Goal: Task Accomplishment & Management: Complete application form

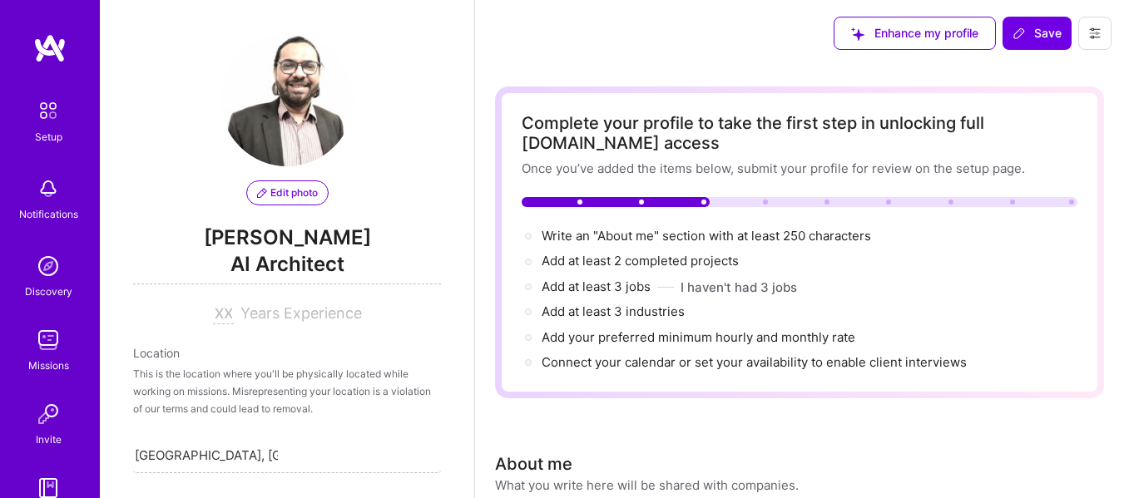
select select "US"
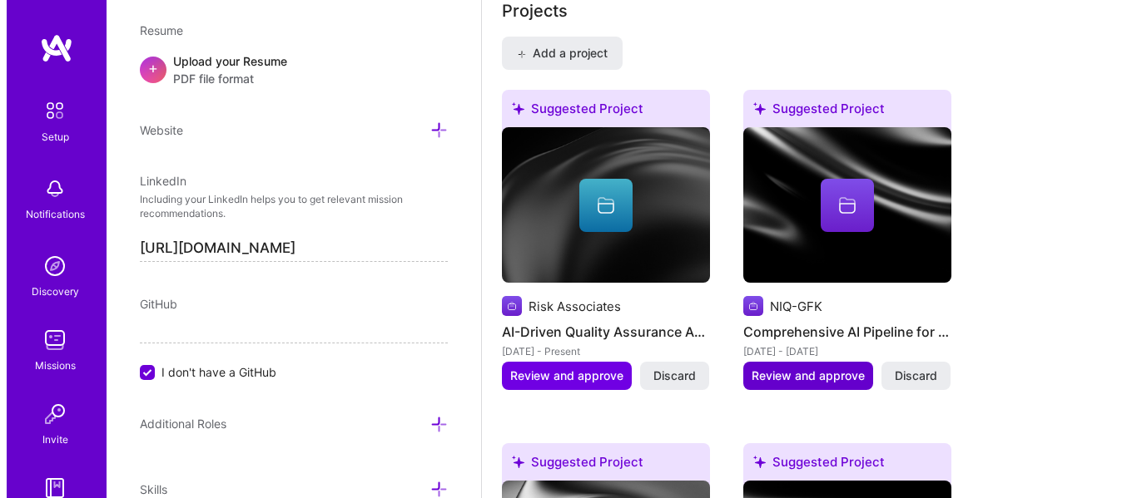
scroll to position [1261, 0]
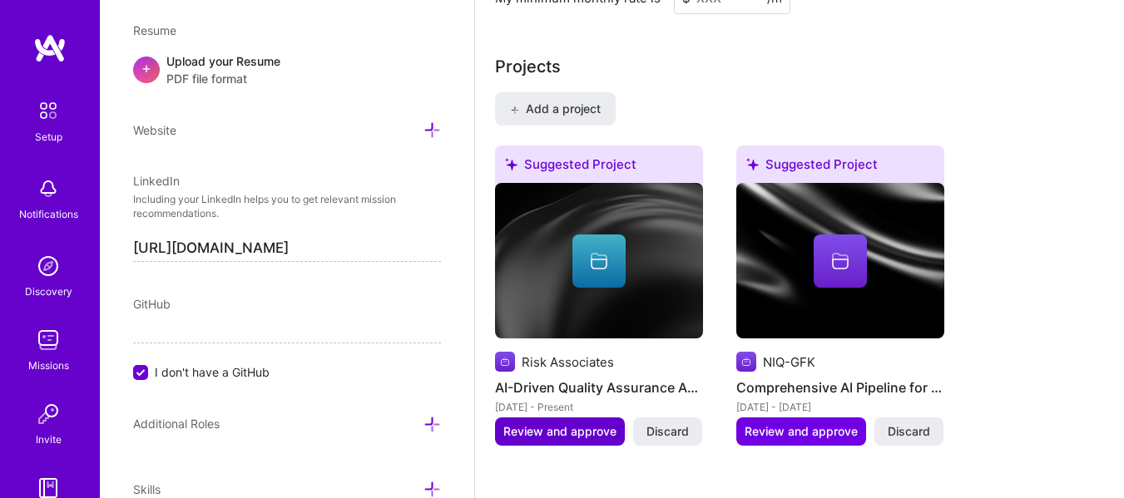
click at [531, 437] on span "Review and approve" at bounding box center [559, 432] width 113 height 17
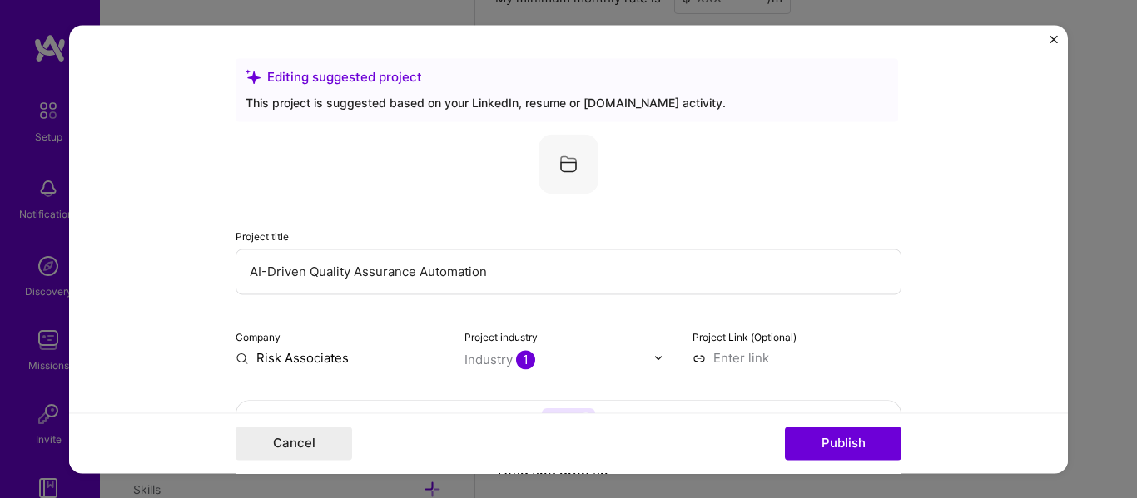
drag, startPoint x: 303, startPoint y: 276, endPoint x: 335, endPoint y: 276, distance: 32.5
click at [335, 276] on input "AI-Driven Quality Assurance Automation" at bounding box center [568, 272] width 666 height 46
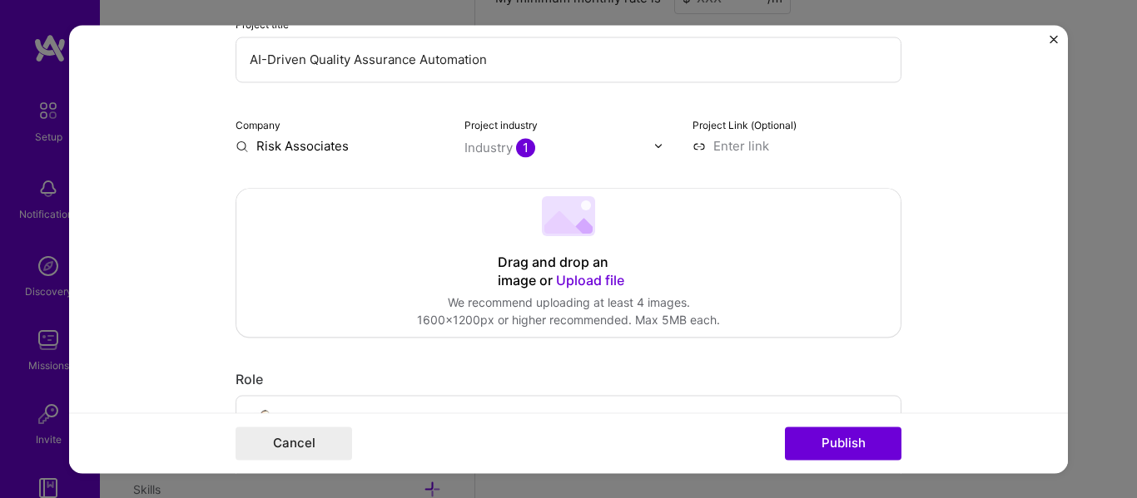
scroll to position [250, 0]
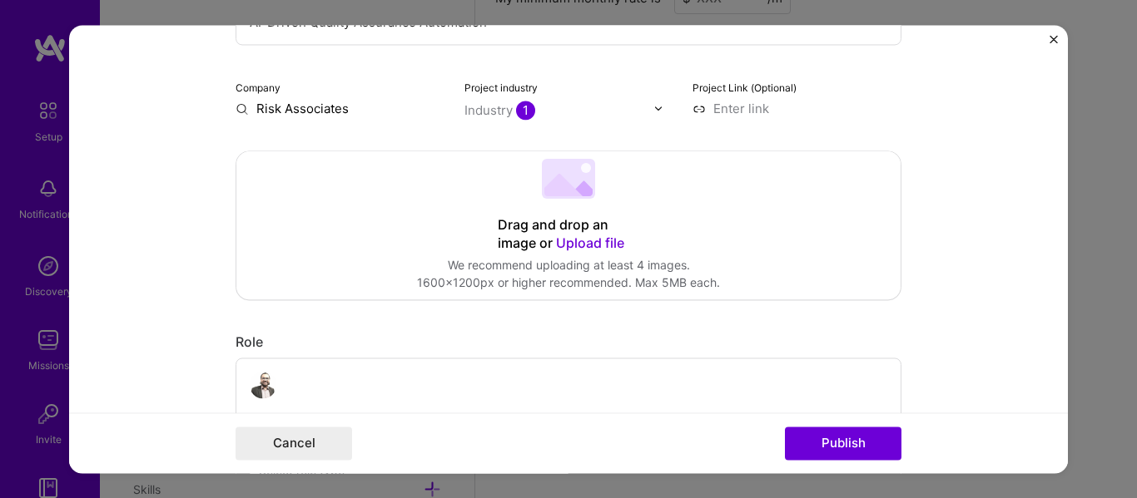
click at [485, 108] on div "Industry 1" at bounding box center [499, 110] width 71 height 17
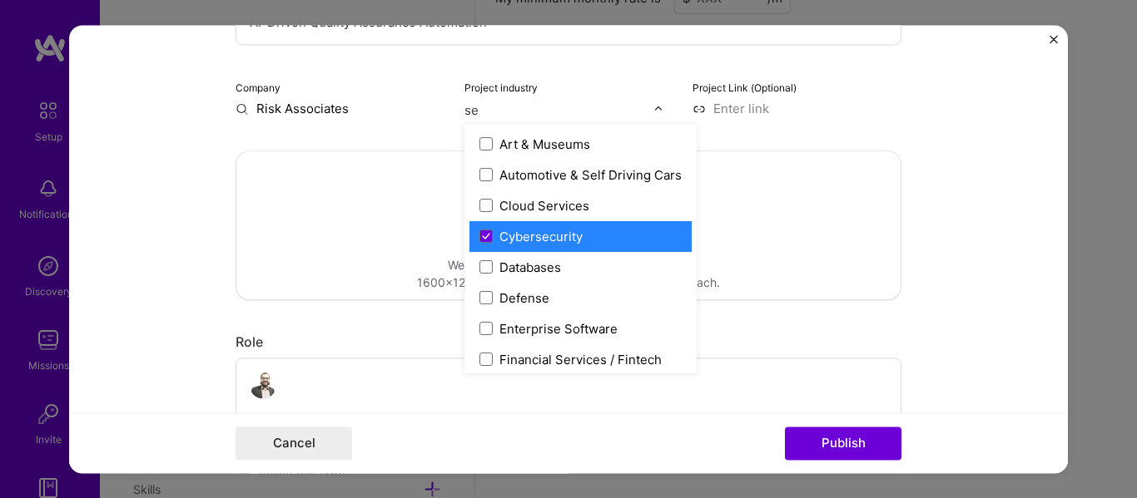
type input "s"
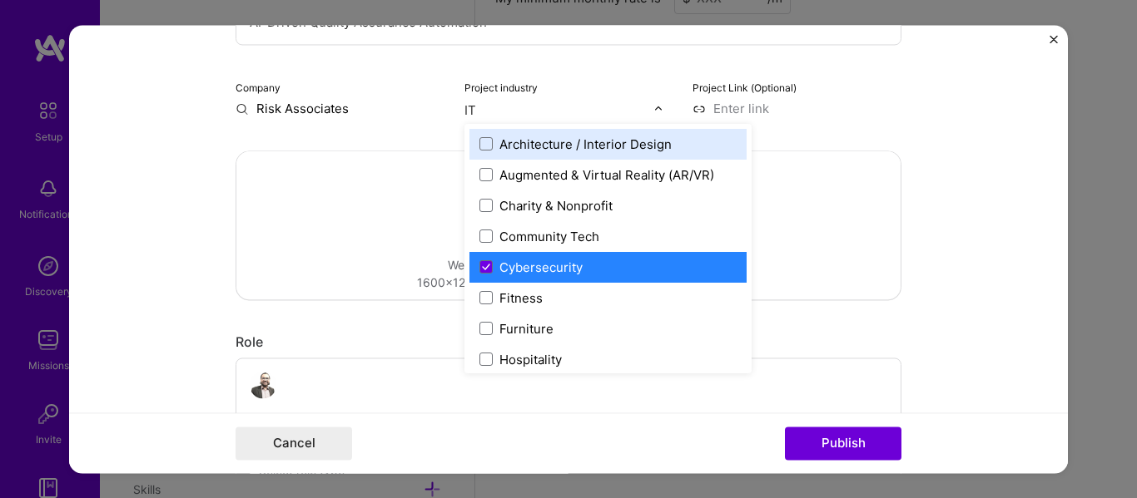
type input "I"
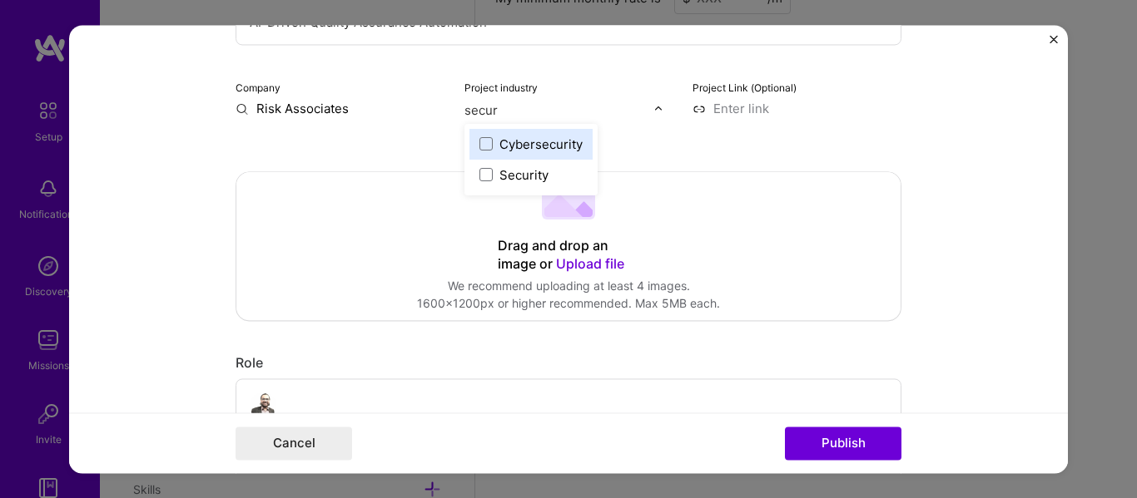
type input "securi"
click at [499, 147] on div "Cybersecurity" at bounding box center [540, 144] width 83 height 17
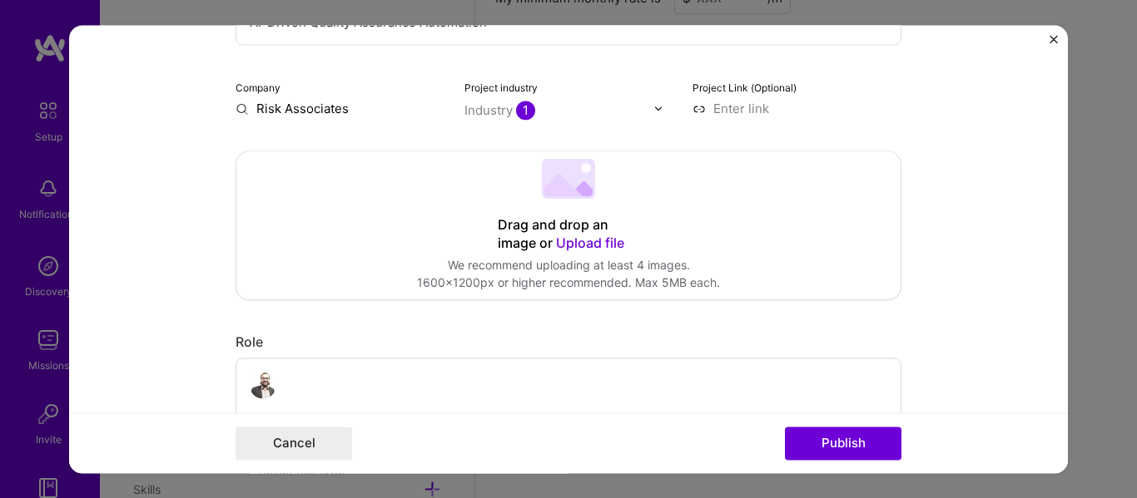
click at [367, 217] on div "Drag and drop an image or Upload file Upload file We recommend uploading at lea…" at bounding box center [568, 225] width 664 height 148
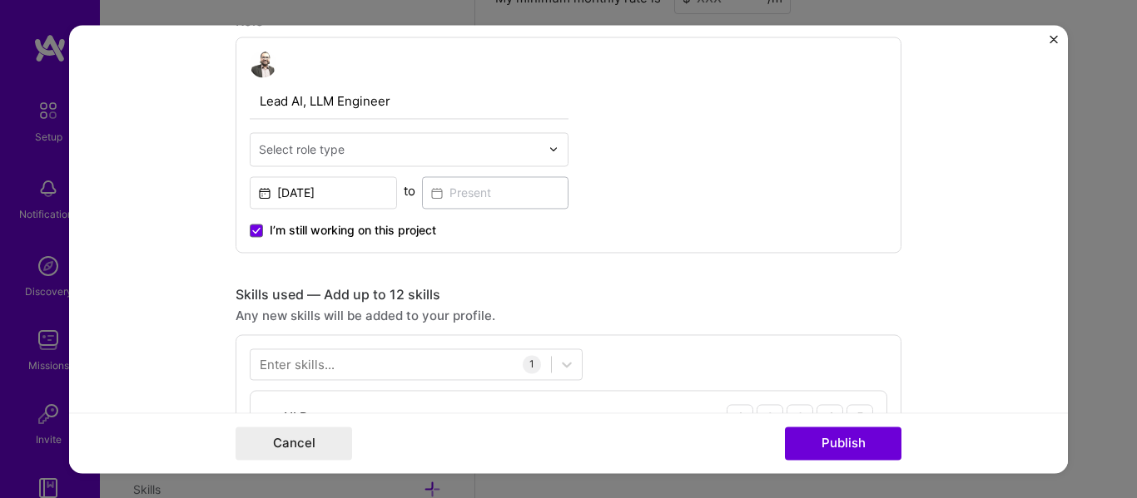
scroll to position [555, 0]
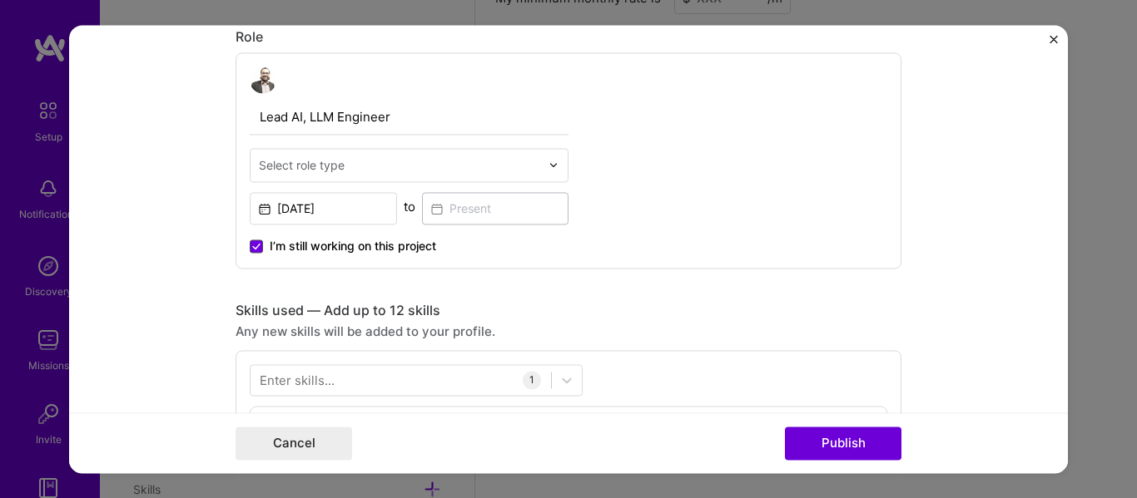
click at [252, 248] on icon at bounding box center [256, 246] width 8 height 7
click at [0, 0] on input "I’m still working on this project" at bounding box center [0, 0] width 0 height 0
click at [448, 216] on input at bounding box center [495, 208] width 147 height 32
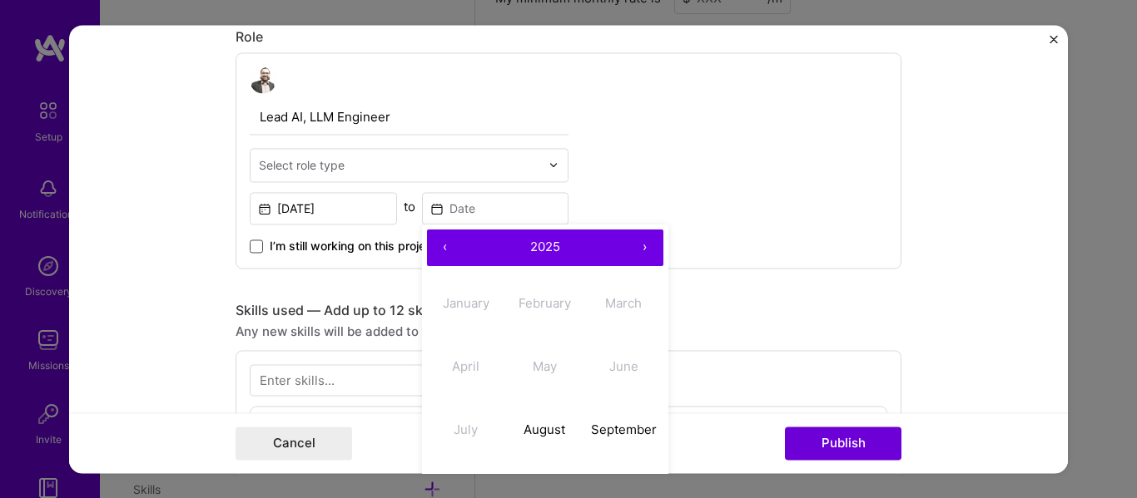
click at [464, 242] on button "2025" at bounding box center [544, 248] width 163 height 37
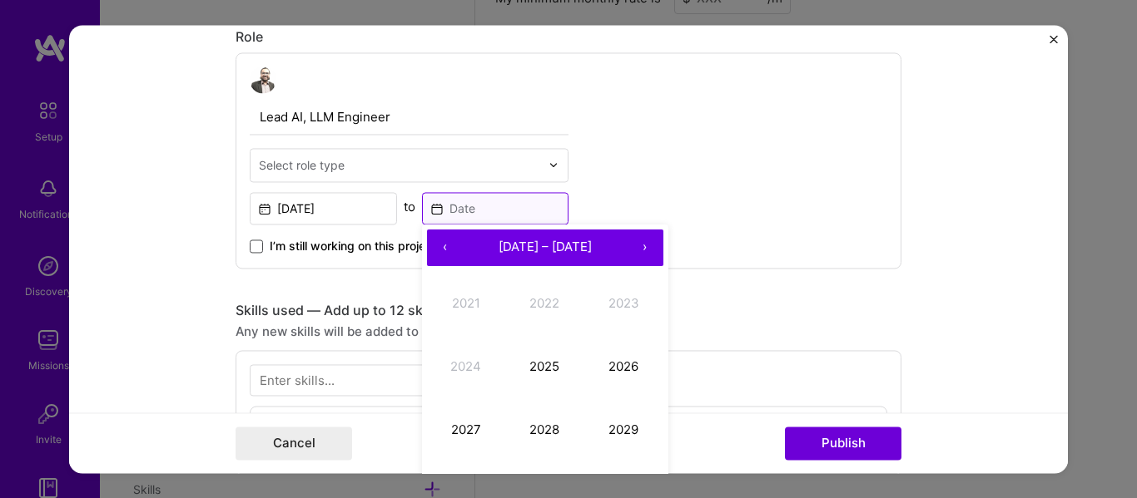
click at [433, 206] on input at bounding box center [495, 208] width 147 height 32
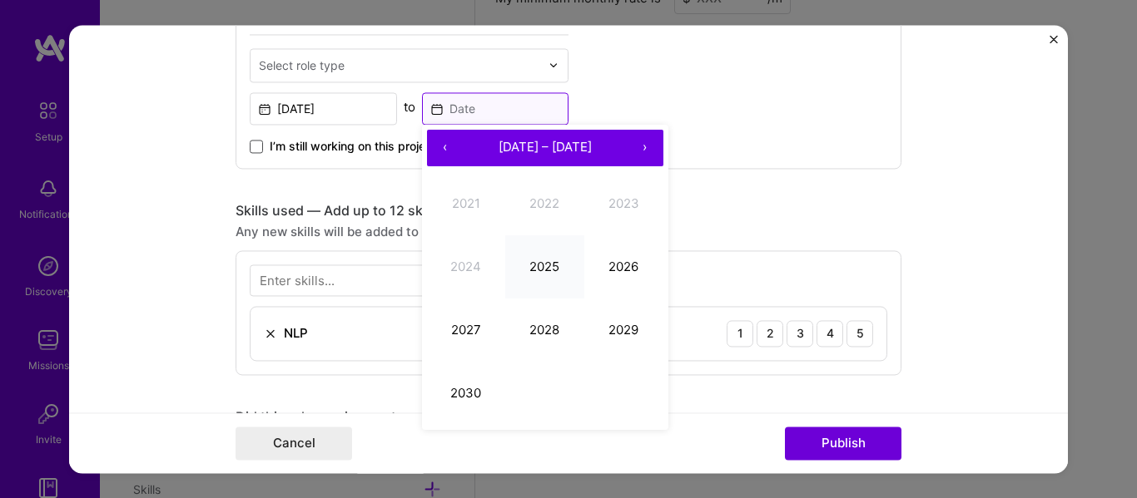
scroll to position [721, 0]
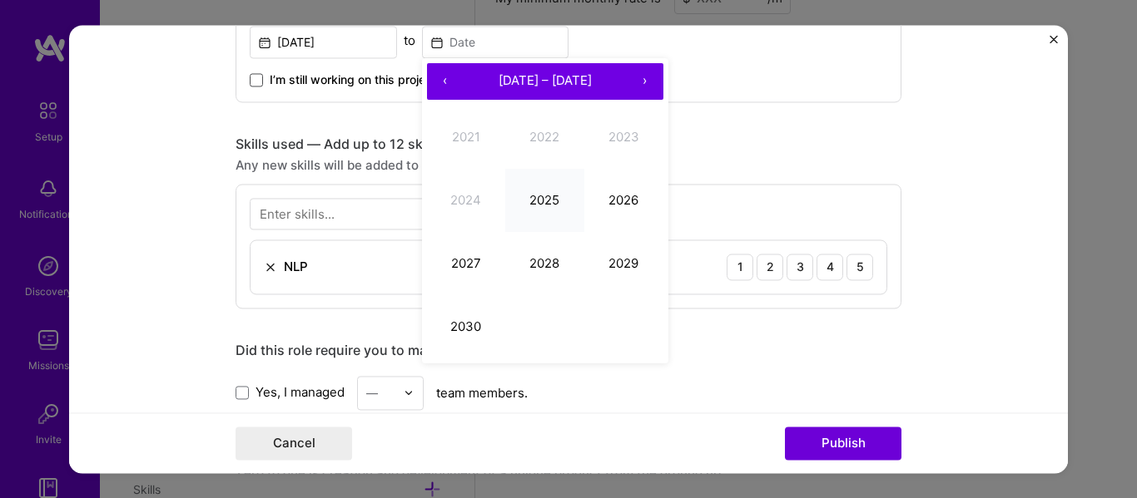
click at [532, 209] on button "2025" at bounding box center [544, 200] width 79 height 63
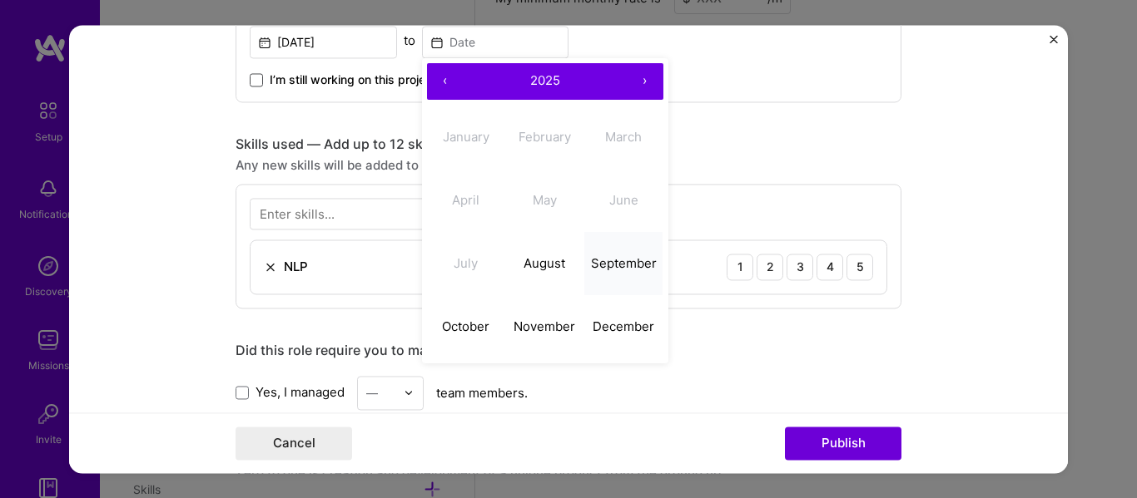
click at [602, 265] on abbr "September" at bounding box center [624, 263] width 66 height 16
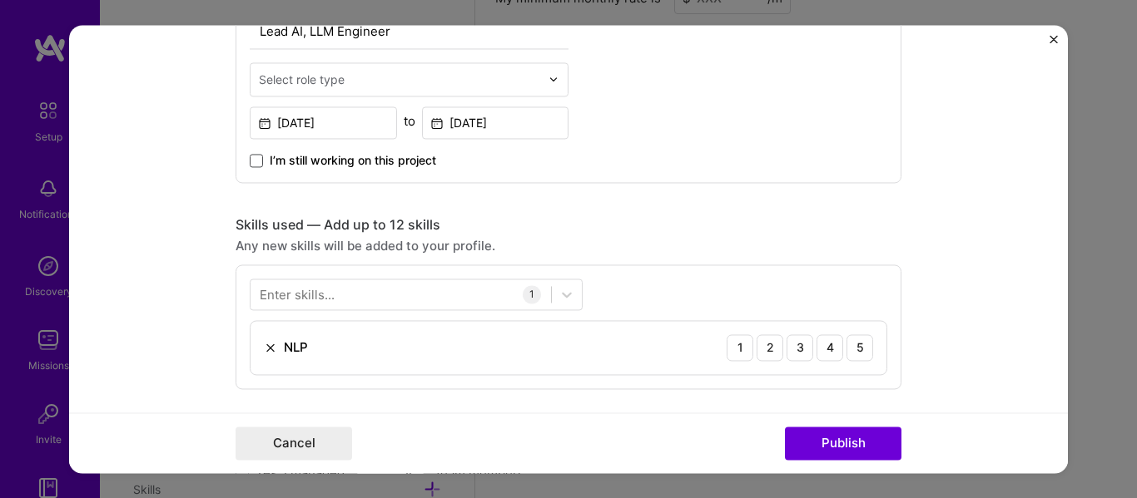
scroll to position [638, 0]
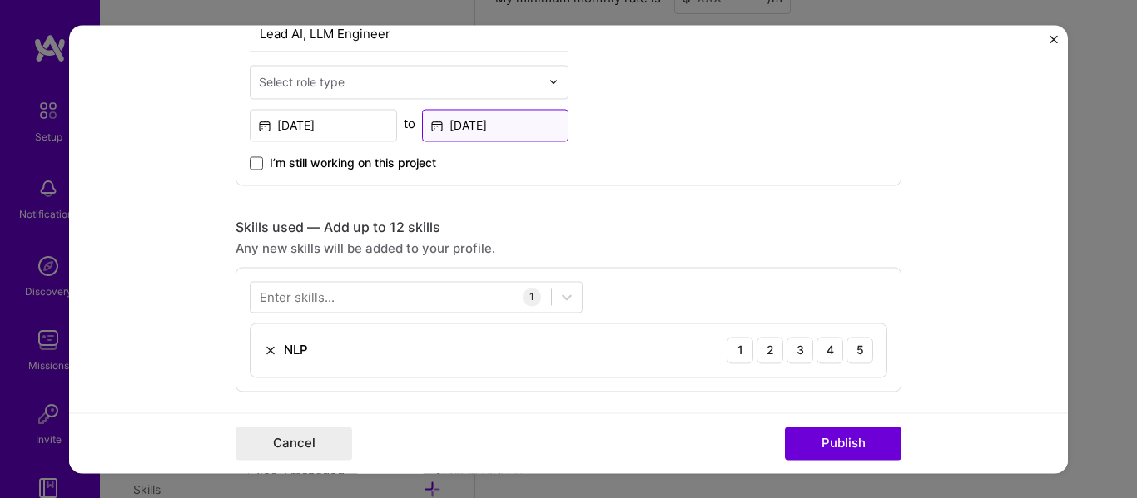
click at [441, 126] on input "[DATE]" at bounding box center [495, 125] width 147 height 32
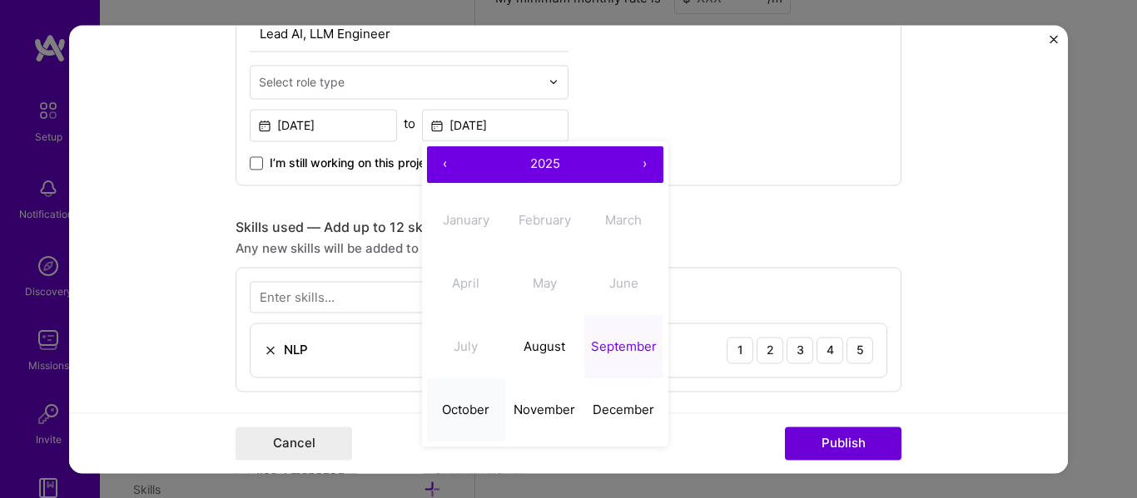
click at [465, 405] on abbr "October" at bounding box center [465, 410] width 47 height 16
type input "[DATE]"
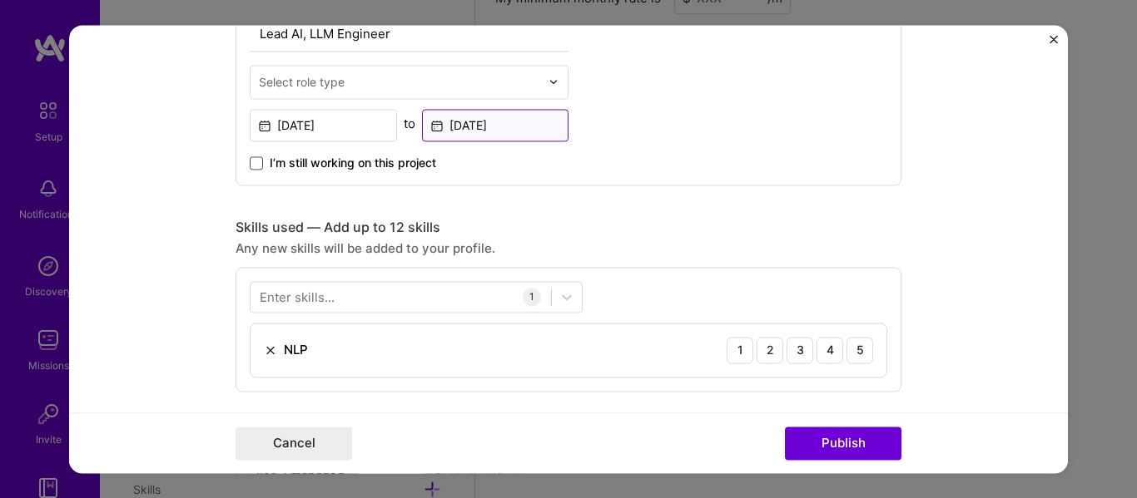
click at [511, 127] on input "[DATE]" at bounding box center [495, 125] width 147 height 32
click at [821, 107] on div "Lead AI, LLM Engineer Select role type [DATE] to [DATE] I’m still working on th…" at bounding box center [568, 77] width 666 height 216
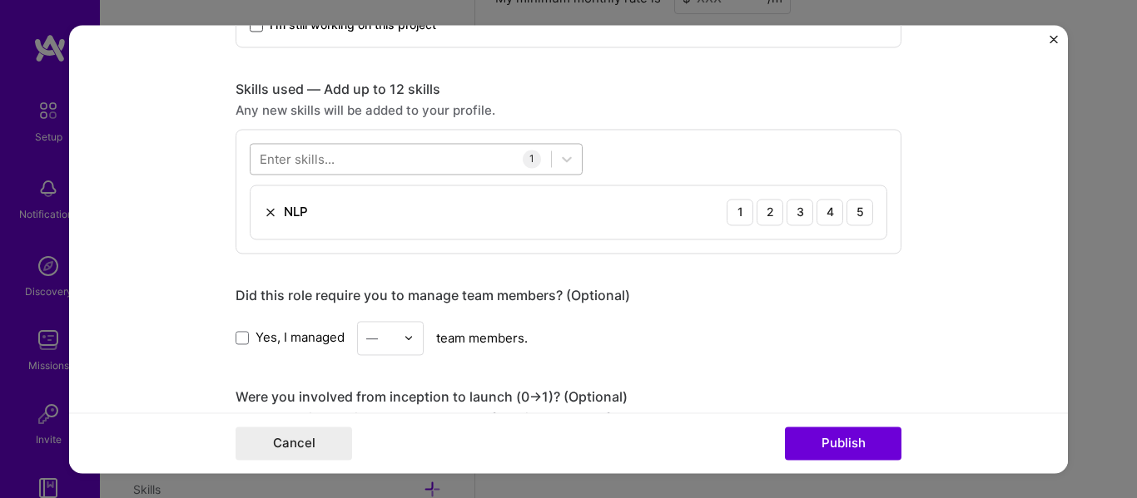
scroll to position [805, 0]
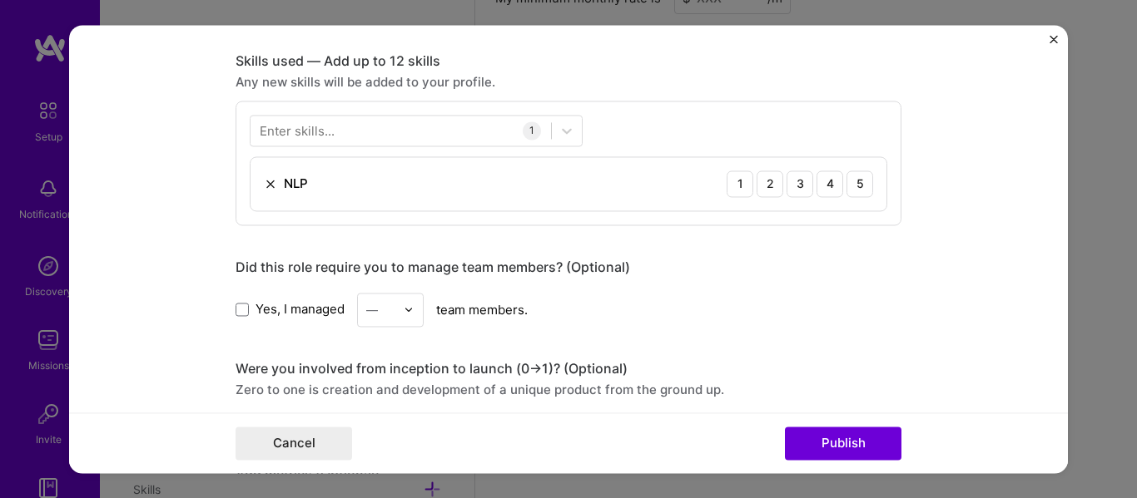
click at [299, 126] on div "Enter skills..." at bounding box center [297, 129] width 75 height 17
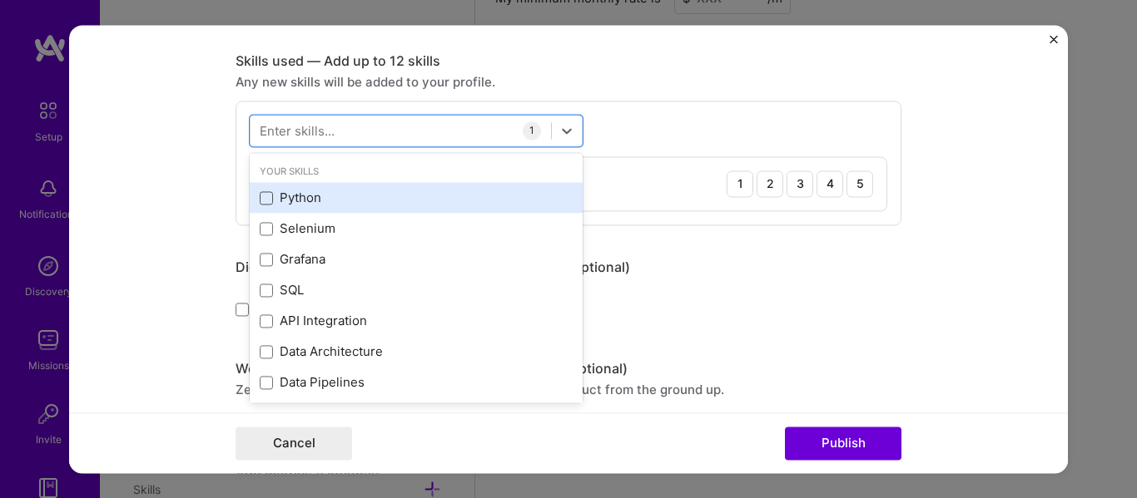
click at [265, 196] on span at bounding box center [266, 197] width 13 height 13
click at [0, 0] on input "checkbox" at bounding box center [0, 0] width 0 height 0
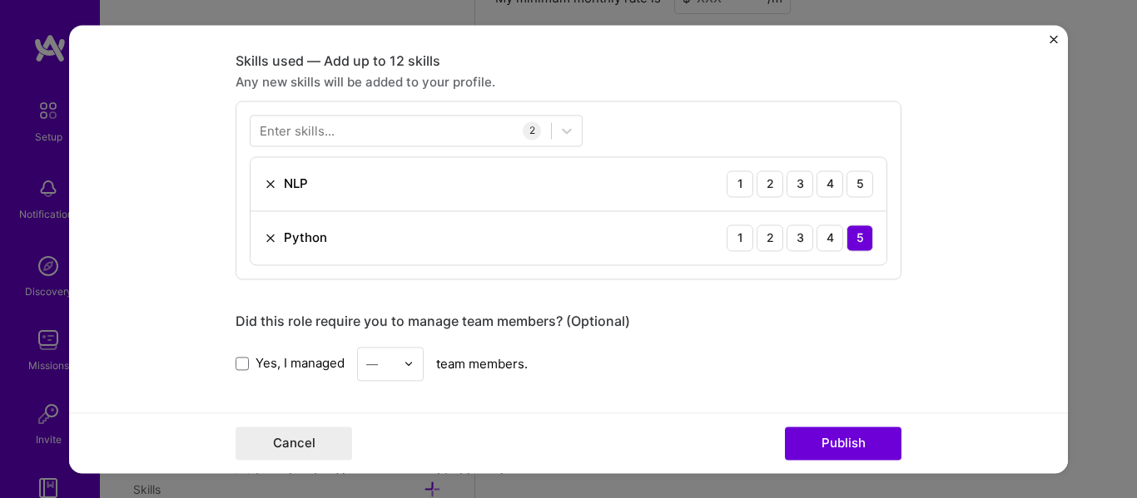
click at [305, 127] on div "Enter skills..." at bounding box center [297, 129] width 75 height 17
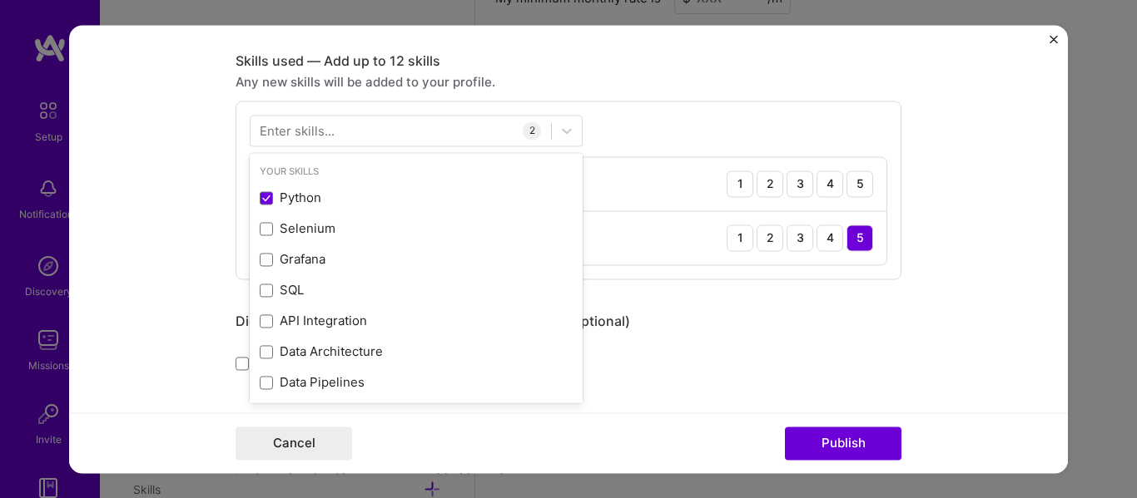
click at [305, 127] on div "Enter skills..." at bounding box center [297, 129] width 75 height 17
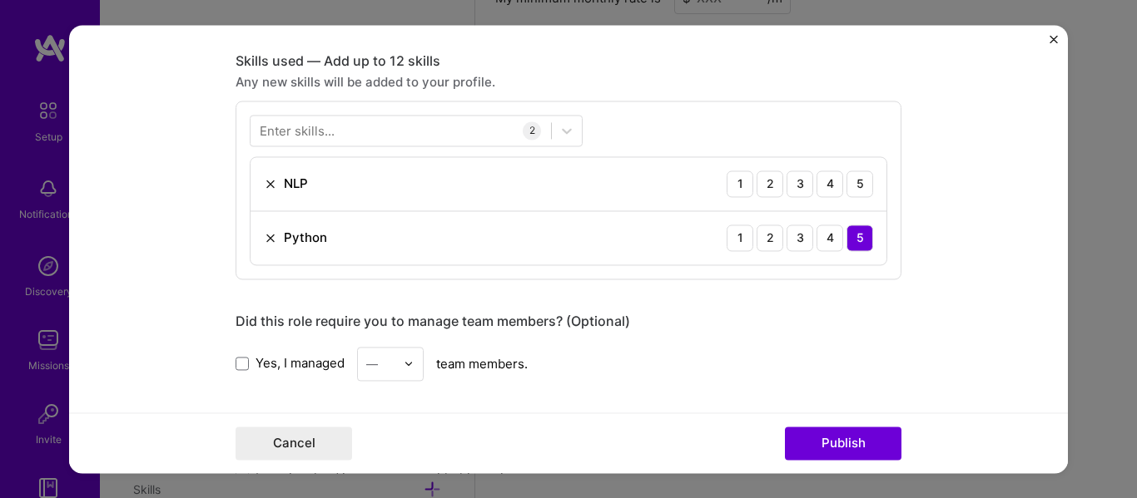
click at [305, 127] on div "Enter skills..." at bounding box center [297, 129] width 75 height 17
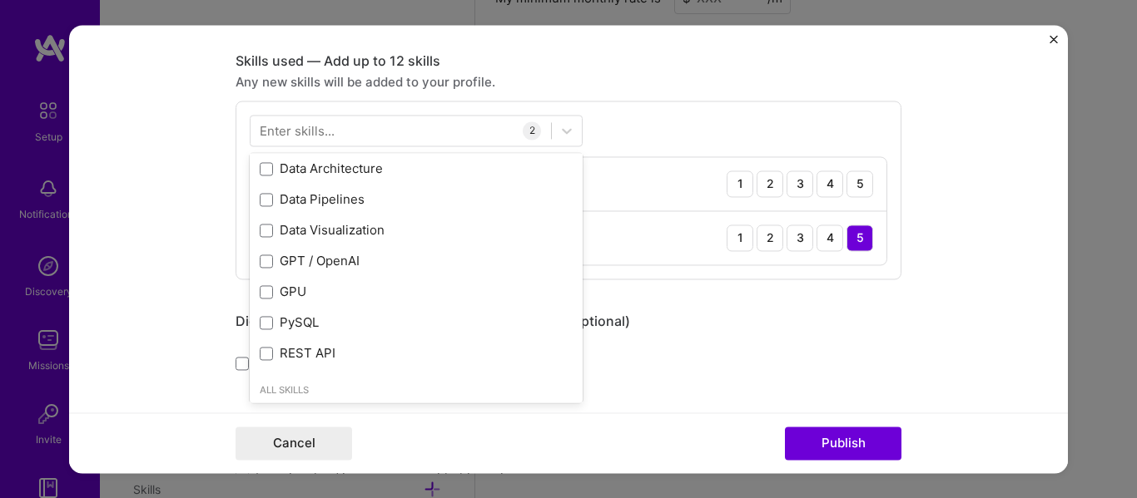
scroll to position [194, 0]
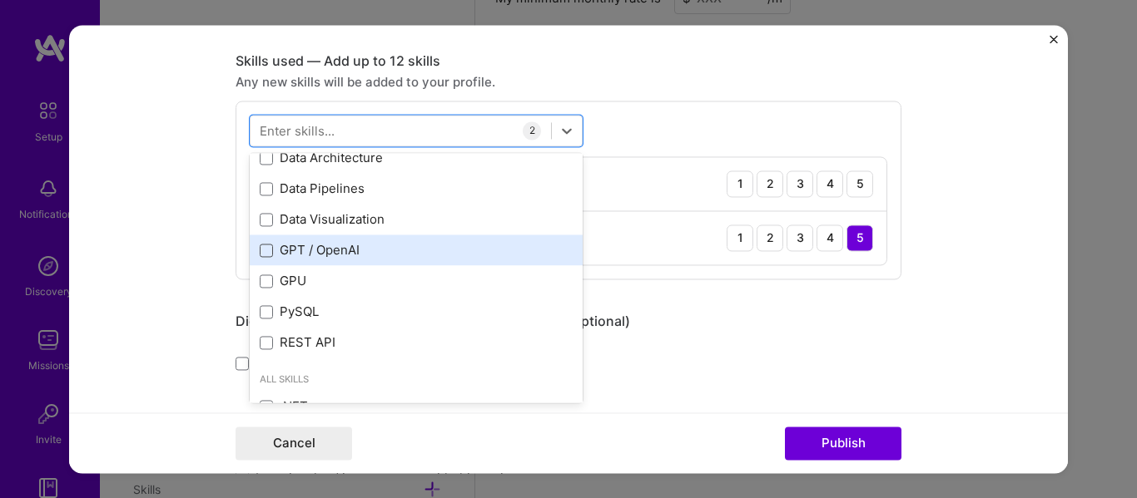
click at [256, 249] on div "Python Selenium Grafana SQL API Integration Data Architecture Data Pipelines Da…" at bounding box center [416, 173] width 333 height 369
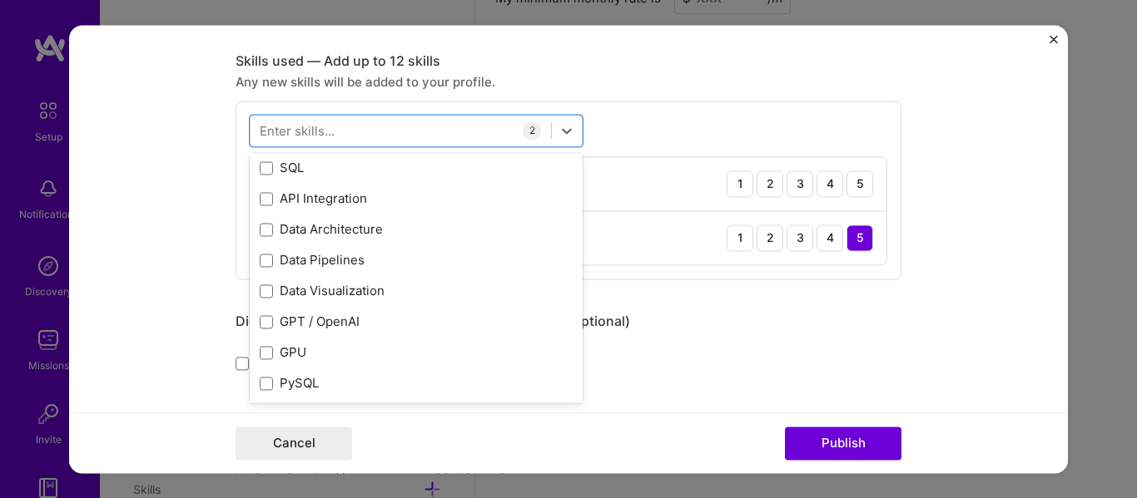
scroll to position [131, 0]
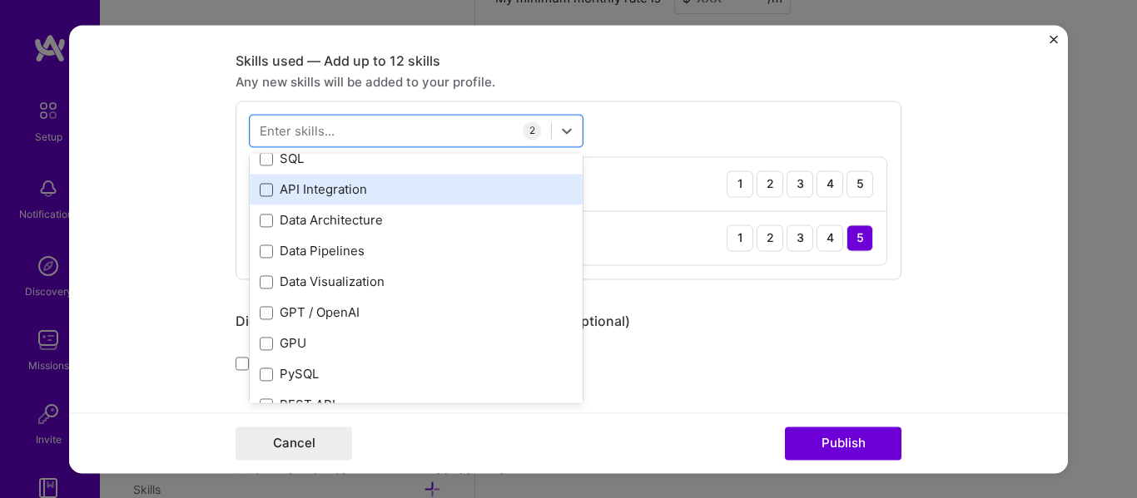
click at [260, 192] on span at bounding box center [266, 189] width 13 height 13
click at [0, 0] on input "checkbox" at bounding box center [0, 0] width 0 height 0
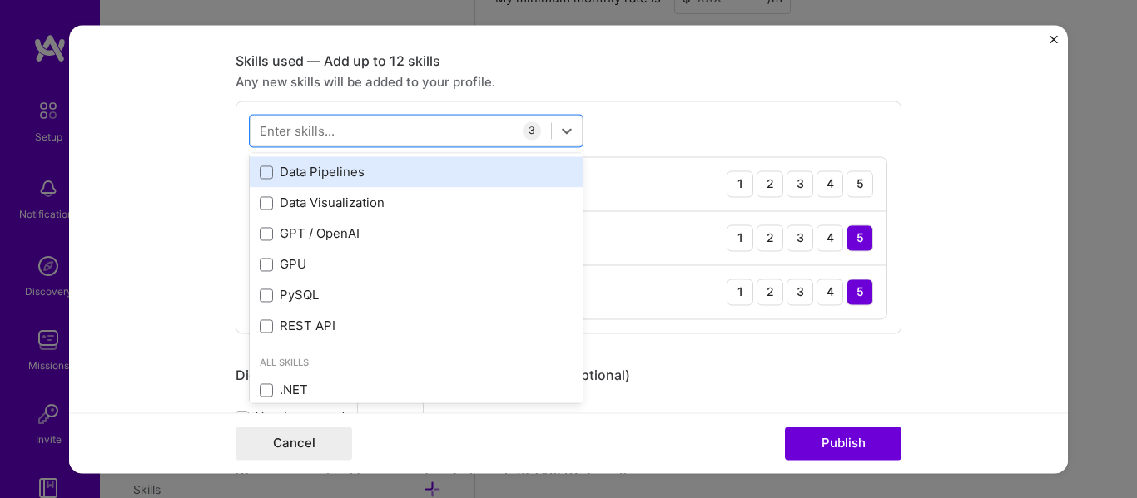
scroll to position [242, 0]
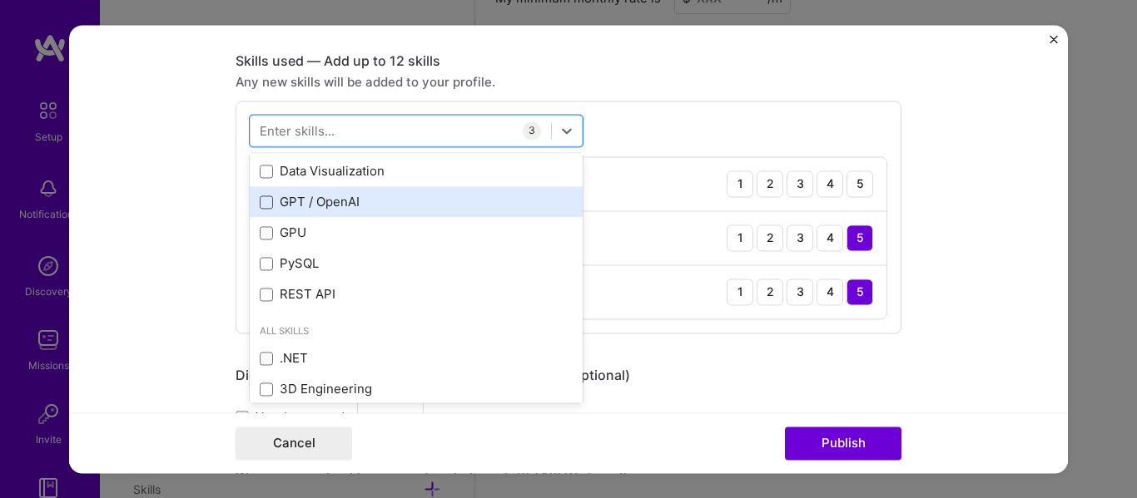
click at [261, 207] on span at bounding box center [266, 202] width 13 height 13
click at [0, 0] on input "checkbox" at bounding box center [0, 0] width 0 height 0
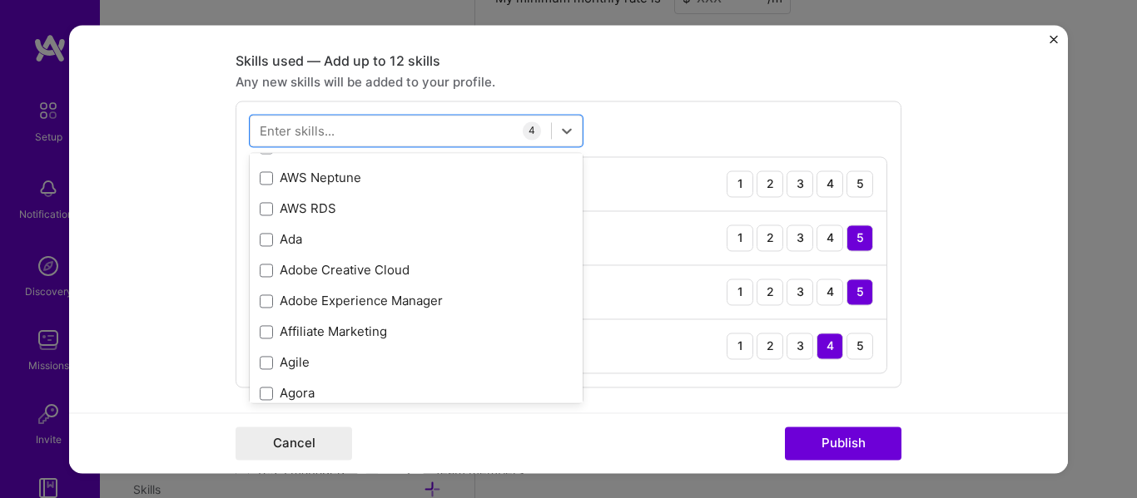
scroll to position [852, 0]
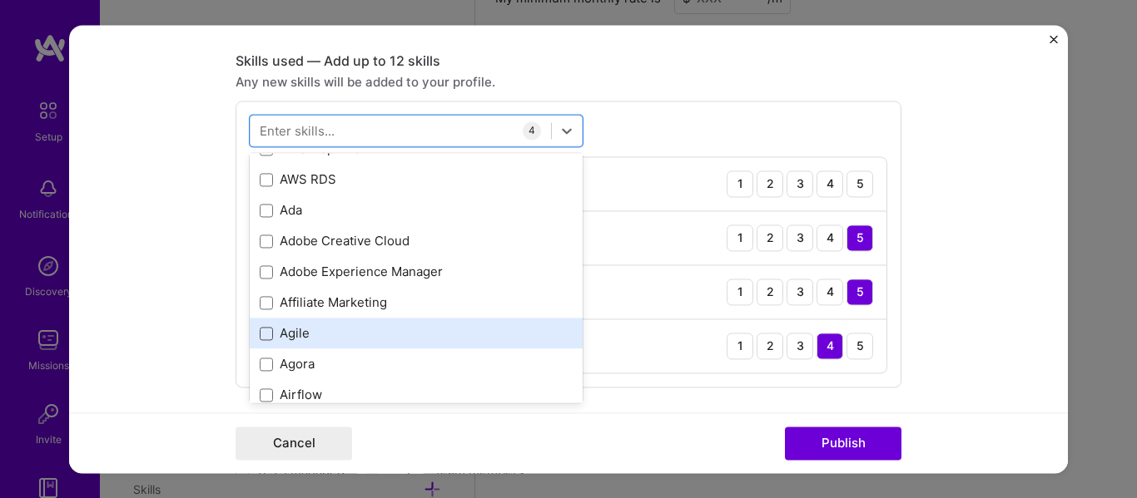
click at [260, 328] on span at bounding box center [266, 333] width 13 height 13
click at [0, 0] on input "checkbox" at bounding box center [0, 0] width 0 height 0
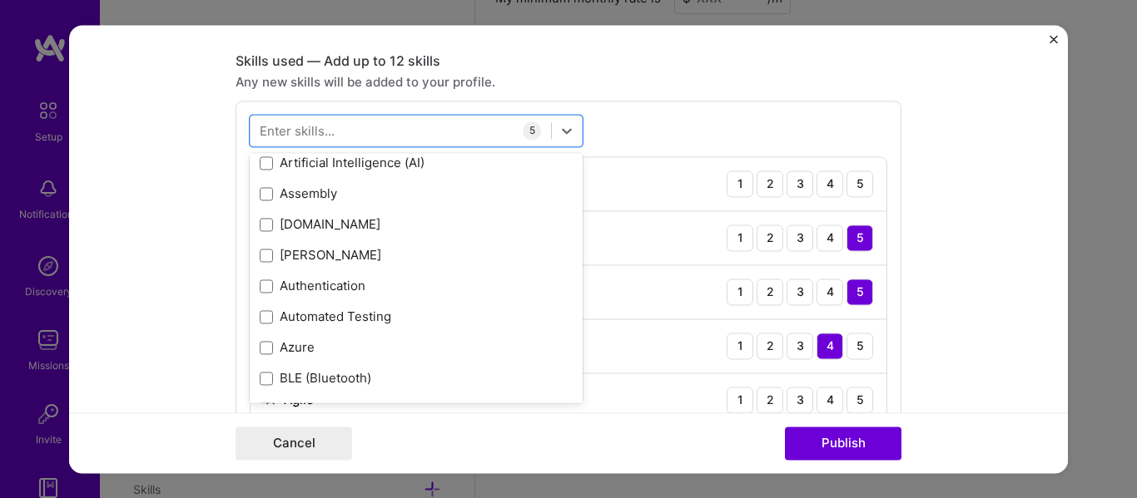
scroll to position [1601, 0]
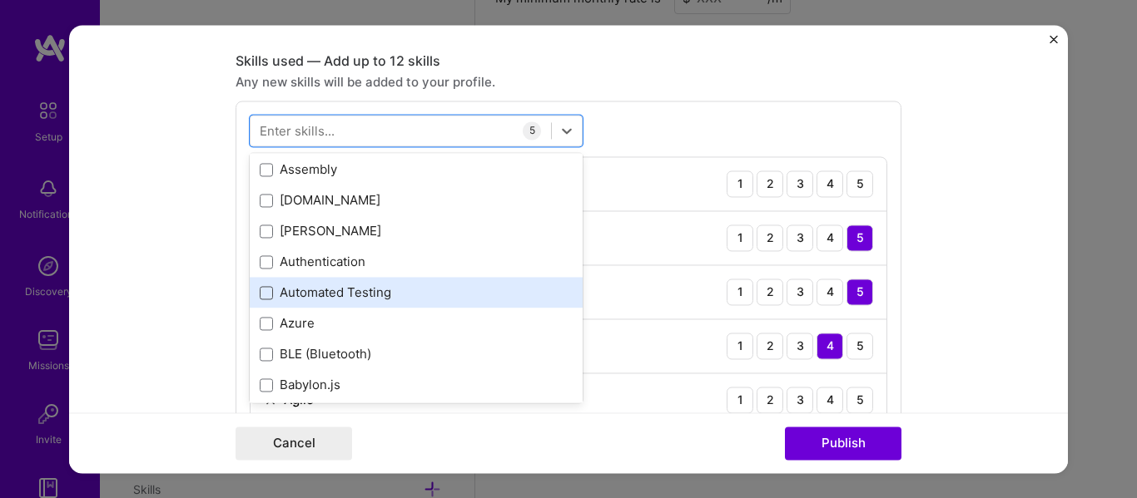
click at [264, 289] on span at bounding box center [266, 292] width 13 height 13
click at [0, 0] on input "checkbox" at bounding box center [0, 0] width 0 height 0
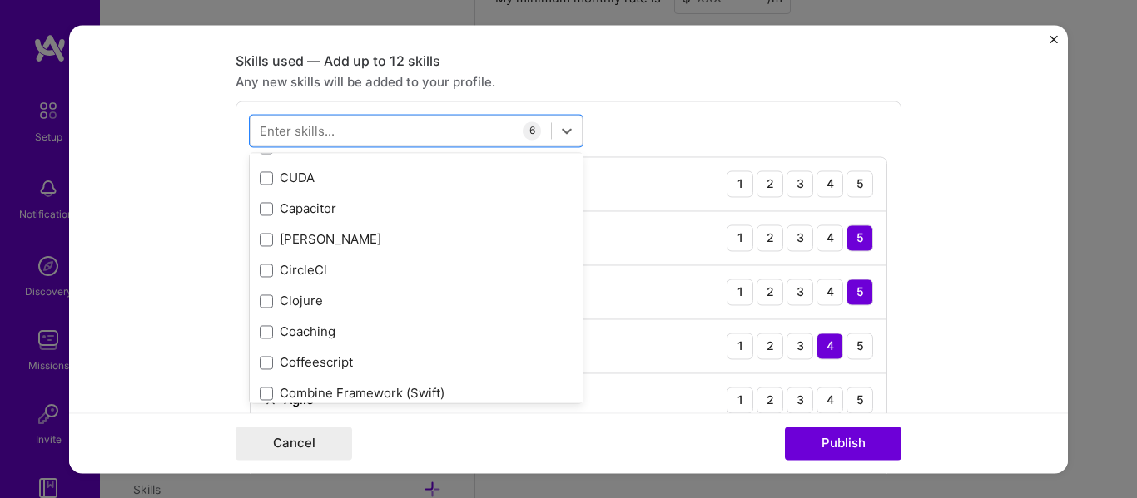
scroll to position [2350, 0]
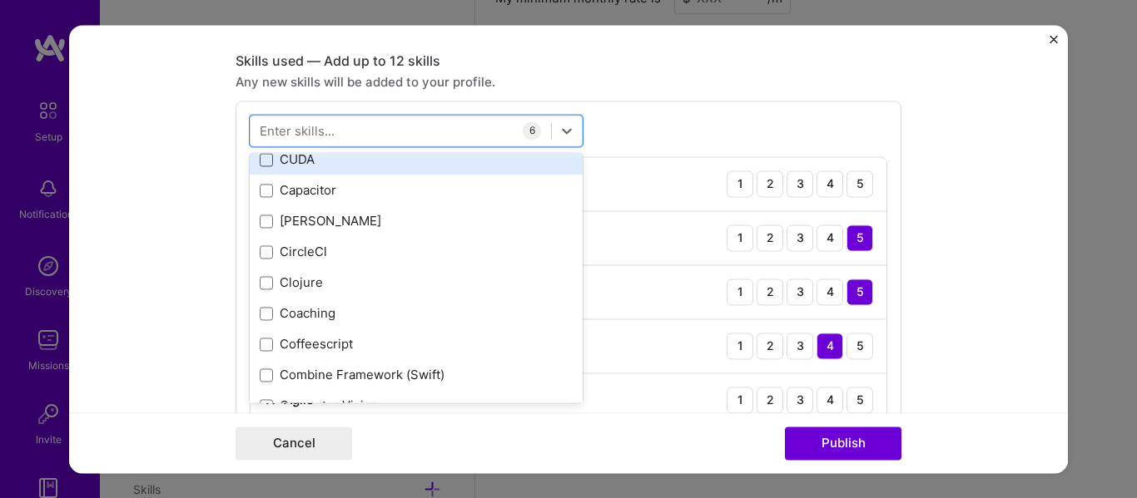
click at [265, 163] on span at bounding box center [266, 159] width 13 height 13
click at [0, 0] on input "checkbox" at bounding box center [0, 0] width 0 height 0
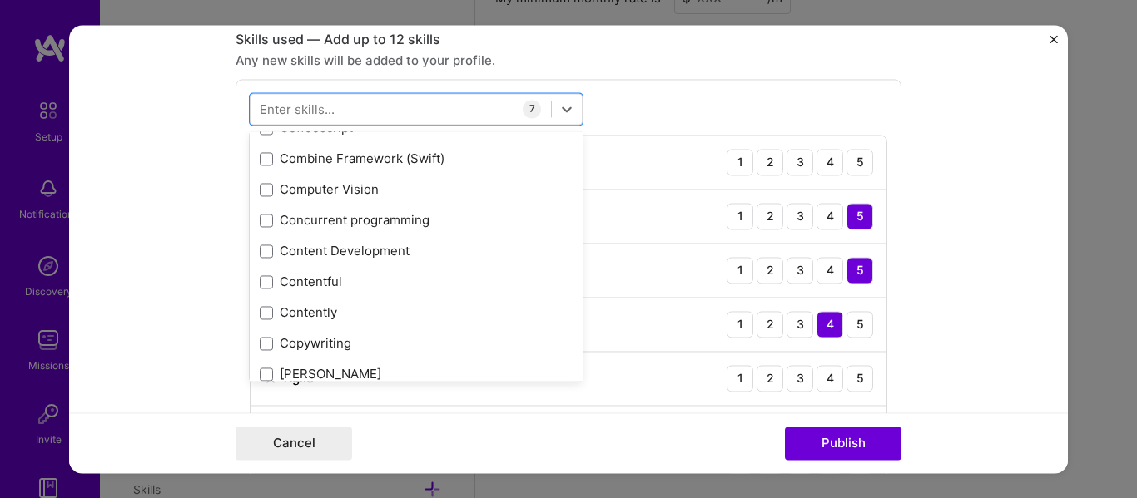
scroll to position [832, 0]
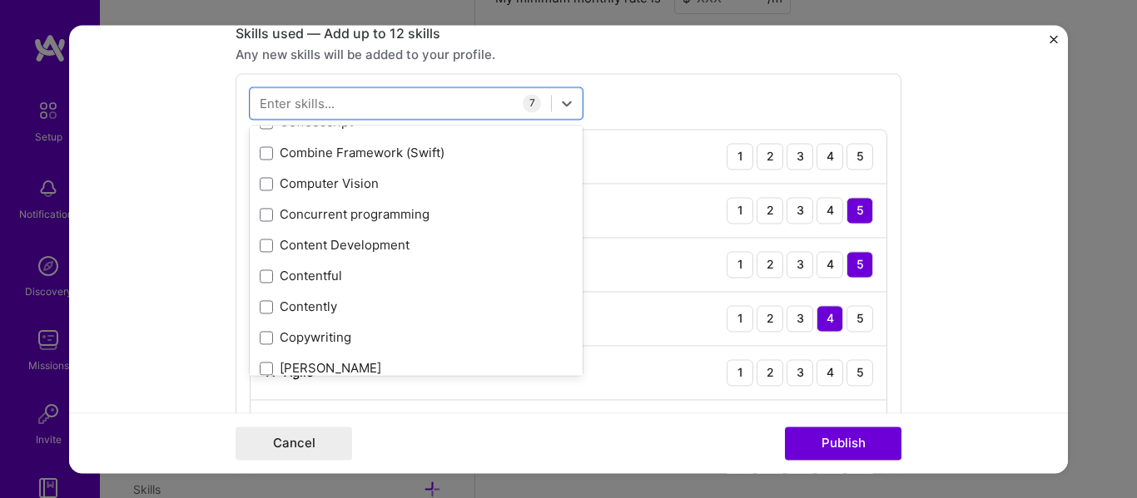
click at [179, 319] on form "Editing suggested project This project is suggested based on your LinkedIn, res…" at bounding box center [568, 249] width 999 height 449
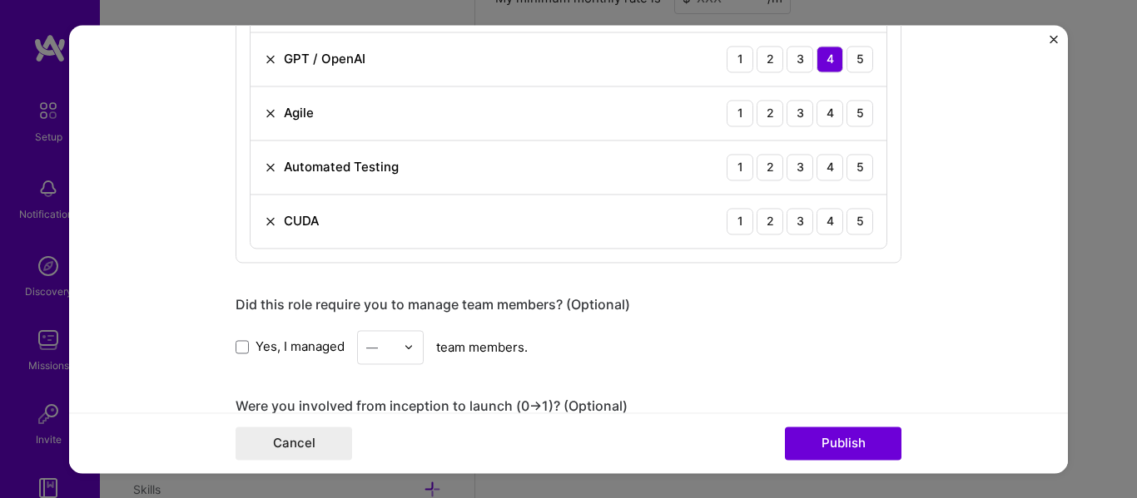
scroll to position [1192, 0]
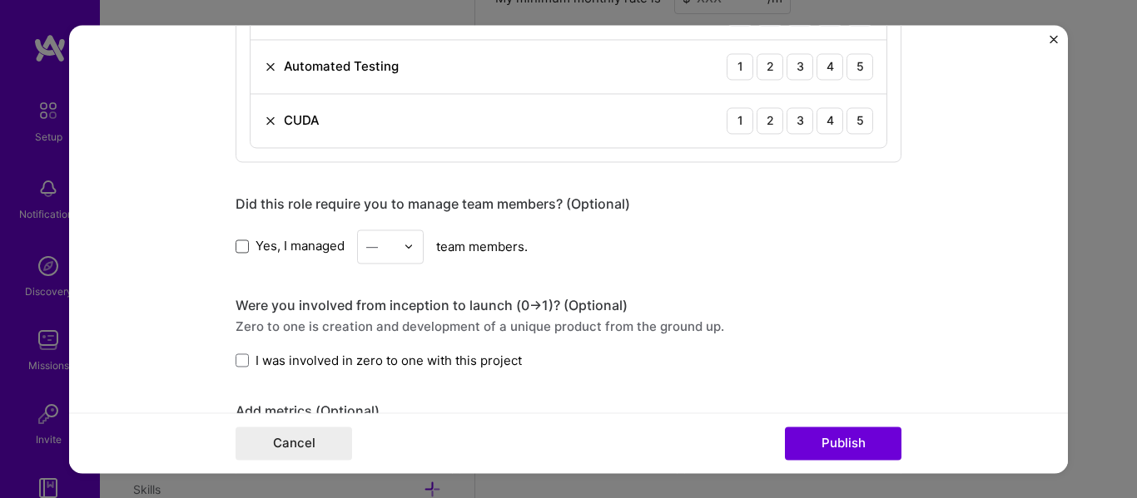
click at [235, 251] on span at bounding box center [241, 246] width 13 height 13
click at [0, 0] on input "Yes, I managed" at bounding box center [0, 0] width 0 height 0
click at [404, 251] on img at bounding box center [409, 246] width 10 height 10
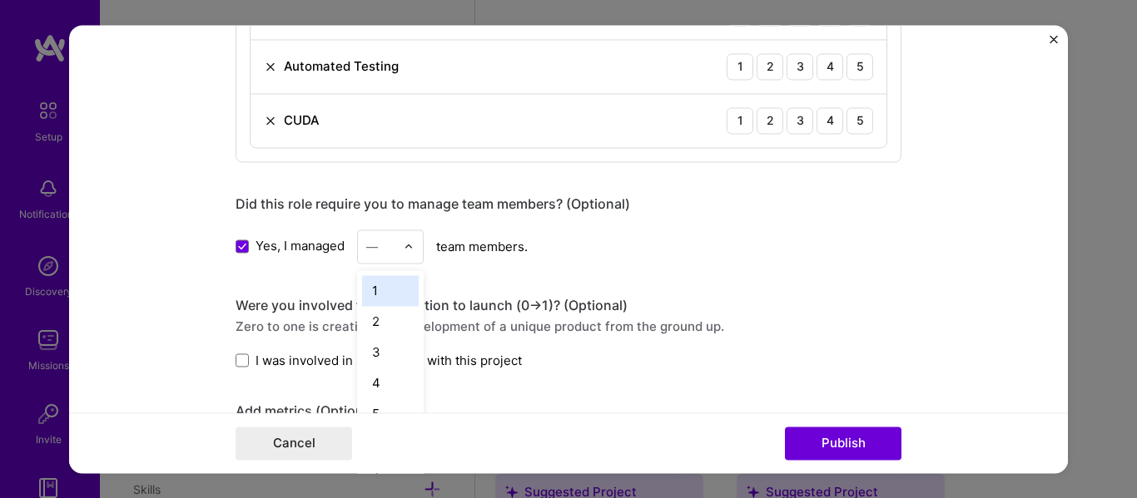
scroll to position [1289, 0]
click at [386, 317] on div "2" at bounding box center [390, 321] width 57 height 31
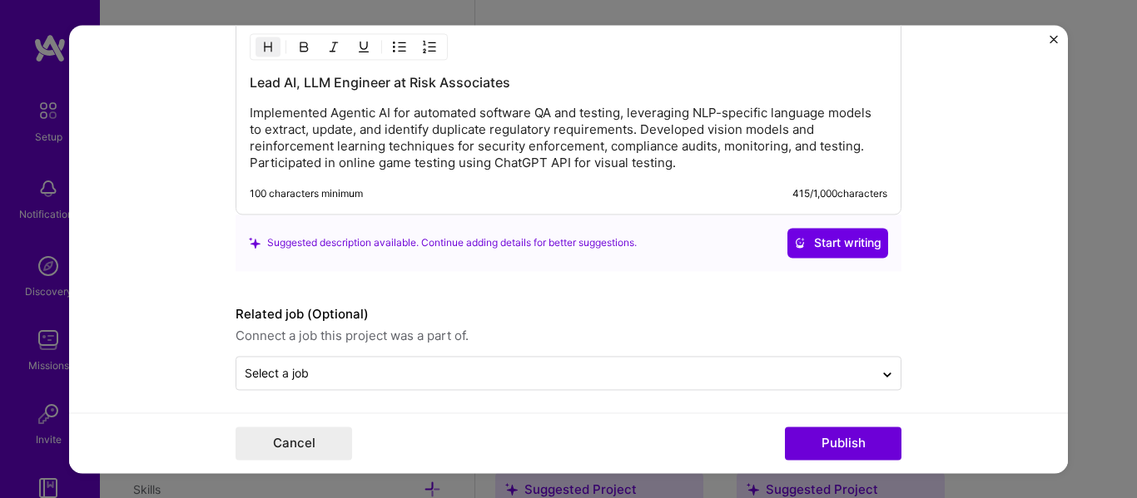
scroll to position [1825, 0]
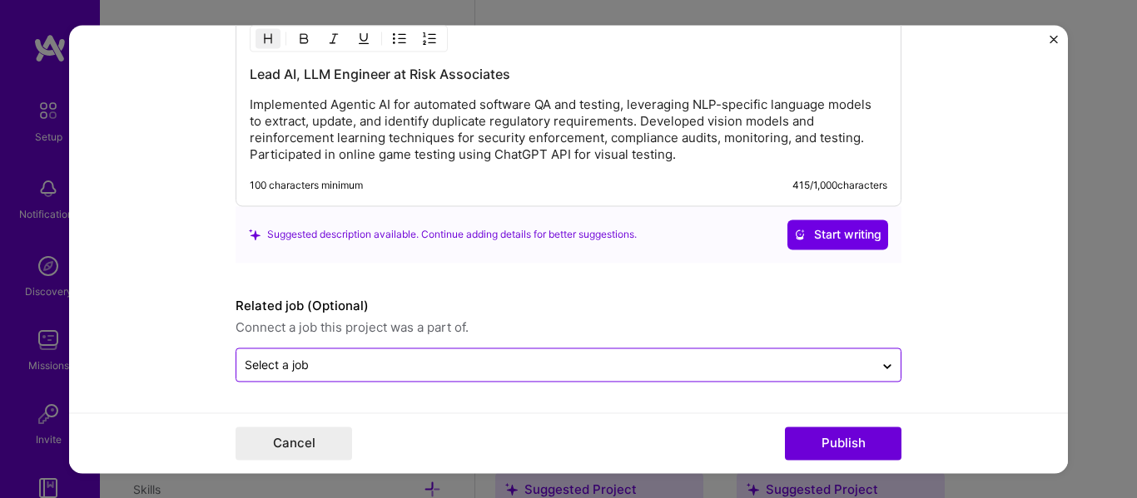
click at [526, 364] on input "text" at bounding box center [555, 364] width 621 height 17
click at [365, 389] on form "Editing suggested project This project is suggested based on your LinkedIn, res…" at bounding box center [568, 249] width 999 height 449
click at [377, 374] on div at bounding box center [555, 364] width 621 height 21
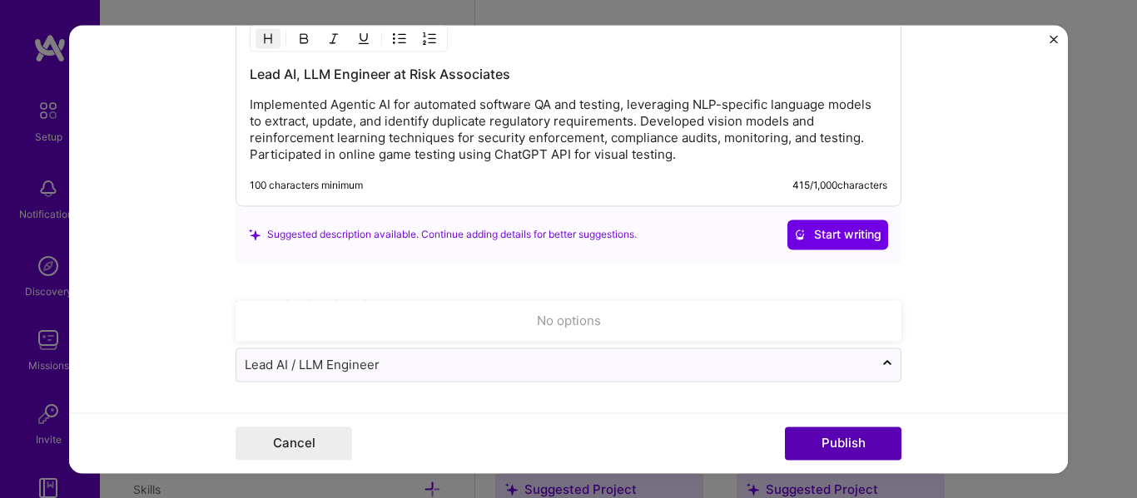
type input "Lead AI / LLM Engineer"
click at [833, 451] on button "Publish" at bounding box center [843, 443] width 116 height 33
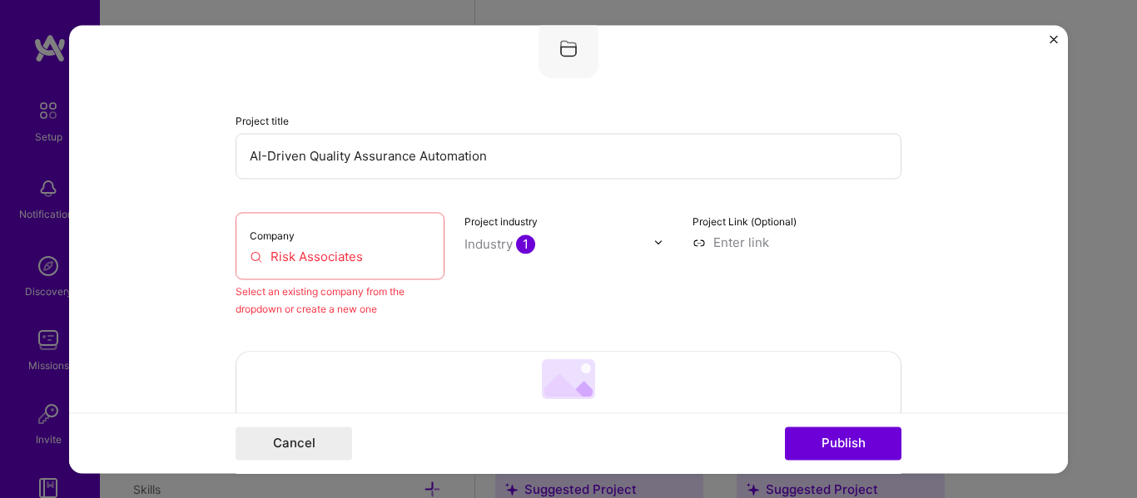
scroll to position [109, 0]
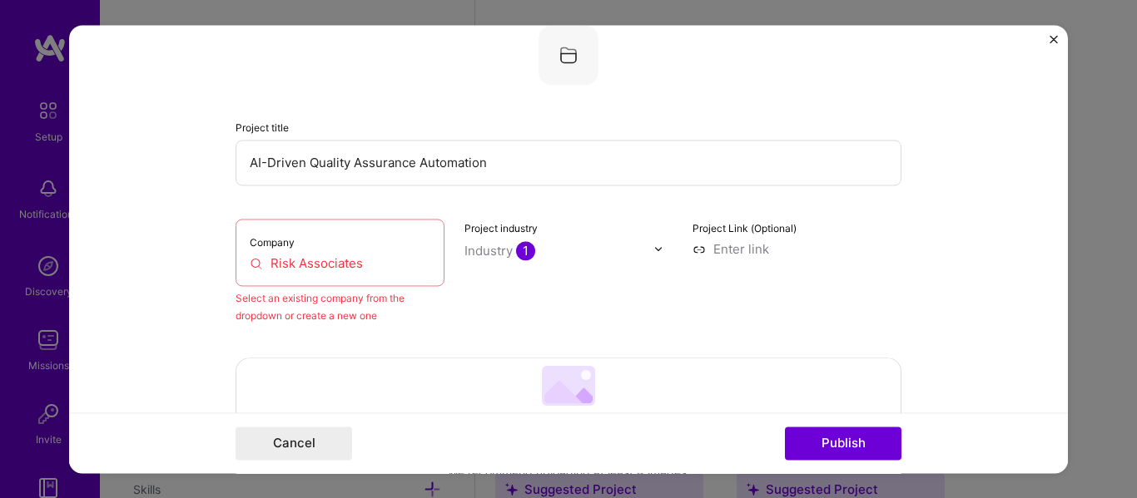
click at [285, 251] on div "Company Risk Associates" at bounding box center [339, 252] width 209 height 67
click at [282, 265] on input "Risk Associates" at bounding box center [340, 263] width 181 height 17
click at [255, 259] on input "Risk Associates" at bounding box center [340, 263] width 181 height 17
click at [280, 268] on input "Risk Associates" at bounding box center [340, 263] width 181 height 17
click at [295, 271] on input "Risk Associates" at bounding box center [340, 263] width 181 height 17
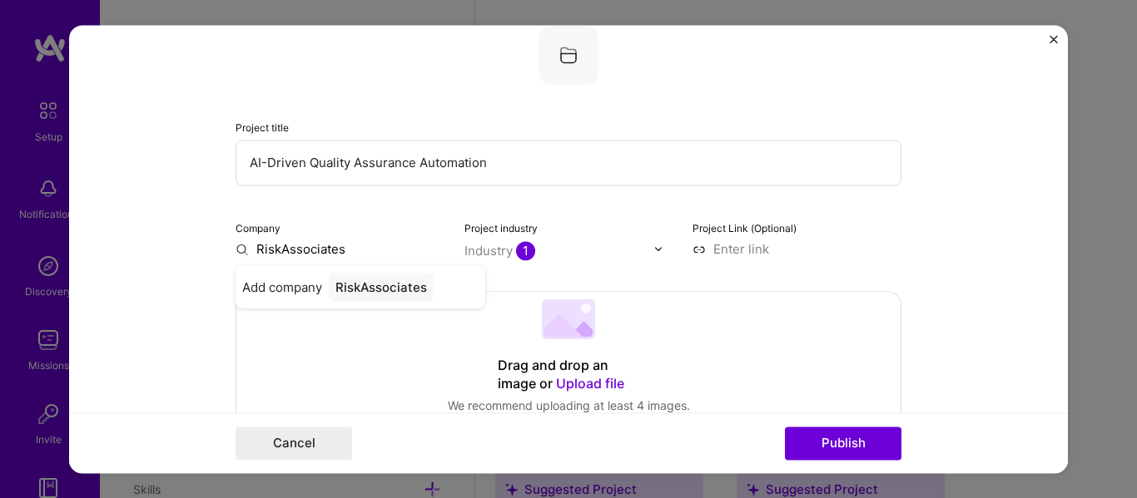
click at [123, 314] on form "Editing suggested project This project is suggested based on your LinkedIn, res…" at bounding box center [568, 249] width 999 height 449
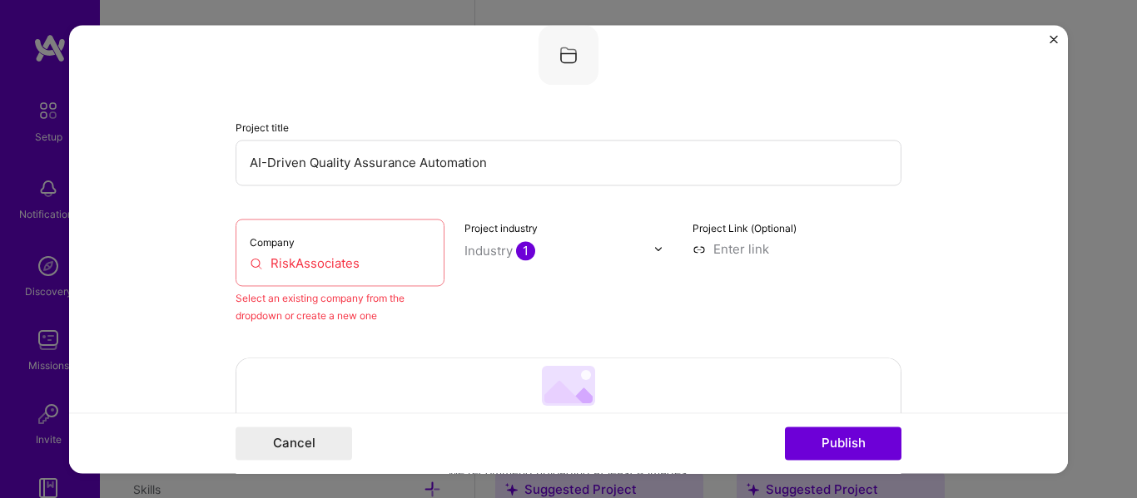
click at [262, 263] on input "RiskAssociates" at bounding box center [340, 263] width 181 height 17
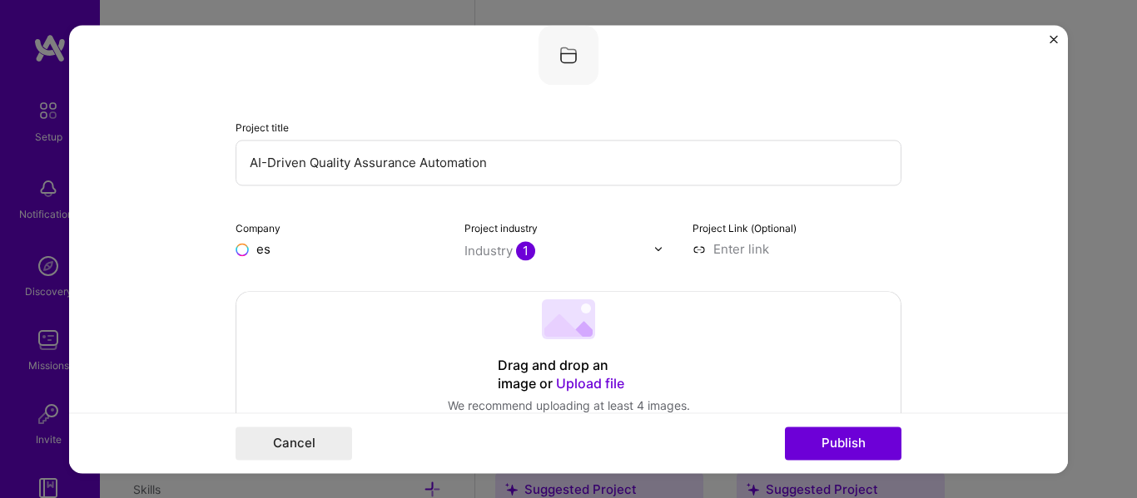
type input "s"
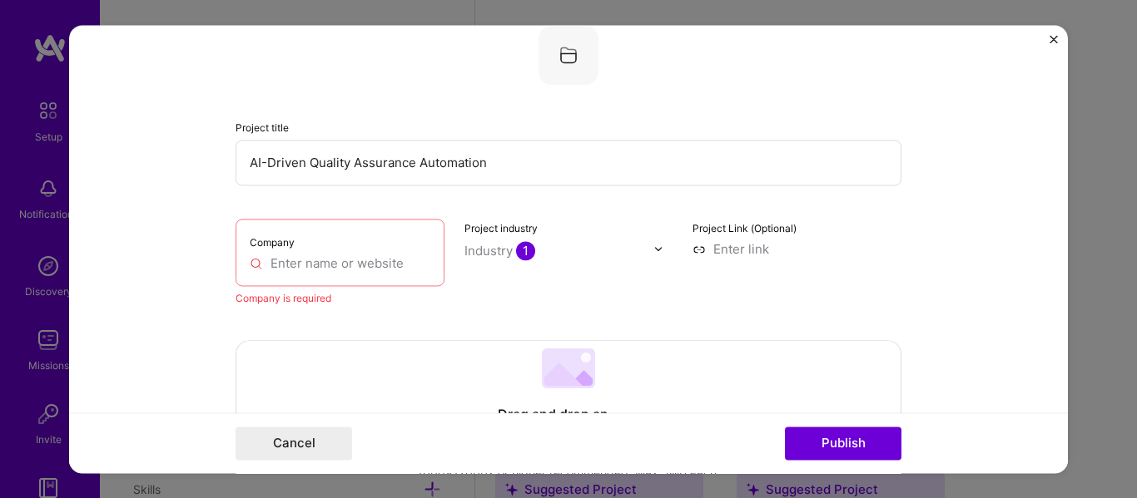
paste input "[URL][DOMAIN_NAME]"
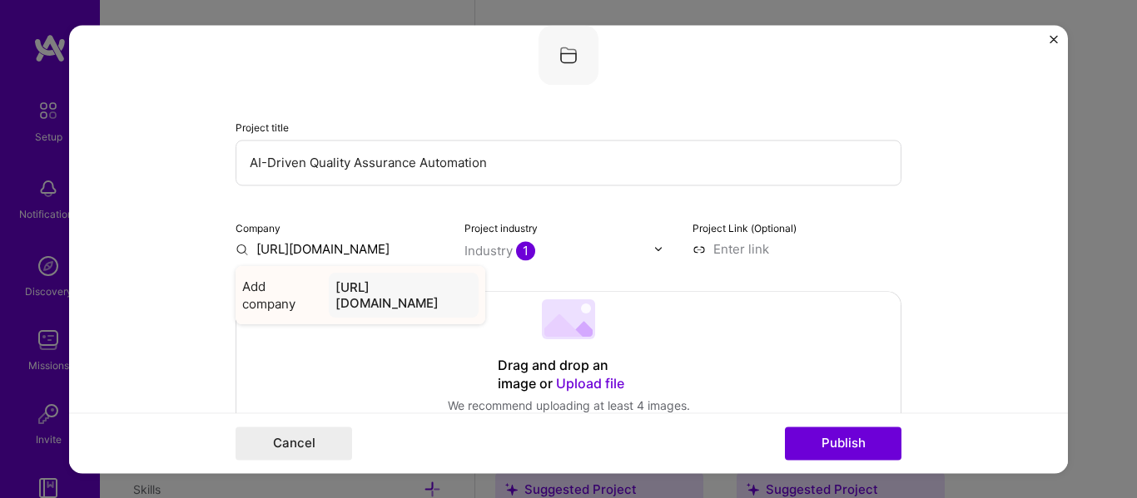
type input "[URL][DOMAIN_NAME]"
click at [381, 292] on div "[URL][DOMAIN_NAME]" at bounding box center [404, 295] width 150 height 45
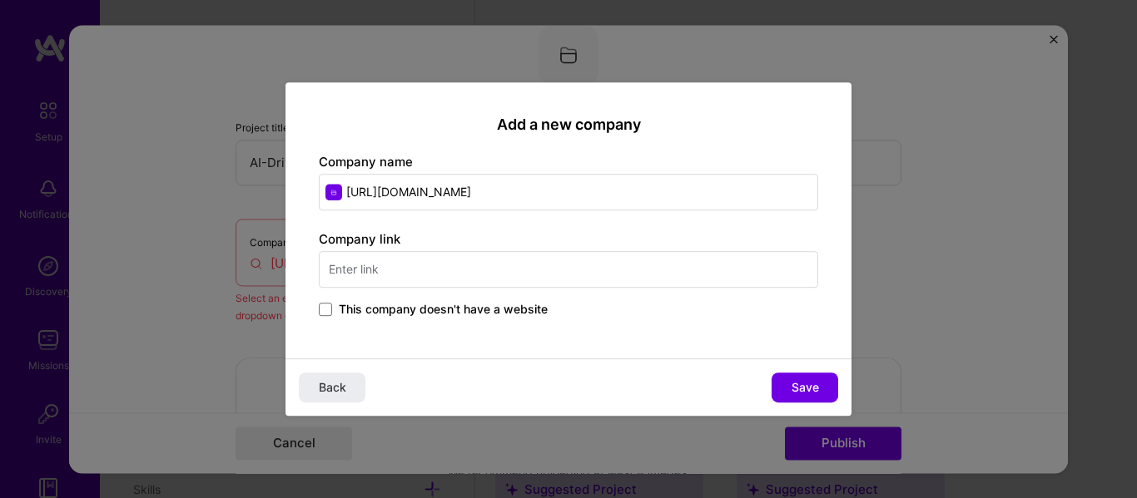
drag, startPoint x: 522, startPoint y: 194, endPoint x: 212, endPoint y: 191, distance: 309.6
click at [212, 191] on div "Add a new company Company name [URL][DOMAIN_NAME] Company link This company doe…" at bounding box center [568, 249] width 1137 height 498
click at [359, 266] on input "text" at bounding box center [568, 269] width 499 height 37
paste input "[URL][DOMAIN_NAME]"
type input "[URL][DOMAIN_NAME]"
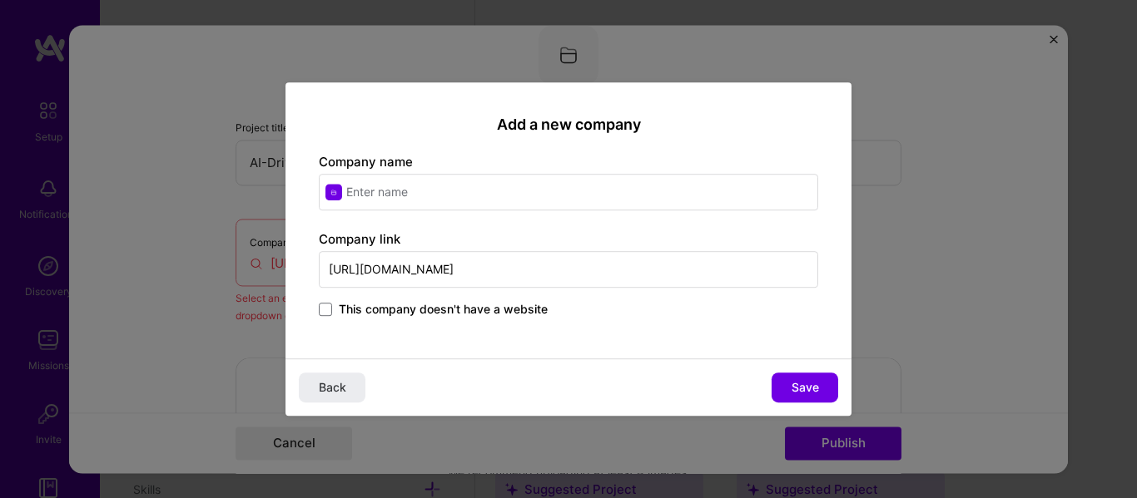
click at [392, 177] on input "text" at bounding box center [568, 192] width 499 height 37
type input "Risk Associates"
click at [819, 393] on button "Save" at bounding box center [804, 388] width 67 height 30
type input "Risk Associates"
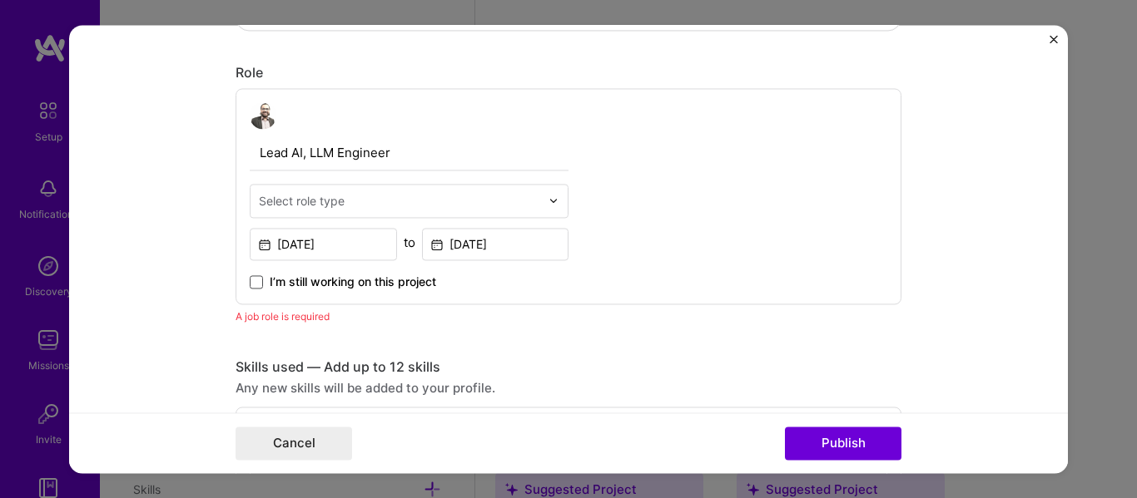
scroll to position [525, 0]
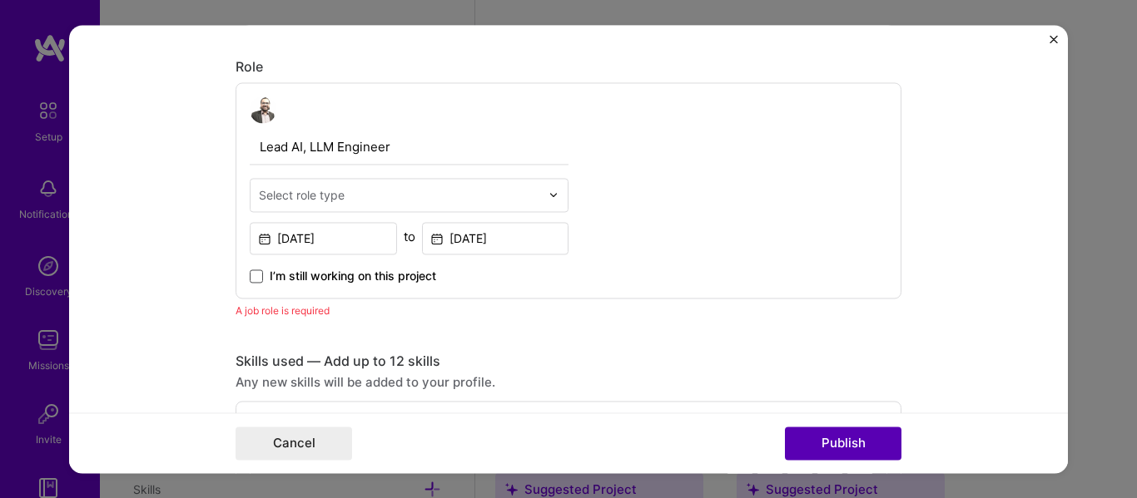
click at [799, 437] on button "Publish" at bounding box center [843, 443] width 116 height 33
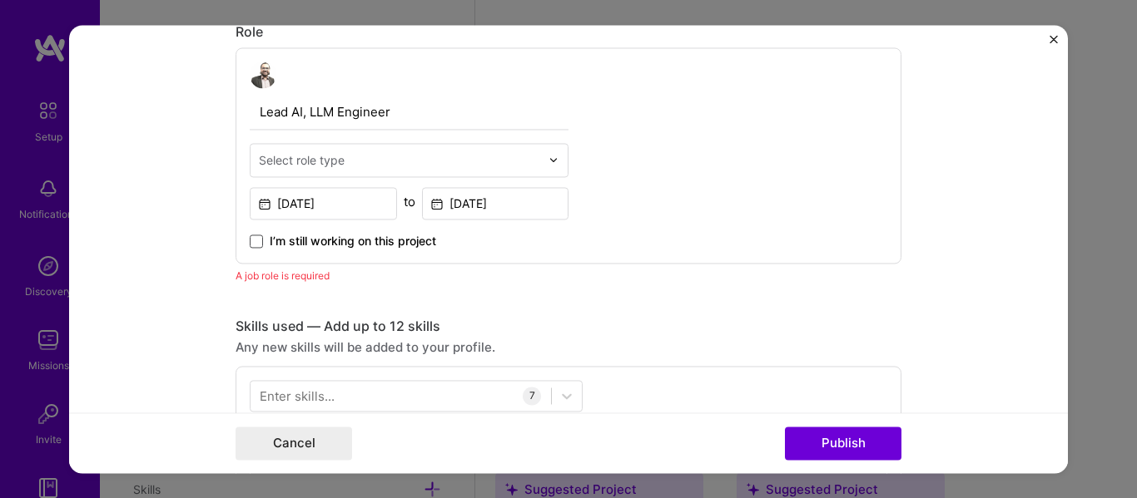
scroll to position [558, 0]
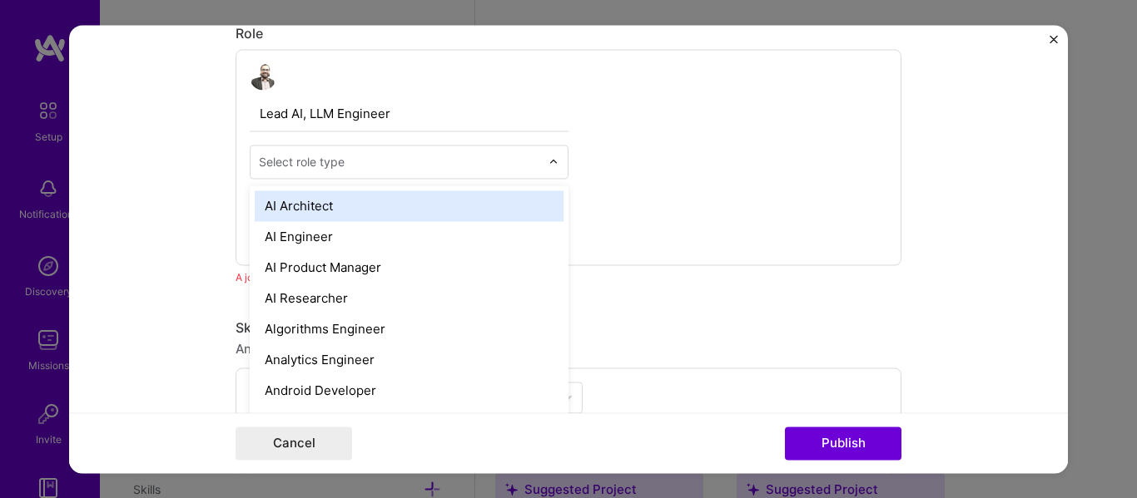
click at [300, 158] on div "Select role type" at bounding box center [302, 161] width 86 height 17
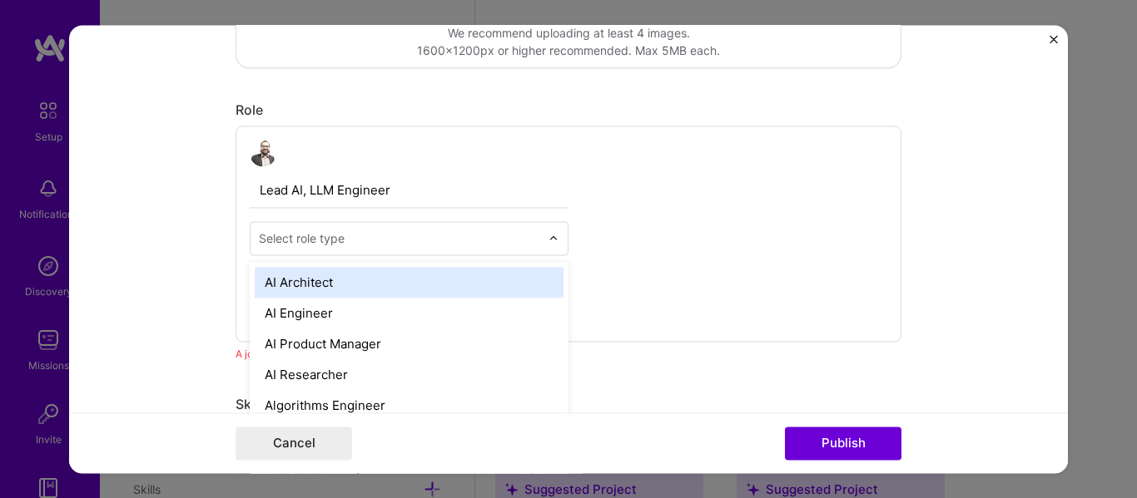
scroll to position [475, 0]
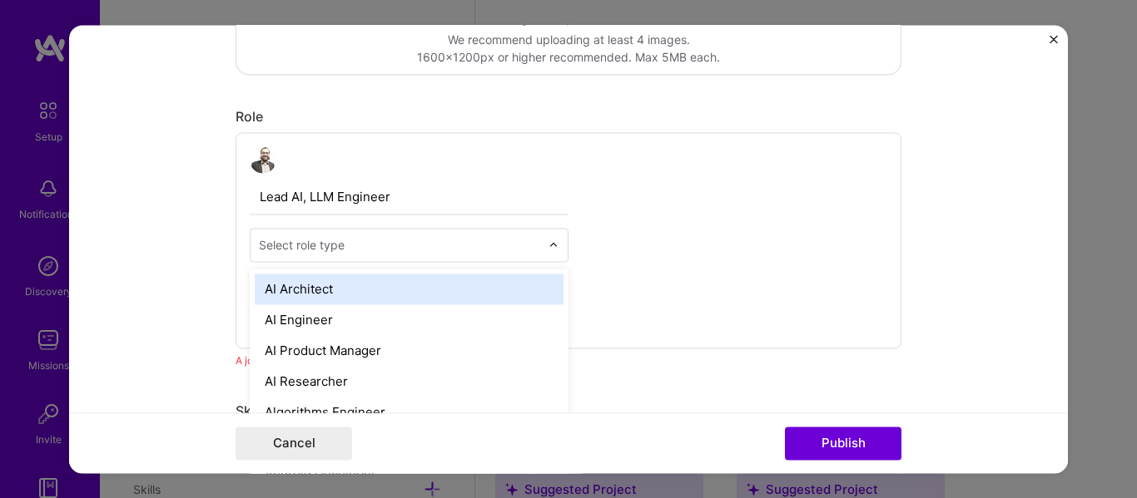
click at [295, 297] on div "AI Architect" at bounding box center [409, 289] width 309 height 31
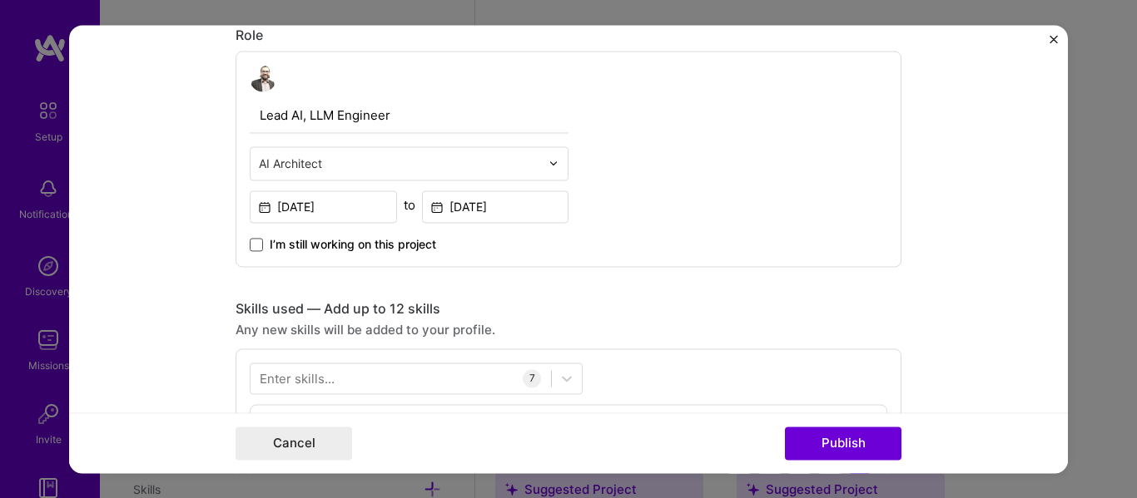
scroll to position [586, 0]
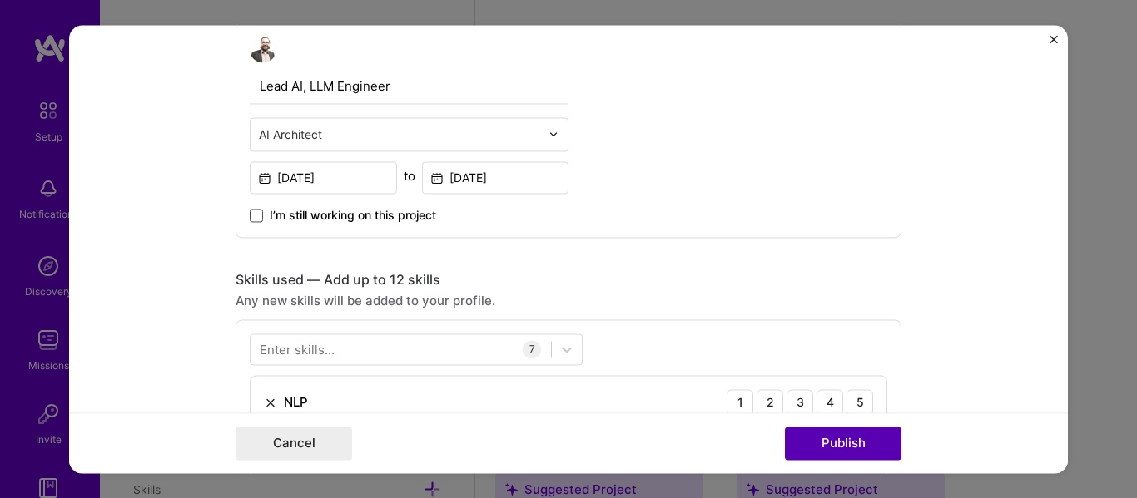
click at [832, 438] on button "Publish" at bounding box center [843, 443] width 116 height 33
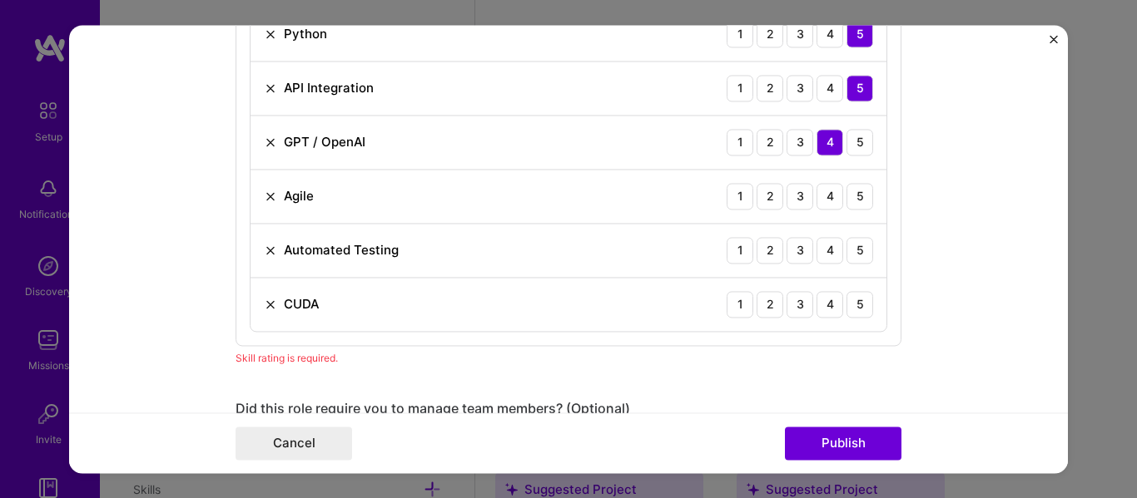
scroll to position [1026, 0]
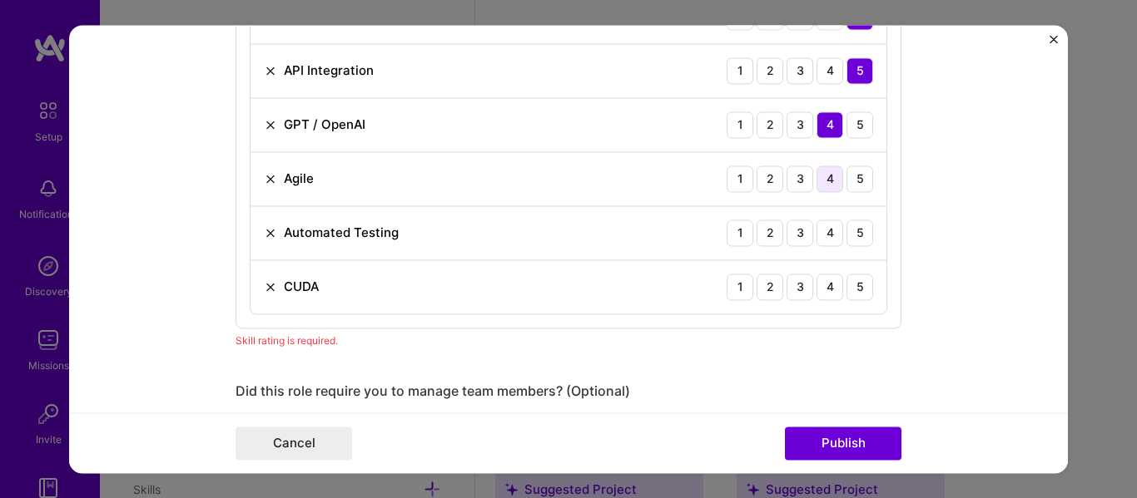
click at [824, 180] on div "4" at bounding box center [829, 179] width 27 height 27
click at [792, 233] on div "3" at bounding box center [799, 233] width 27 height 27
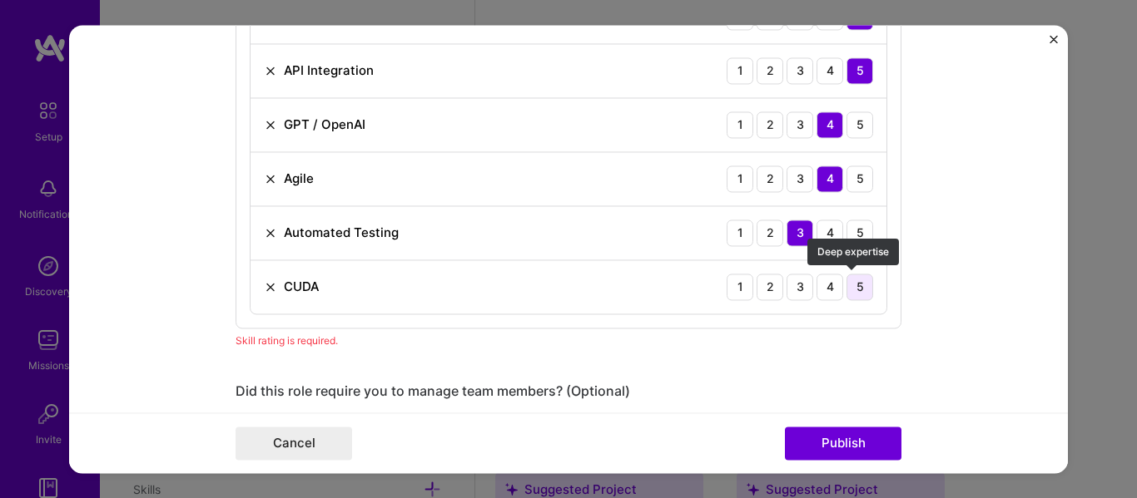
click at [852, 290] on div "5" at bounding box center [859, 287] width 27 height 27
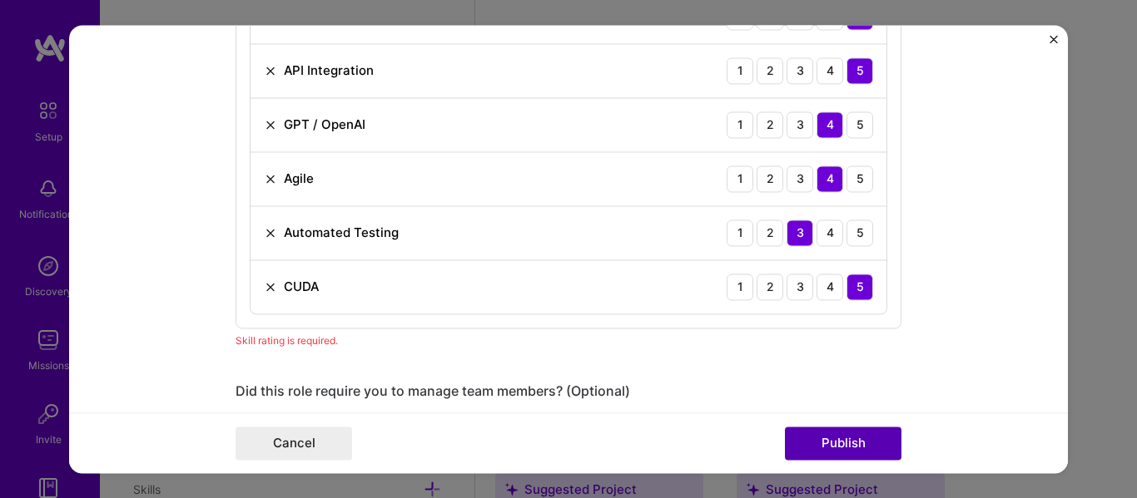
click at [852, 459] on button "Publish" at bounding box center [843, 443] width 116 height 33
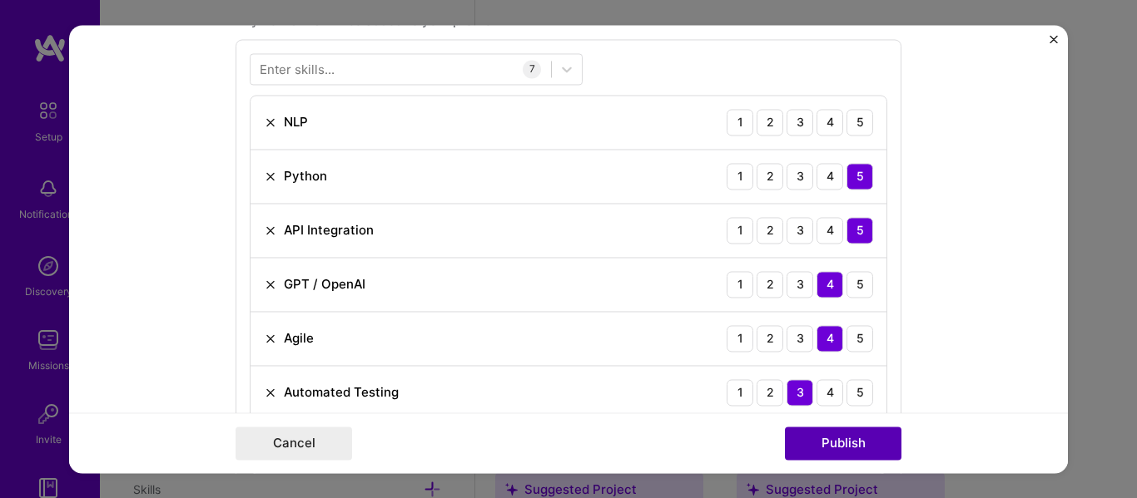
scroll to position [832, 0]
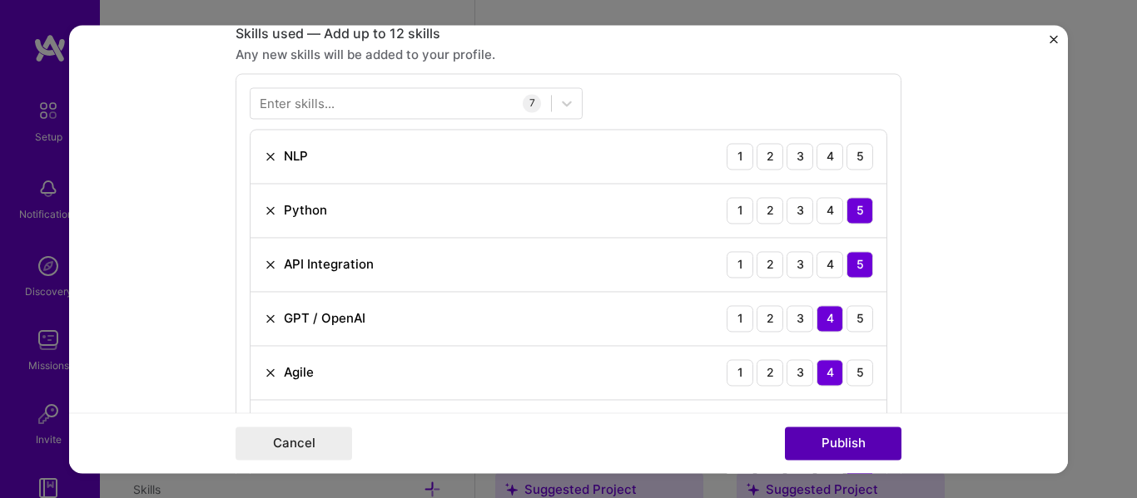
click at [852, 446] on button "Publish" at bounding box center [843, 443] width 116 height 33
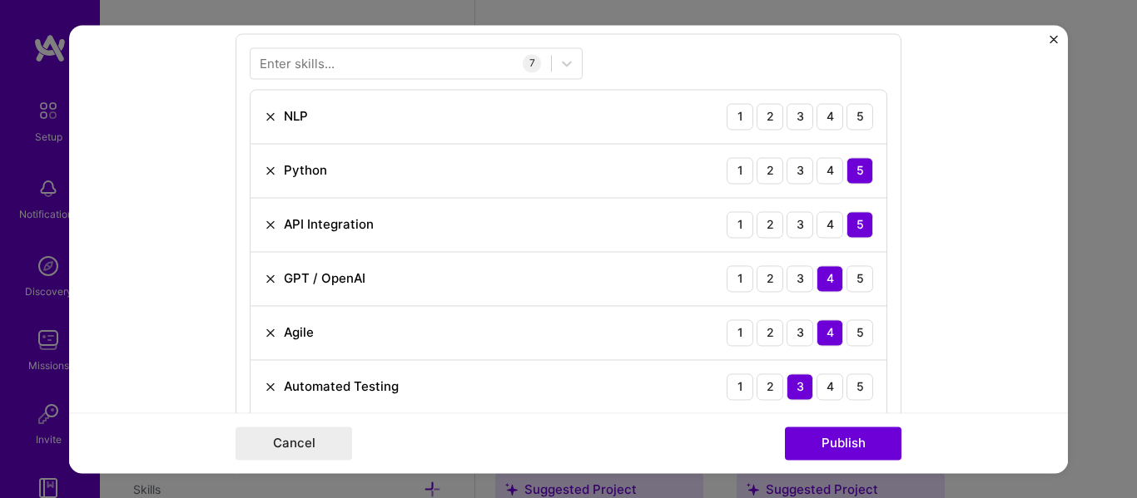
scroll to position [860, 0]
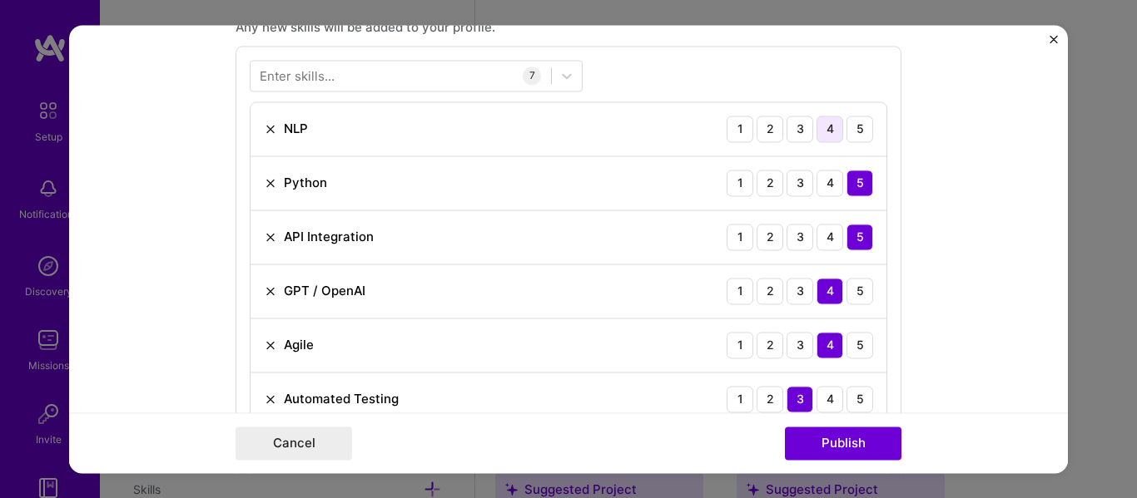
click at [828, 137] on div "4" at bounding box center [829, 129] width 27 height 27
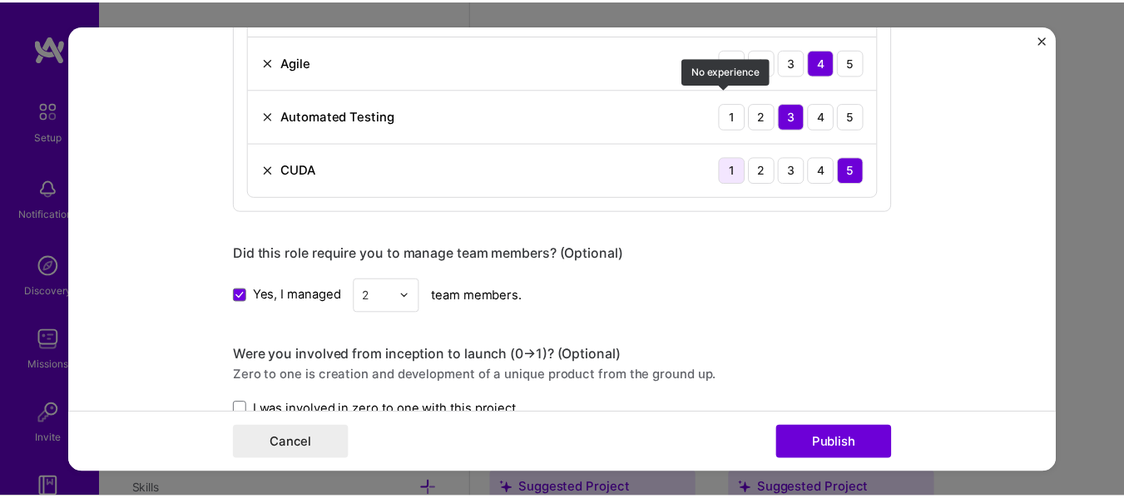
scroll to position [1248, 0]
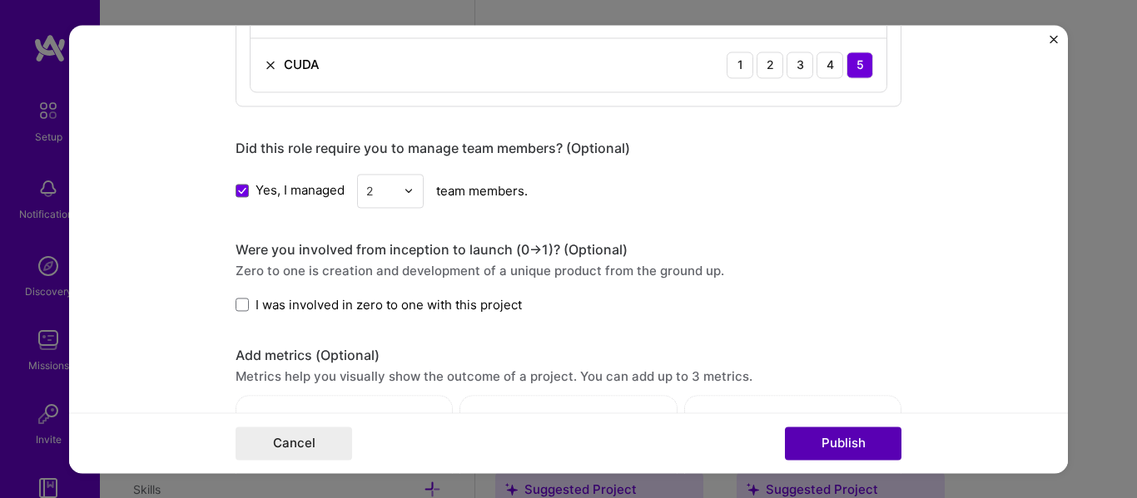
click at [803, 434] on button "Publish" at bounding box center [843, 443] width 116 height 33
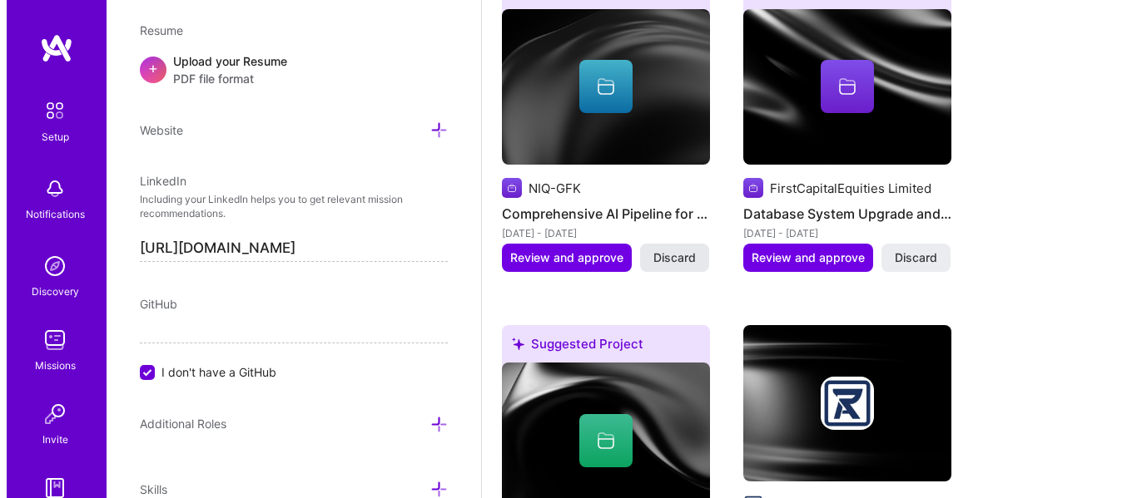
scroll to position [1428, 0]
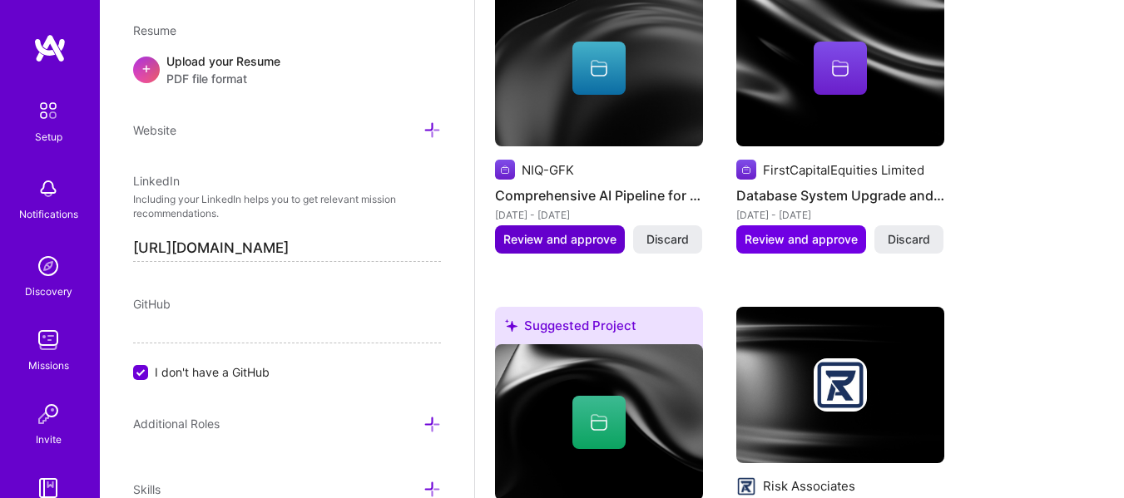
click at [592, 243] on span "Review and approve" at bounding box center [559, 239] width 113 height 17
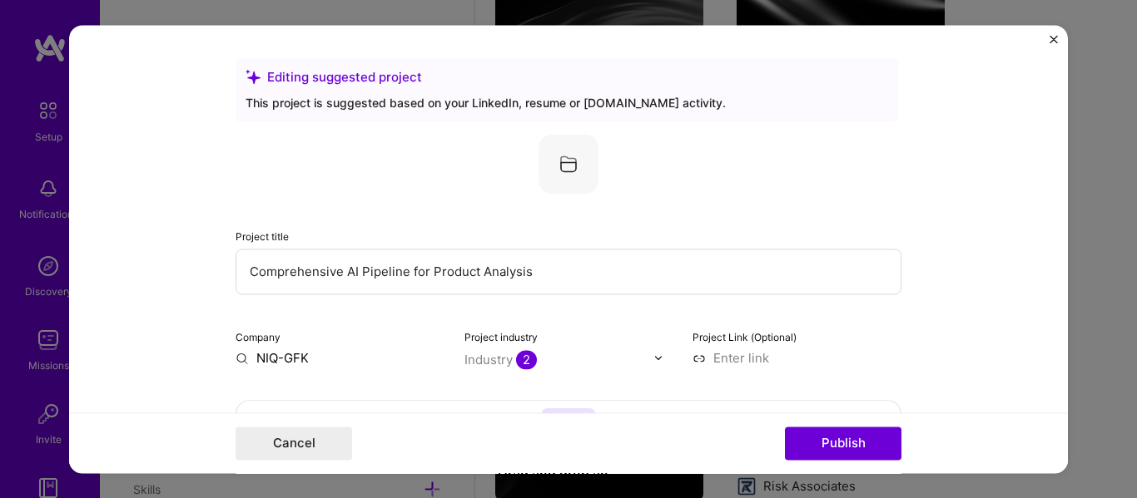
click at [1053, 39] on img "Close" at bounding box center [1053, 39] width 8 height 8
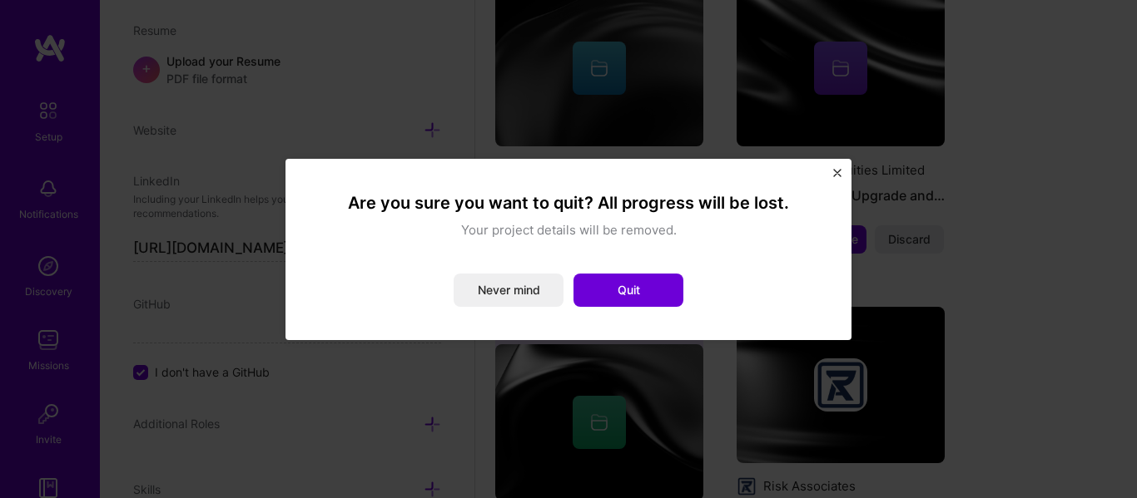
click at [836, 171] on img "Close" at bounding box center [837, 173] width 8 height 8
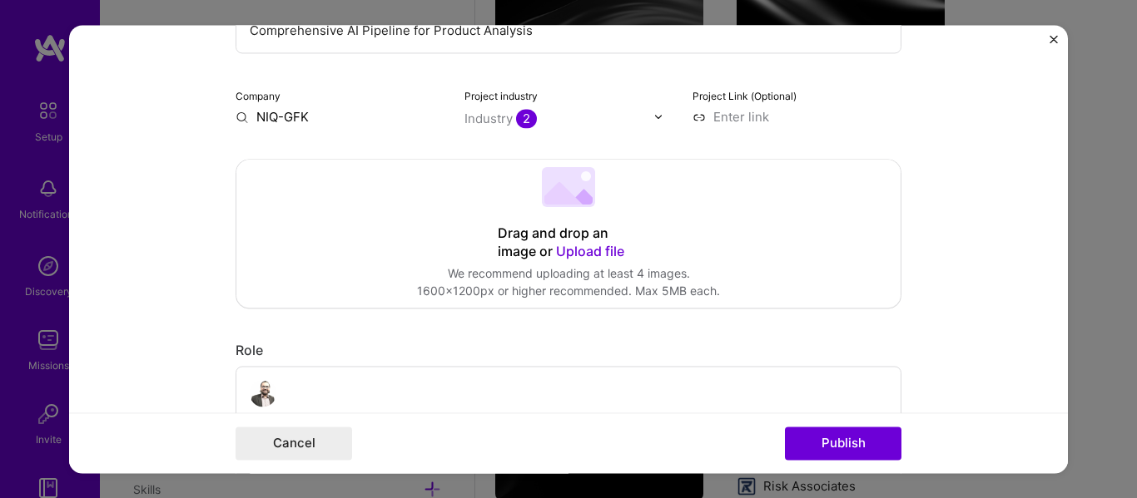
scroll to position [277, 0]
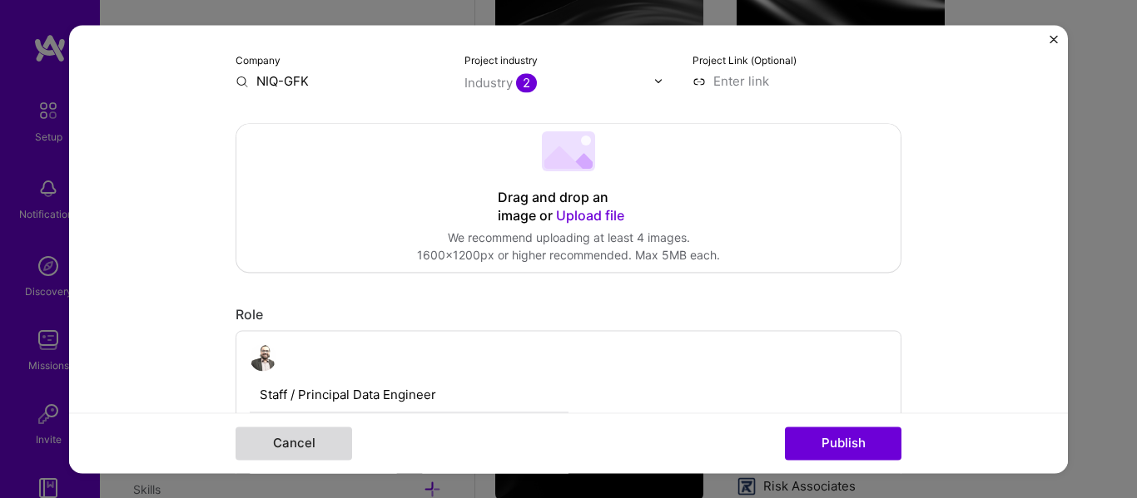
click at [313, 449] on button "Cancel" at bounding box center [293, 443] width 116 height 33
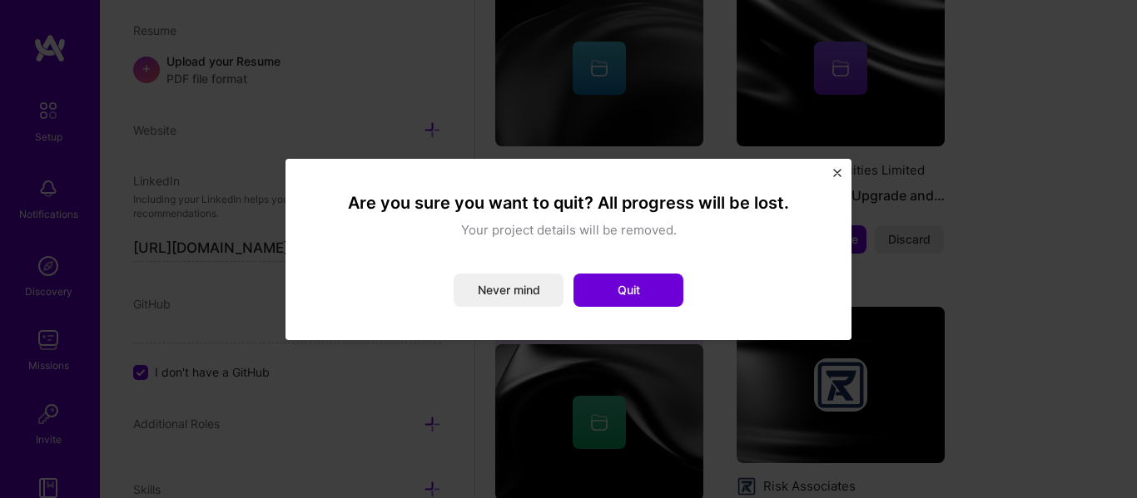
click at [835, 178] on button "Close" at bounding box center [837, 177] width 8 height 17
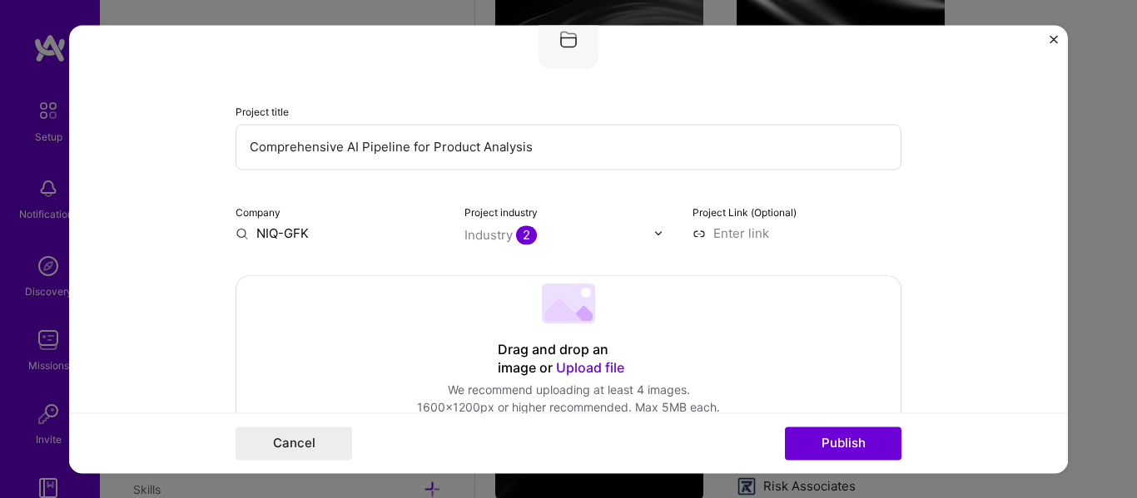
scroll to position [139, 0]
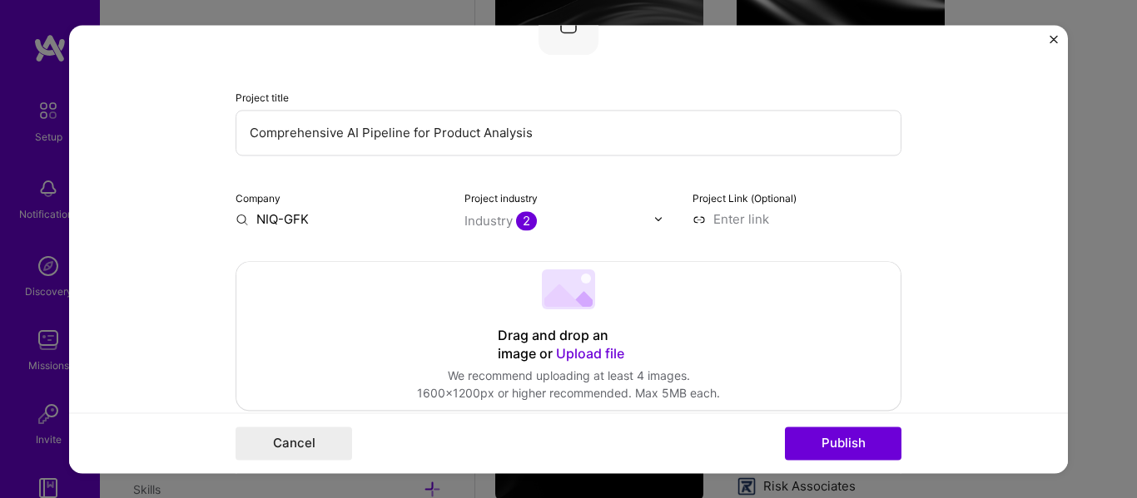
click at [320, 221] on input "NIQ-GFK" at bounding box center [339, 219] width 209 height 17
click at [235, 219] on input "NIQ-GFK" at bounding box center [339, 219] width 209 height 17
click at [482, 220] on div "Industry 2" at bounding box center [500, 220] width 72 height 17
type input "C"
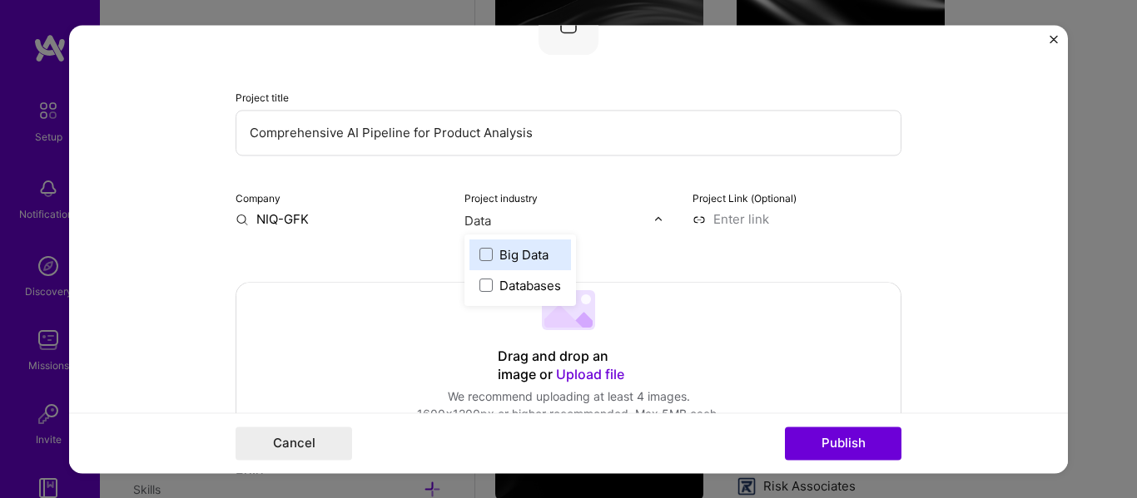
type input "Data"
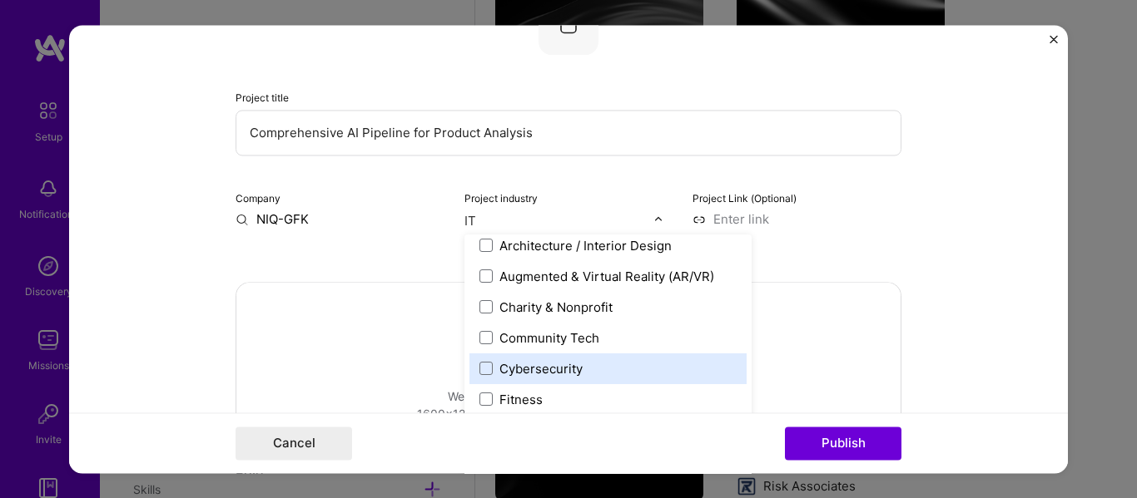
scroll to position [0, 0]
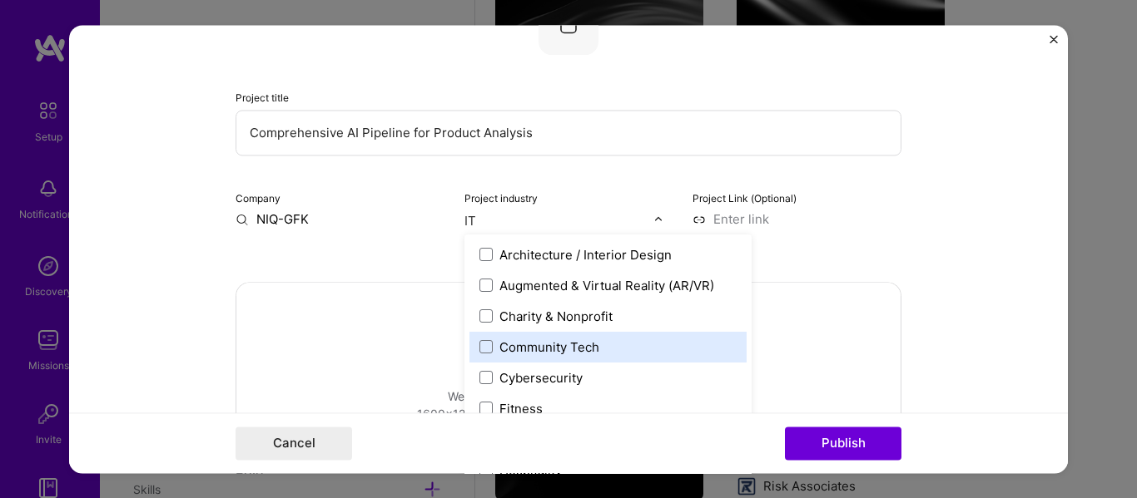
type input "I"
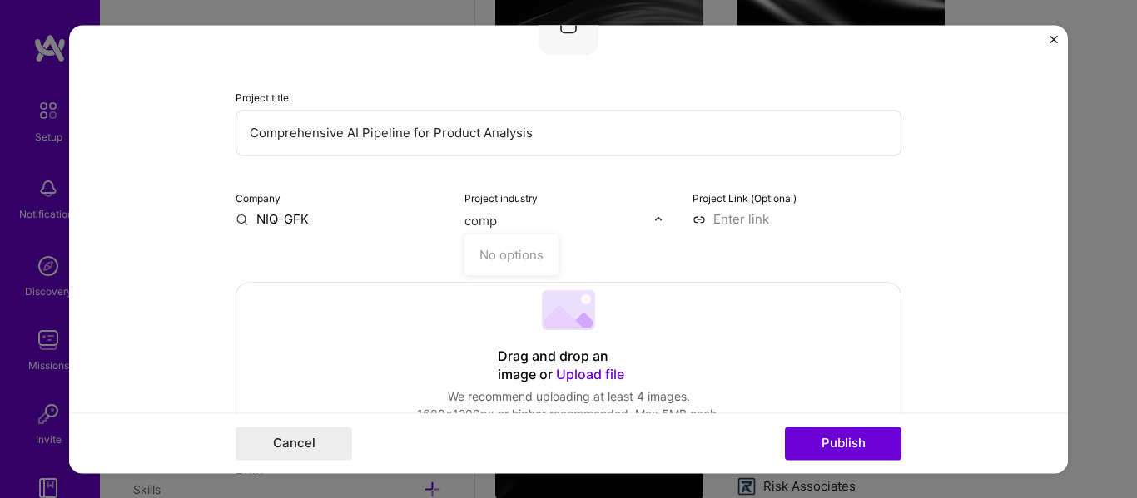
type input "com"
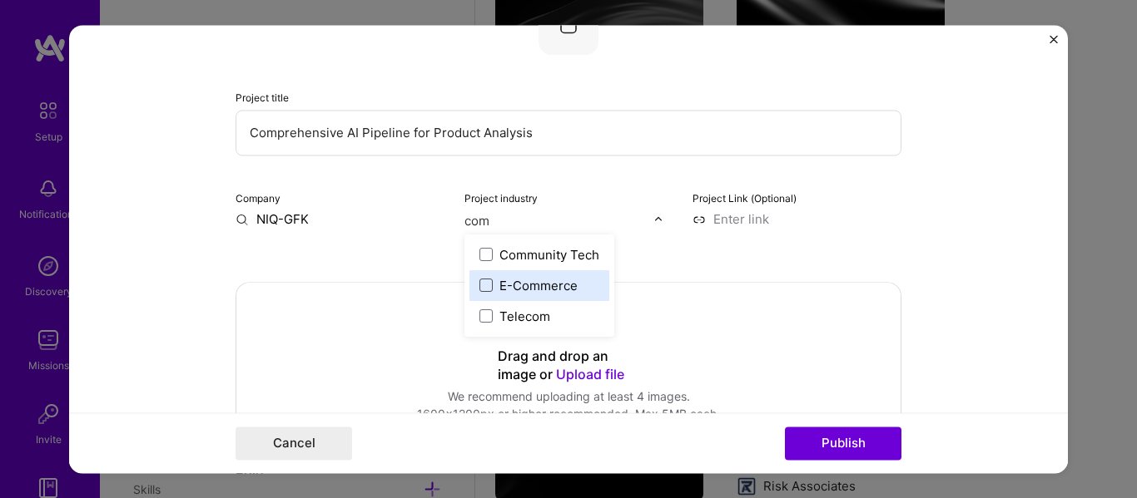
click at [480, 280] on span at bounding box center [485, 285] width 13 height 13
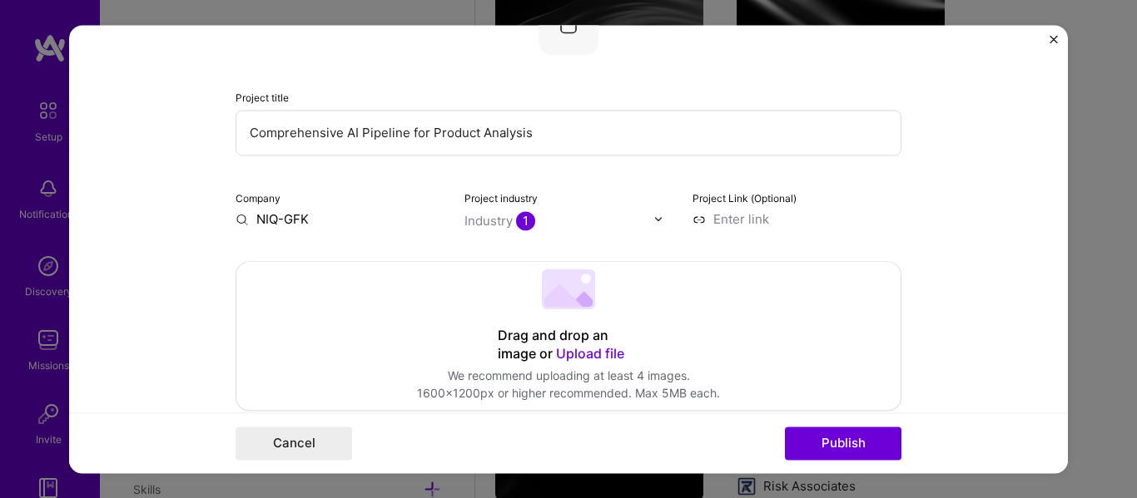
click at [188, 259] on form "Editing suggested project This project is suggested based on your LinkedIn, res…" at bounding box center [568, 249] width 999 height 449
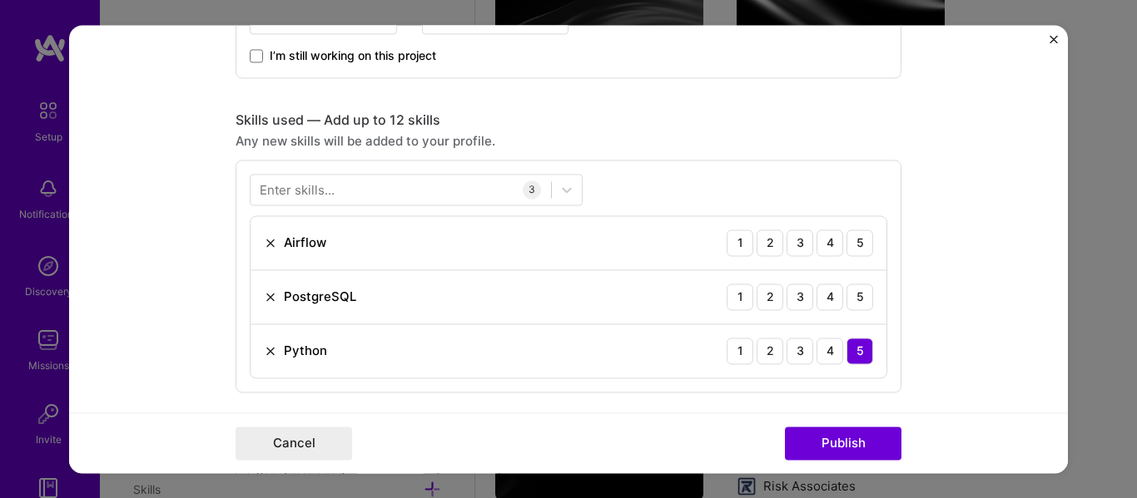
scroll to position [776, 0]
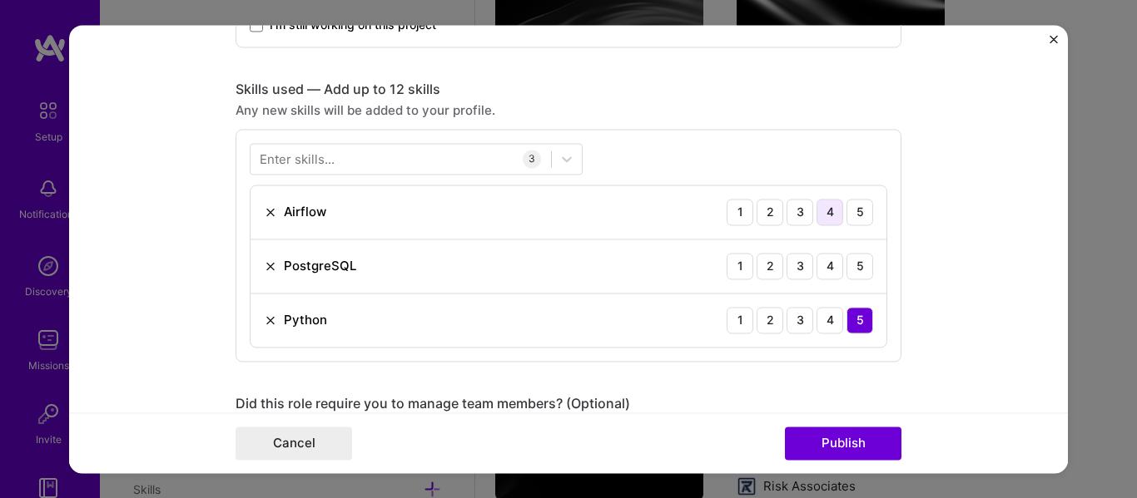
click at [816, 207] on div "4" at bounding box center [829, 212] width 27 height 27
click at [827, 260] on div "4" at bounding box center [829, 266] width 27 height 27
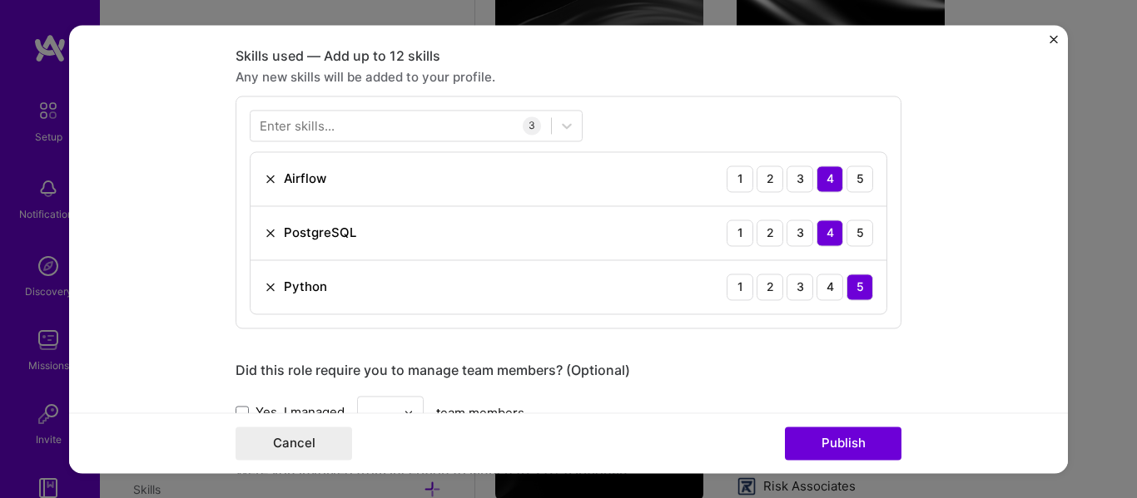
scroll to position [805, 0]
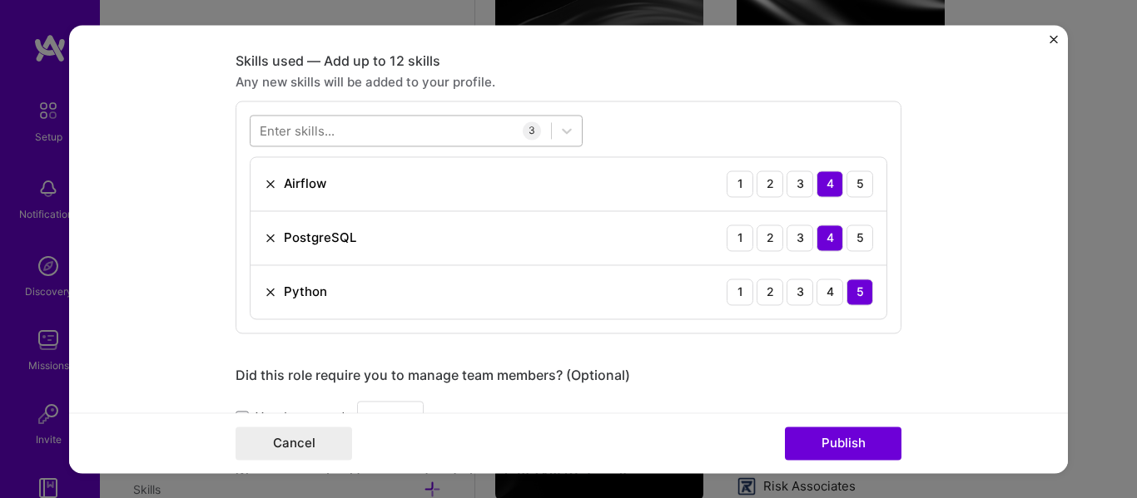
click at [369, 116] on div at bounding box center [400, 129] width 300 height 27
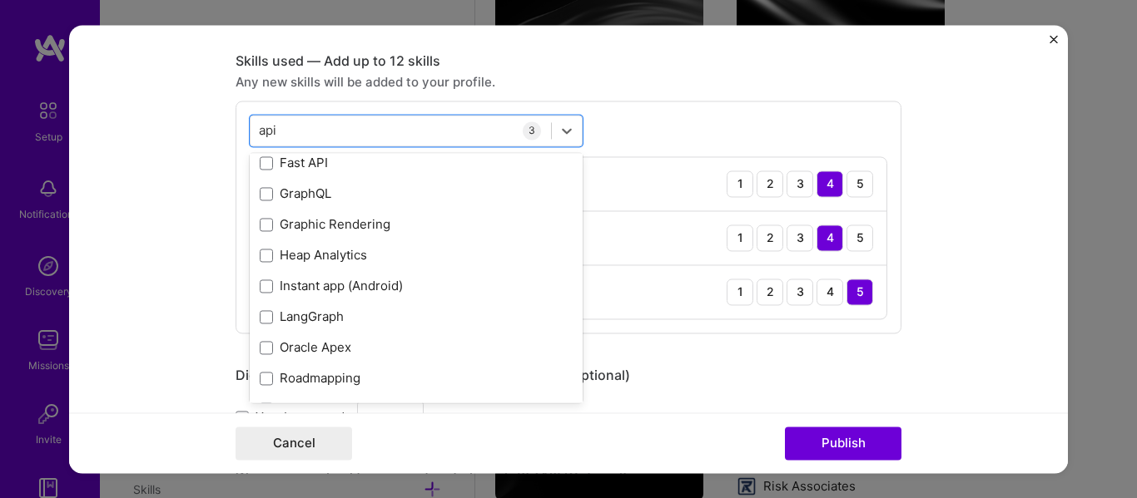
scroll to position [0, 0]
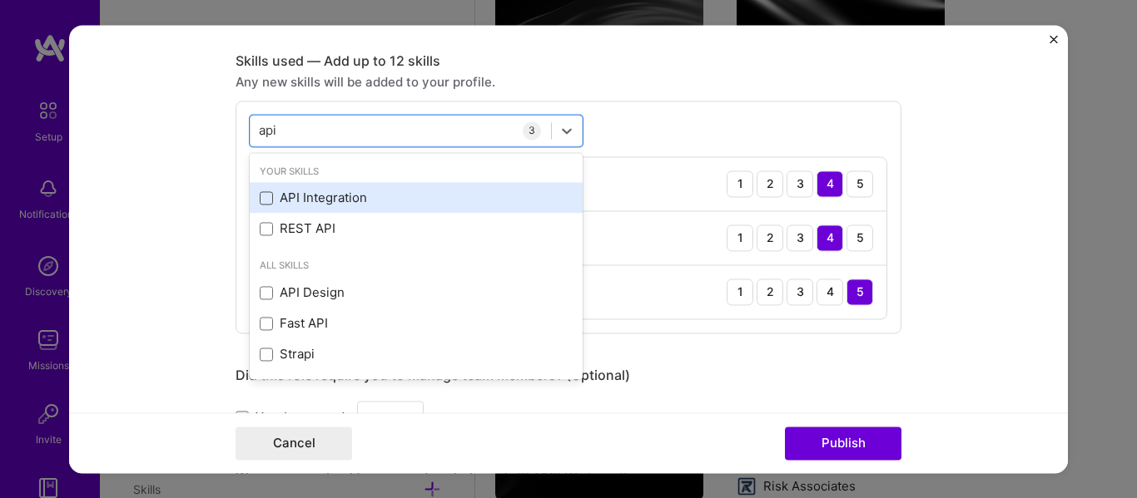
click at [260, 196] on span at bounding box center [266, 197] width 13 height 13
click at [0, 0] on input "checkbox" at bounding box center [0, 0] width 0 height 0
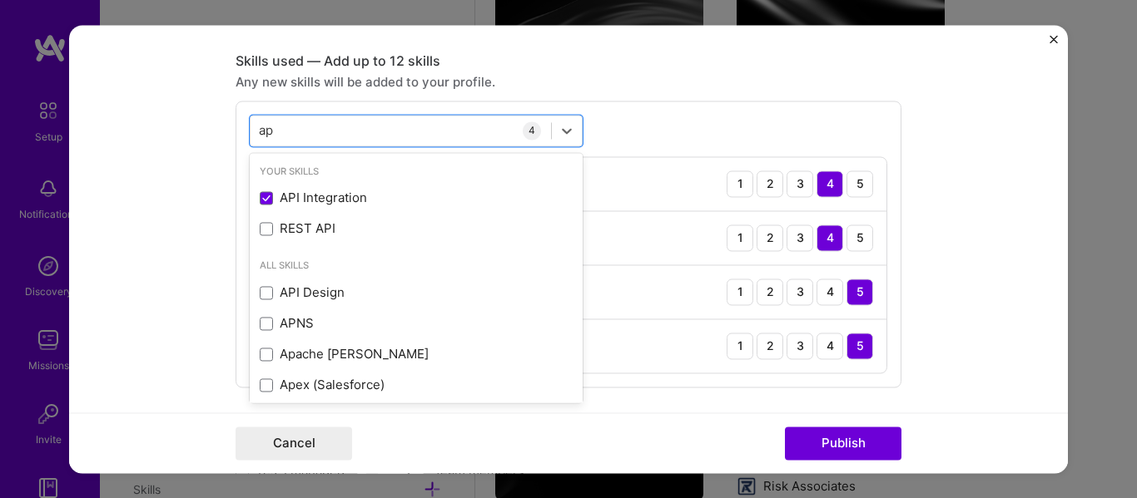
type input "a"
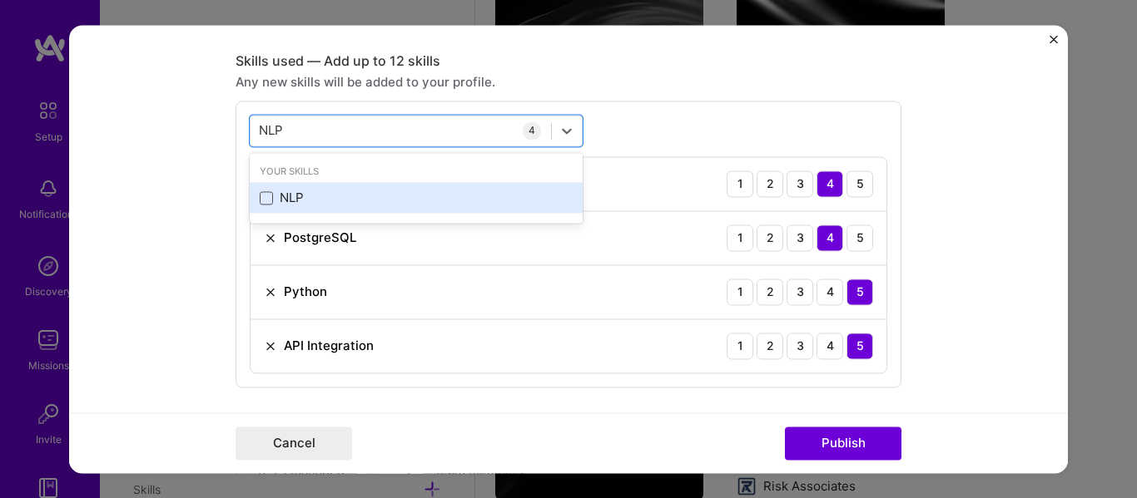
click at [265, 191] on span at bounding box center [266, 197] width 13 height 13
click at [0, 0] on input "checkbox" at bounding box center [0, 0] width 0 height 0
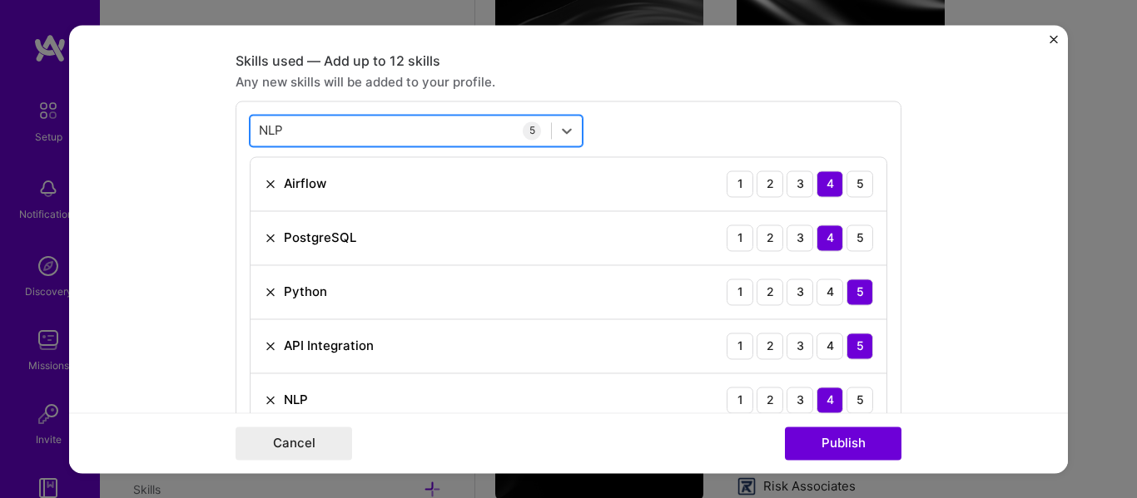
click at [304, 135] on div "NLP NLP" at bounding box center [400, 129] width 300 height 27
type input "N"
type input "M"
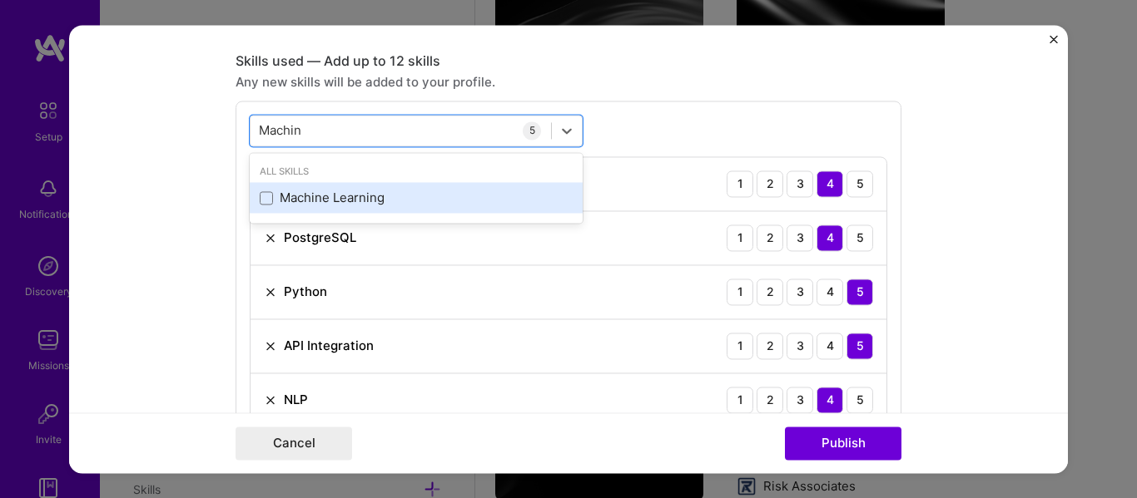
click at [255, 211] on div "Machine Learning" at bounding box center [416, 198] width 333 height 31
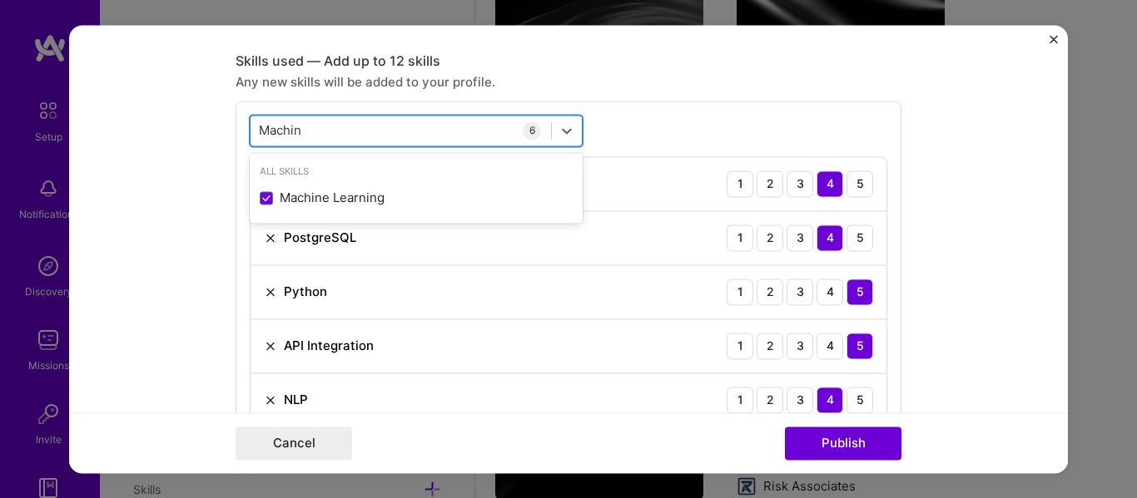
click at [298, 129] on div "Machin Machin" at bounding box center [400, 129] width 300 height 27
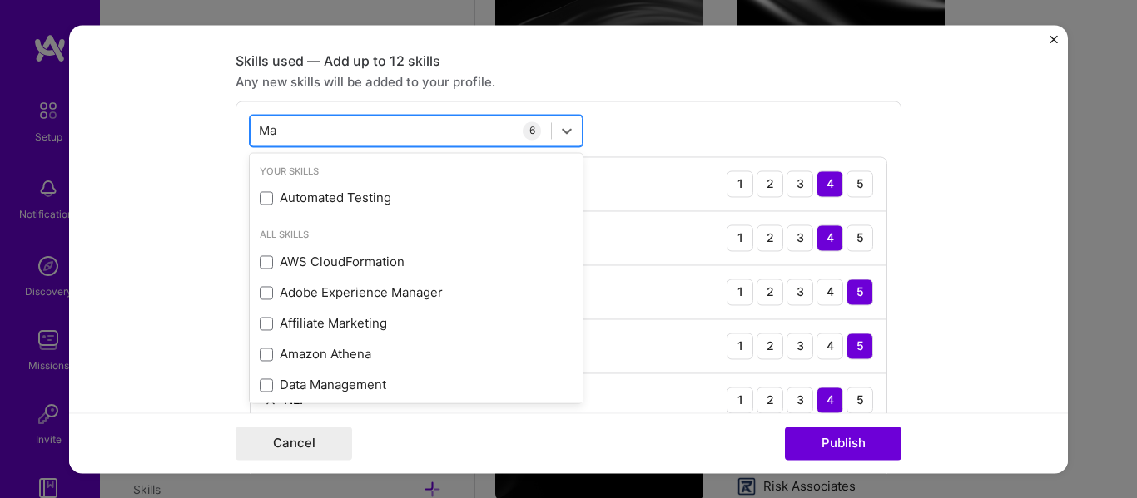
type input "M"
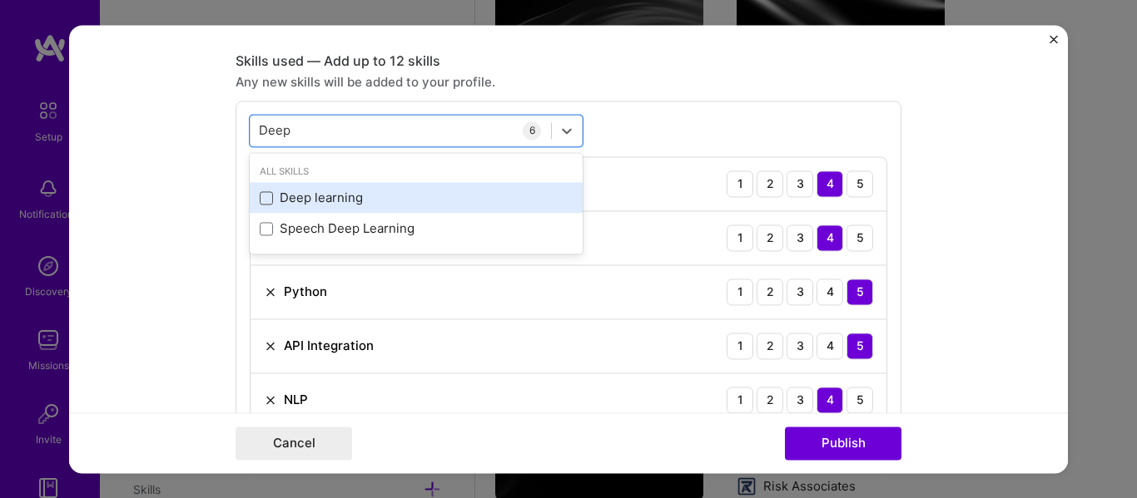
click at [260, 198] on span at bounding box center [266, 197] width 13 height 13
click at [0, 0] on input "checkbox" at bounding box center [0, 0] width 0 height 0
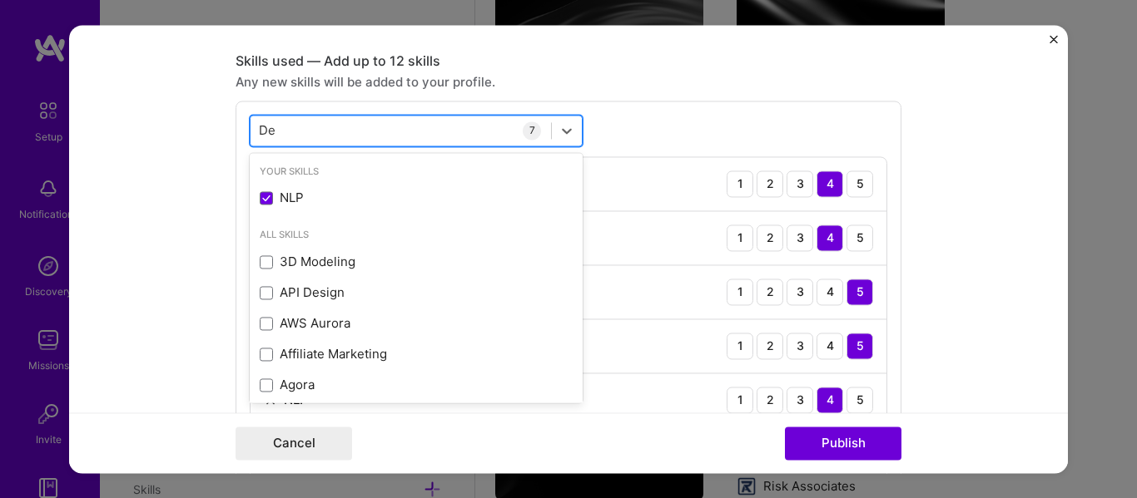
type input "D"
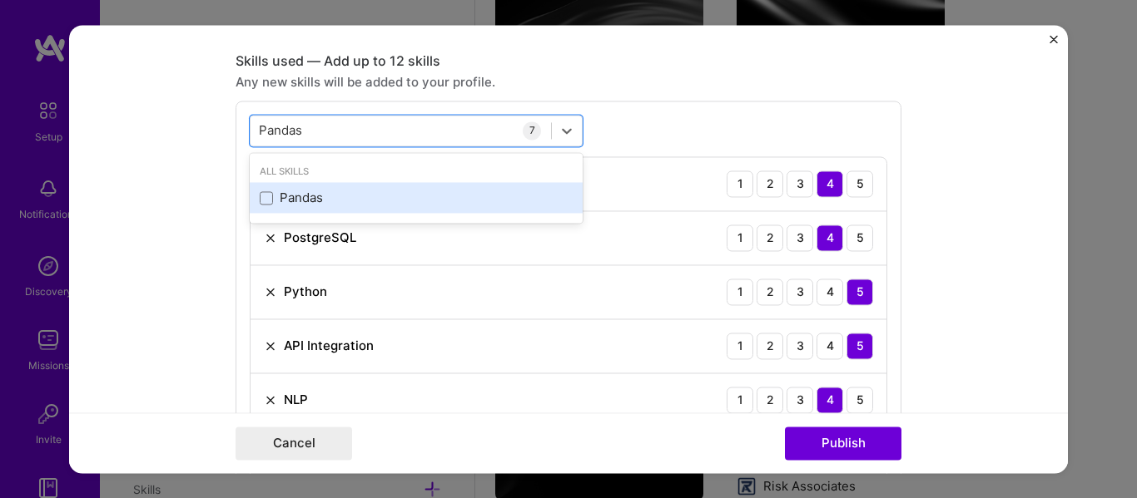
click at [260, 206] on div "Pandas" at bounding box center [416, 198] width 313 height 17
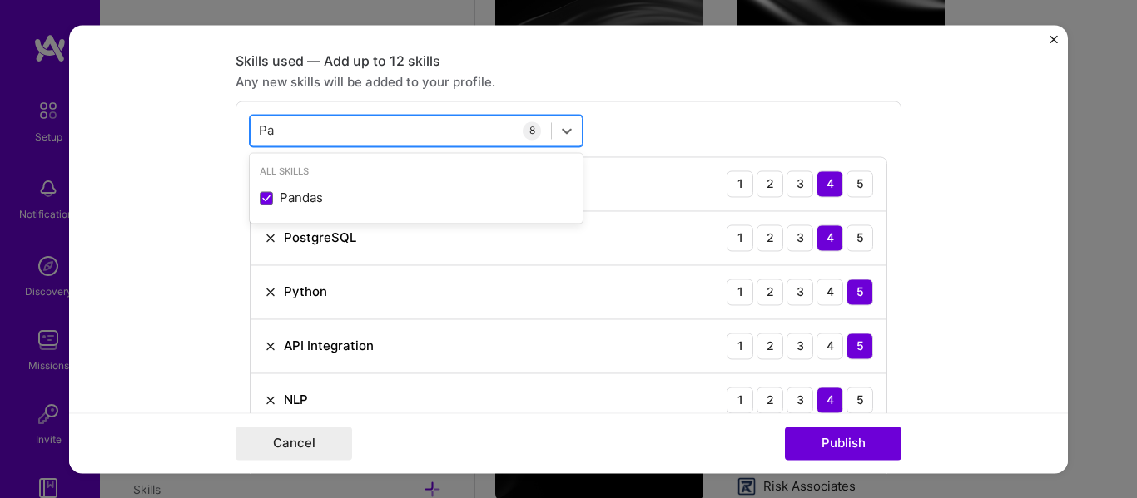
type input "P"
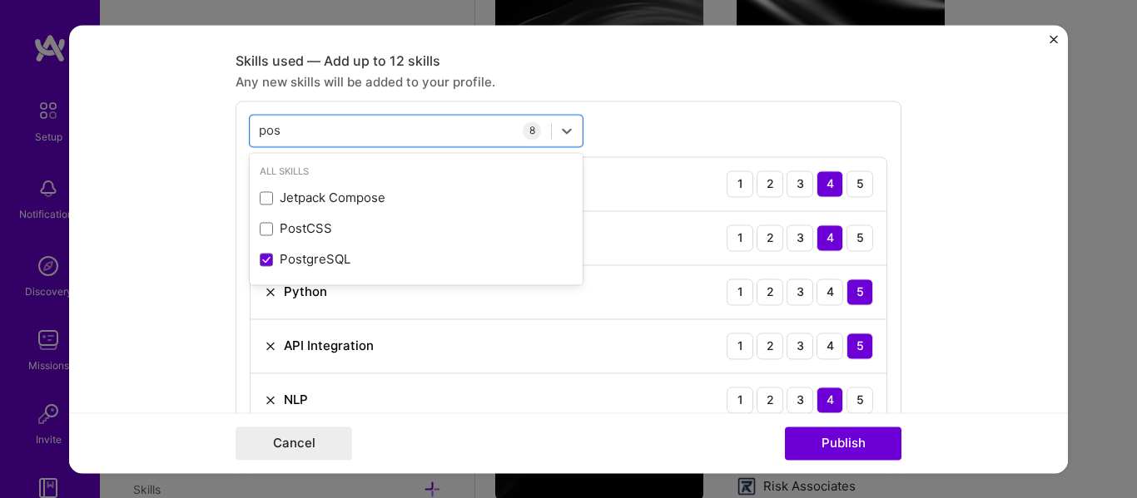
type input "pos"
click at [201, 144] on form "Editing suggested project This project is suggested based on your LinkedIn, res…" at bounding box center [568, 249] width 999 height 449
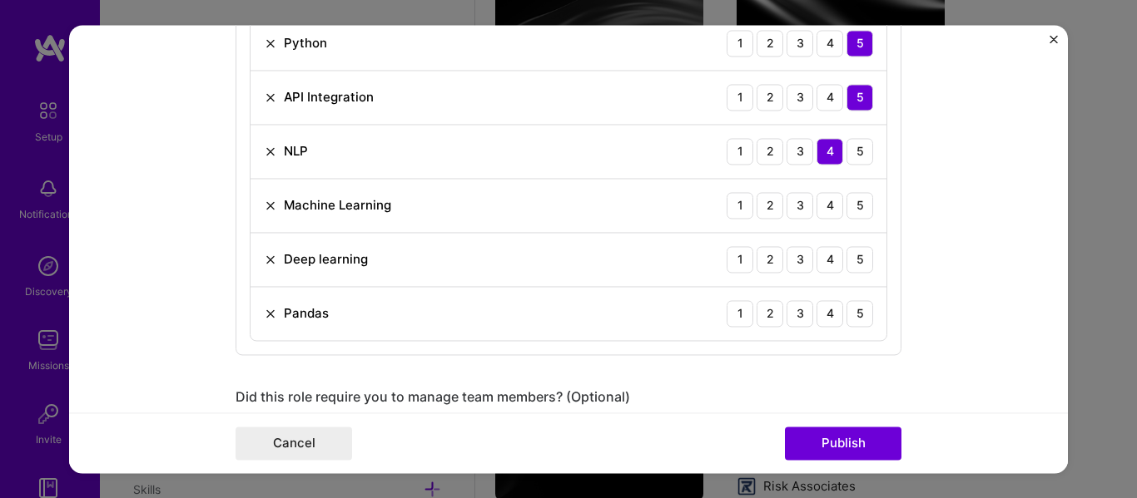
scroll to position [1054, 0]
click at [825, 207] on div "4" at bounding box center [829, 204] width 27 height 27
click at [850, 258] on div "5" at bounding box center [859, 258] width 27 height 27
click at [828, 311] on div "4" at bounding box center [829, 313] width 27 height 27
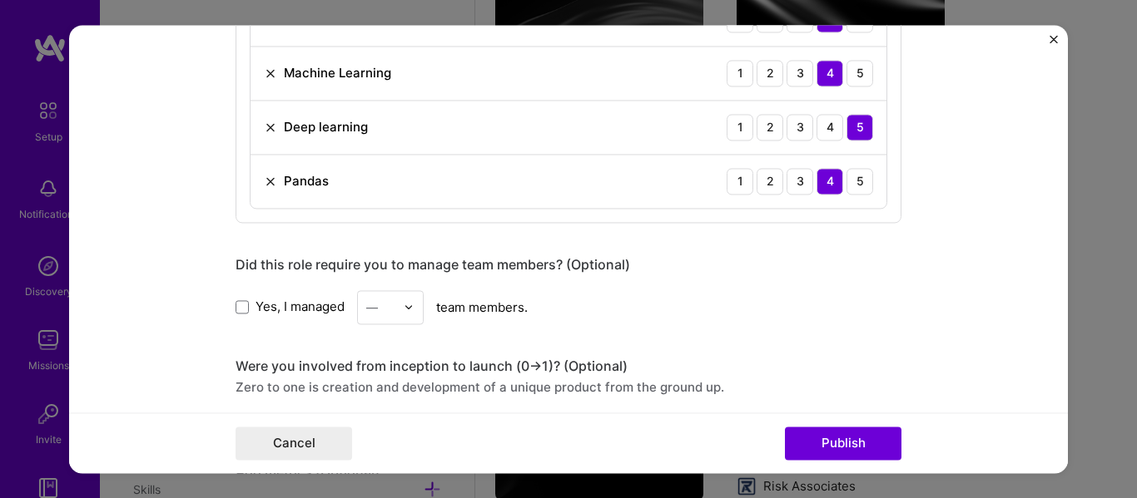
scroll to position [1192, 0]
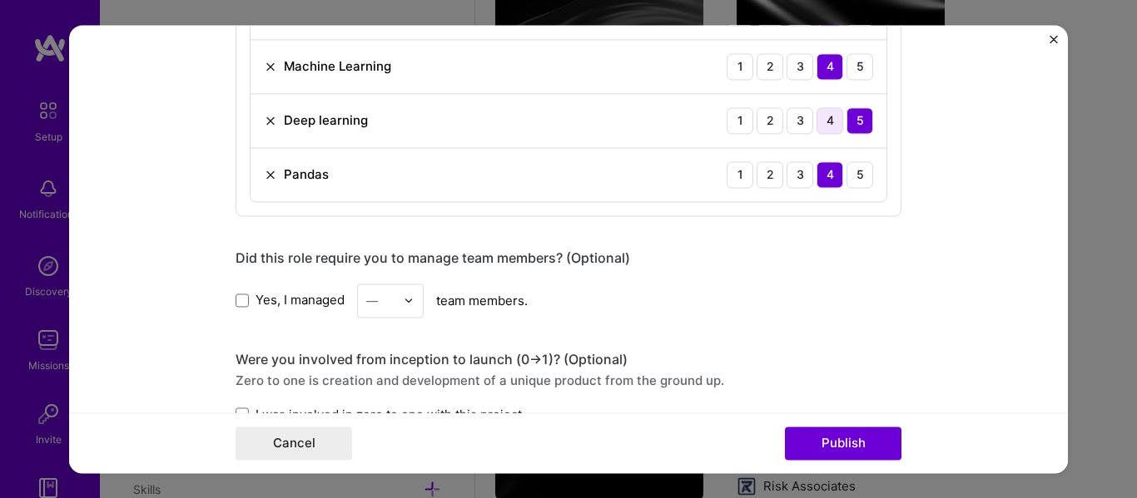
click at [825, 122] on div "4" at bounding box center [829, 120] width 27 height 27
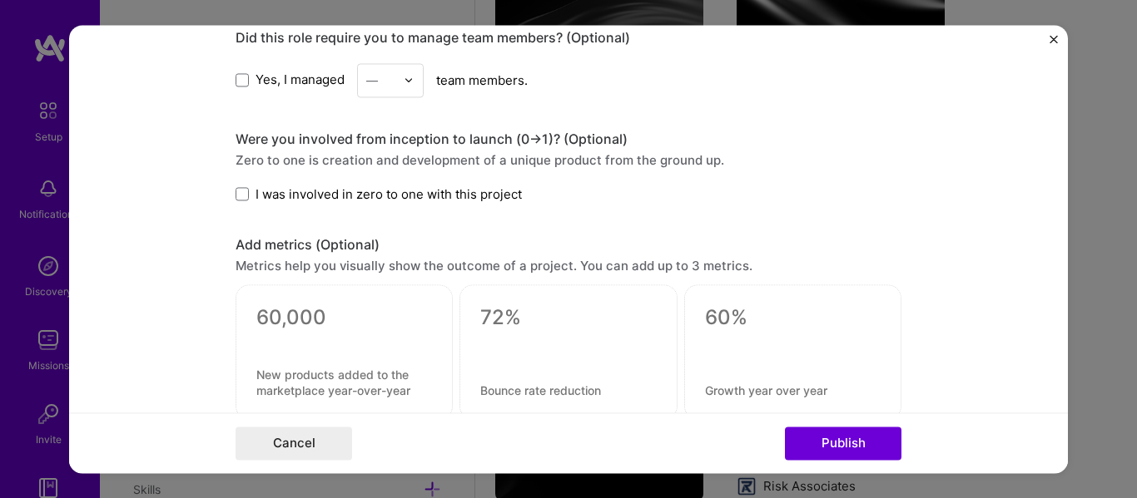
scroll to position [1442, 0]
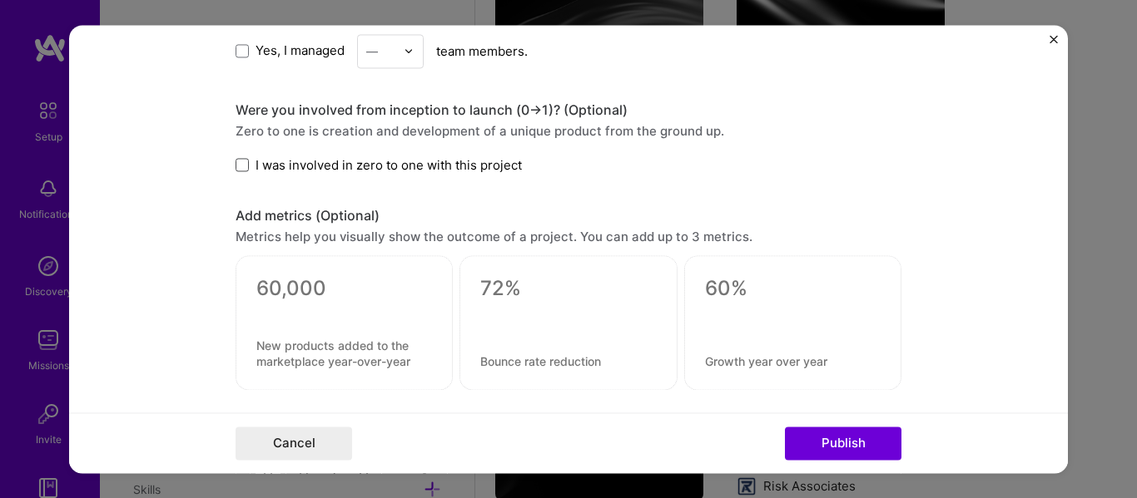
click at [235, 168] on span at bounding box center [241, 165] width 13 height 13
click at [0, 0] on input "I was involved in zero to one with this project" at bounding box center [0, 0] width 0 height 0
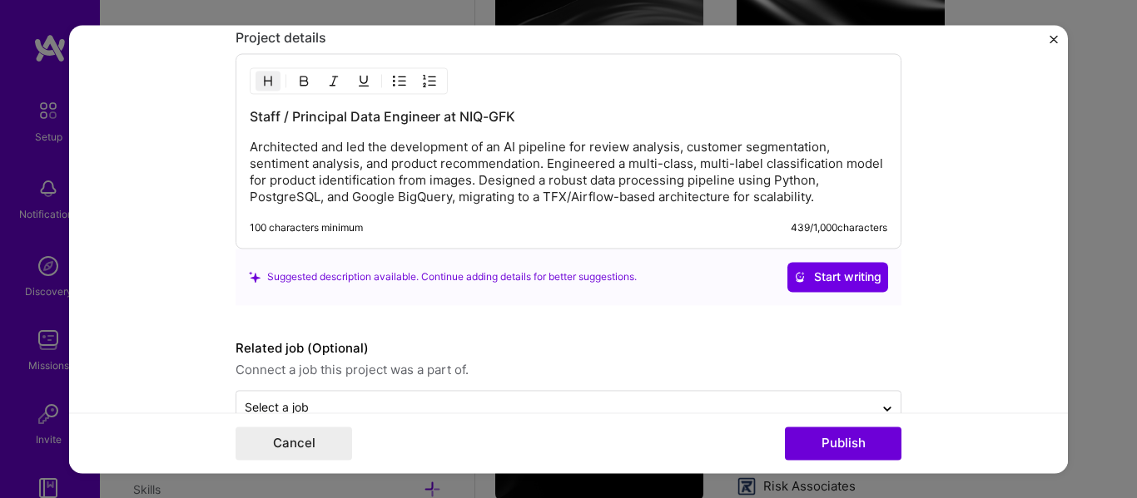
scroll to position [1879, 0]
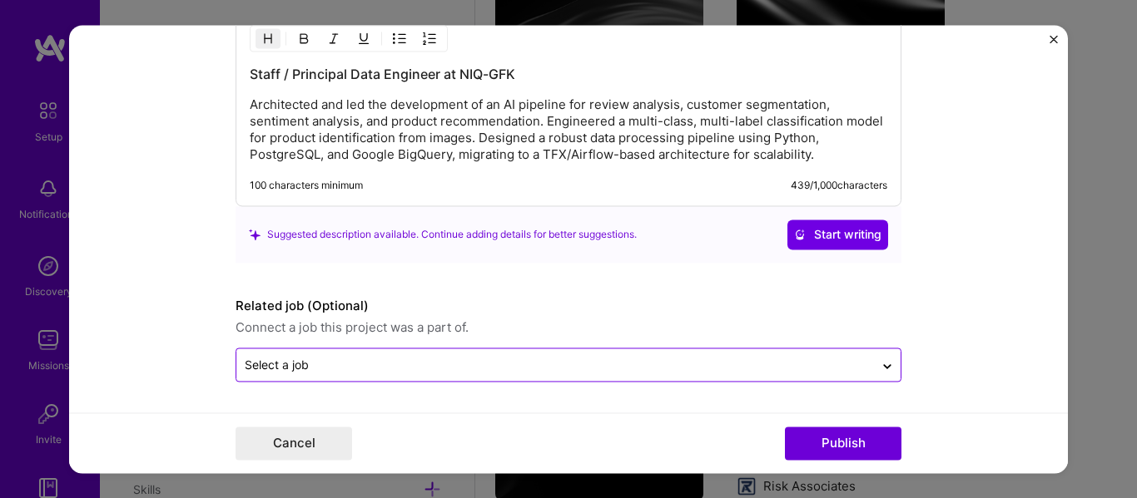
click at [402, 369] on input "text" at bounding box center [555, 364] width 621 height 17
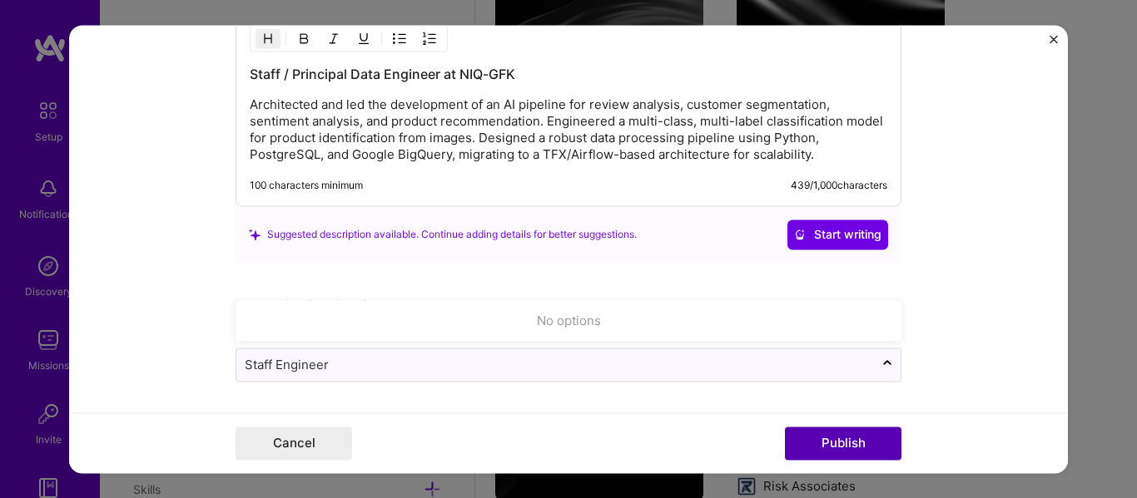
type input "Staff Engineer"
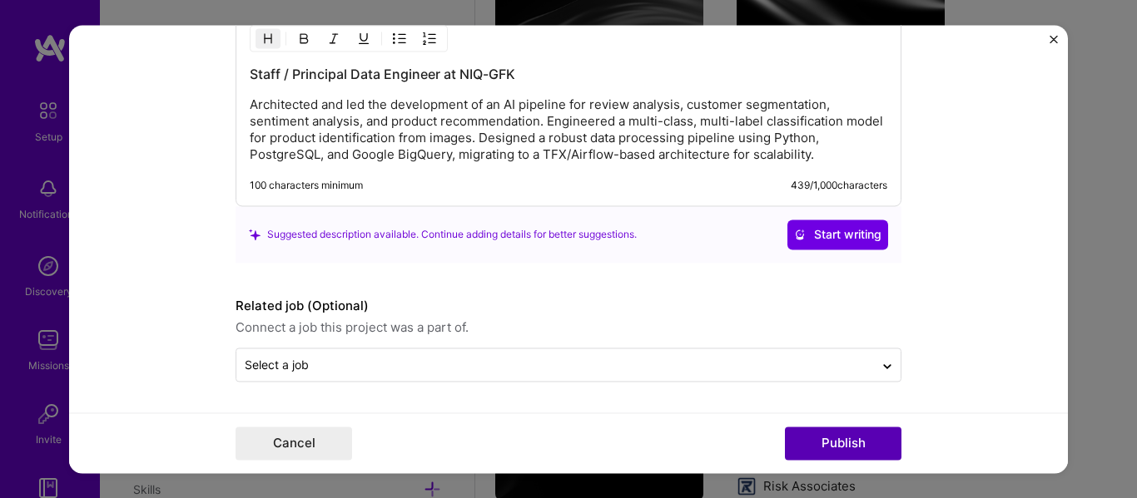
click at [865, 433] on button "Publish" at bounding box center [843, 443] width 116 height 33
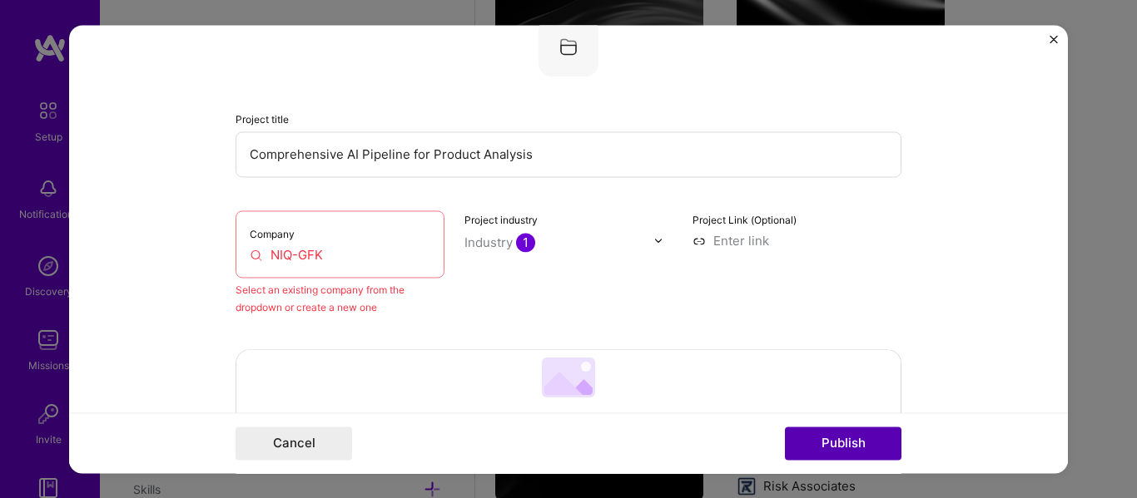
scroll to position [109, 0]
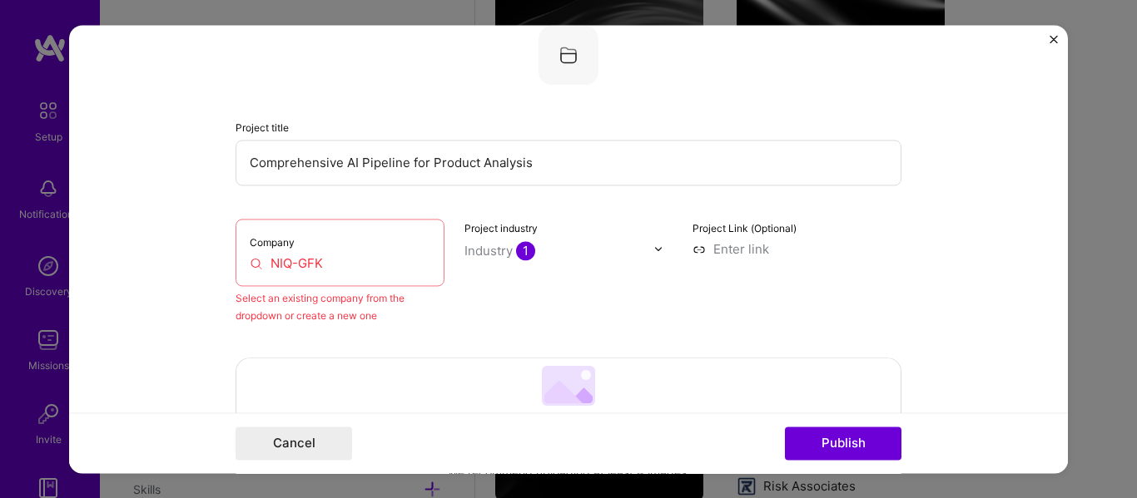
click at [295, 267] on input "NIQ-GFK" at bounding box center [340, 263] width 181 height 17
click at [266, 264] on input "NIQ-GFK" at bounding box center [340, 263] width 181 height 17
drag, startPoint x: 266, startPoint y: 264, endPoint x: 310, endPoint y: 264, distance: 44.1
click at [310, 264] on input "NIQ-GFK" at bounding box center [340, 263] width 181 height 17
paste input "[URL][DOMAIN_NAME]"
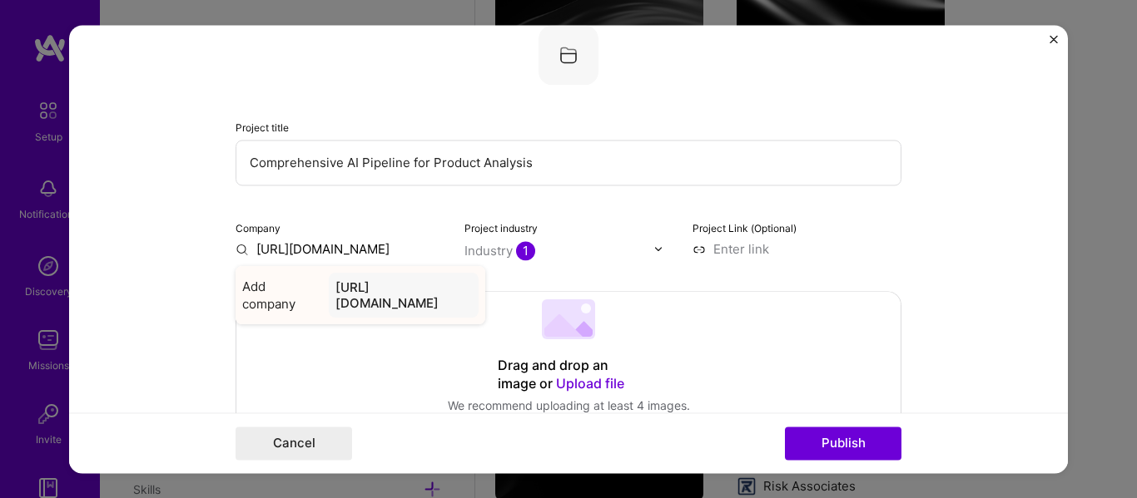
type input "[URL][DOMAIN_NAME]"
click at [341, 288] on div "[URL][DOMAIN_NAME]" at bounding box center [404, 295] width 150 height 45
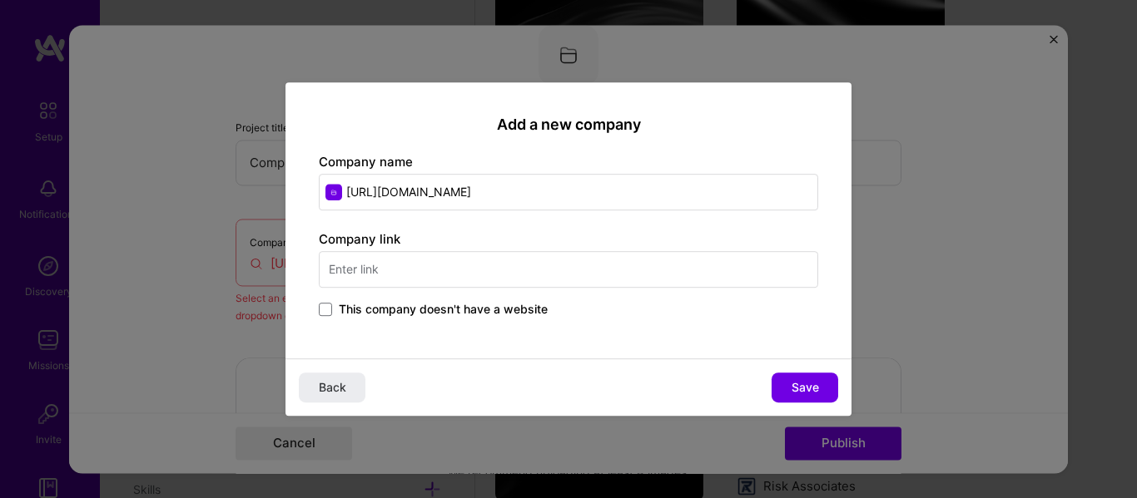
click at [424, 282] on input "text" at bounding box center [568, 269] width 499 height 37
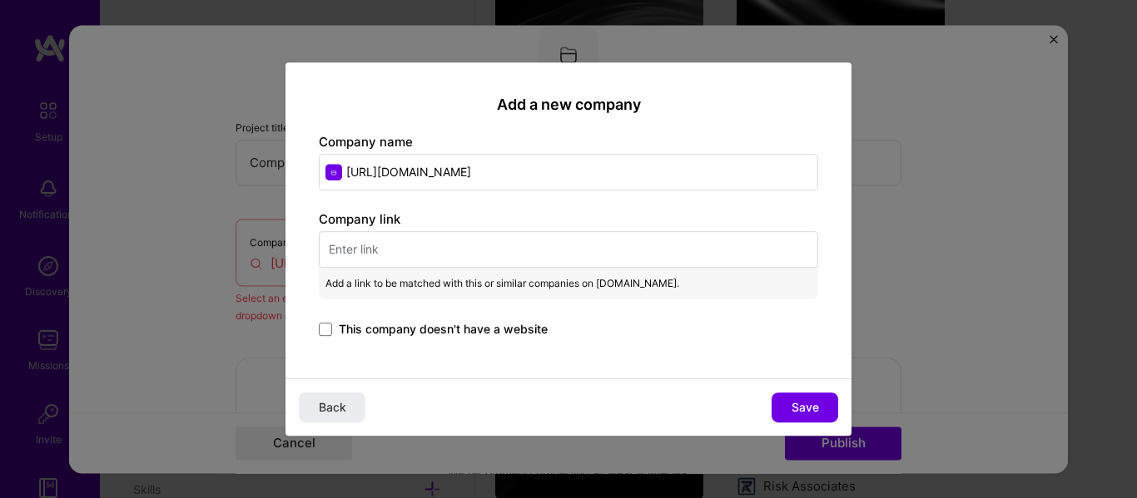
paste input "[URL][DOMAIN_NAME]"
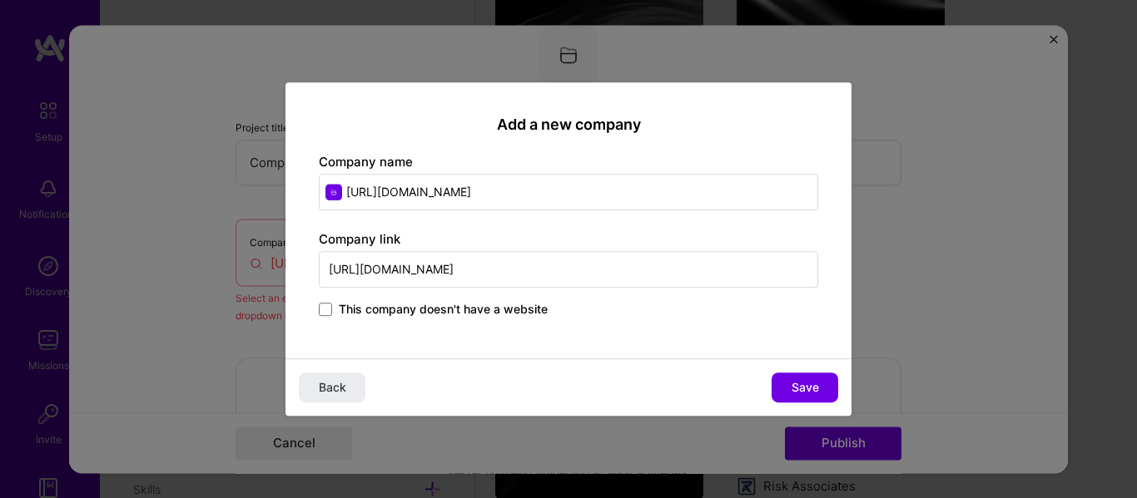
type input "[URL][DOMAIN_NAME]"
drag, startPoint x: 493, startPoint y: 181, endPoint x: 483, endPoint y: 181, distance: 10.8
click at [488, 179] on input "[URL][DOMAIN_NAME]" at bounding box center [568, 192] width 499 height 37
drag, startPoint x: 478, startPoint y: 198, endPoint x: 243, endPoint y: 176, distance: 236.6
click at [243, 176] on div "Add a new company Company name [URL][DOMAIN_NAME] Company link [URL][DOMAIN_NAM…" at bounding box center [568, 249] width 1137 height 498
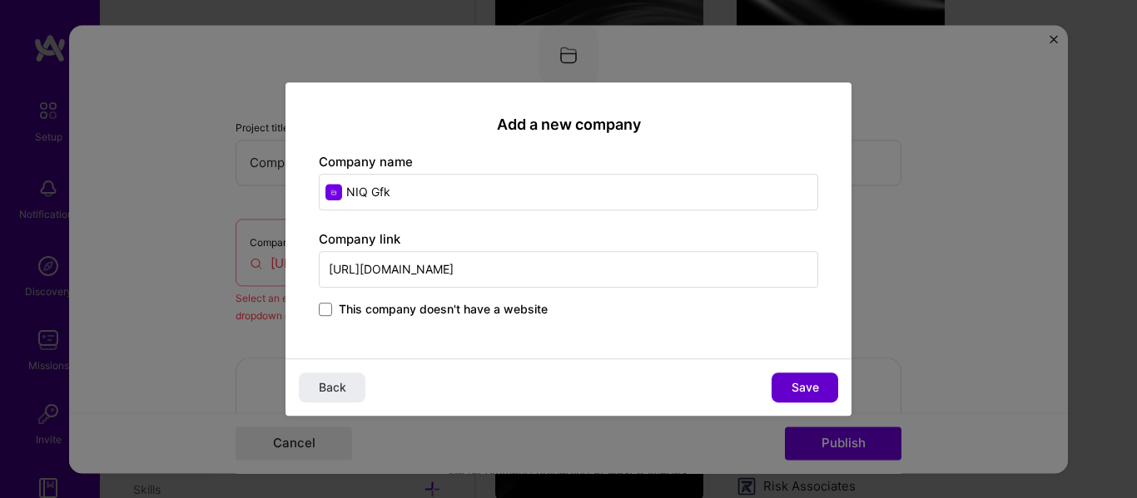
type input "NIQ Gfk"
click at [791, 383] on span "Save" at bounding box center [804, 387] width 27 height 17
type input "NIQ Gfk"
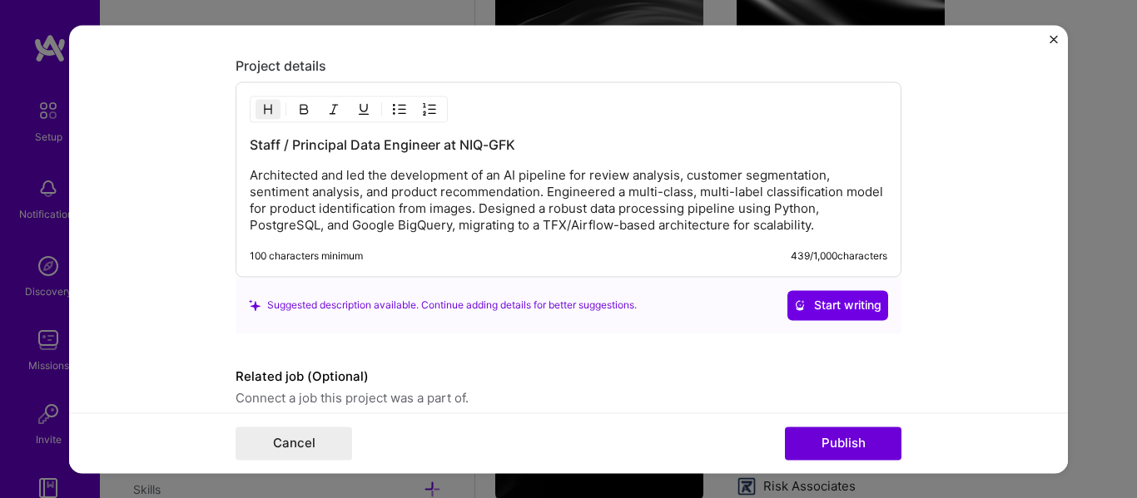
scroll to position [1900, 0]
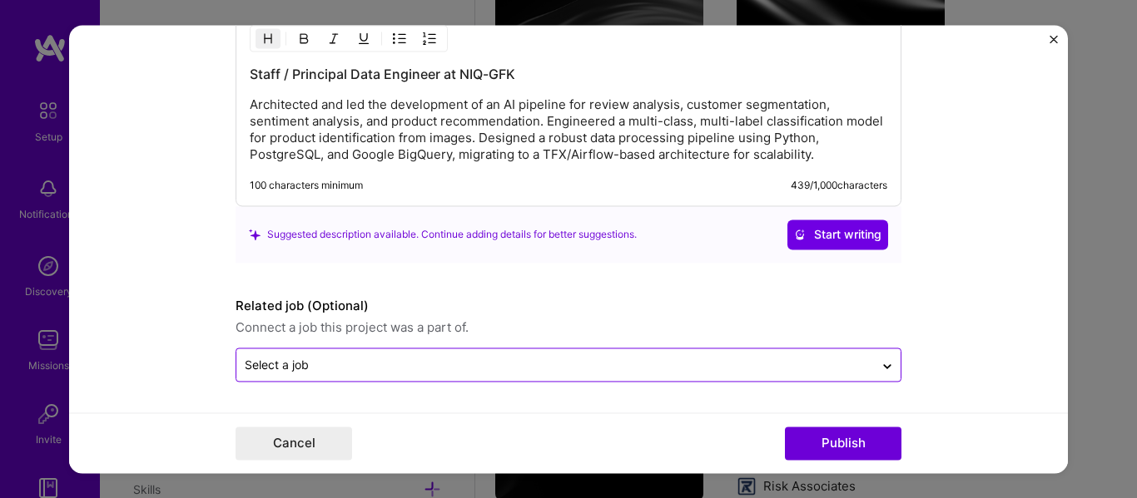
click at [285, 363] on div "Select a job" at bounding box center [277, 364] width 64 height 17
type input "S"
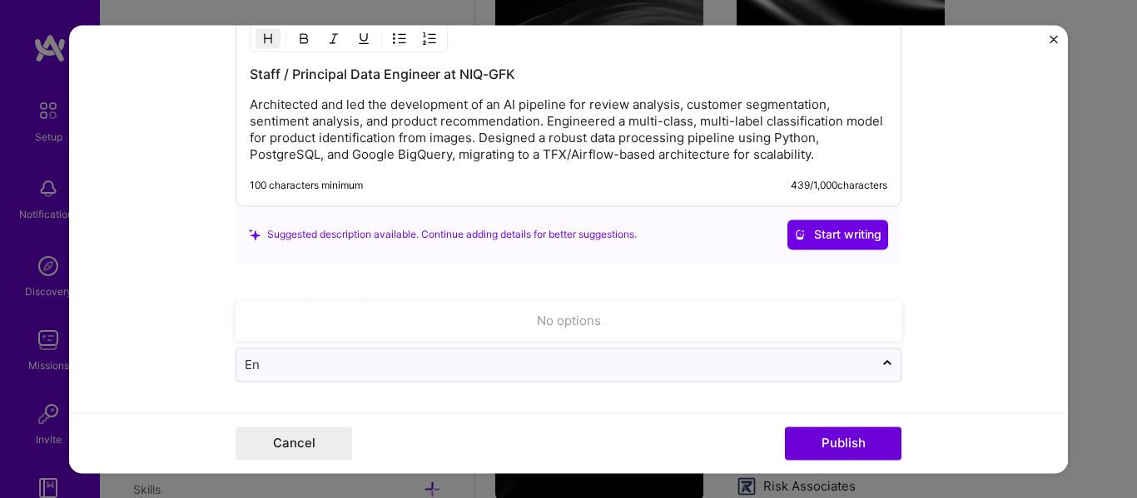
type input "E"
type input "Lead Engineer"
click at [787, 220] on button "Start writing" at bounding box center [837, 235] width 101 height 30
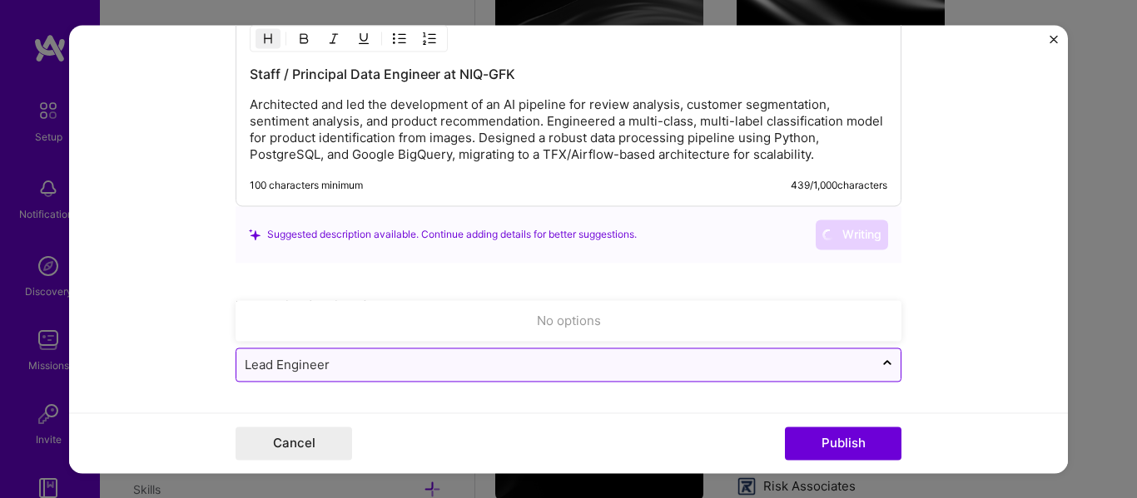
click at [384, 362] on input "Lead Engineer" at bounding box center [555, 364] width 621 height 17
click at [880, 363] on icon at bounding box center [886, 367] width 13 height 17
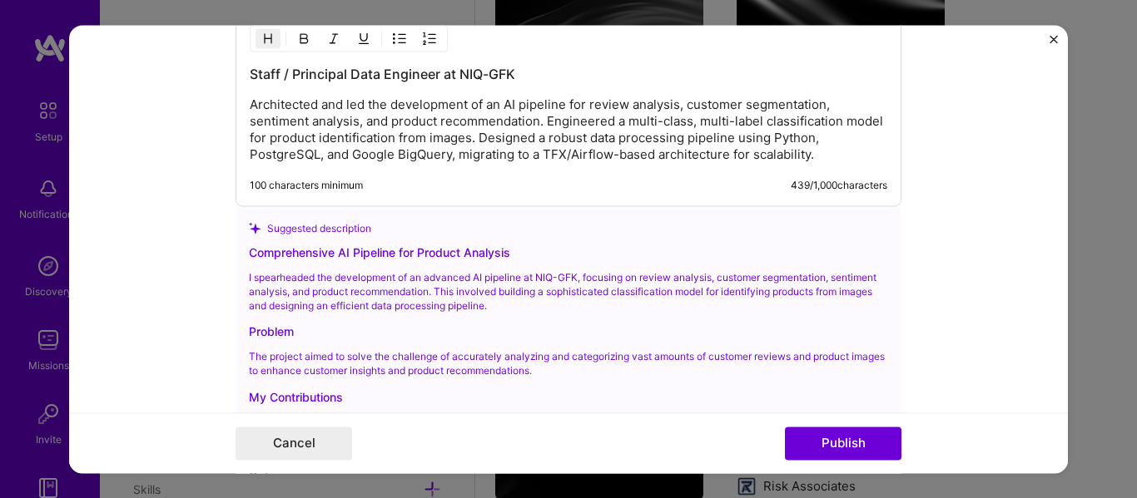
click at [880, 363] on p "The project aimed to solve the challenge of accurately analyzing and categorizi…" at bounding box center [568, 365] width 639 height 28
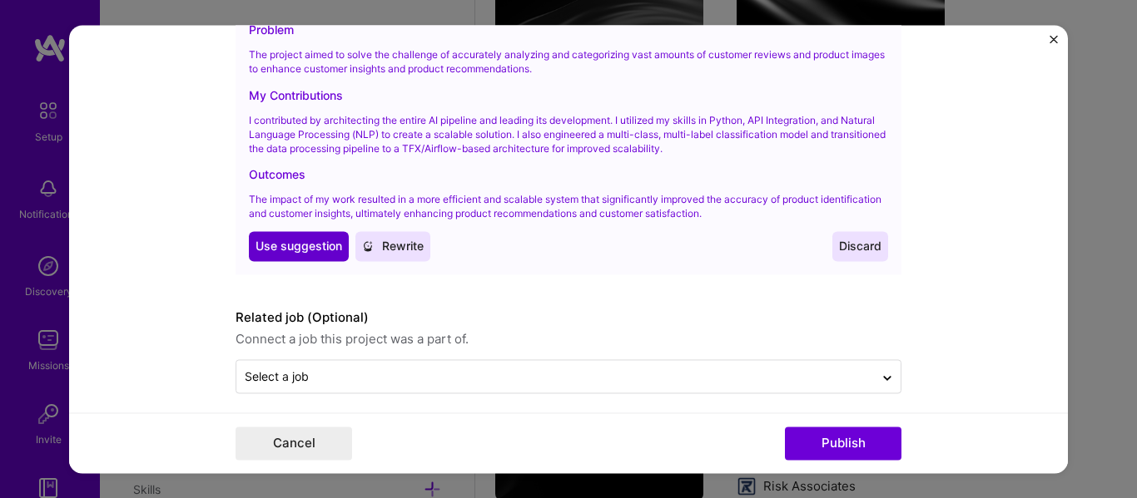
scroll to position [2205, 0]
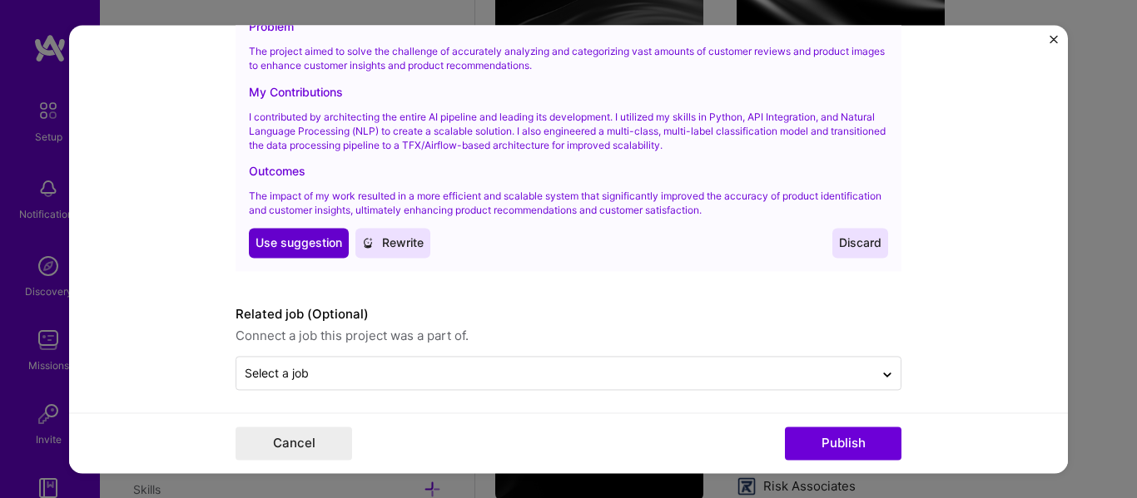
click at [288, 250] on span "Use suggestion" at bounding box center [298, 243] width 87 height 17
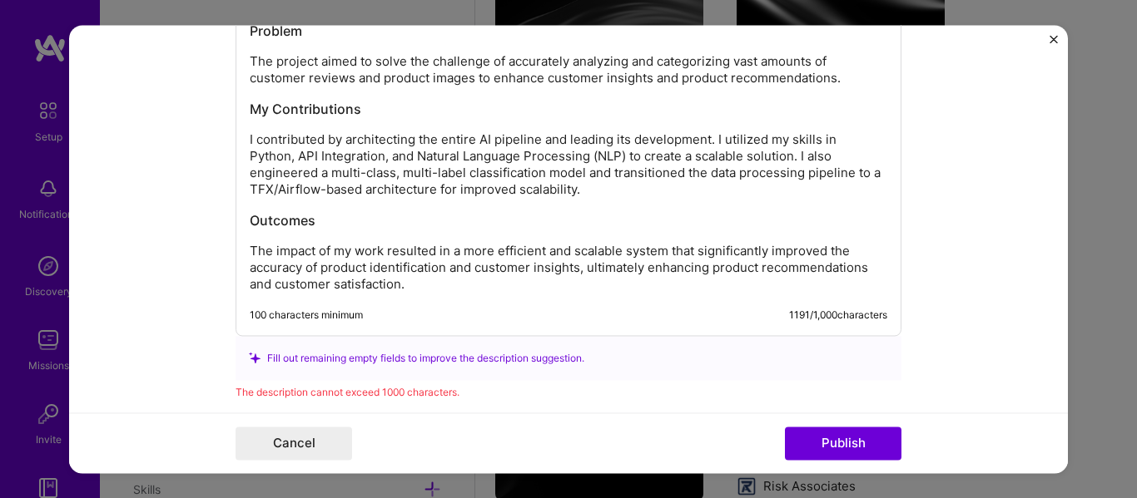
scroll to position [2193, 0]
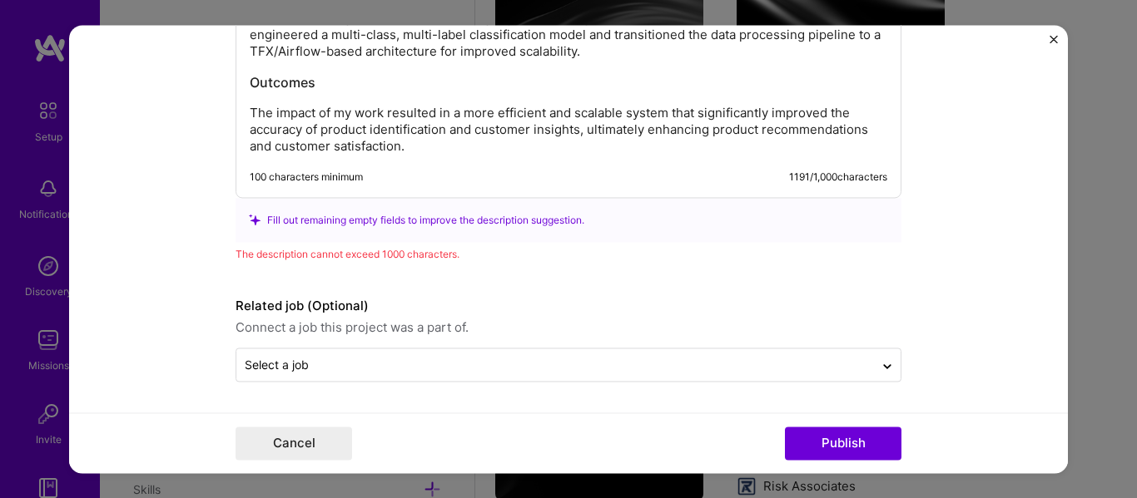
click at [370, 143] on p "The impact of my work resulted in a more efficient and scalable system that sig…" at bounding box center [568, 130] width 637 height 50
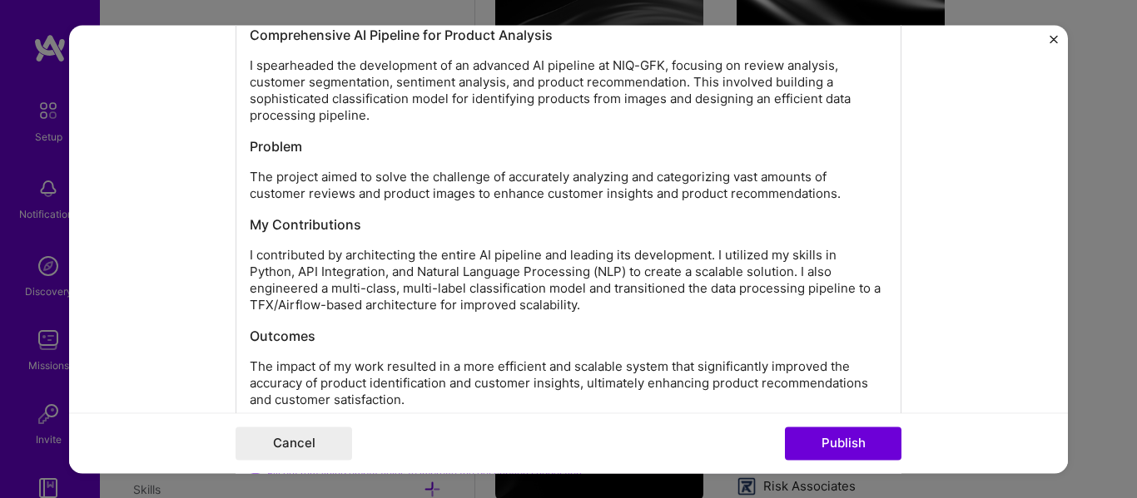
scroll to position [1916, 0]
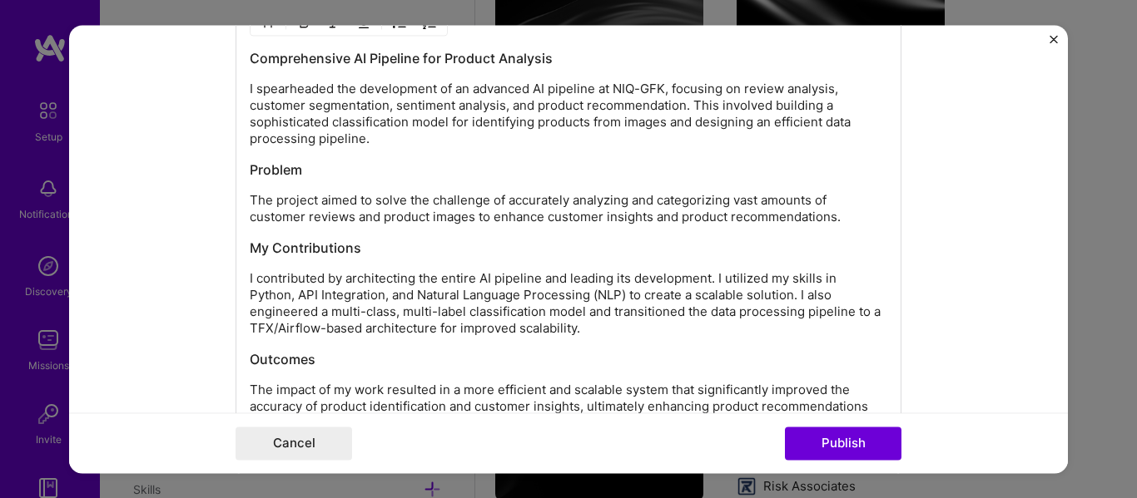
drag, startPoint x: 240, startPoint y: 164, endPoint x: 448, endPoint y: 177, distance: 207.6
click at [448, 177] on div "Comprehensive AI Pipeline for Product Analysis I spearheaded the development of…" at bounding box center [568, 235] width 666 height 480
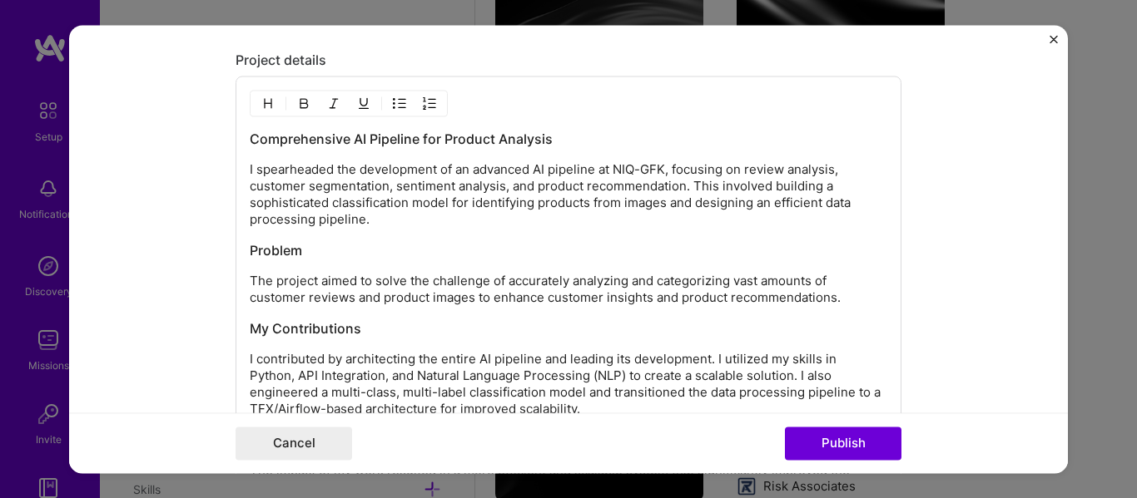
scroll to position [1832, 0]
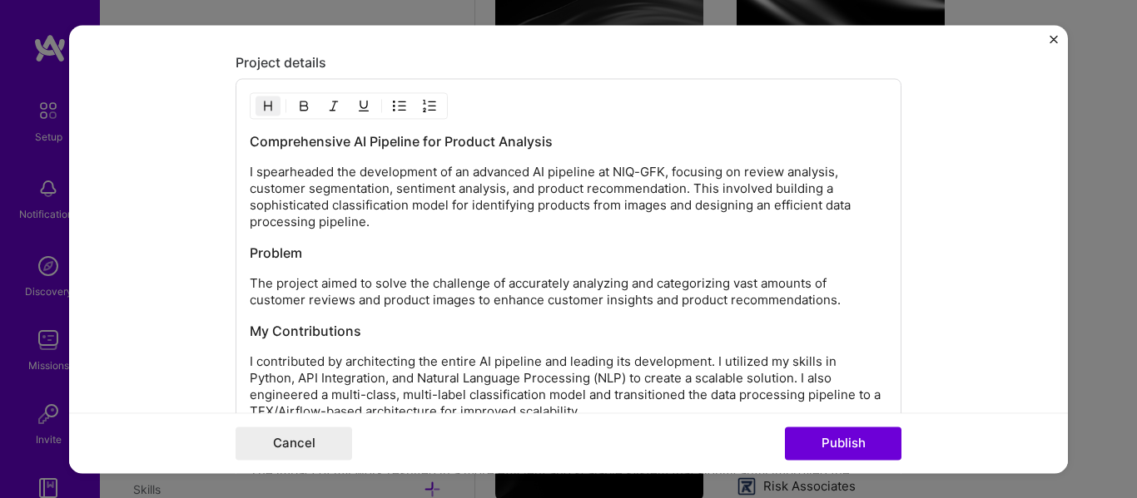
click at [250, 250] on h3 "Problem" at bounding box center [568, 253] width 637 height 18
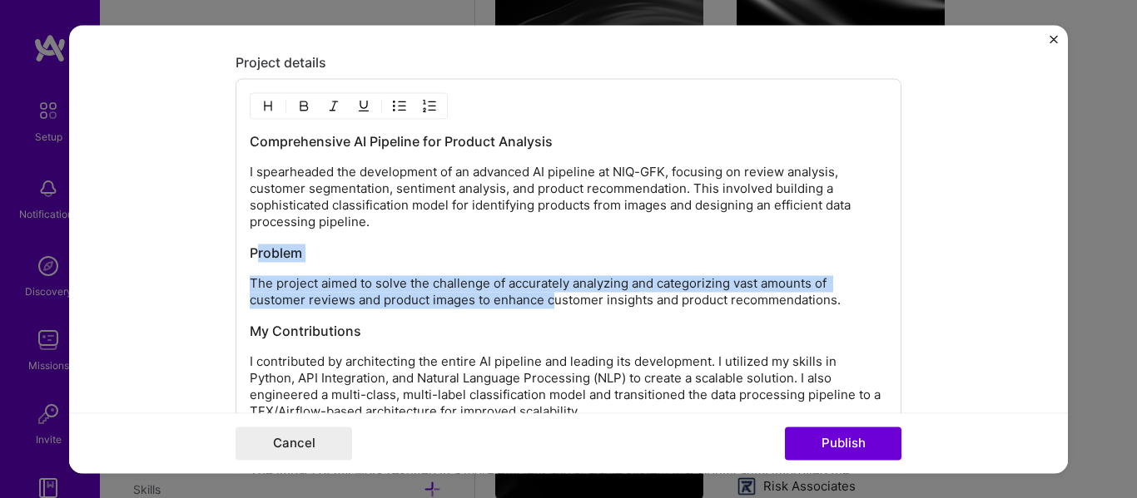
drag, startPoint x: 264, startPoint y: 247, endPoint x: 551, endPoint y: 304, distance: 292.6
click at [551, 304] on div "Comprehensive AI Pipeline for Product Analysis I spearheaded the development of…" at bounding box center [568, 323] width 637 height 383
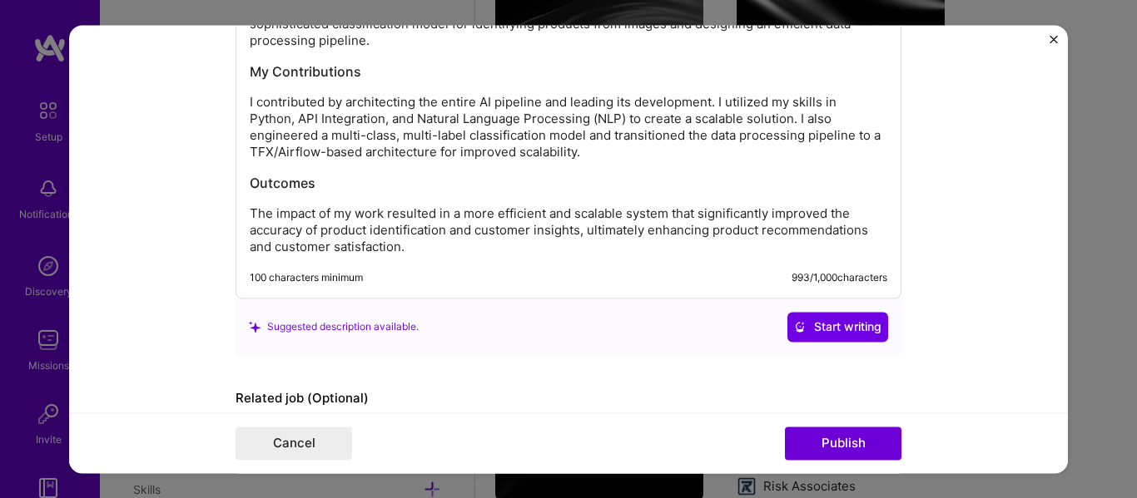
scroll to position [2106, 0]
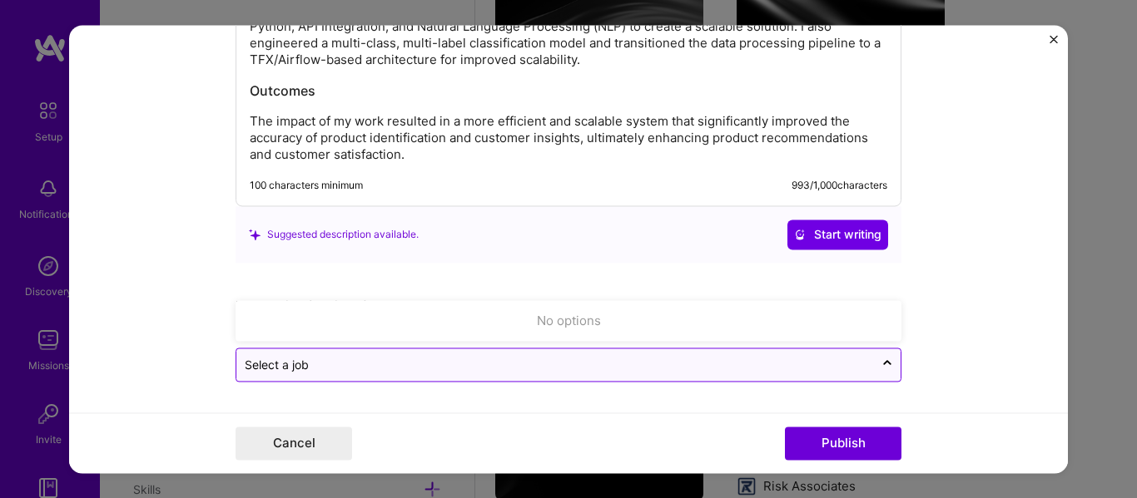
click at [325, 364] on input "text" at bounding box center [555, 364] width 621 height 17
click at [885, 360] on icon at bounding box center [886, 363] width 13 height 17
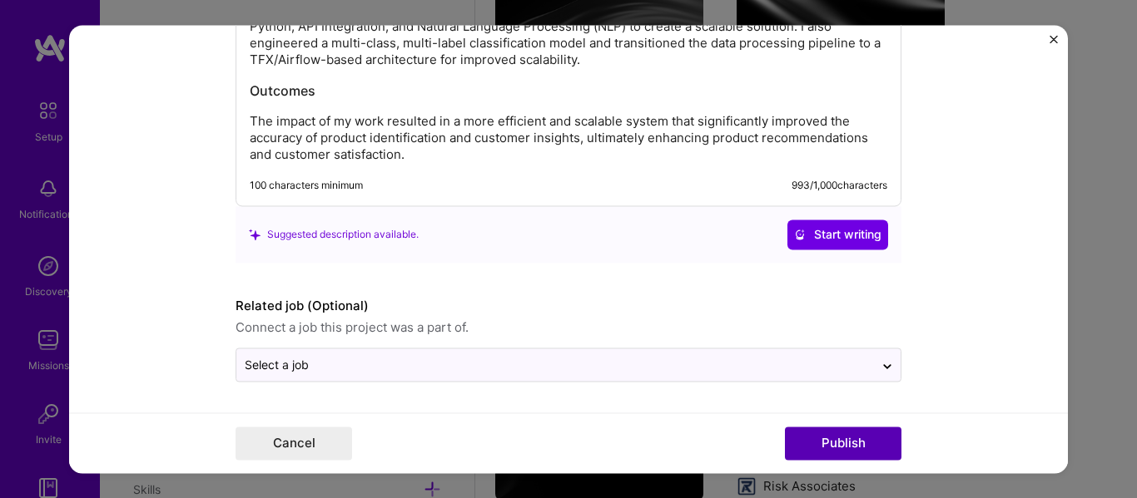
click at [807, 450] on button "Publish" at bounding box center [843, 443] width 116 height 33
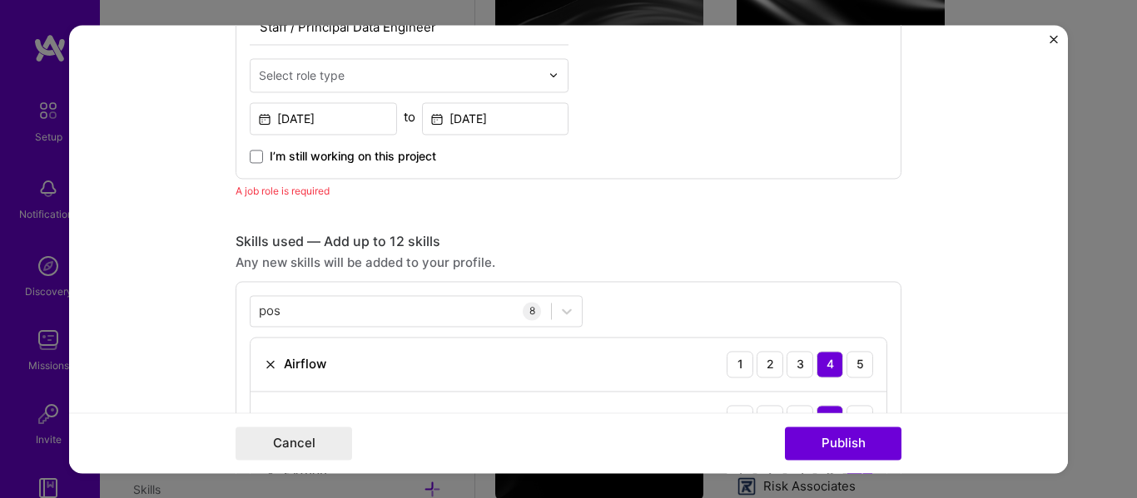
scroll to position [558, 0]
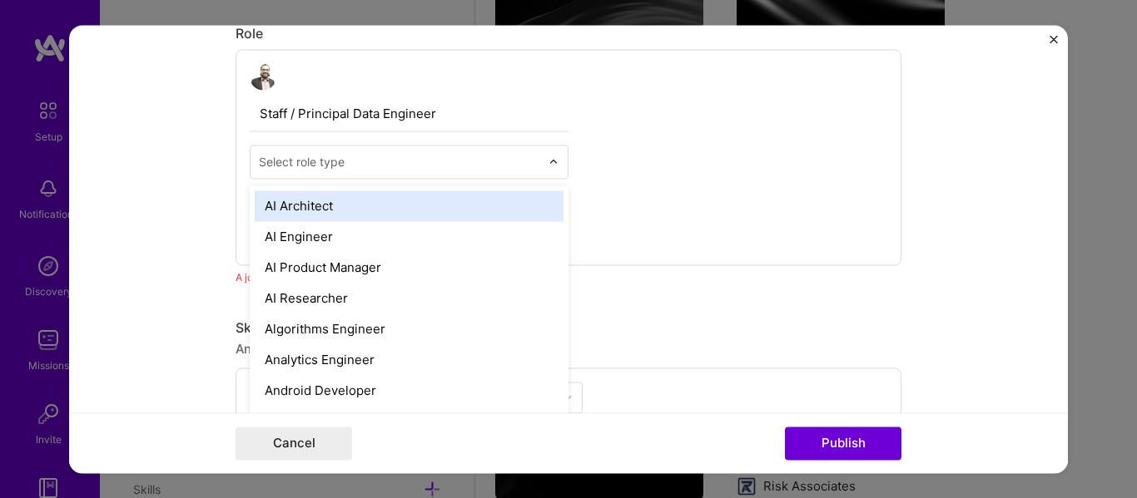
click at [305, 165] on div "Select role type" at bounding box center [302, 161] width 86 height 17
click at [305, 163] on div "Select role type" at bounding box center [302, 161] width 86 height 17
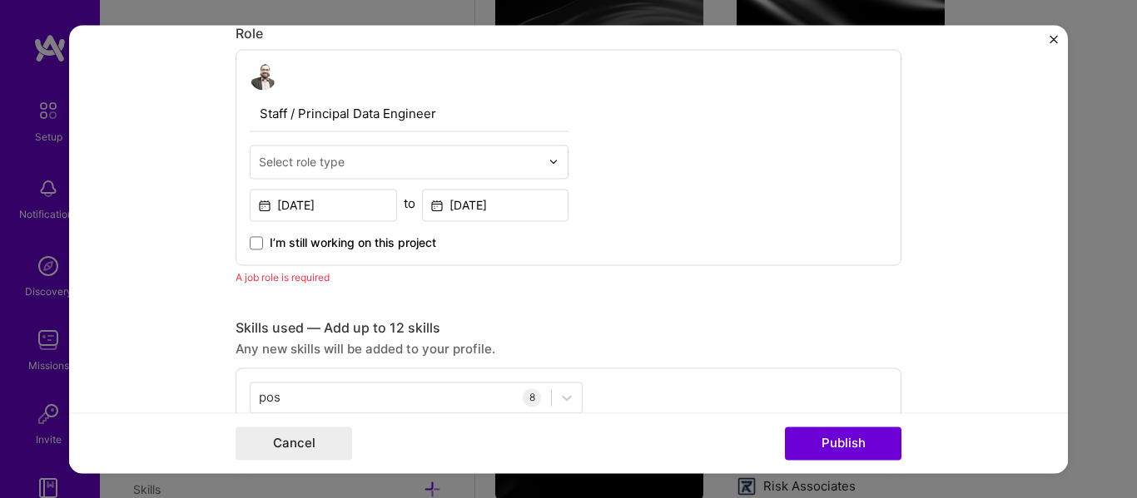
type input "D"
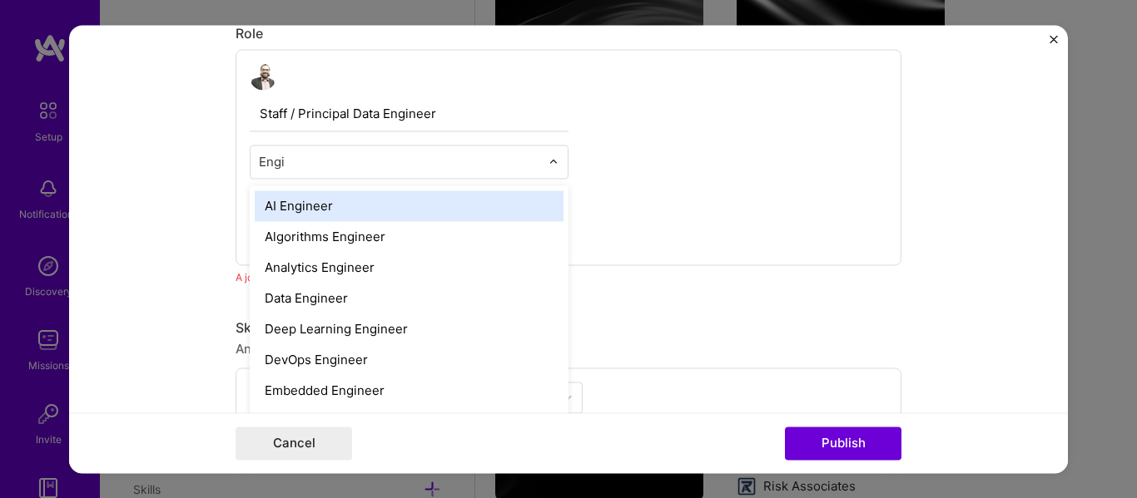
type input "Engin"
click at [307, 210] on div "AI Engineer" at bounding box center [409, 206] width 309 height 31
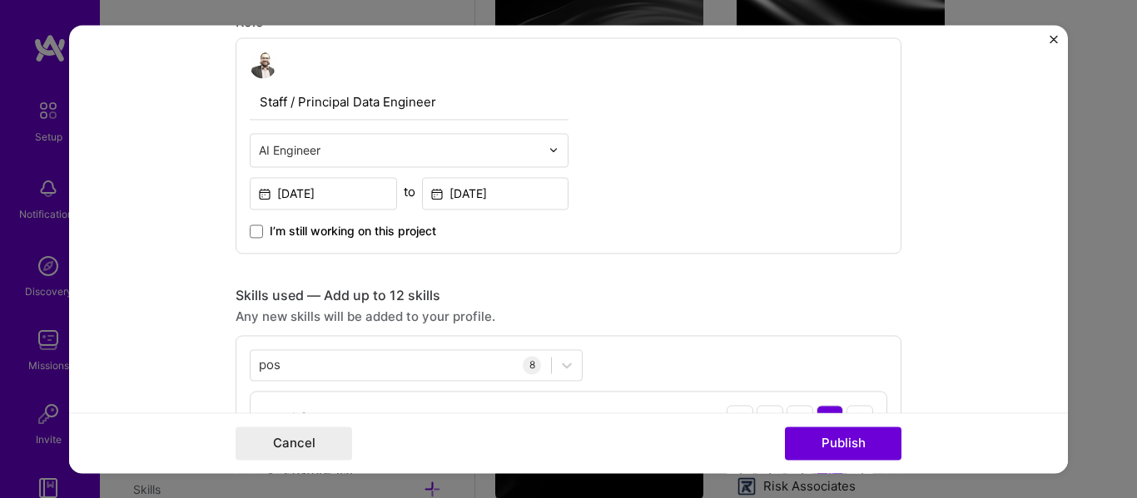
scroll to position [531, 0]
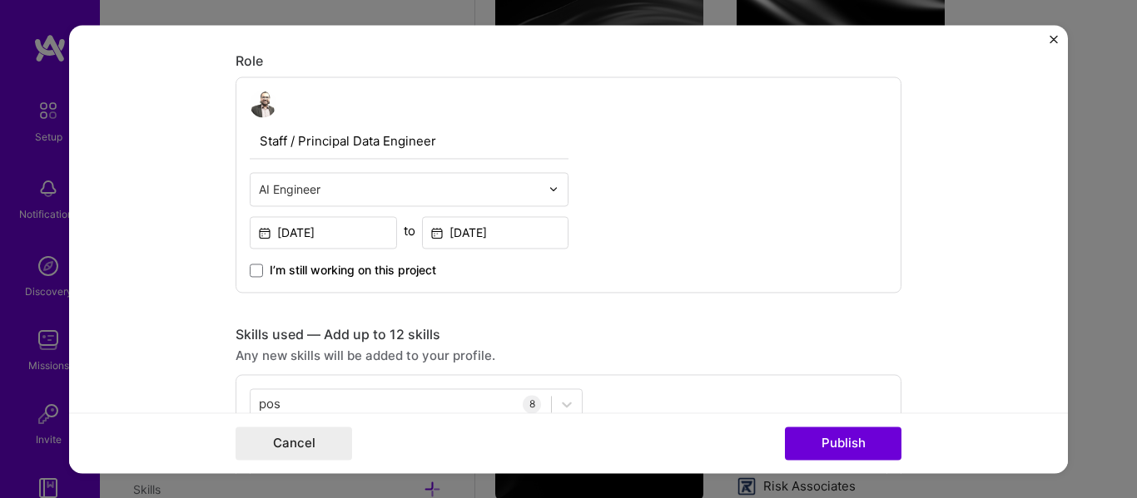
click at [307, 198] on div at bounding box center [399, 189] width 281 height 21
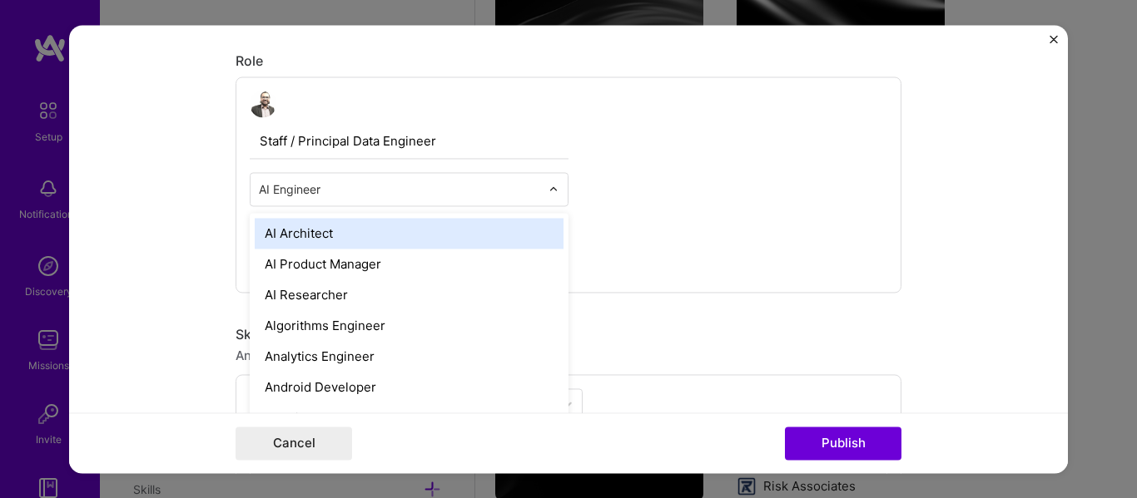
click at [307, 198] on div at bounding box center [399, 189] width 281 height 21
click at [307, 191] on input "text" at bounding box center [399, 189] width 281 height 17
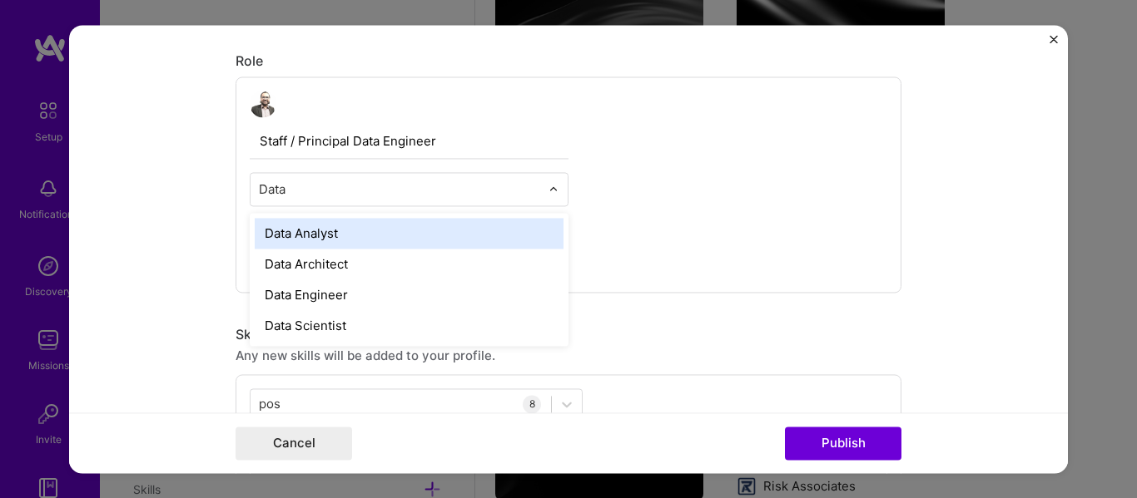
type input "Data"
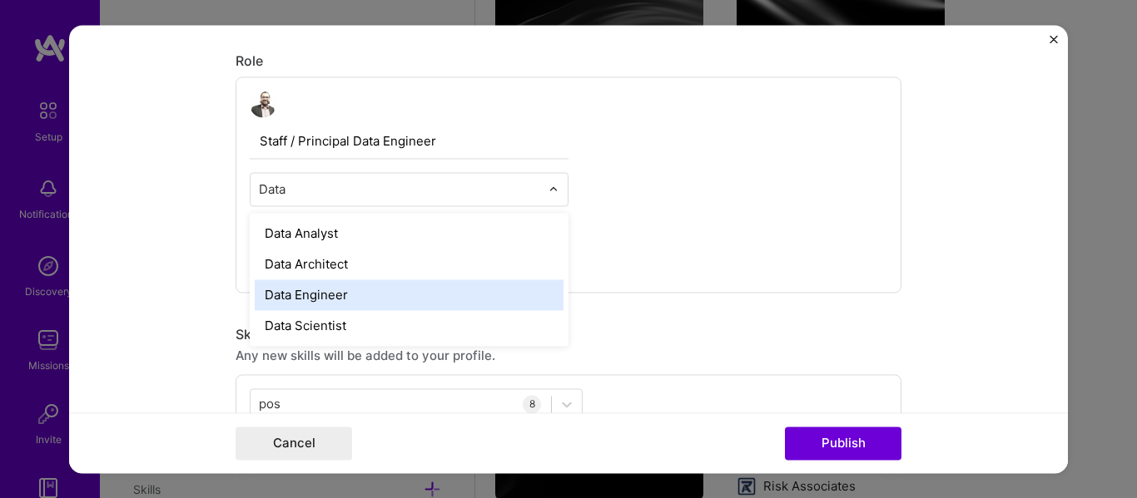
click at [307, 303] on div "Data Engineer" at bounding box center [409, 295] width 309 height 31
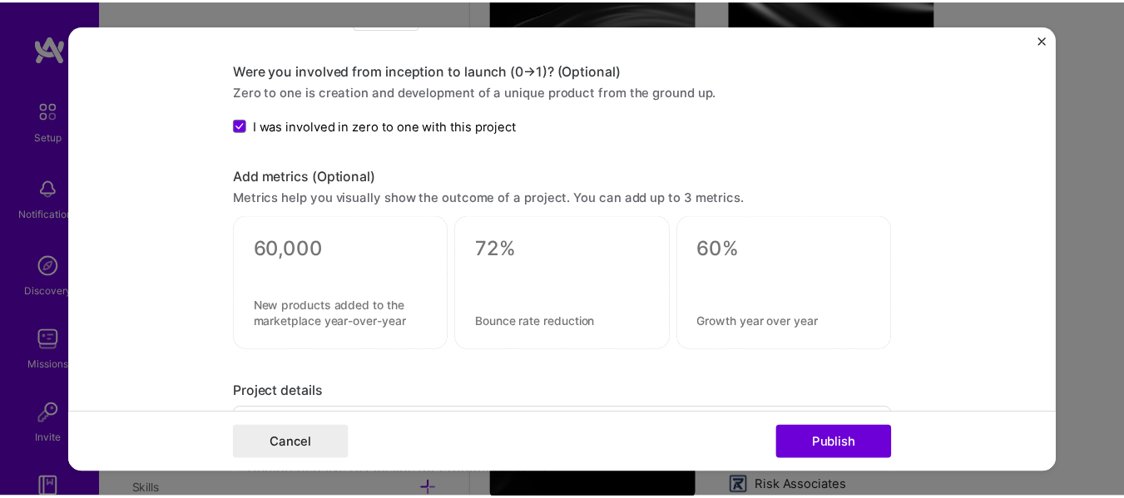
scroll to position [1529, 0]
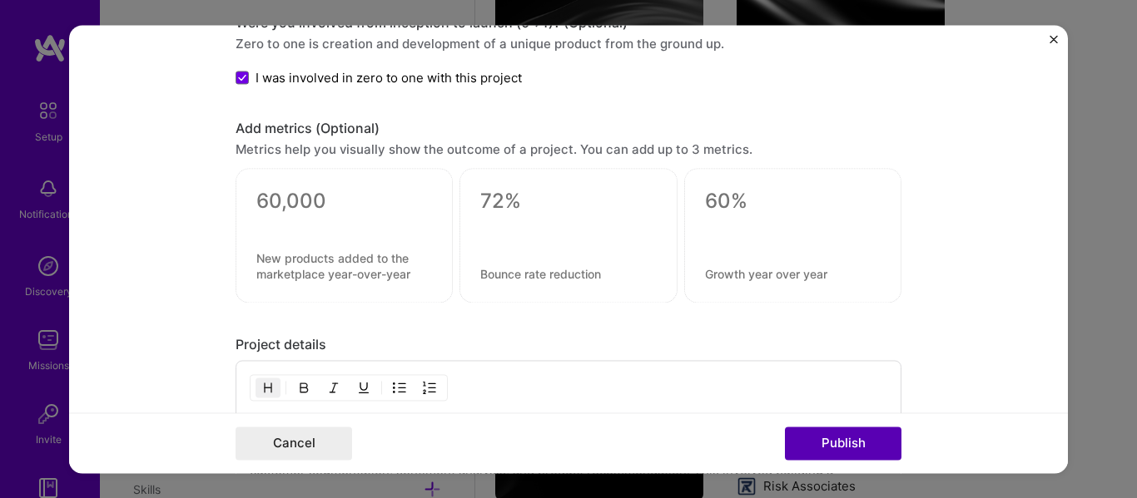
click at [809, 440] on button "Publish" at bounding box center [843, 443] width 116 height 33
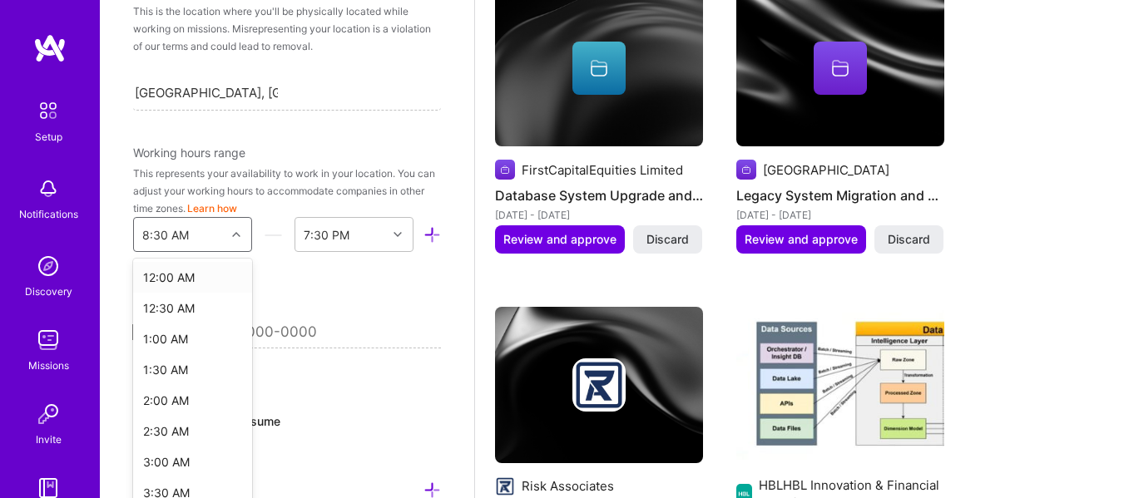
scroll to position [379, 0]
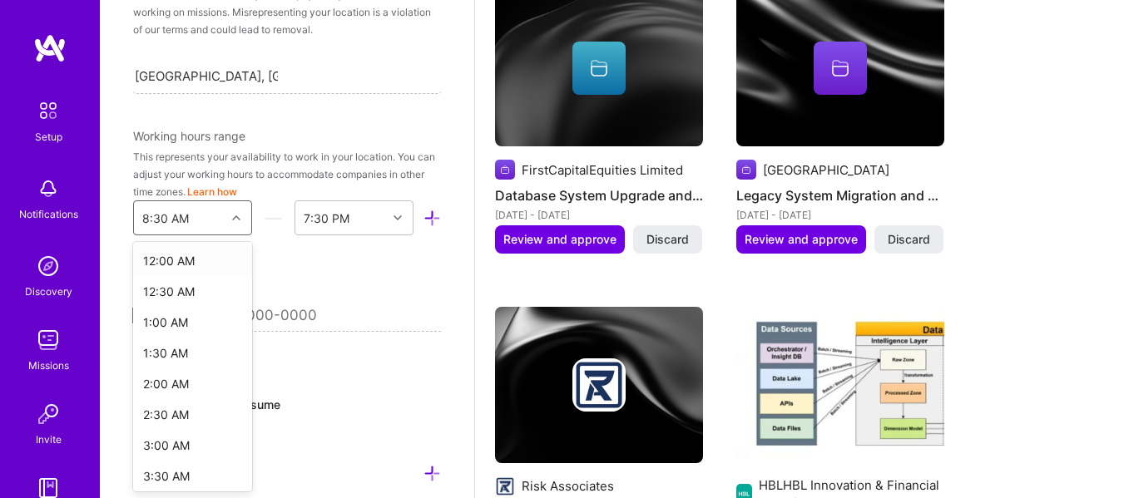
click at [228, 230] on div at bounding box center [239, 217] width 26 height 33
click at [174, 389] on div "4:00 PM" at bounding box center [192, 386] width 119 height 31
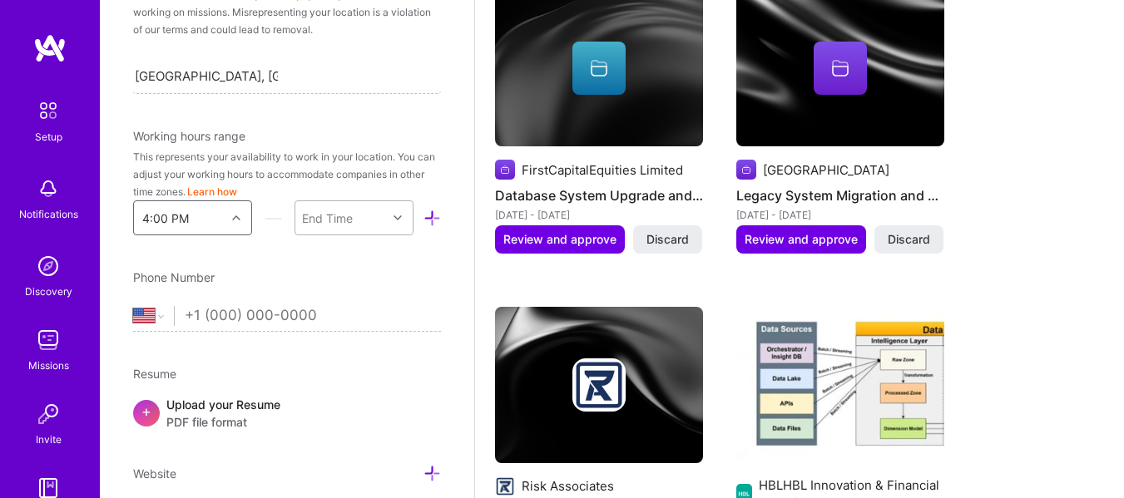
click at [387, 225] on div at bounding box center [400, 218] width 26 height 22
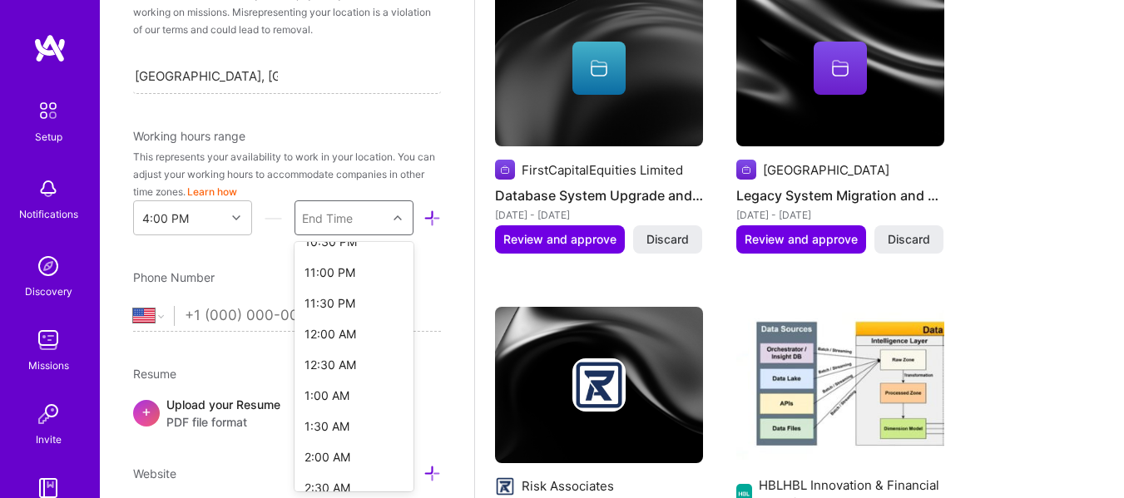
scroll to position [444, 0]
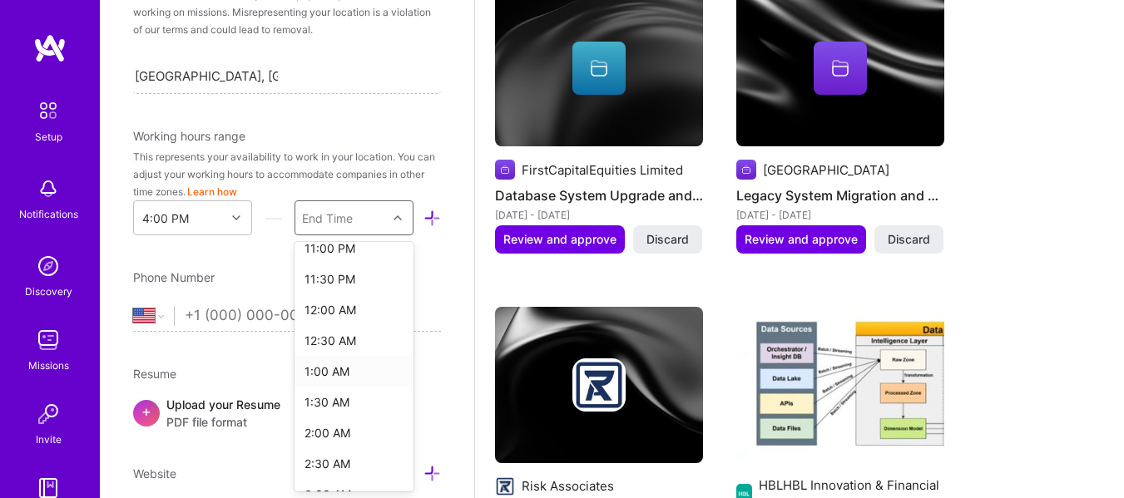
click at [345, 374] on div "1:00 AM" at bounding box center [354, 371] width 119 height 31
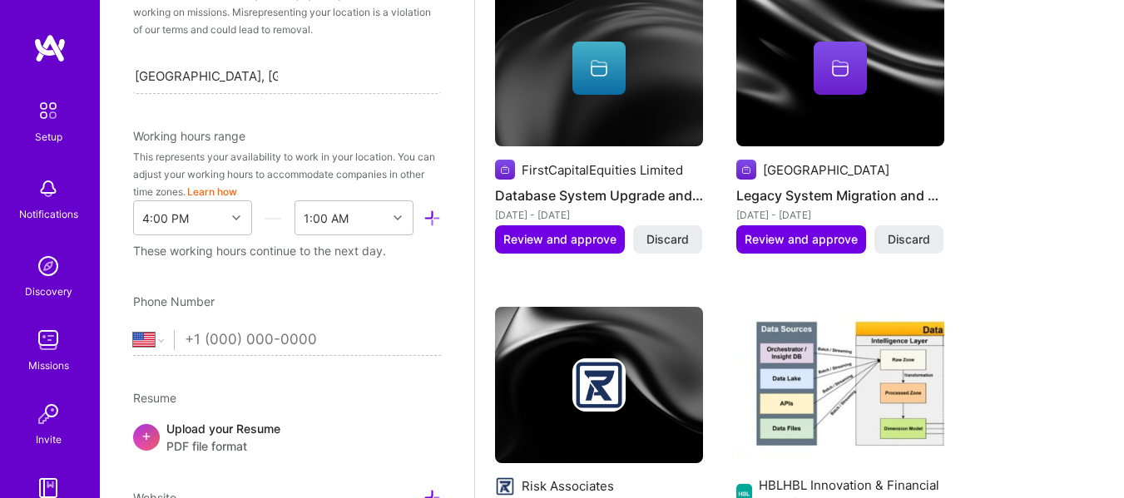
click at [137, 253] on div "These working hours continue to the next day." at bounding box center [287, 250] width 308 height 17
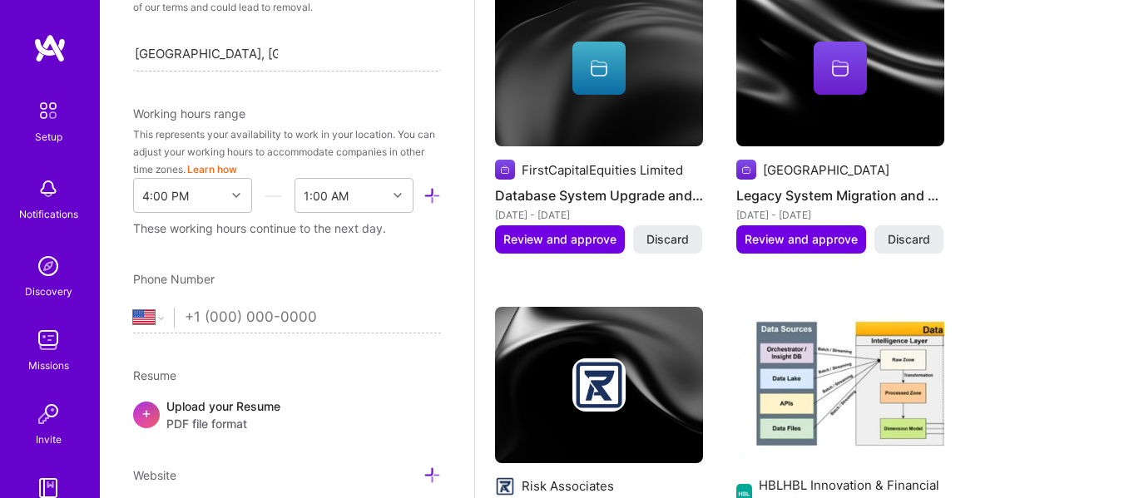
scroll to position [407, 0]
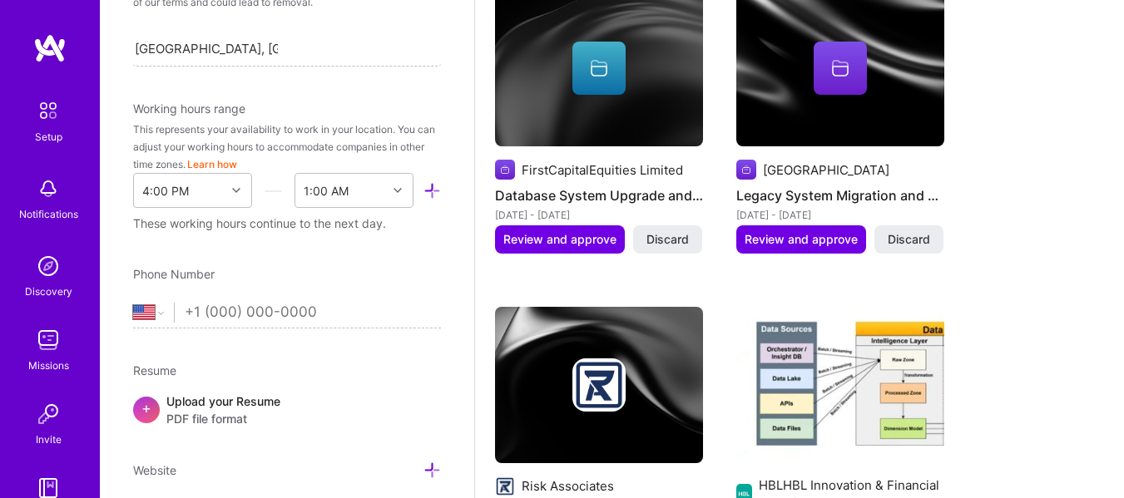
click at [204, 319] on input "tel" at bounding box center [313, 313] width 256 height 48
type input "[PHONE_NUMBER]"
select select "PK"
click at [394, 192] on icon at bounding box center [398, 190] width 8 height 8
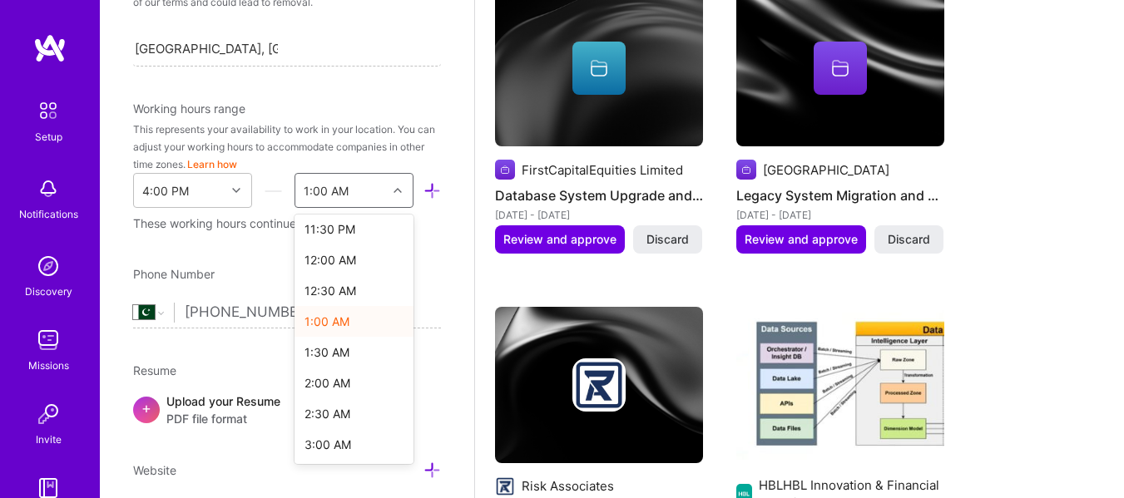
scroll to position [472, 0]
click at [341, 279] on div "12:30 AM" at bounding box center [354, 285] width 119 height 31
click at [394, 193] on div at bounding box center [400, 191] width 26 height 22
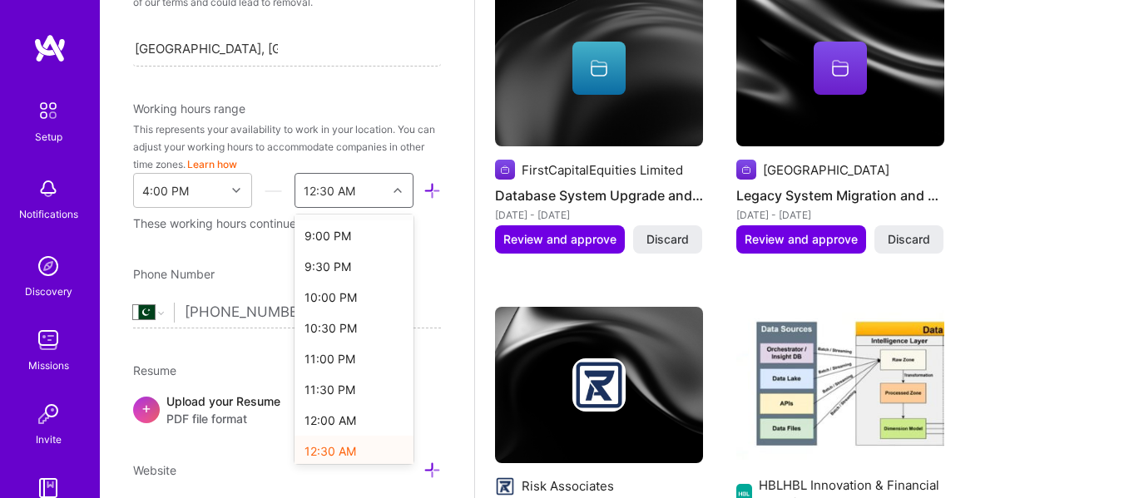
scroll to position [360, 0]
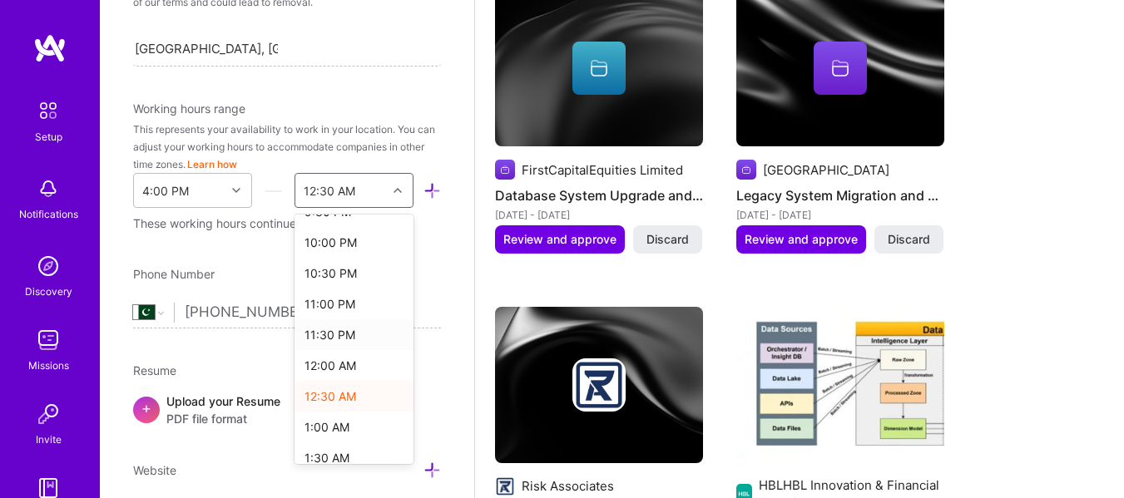
click at [339, 335] on div "11:30 PM" at bounding box center [354, 335] width 119 height 31
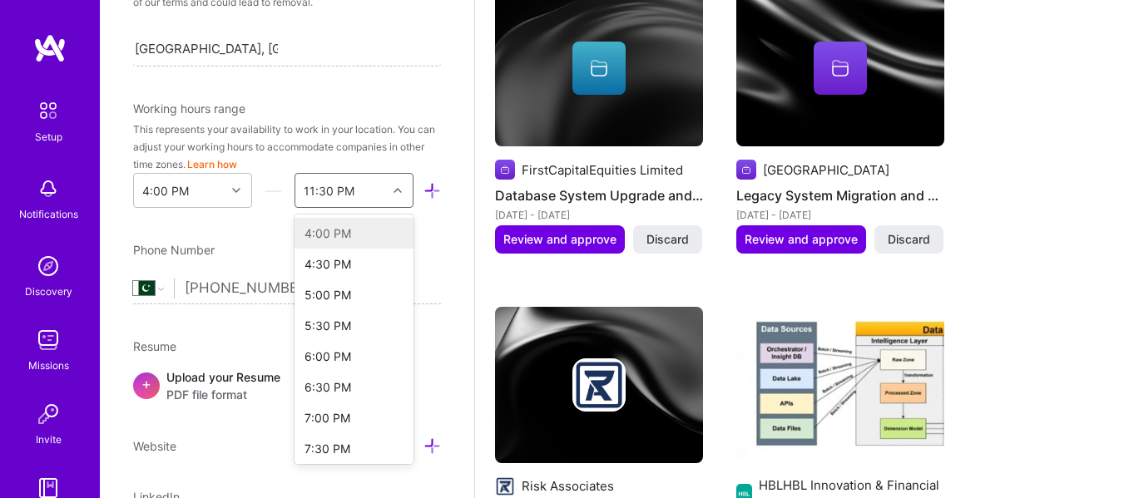
click at [394, 191] on icon at bounding box center [398, 190] width 8 height 8
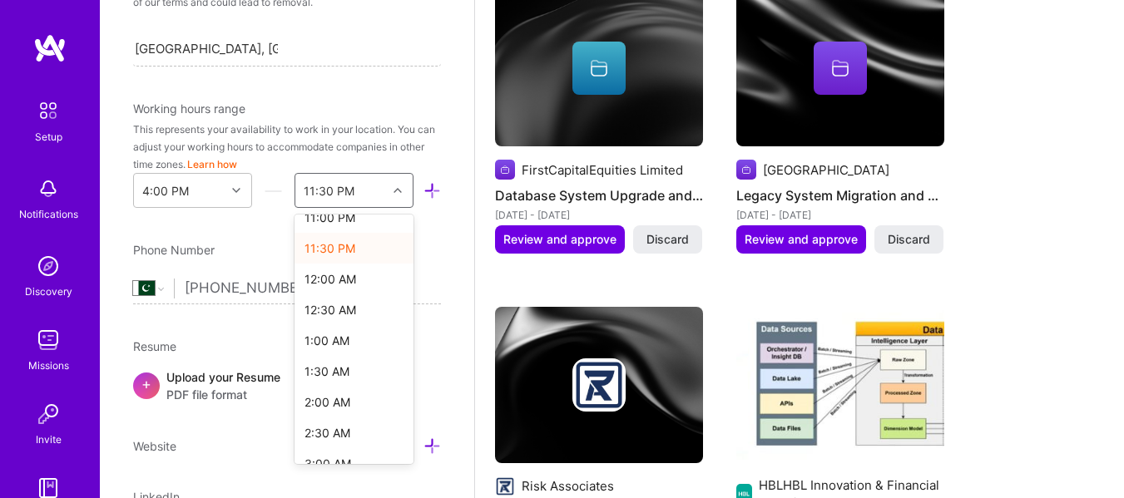
scroll to position [472, 0]
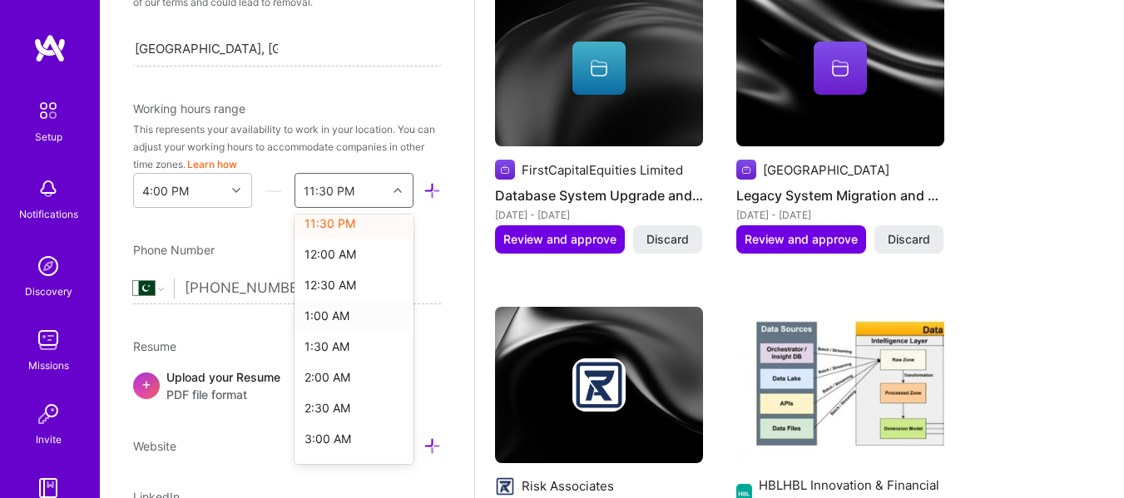
click at [340, 319] on div "1:00 AM" at bounding box center [354, 315] width 119 height 31
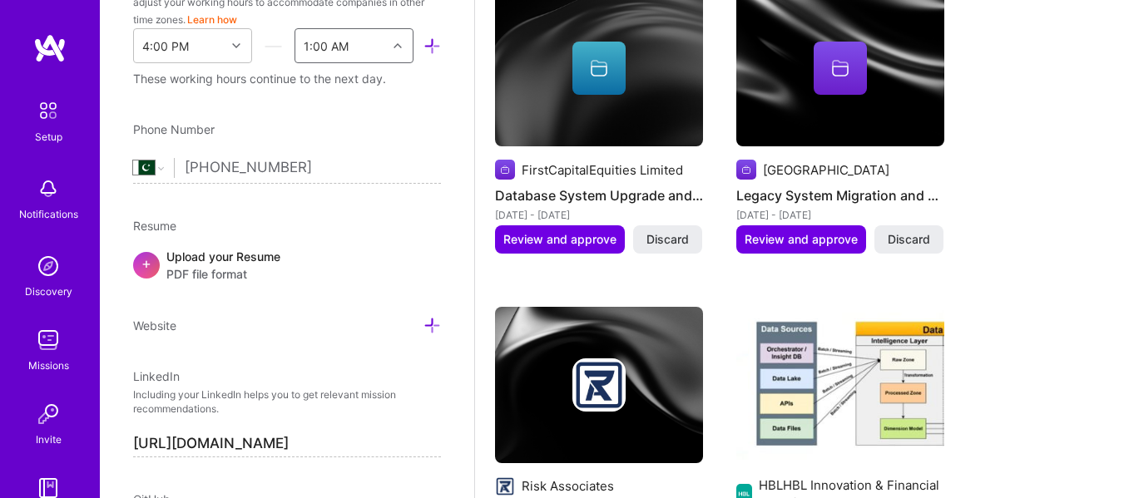
scroll to position [601, 0]
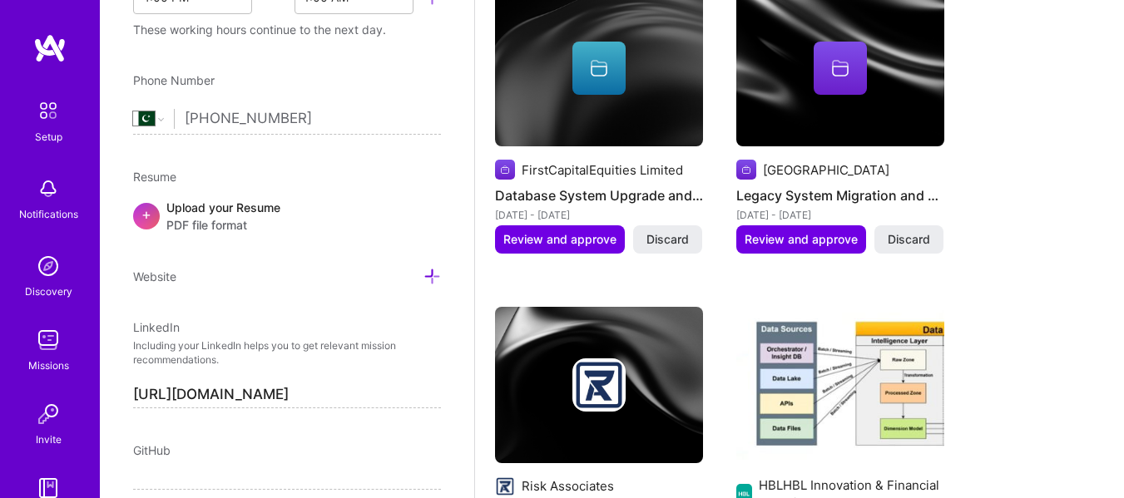
click at [217, 228] on span "PDF file format" at bounding box center [223, 224] width 114 height 17
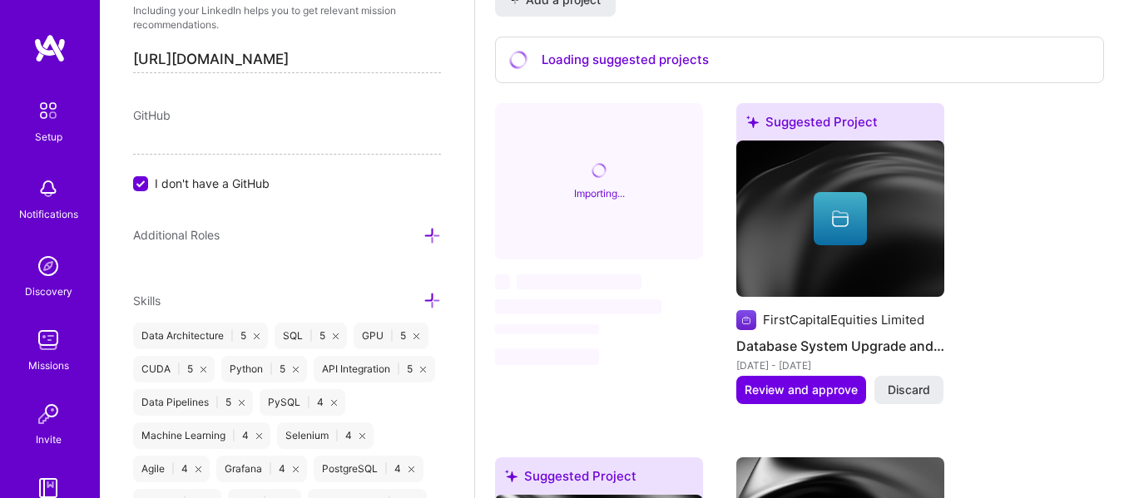
scroll to position [951, 0]
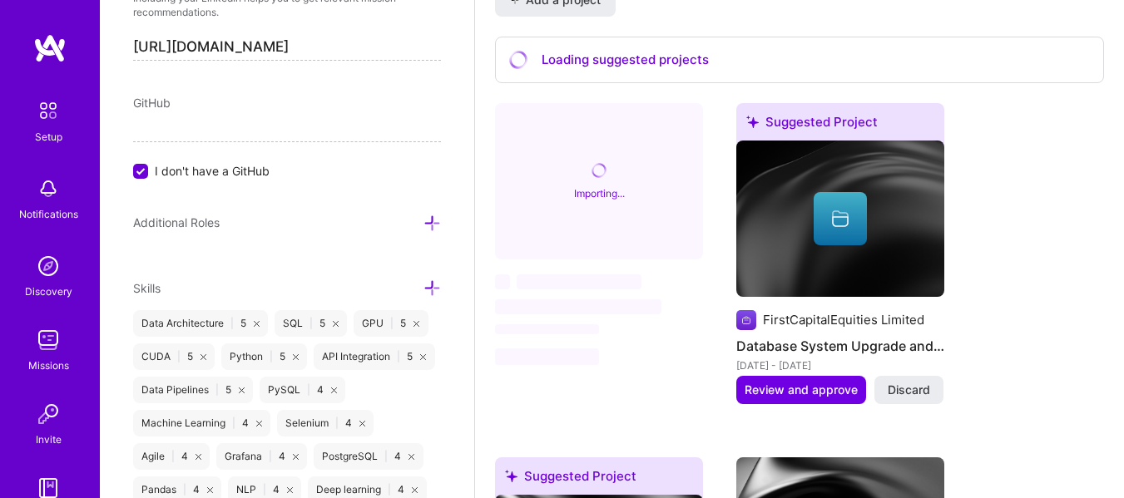
click at [145, 97] on span "GitHub" at bounding box center [151, 103] width 37 height 14
click at [142, 174] on input "I don't have a GitHub" at bounding box center [142, 172] width 15 height 15
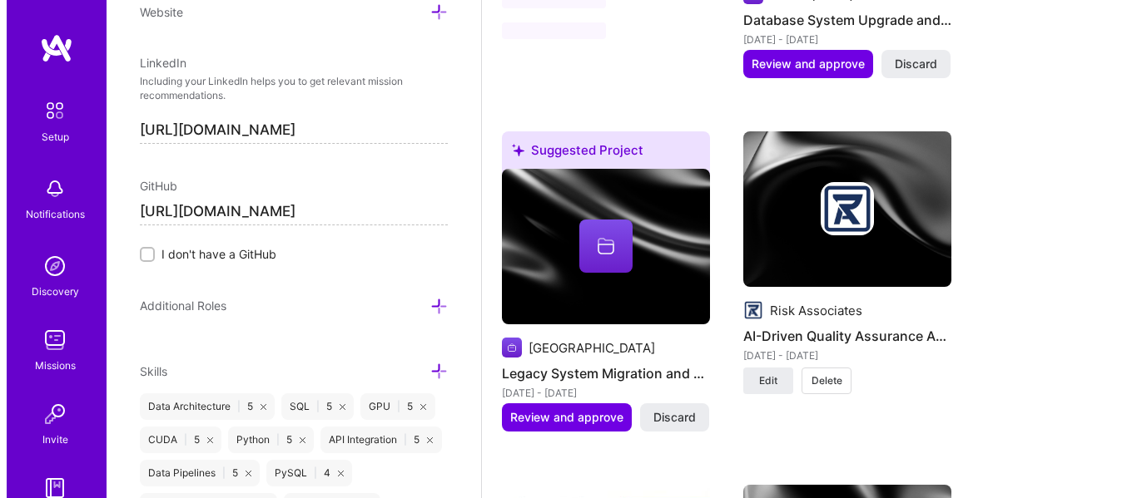
scroll to position [1816, 0]
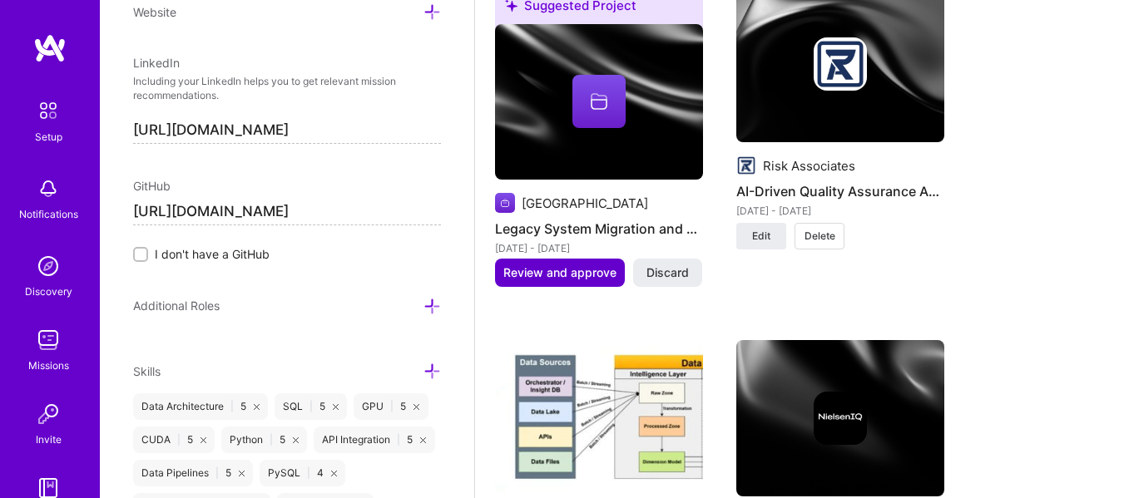
type input "[URL][DOMAIN_NAME]"
click at [569, 264] on button "Review and approve" at bounding box center [560, 273] width 130 height 28
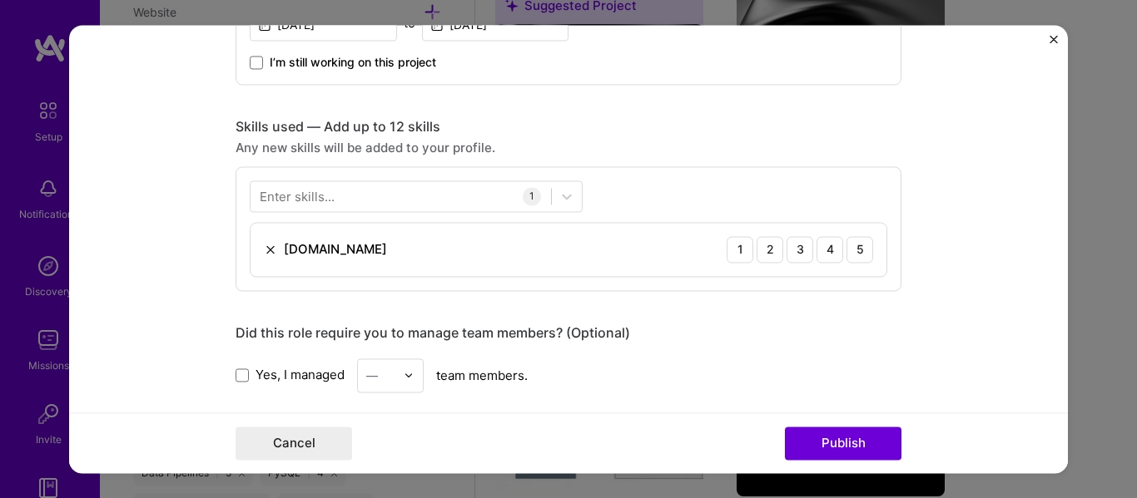
scroll to position [749, 0]
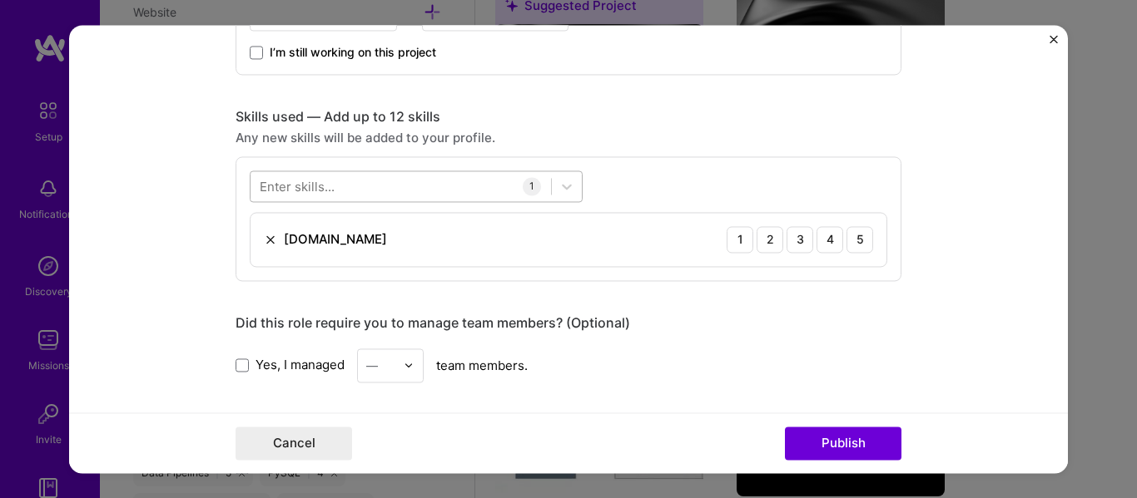
click at [387, 178] on div at bounding box center [400, 185] width 300 height 27
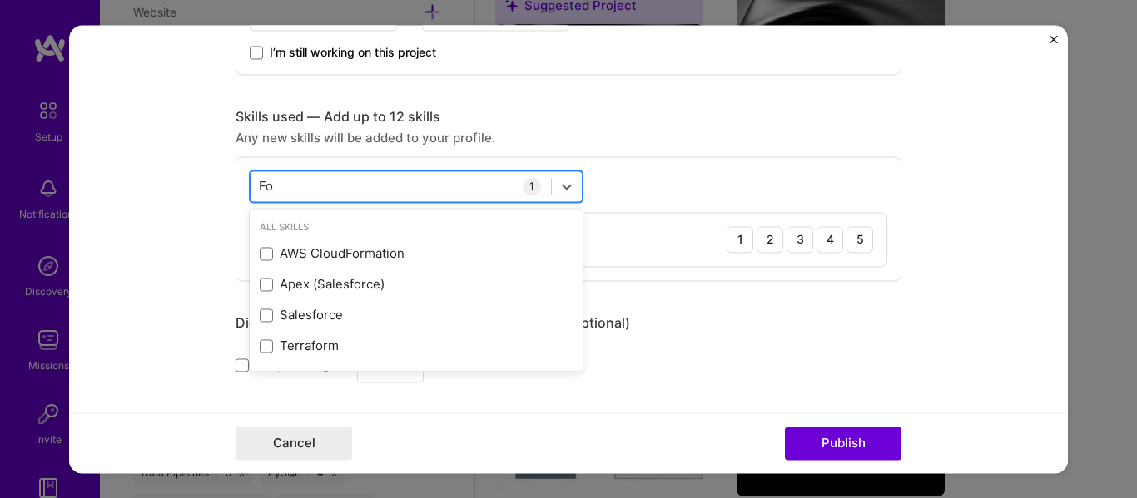
type input "F"
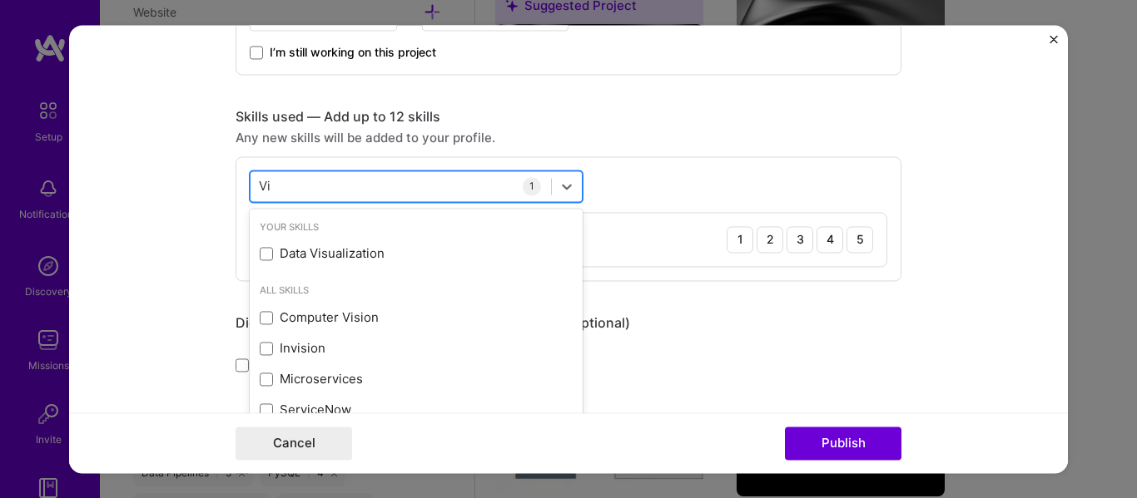
type input "V"
type input "C"
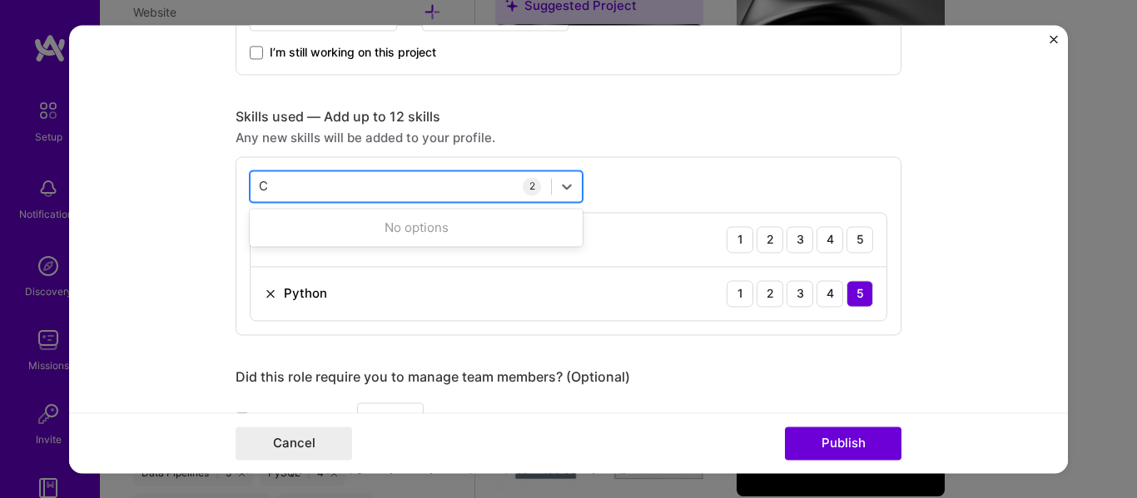
type input "C"
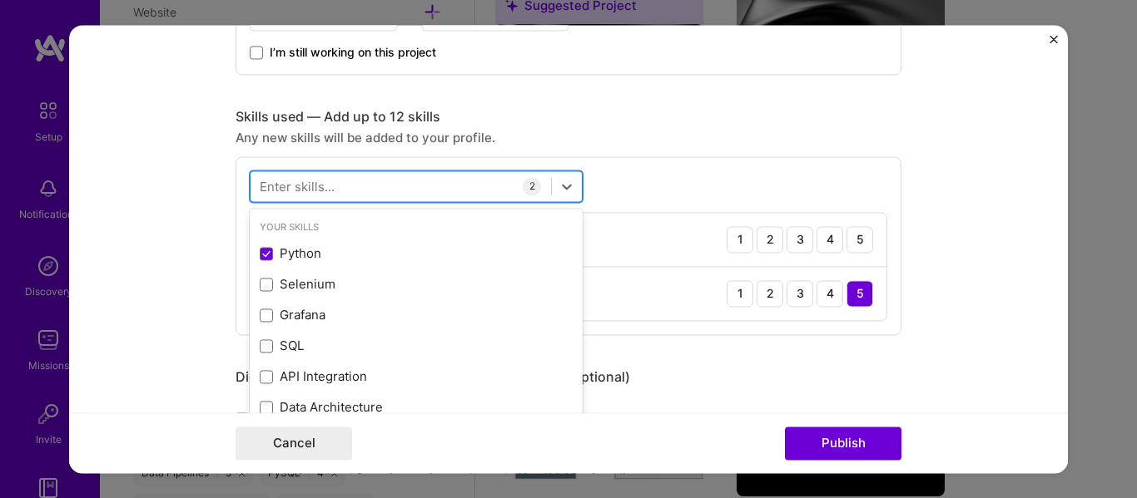
type input "."
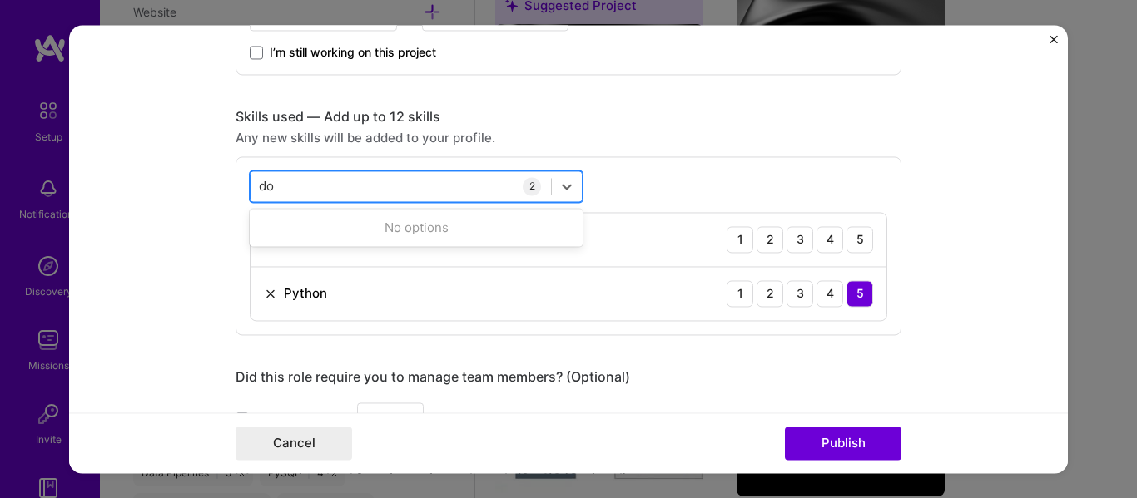
type input "d"
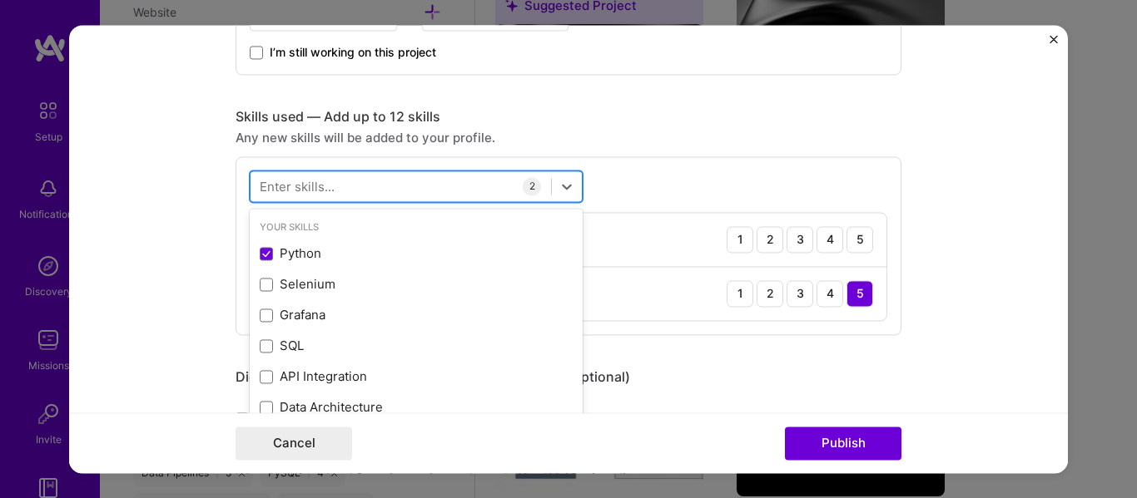
type input "."
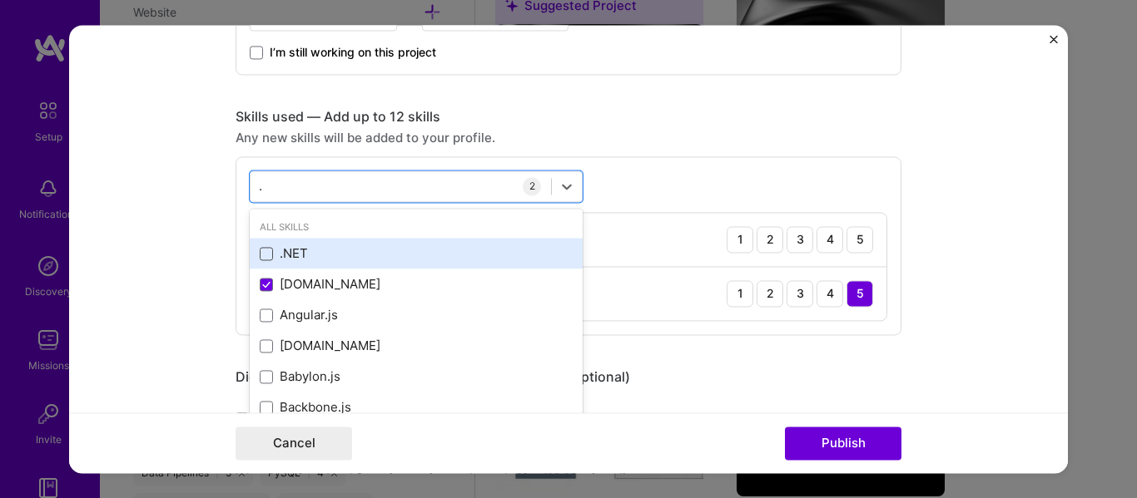
click at [260, 255] on span at bounding box center [266, 253] width 13 height 13
click at [0, 0] on input "checkbox" at bounding box center [0, 0] width 0 height 0
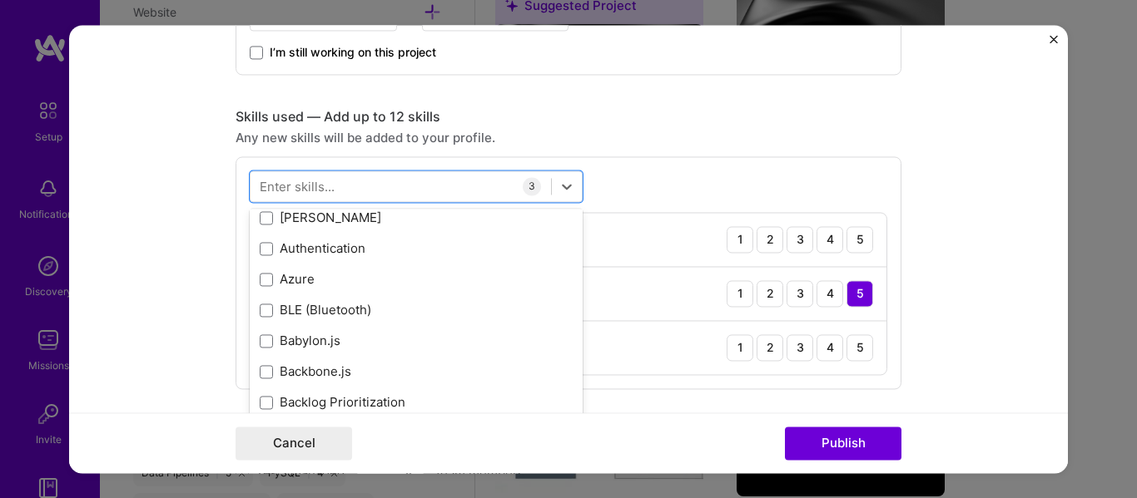
scroll to position [0, 0]
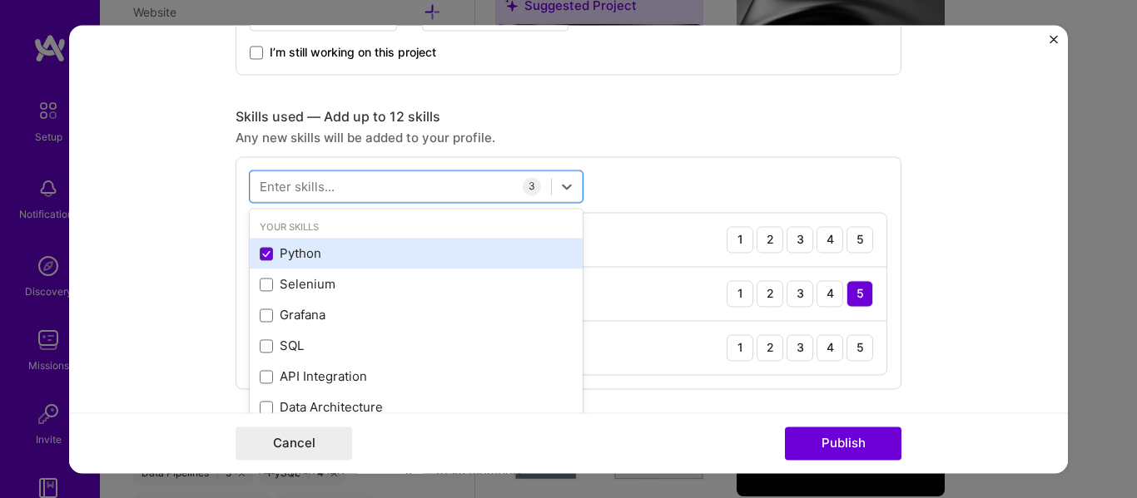
click at [260, 258] on span at bounding box center [266, 253] width 13 height 13
click at [0, 0] on input "checkbox" at bounding box center [0, 0] width 0 height 0
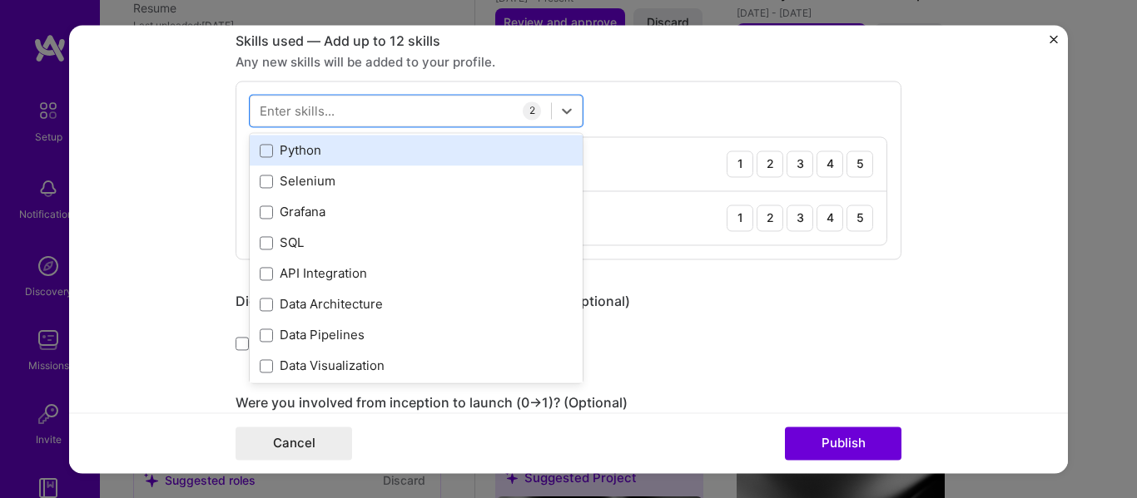
scroll to position [673, 0]
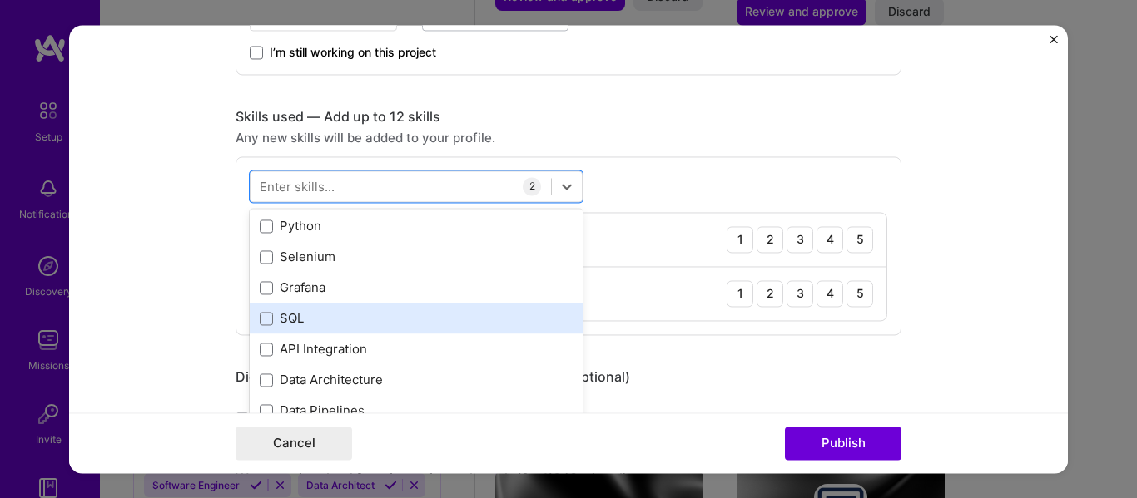
click at [251, 322] on div "SQL" at bounding box center [416, 319] width 333 height 31
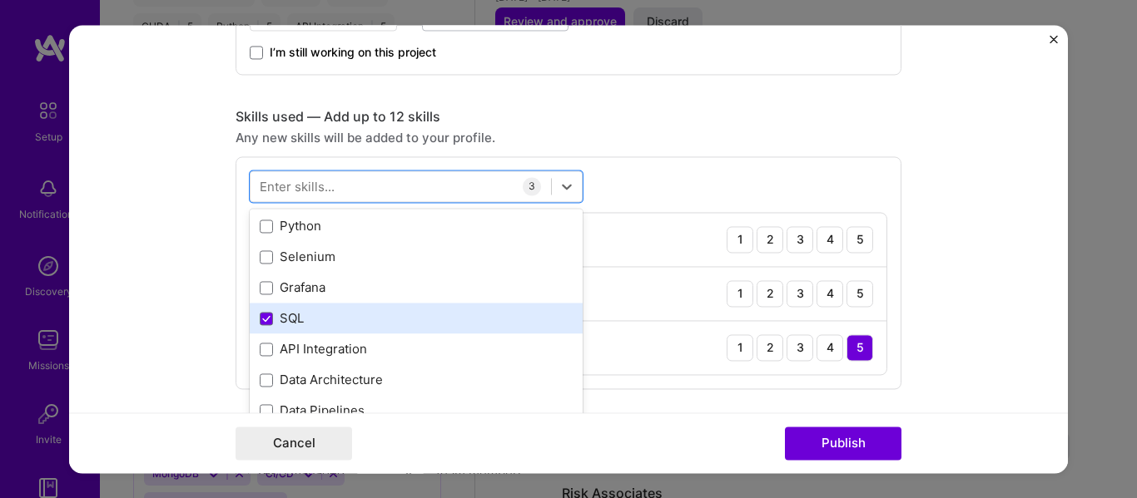
scroll to position [312, 0]
click at [265, 322] on span at bounding box center [266, 318] width 13 height 13
click at [0, 0] on input "checkbox" at bounding box center [0, 0] width 0 height 0
click at [265, 321] on span at bounding box center [266, 318] width 13 height 13
click at [0, 0] on input "checkbox" at bounding box center [0, 0] width 0 height 0
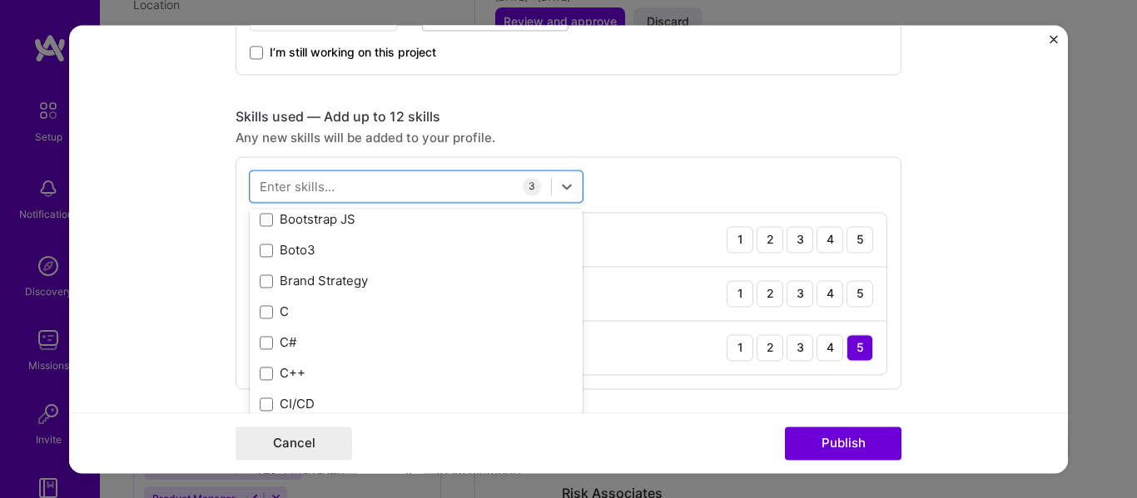
scroll to position [2274, 0]
click at [177, 278] on form "Project title Company [GEOGRAPHIC_DATA] Project industry Industry Project Link …" at bounding box center [568, 249] width 999 height 449
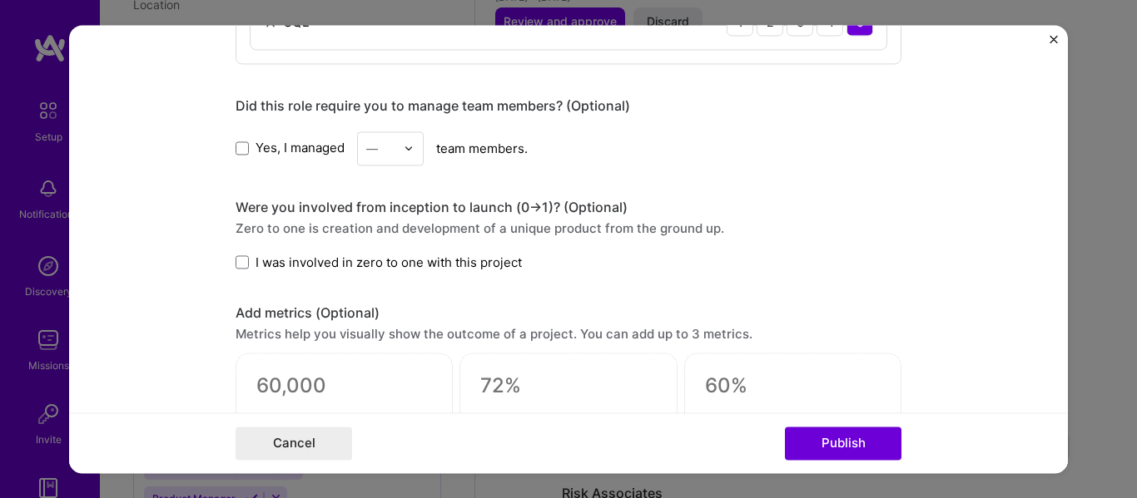
scroll to position [1006, 0]
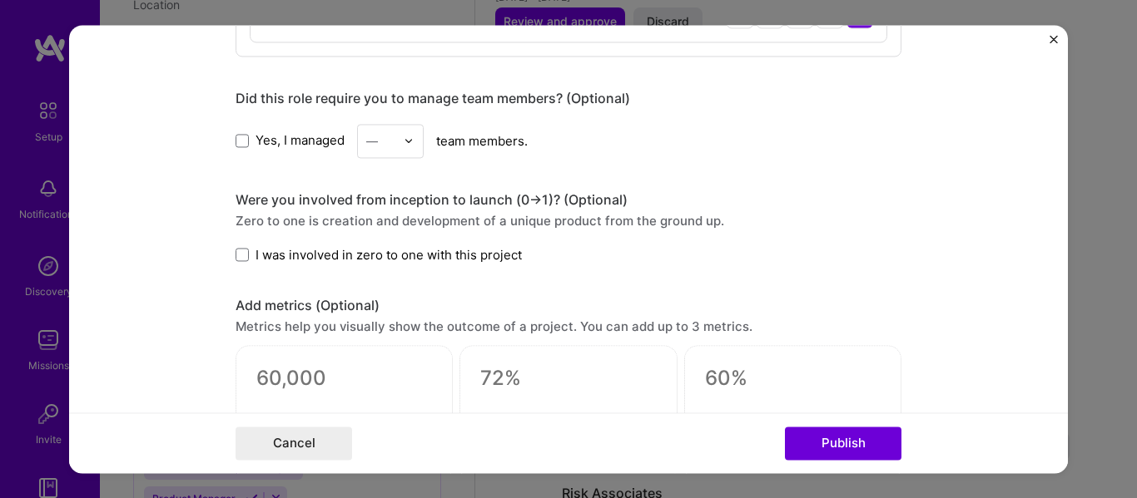
drag, startPoint x: 238, startPoint y: 140, endPoint x: 277, endPoint y: 140, distance: 39.1
click at [237, 140] on span at bounding box center [241, 140] width 13 height 13
click at [0, 0] on input "Yes, I managed" at bounding box center [0, 0] width 0 height 0
click at [406, 139] on img at bounding box center [409, 141] width 10 height 10
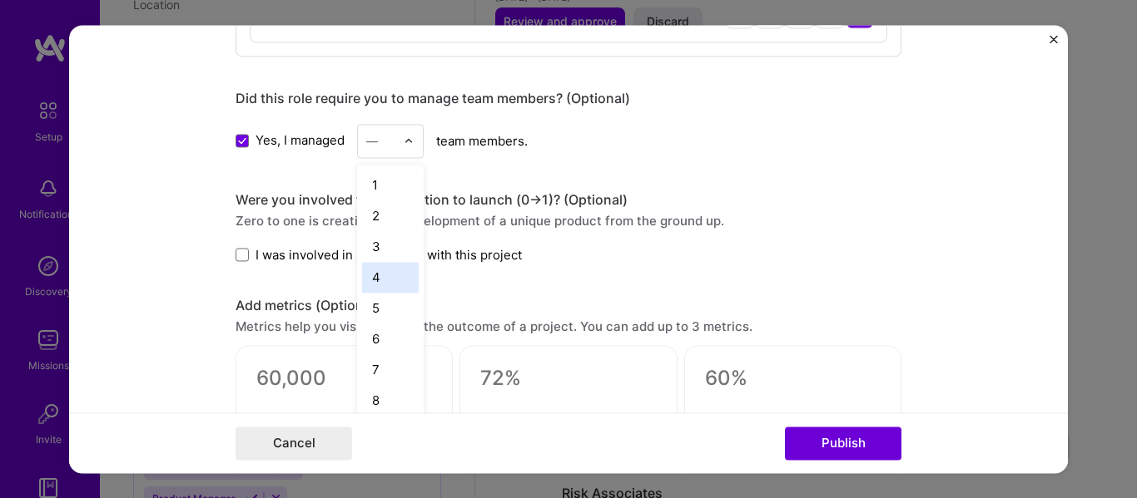
click at [384, 267] on div "4" at bounding box center [390, 277] width 57 height 31
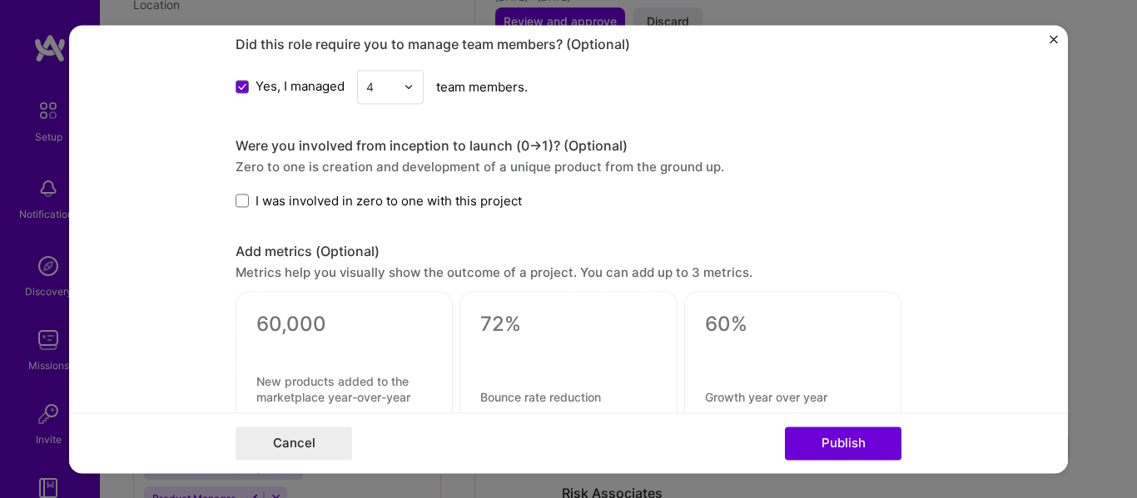
scroll to position [1062, 0]
click at [235, 200] on span at bounding box center [241, 199] width 13 height 13
click at [0, 0] on input "I was involved in zero to one with this project" at bounding box center [0, 0] width 0 height 0
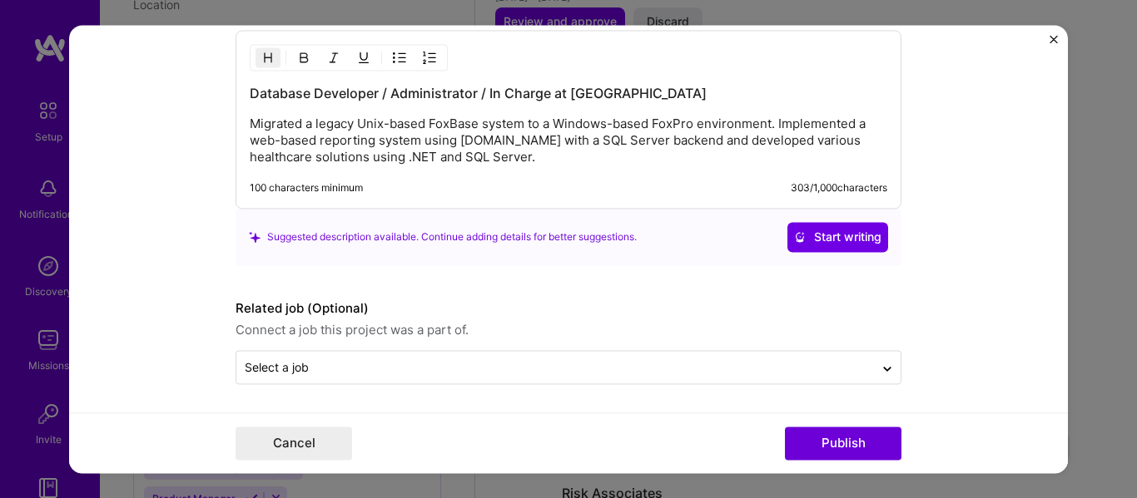
scroll to position [1516, 0]
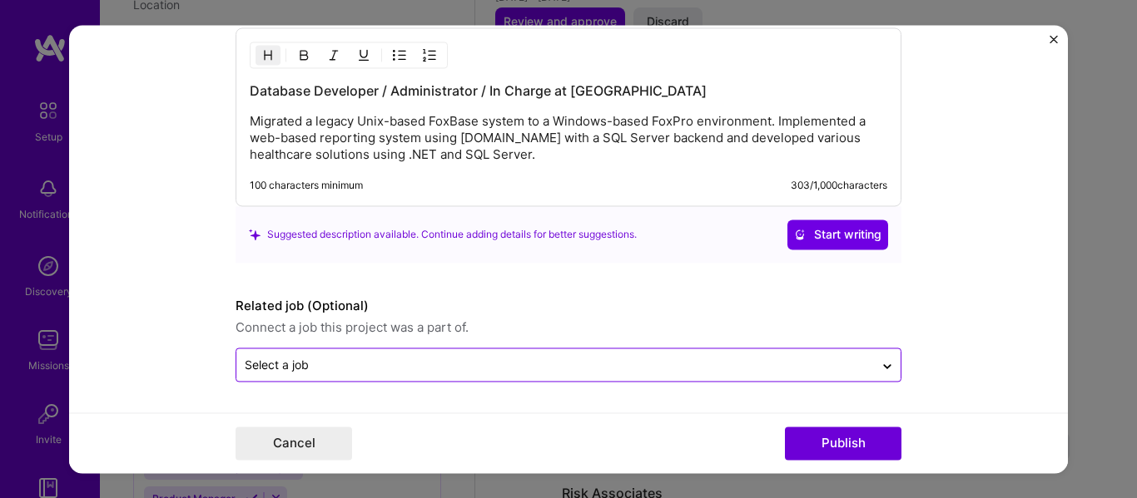
click at [384, 370] on input "text" at bounding box center [555, 364] width 621 height 17
click at [880, 362] on icon at bounding box center [886, 367] width 13 height 17
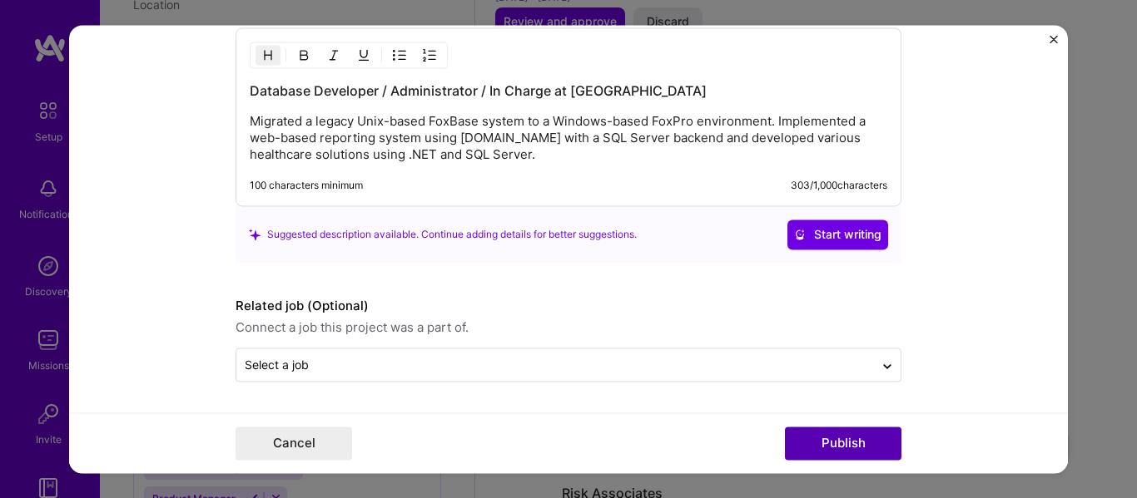
click at [835, 439] on button "Publish" at bounding box center [843, 443] width 116 height 33
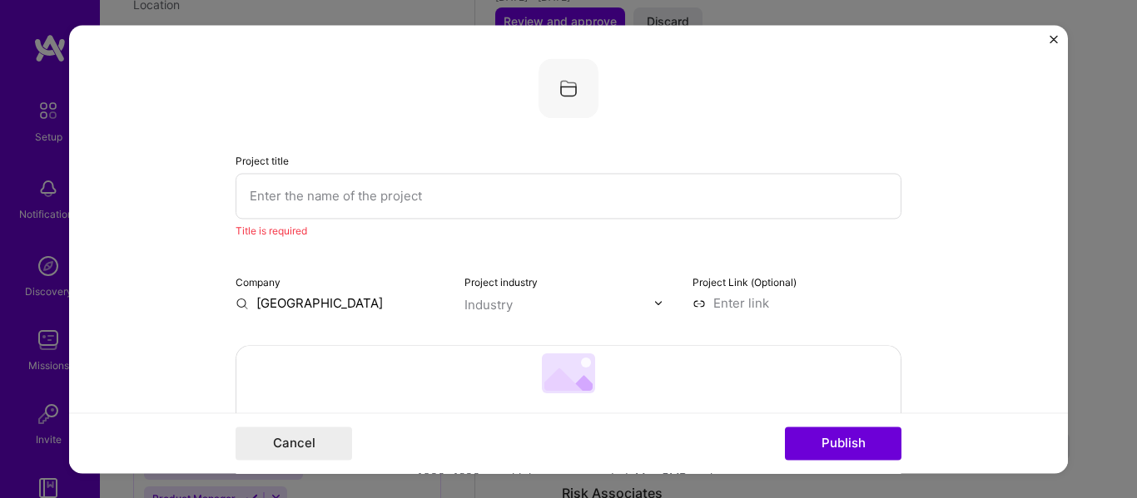
scroll to position [33, 0]
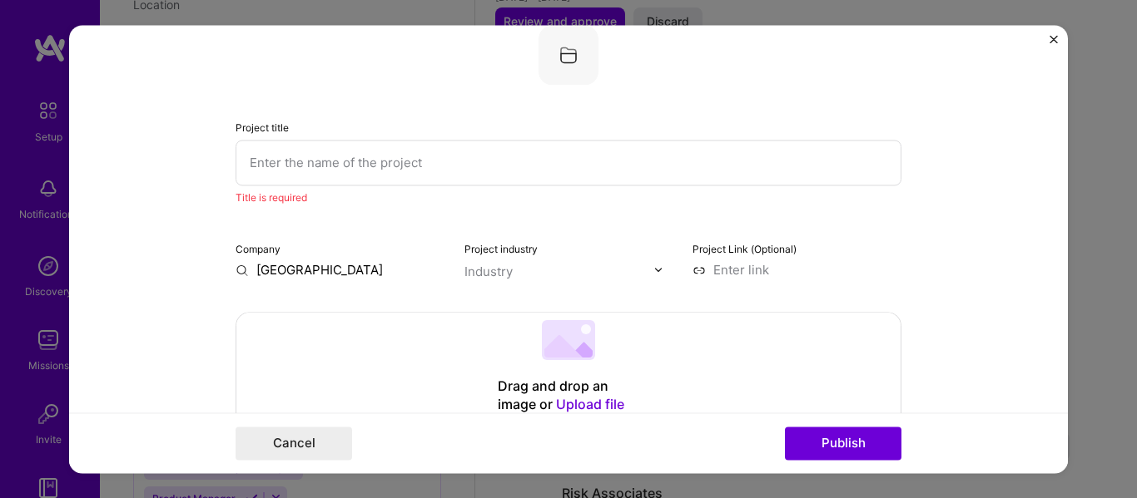
click at [320, 167] on input "text" at bounding box center [568, 163] width 666 height 46
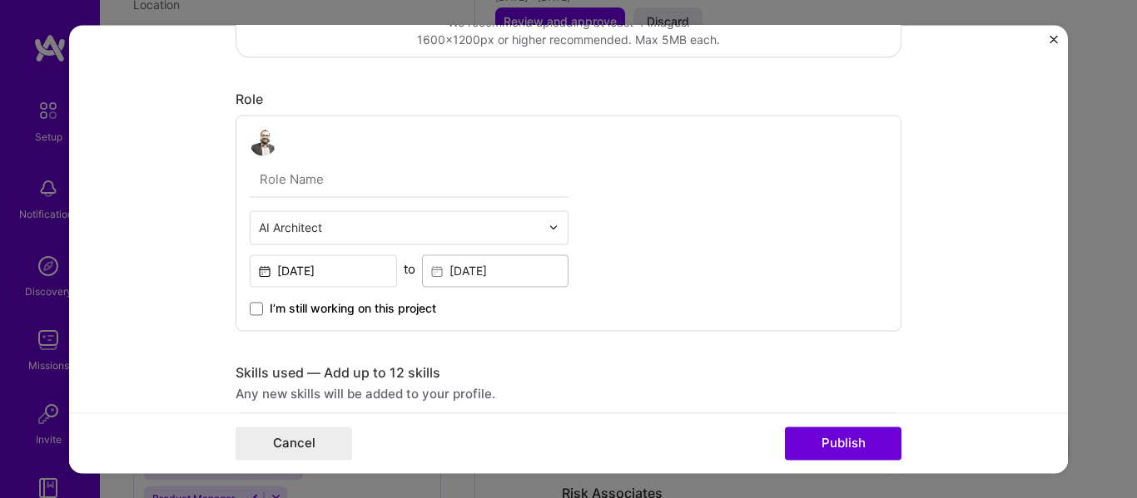
scroll to position [444, 0]
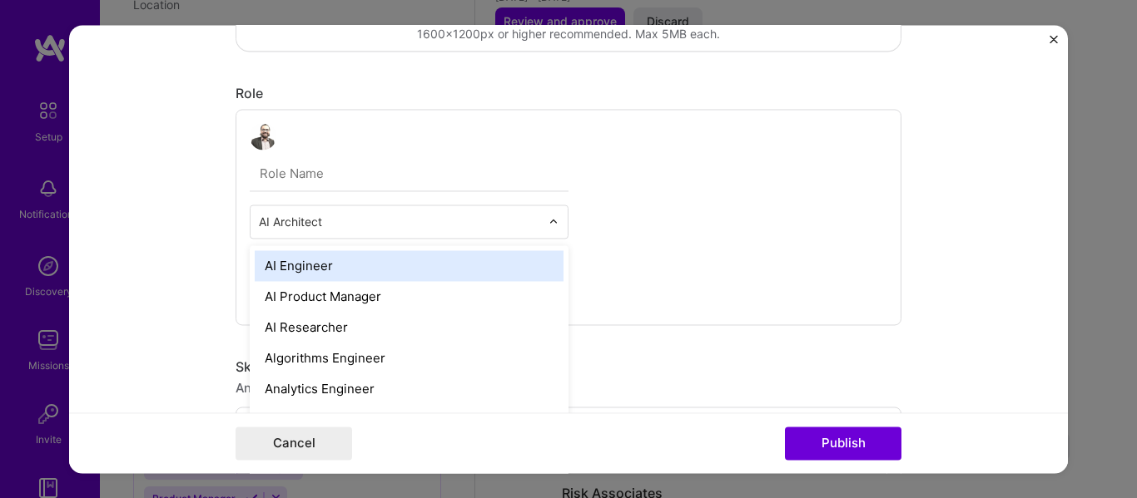
click at [314, 226] on input "text" at bounding box center [399, 221] width 281 height 17
type input "data"
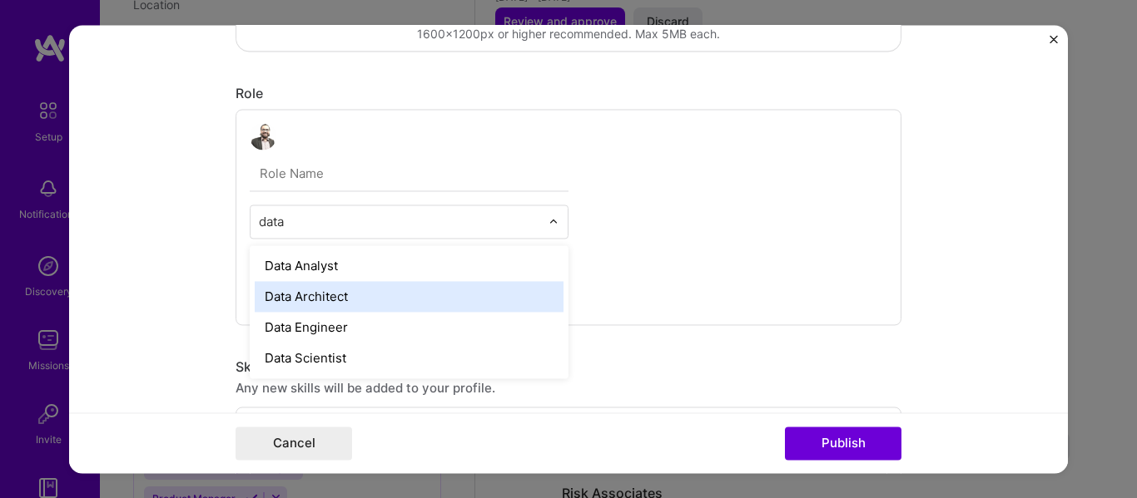
click at [314, 296] on div "Data Architect" at bounding box center [409, 296] width 309 height 31
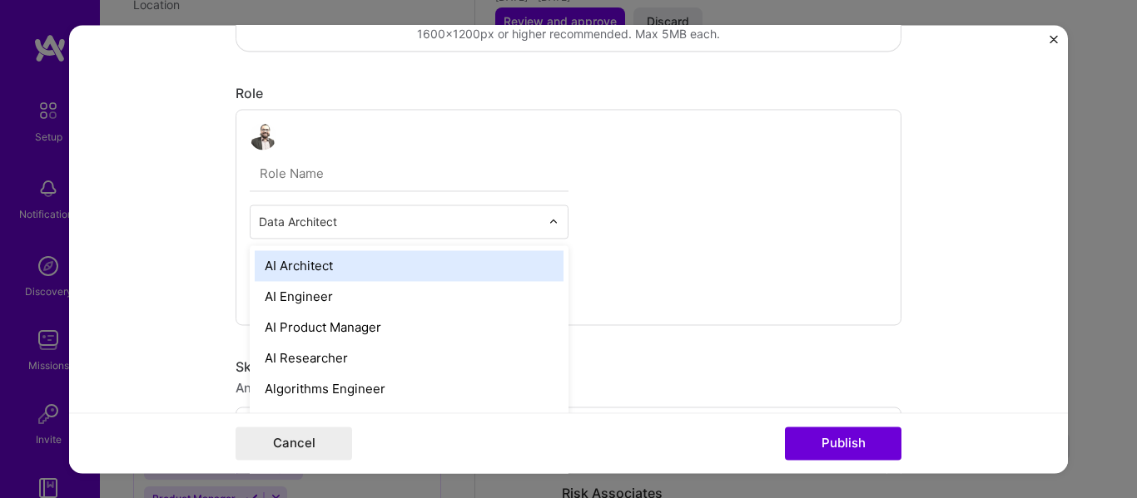
click at [340, 232] on div "Data Architect" at bounding box center [399, 222] width 298 height 32
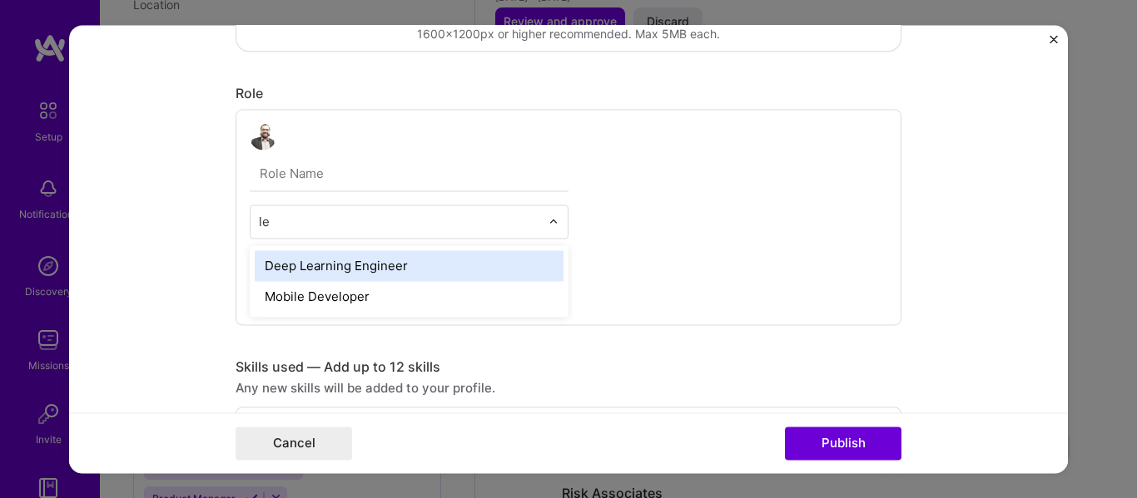
type input "l"
type input "L"
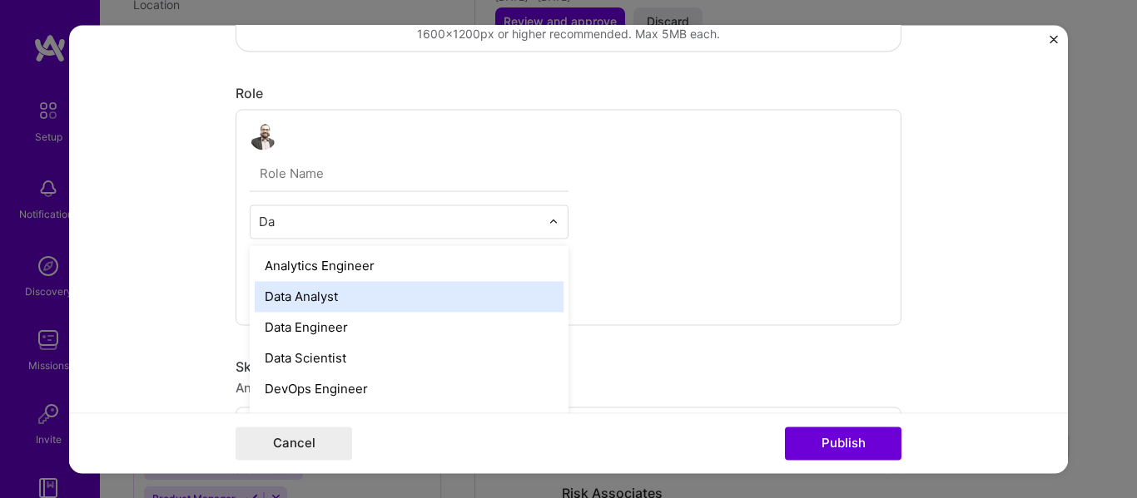
type input "D"
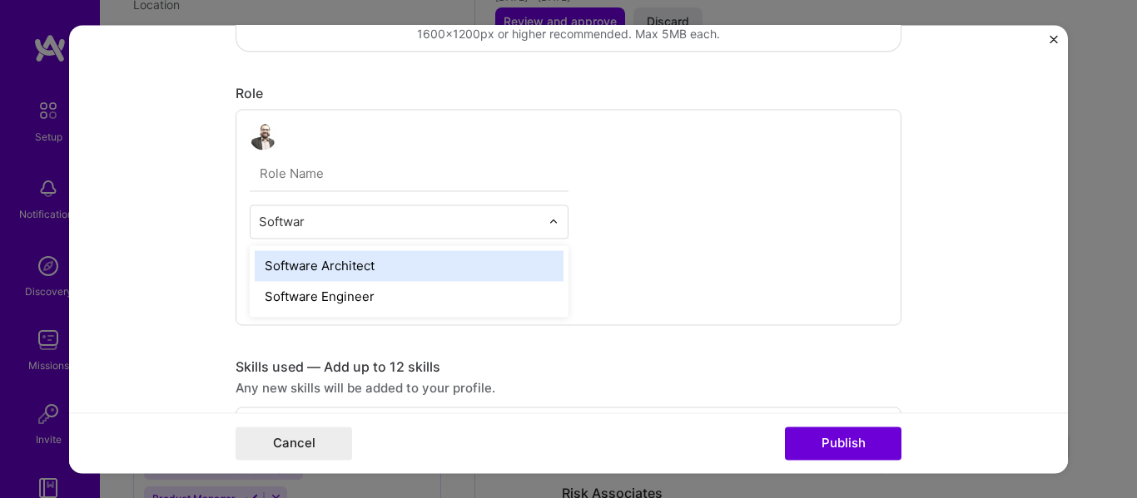
type input "Software"
click at [333, 262] on div "Software Architect" at bounding box center [409, 265] width 309 height 31
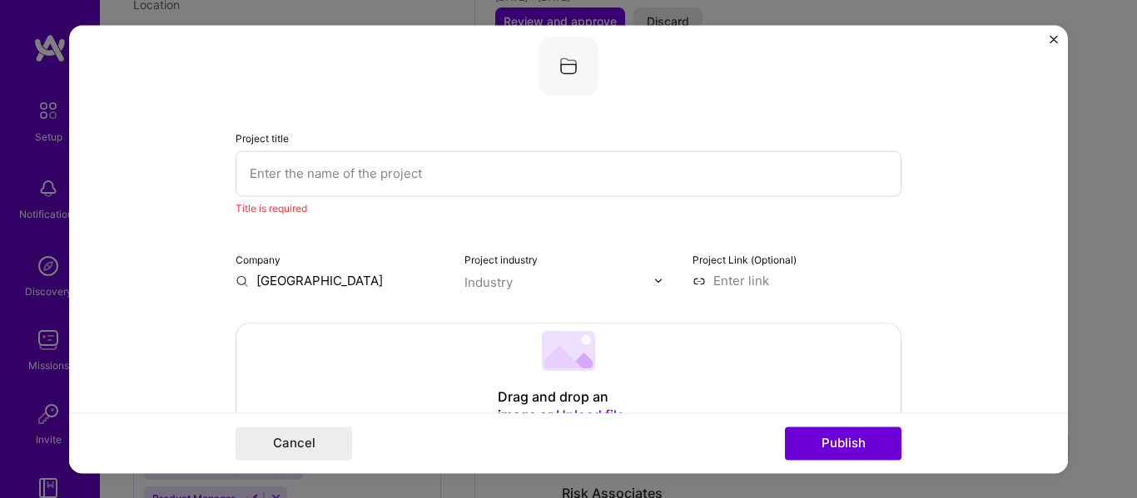
scroll to position [0, 0]
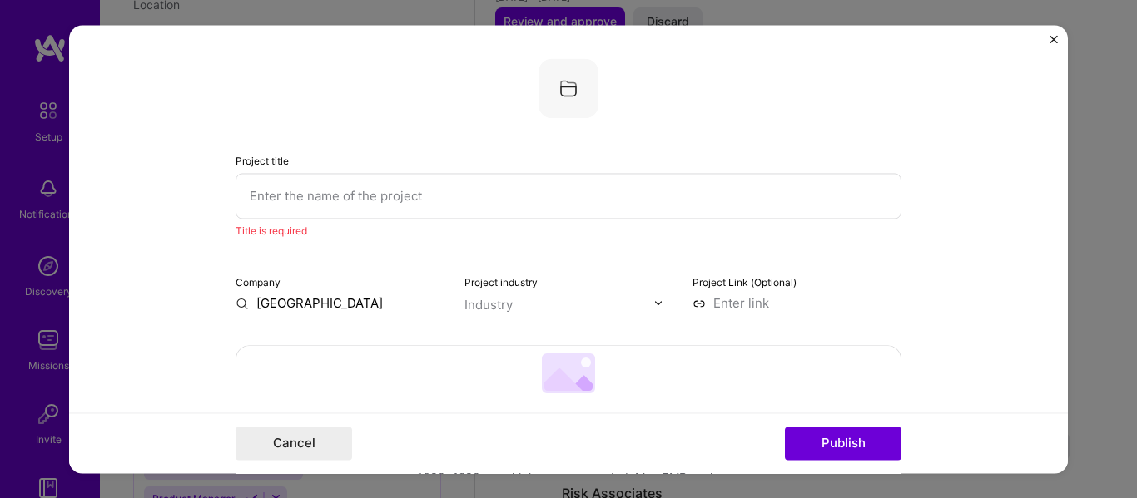
click at [394, 200] on input "text" at bounding box center [568, 196] width 666 height 46
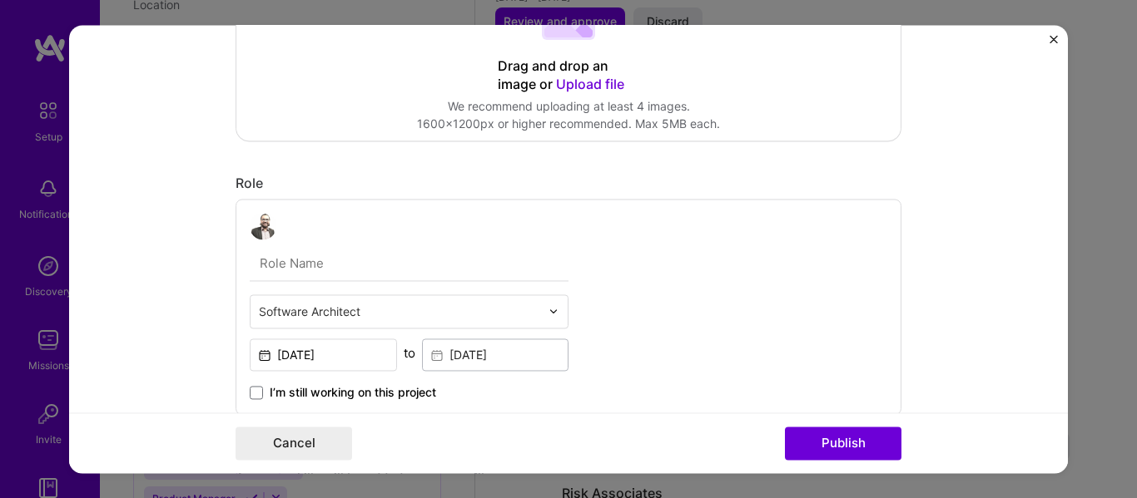
scroll to position [360, 0]
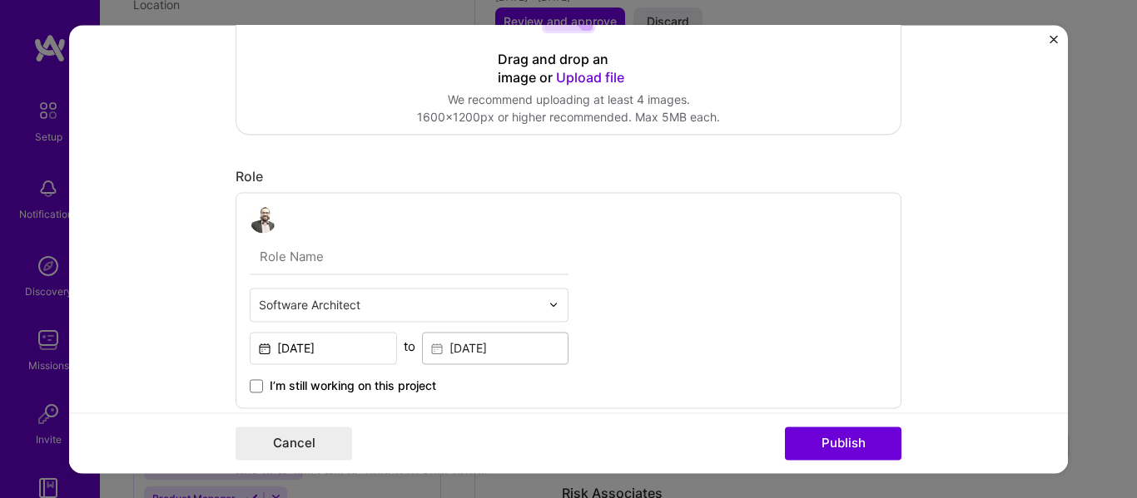
click at [274, 300] on input "text" at bounding box center [399, 304] width 281 height 17
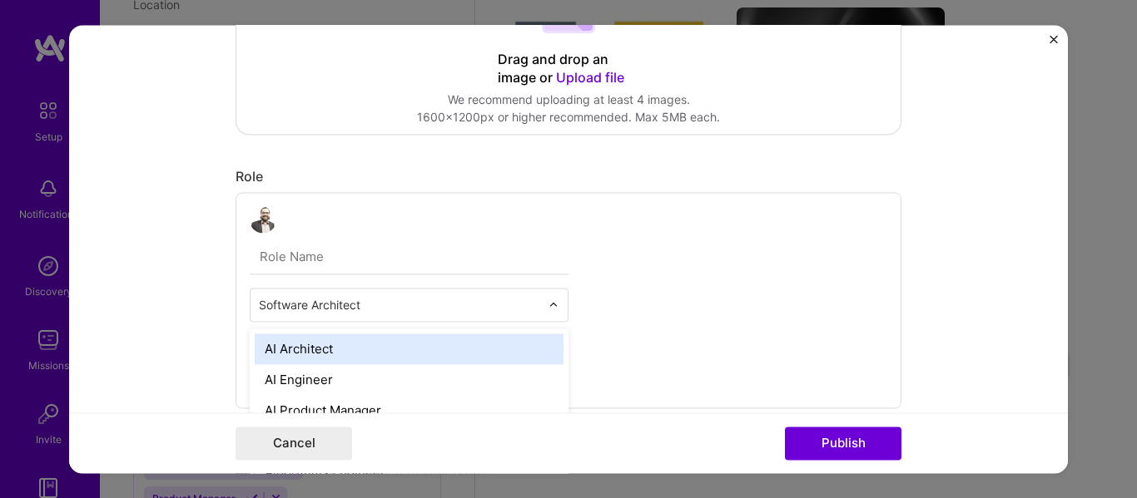
scroll to position [1902, 0]
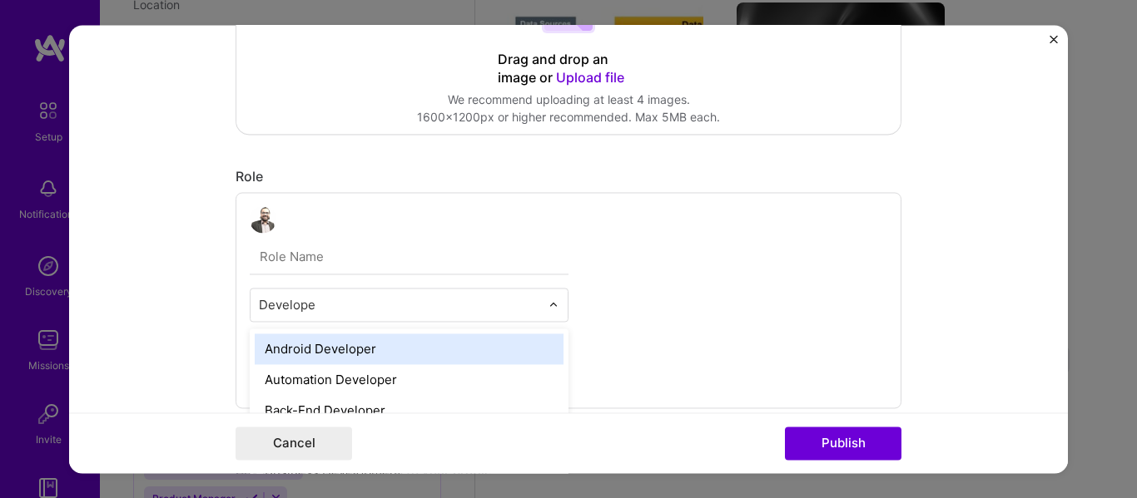
type input "Developer"
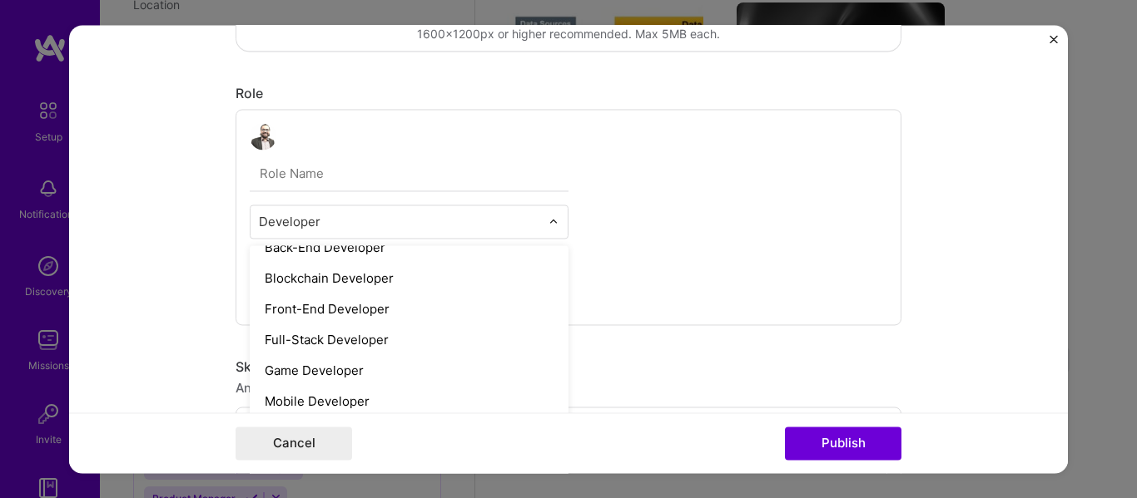
scroll to position [99, 0]
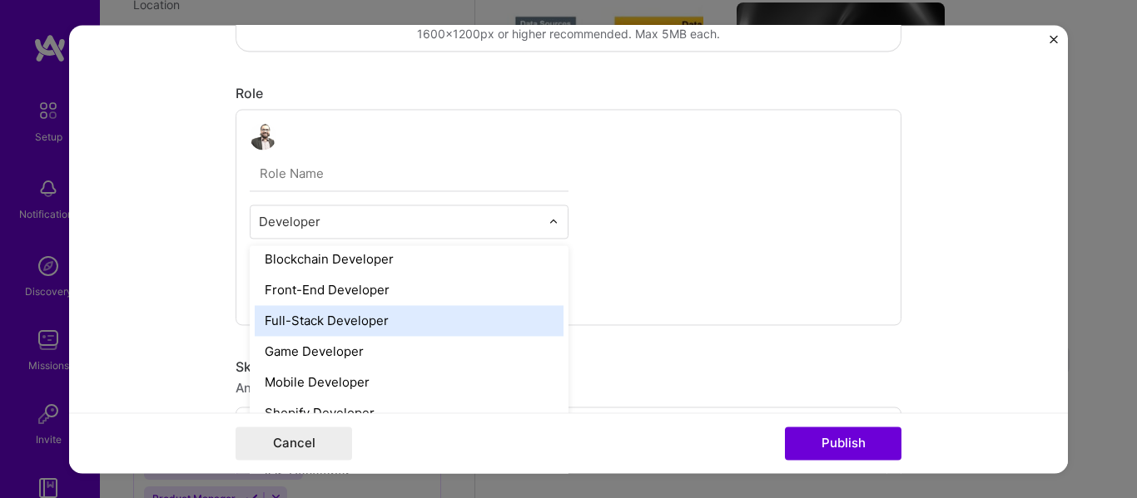
click at [284, 315] on div "Full-Stack Developer" at bounding box center [409, 320] width 309 height 31
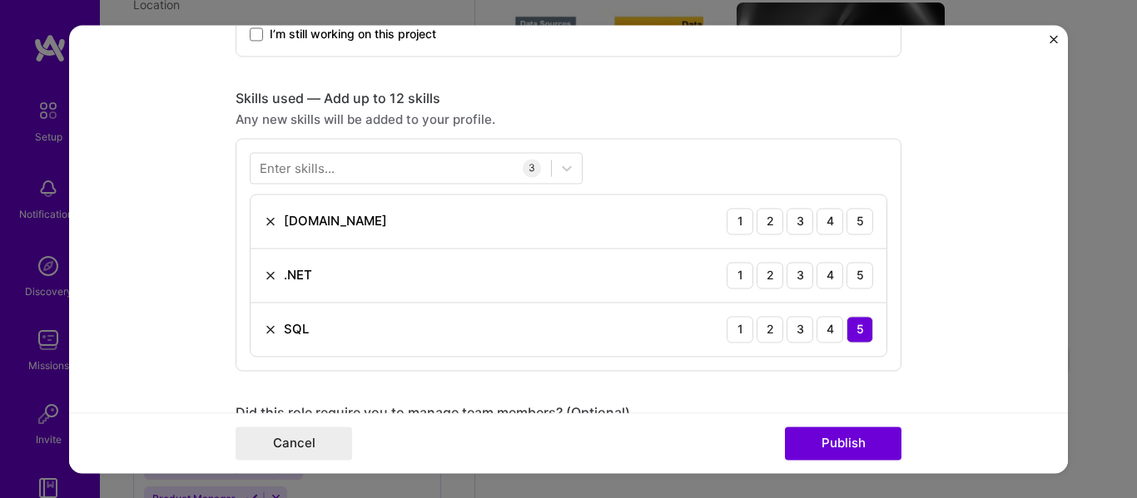
scroll to position [749, 0]
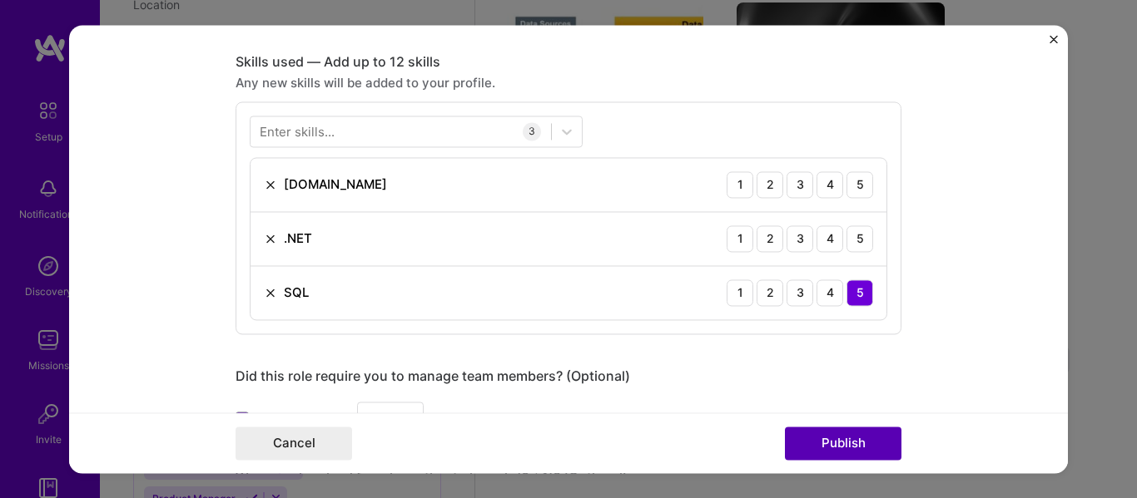
click at [820, 447] on button "Publish" at bounding box center [843, 443] width 116 height 33
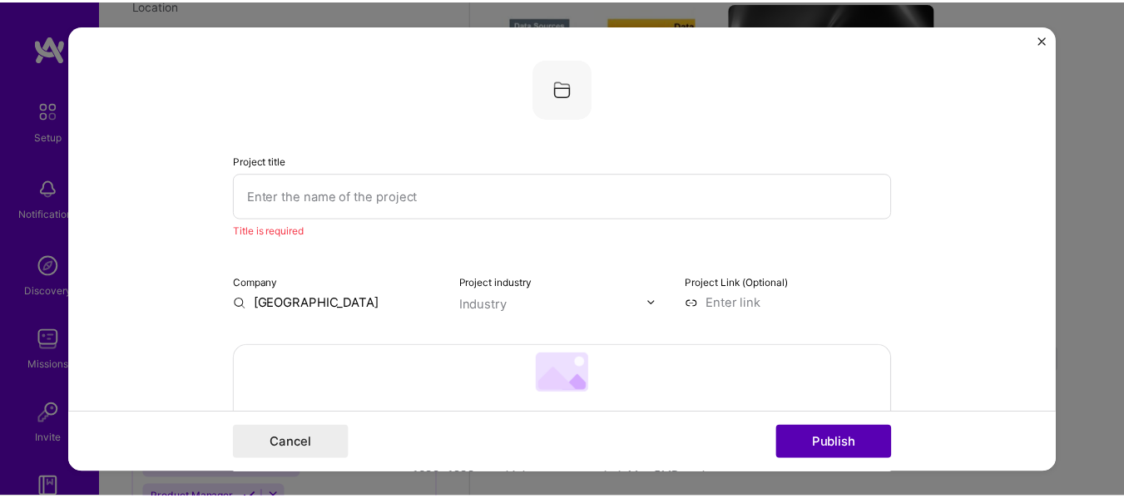
scroll to position [33, 0]
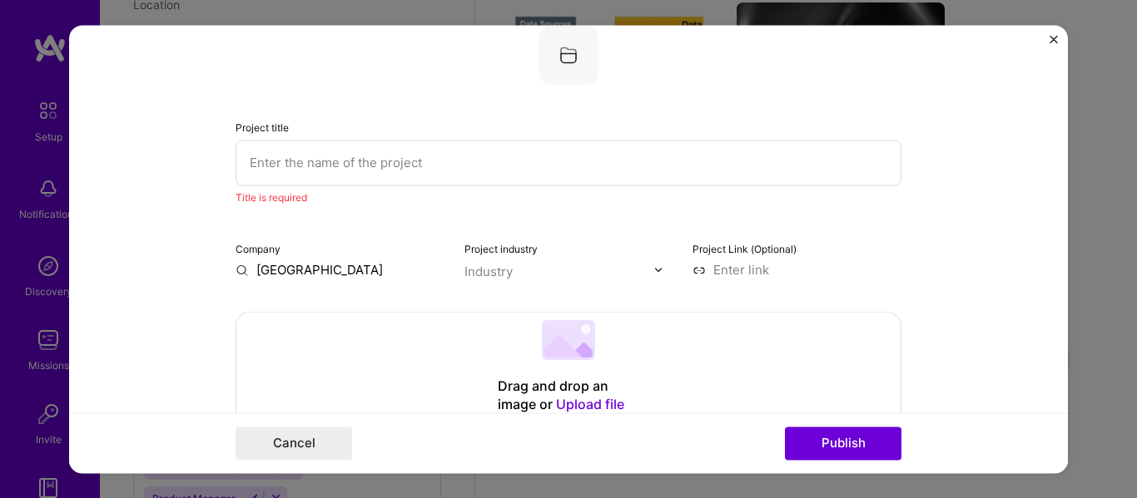
click at [310, 171] on input "text" at bounding box center [568, 163] width 666 height 46
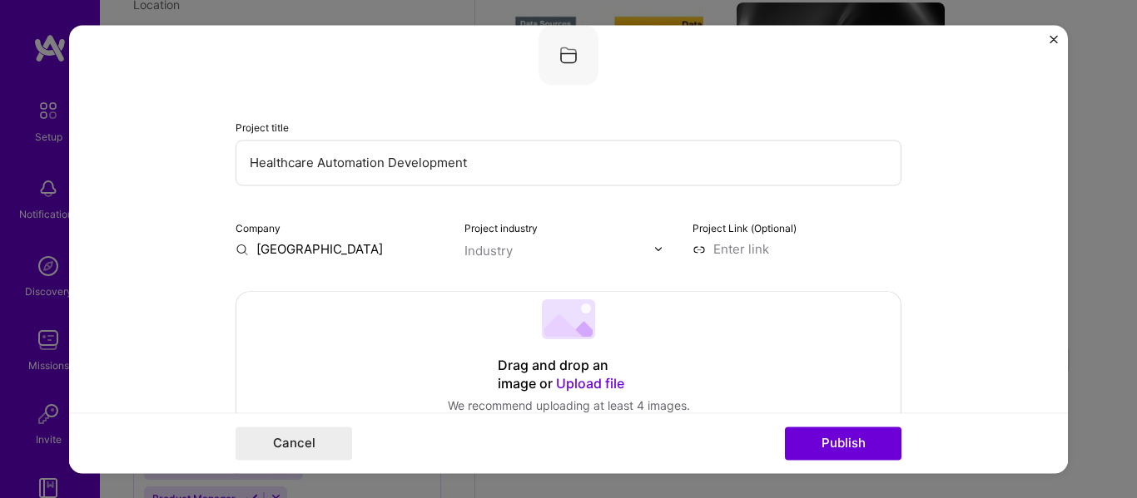
click at [313, 155] on input "Healthcare Automation Development" at bounding box center [568, 163] width 666 height 46
type input "Healthcare Software Development"
click at [813, 443] on button "Publish" at bounding box center [843, 443] width 116 height 33
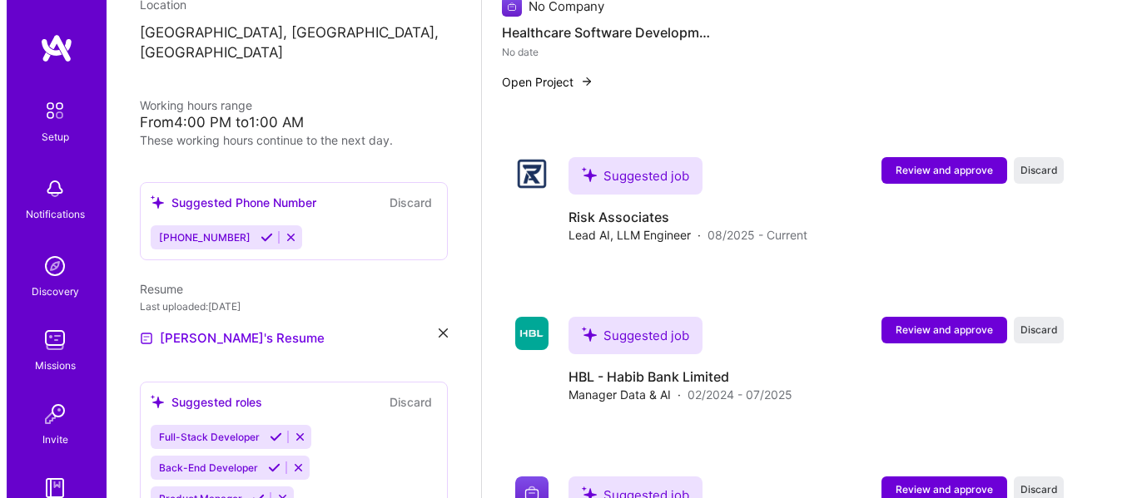
scroll to position [2457, 0]
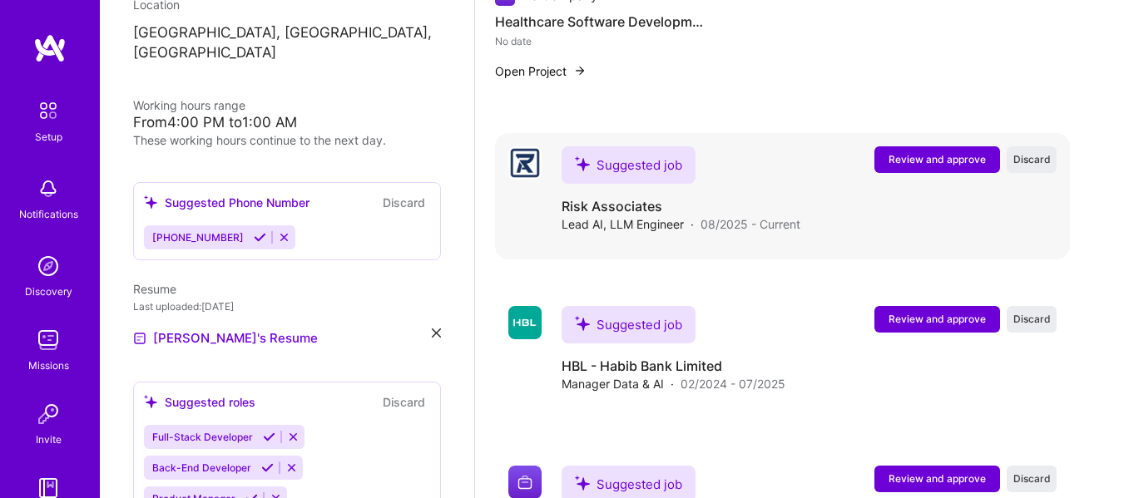
click at [920, 163] on span "Review and approve" at bounding box center [937, 159] width 97 height 14
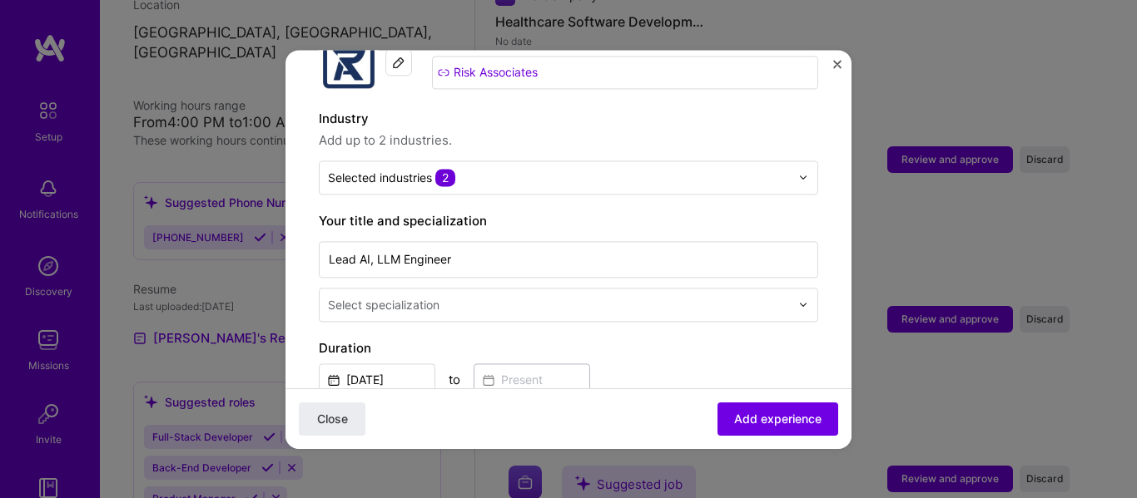
scroll to position [222, 0]
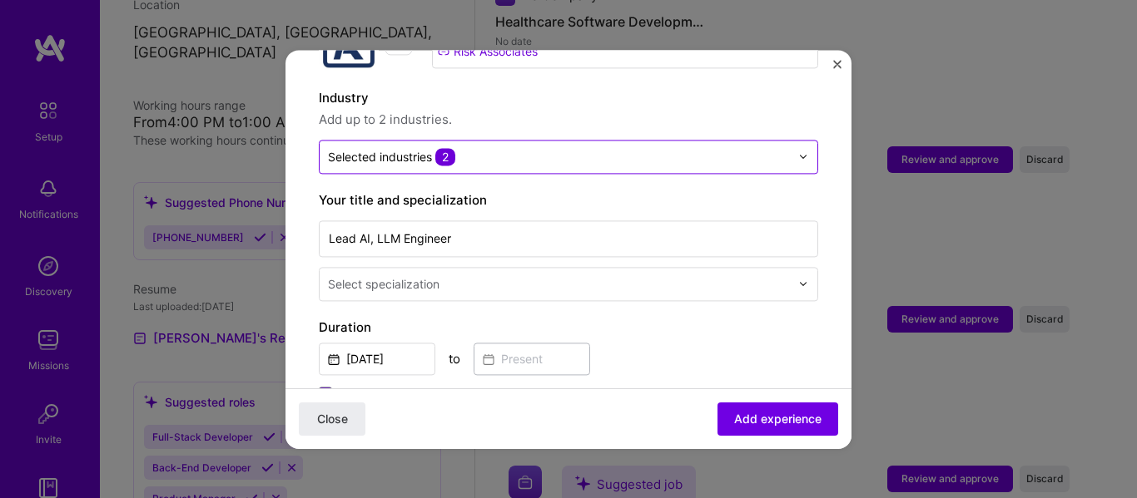
click at [569, 148] on input "text" at bounding box center [559, 156] width 462 height 17
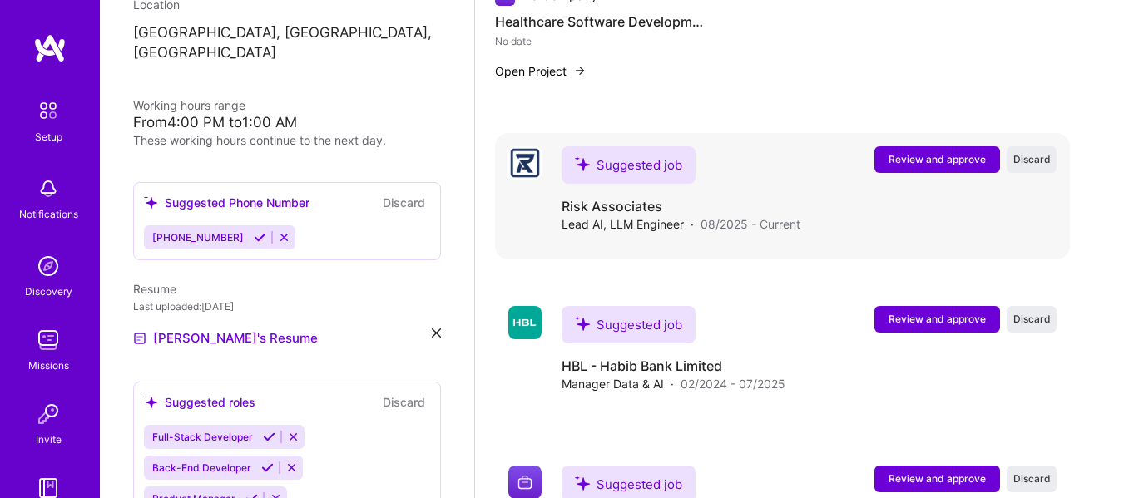
click at [915, 159] on span "Review and approve" at bounding box center [937, 159] width 97 height 14
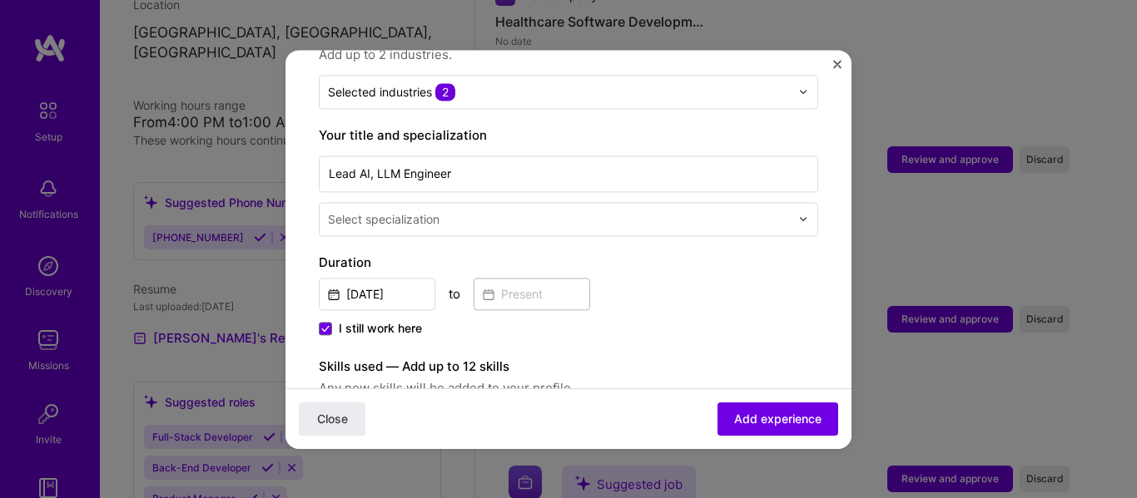
scroll to position [305, 0]
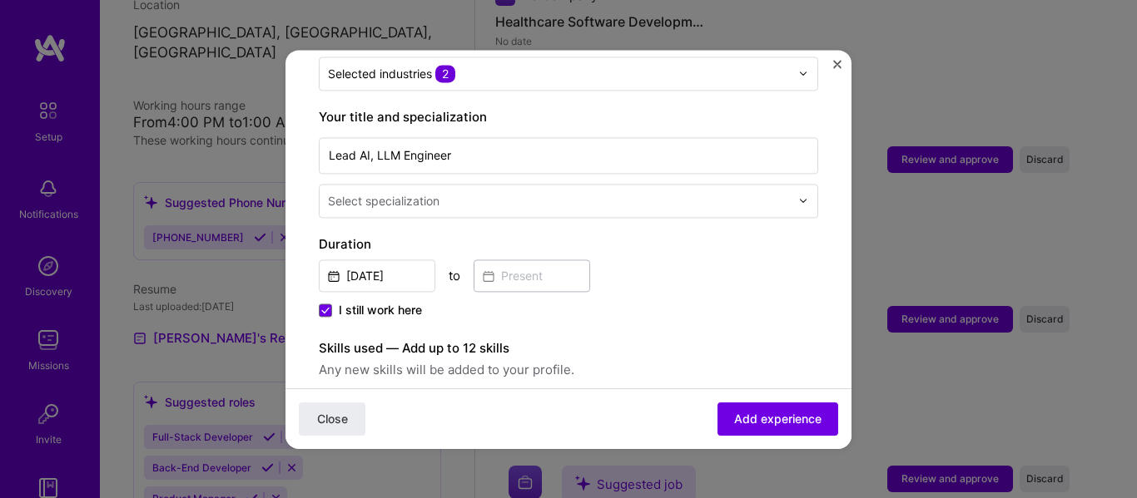
click at [579, 192] on input "text" at bounding box center [560, 200] width 465 height 17
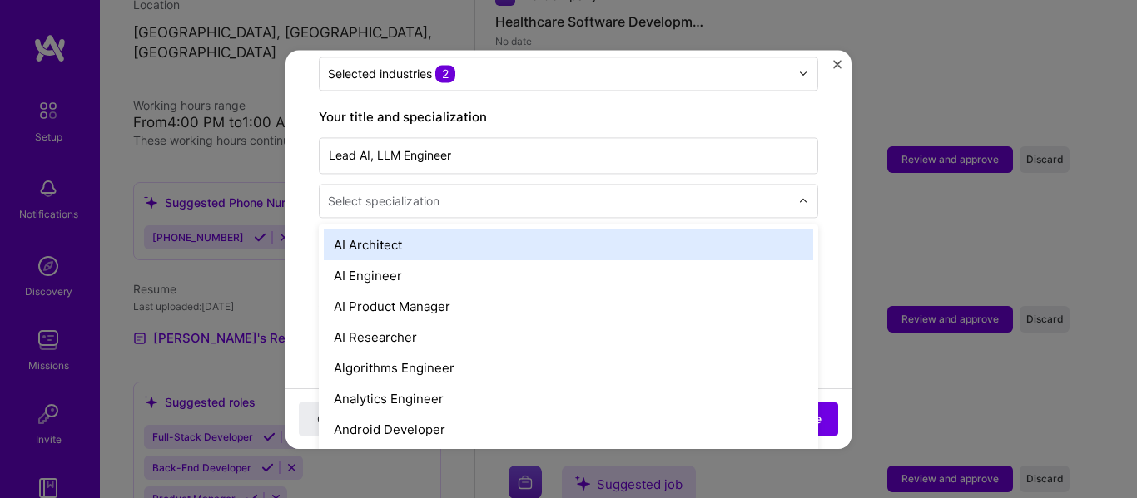
click at [539, 230] on div "AI Architect" at bounding box center [568, 245] width 489 height 31
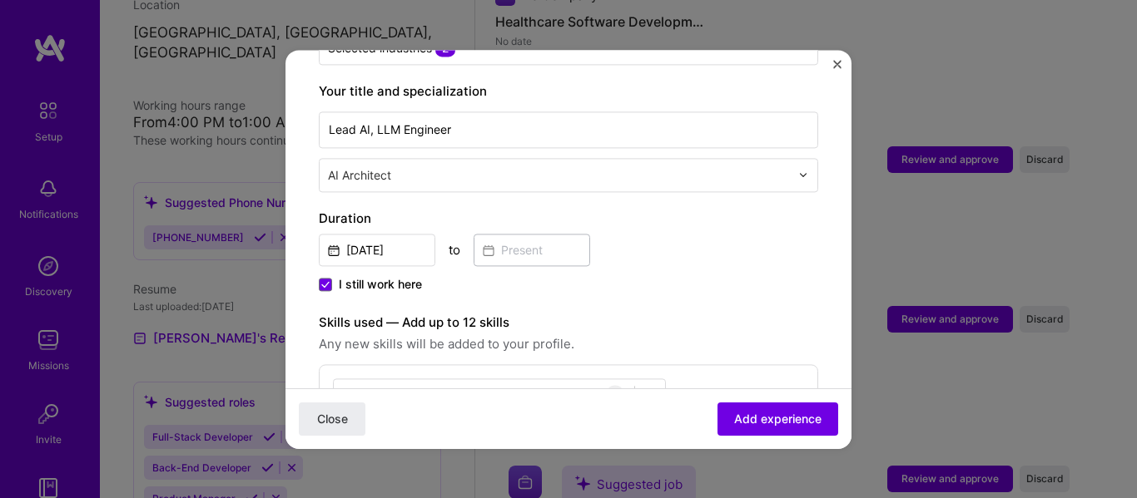
scroll to position [333, 0]
click at [324, 280] on icon at bounding box center [325, 283] width 8 height 7
click at [0, 0] on input "I still work here" at bounding box center [0, 0] width 0 height 0
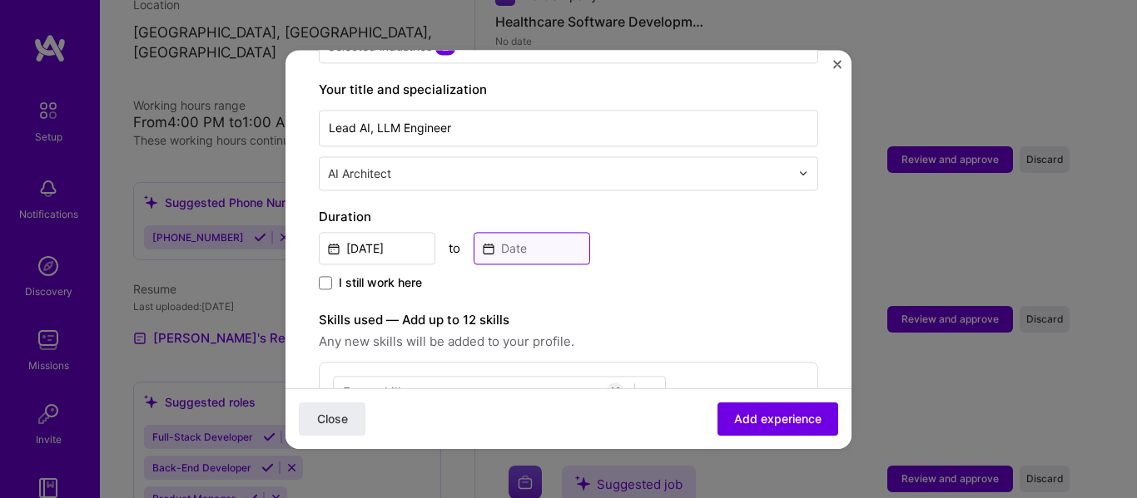
click at [494, 232] on input at bounding box center [531, 248] width 116 height 32
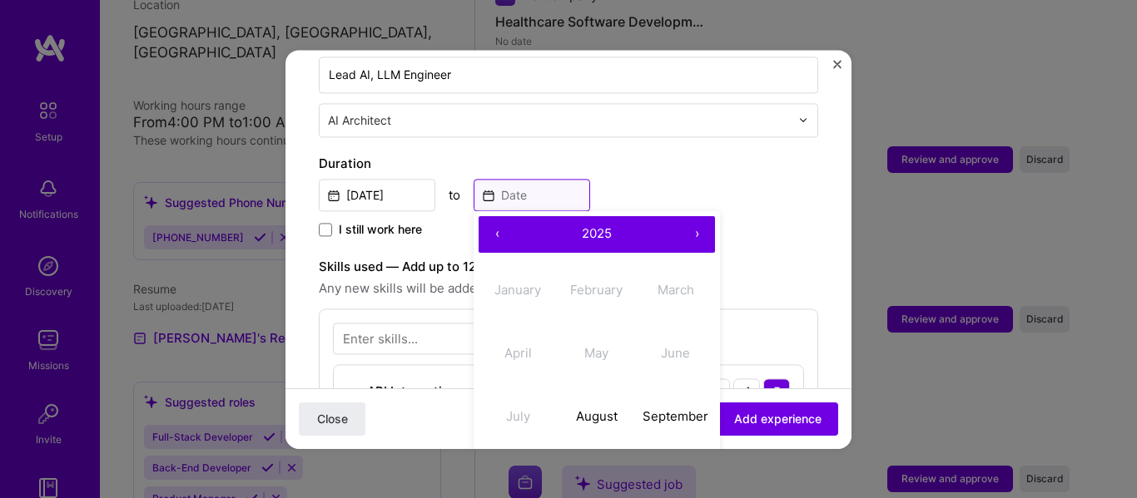
scroll to position [416, 0]
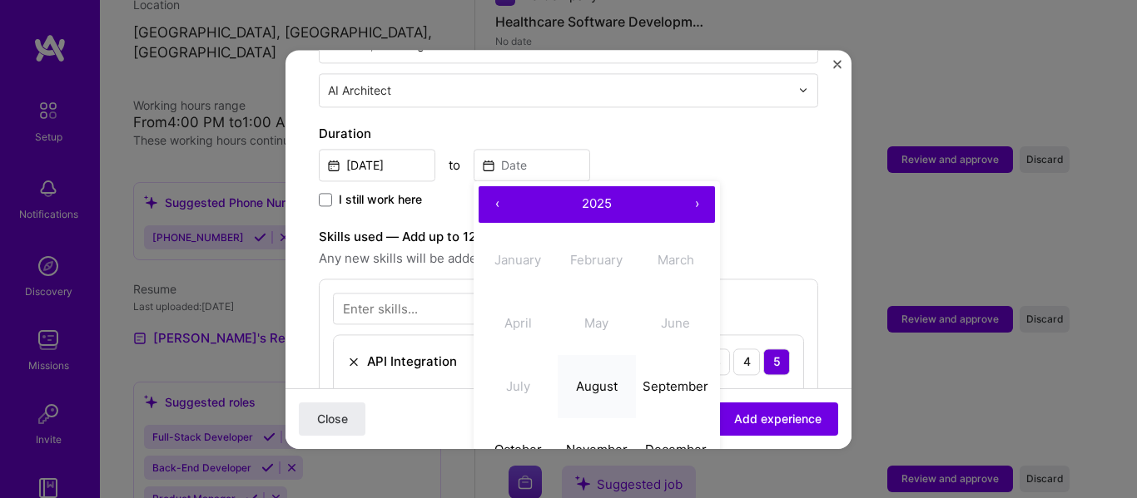
click at [583, 379] on abbr "August" at bounding box center [597, 387] width 42 height 16
type input "[DATE]"
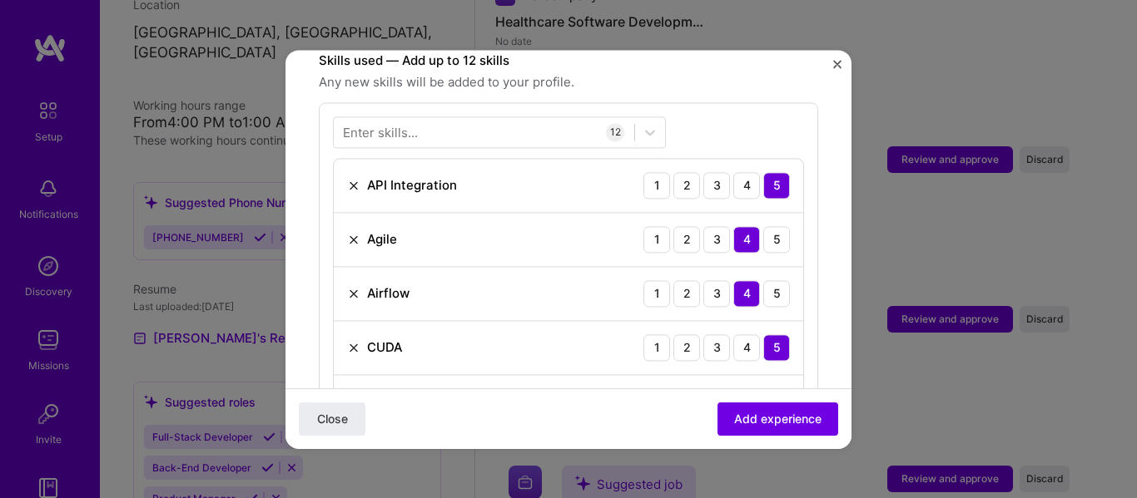
scroll to position [610, 0]
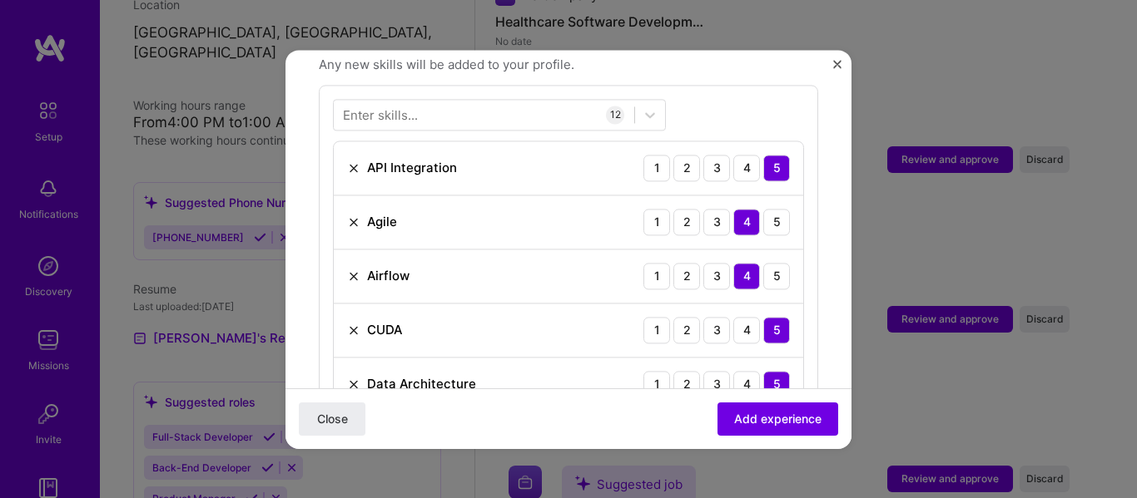
click at [354, 270] on img at bounding box center [353, 276] width 13 height 13
click at [350, 324] on img at bounding box center [353, 330] width 13 height 13
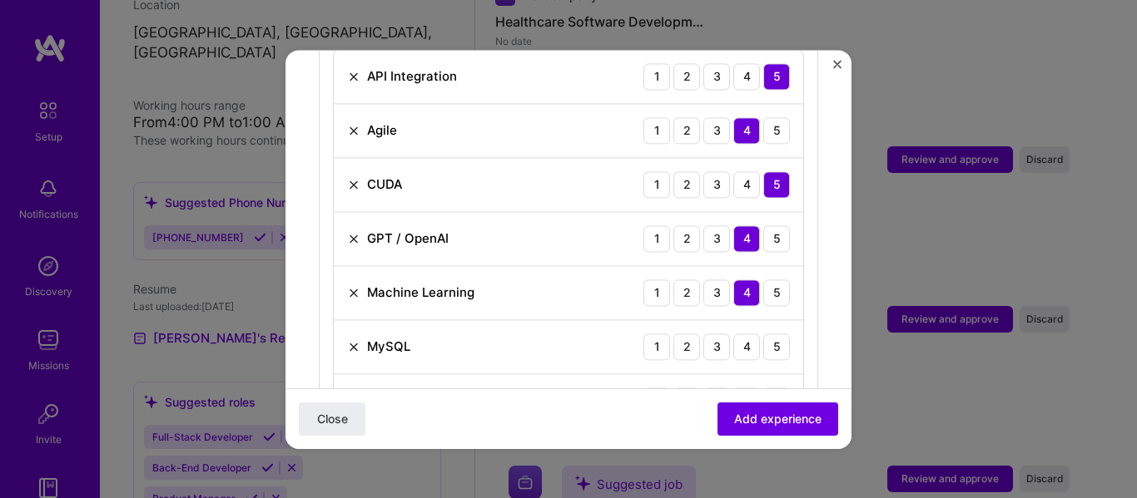
scroll to position [721, 0]
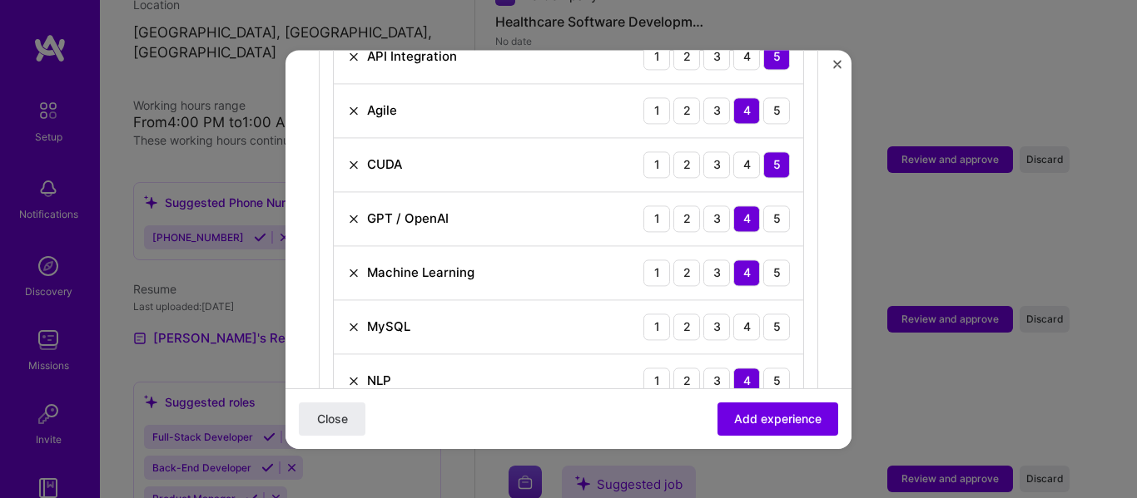
click at [352, 320] on img at bounding box center [353, 326] width 13 height 13
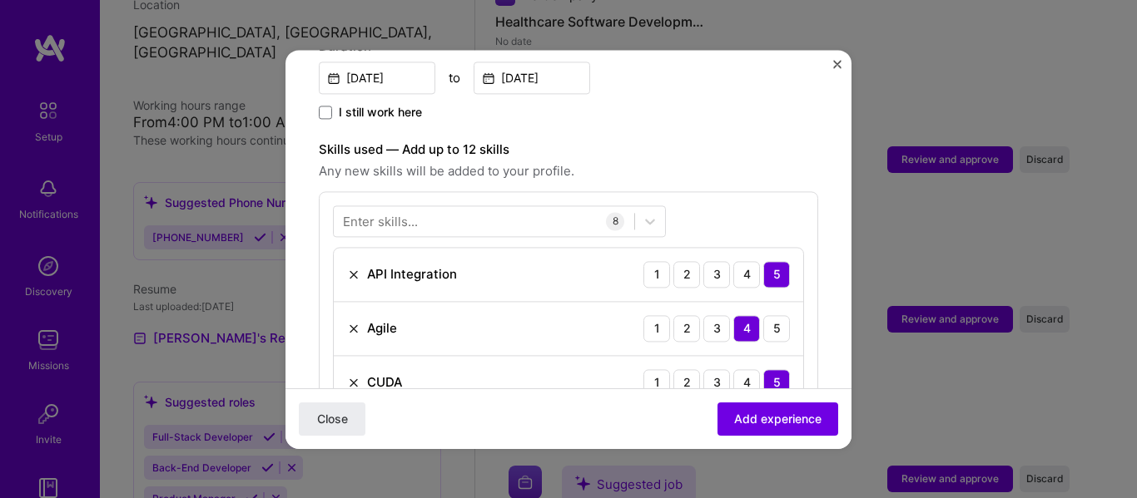
scroll to position [444, 0]
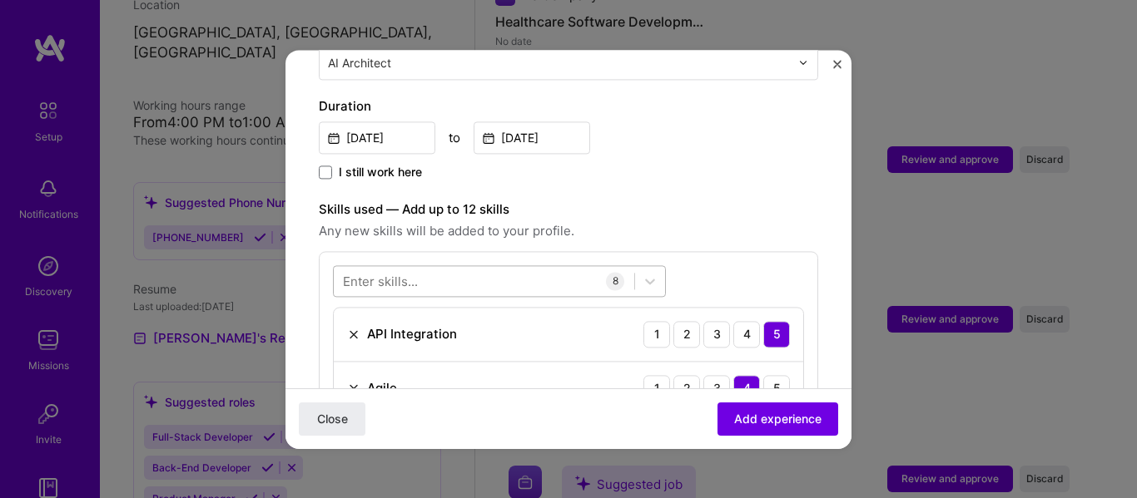
click at [540, 267] on div at bounding box center [484, 280] width 300 height 27
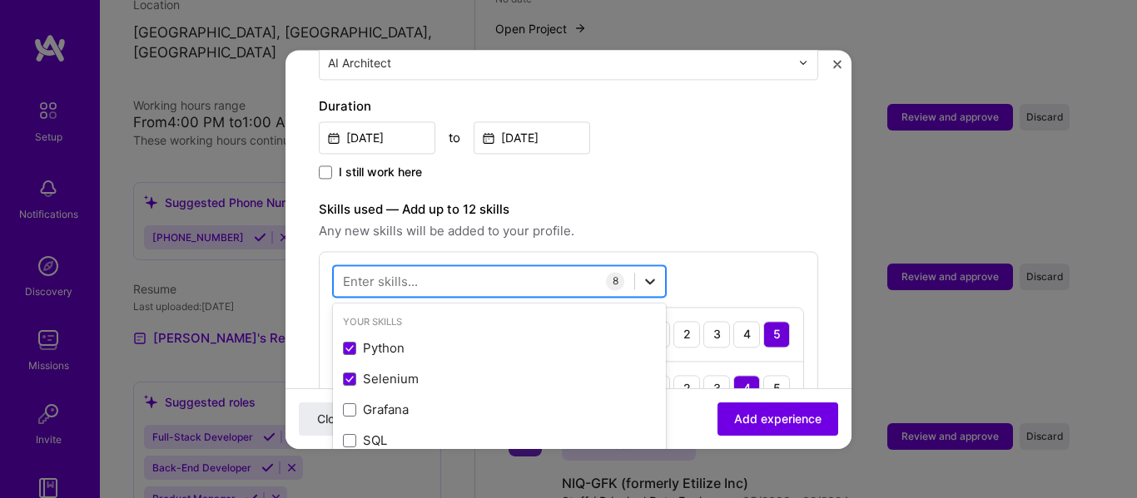
scroll to position [2501, 0]
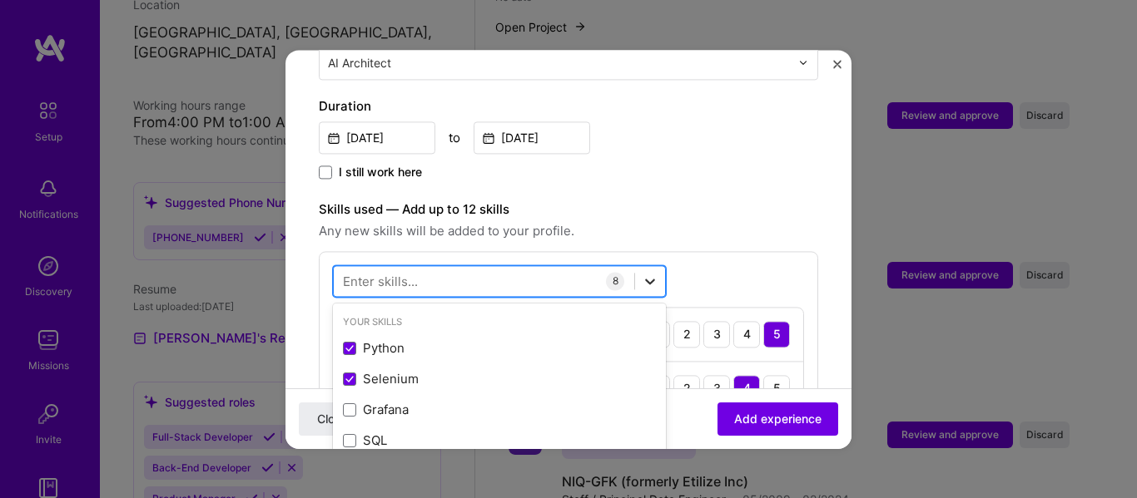
click at [652, 279] on icon at bounding box center [650, 282] width 10 height 6
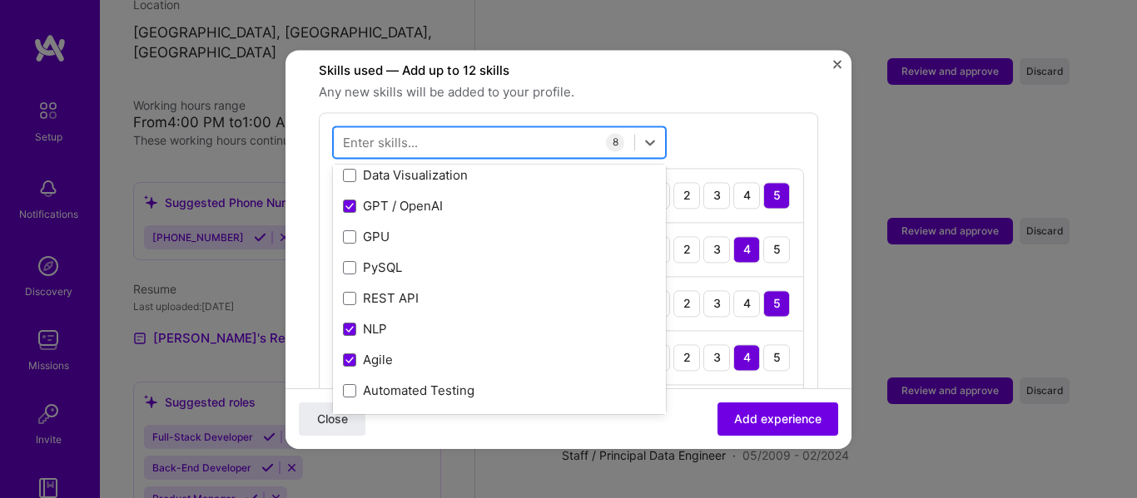
scroll to position [277, 0]
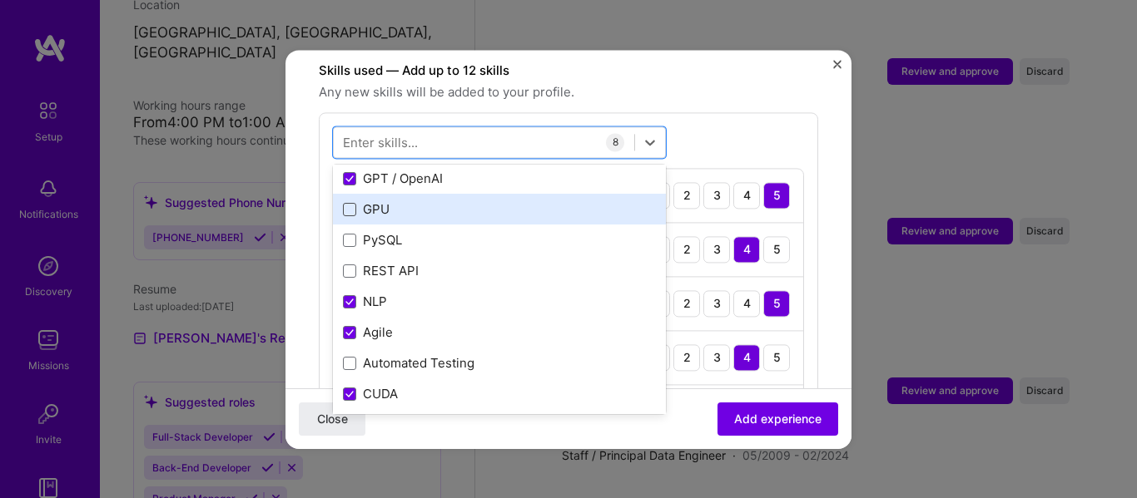
click at [349, 203] on span at bounding box center [349, 209] width 13 height 13
click at [0, 0] on input "checkbox" at bounding box center [0, 0] width 0 height 0
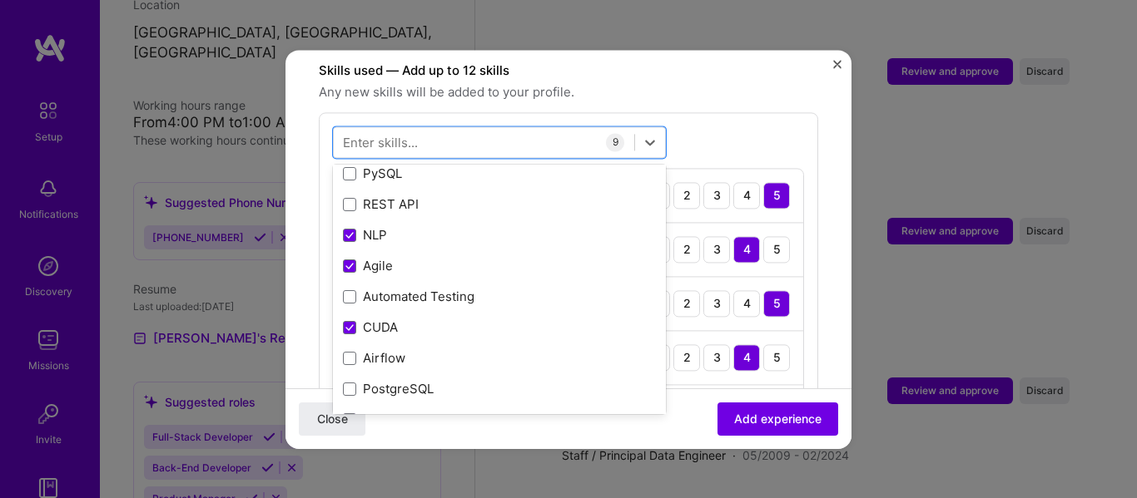
scroll to position [389, 0]
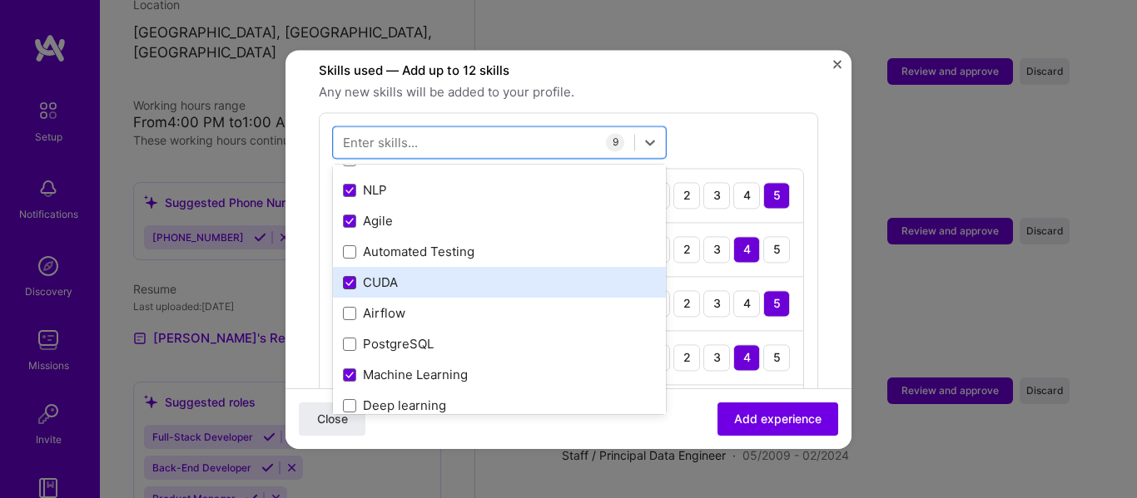
click at [349, 280] on icon at bounding box center [349, 282] width 7 height 5
click at [0, 0] on input "checkbox" at bounding box center [0, 0] width 0 height 0
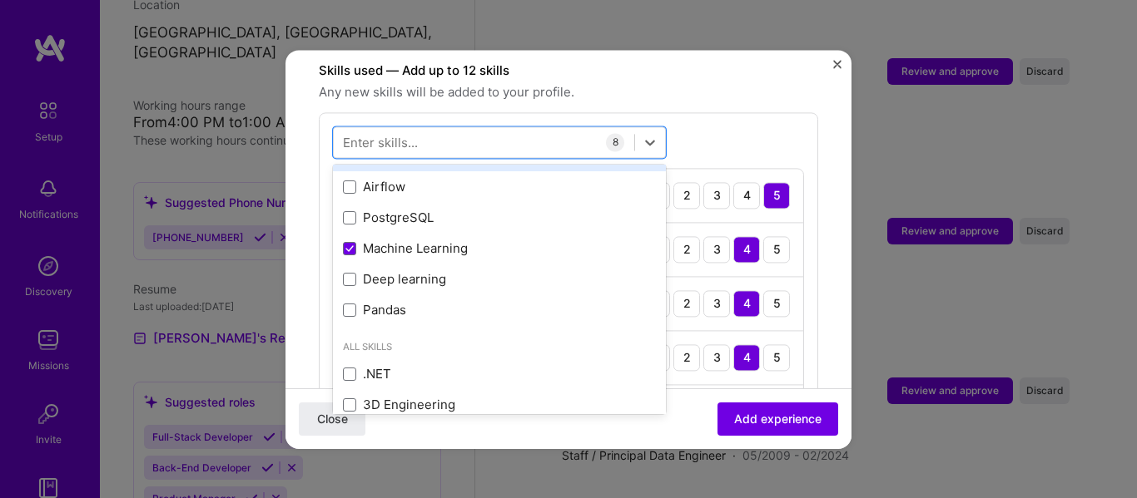
scroll to position [582, 0]
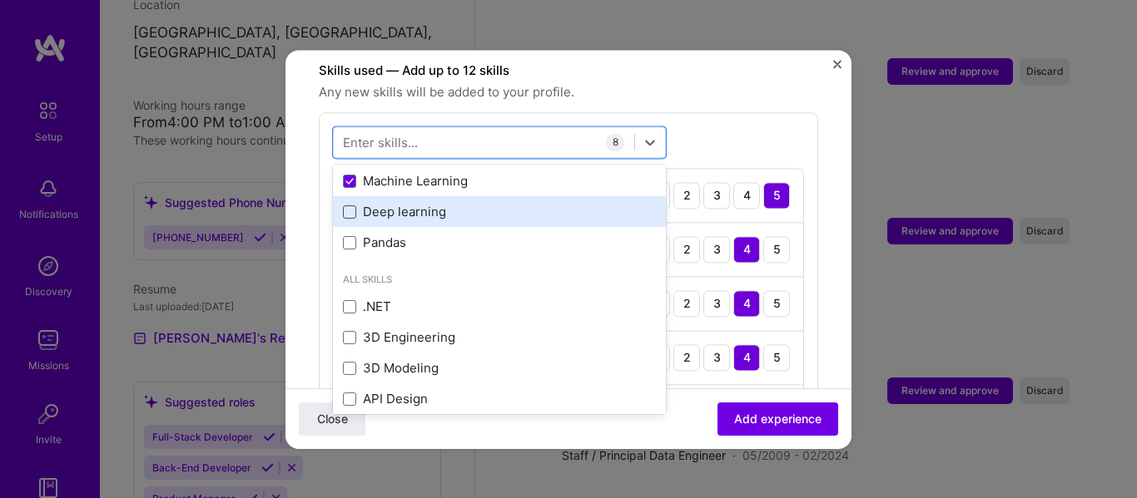
click at [354, 206] on span at bounding box center [349, 212] width 13 height 13
click at [0, 0] on input "checkbox" at bounding box center [0, 0] width 0 height 0
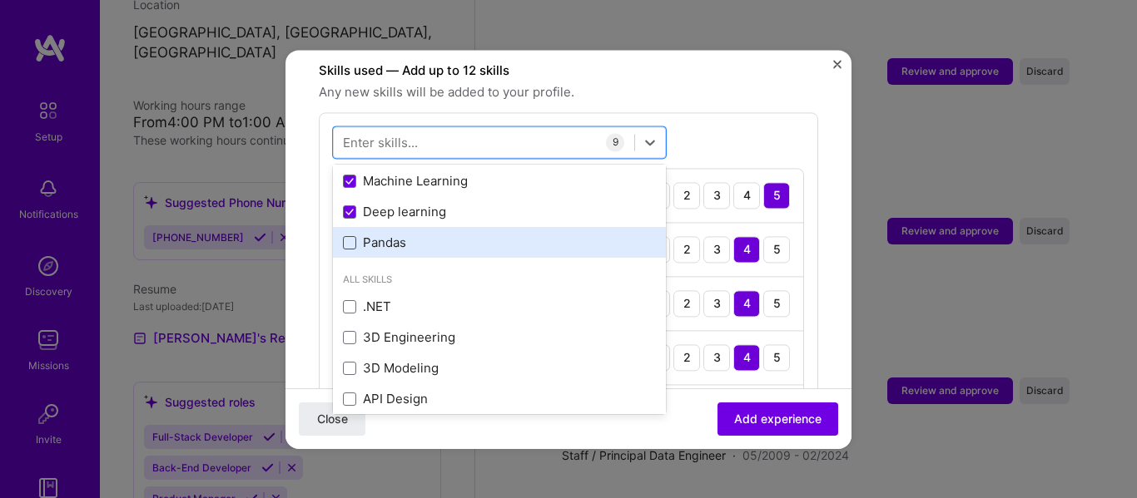
click at [350, 236] on span at bounding box center [349, 242] width 13 height 13
click at [0, 0] on input "checkbox" at bounding box center [0, 0] width 0 height 0
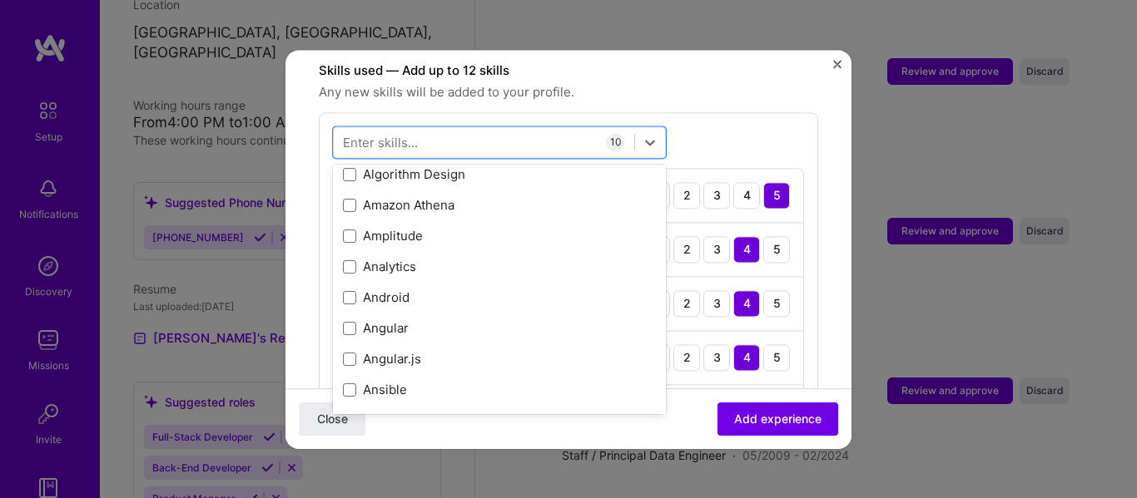
scroll to position [1387, 0]
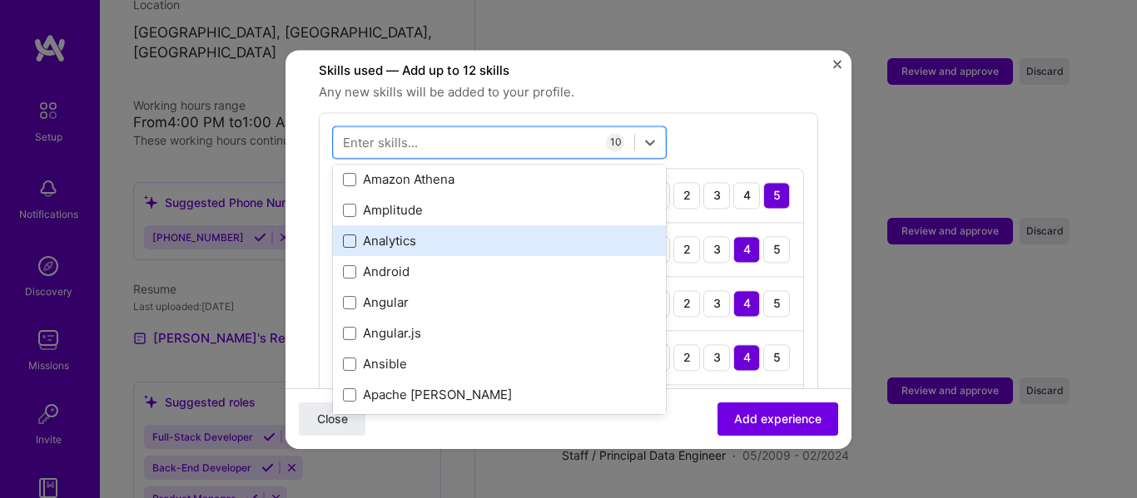
click at [351, 235] on span at bounding box center [349, 241] width 13 height 13
click at [0, 0] on input "checkbox" at bounding box center [0, 0] width 0 height 0
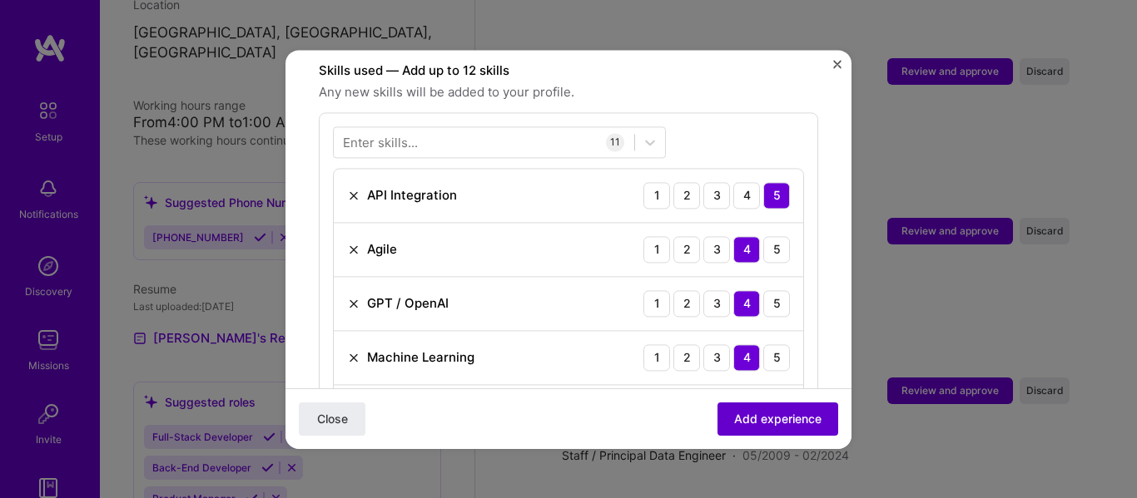
click at [736, 415] on span "Add experience" at bounding box center [777, 418] width 87 height 17
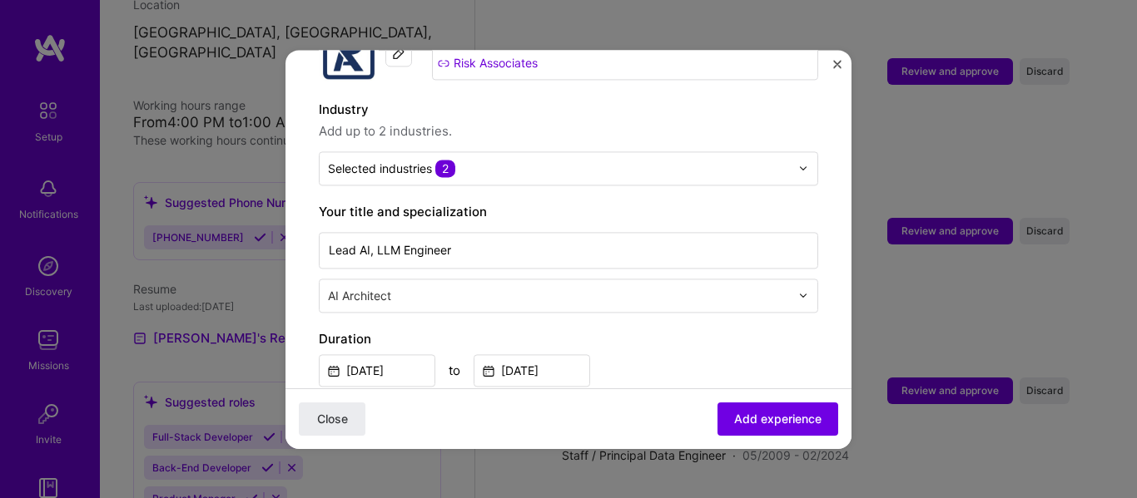
scroll to position [222, 0]
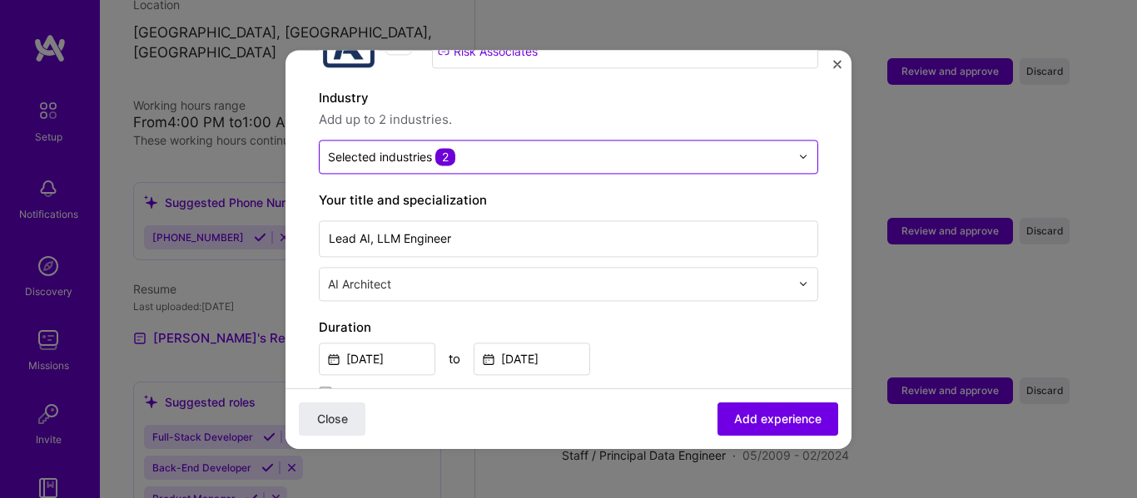
click at [785, 141] on div "Selected industries 2" at bounding box center [559, 157] width 478 height 32
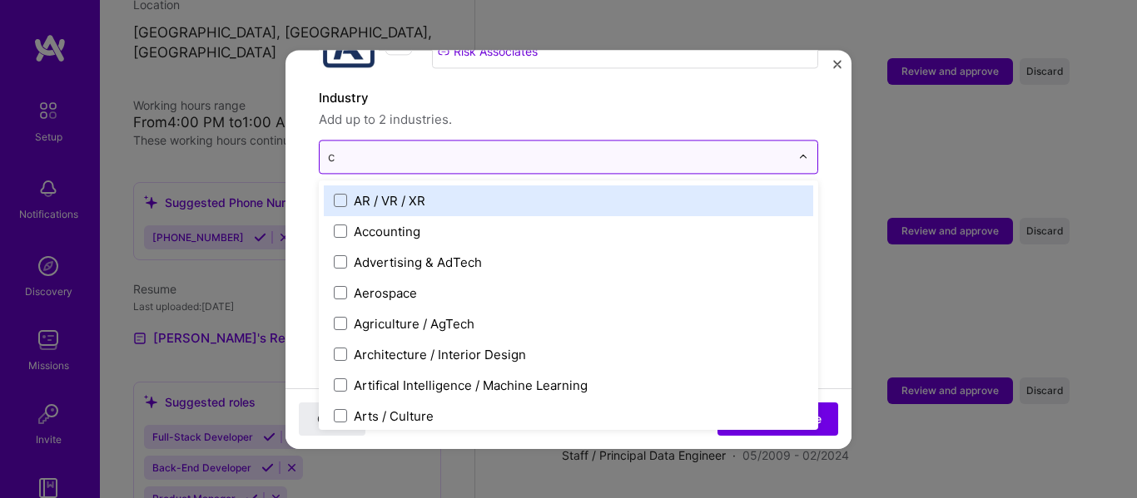
type input "cy"
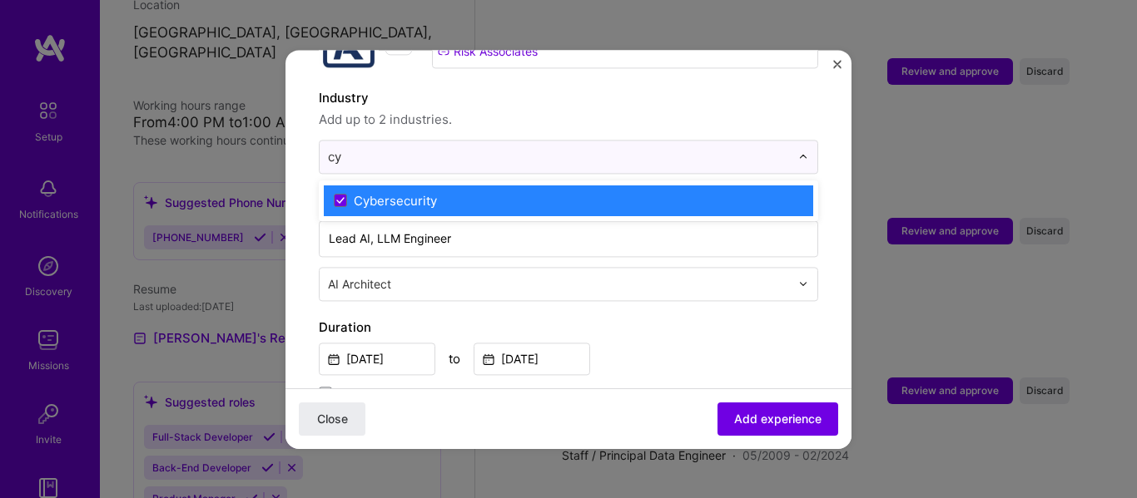
click at [471, 202] on div "Cybersecurity" at bounding box center [568, 201] width 499 height 41
click at [470, 192] on label "Cybersecurity" at bounding box center [568, 200] width 469 height 17
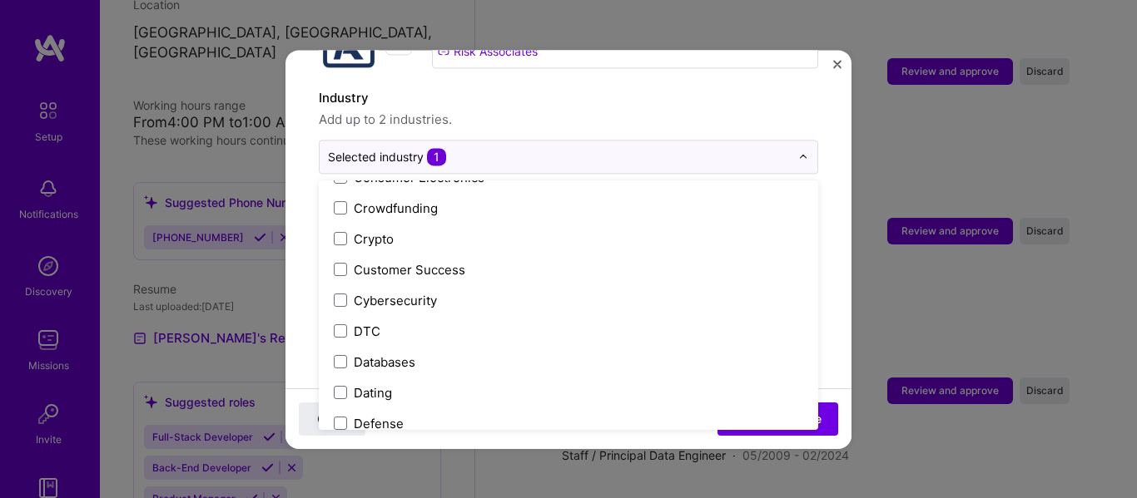
scroll to position [1498, 0]
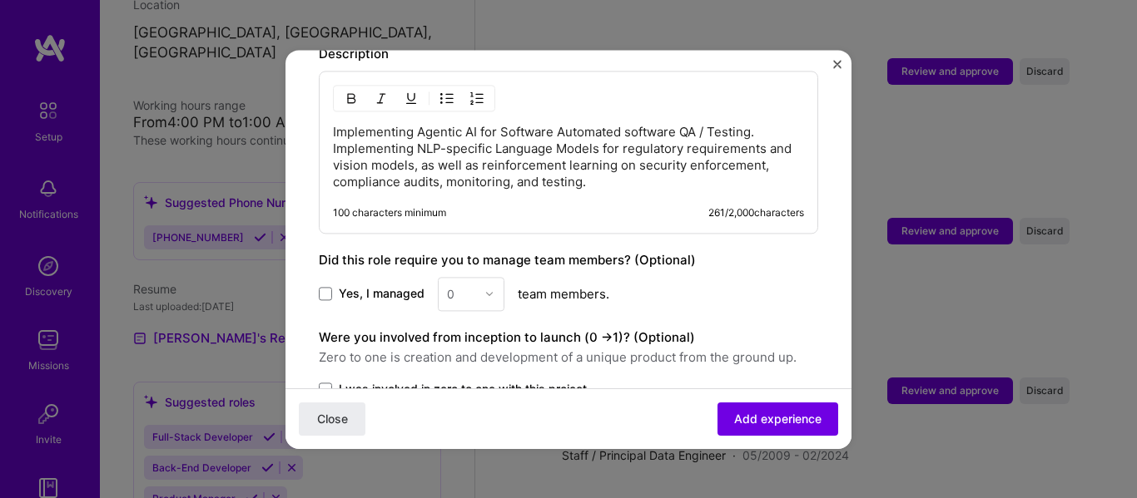
scroll to position [1390, 0]
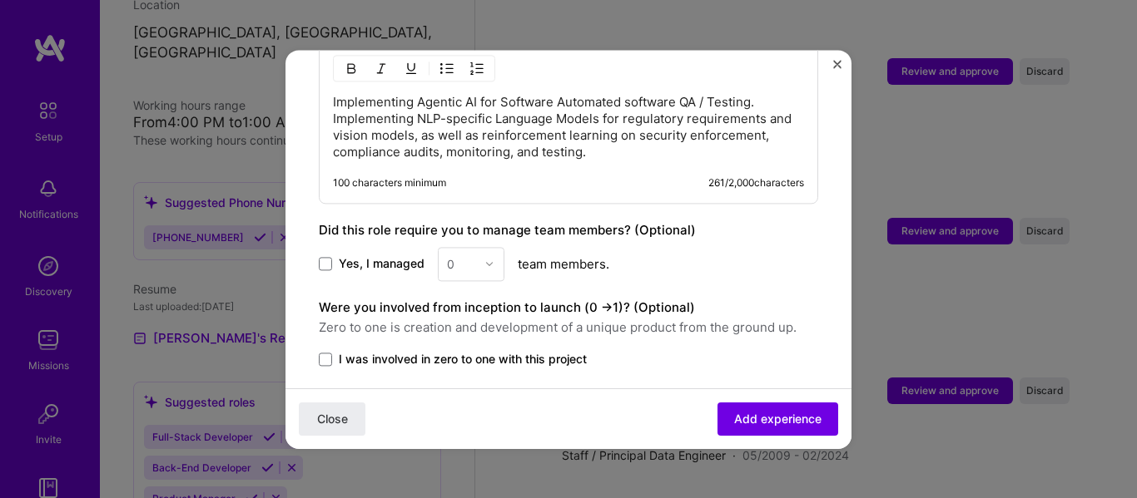
click at [322, 257] on span at bounding box center [325, 263] width 13 height 13
click at [0, 0] on input "Yes, I managed" at bounding box center [0, 0] width 0 height 0
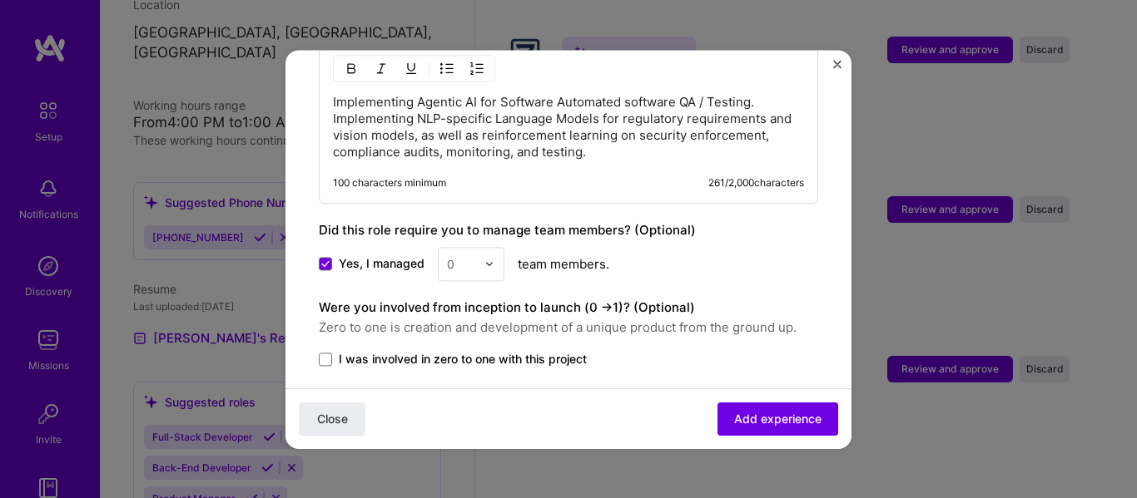
click at [484, 259] on img at bounding box center [489, 264] width 10 height 10
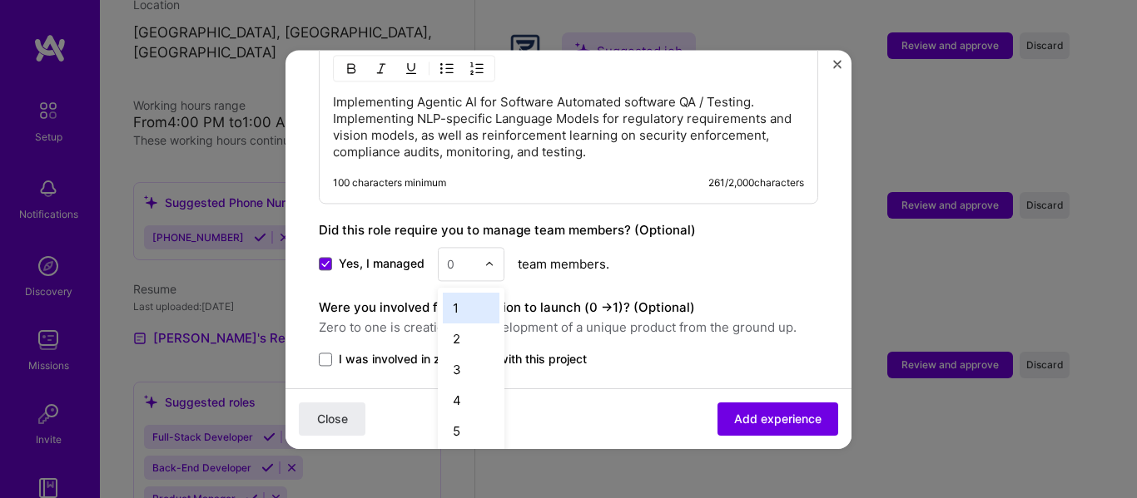
scroll to position [2574, 0]
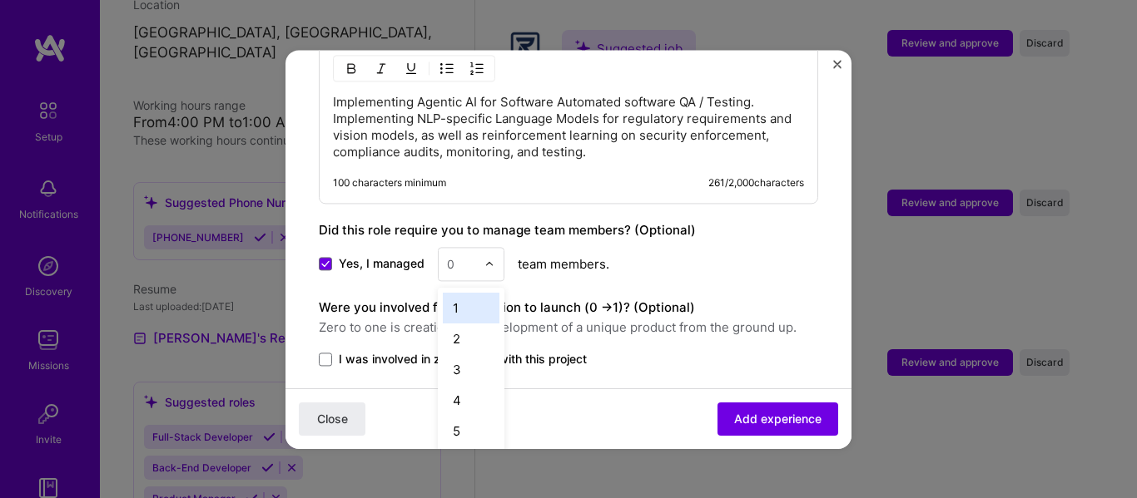
click at [460, 293] on div "1" at bounding box center [471, 308] width 57 height 31
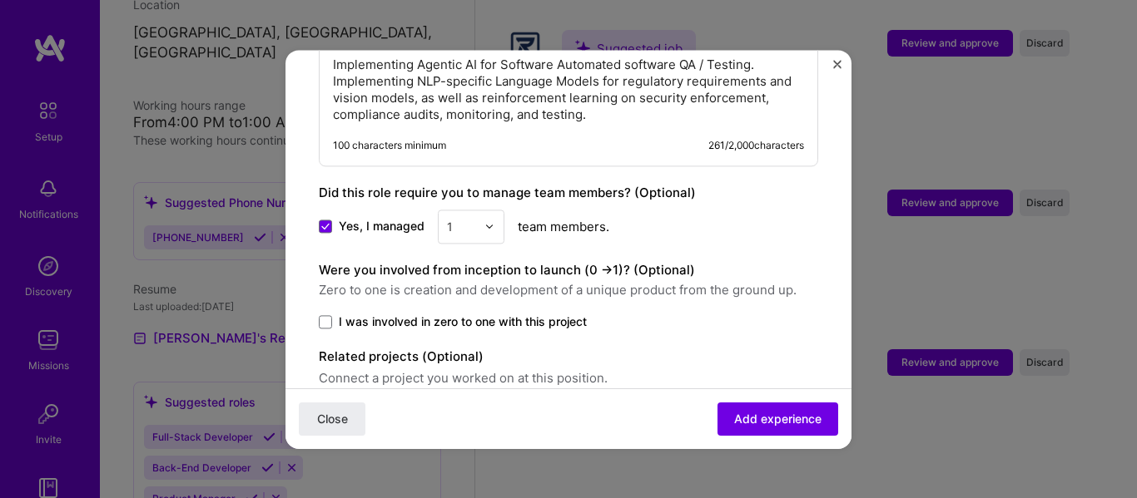
scroll to position [1446, 0]
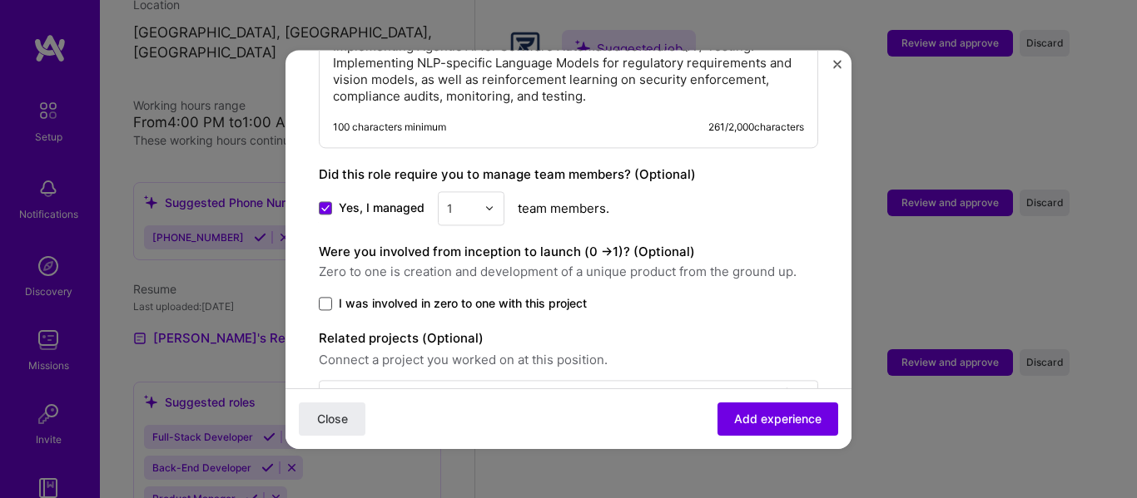
click at [324, 297] on span at bounding box center [325, 303] width 13 height 13
click at [0, 0] on input "I was involved in zero to one with this project" at bounding box center [0, 0] width 0 height 0
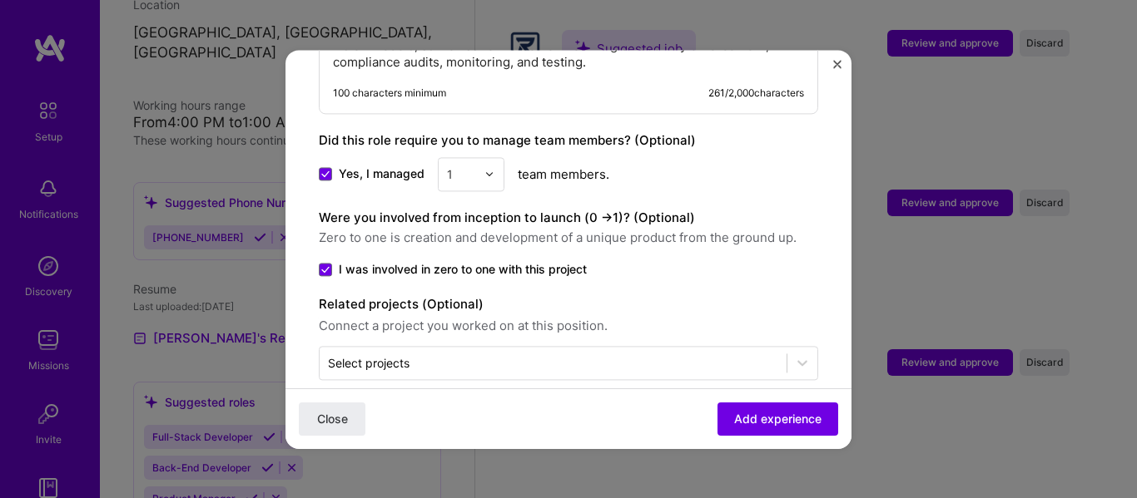
scroll to position [1489, 0]
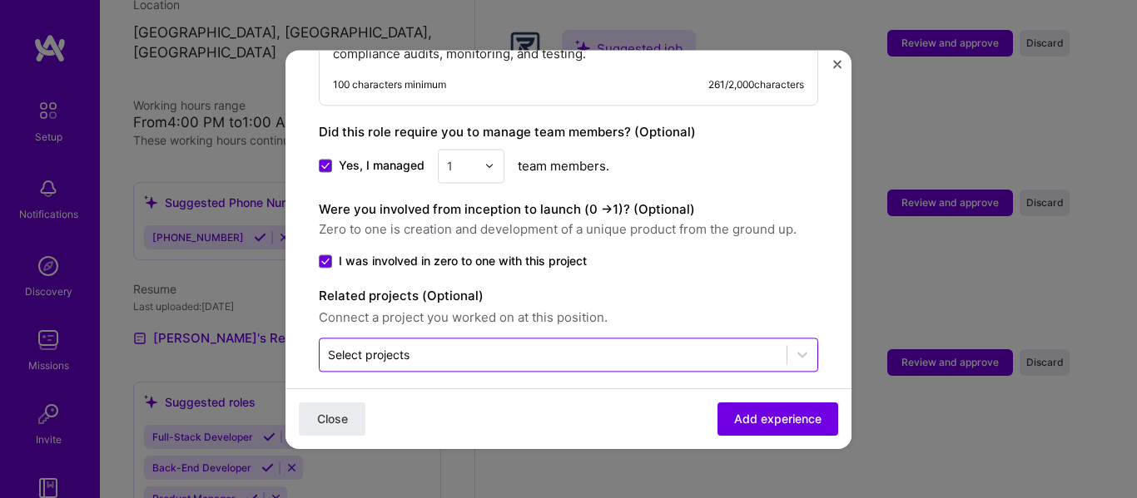
click at [683, 346] on input "text" at bounding box center [553, 354] width 450 height 17
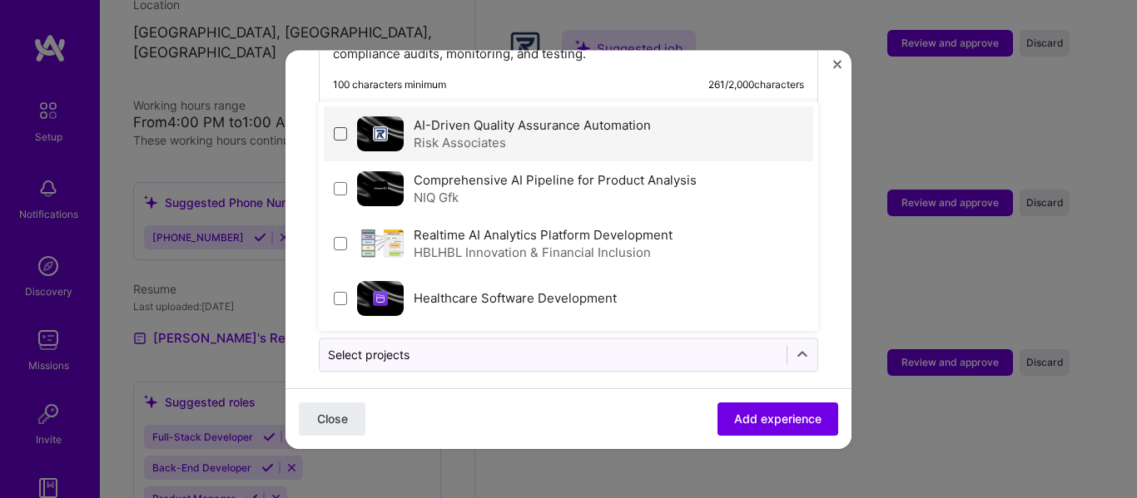
click at [344, 127] on span at bounding box center [340, 133] width 13 height 13
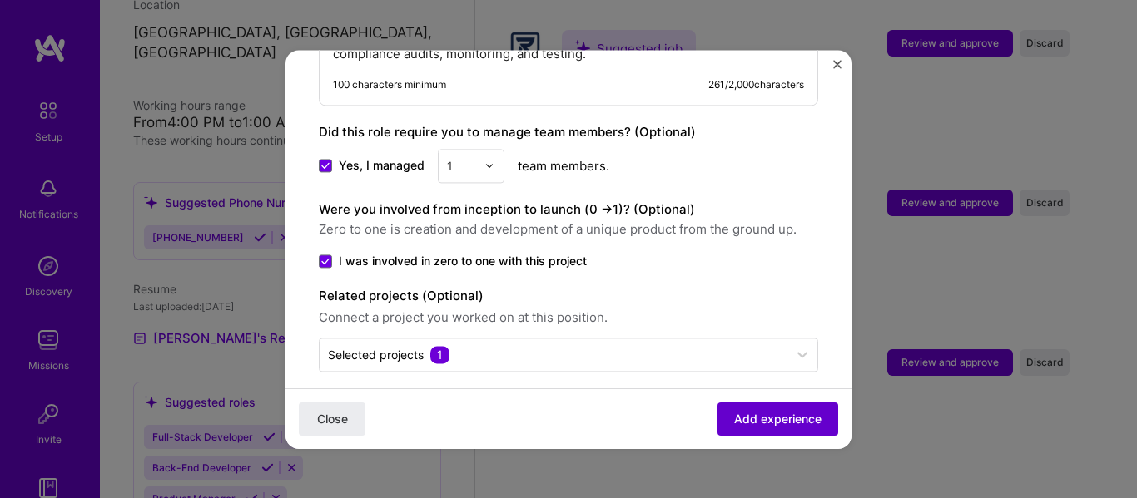
click at [736, 422] on span "Add experience" at bounding box center [777, 418] width 87 height 17
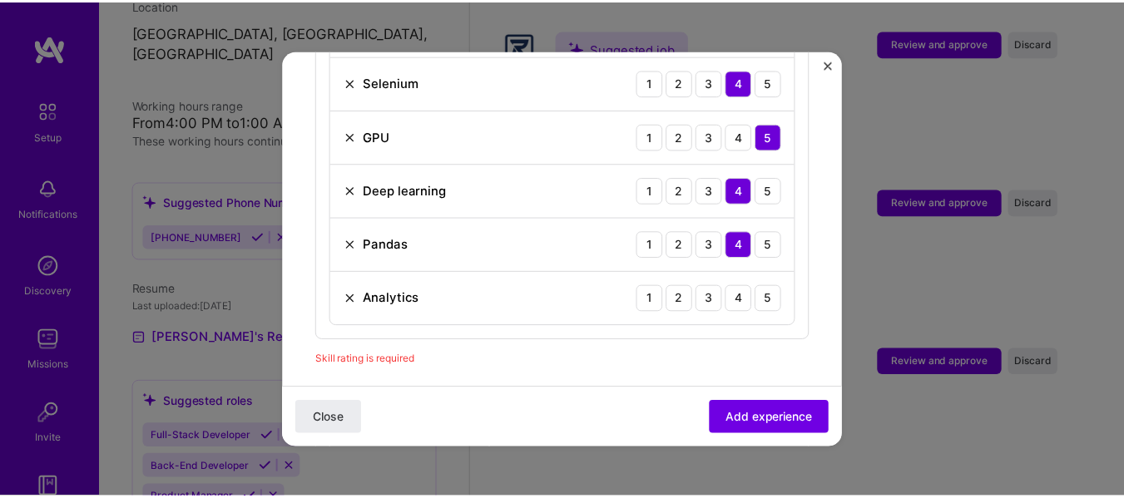
scroll to position [1019, 0]
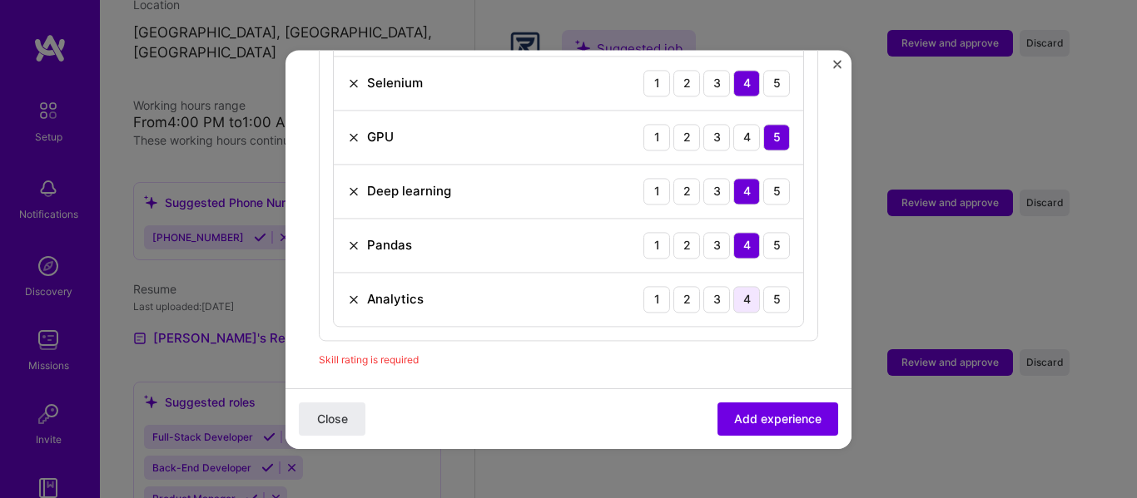
click at [733, 287] on div "4" at bounding box center [746, 299] width 27 height 27
click at [324, 411] on span "Close" at bounding box center [332, 418] width 31 height 17
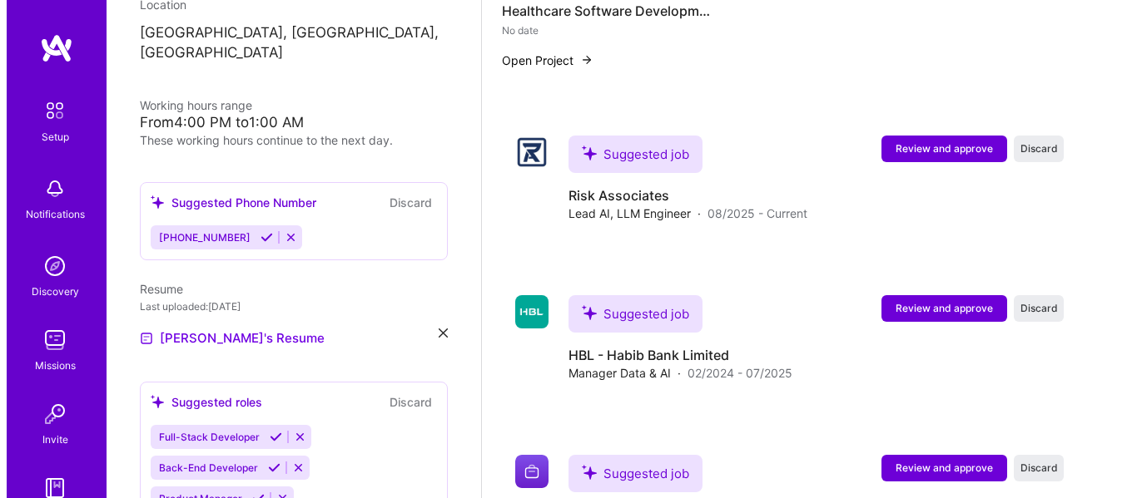
scroll to position [2463, 0]
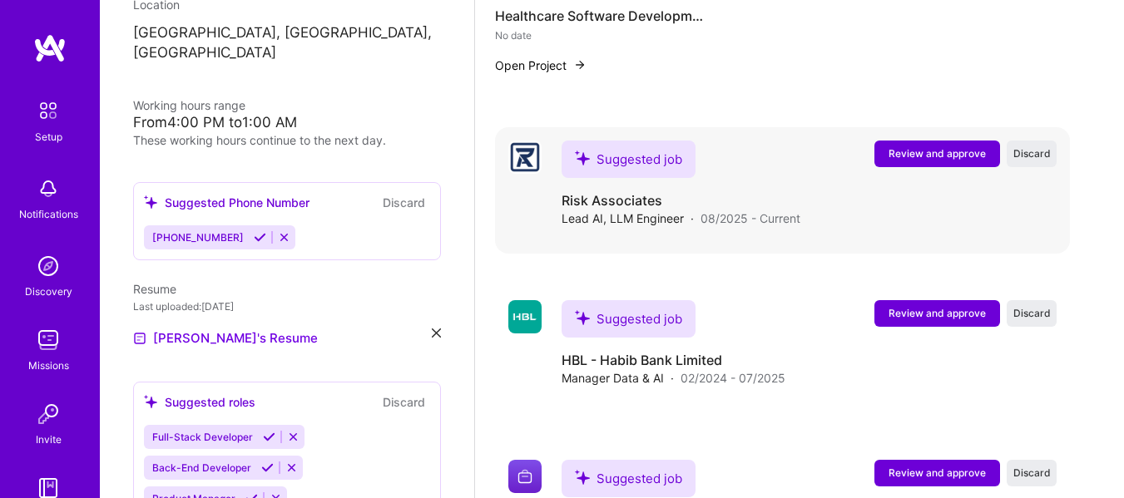
click at [904, 157] on span "Review and approve" at bounding box center [937, 153] width 97 height 14
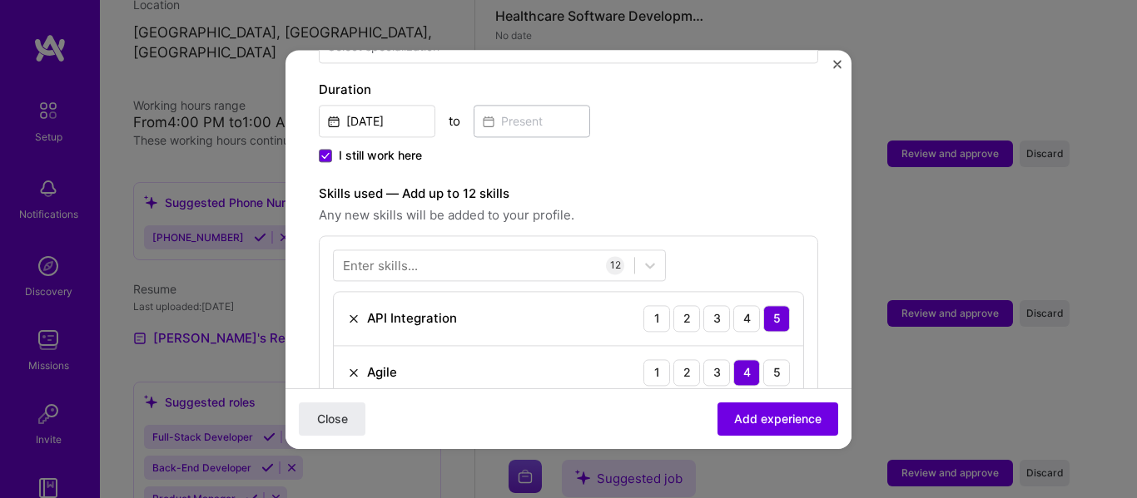
scroll to position [389, 0]
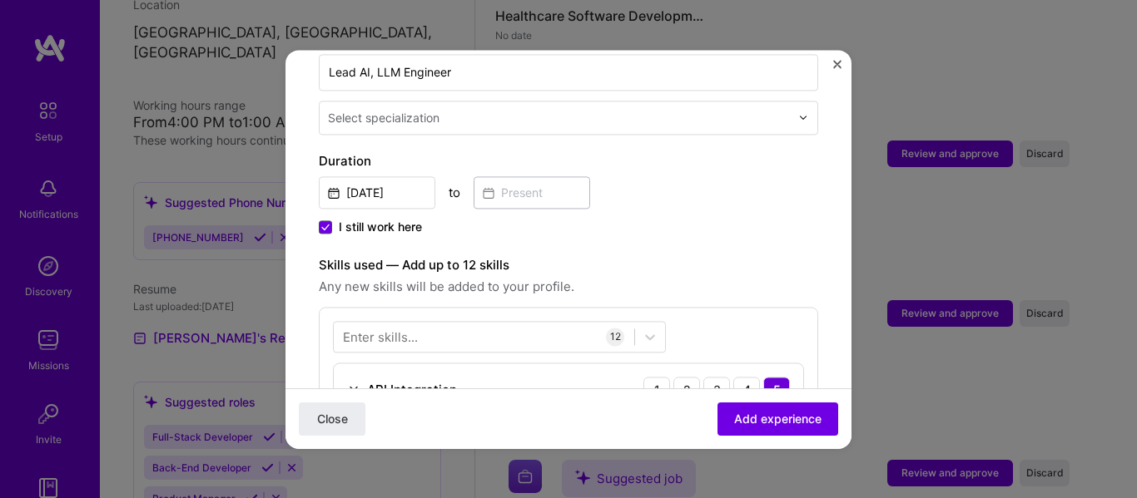
click at [327, 221] on span at bounding box center [325, 227] width 13 height 13
click at [0, 0] on input "I still work here" at bounding box center [0, 0] width 0 height 0
click at [492, 176] on input at bounding box center [531, 192] width 116 height 32
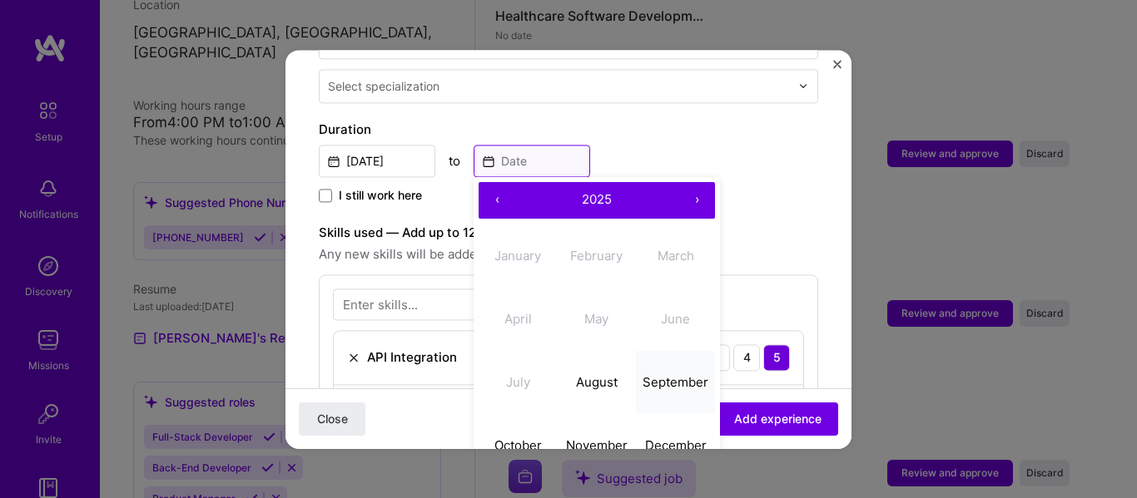
scroll to position [444, 0]
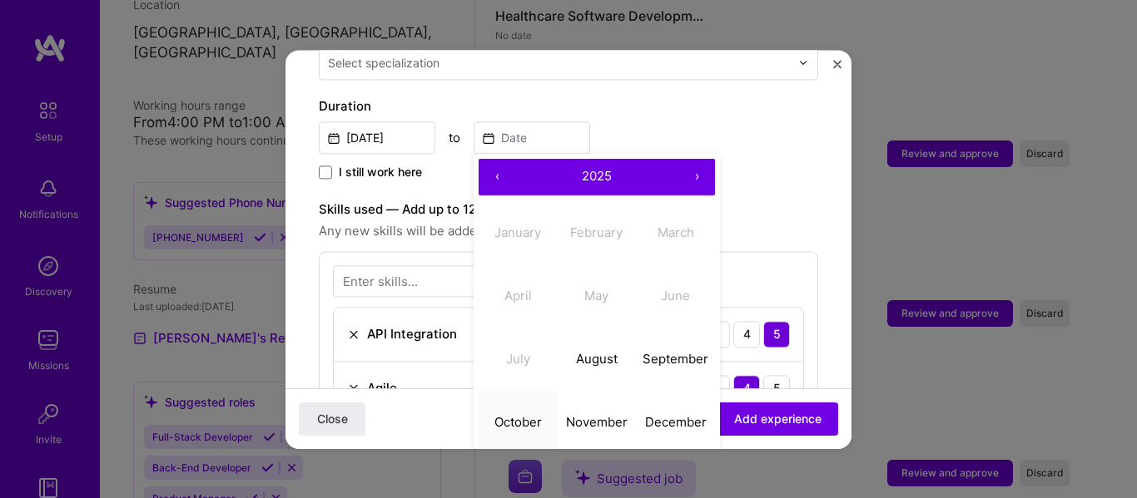
click at [509, 414] on abbr "October" at bounding box center [517, 422] width 47 height 16
type input "[DATE]"
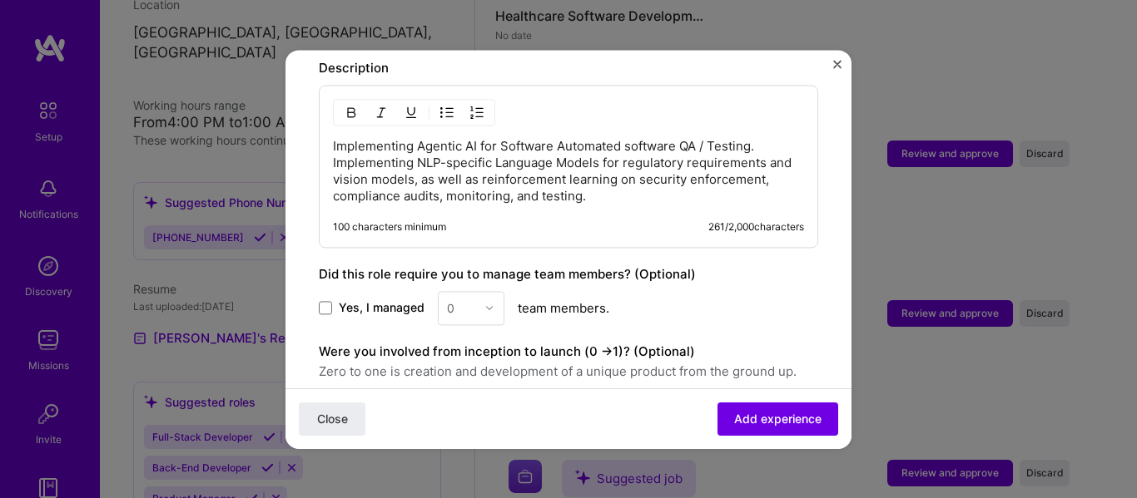
scroll to position [1432, 0]
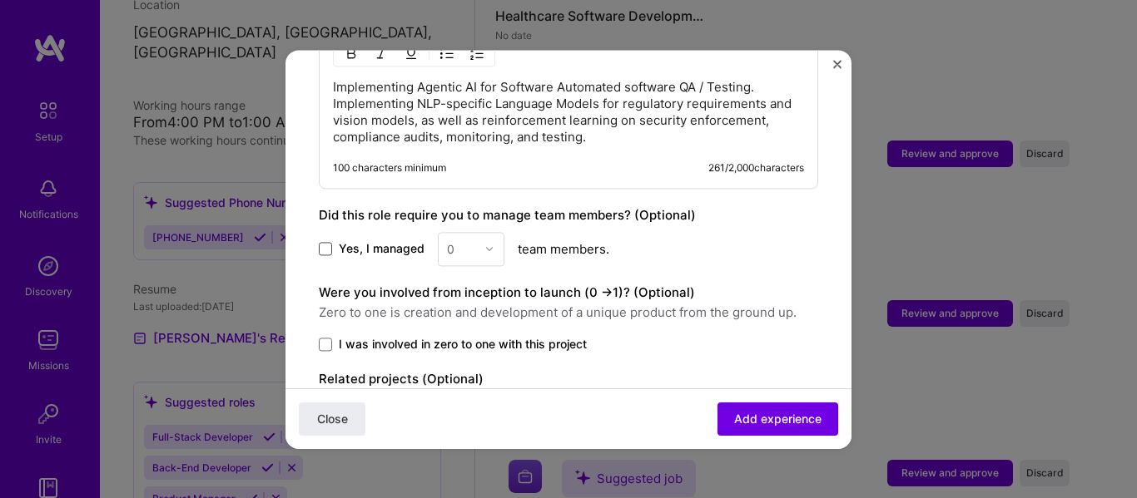
click at [327, 242] on span at bounding box center [325, 248] width 13 height 13
click at [0, 0] on input "Yes, I managed" at bounding box center [0, 0] width 0 height 0
click at [485, 233] on div at bounding box center [493, 249] width 19 height 32
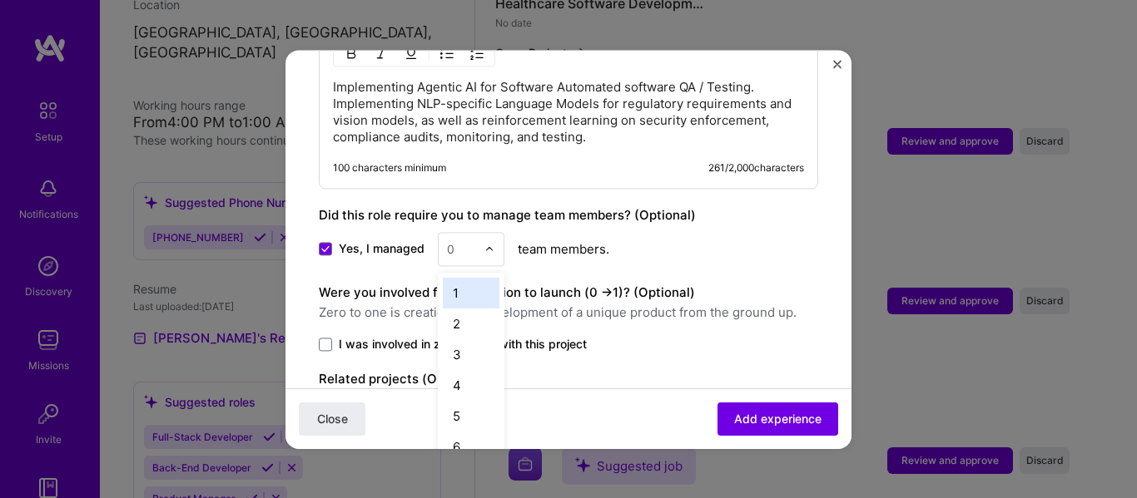
scroll to position [2476, 0]
click at [460, 309] on div "2" at bounding box center [471, 324] width 57 height 31
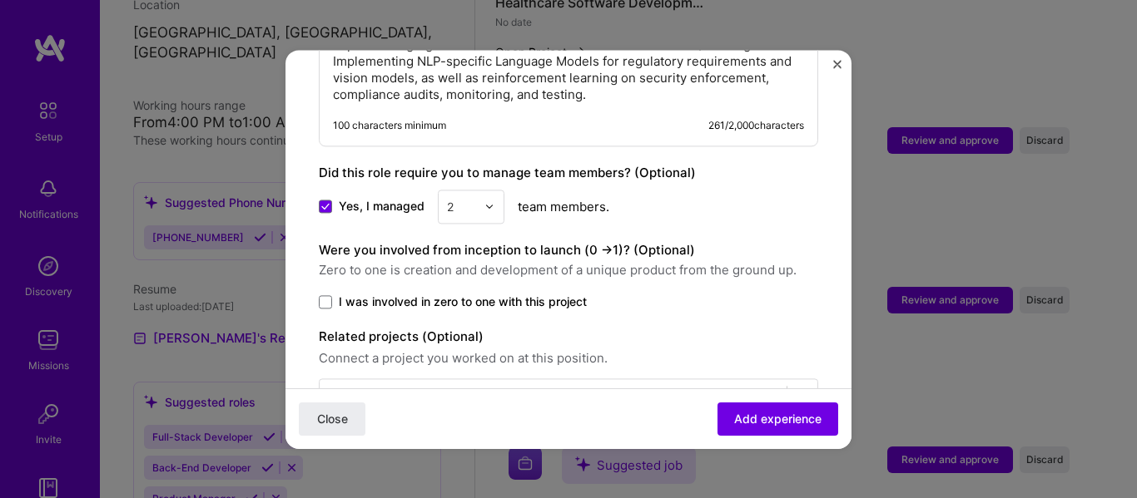
scroll to position [1515, 0]
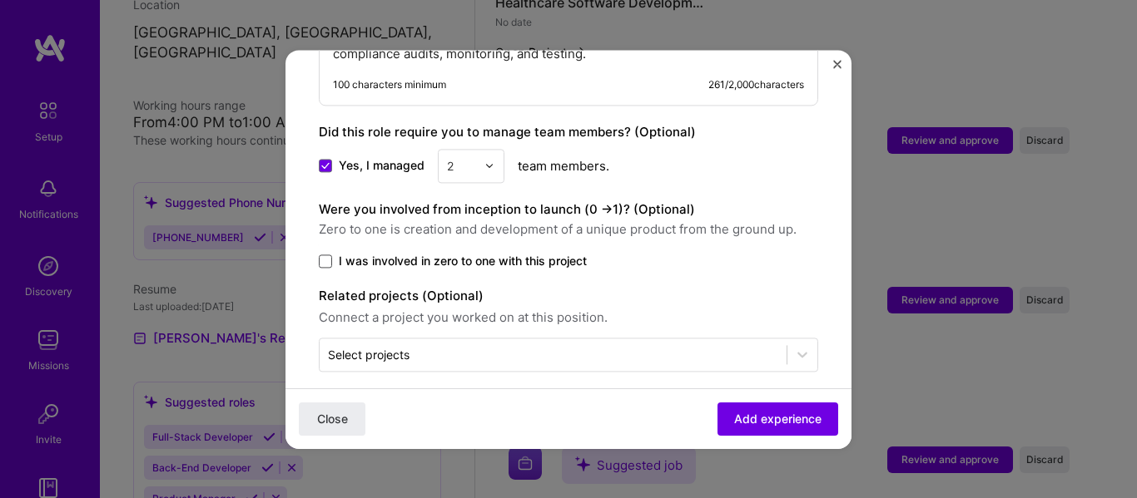
click at [322, 255] on span at bounding box center [325, 261] width 13 height 13
click at [0, 0] on input "I was involved in zero to one with this project" at bounding box center [0, 0] width 0 height 0
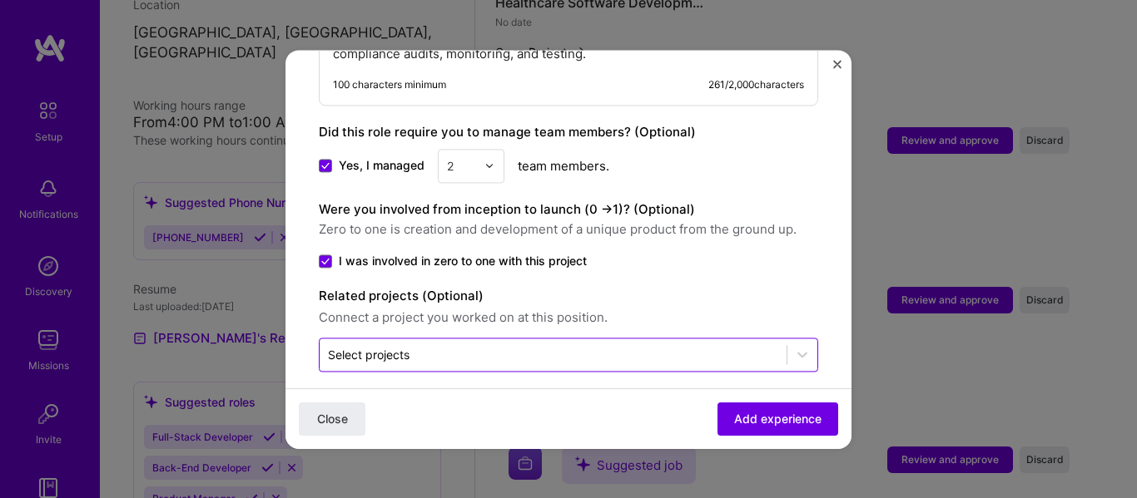
click at [505, 346] on input "text" at bounding box center [553, 354] width 450 height 17
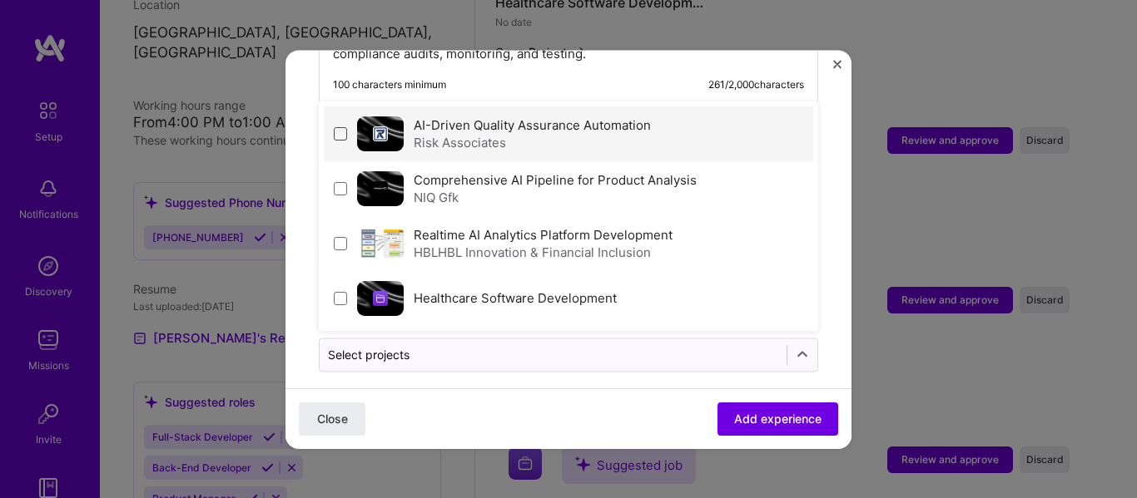
click at [338, 127] on span at bounding box center [340, 133] width 13 height 13
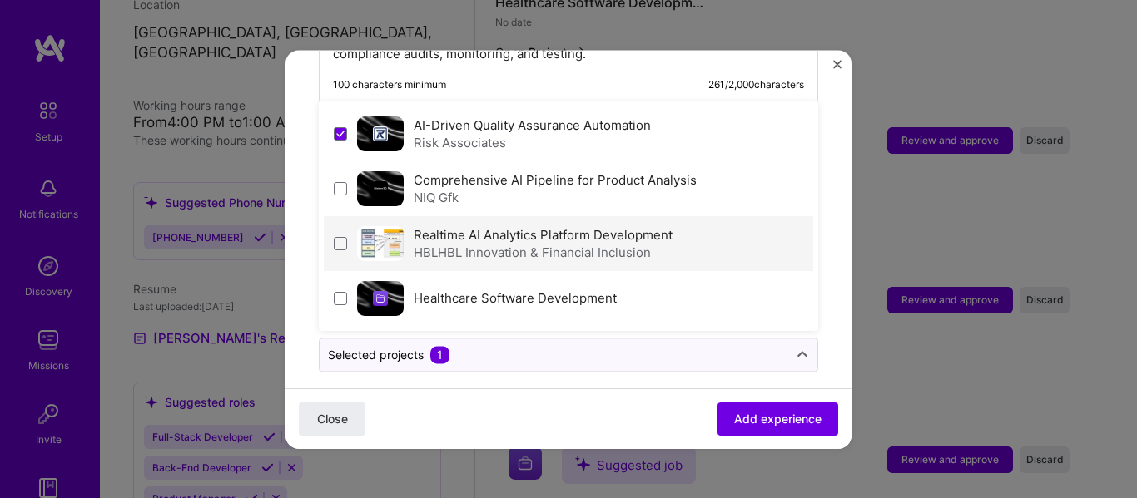
click at [753, 233] on div "Realtime AI Analytics Platform Development HBLHBL Innovation & Financial Inclus…" at bounding box center [568, 243] width 489 height 55
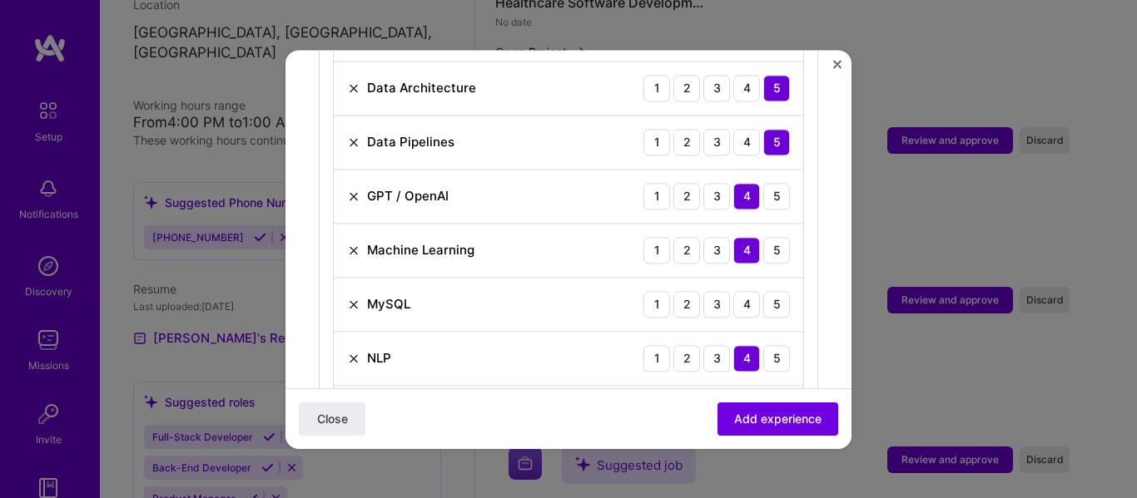
scroll to position [0, 0]
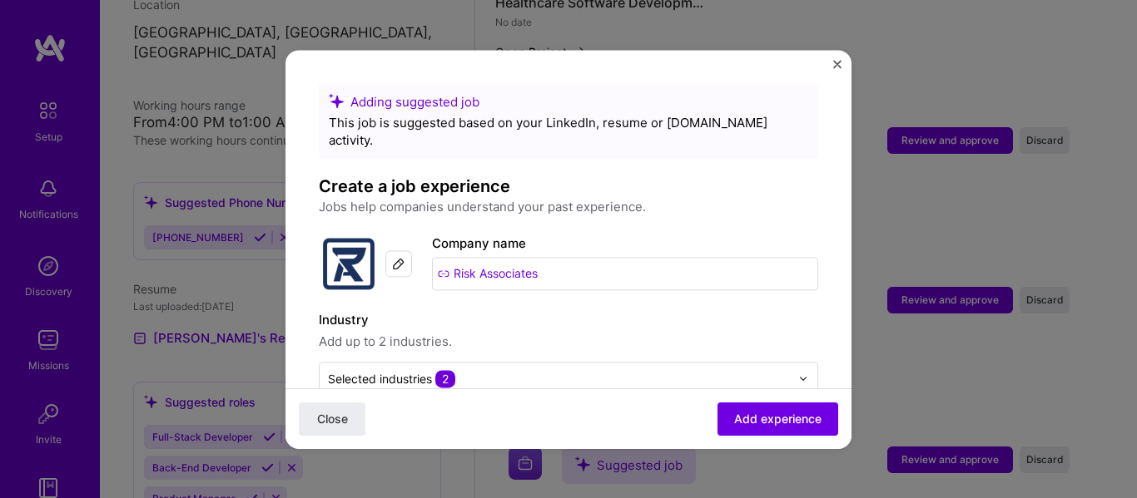
click at [422, 105] on div "Adding suggested job" at bounding box center [568, 101] width 479 height 17
click at [403, 116] on div "This job is suggested based on your LinkedIn, resume or [DOMAIN_NAME] activity." at bounding box center [568, 131] width 479 height 35
click at [336, 103] on icon at bounding box center [336, 100] width 15 height 15
click at [771, 417] on span "Add experience" at bounding box center [777, 418] width 87 height 17
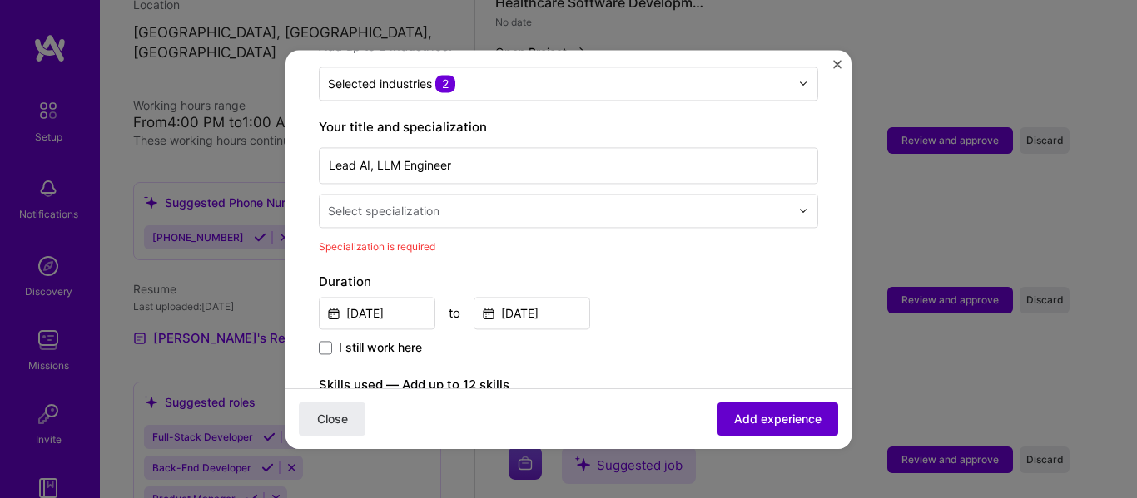
scroll to position [345, 0]
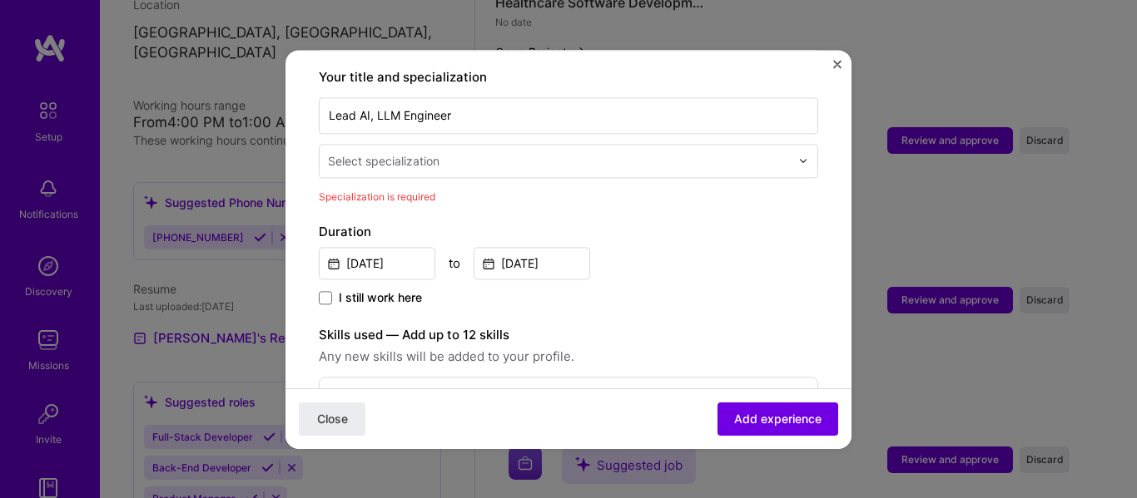
click at [574, 152] on input "text" at bounding box center [560, 160] width 465 height 17
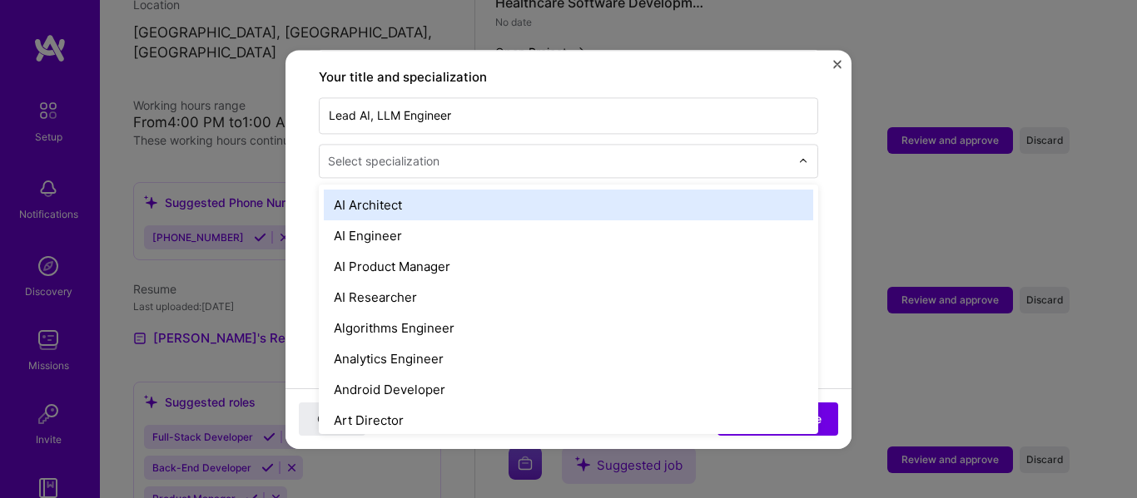
click at [541, 190] on div "AI Architect" at bounding box center [568, 205] width 489 height 31
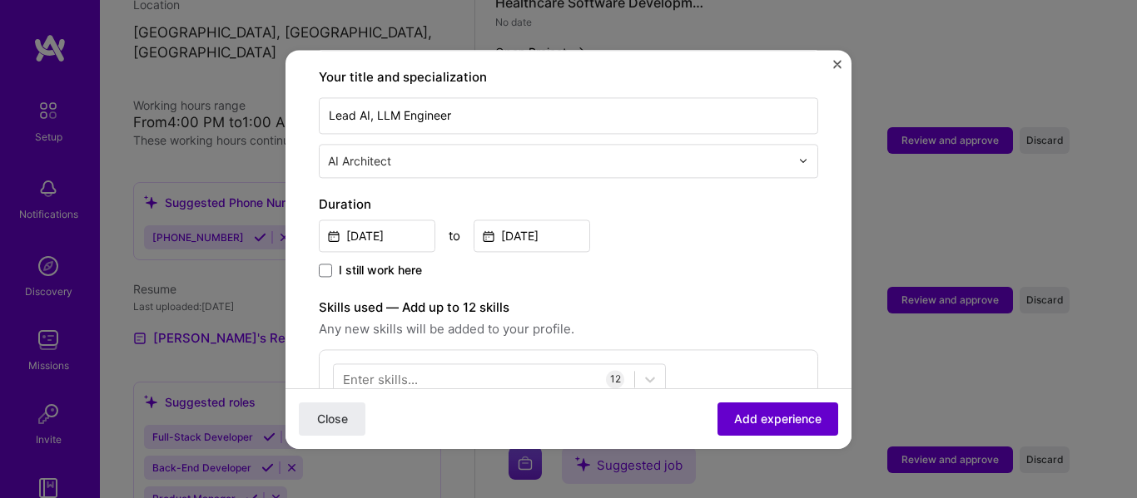
click at [734, 426] on span "Add experience" at bounding box center [777, 418] width 87 height 17
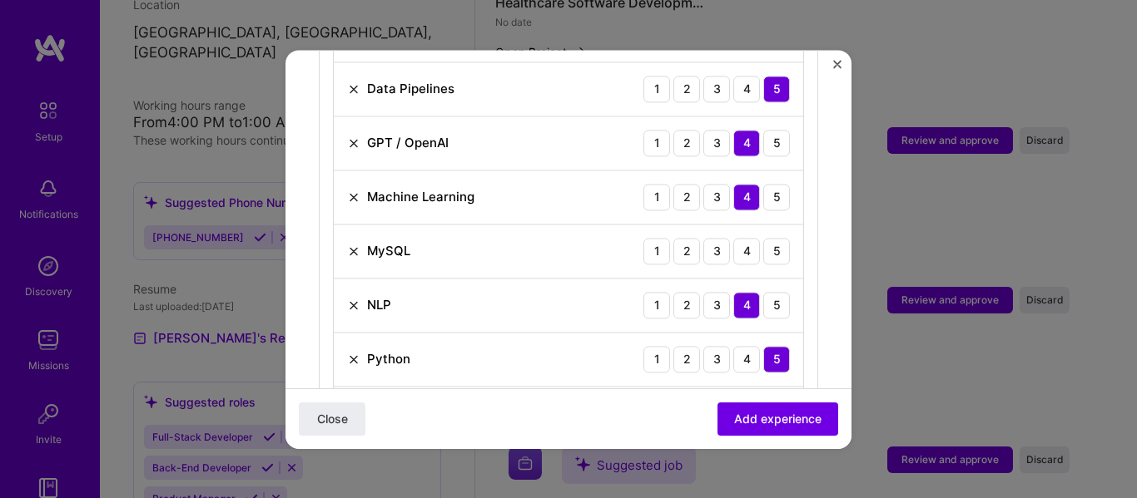
scroll to position [992, 0]
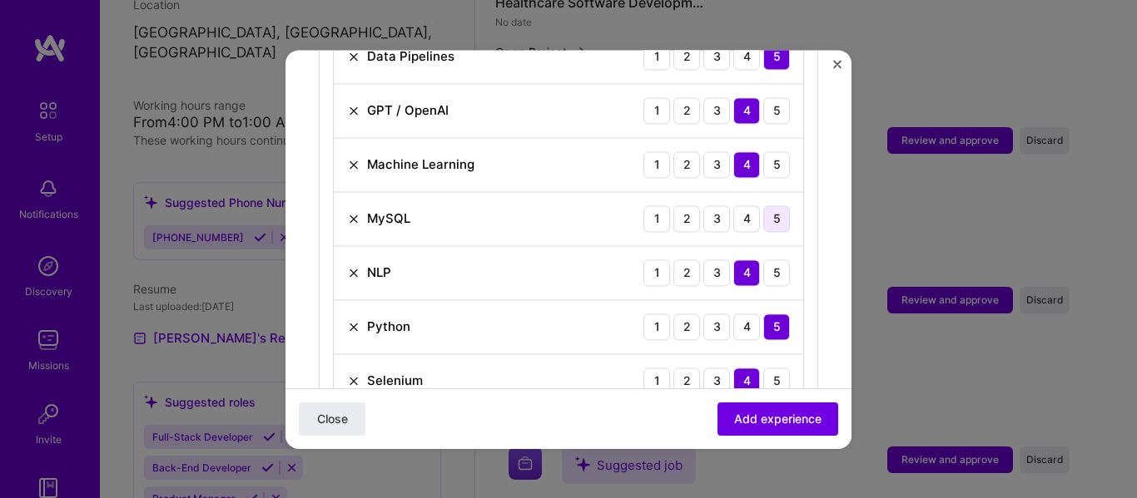
click at [763, 206] on div "5" at bounding box center [776, 219] width 27 height 27
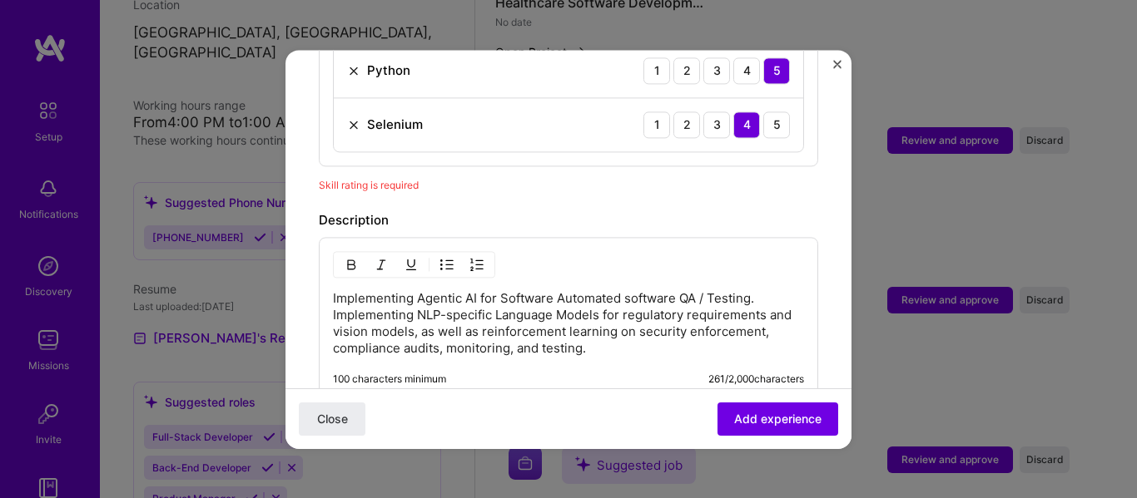
scroll to position [1325, 0]
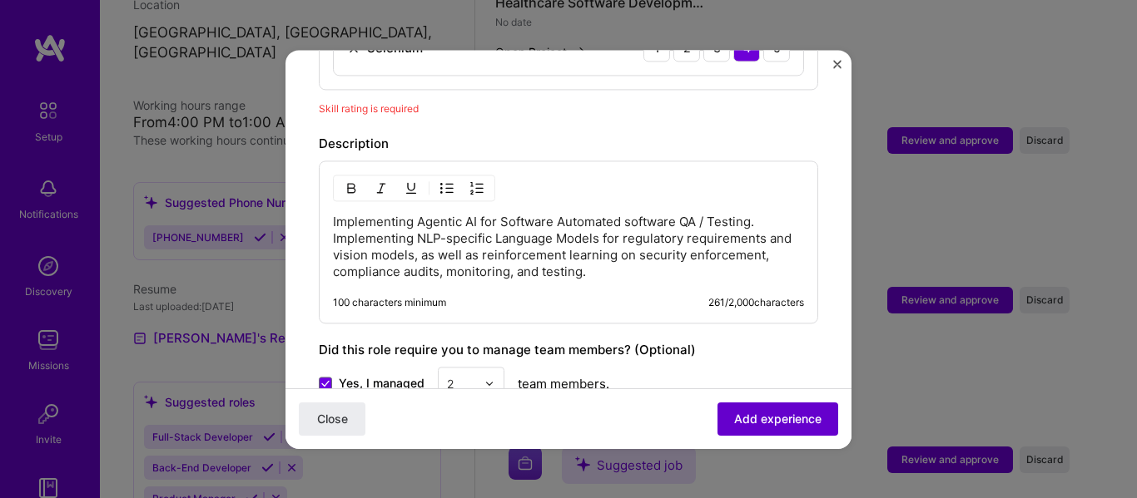
click at [717, 414] on button "Add experience" at bounding box center [777, 418] width 121 height 33
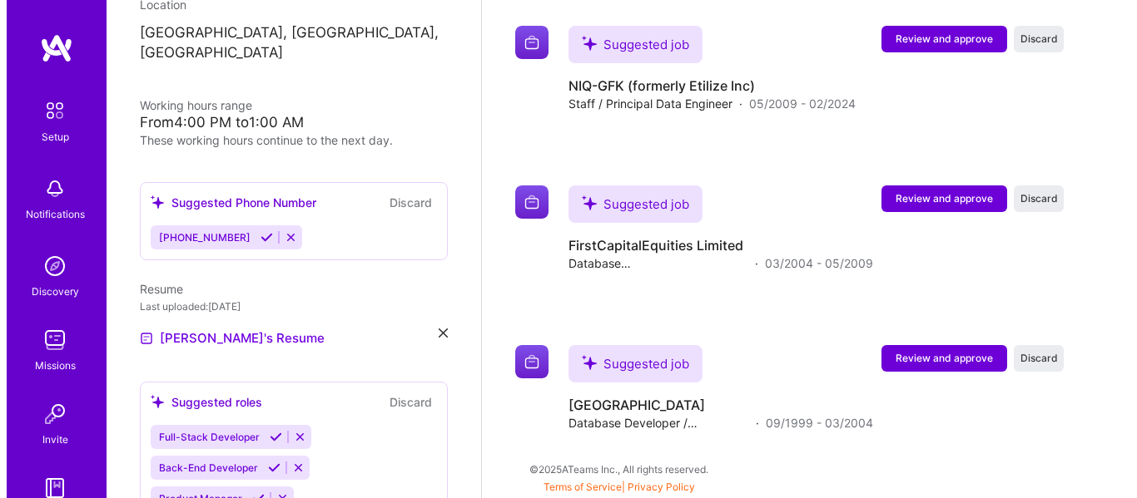
scroll to position [3070, 0]
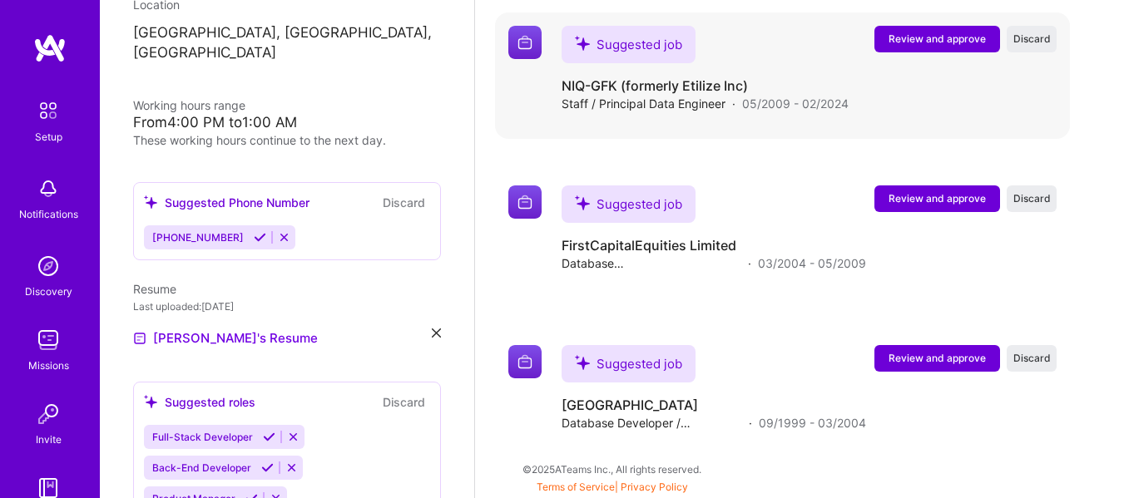
click at [918, 42] on span "Review and approve" at bounding box center [937, 39] width 97 height 14
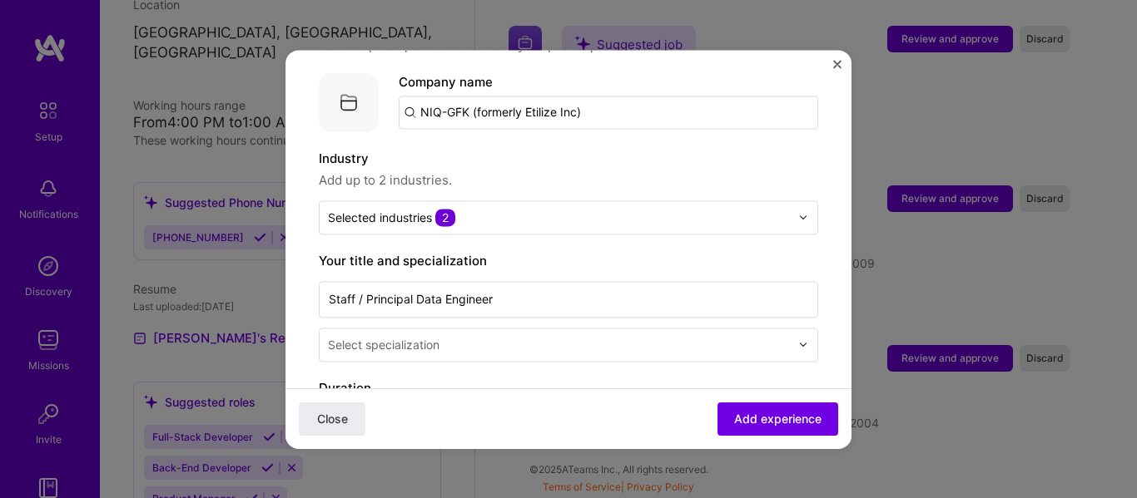
scroll to position [194, 0]
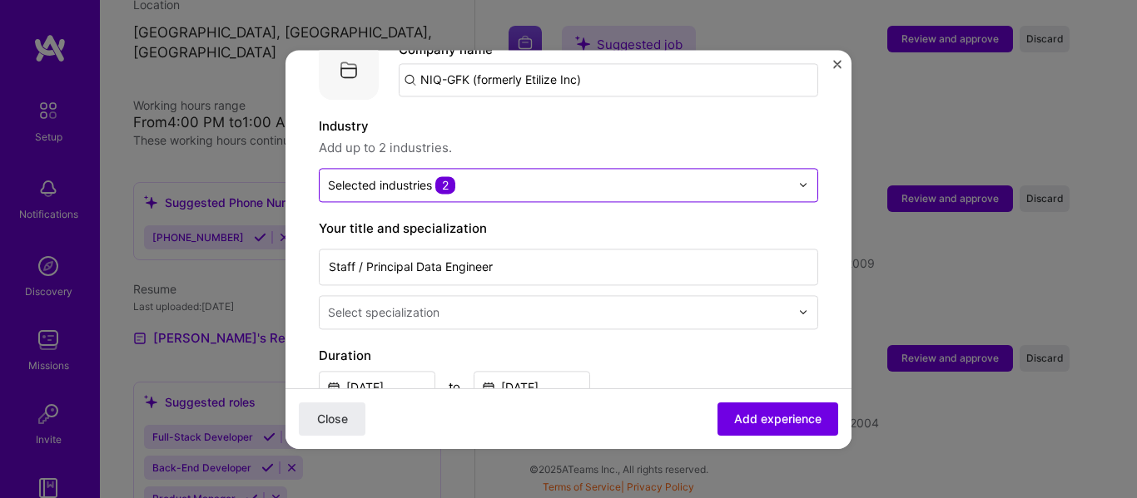
click at [686, 176] on input "text" at bounding box center [559, 184] width 462 height 17
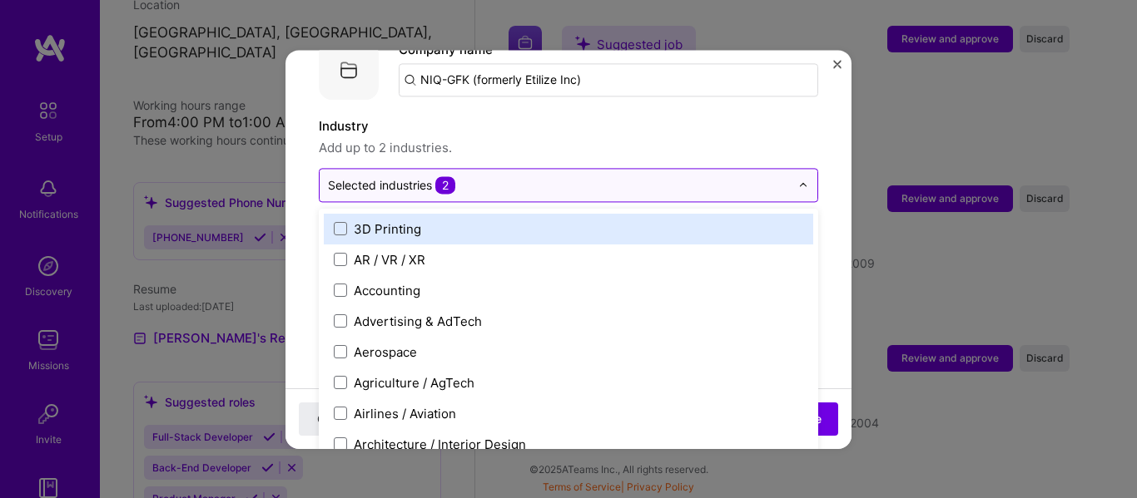
click at [686, 176] on input "text" at bounding box center [559, 184] width 462 height 17
click at [661, 138] on span "Add up to 2 industries." at bounding box center [568, 148] width 499 height 20
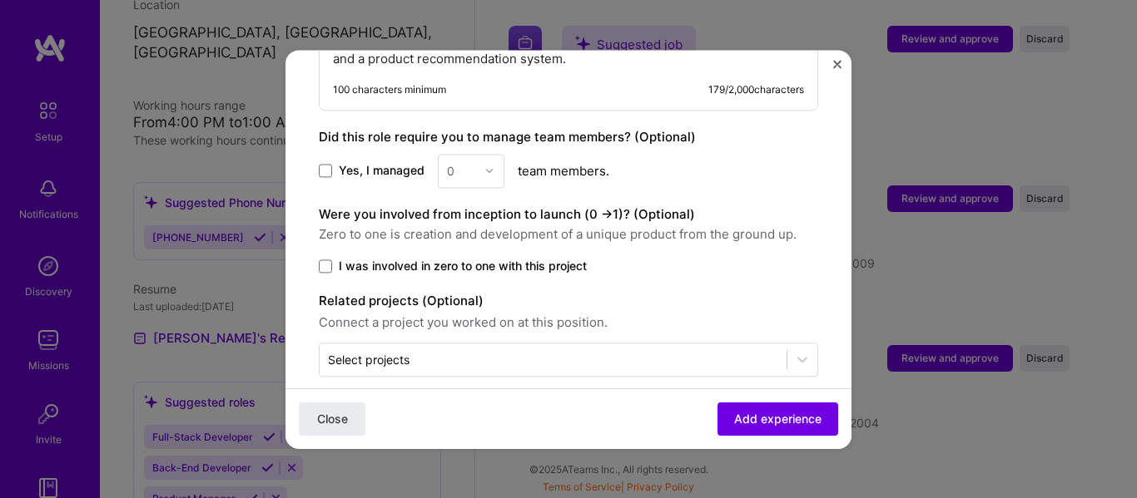
scroll to position [1499, 0]
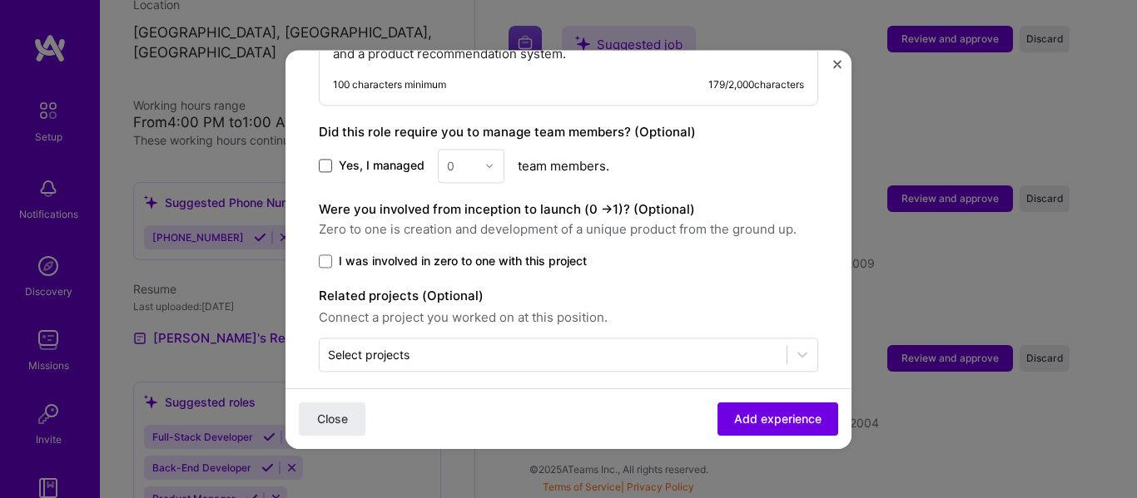
click at [324, 159] on span at bounding box center [325, 165] width 13 height 13
click at [0, 0] on input "Yes, I managed" at bounding box center [0, 0] width 0 height 0
click at [494, 150] on div at bounding box center [493, 166] width 19 height 32
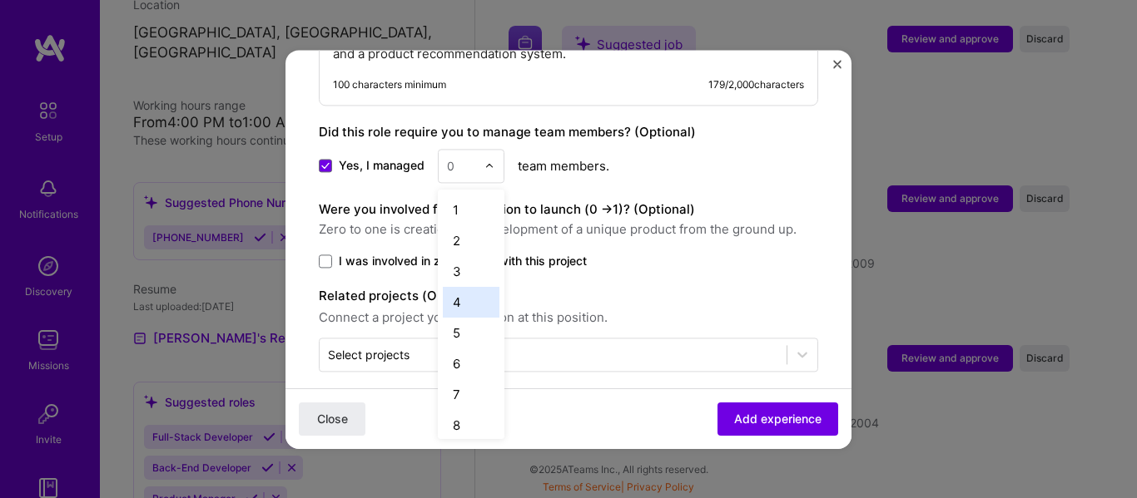
click at [460, 293] on div "4" at bounding box center [471, 302] width 57 height 31
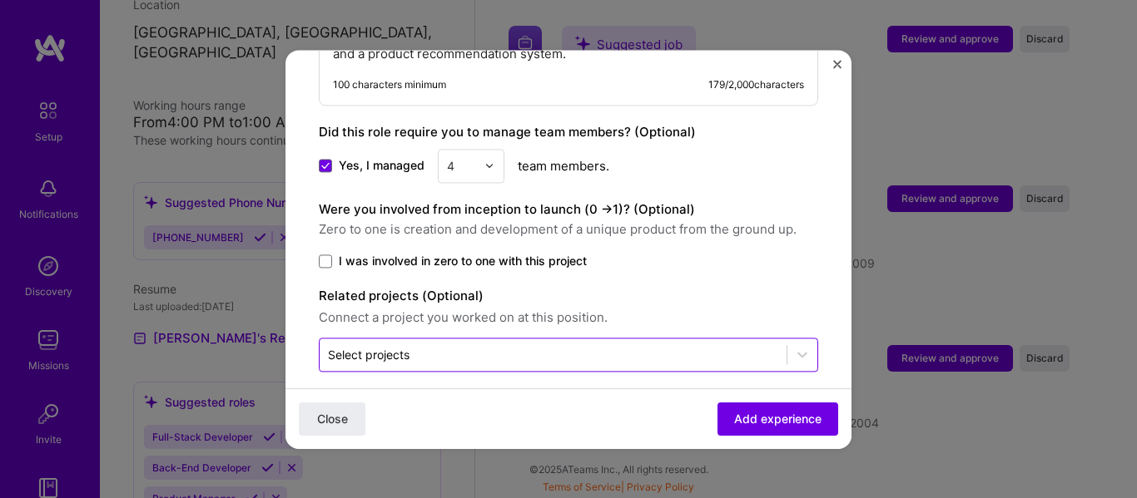
click at [592, 346] on input "text" at bounding box center [553, 354] width 450 height 17
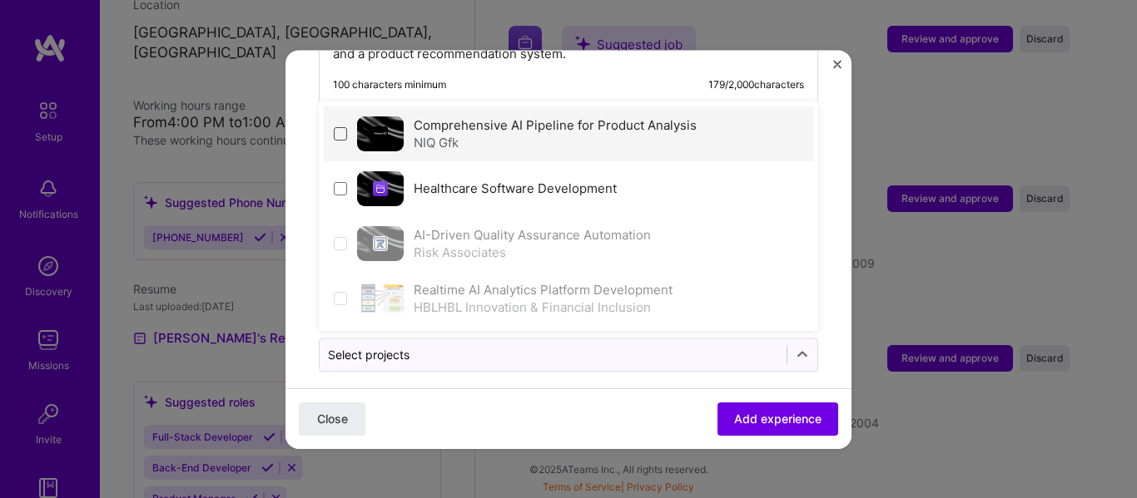
click at [337, 127] on span at bounding box center [340, 133] width 13 height 13
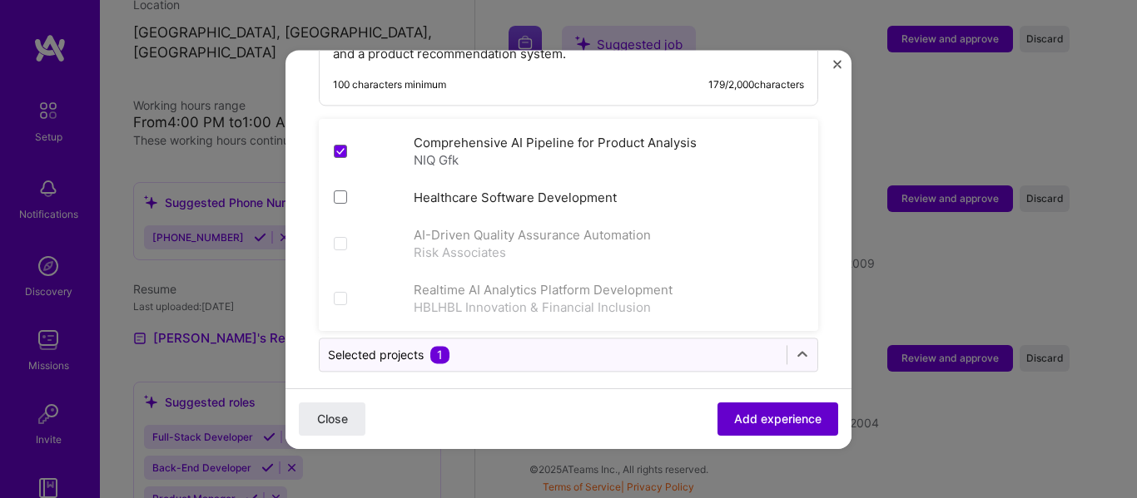
click at [771, 421] on span "Add experience" at bounding box center [777, 418] width 87 height 17
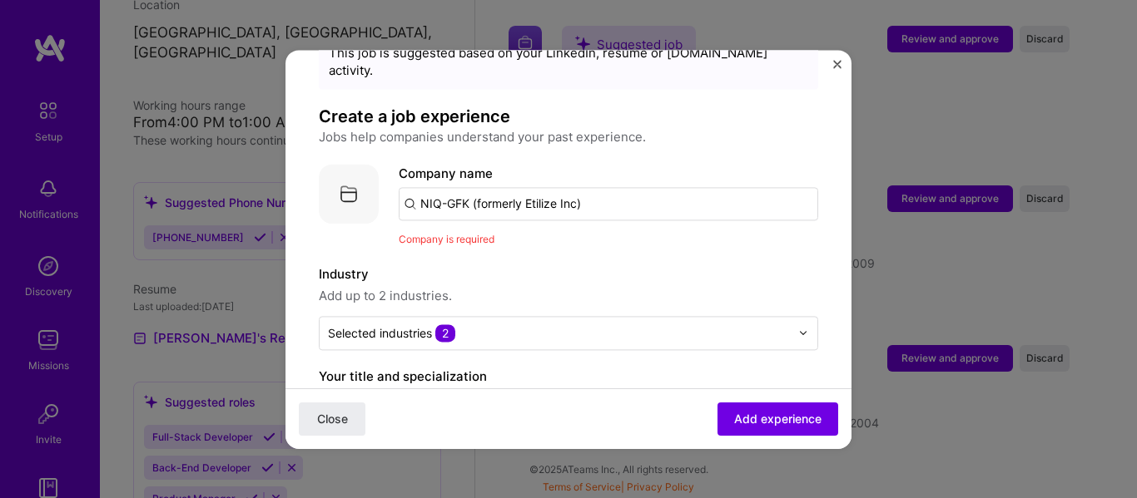
scroll to position [56, 0]
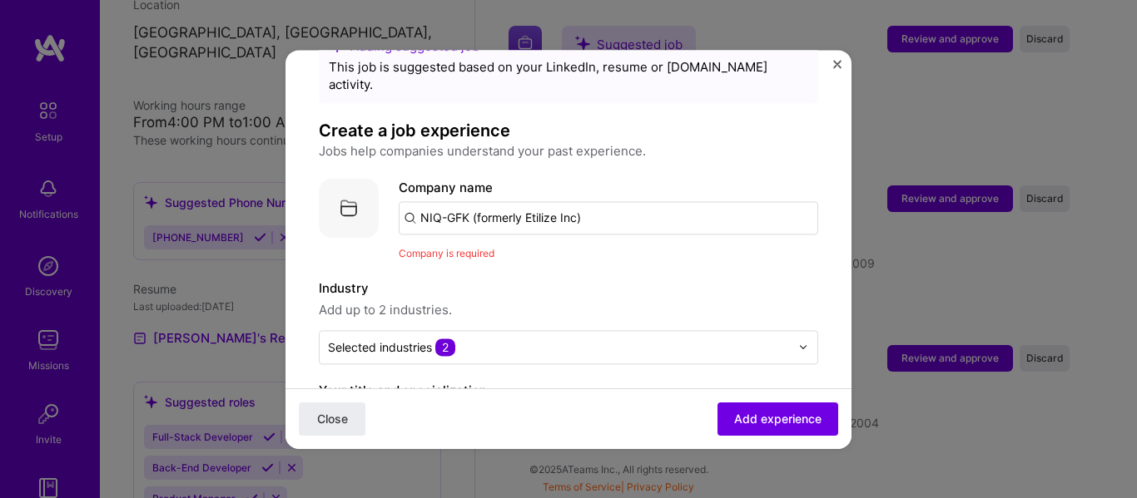
click at [565, 211] on input "NIQ-GFK (formerly Etilize Inc)" at bounding box center [608, 217] width 419 height 33
click at [429, 205] on input "NIQ-GFK (formerly Etilize Inc)" at bounding box center [608, 217] width 419 height 33
drag, startPoint x: 418, startPoint y: 198, endPoint x: 637, endPoint y: 204, distance: 218.9
click at [637, 204] on input "NIQ-GFK (formerly Etilize Inc)" at bounding box center [608, 217] width 419 height 33
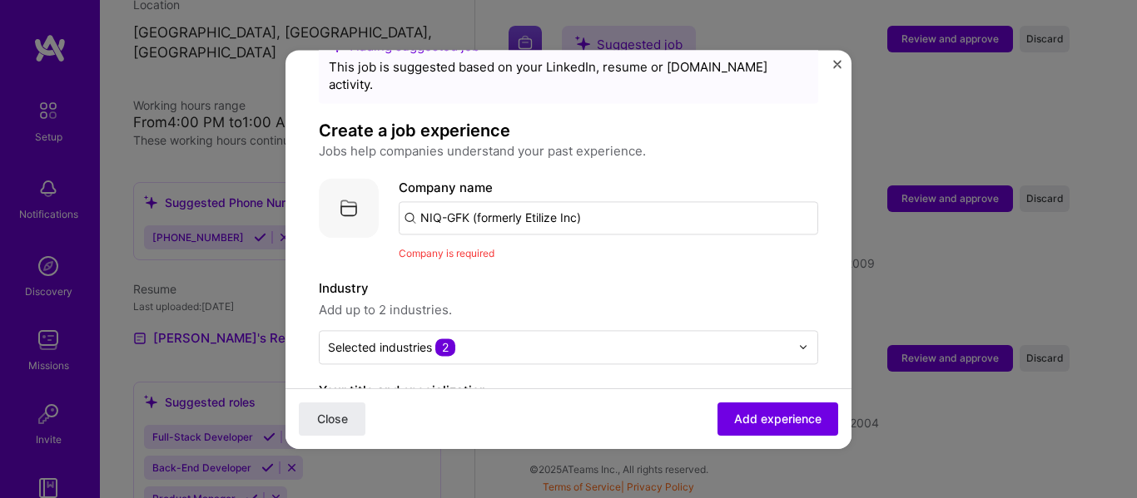
paste input "[DOMAIN_NAME]"
type input "w"
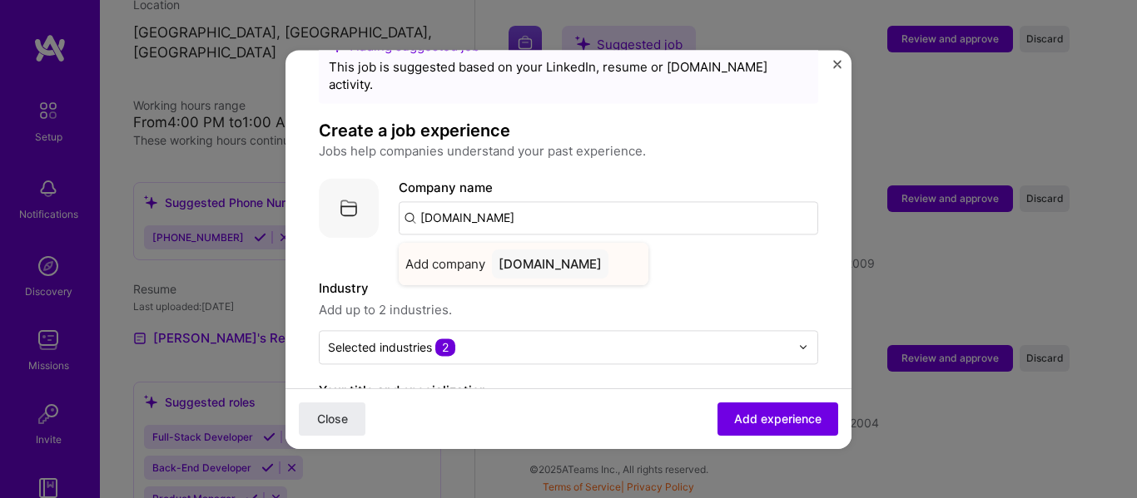
type input "[DOMAIN_NAME]"
click at [522, 250] on div "[DOMAIN_NAME]" at bounding box center [550, 264] width 116 height 29
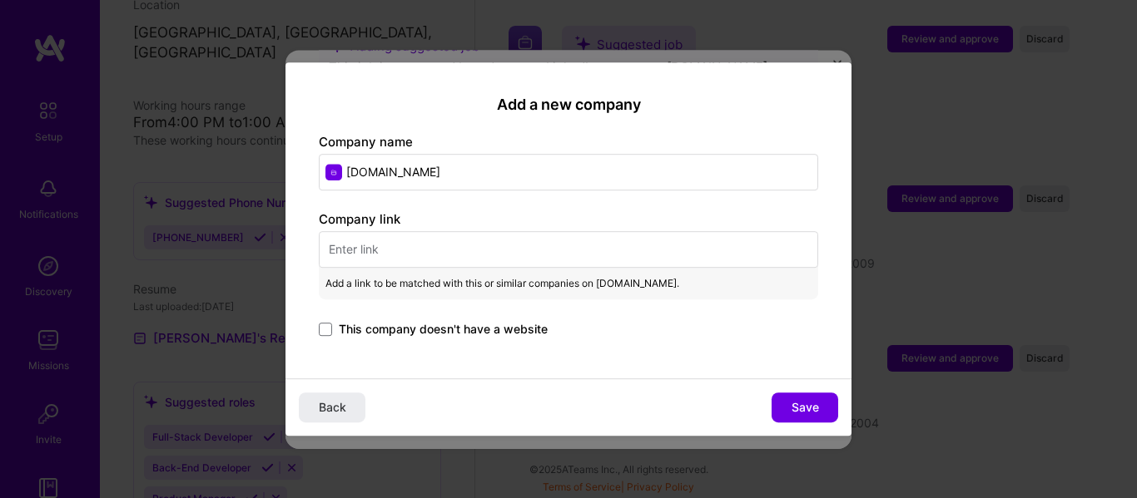
drag, startPoint x: 452, startPoint y: 178, endPoint x: 293, endPoint y: 152, distance: 161.0
click at [293, 152] on div "Add a new company Company name [DOMAIN_NAME] Company link Add a link to be matc…" at bounding box center [568, 220] width 566 height 317
type input "NIQ Gfk"
paste input "[URL][DOMAIN_NAME]"
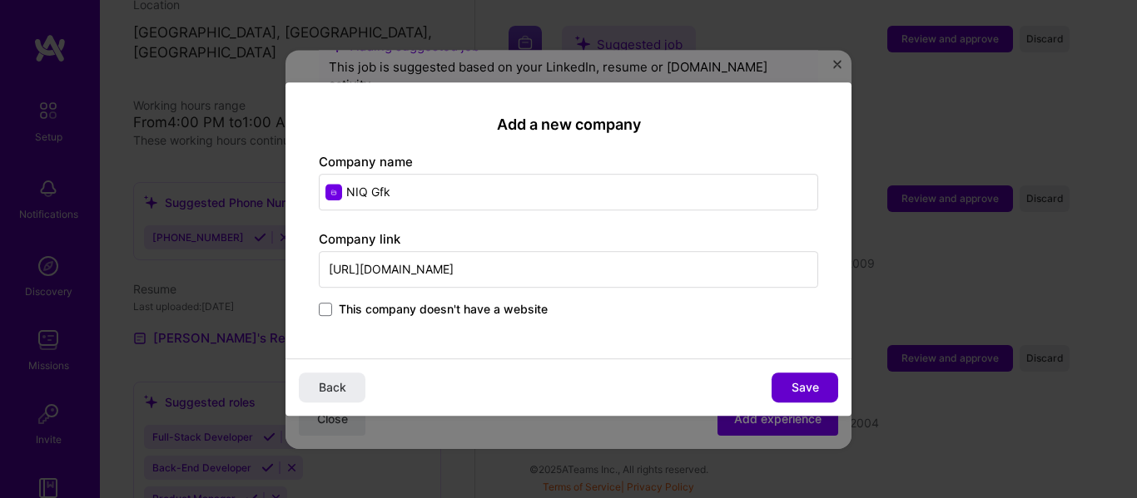
type input "[URL][DOMAIN_NAME]"
click at [789, 393] on button "Save" at bounding box center [804, 388] width 67 height 30
type input "NIQ Gfk"
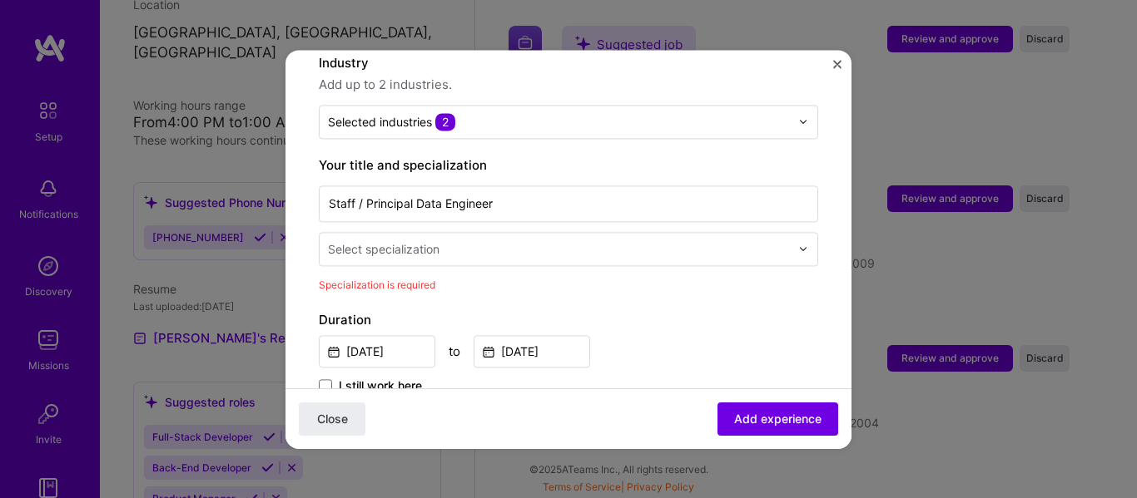
scroll to position [333, 0]
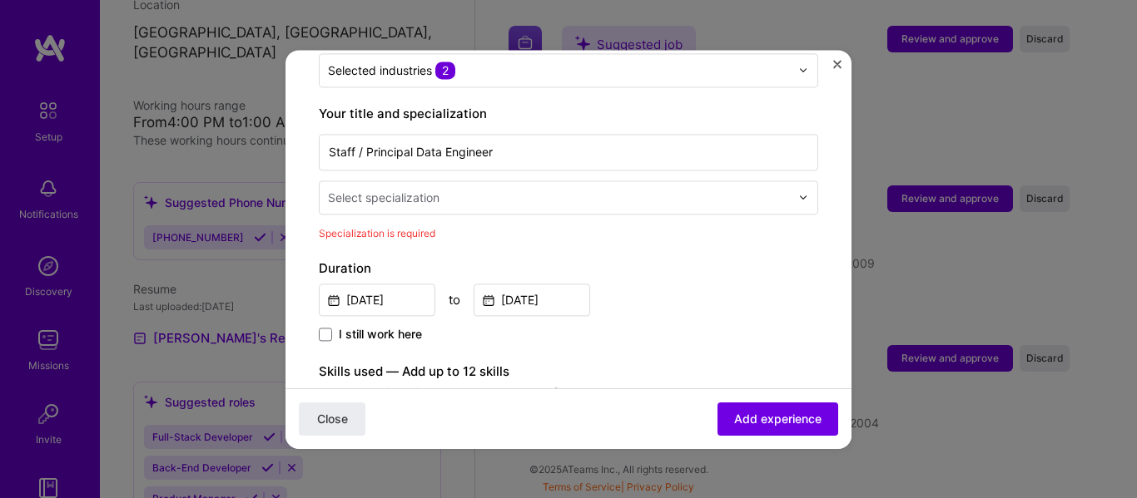
click at [656, 196] on div "Select specialization" at bounding box center [559, 197] width 478 height 32
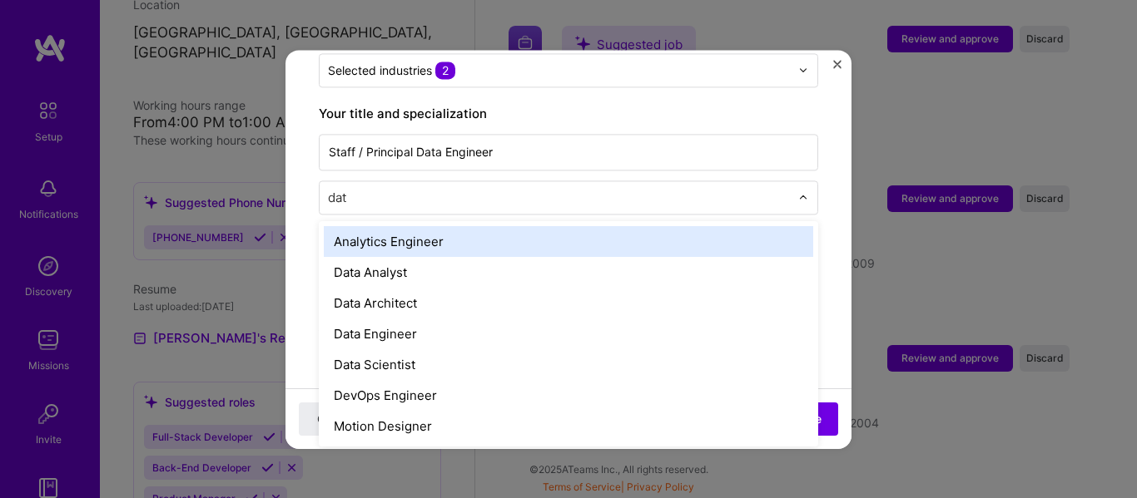
type input "data"
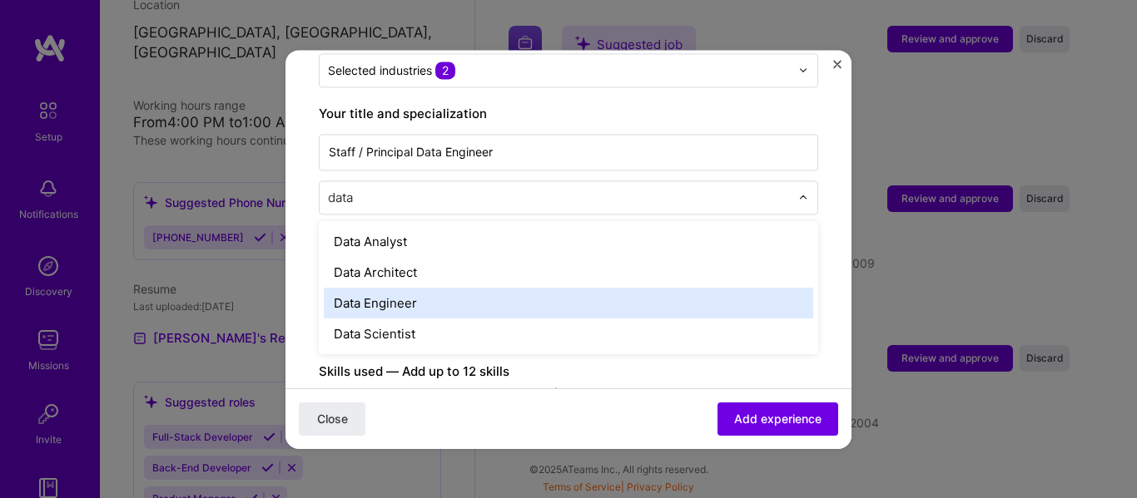
click at [448, 288] on div "Data Engineer" at bounding box center [568, 303] width 489 height 31
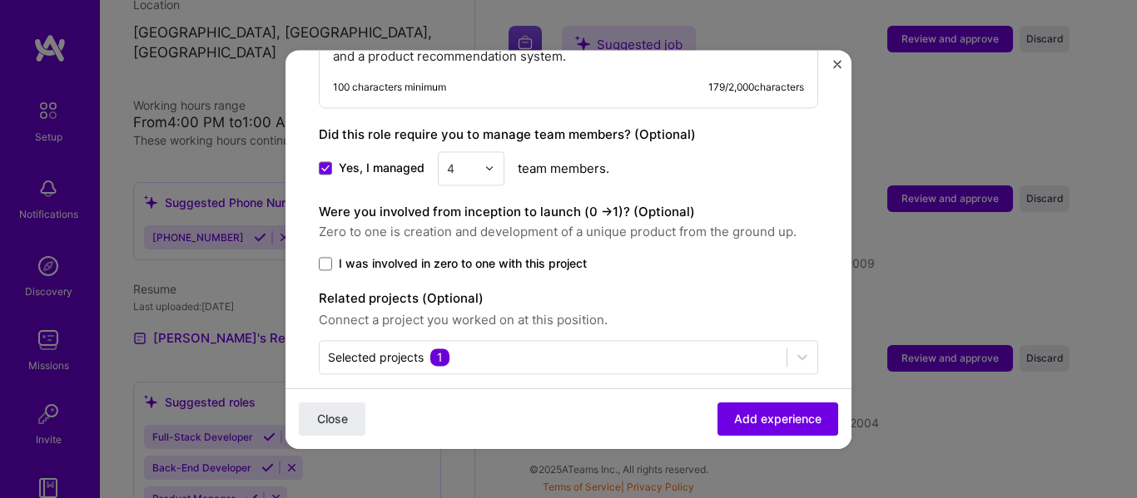
scroll to position [1523, 0]
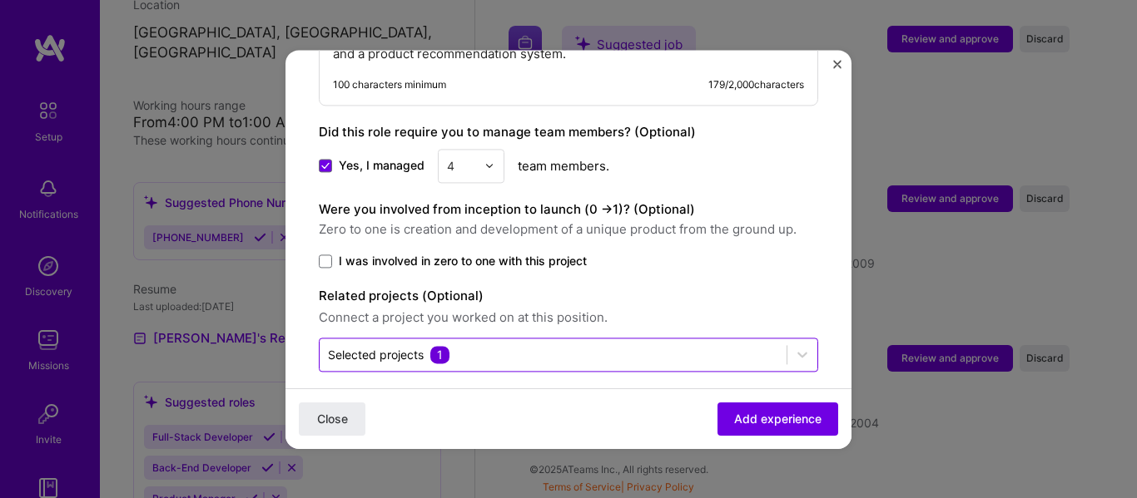
click at [710, 346] on div at bounding box center [553, 355] width 450 height 21
click at [736, 420] on span "Add experience" at bounding box center [777, 418] width 87 height 17
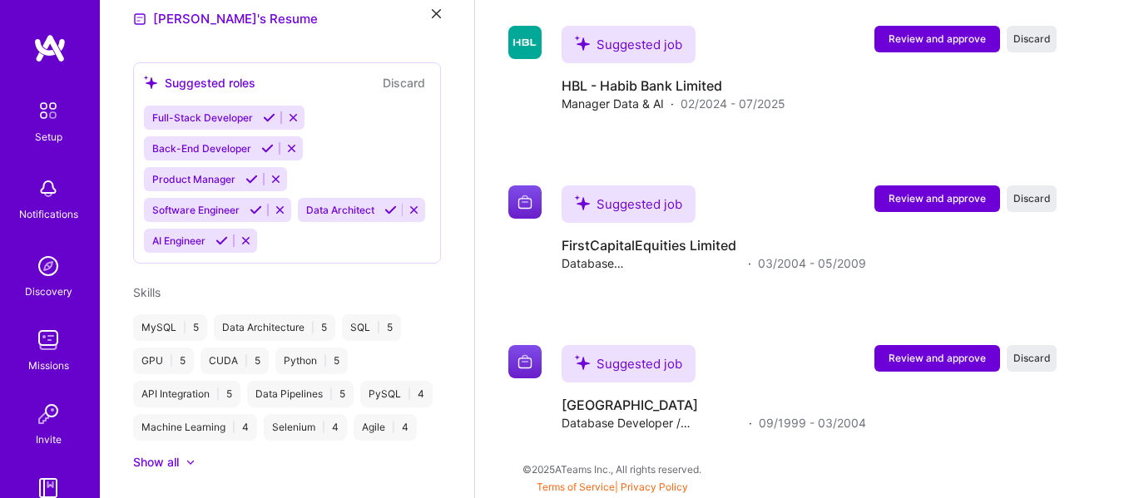
scroll to position [645, 0]
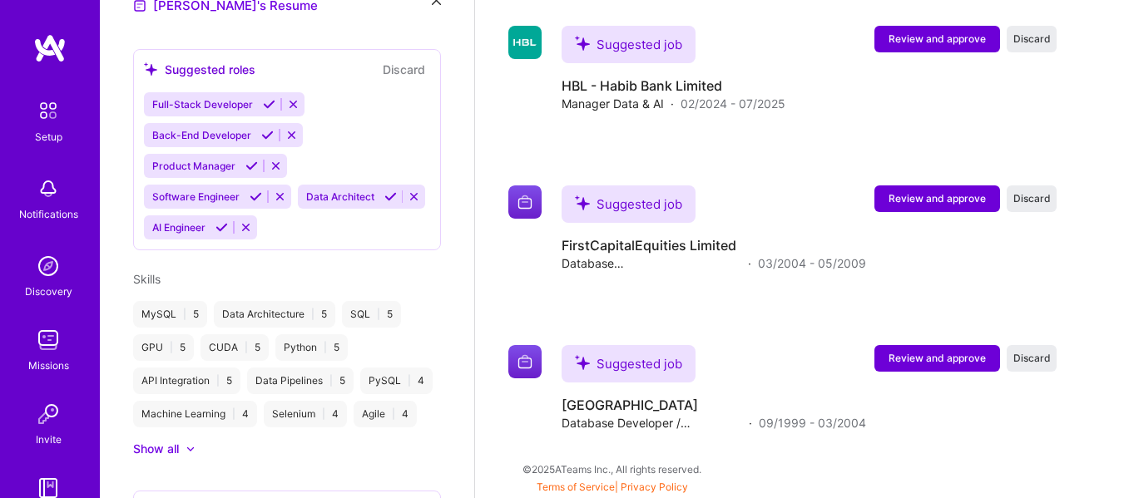
click at [233, 221] on button at bounding box center [222, 228] width 22 height 14
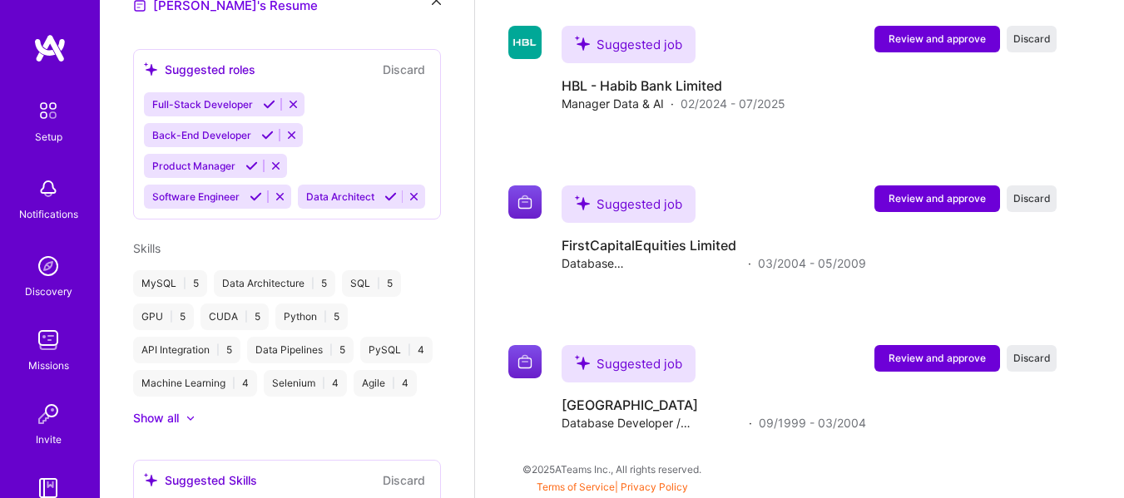
click at [384, 203] on icon at bounding box center [390, 197] width 12 height 12
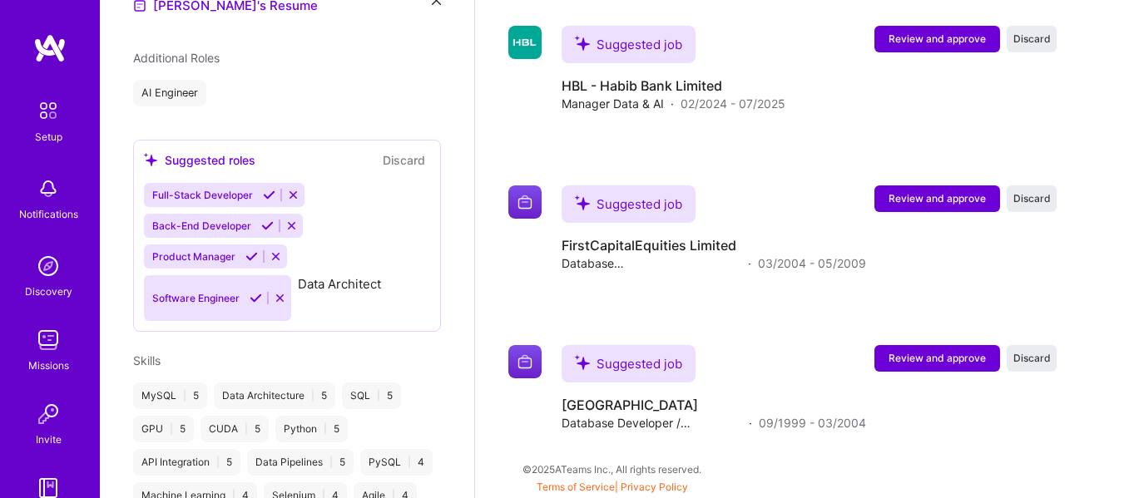
scroll to position [736, 0]
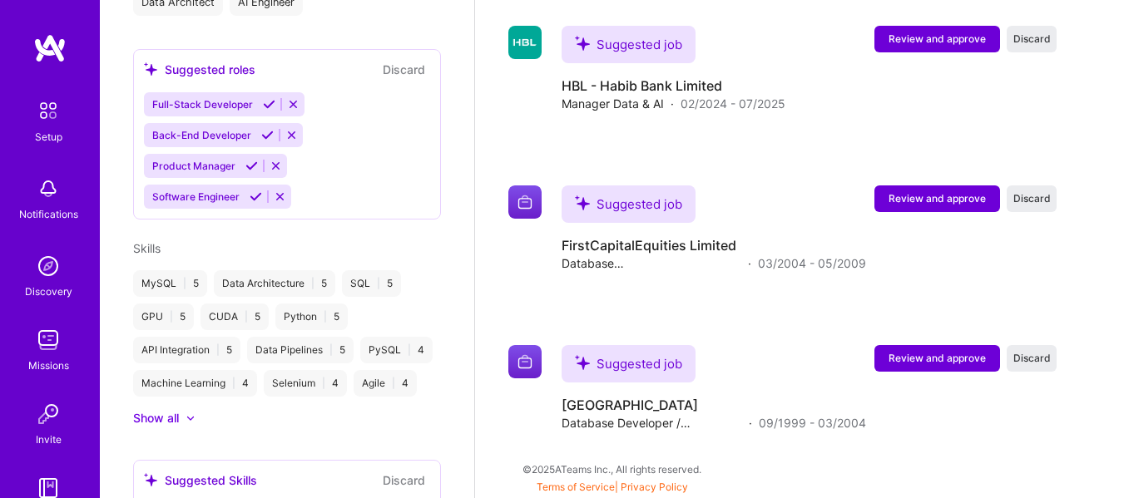
click at [257, 191] on icon at bounding box center [256, 197] width 12 height 12
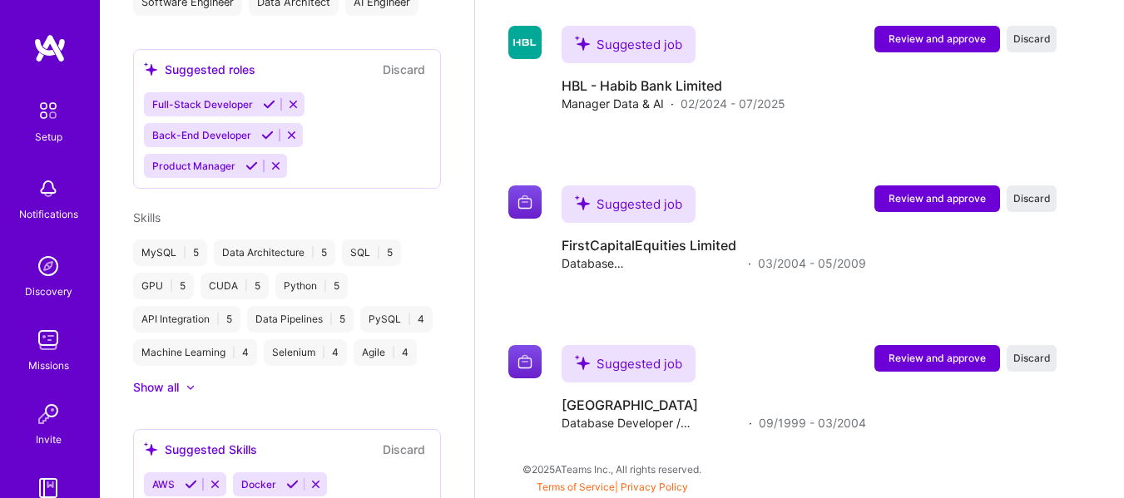
click at [265, 98] on icon at bounding box center [269, 104] width 12 height 12
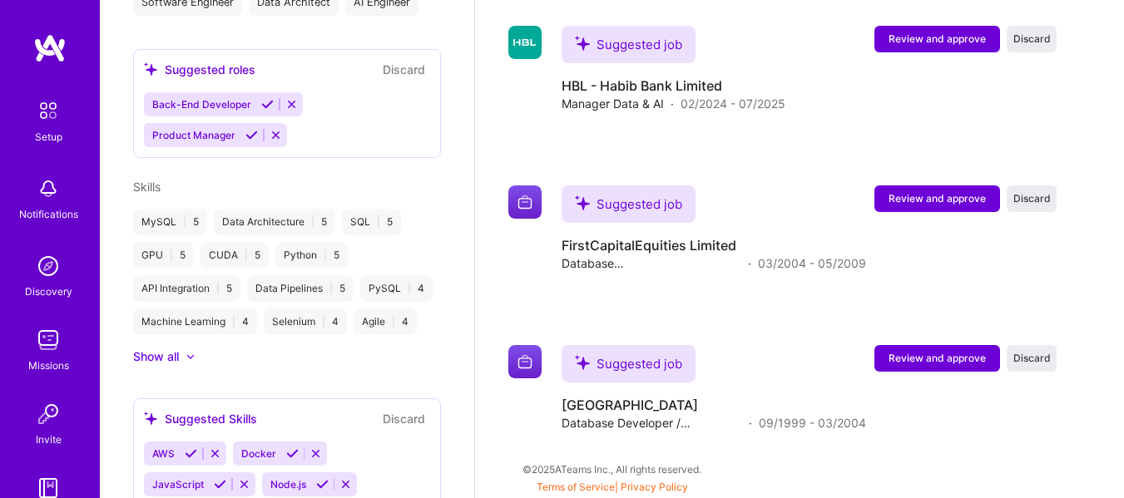
click at [289, 119] on div "Back-End Developer Product Manager" at bounding box center [287, 119] width 286 height 55
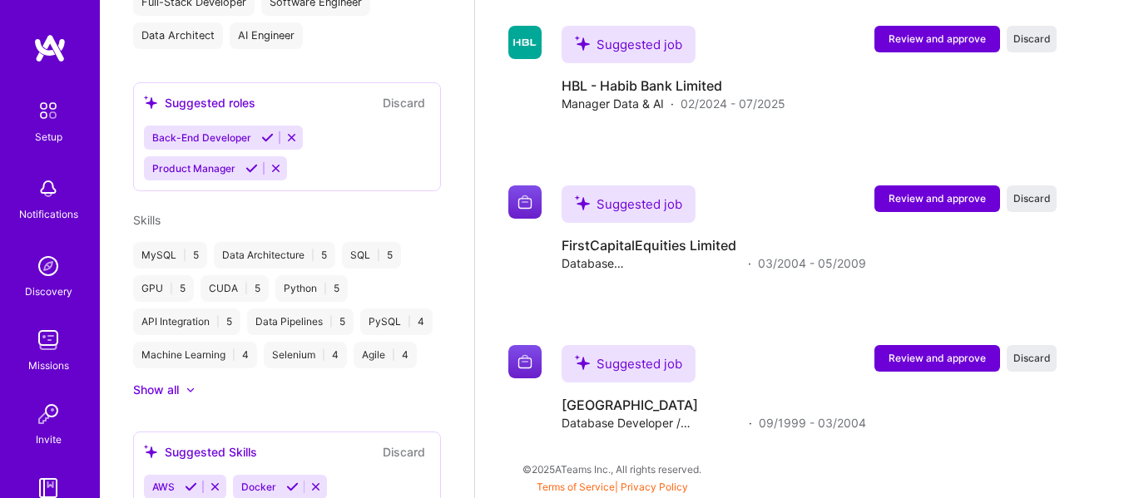
scroll to position [769, 0]
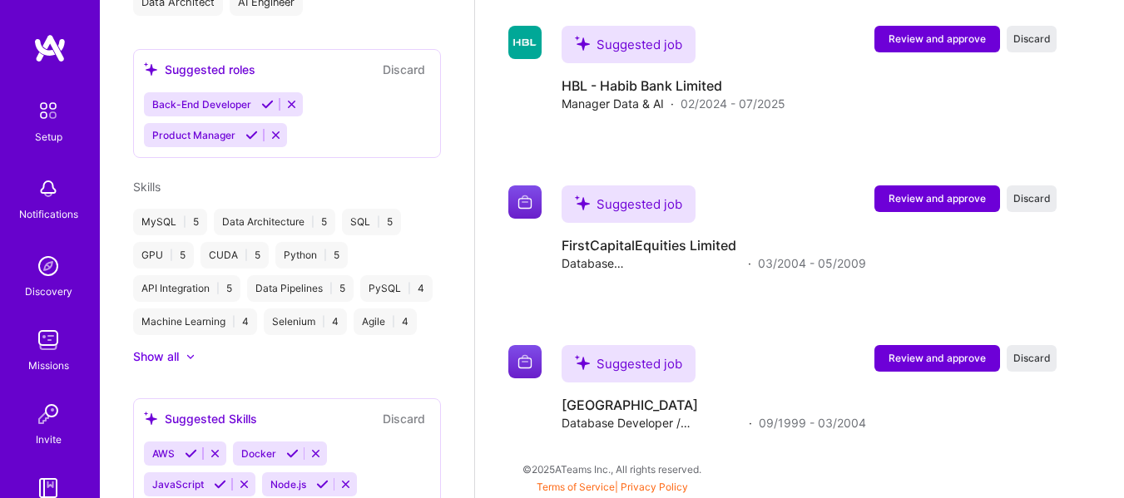
click at [289, 98] on icon at bounding box center [291, 104] width 12 height 12
click at [272, 129] on icon at bounding box center [276, 135] width 12 height 12
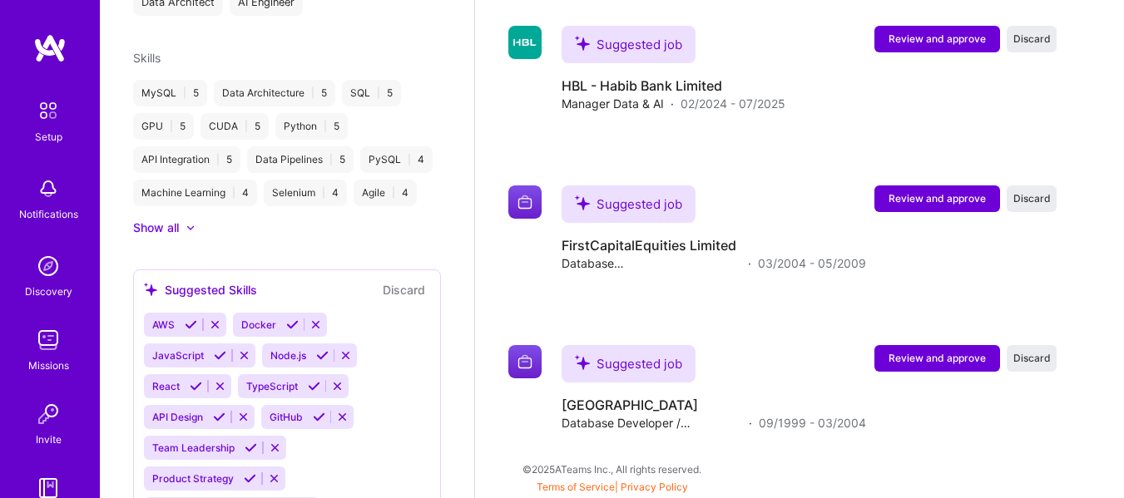
click at [178, 236] on div "Show all" at bounding box center [156, 228] width 46 height 17
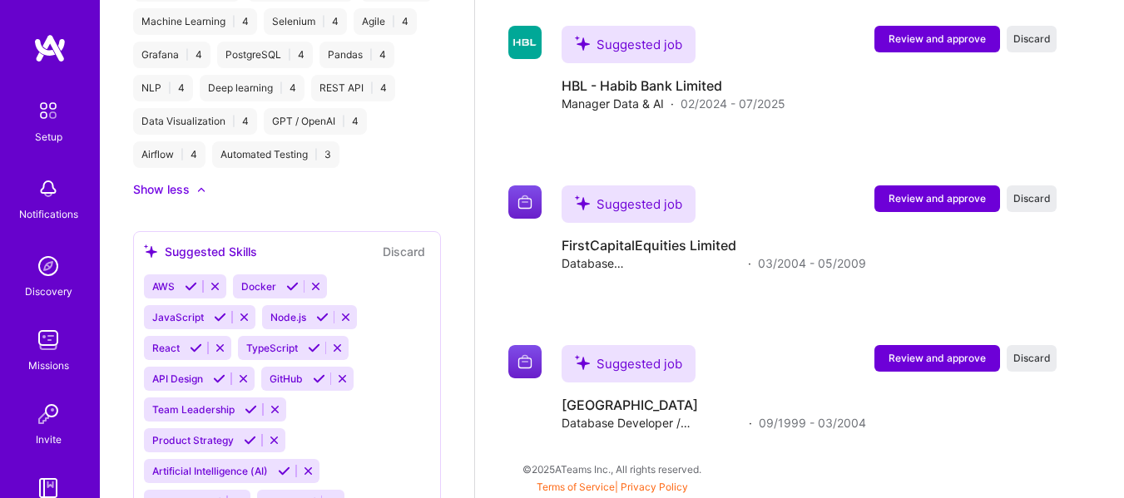
scroll to position [964, 0]
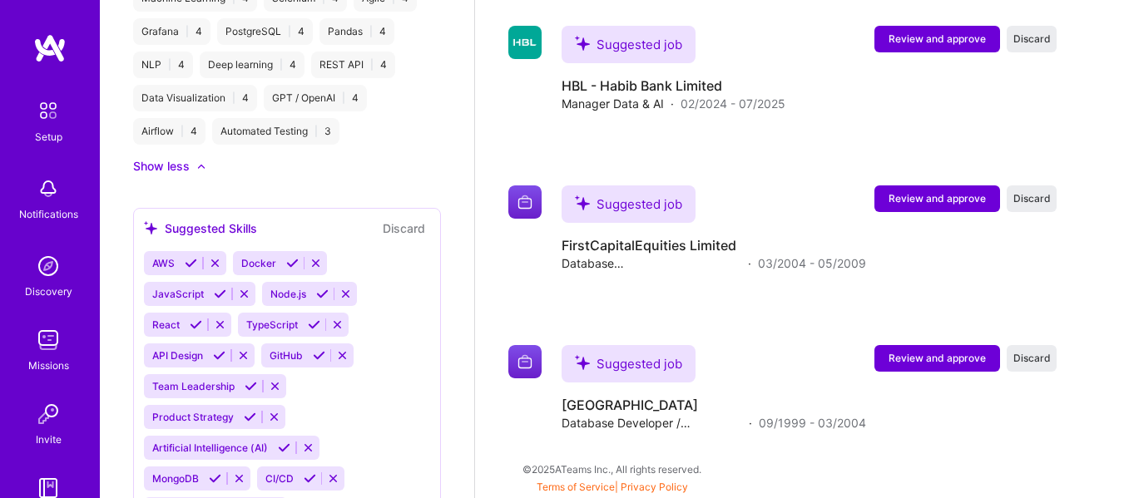
click at [189, 270] on icon at bounding box center [191, 263] width 12 height 12
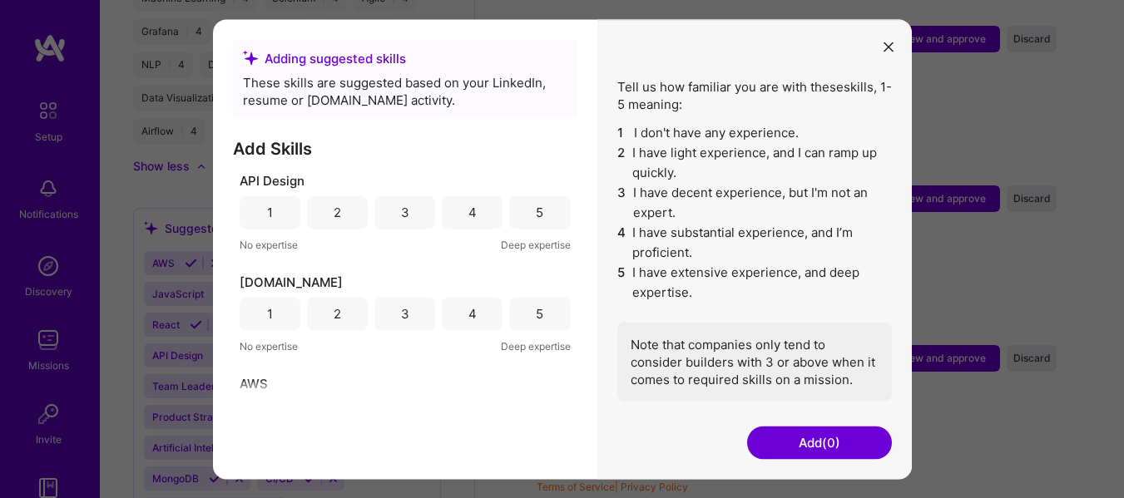
click at [528, 213] on div "5" at bounding box center [539, 212] width 61 height 33
click at [417, 312] on div "3" at bounding box center [404, 313] width 61 height 33
click at [775, 439] on button "Add (2)" at bounding box center [819, 442] width 145 height 33
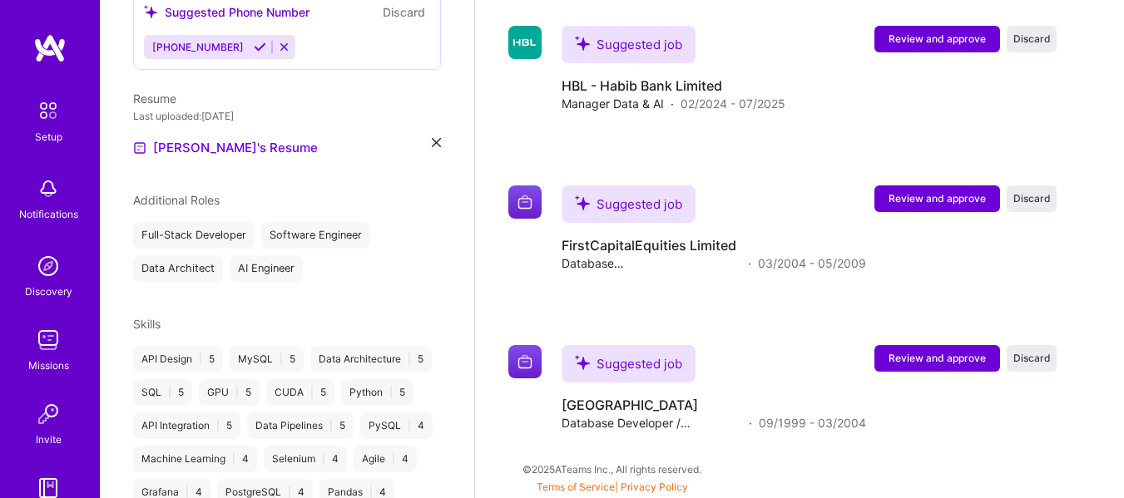
scroll to position [492, 0]
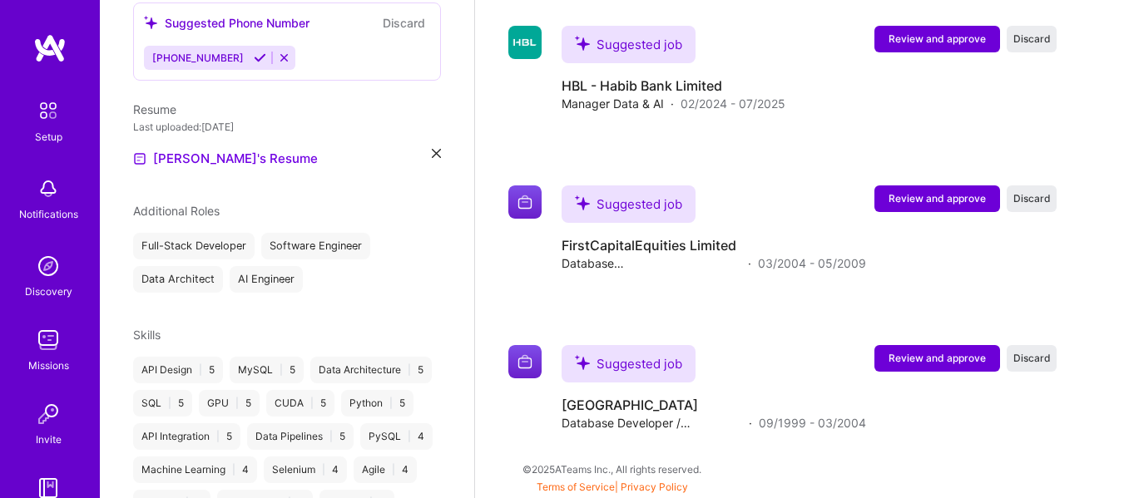
click at [218, 357] on div "API Design | 5" at bounding box center [178, 370] width 90 height 27
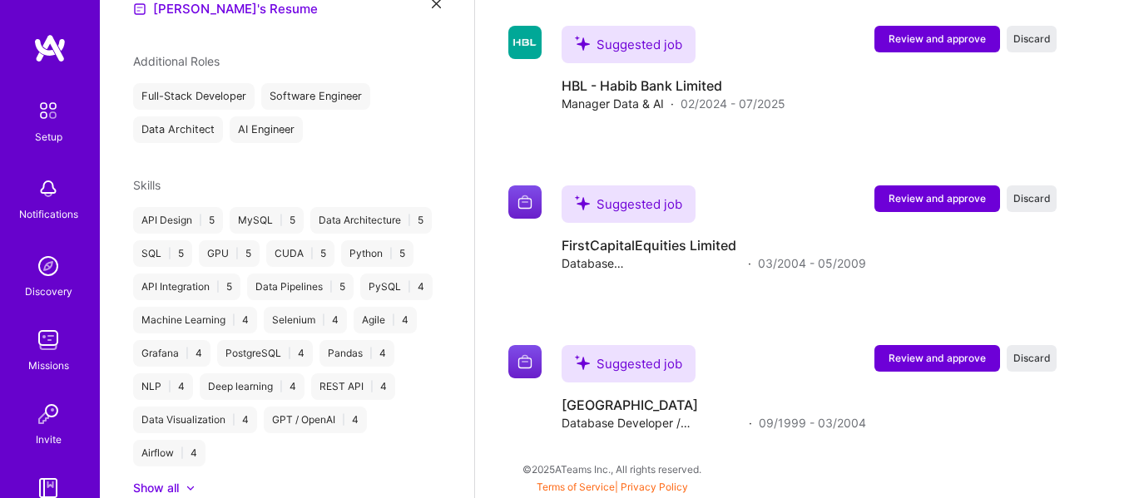
scroll to position [714, 0]
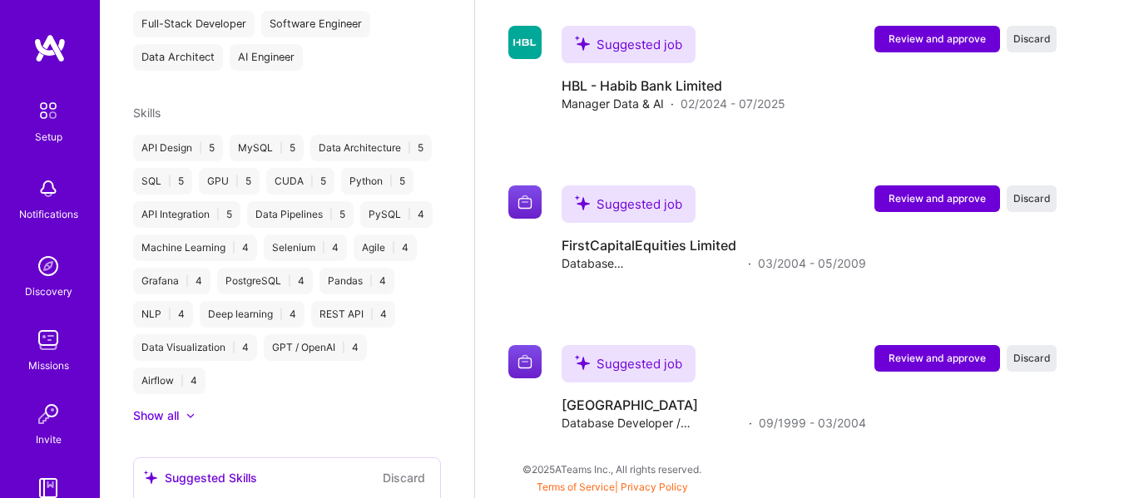
click at [263, 320] on div "Deep learning | 4" at bounding box center [252, 314] width 105 height 27
click at [186, 421] on div at bounding box center [191, 416] width 10 height 10
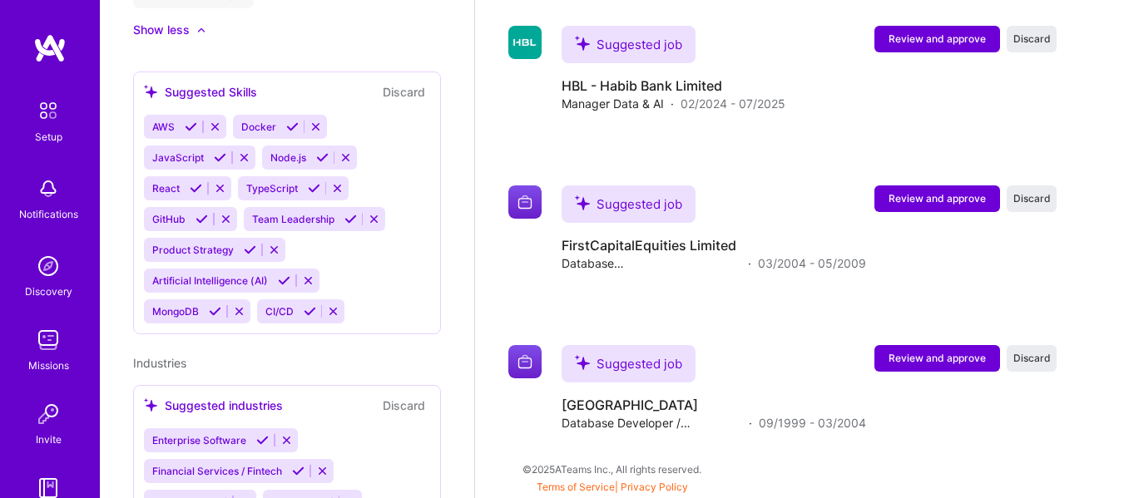
scroll to position [1185, 0]
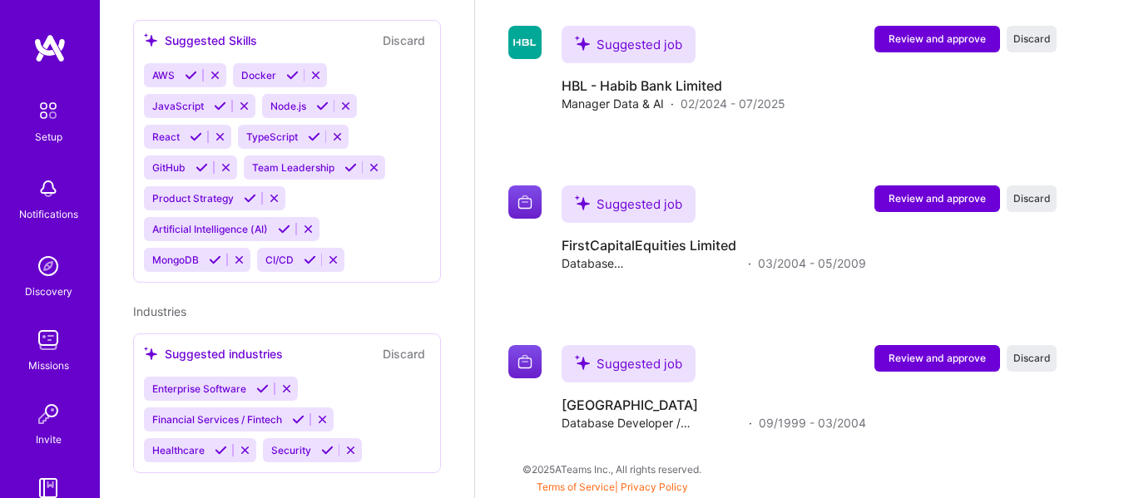
click at [189, 82] on icon at bounding box center [191, 75] width 12 height 12
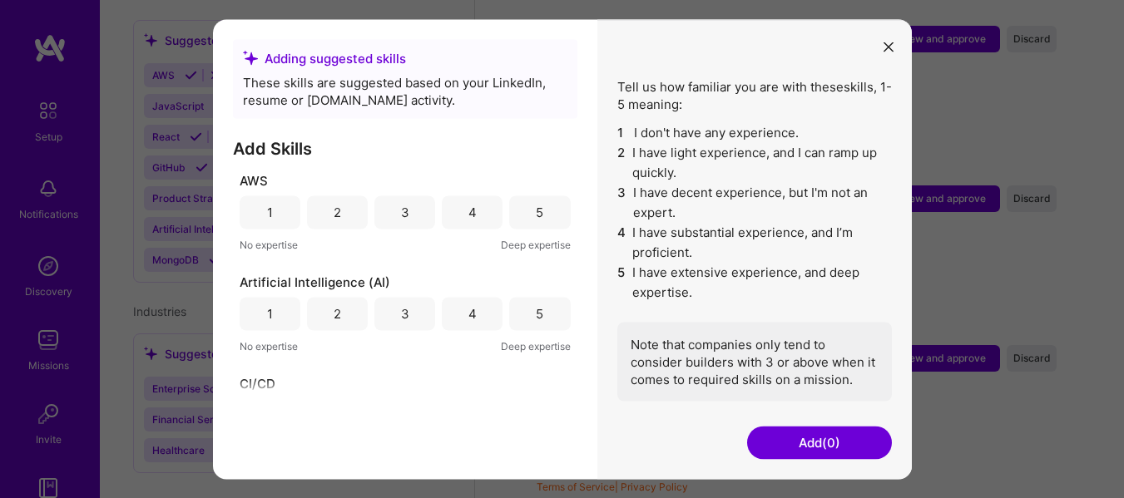
click at [471, 207] on div "4" at bounding box center [472, 212] width 8 height 17
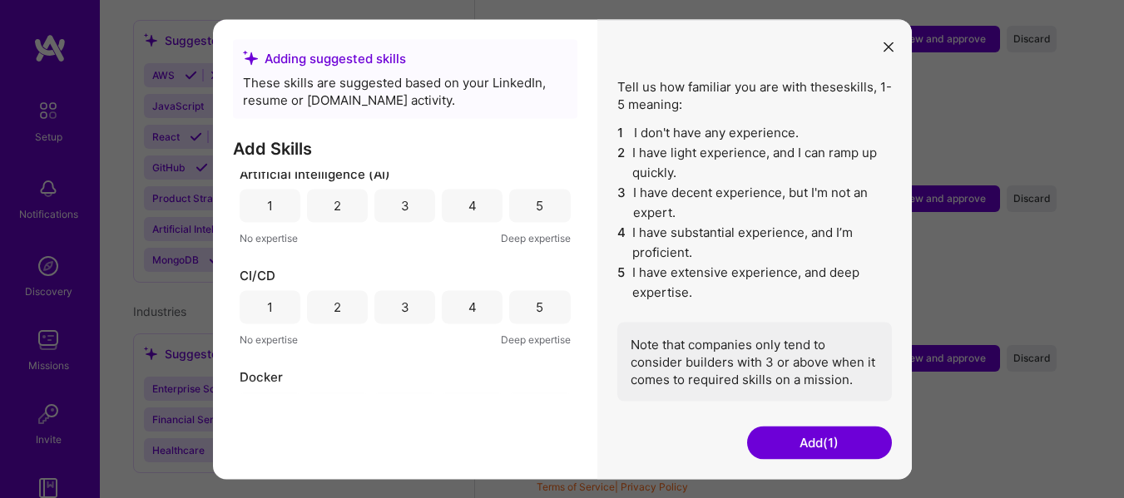
scroll to position [111, 0]
click at [472, 213] on div "4" at bounding box center [472, 202] width 61 height 33
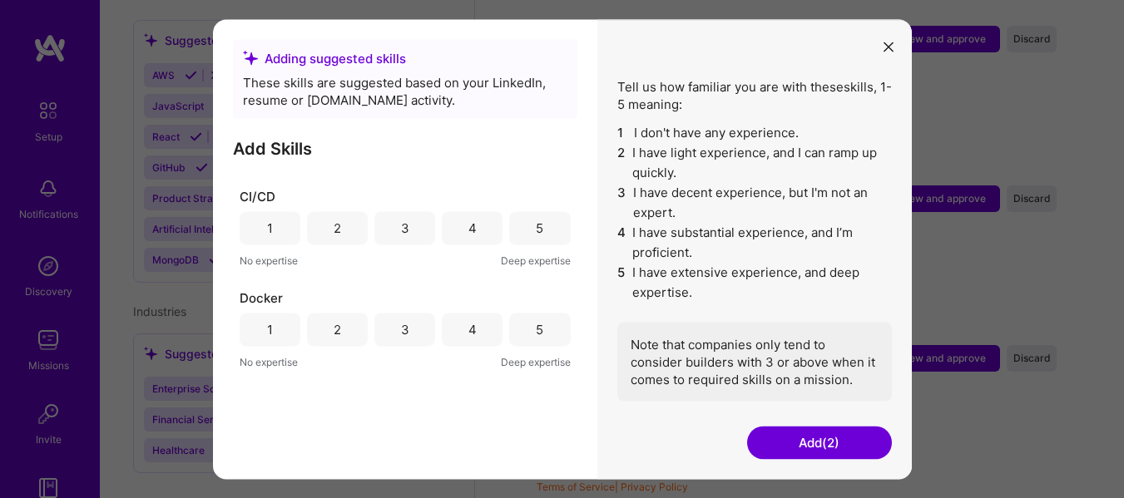
scroll to position [194, 0]
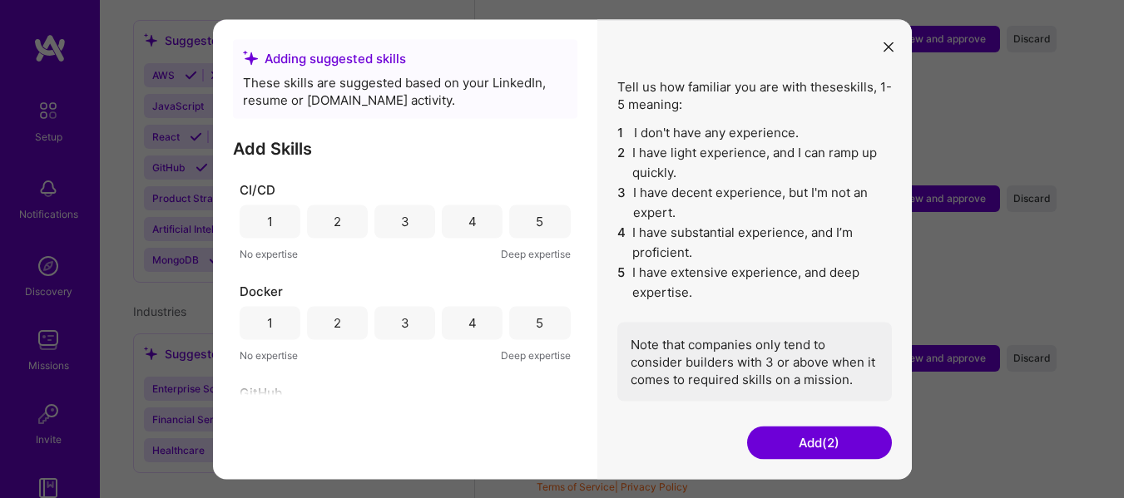
click at [340, 219] on div "2" at bounding box center [337, 221] width 61 height 33
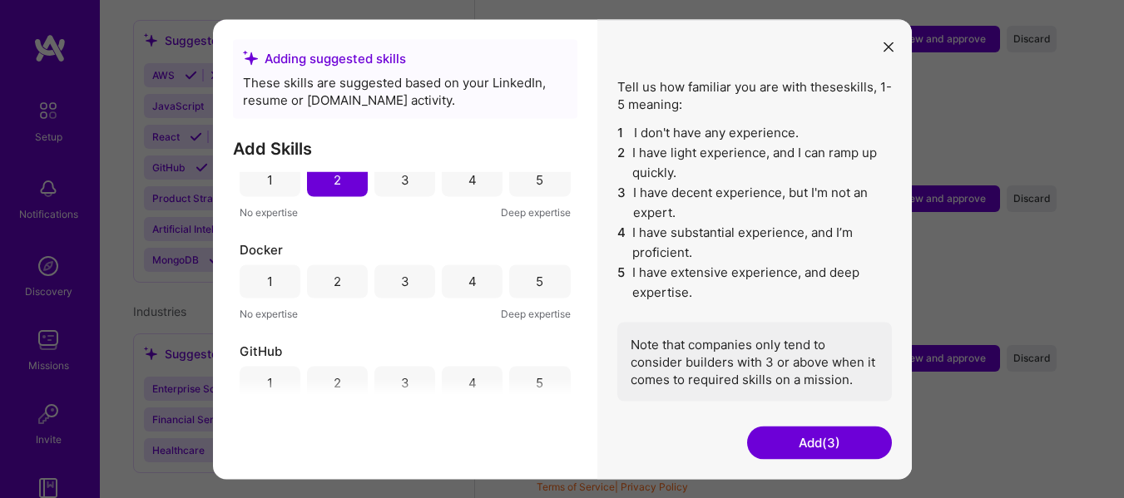
scroll to position [250, 0]
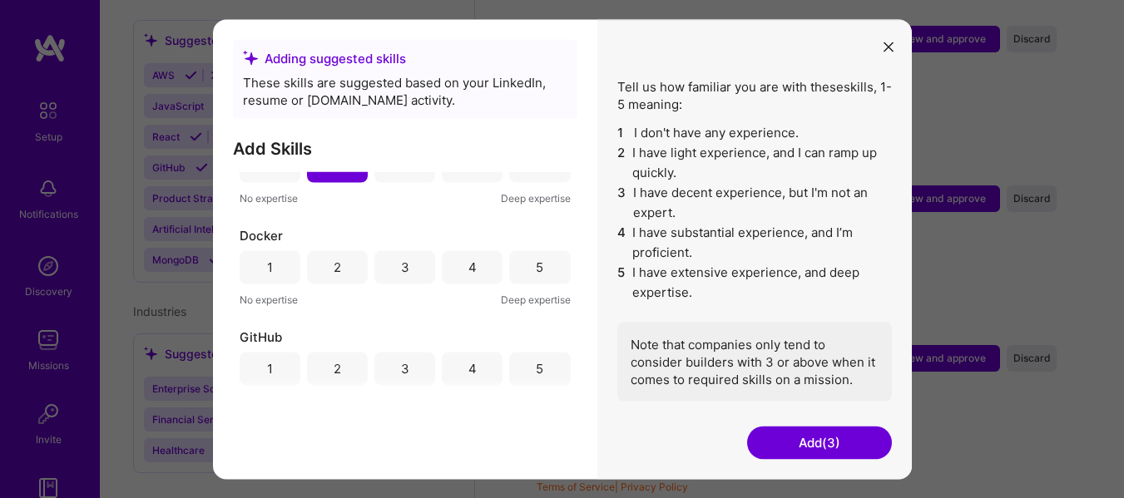
click at [396, 268] on div "3" at bounding box center [404, 266] width 61 height 33
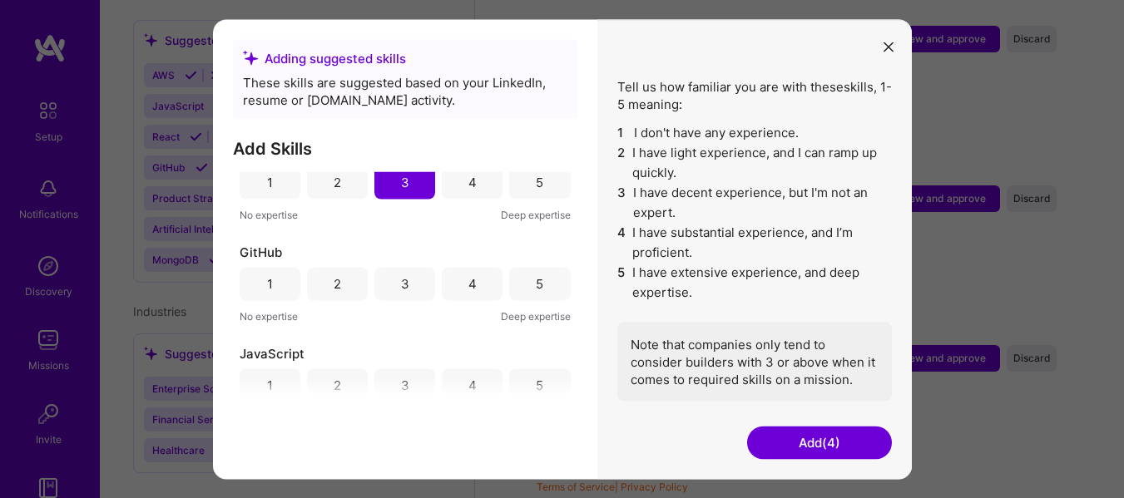
scroll to position [360, 0]
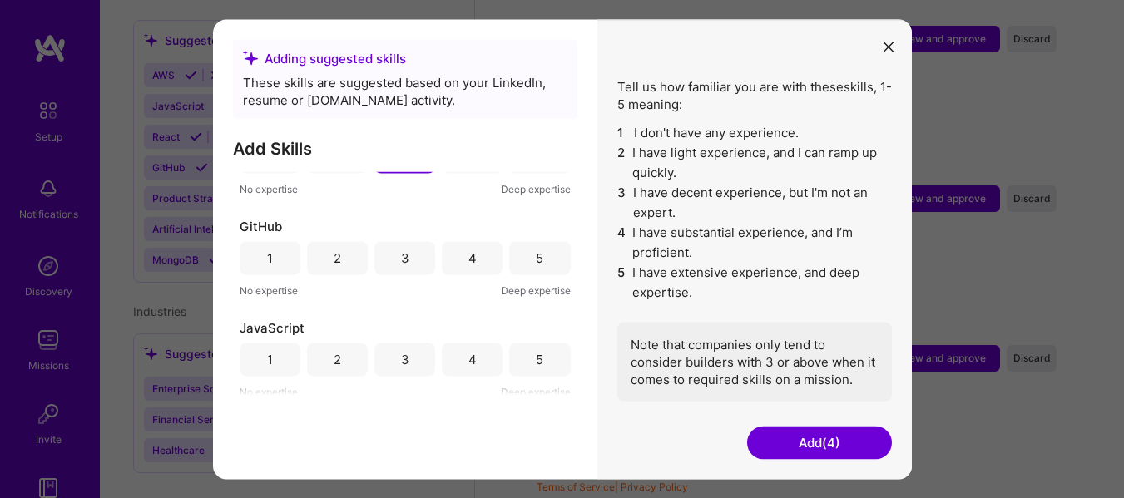
click at [459, 268] on div "4" at bounding box center [472, 257] width 61 height 33
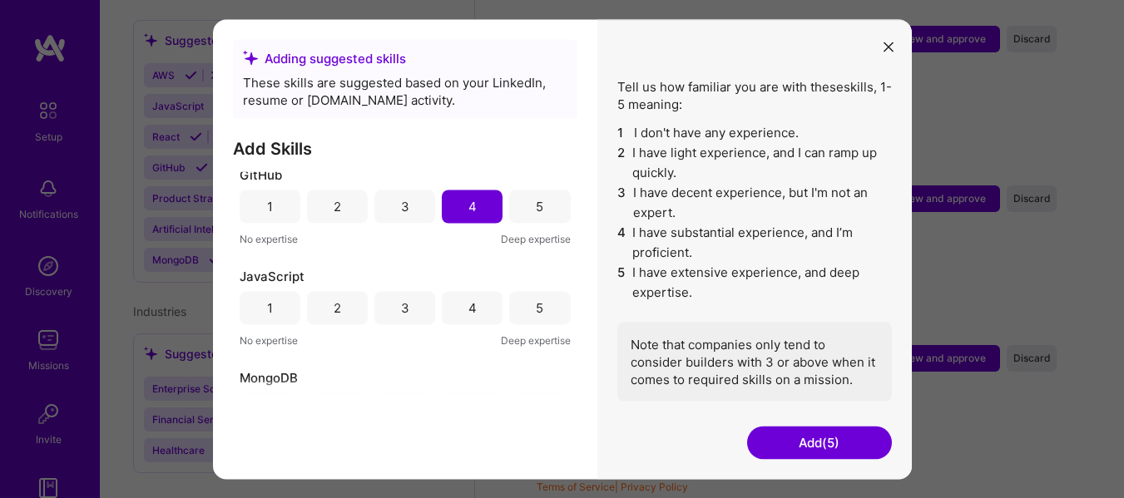
scroll to position [472, 0]
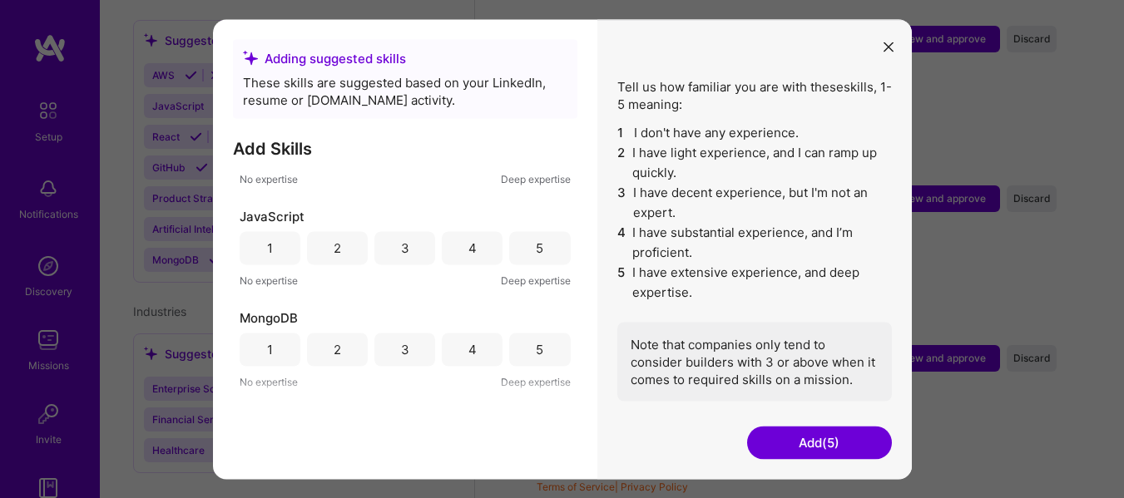
click at [337, 361] on div "2" at bounding box center [337, 349] width 61 height 33
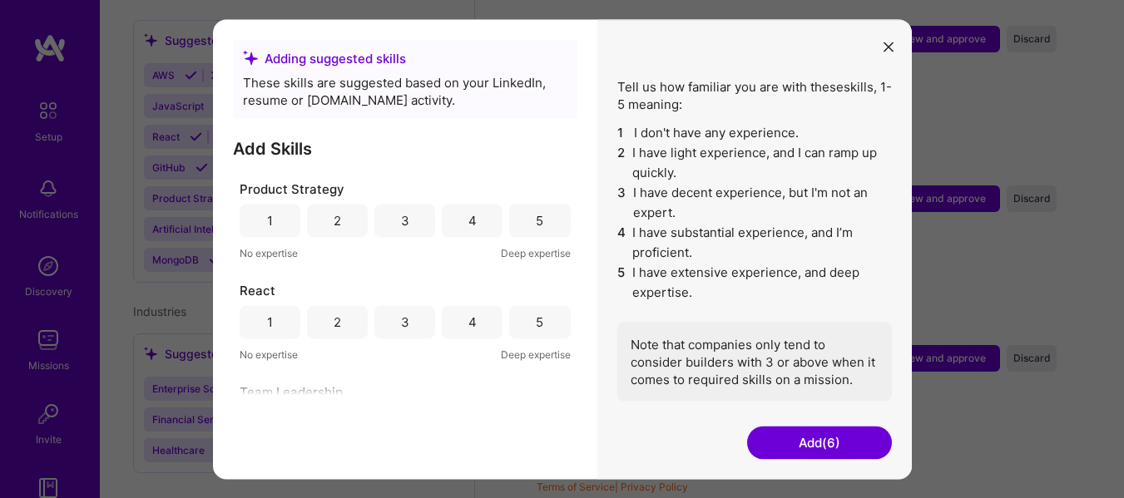
scroll to position [805, 0]
click at [473, 218] on div "4" at bounding box center [472, 219] width 61 height 33
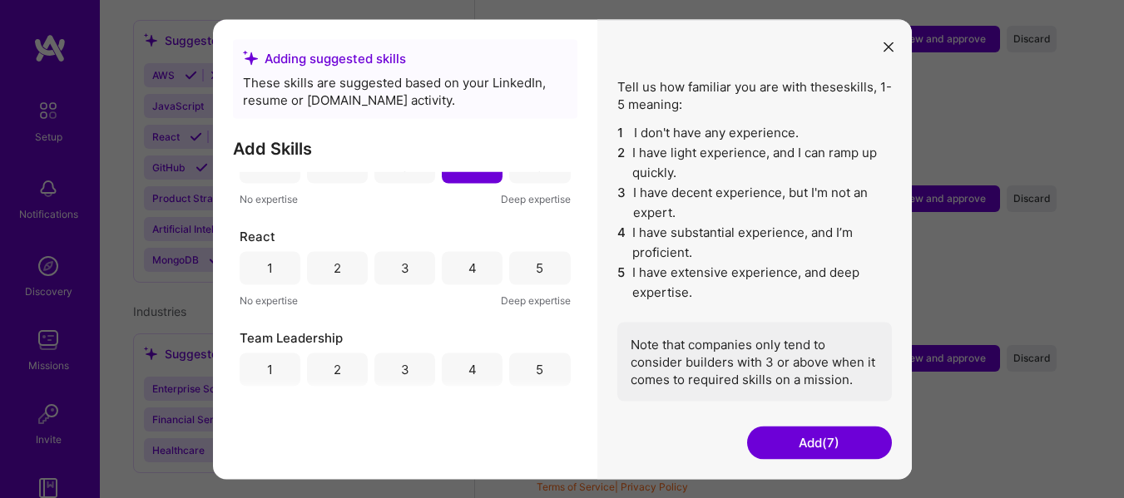
scroll to position [915, 0]
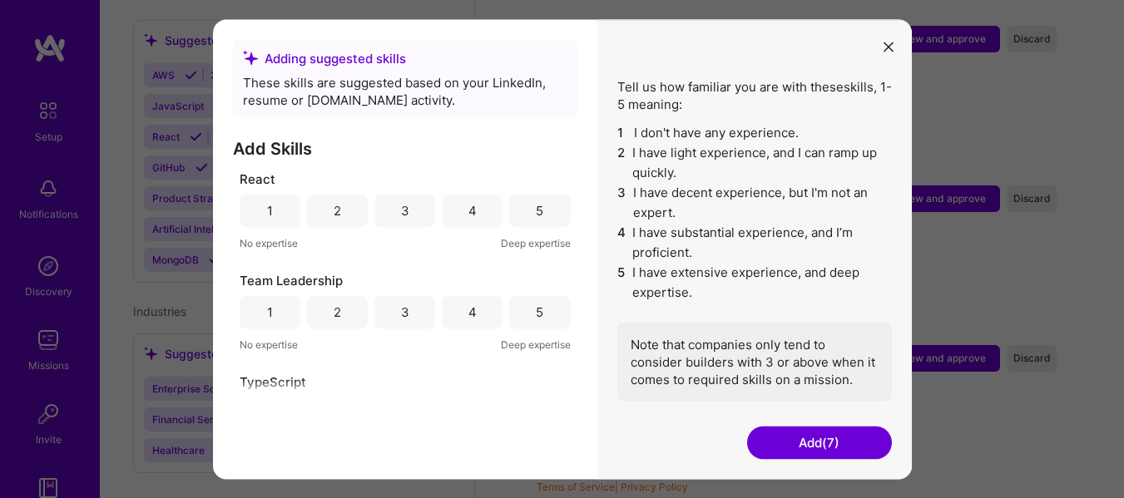
click at [325, 220] on div "2" at bounding box center [337, 210] width 61 height 33
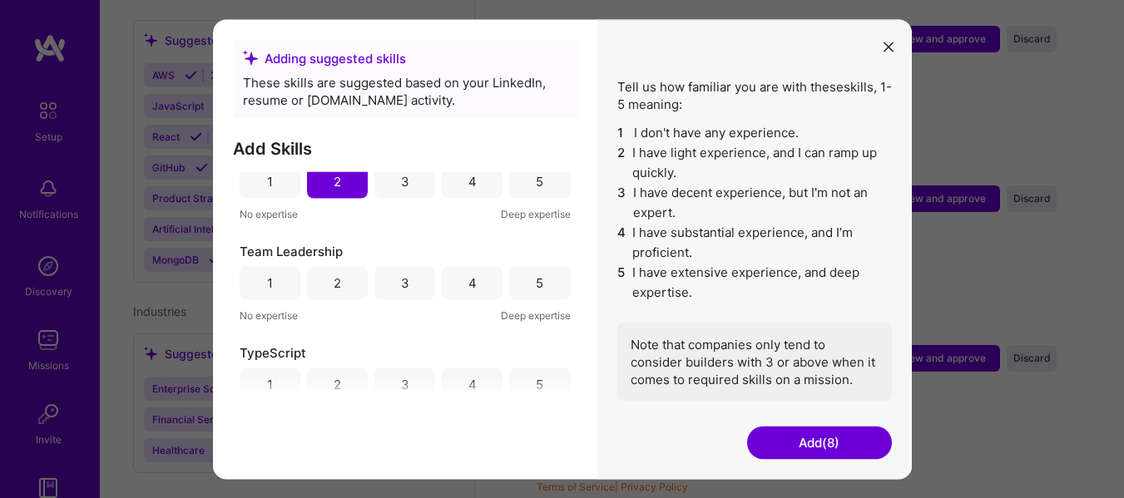
scroll to position [974, 0]
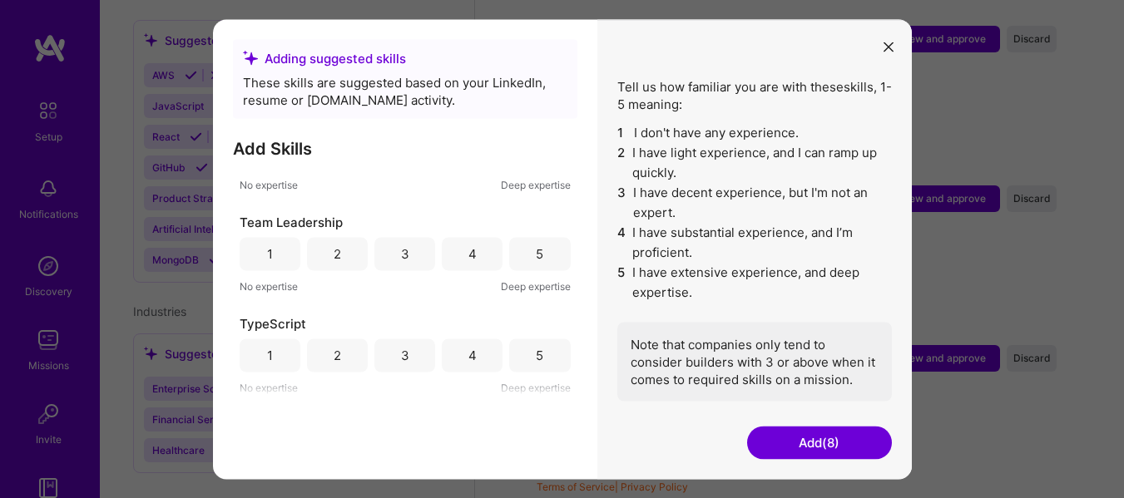
click at [477, 255] on div "4" at bounding box center [472, 253] width 61 height 33
click at [275, 357] on div "1" at bounding box center [270, 355] width 61 height 33
click at [794, 455] on button "Add (10)" at bounding box center [819, 442] width 145 height 33
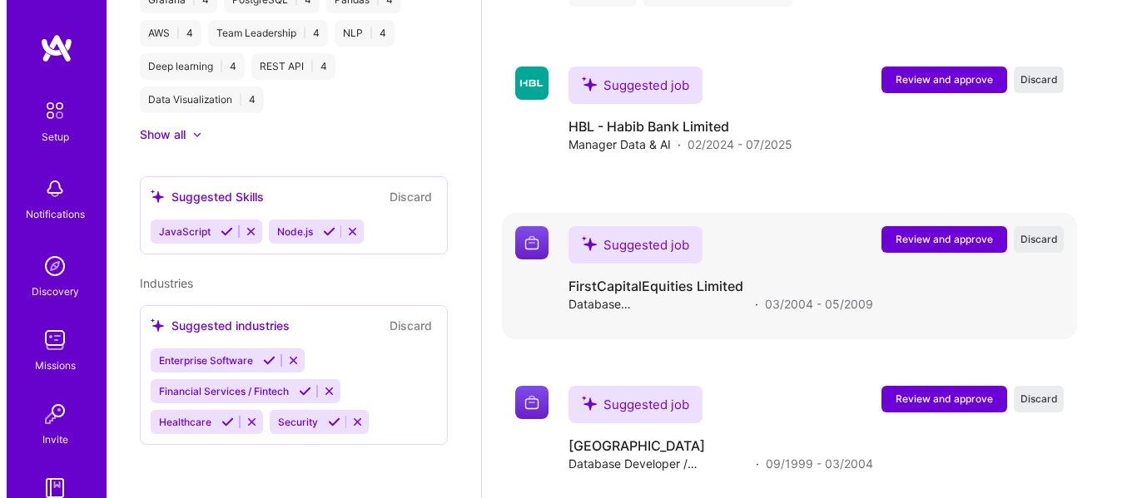
scroll to position [3132, 0]
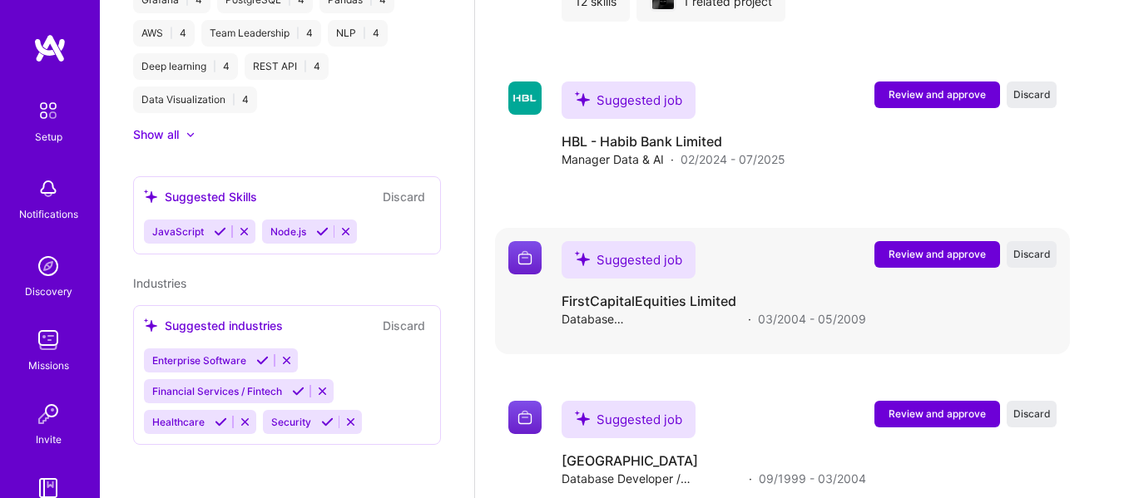
click at [929, 256] on span "Review and approve" at bounding box center [937, 254] width 97 height 14
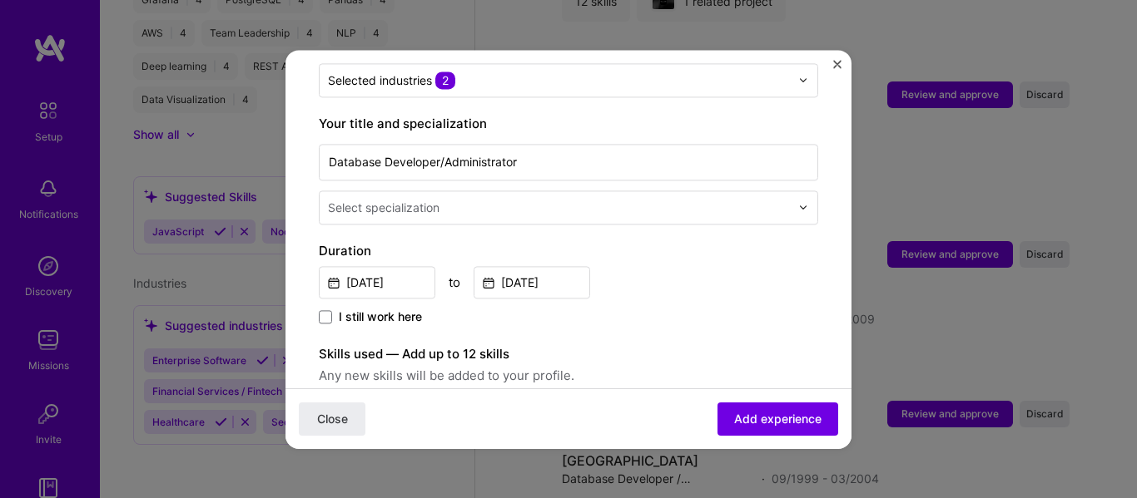
scroll to position [305, 0]
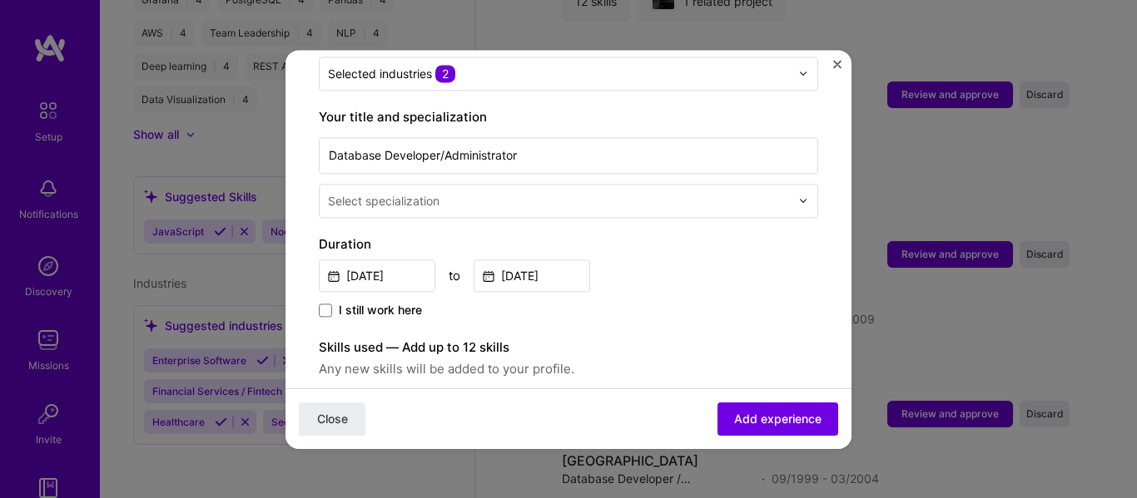
click at [585, 192] on input "text" at bounding box center [560, 200] width 465 height 17
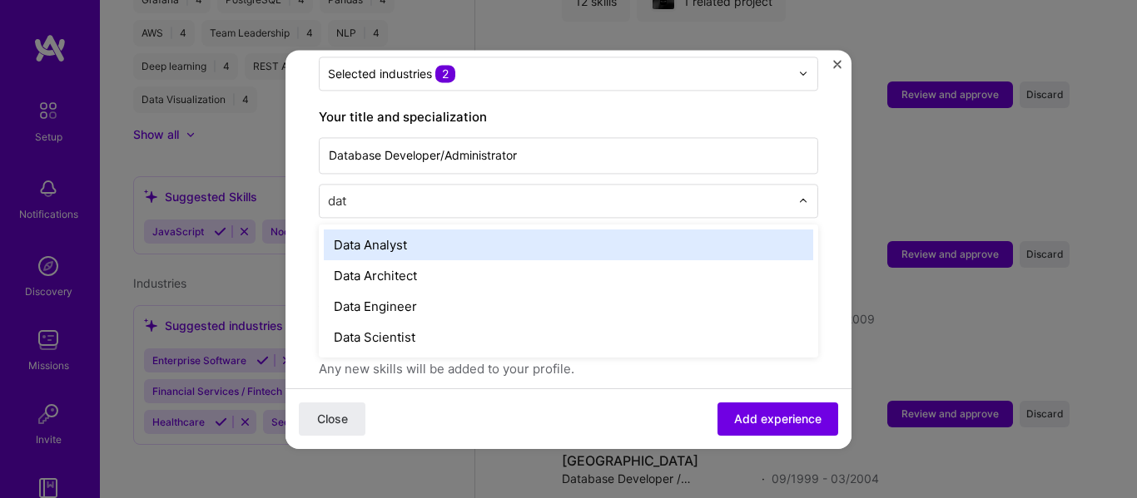
type input "data"
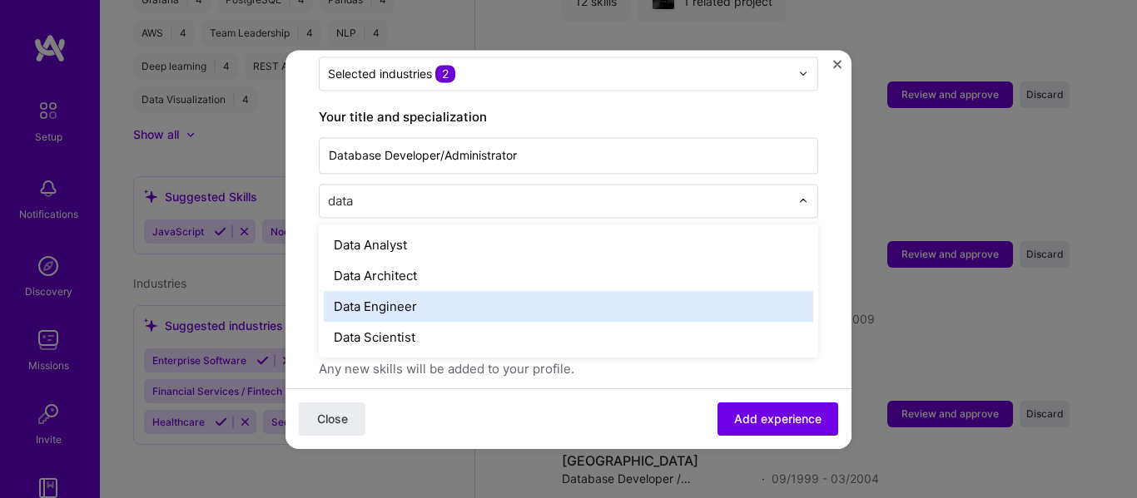
click at [399, 291] on div "Data Engineer" at bounding box center [568, 306] width 489 height 31
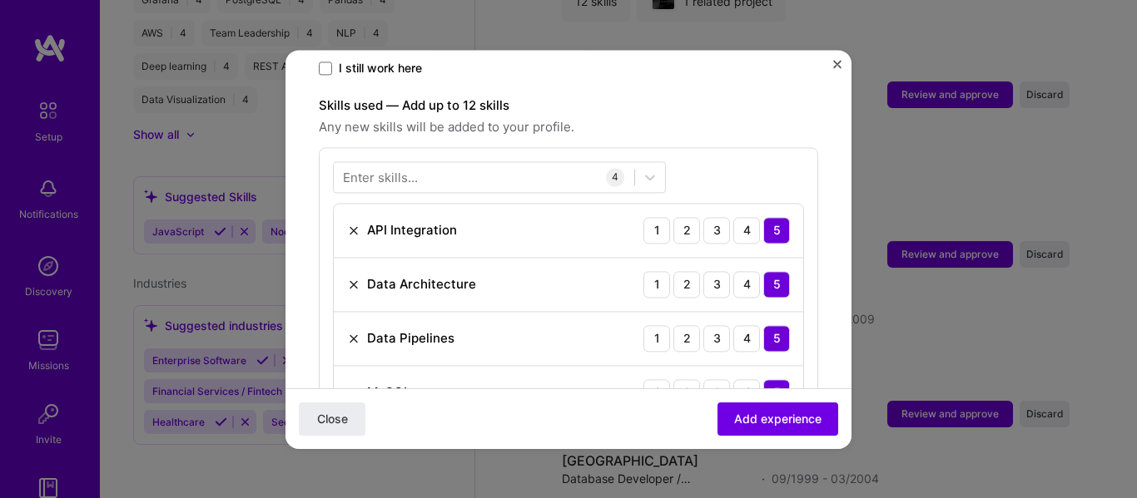
scroll to position [582, 0]
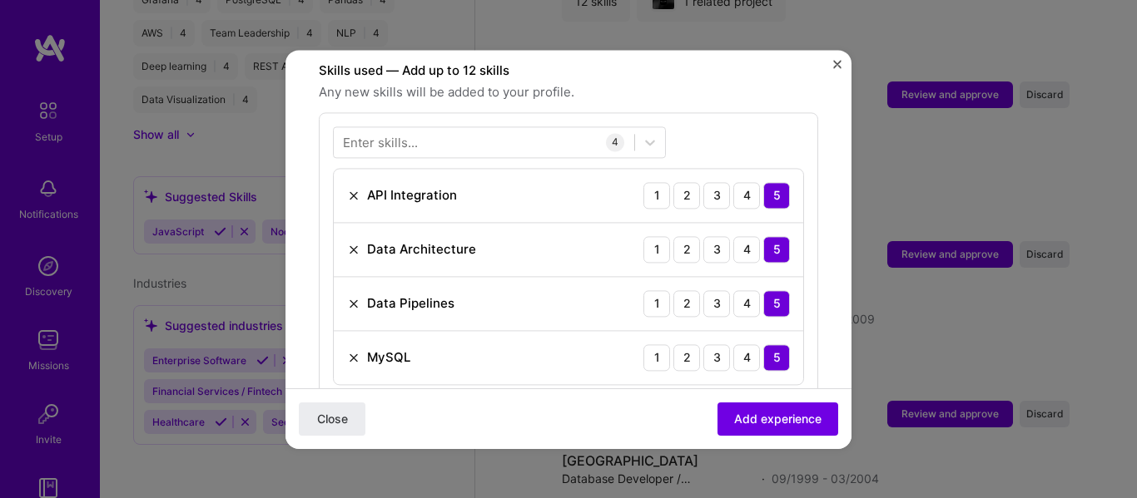
click at [349, 189] on img at bounding box center [353, 195] width 13 height 13
click at [345, 286] on div "MySQL 1 2 3 4 5" at bounding box center [568, 303] width 469 height 53
click at [349, 297] on img at bounding box center [353, 303] width 13 height 13
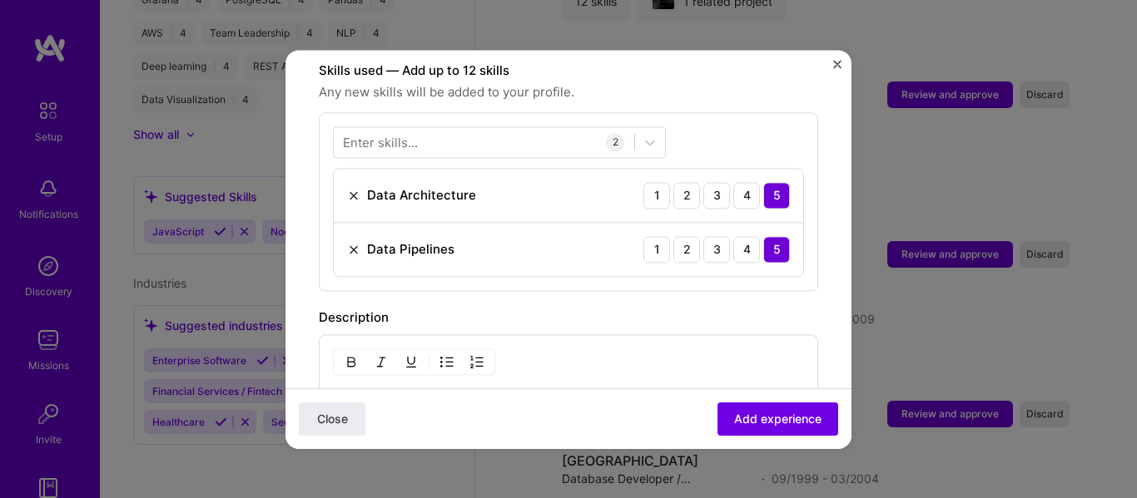
click at [409, 144] on div "Enter skills... 2 Data Architecture 1 2 3 4 5 Data Pipelines 1 2 3 4 5" at bounding box center [568, 201] width 499 height 179
click at [409, 133] on div "Enter skills..." at bounding box center [380, 141] width 75 height 17
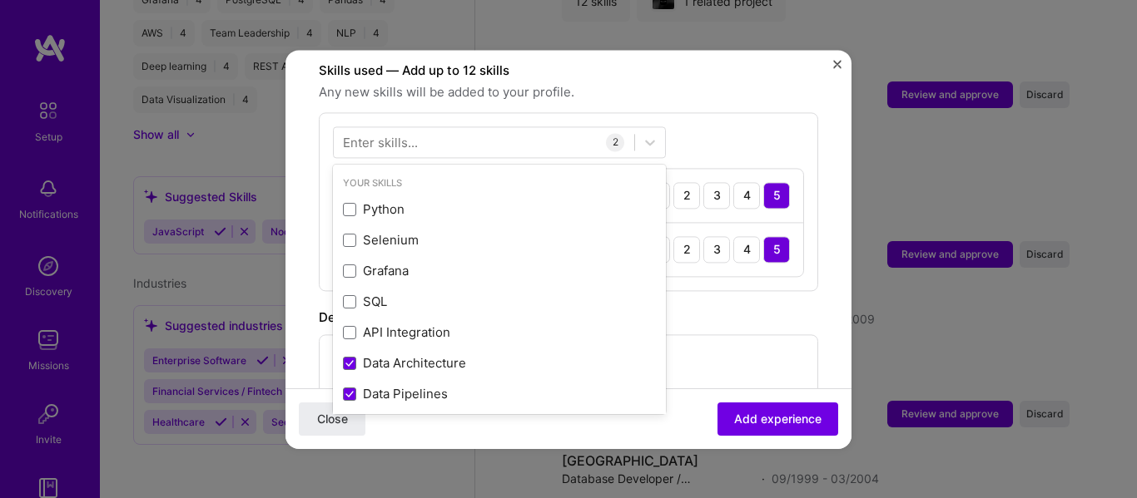
click at [409, 133] on div "Enter skills..." at bounding box center [380, 141] width 75 height 17
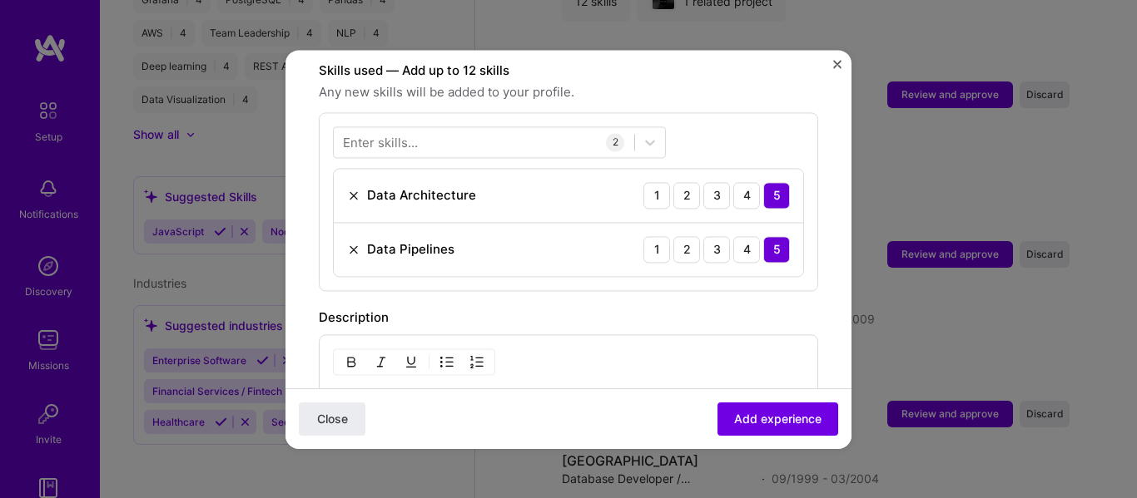
click at [409, 133] on div "Enter skills..." at bounding box center [380, 141] width 75 height 17
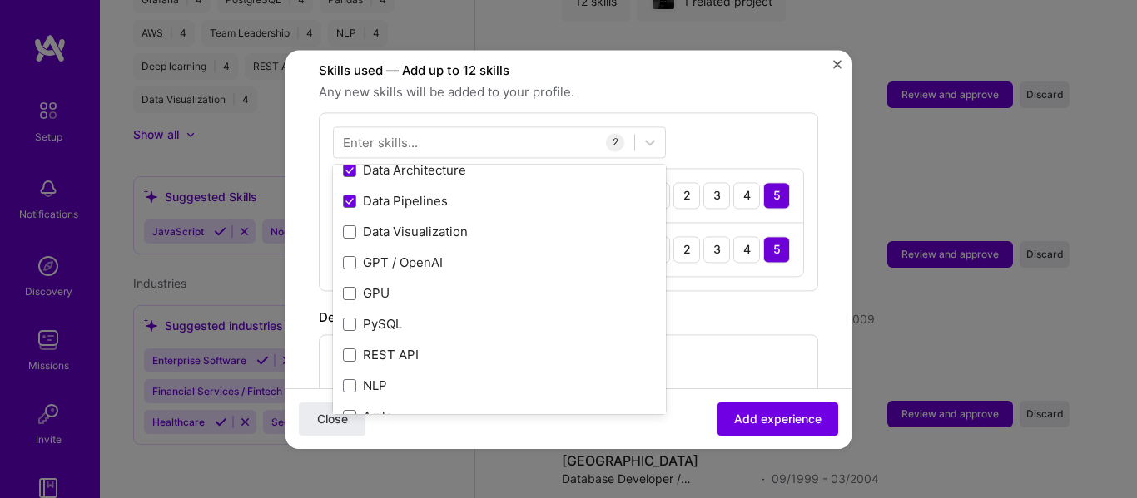
scroll to position [194, 0]
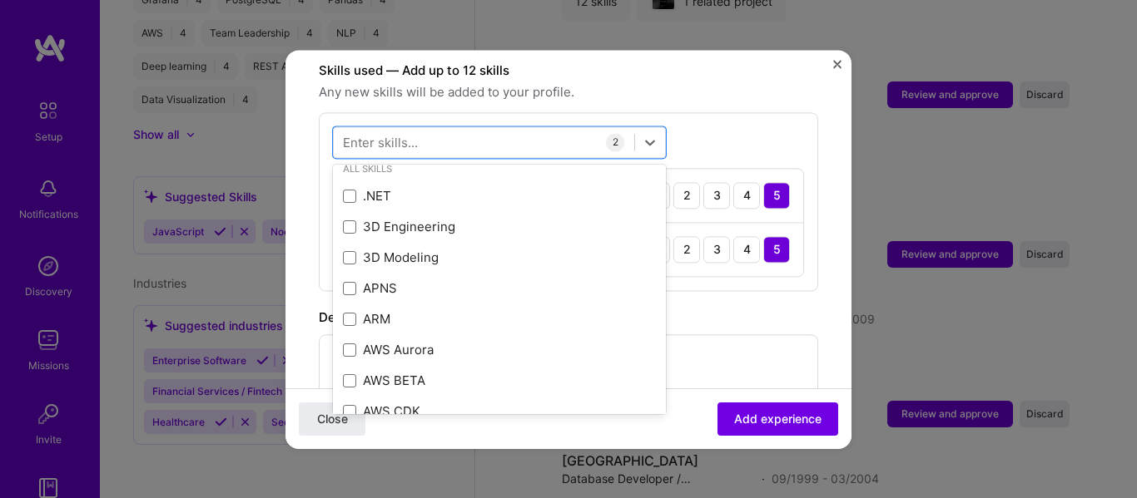
scroll to position [1047, 0]
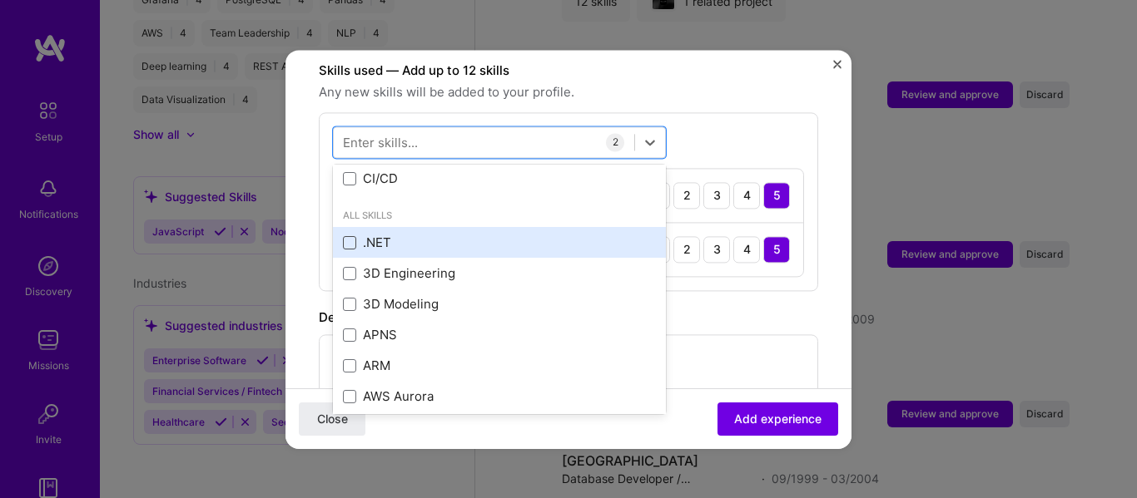
click at [354, 236] on span at bounding box center [349, 242] width 13 height 13
click at [0, 0] on input "checkbox" at bounding box center [0, 0] width 0 height 0
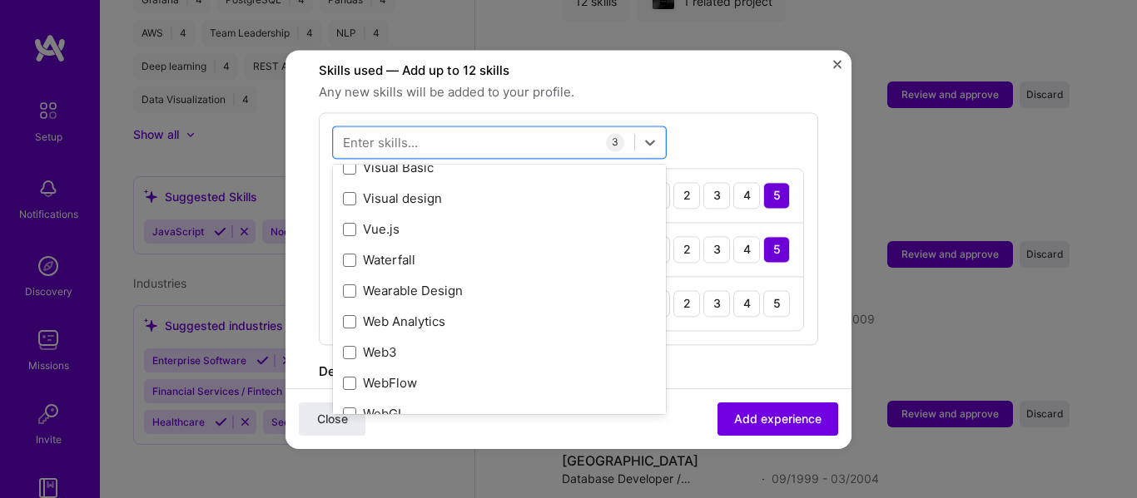
scroll to position [10769, 0]
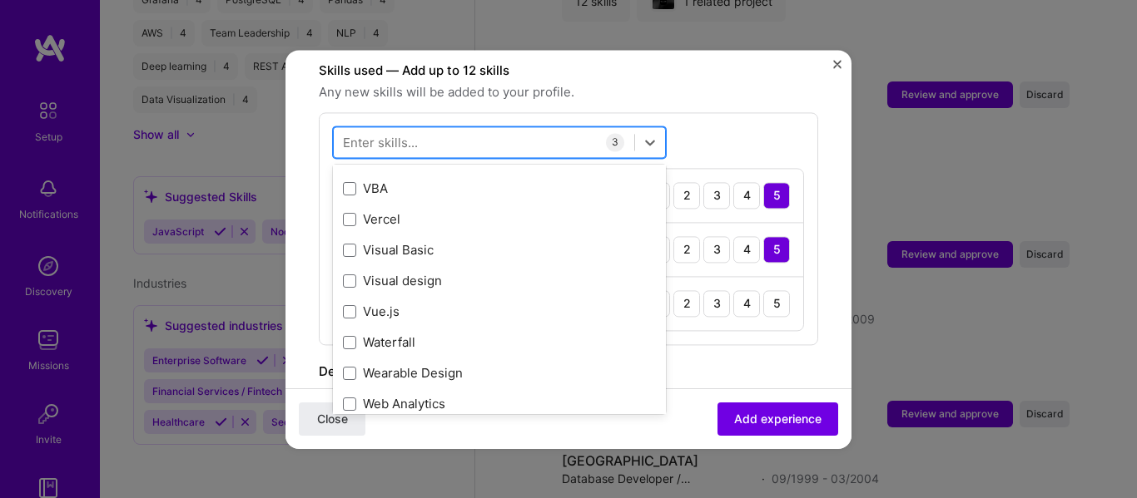
click at [460, 128] on div at bounding box center [484, 141] width 300 height 27
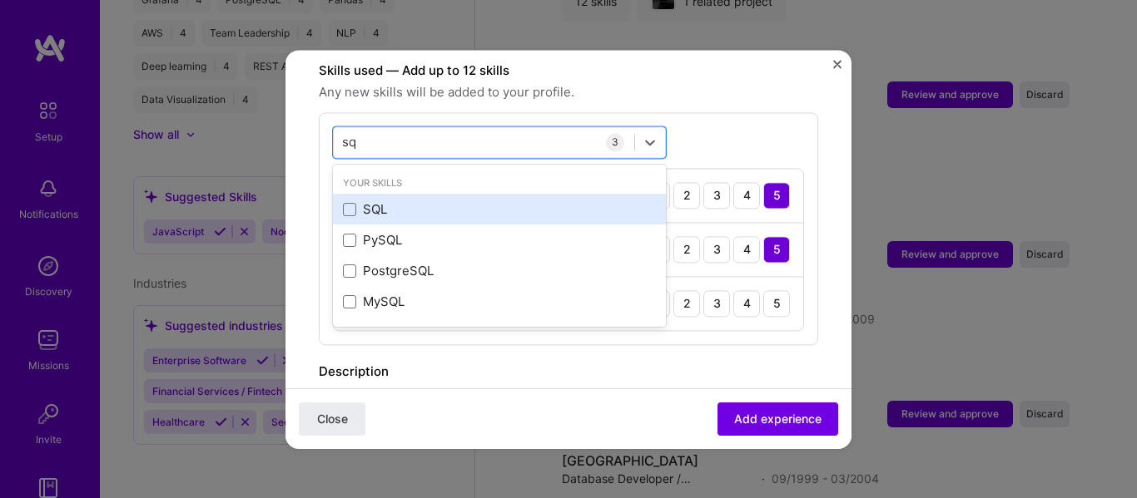
click at [356, 201] on div "SQL" at bounding box center [499, 209] width 313 height 17
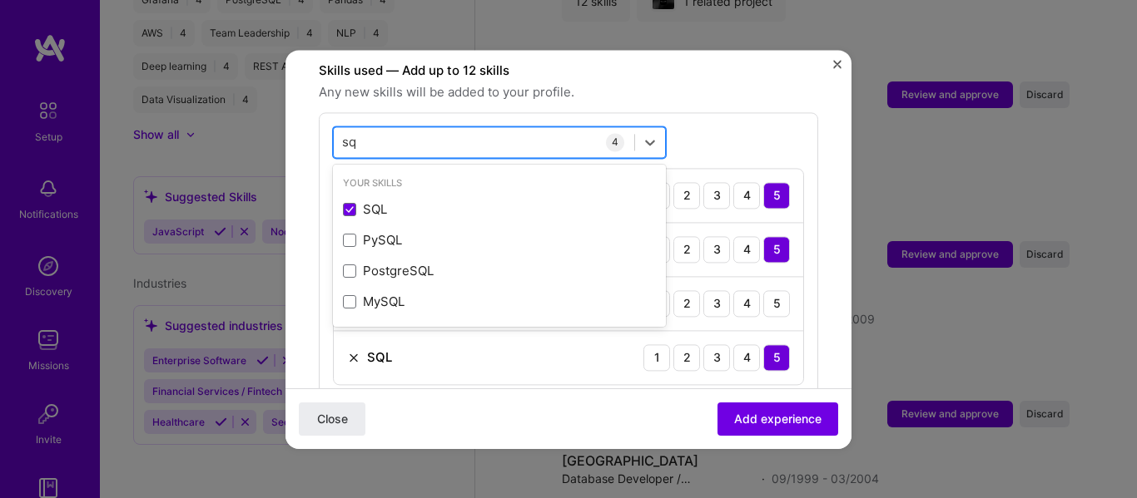
type input "s"
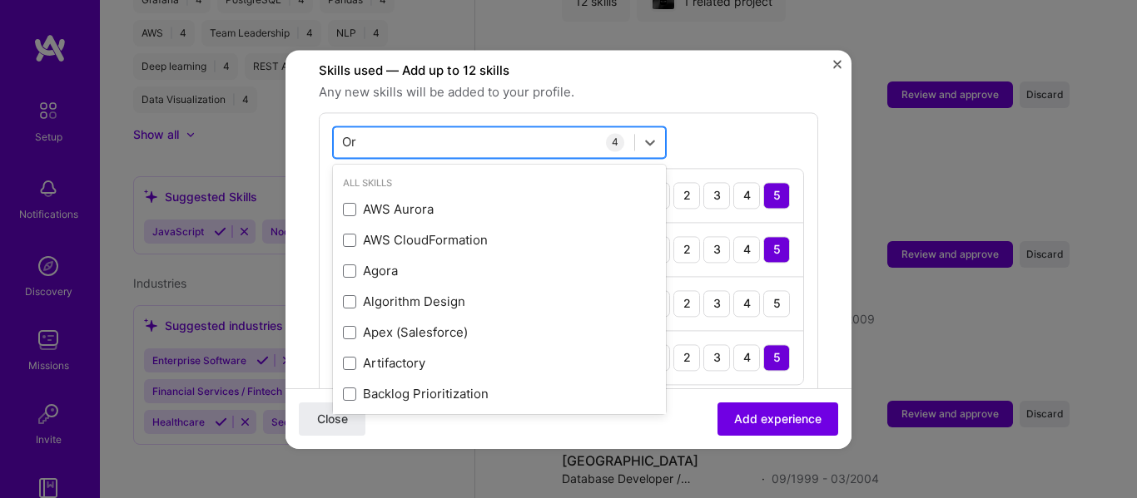
type input "O"
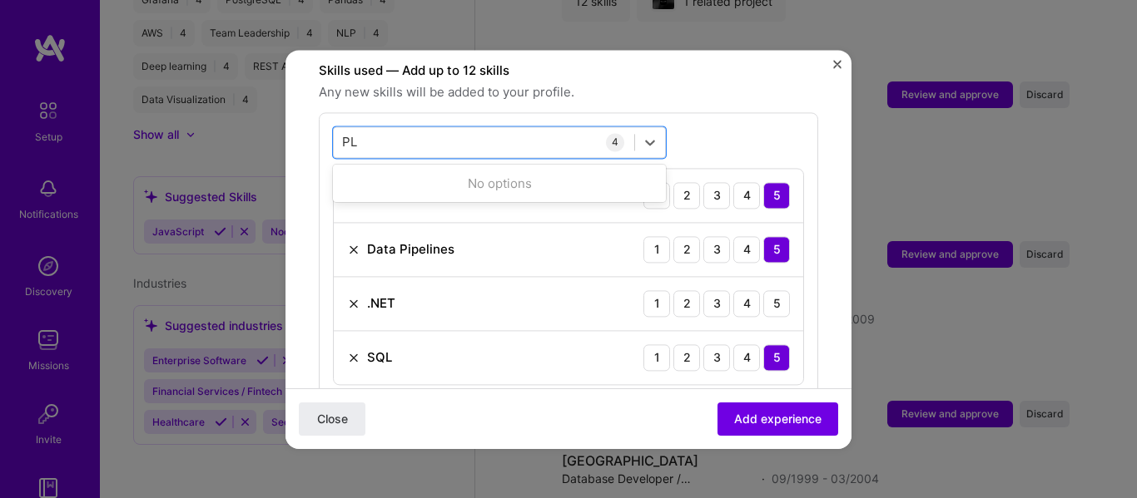
type input "P"
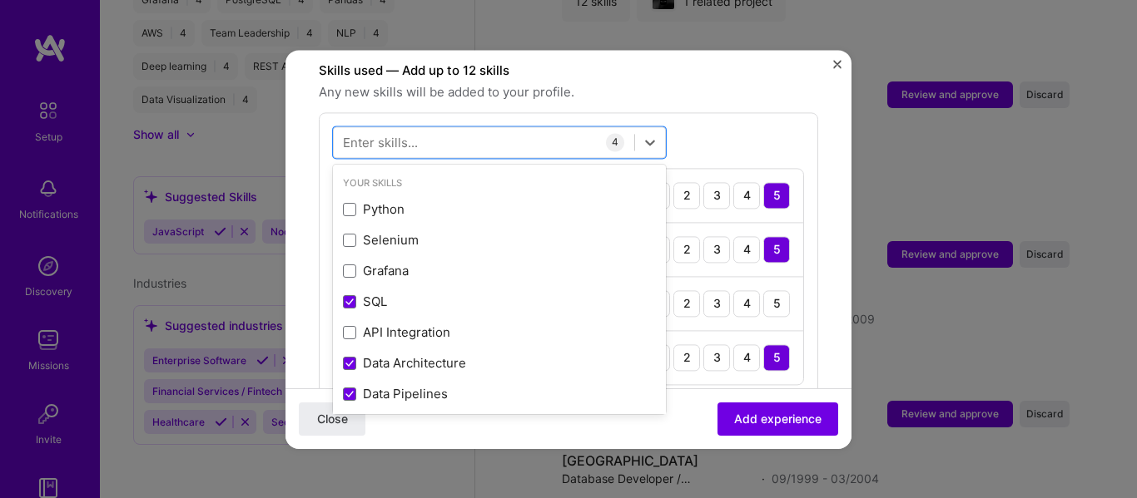
click at [752, 128] on div "option SQL, selected. option Python focused, 0 of 2. 378 results available. Use…" at bounding box center [568, 255] width 499 height 287
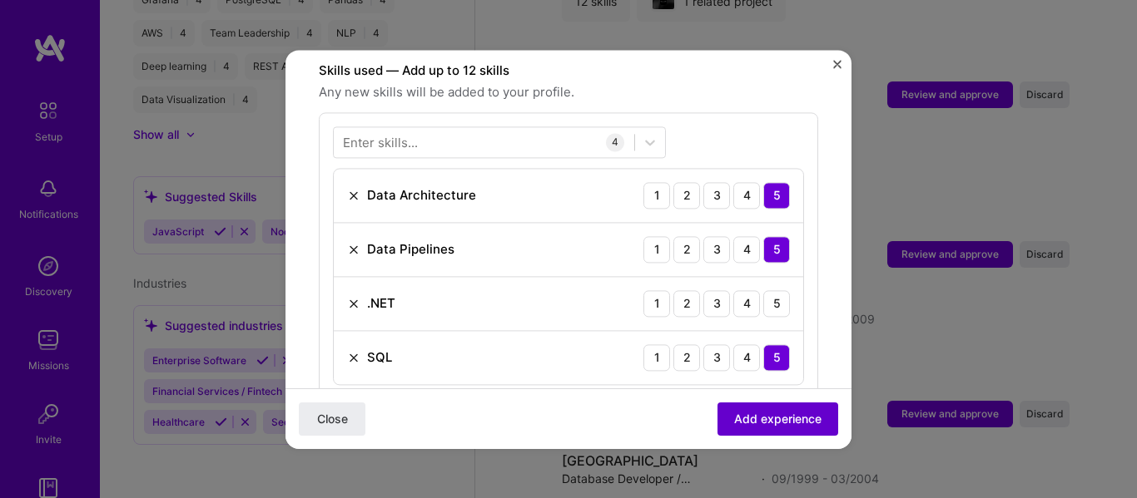
click at [750, 418] on span "Add experience" at bounding box center [777, 418] width 87 height 17
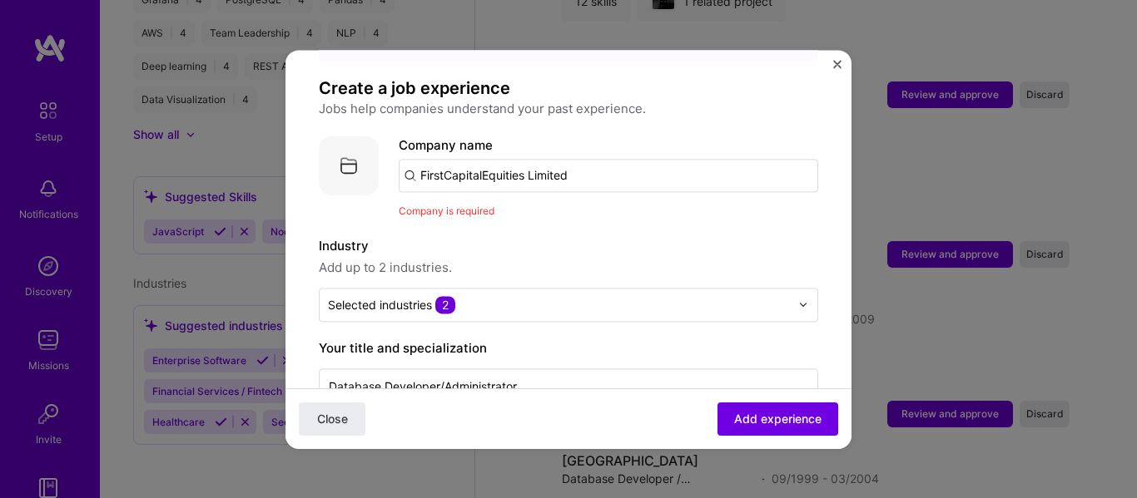
scroll to position [56, 0]
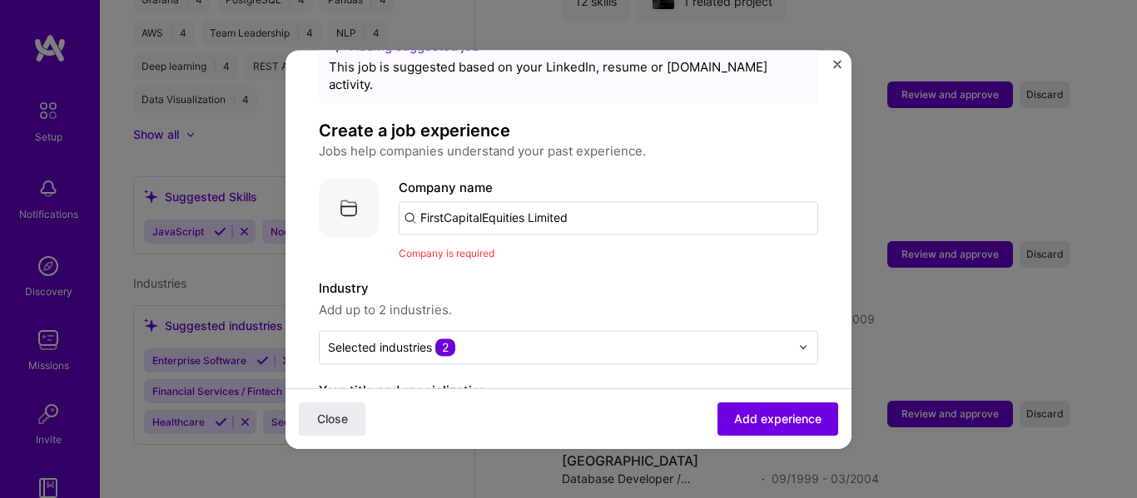
click at [548, 204] on input "FirstCapitalEquities Limited" at bounding box center [608, 217] width 419 height 33
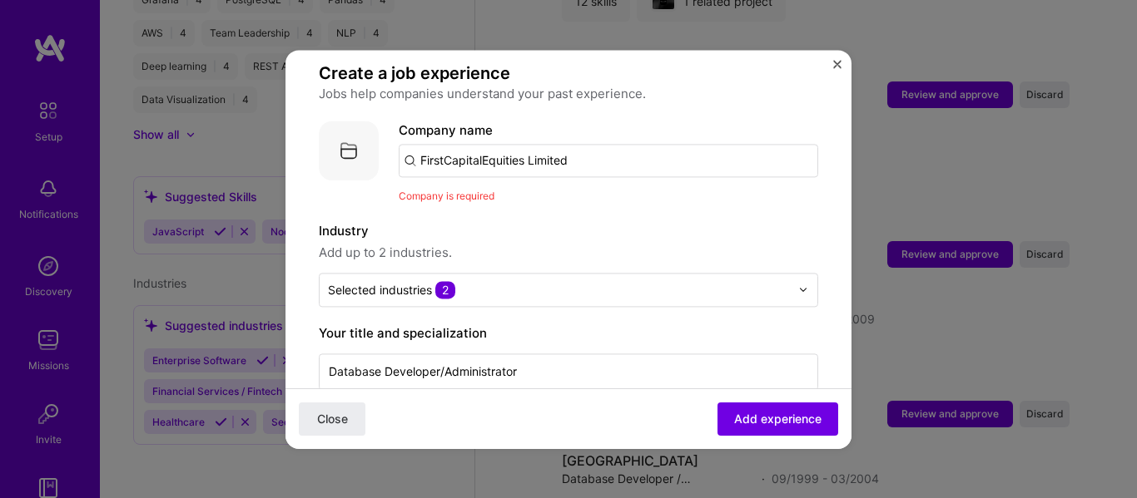
scroll to position [111, 0]
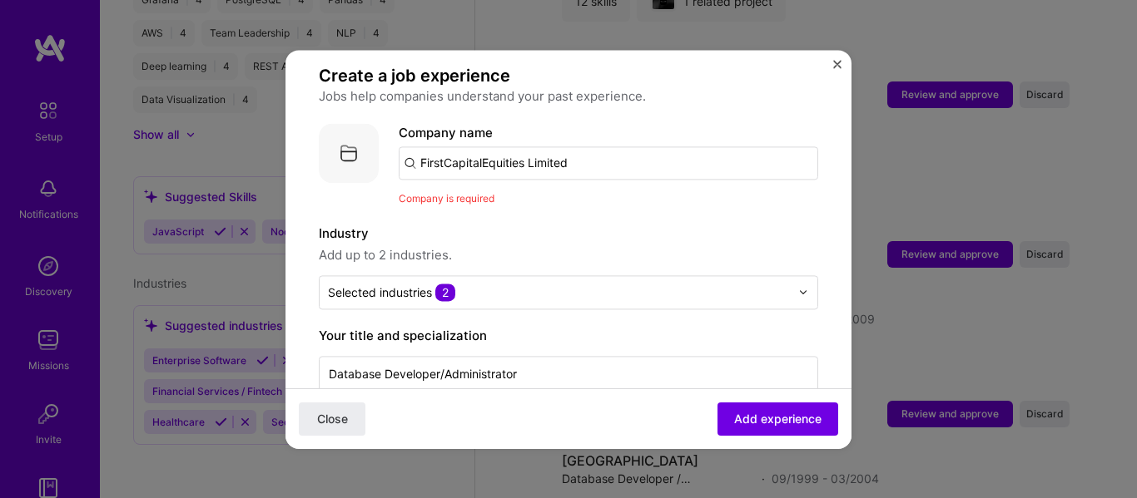
drag, startPoint x: 592, startPoint y: 141, endPoint x: 377, endPoint y: 139, distance: 214.7
click at [377, 139] on div "Company logo Company name FirstCapitalEquities Limited Company is required" at bounding box center [568, 165] width 499 height 84
paste input "[URL][DOMAIN_NAME]"
type input "[URL][DOMAIN_NAME]"
click button "Close" at bounding box center [332, 418] width 67 height 33
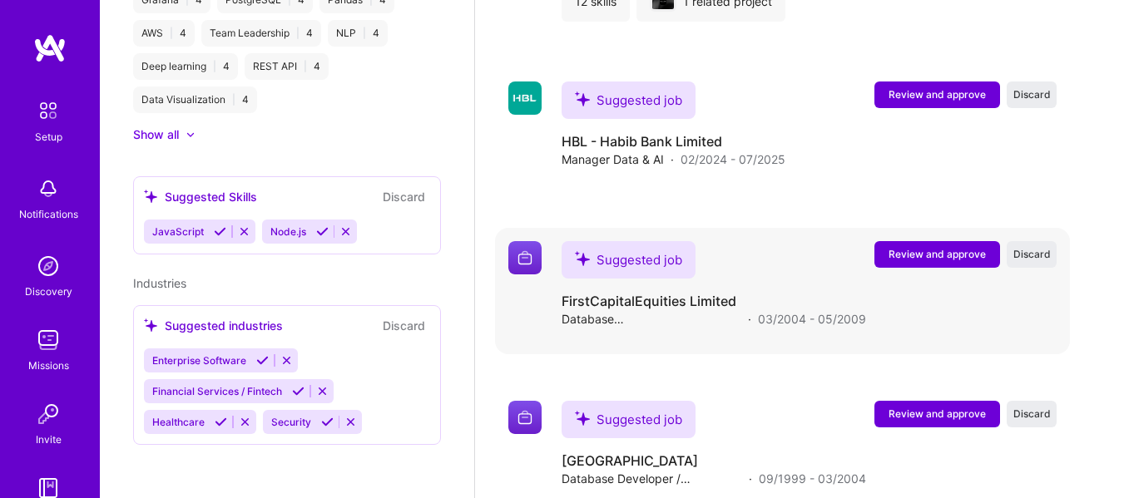
click at [905, 262] on button "Review and approve" at bounding box center [938, 254] width 126 height 27
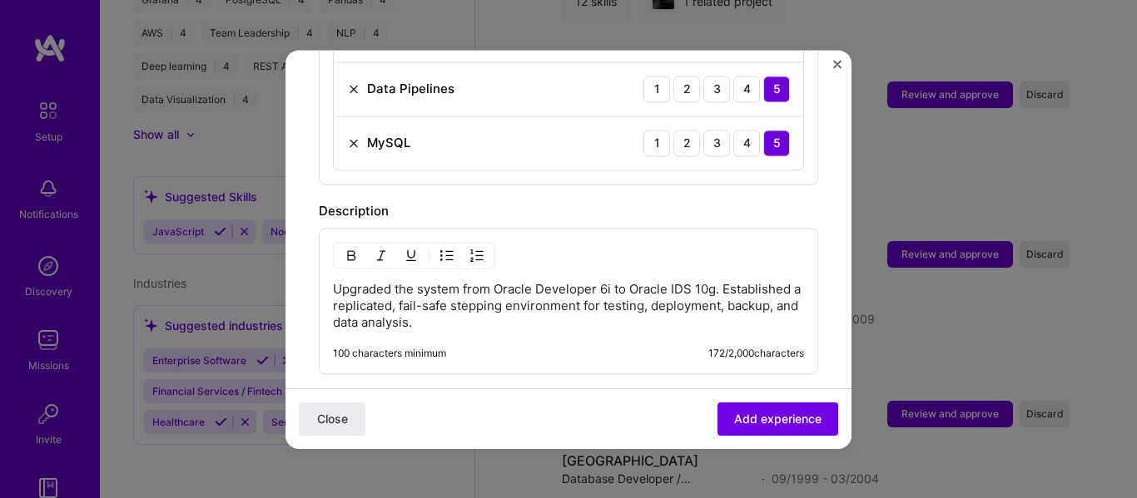
scroll to position [805, 0]
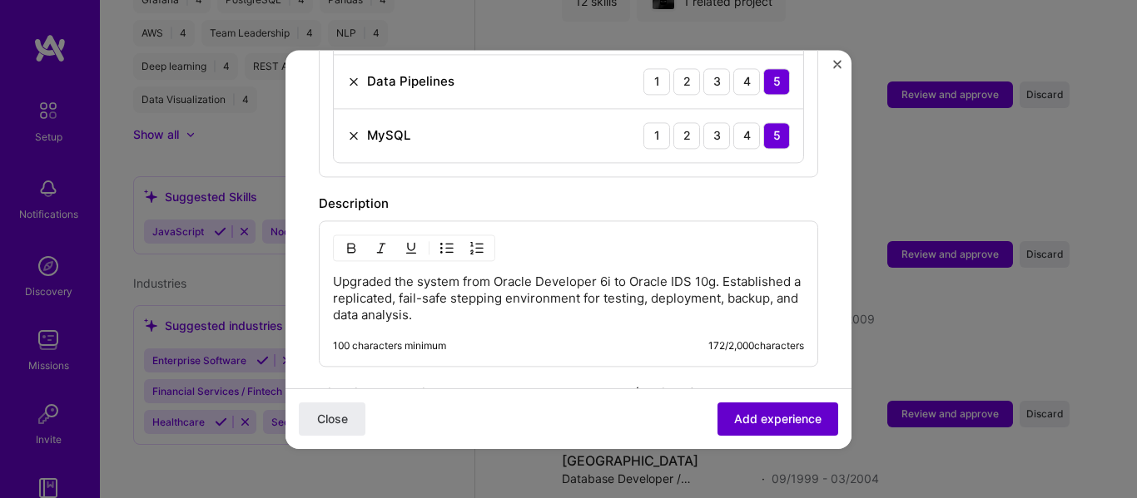
click at [734, 419] on span "Add experience" at bounding box center [777, 418] width 87 height 17
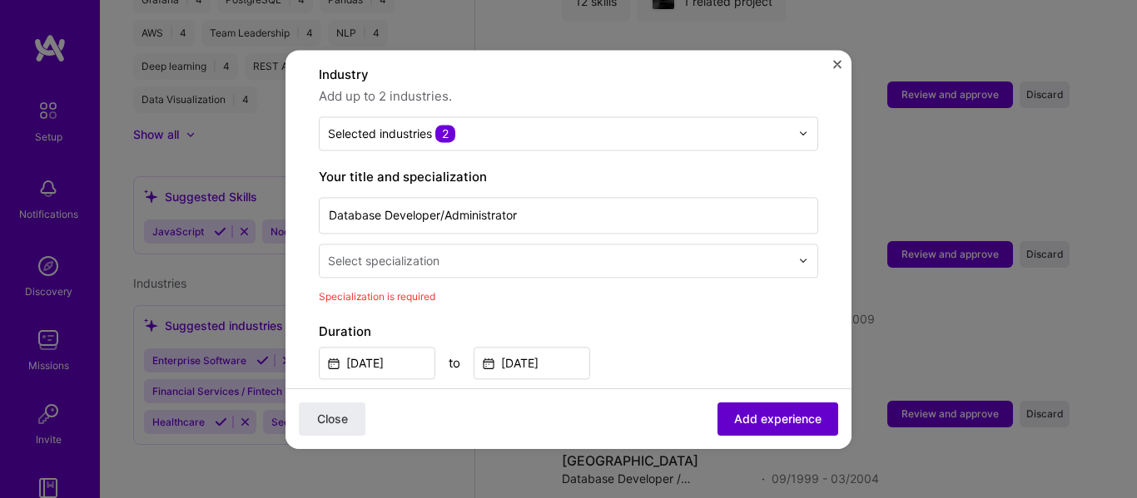
scroll to position [166, 0]
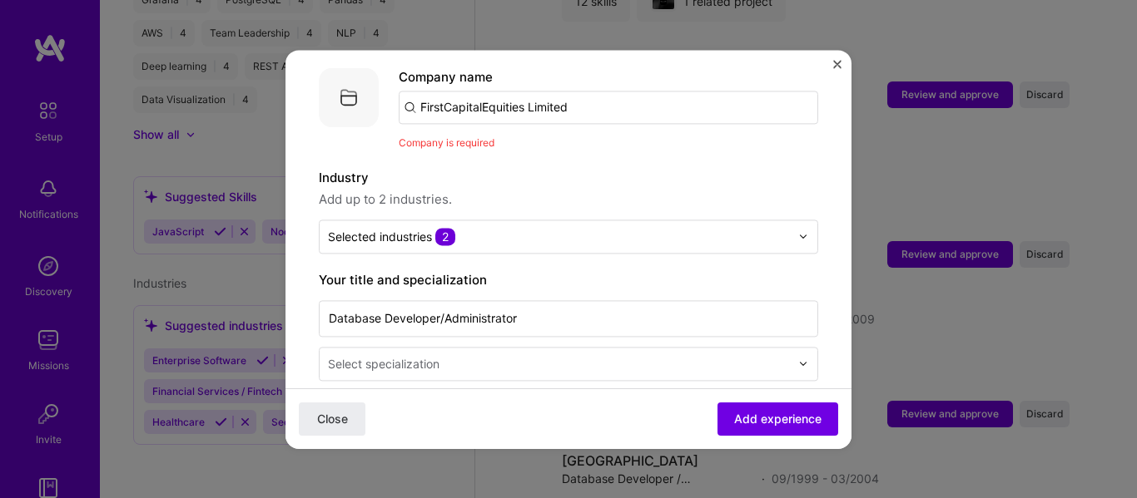
click at [519, 95] on input "FirstCapitalEquities Limited" at bounding box center [608, 107] width 419 height 33
click at [454, 134] on div "Company is required" at bounding box center [608, 142] width 419 height 17
click at [478, 100] on input "FirstCapitalEquities Limited" at bounding box center [608, 107] width 419 height 33
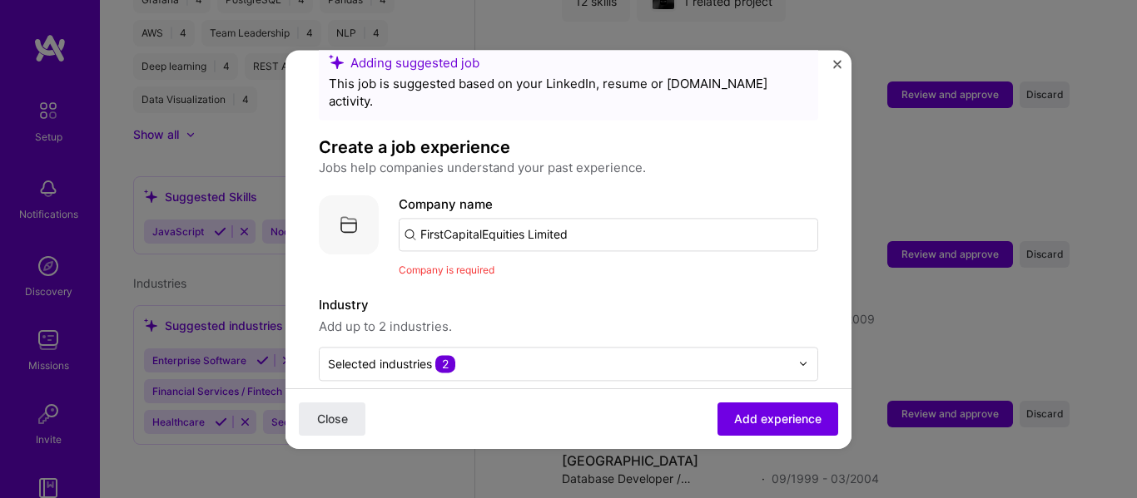
scroll to position [27, 0]
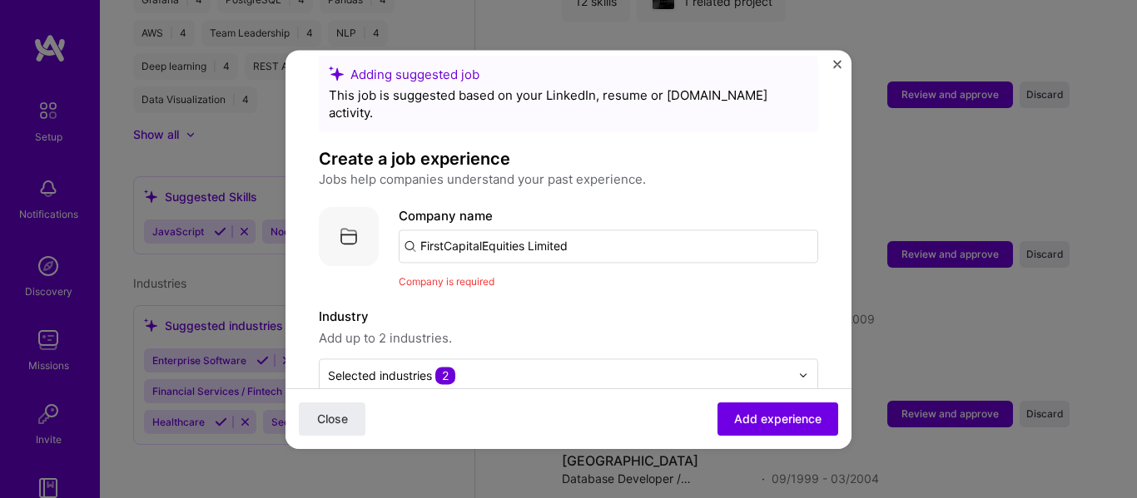
click at [593, 230] on input "FirstCapitalEquities Limited" at bounding box center [608, 246] width 419 height 33
click at [439, 230] on input "FirstCapitalEquities Limited" at bounding box center [608, 246] width 419 height 33
click at [444, 230] on input "FirstCapitalEquities Limited" at bounding box center [608, 246] width 419 height 33
click at [485, 231] on input "First CapitalEquities Limited" at bounding box center [608, 246] width 419 height 33
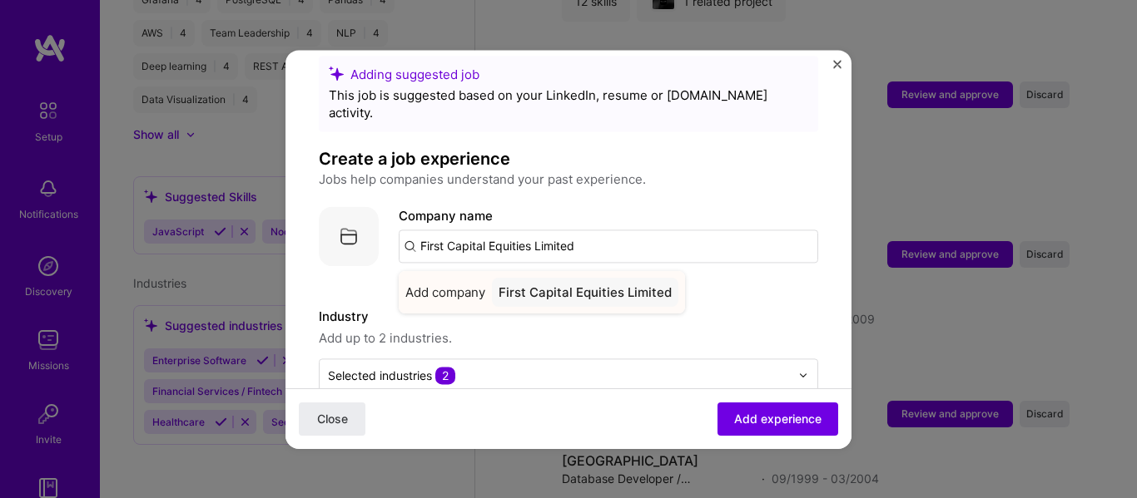
type input "First Capital Equities Limited"
click at [508, 279] on div "First Capital Equities Limited" at bounding box center [585, 292] width 186 height 29
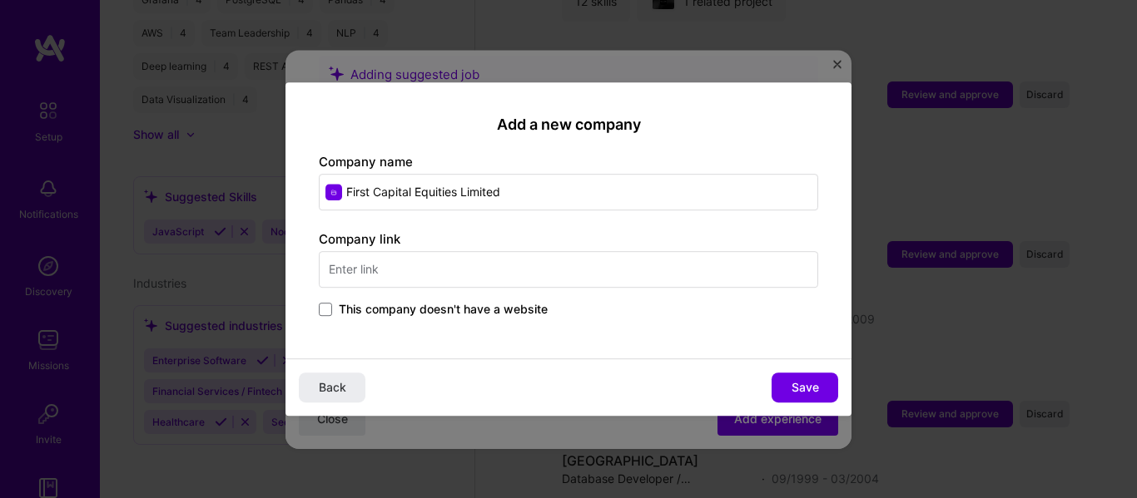
click at [421, 281] on input "text" at bounding box center [568, 269] width 499 height 37
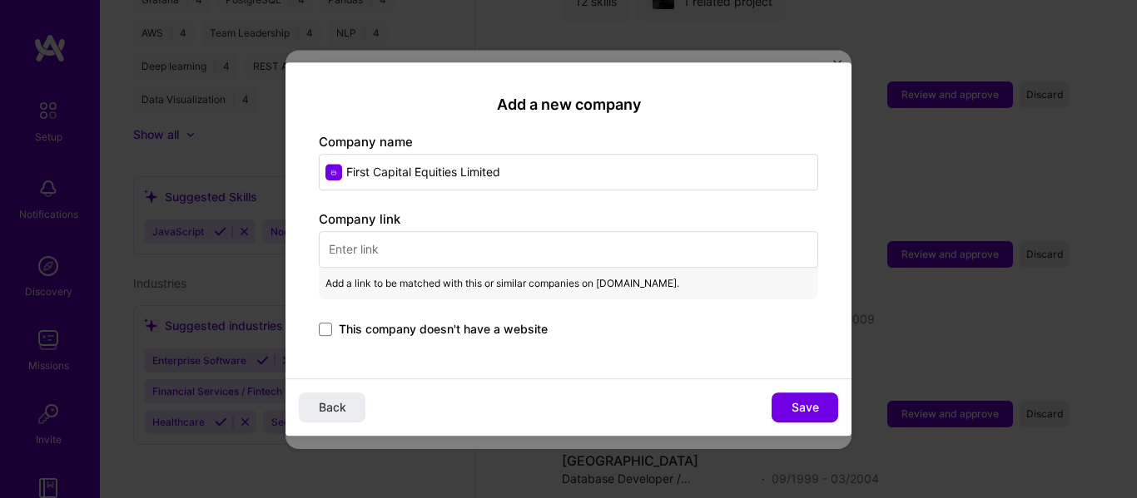
paste input "[URL][DOMAIN_NAME]"
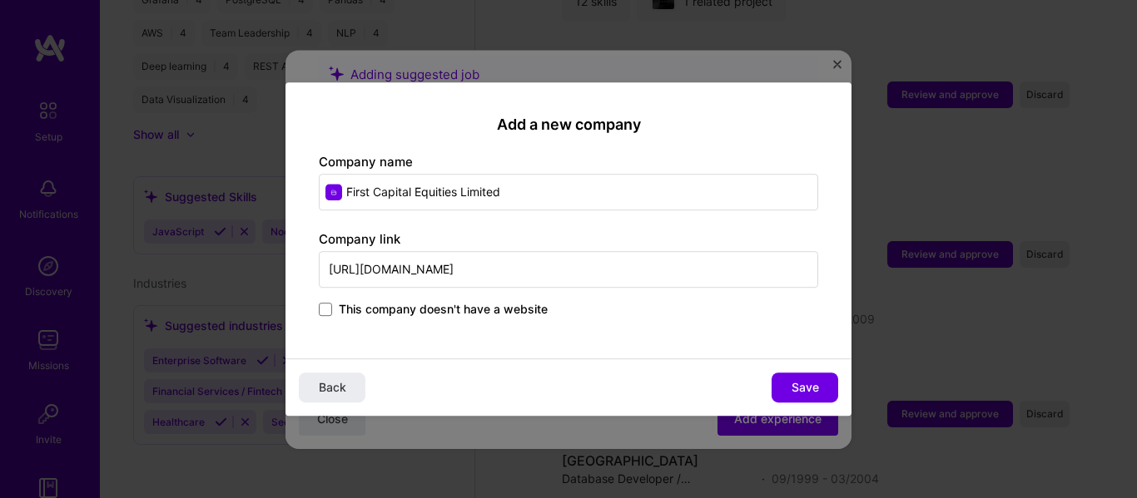
type input "[URL][DOMAIN_NAME]"
click at [514, 199] on input "First Capital Equities Limited" at bounding box center [568, 192] width 499 height 37
click at [825, 384] on button "Save" at bounding box center [804, 388] width 67 height 30
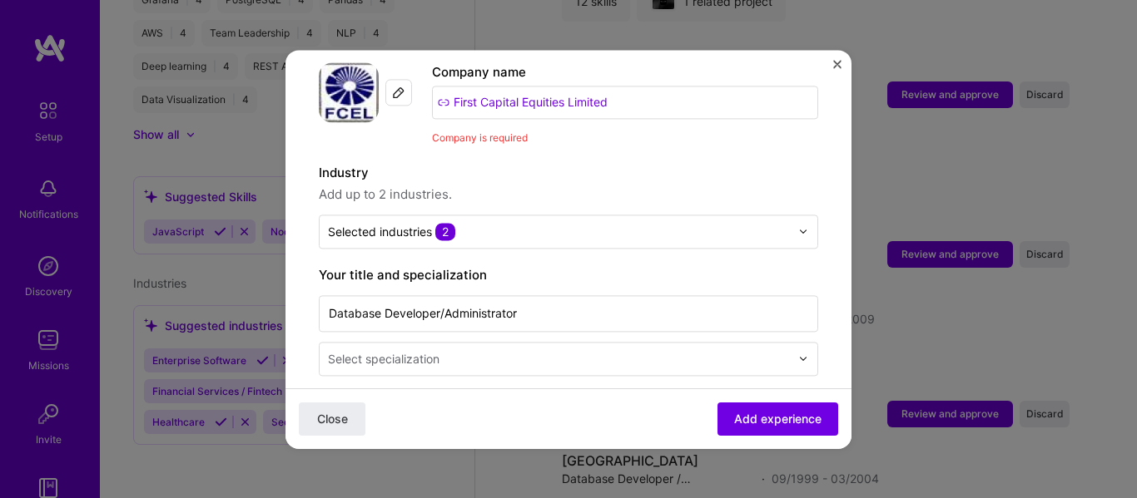
scroll to position [194, 0]
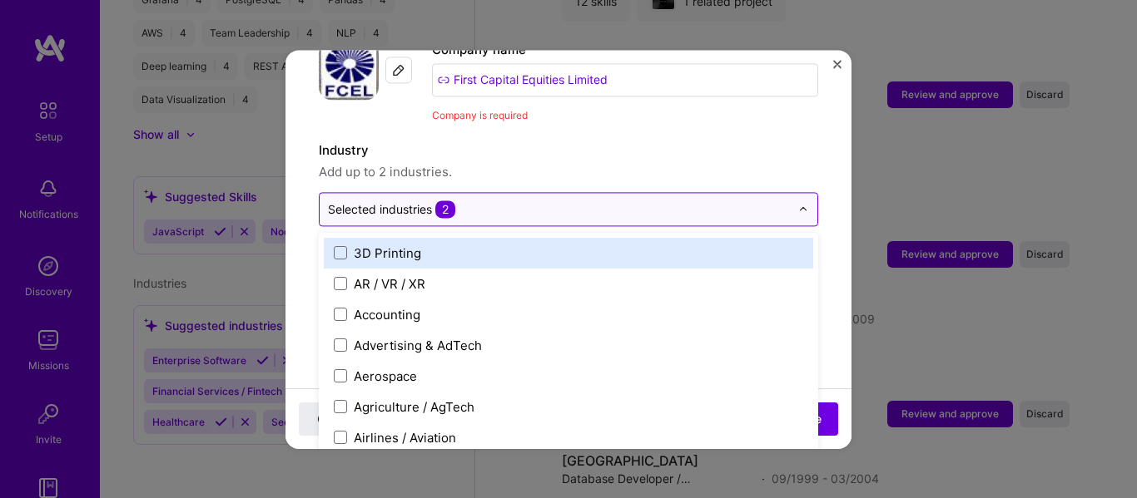
click at [626, 201] on div at bounding box center [559, 209] width 462 height 21
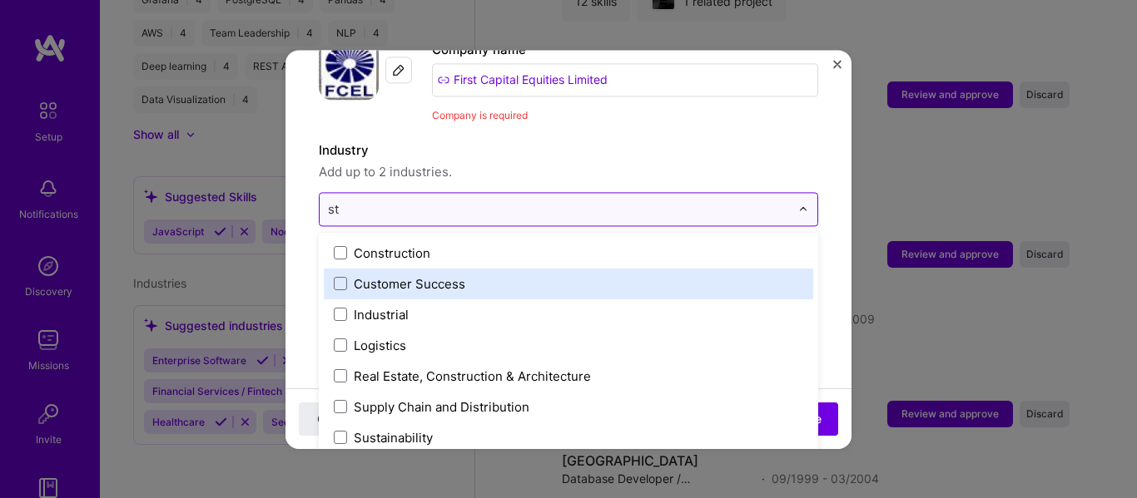
type input "s"
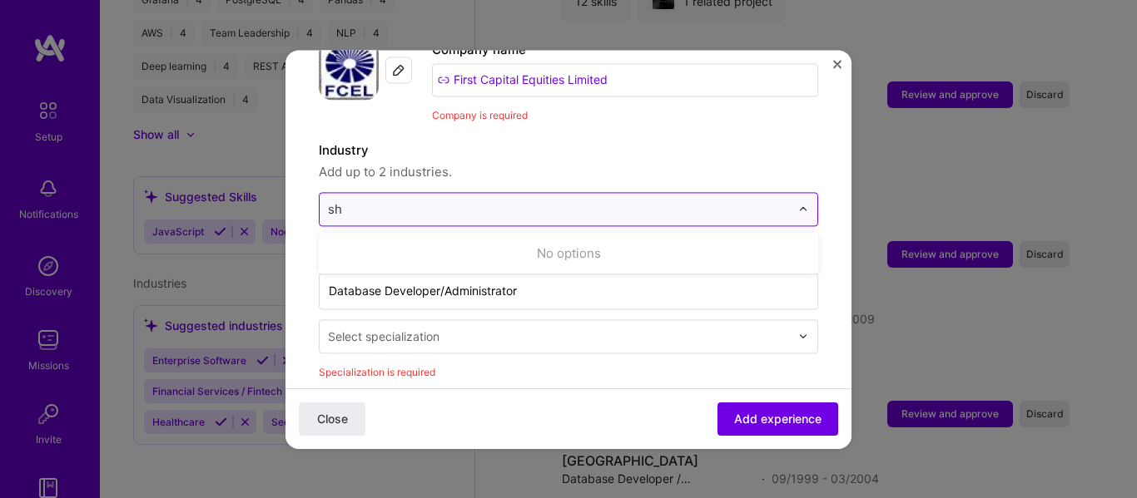
type input "s"
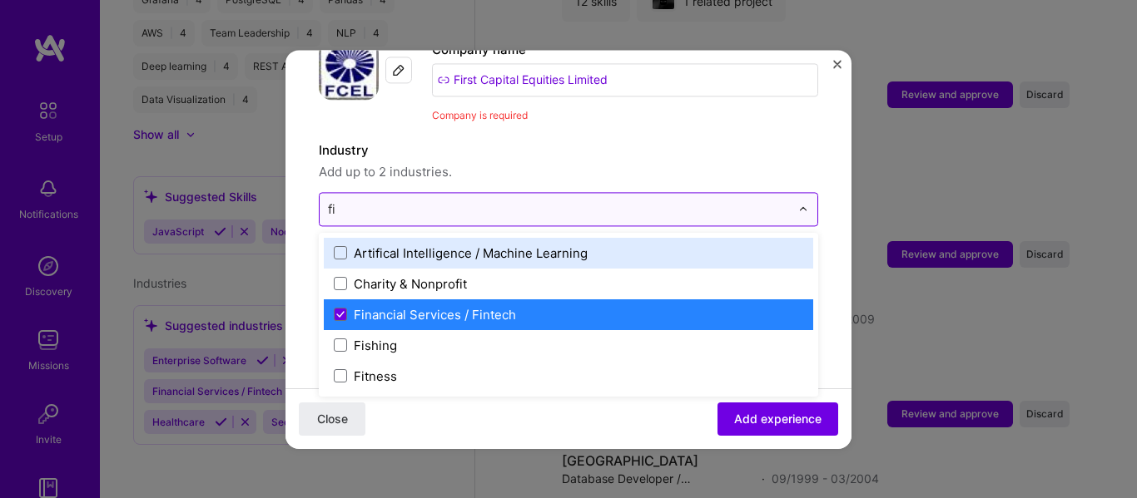
type input "fin"
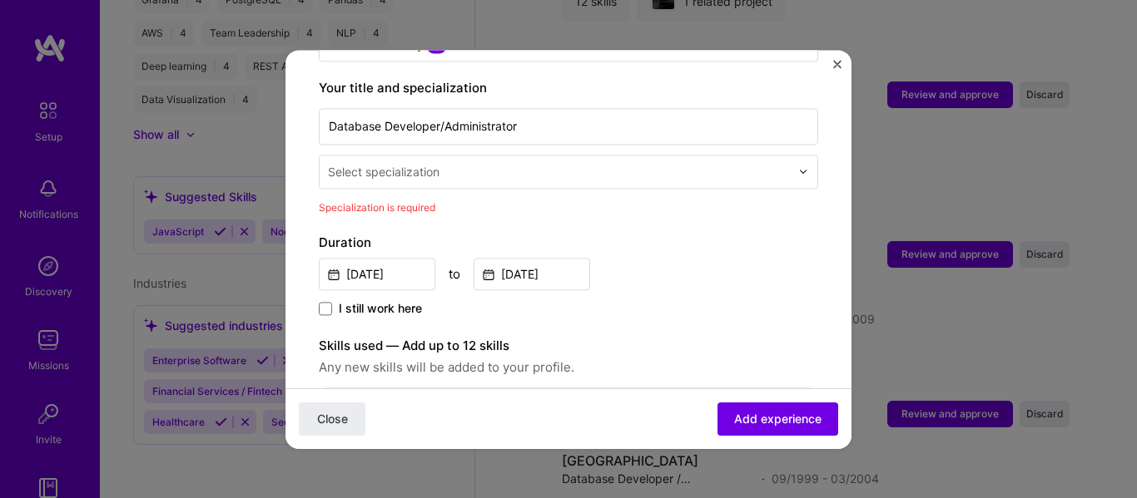
scroll to position [360, 0]
click at [680, 164] on div "Select specialization" at bounding box center [559, 170] width 478 height 32
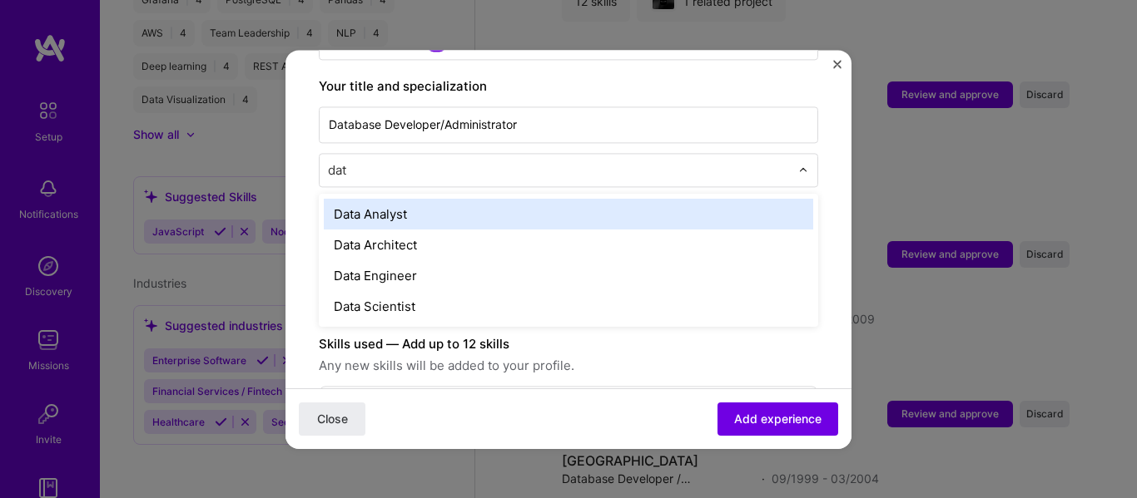
type input "data"
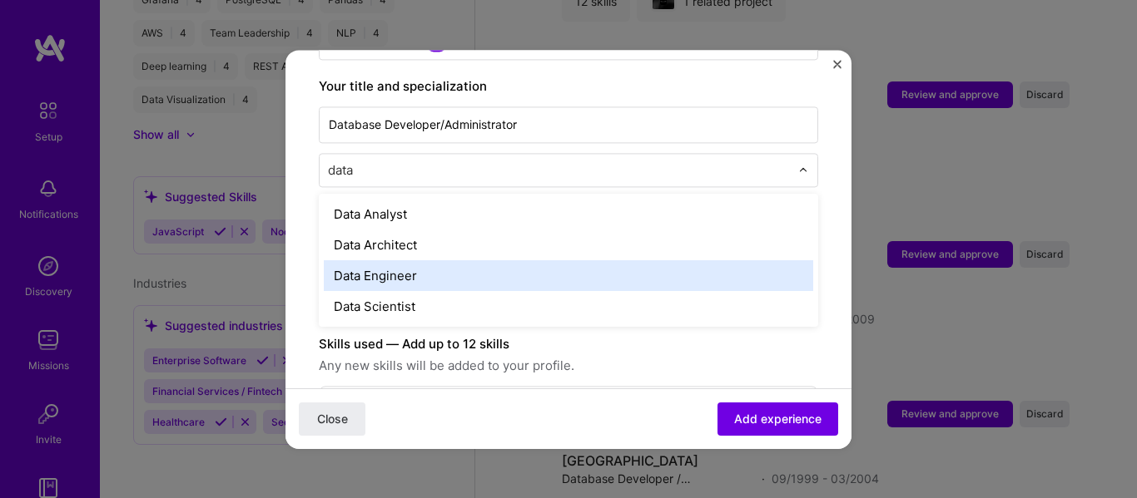
click at [438, 270] on div "Data Engineer" at bounding box center [568, 275] width 489 height 31
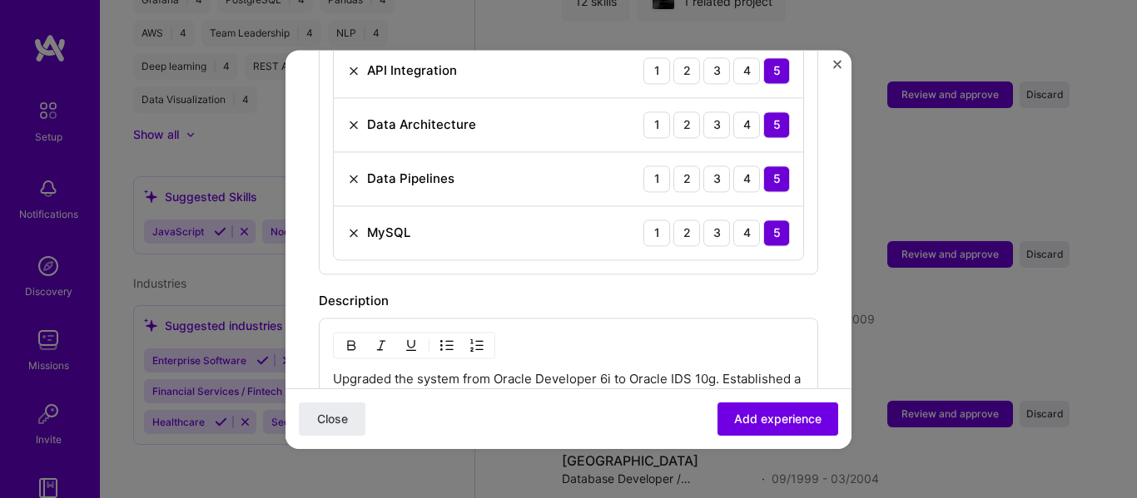
scroll to position [749, 0]
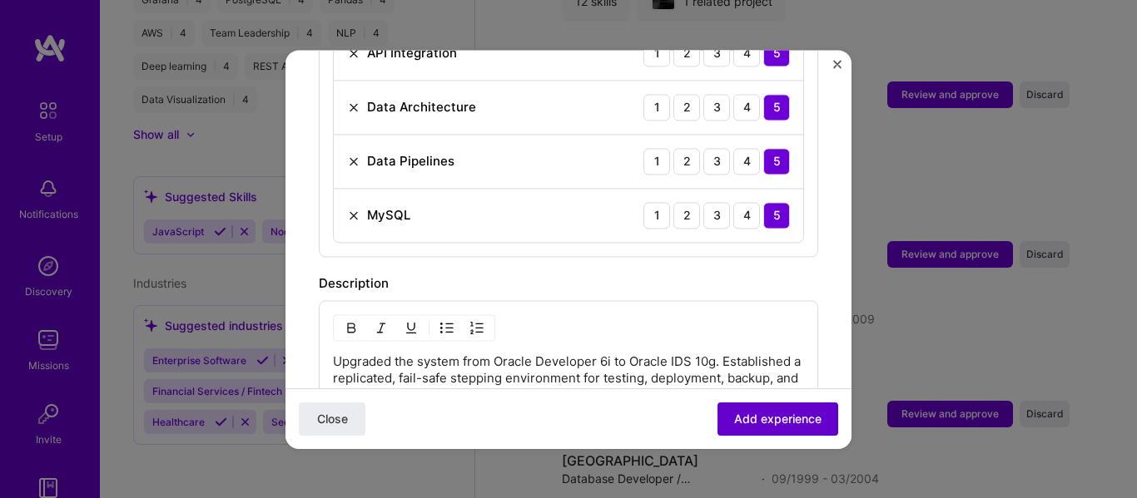
click at [745, 411] on span "Add experience" at bounding box center [777, 418] width 87 height 17
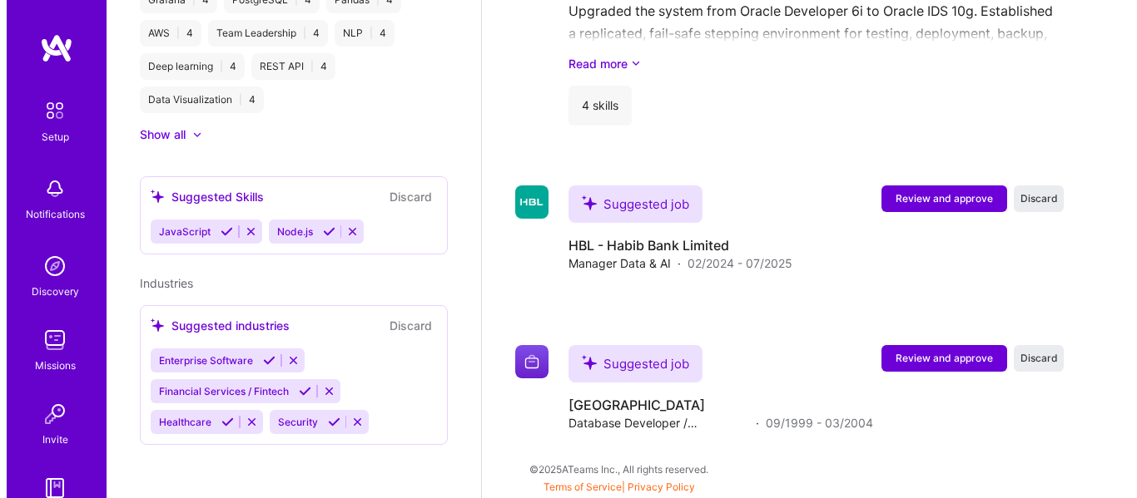
scroll to position [3280, 0]
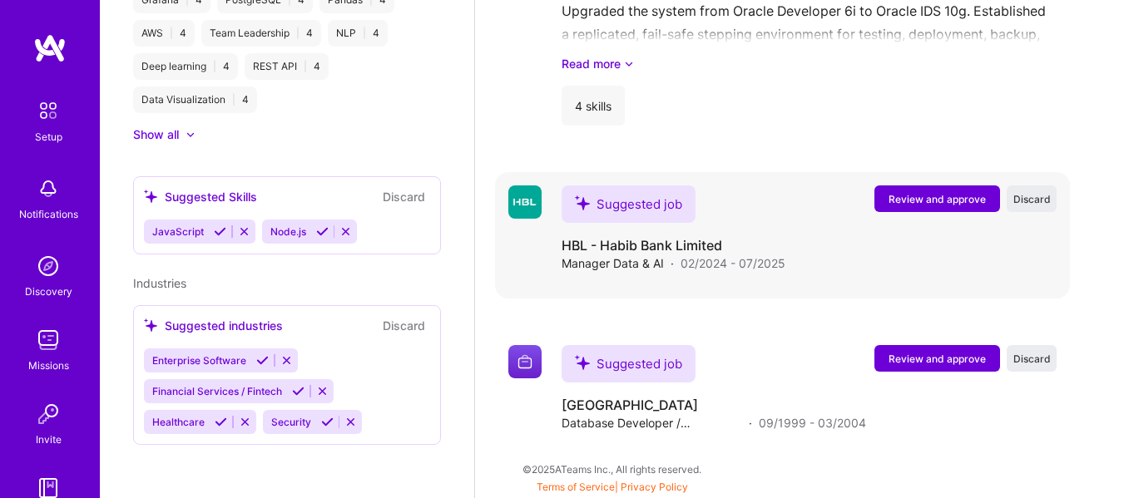
click at [903, 203] on span "Review and approve" at bounding box center [937, 199] width 97 height 14
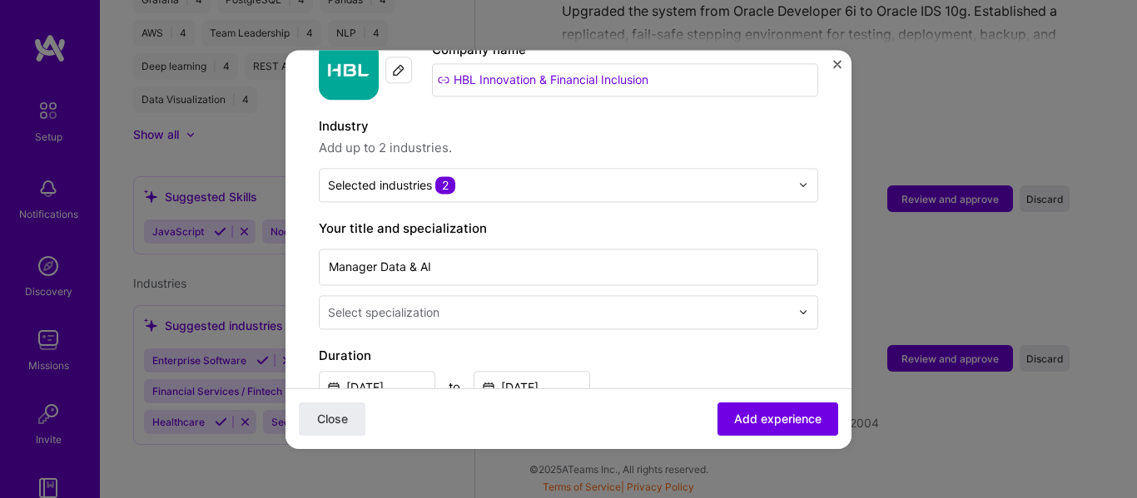
scroll to position [222, 0]
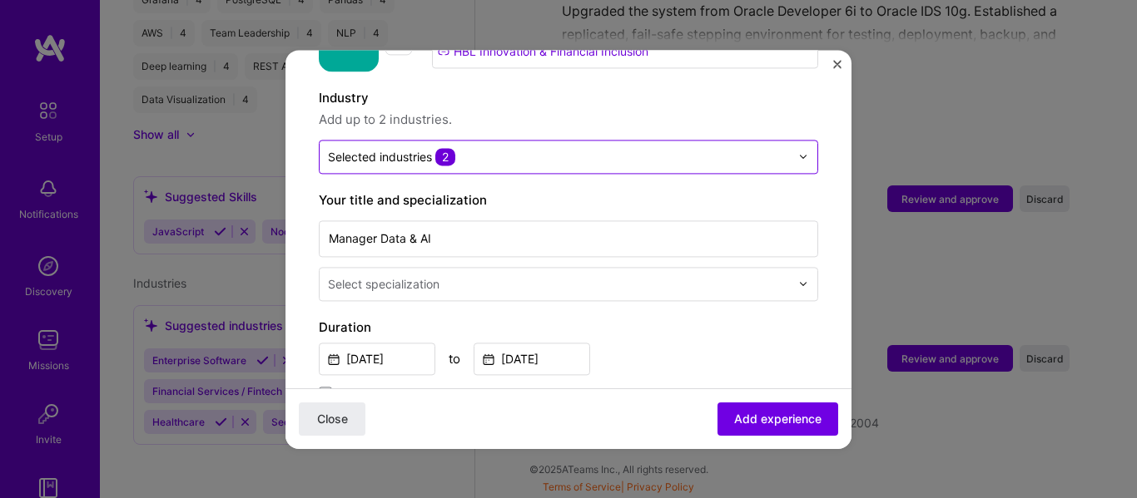
click at [686, 149] on div at bounding box center [559, 156] width 462 height 21
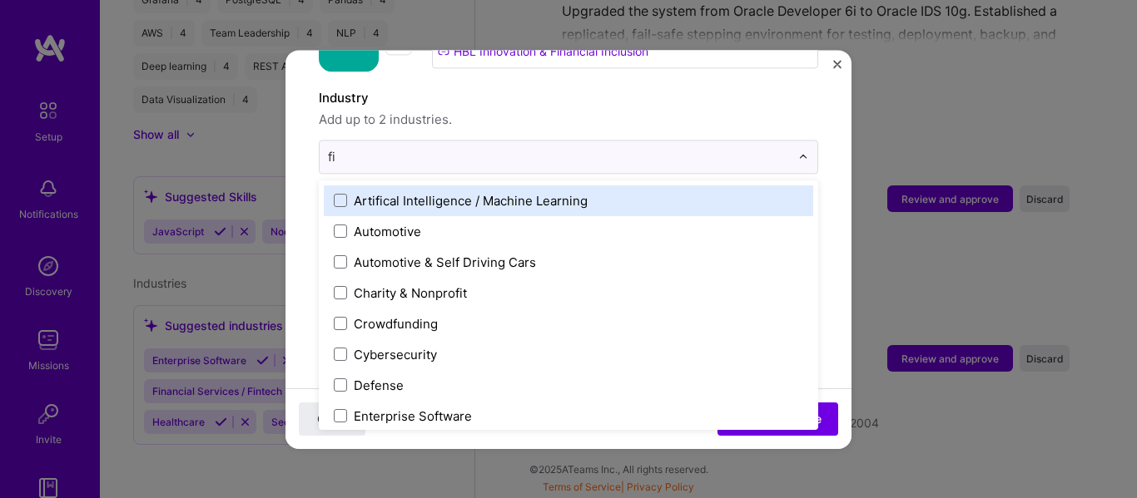
type input "fin"
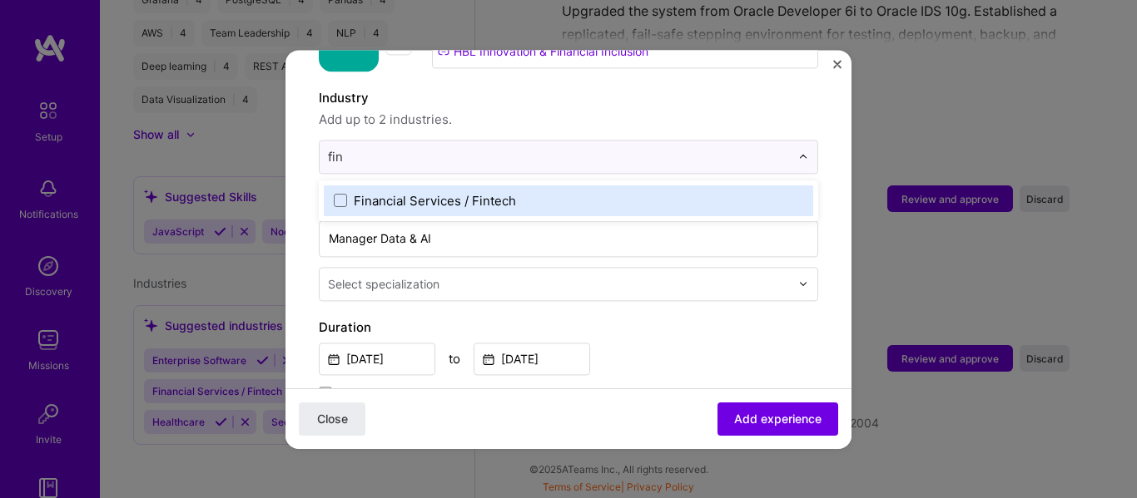
click at [430, 192] on div "Financial Services / Fintech" at bounding box center [435, 200] width 162 height 17
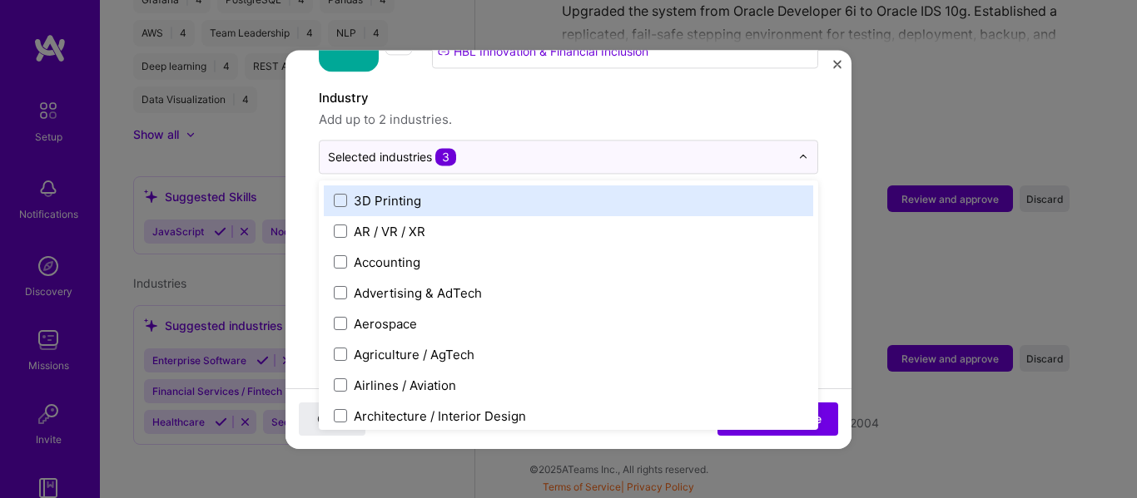
click at [641, 110] on span "Add up to 2 industries." at bounding box center [568, 120] width 499 height 20
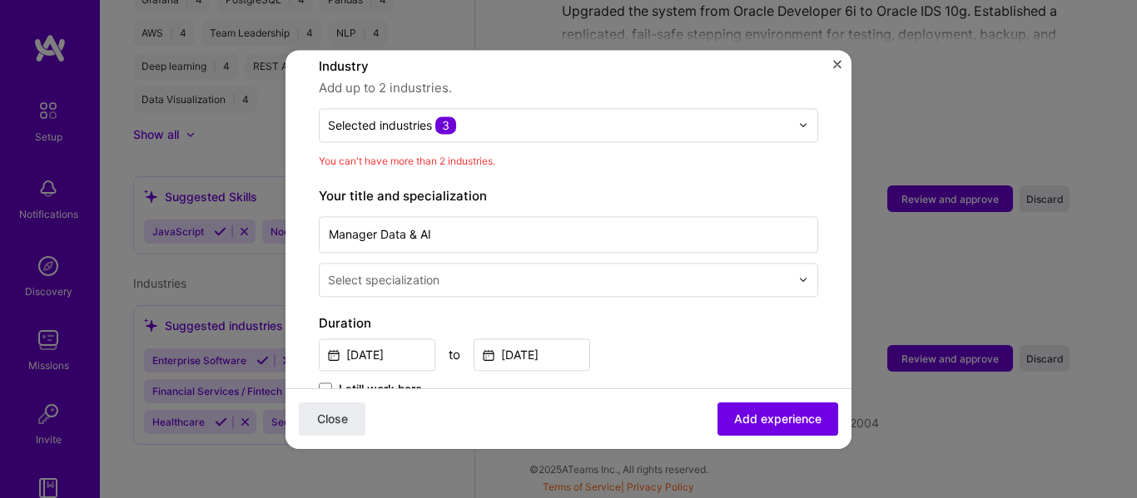
scroll to position [277, 0]
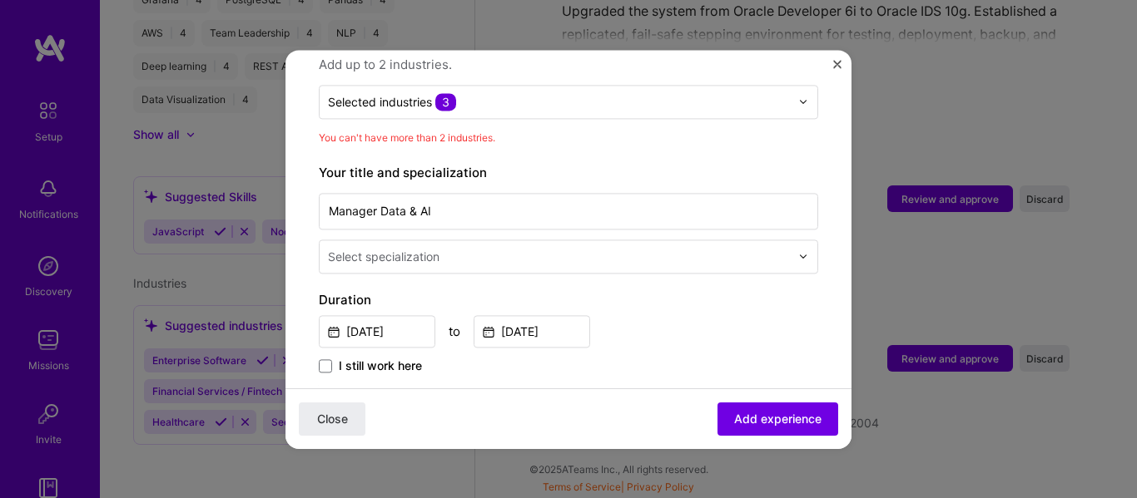
click at [631, 254] on div "Select specialization" at bounding box center [559, 256] width 478 height 32
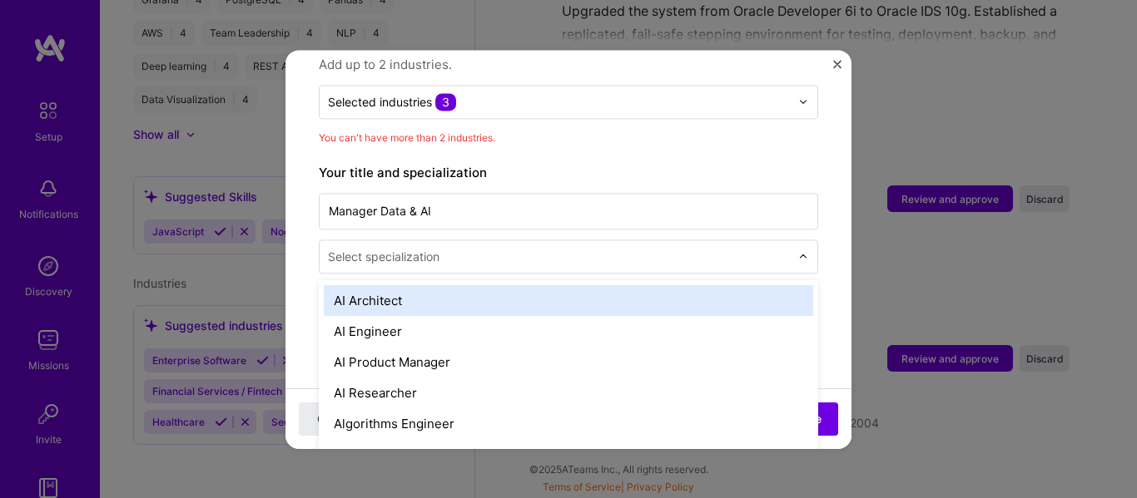
click at [617, 290] on div "AI Architect" at bounding box center [568, 300] width 489 height 31
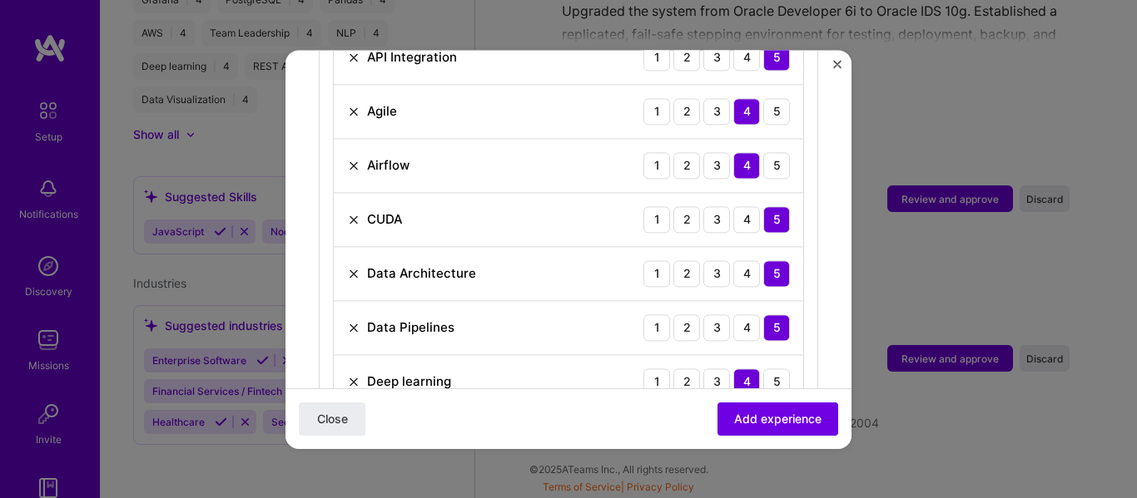
scroll to position [749, 0]
click at [348, 158] on img at bounding box center [353, 164] width 13 height 13
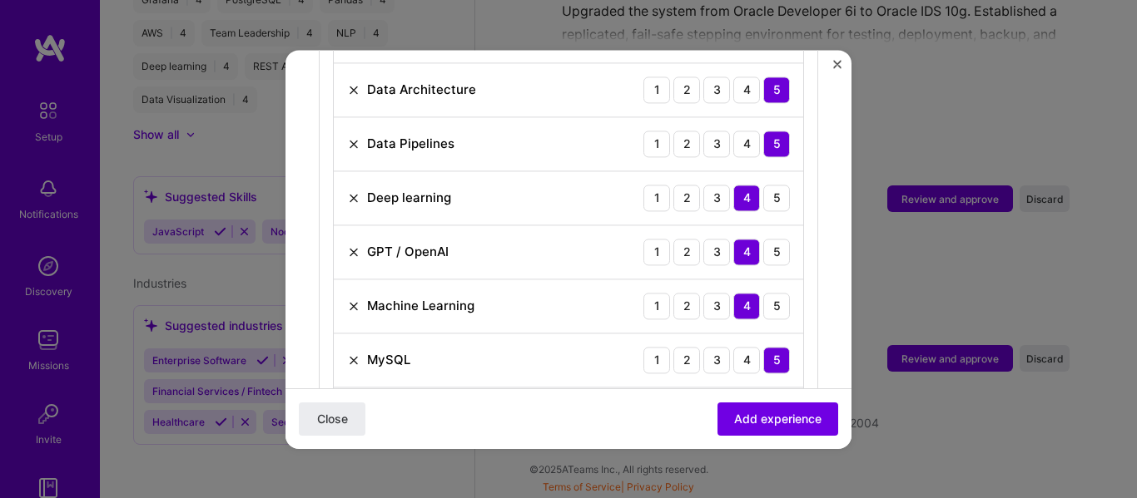
scroll to position [888, 0]
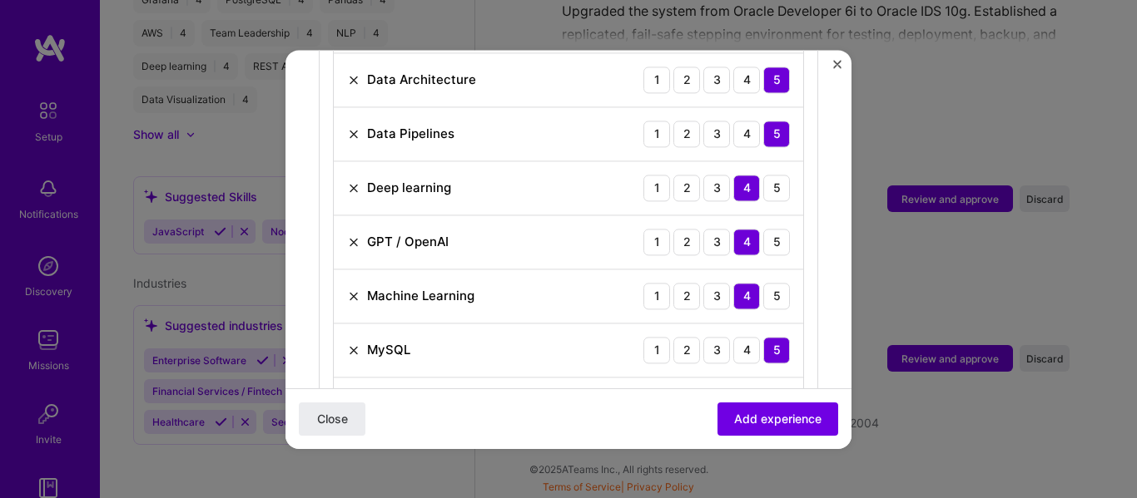
click at [350, 344] on img at bounding box center [353, 350] width 13 height 13
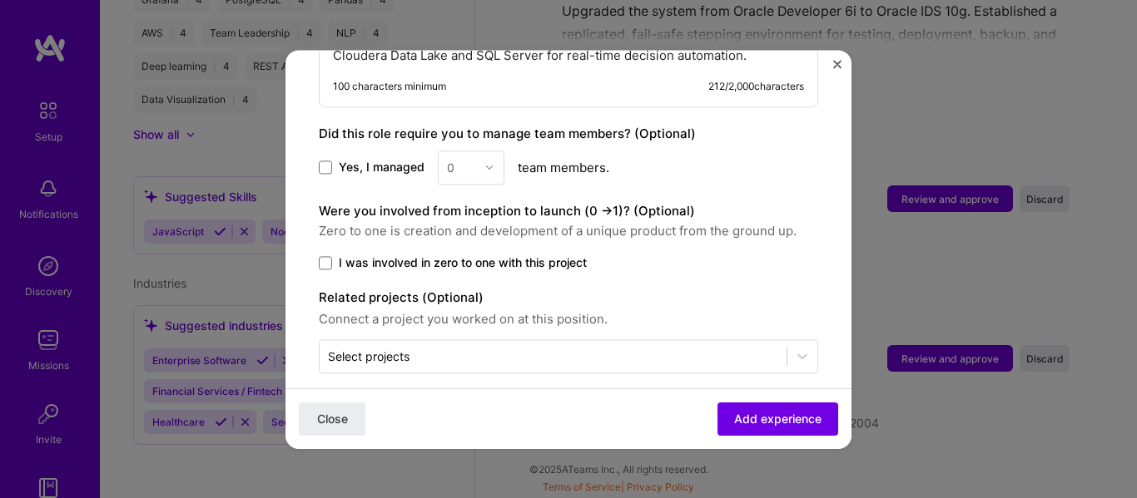
scroll to position [1418, 0]
click at [488, 151] on div "0" at bounding box center [471, 166] width 67 height 34
click at [337, 157] on label "Yes, I managed" at bounding box center [372, 165] width 106 height 17
click at [0, 0] on input "Yes, I managed" at bounding box center [0, 0] width 0 height 0
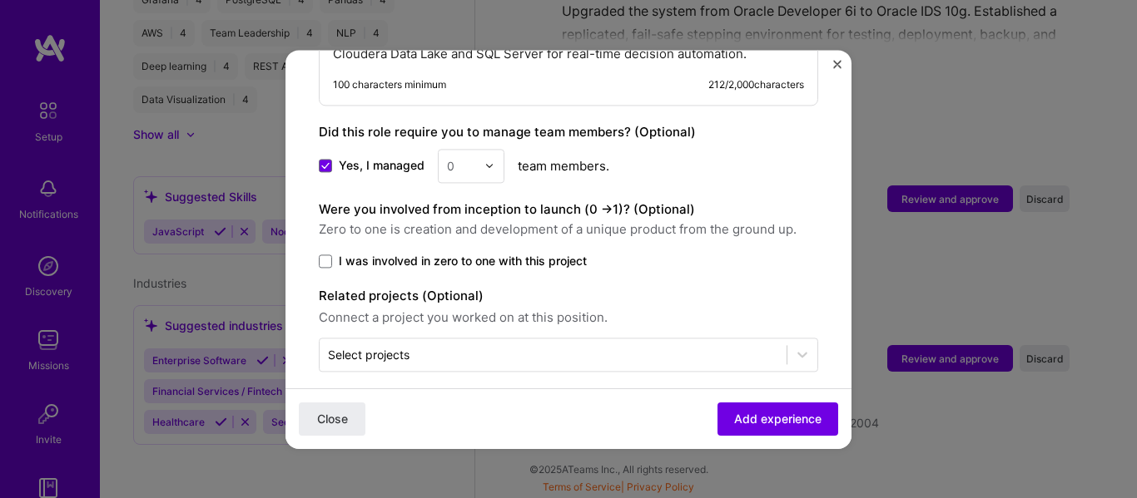
click at [487, 161] on img at bounding box center [489, 166] width 10 height 10
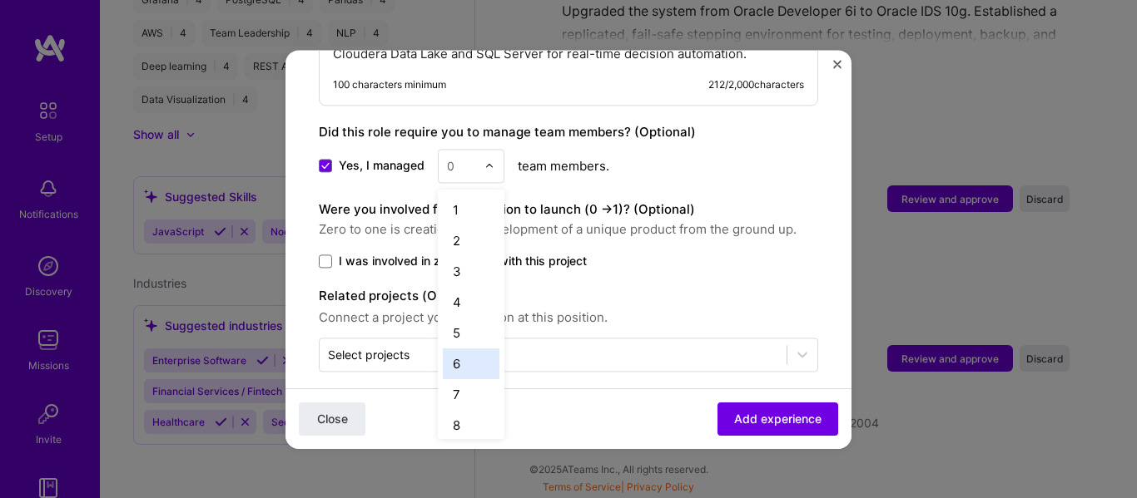
click at [472, 349] on div "6" at bounding box center [471, 364] width 57 height 31
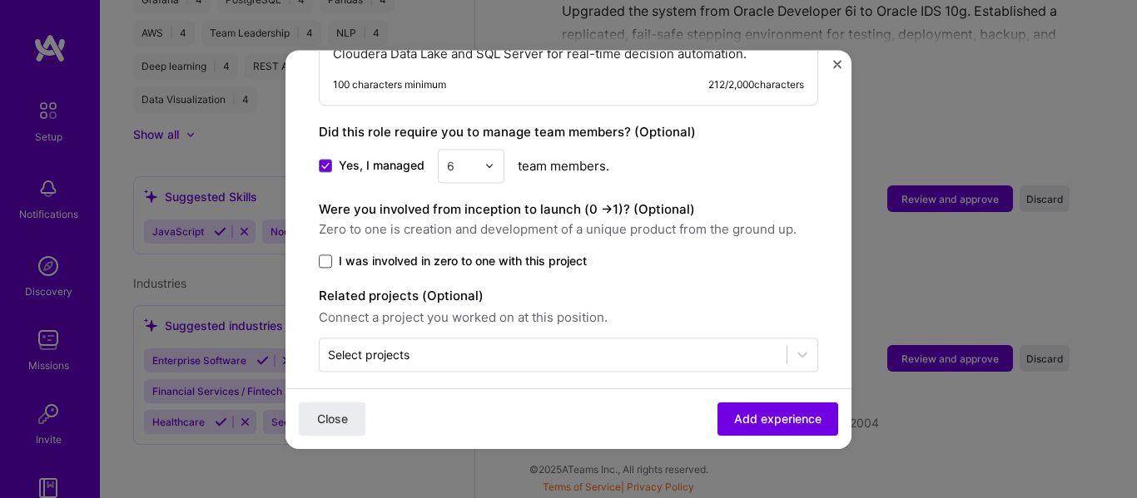
click at [325, 255] on span at bounding box center [325, 261] width 13 height 13
click at [0, 0] on input "I was involved in zero to one with this project" at bounding box center [0, 0] width 0 height 0
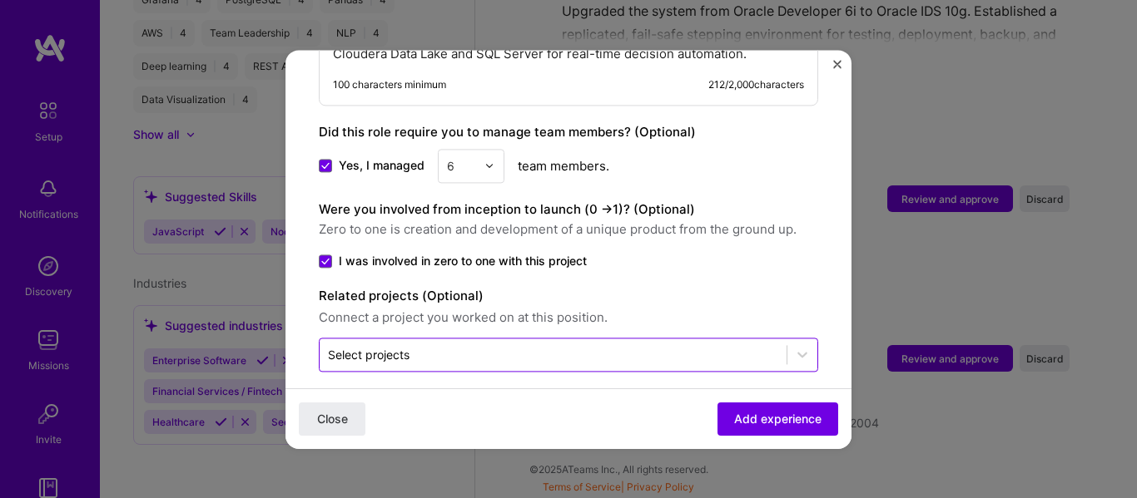
click at [528, 346] on input "text" at bounding box center [553, 354] width 450 height 17
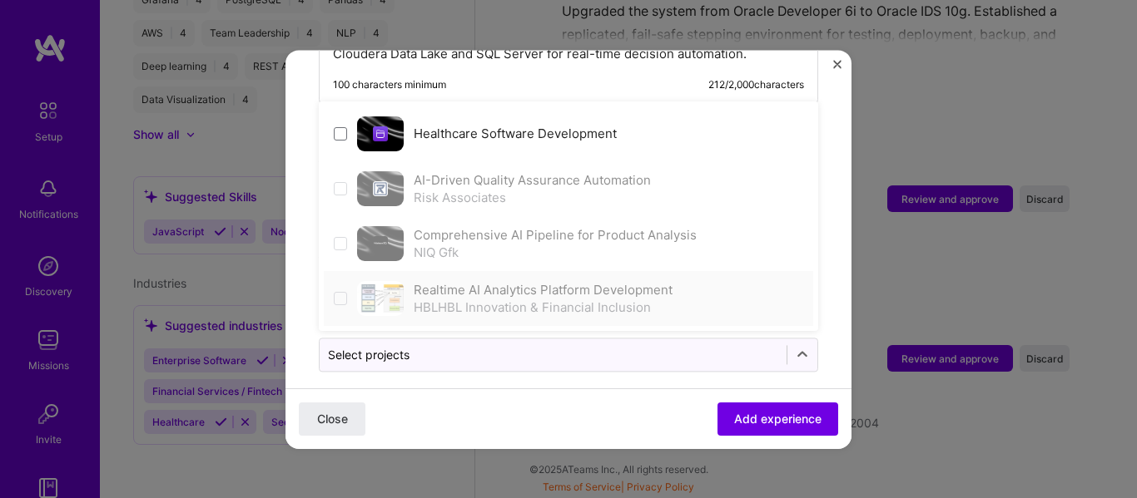
click at [340, 292] on span at bounding box center [340, 298] width 13 height 13
click at [773, 271] on div "Realtime AI Analytics Platform Development HBLHBL Innovation & Financial Inclus…" at bounding box center [568, 298] width 489 height 55
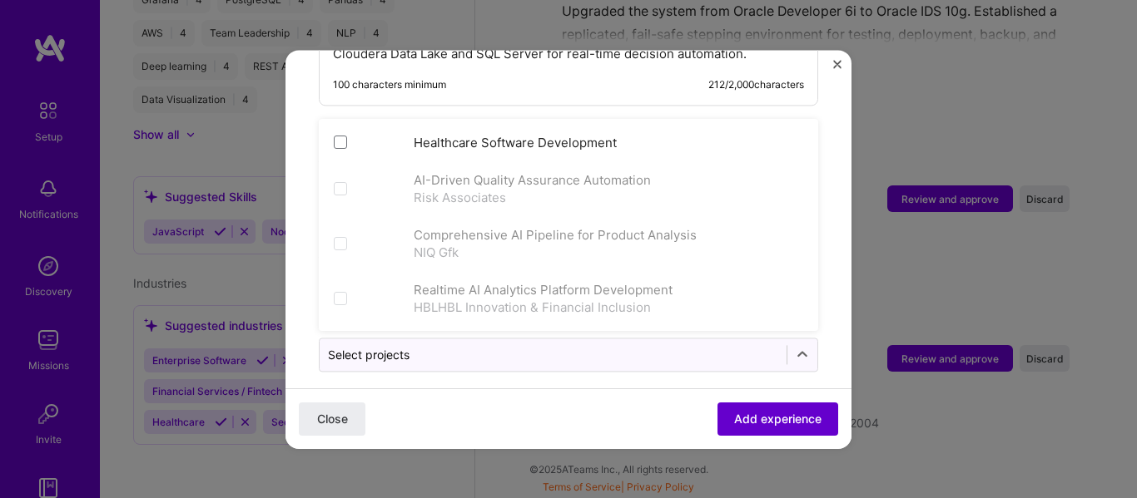
click at [737, 423] on span "Add experience" at bounding box center [777, 418] width 87 height 17
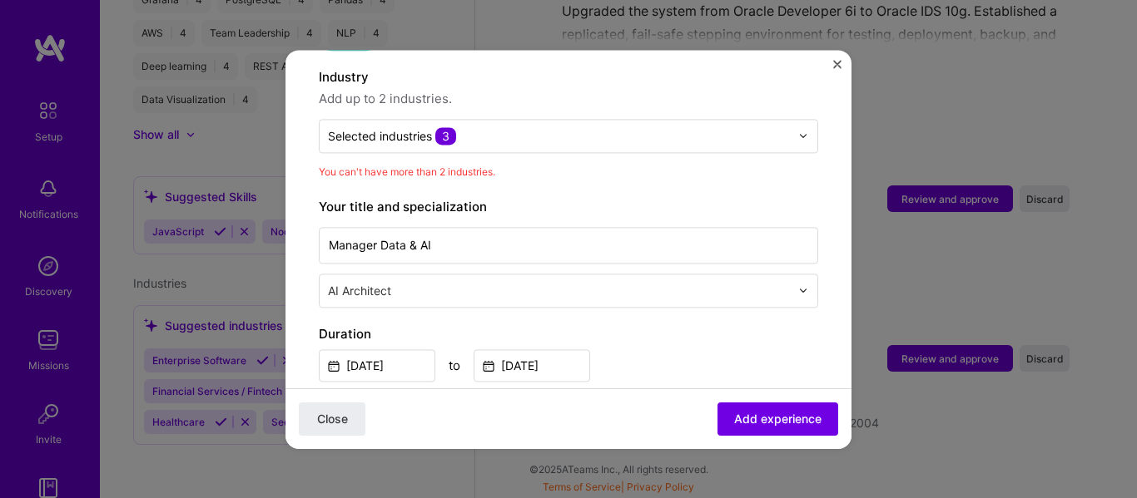
scroll to position [216, 0]
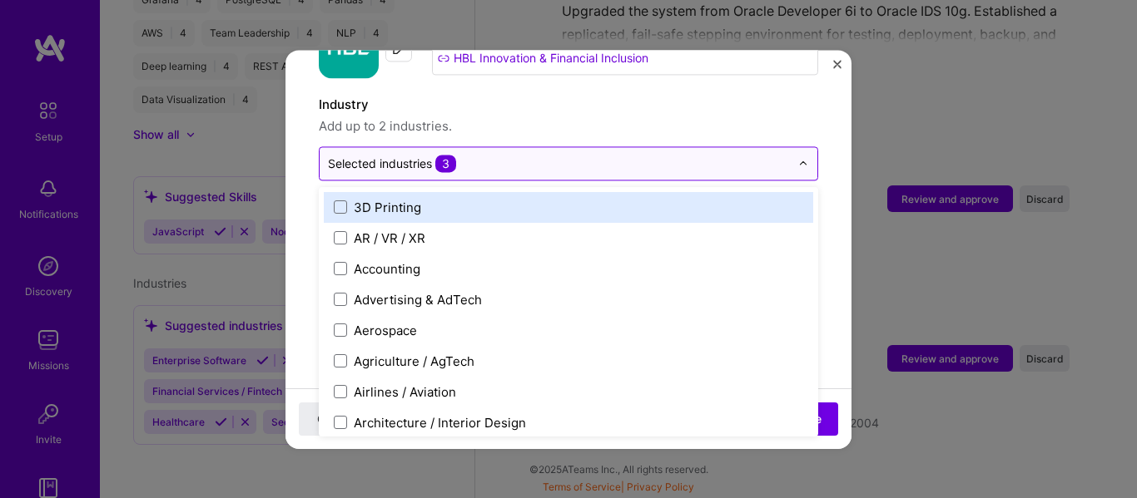
click at [798, 158] on img at bounding box center [803, 163] width 10 height 10
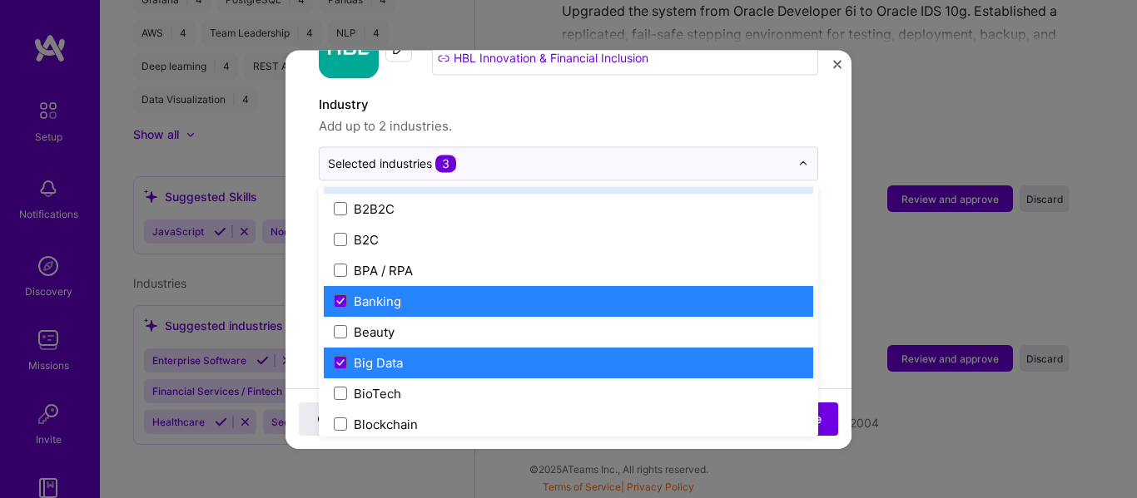
scroll to position [527, 0]
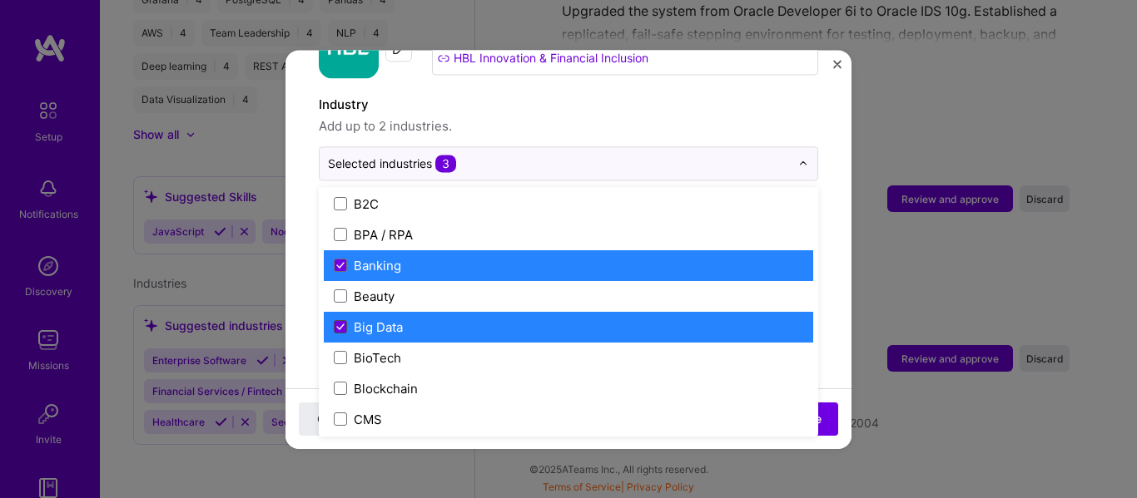
click at [339, 320] on span at bounding box center [340, 326] width 13 height 13
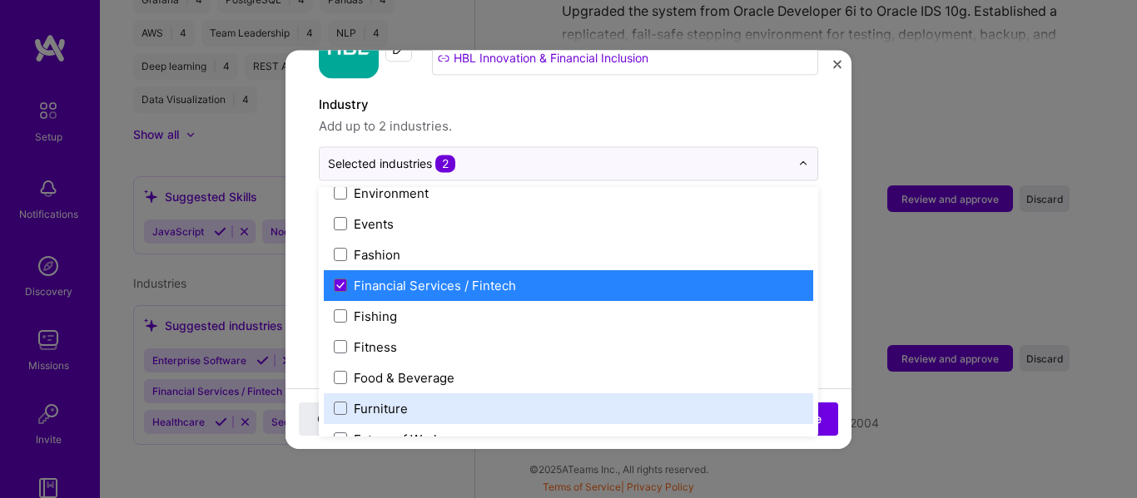
scroll to position [1664, 0]
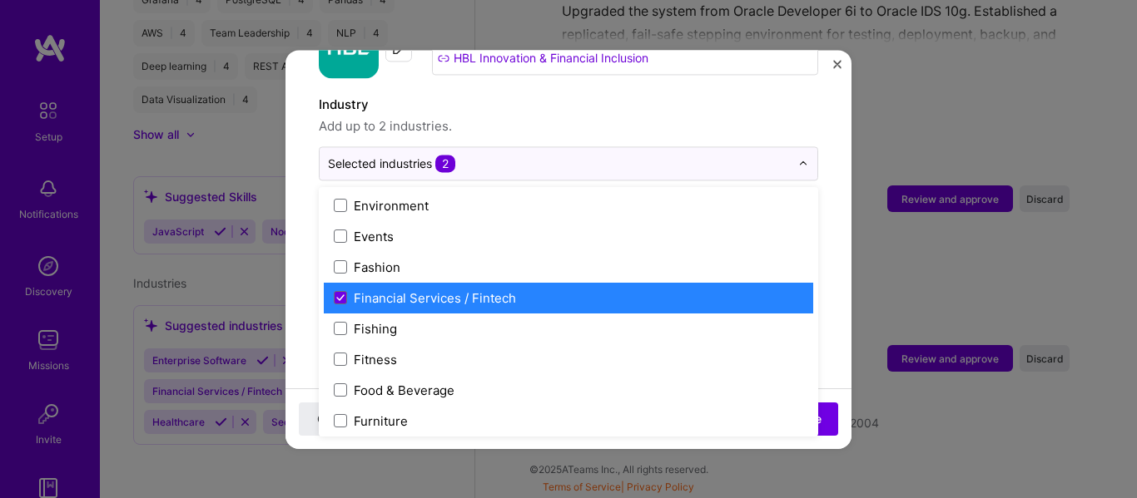
click at [681, 436] on div "Close Add experience" at bounding box center [568, 418] width 566 height 61
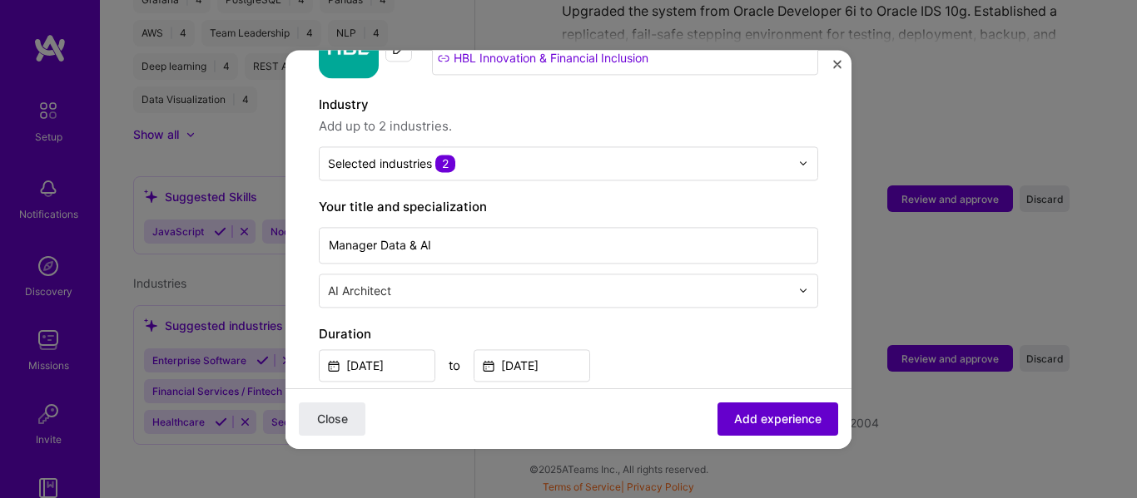
click at [762, 424] on span "Add experience" at bounding box center [777, 418] width 87 height 17
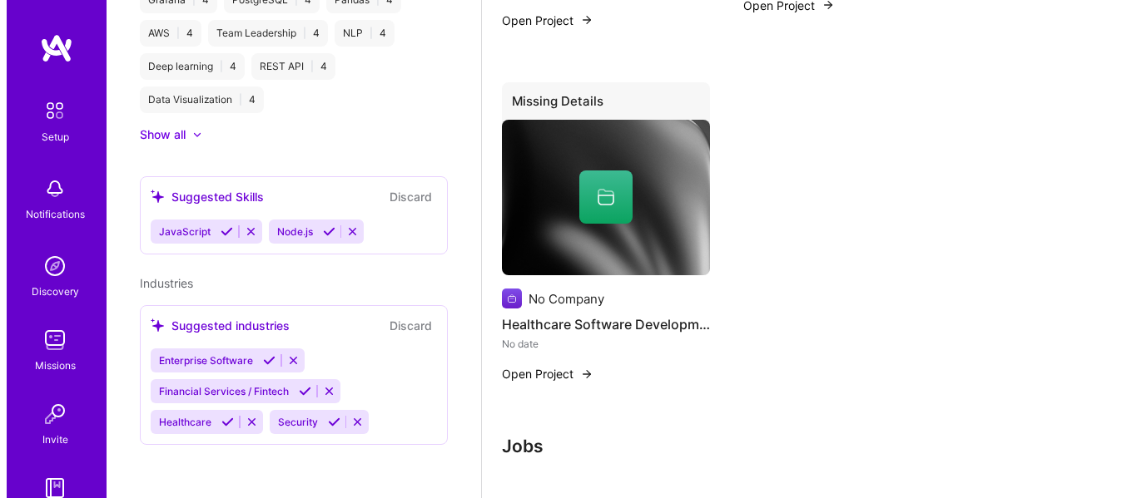
scroll to position [2178, 0]
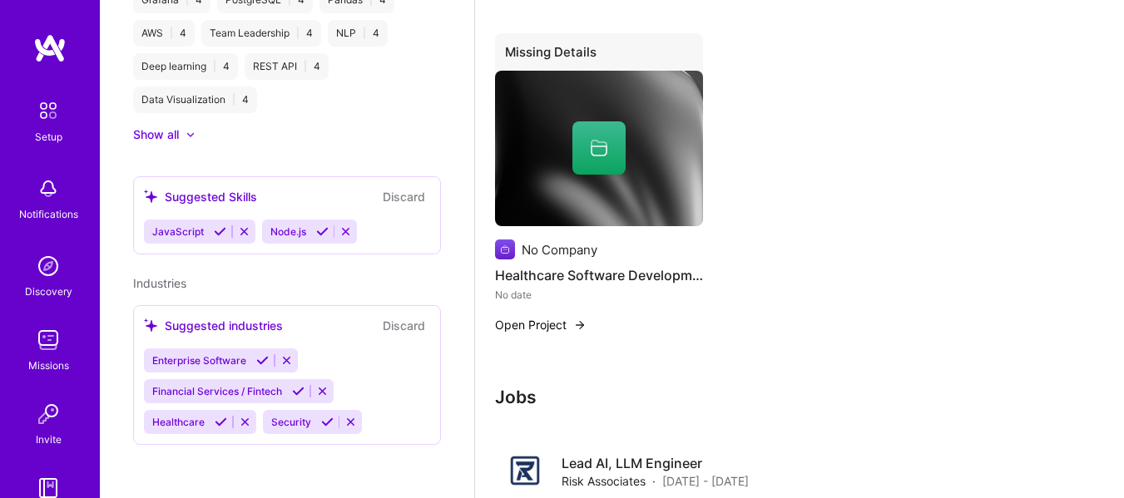
click at [548, 328] on button "Open Project" at bounding box center [541, 324] width 92 height 17
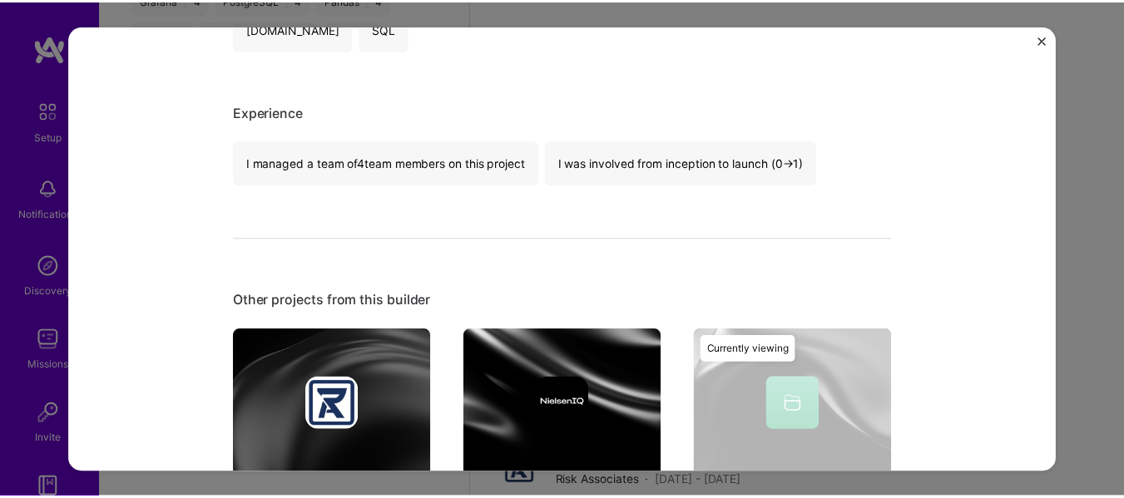
scroll to position [222, 0]
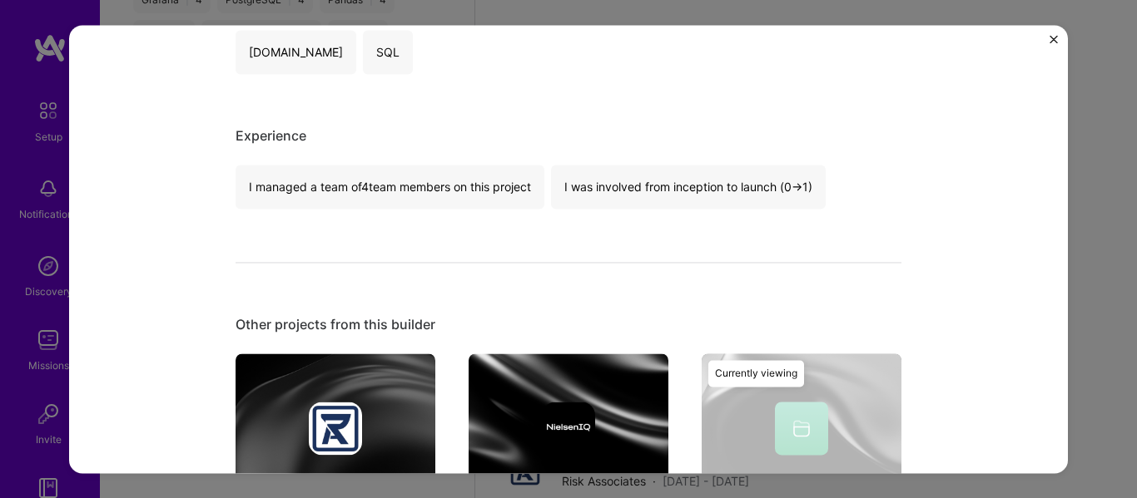
click at [1050, 36] on img "Close" at bounding box center [1053, 39] width 8 height 8
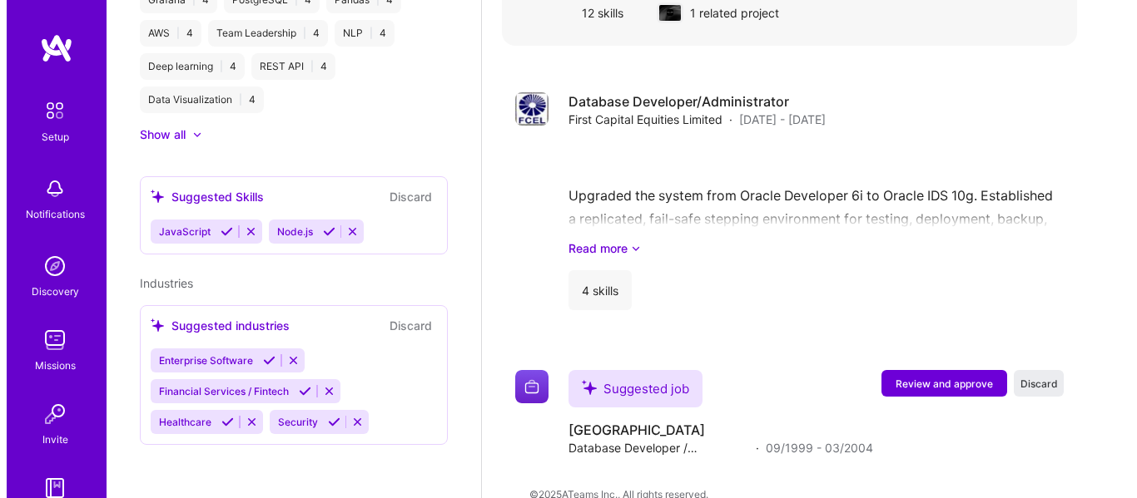
scroll to position [3398, 0]
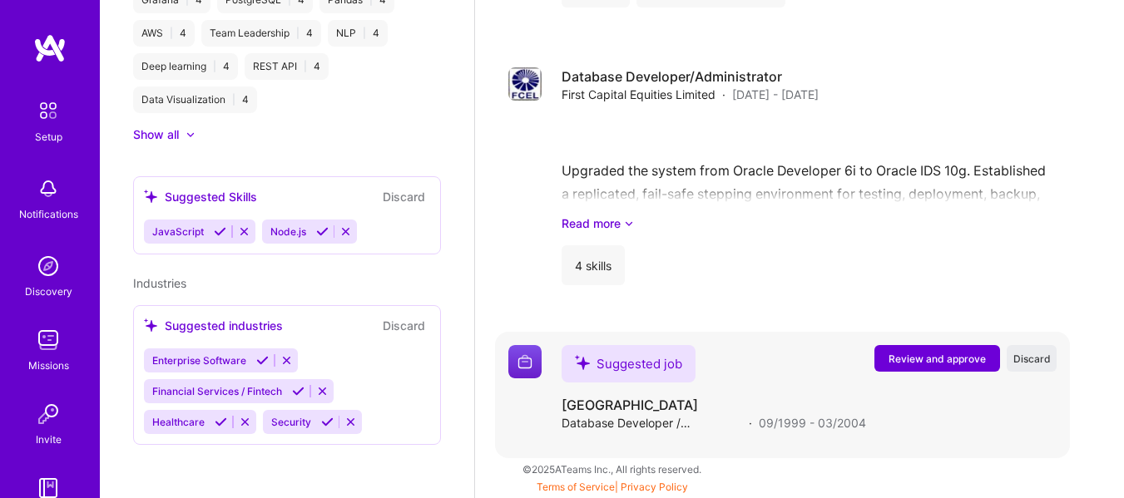
click at [911, 361] on span "Review and approve" at bounding box center [937, 359] width 97 height 14
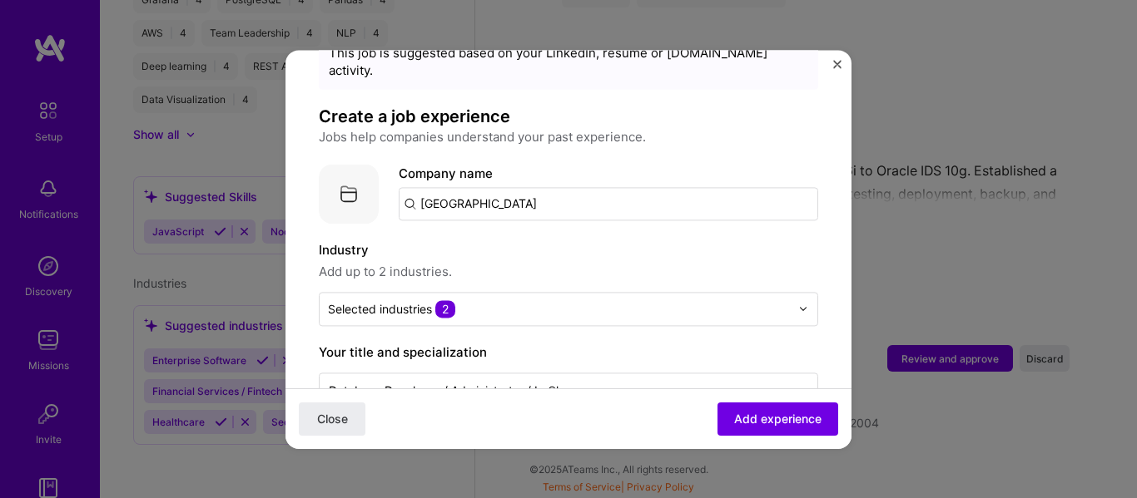
scroll to position [56, 0]
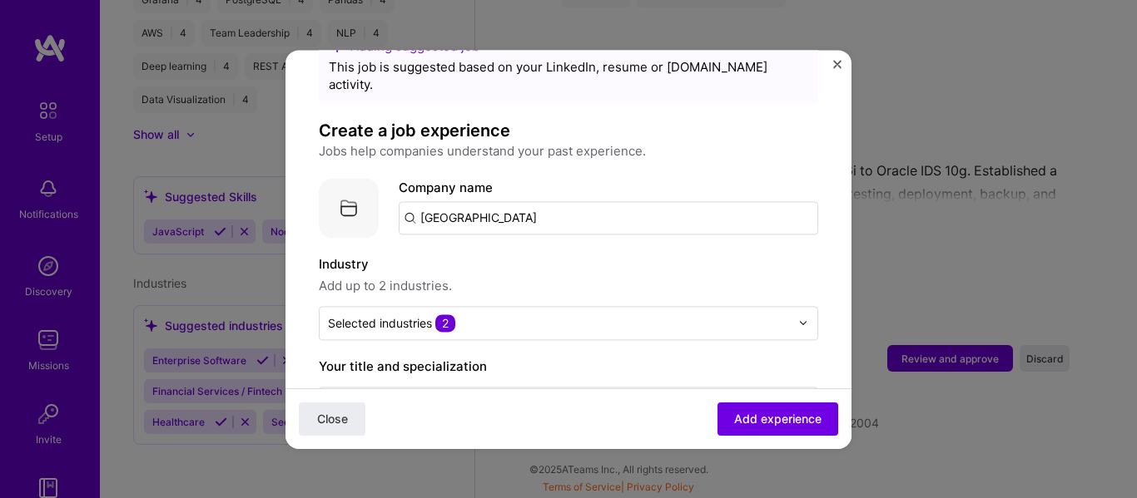
click at [551, 201] on input "[GEOGRAPHIC_DATA]" at bounding box center [608, 217] width 419 height 33
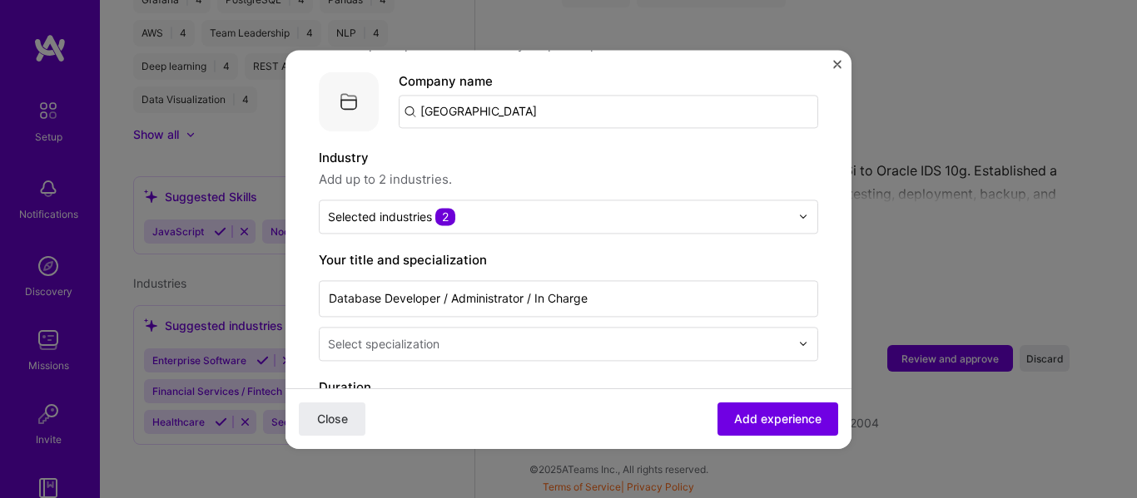
scroll to position [166, 0]
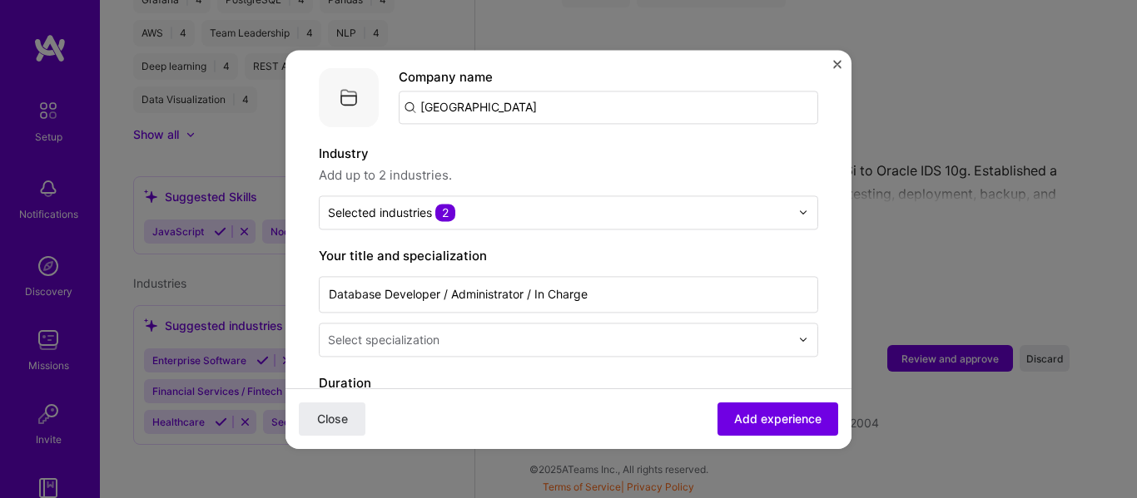
click at [551, 204] on input "text" at bounding box center [559, 212] width 462 height 17
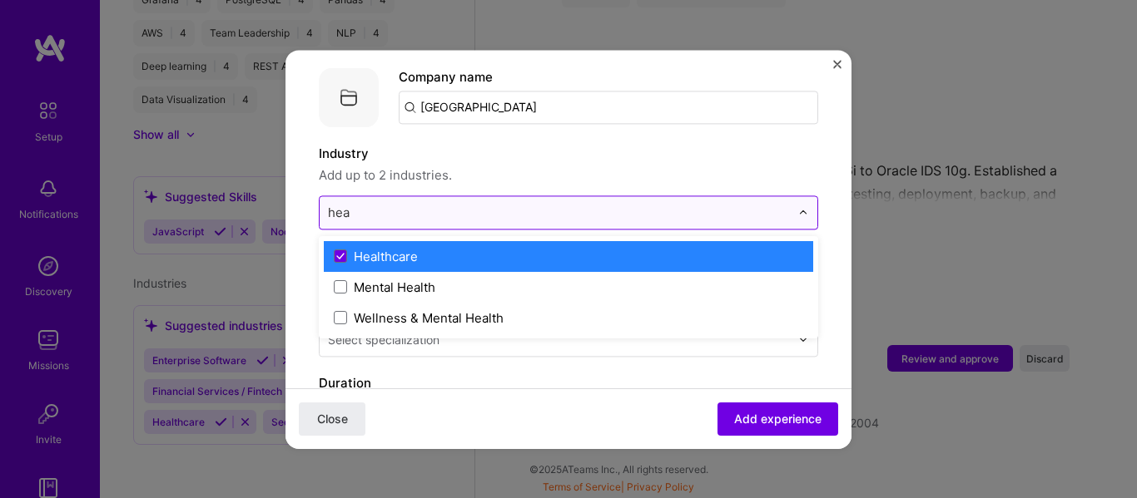
type input "heal"
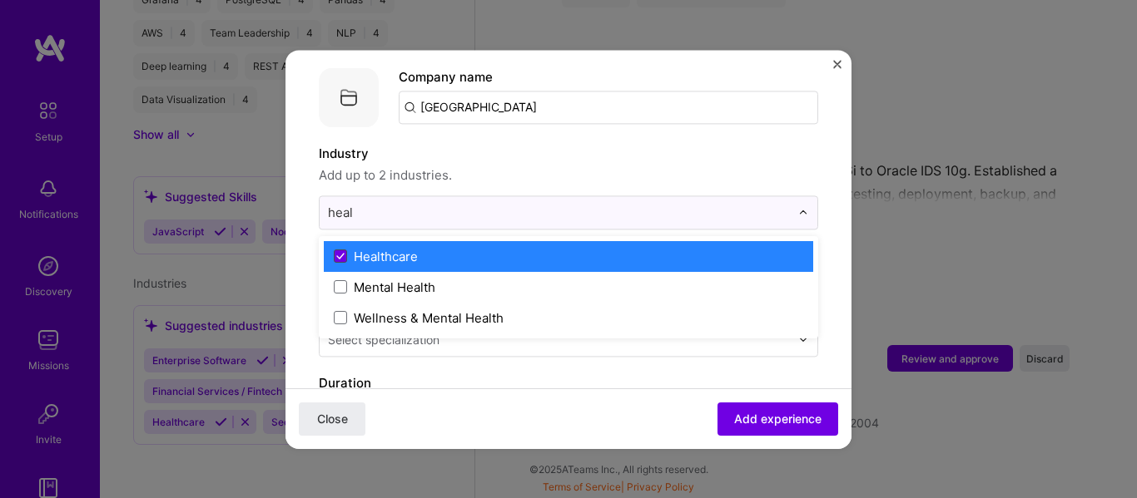
click at [340, 250] on span at bounding box center [340, 256] width 13 height 13
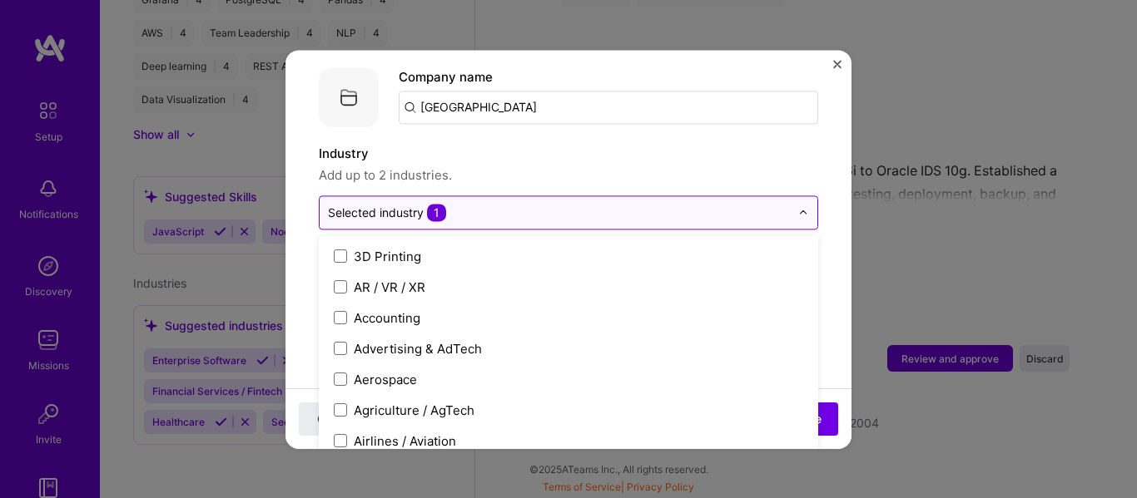
click at [528, 196] on div "Selected industry 1" at bounding box center [559, 212] width 478 height 32
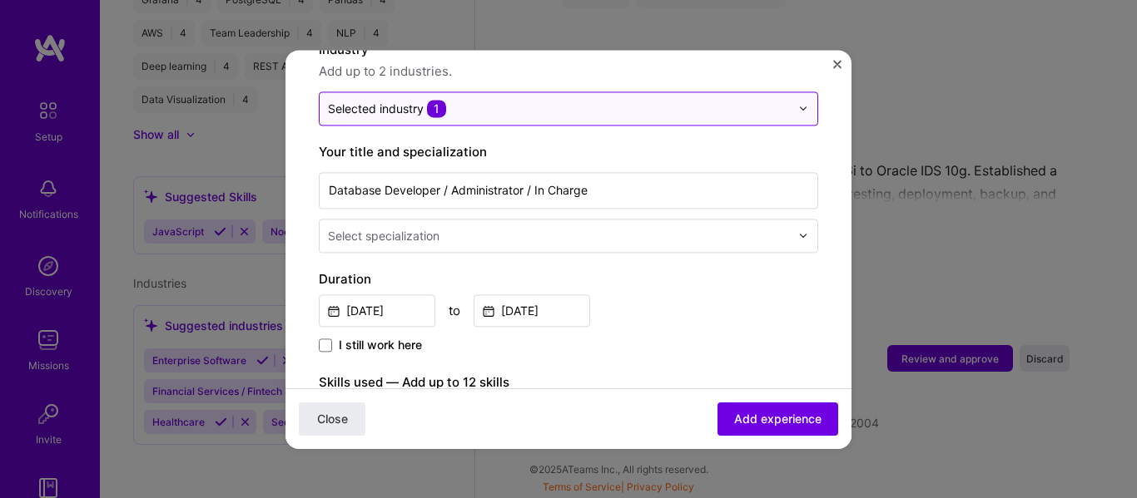
scroll to position [277, 0]
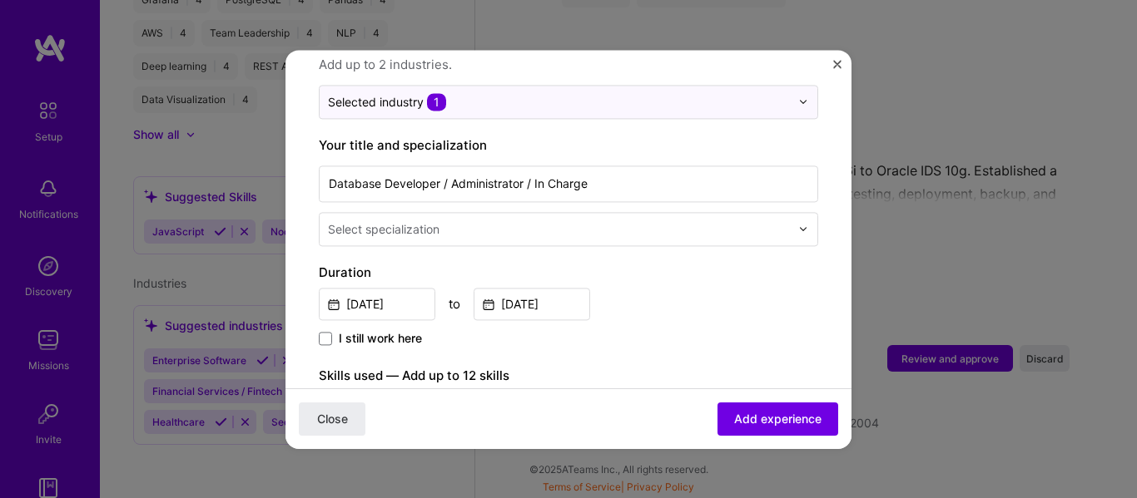
click at [530, 221] on input "text" at bounding box center [560, 229] width 465 height 17
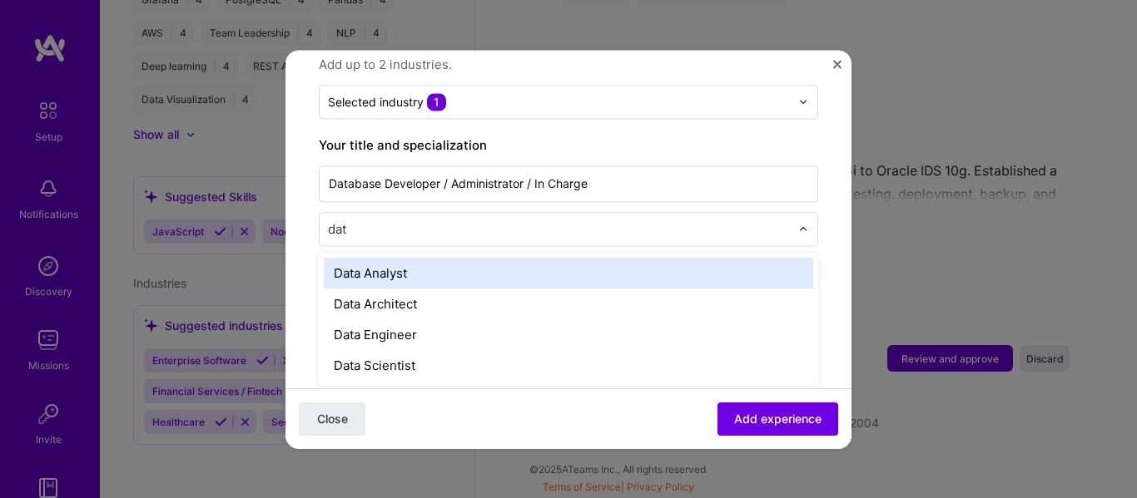
type input "data"
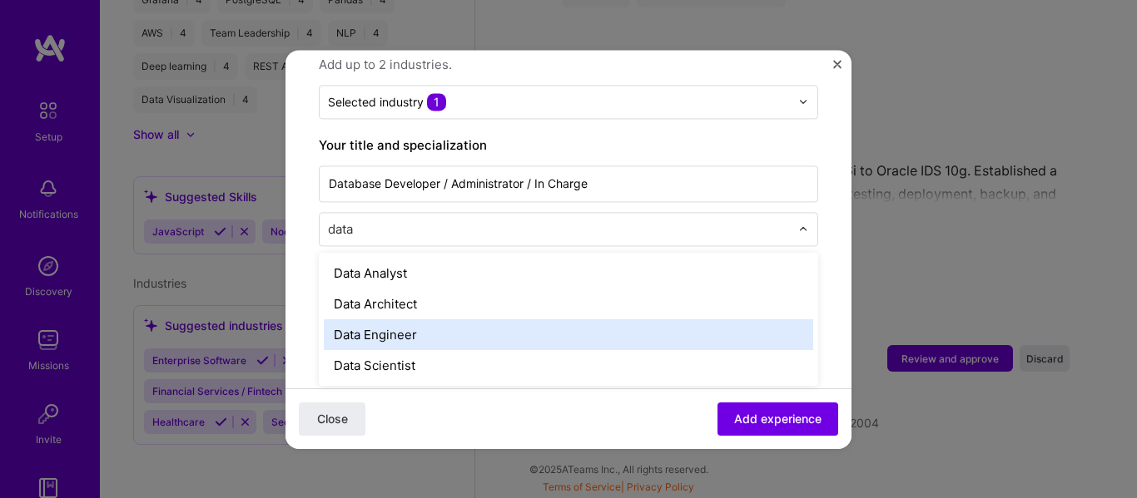
click at [429, 320] on div "Data Engineer" at bounding box center [568, 335] width 489 height 31
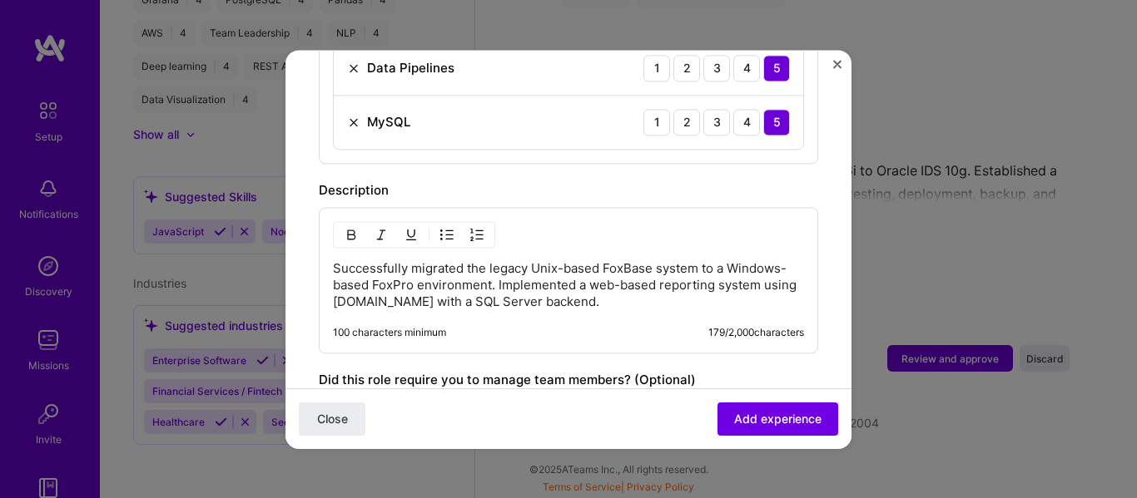
scroll to position [832, 0]
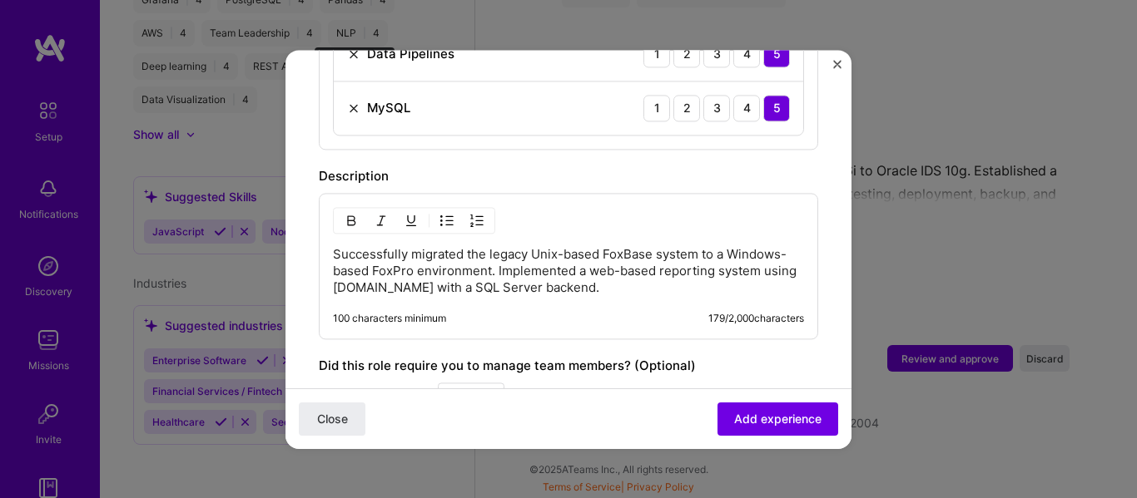
click at [349, 102] on img at bounding box center [353, 108] width 13 height 13
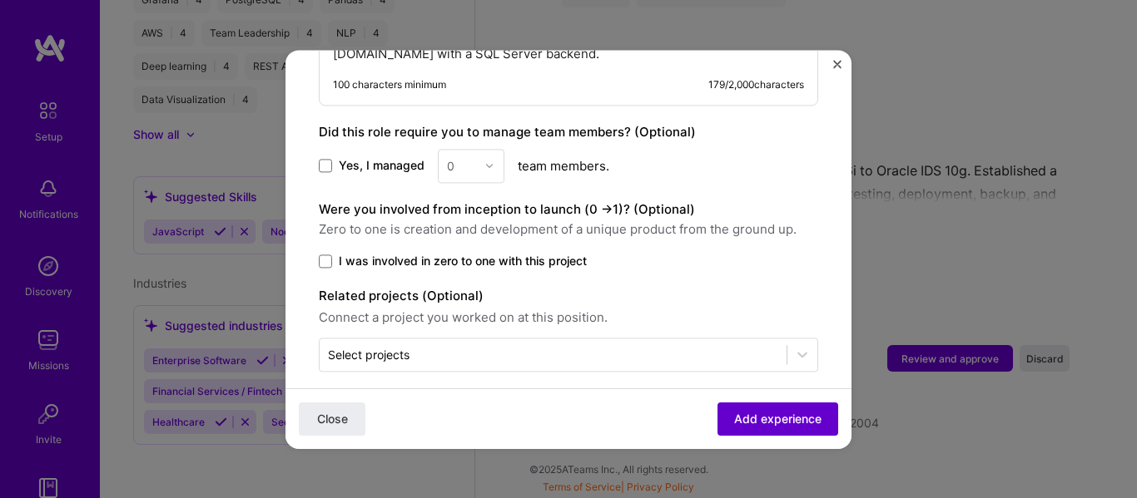
click at [717, 422] on button "Add experience" at bounding box center [777, 418] width 121 height 33
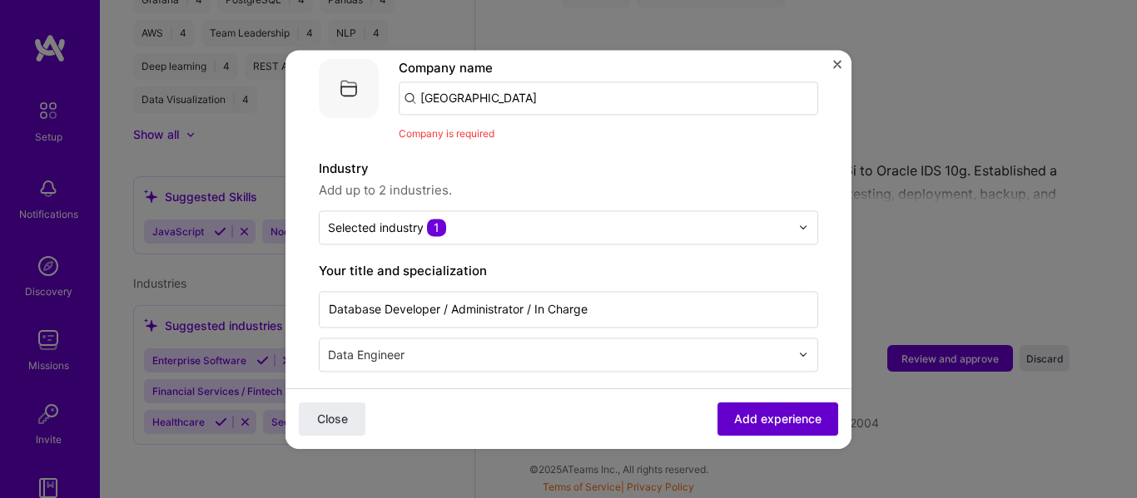
scroll to position [166, 0]
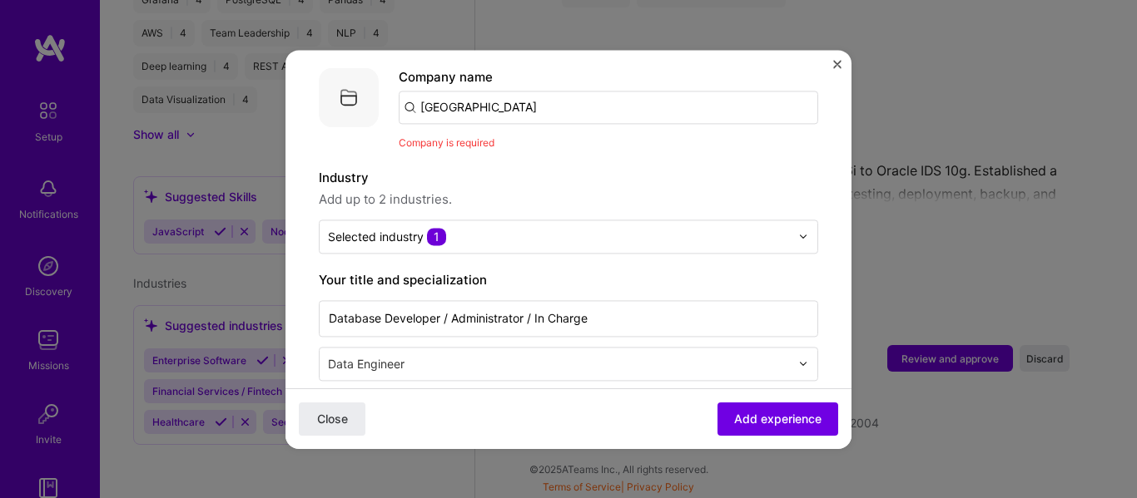
click at [560, 96] on input "[GEOGRAPHIC_DATA]" at bounding box center [608, 107] width 419 height 33
click at [473, 94] on input "[GEOGRAPHIC_DATA]" at bounding box center [608, 107] width 419 height 33
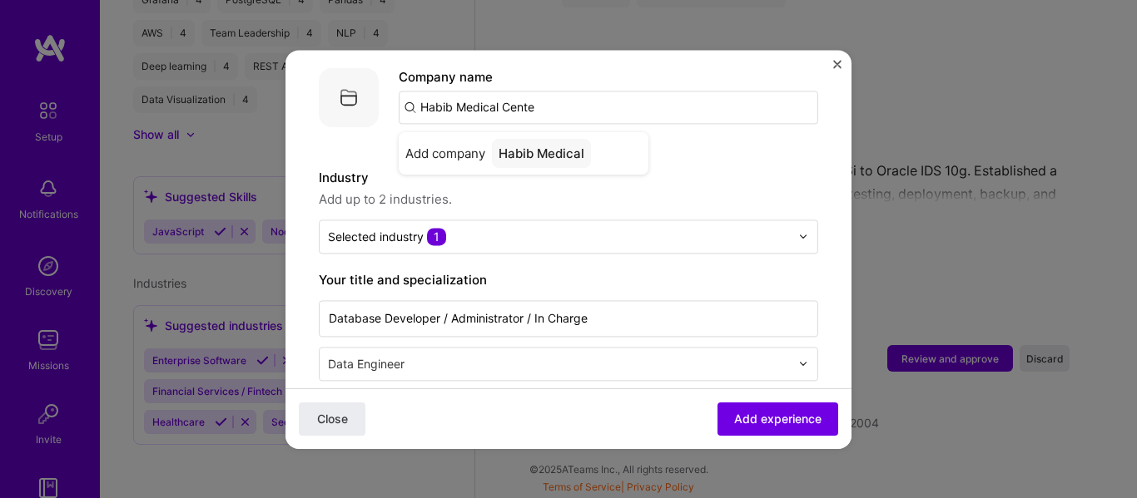
type input "[GEOGRAPHIC_DATA]"
click at [519, 139] on div "[GEOGRAPHIC_DATA]" at bounding box center [563, 153] width 142 height 29
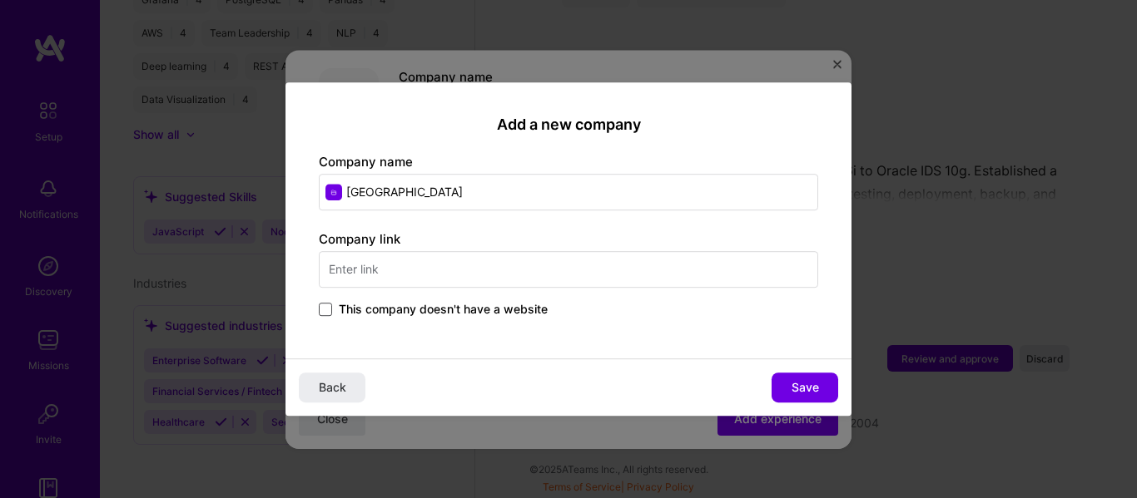
click at [326, 310] on span at bounding box center [325, 309] width 13 height 13
click at [0, 0] on input "This company doesn't have a website" at bounding box center [0, 0] width 0 height 0
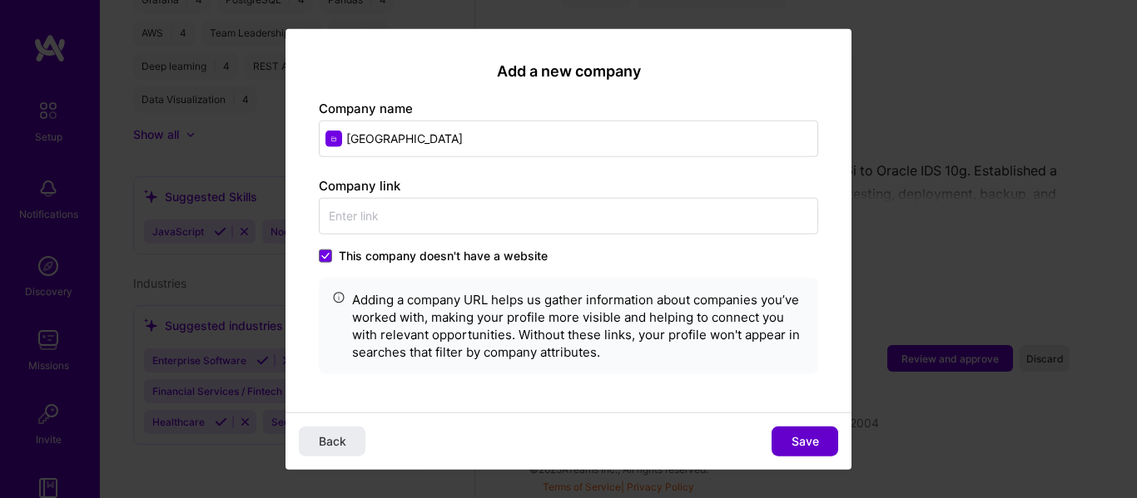
click at [806, 441] on span "Save" at bounding box center [804, 442] width 27 height 17
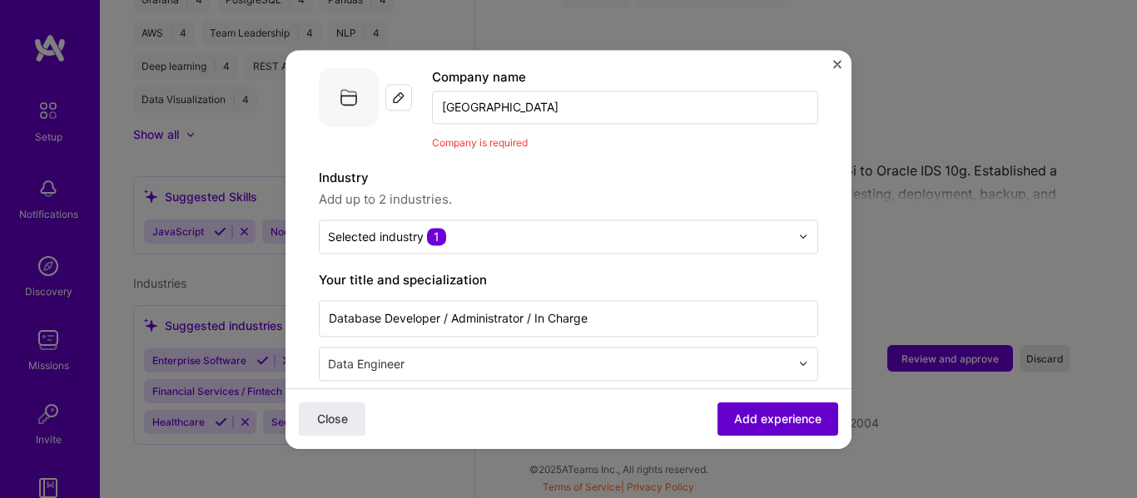
click at [771, 418] on span "Add experience" at bounding box center [777, 418] width 87 height 17
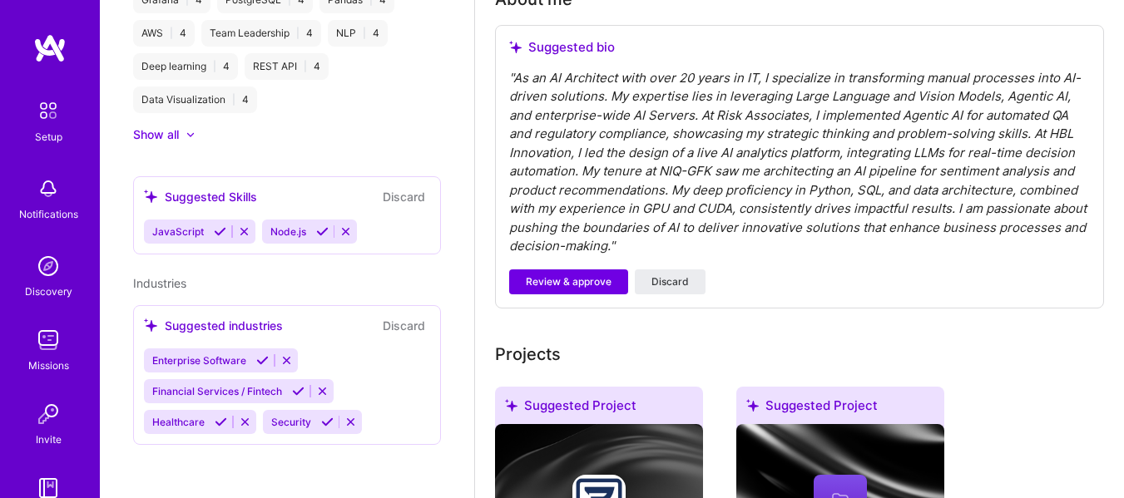
scroll to position [430, 0]
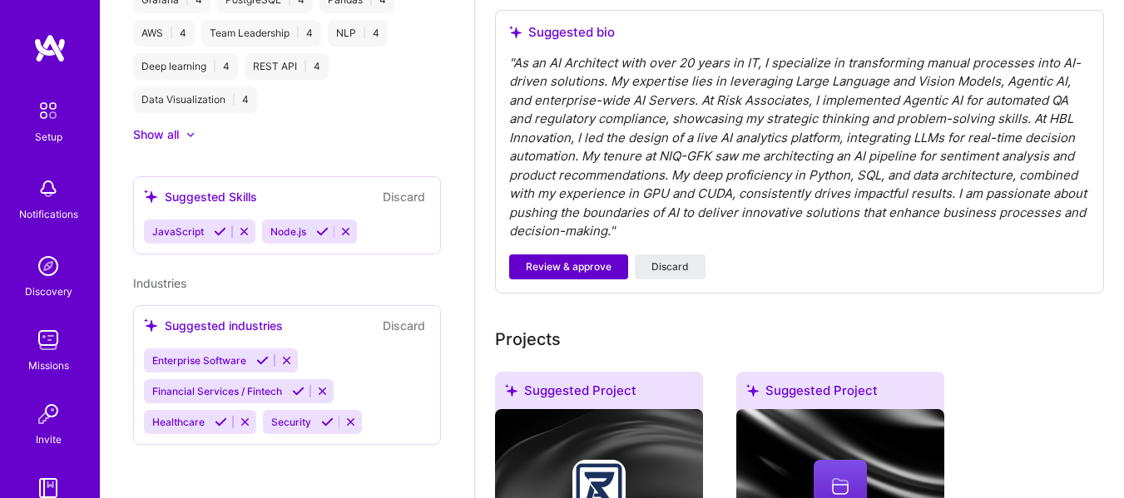
click at [558, 268] on span "Review & approve" at bounding box center [569, 267] width 86 height 15
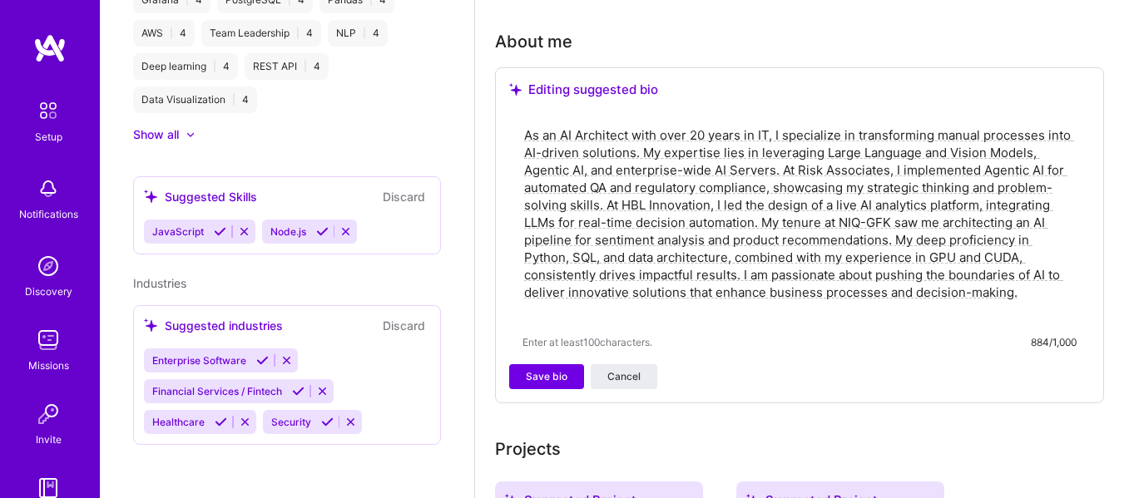
scroll to position [389, 0]
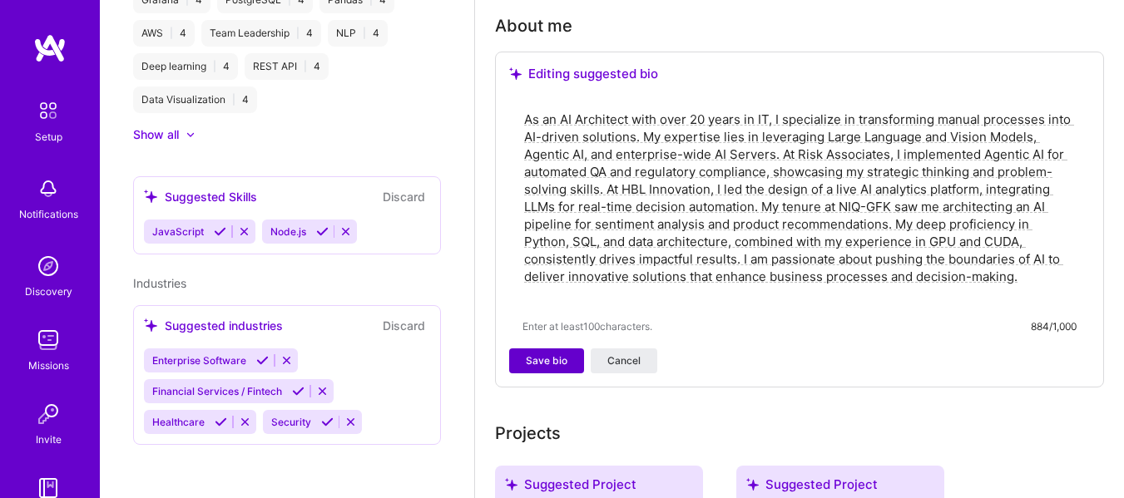
click at [558, 363] on span "Save bio" at bounding box center [547, 361] width 42 height 15
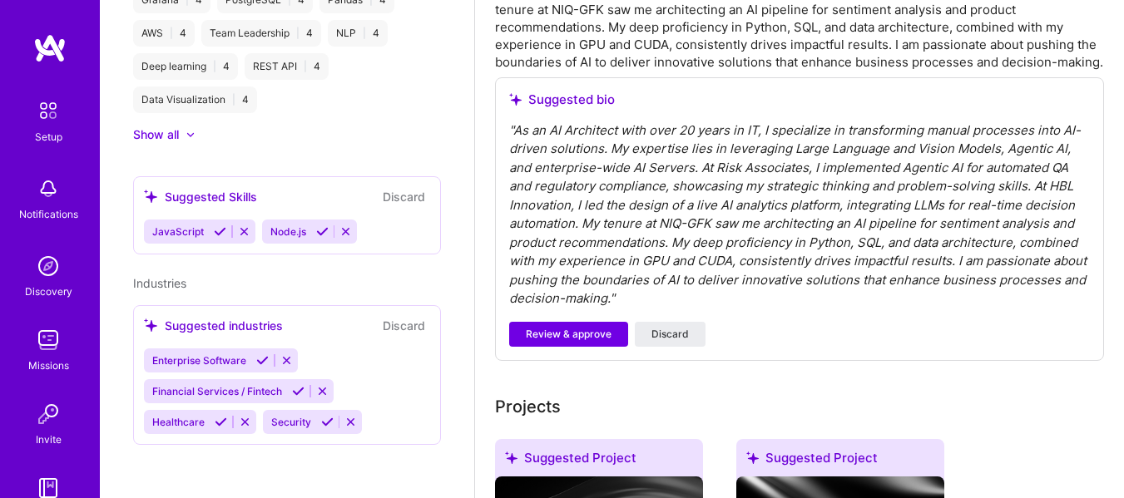
scroll to position [610, 0]
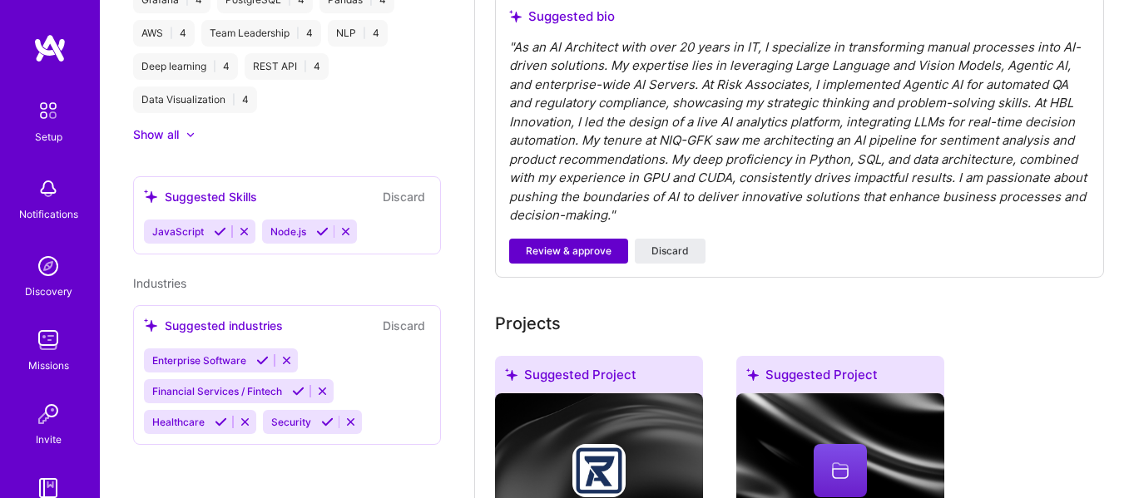
click at [526, 248] on span "Review & approve" at bounding box center [569, 251] width 86 height 15
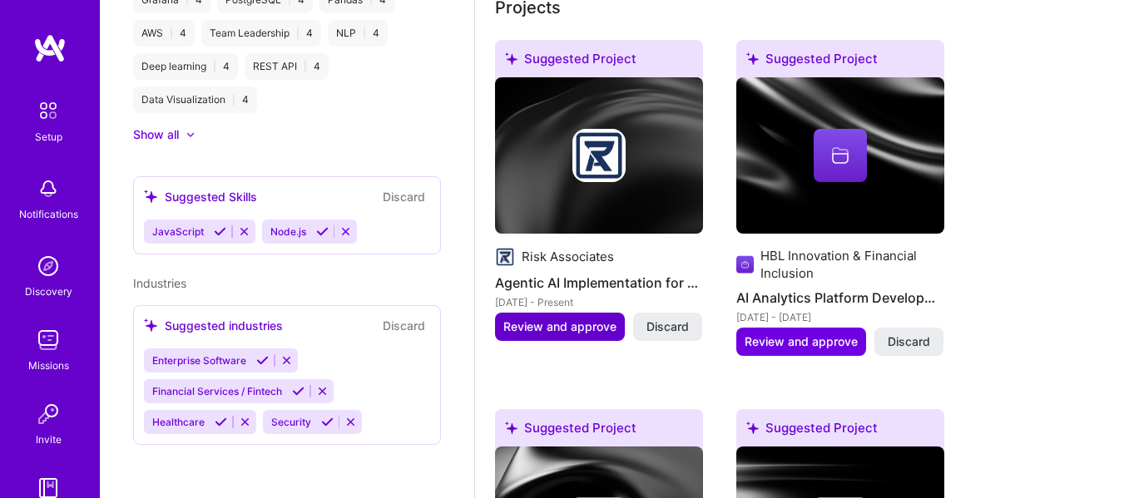
click at [568, 326] on span "Review and approve" at bounding box center [559, 327] width 113 height 17
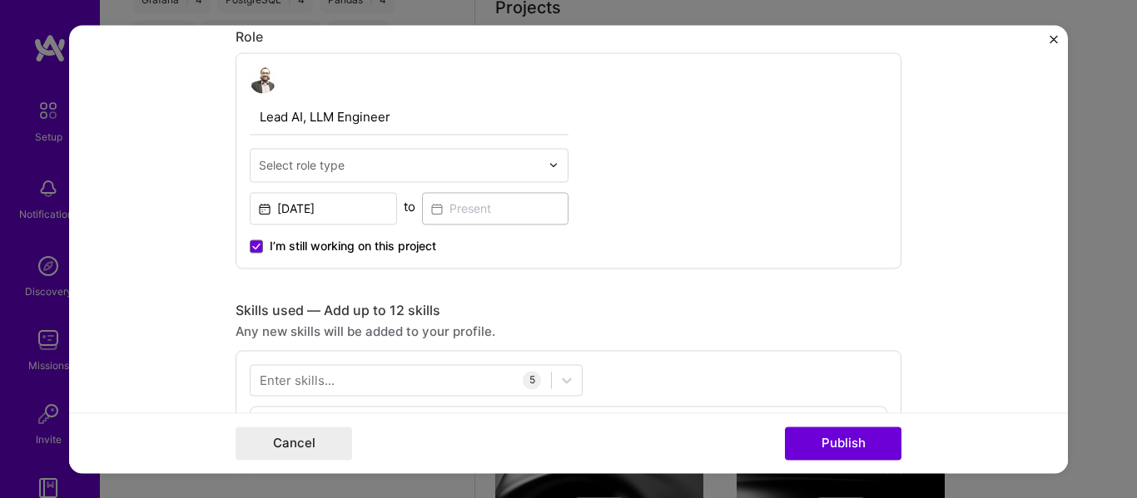
scroll to position [582, 0]
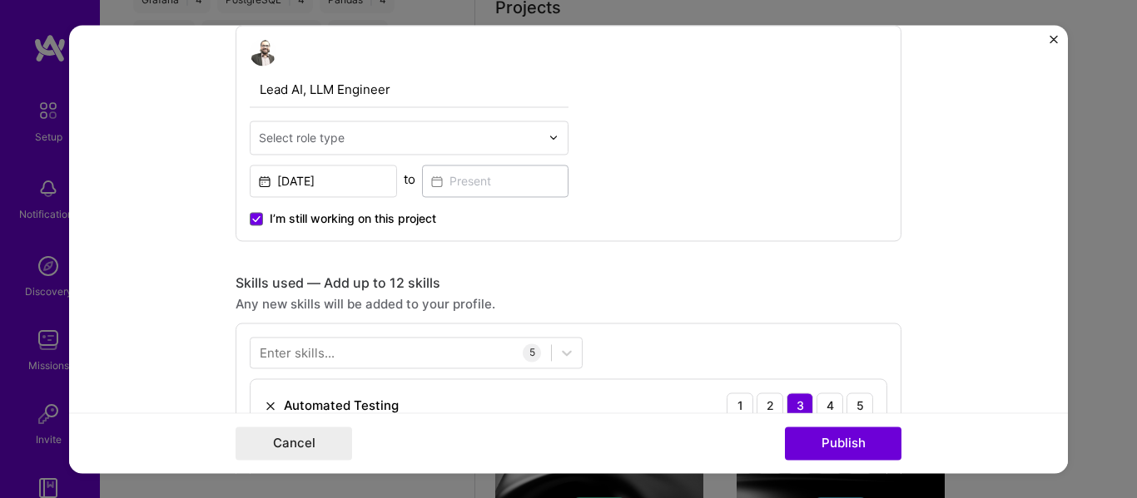
click at [239, 219] on div "Lead AI, LLM Engineer Select role type [DATE] to I’m still working on this proj…" at bounding box center [568, 133] width 666 height 216
click at [254, 219] on icon at bounding box center [256, 219] width 8 height 7
click at [0, 0] on input "I’m still working on this project" at bounding box center [0, 0] width 0 height 0
click at [429, 186] on input at bounding box center [495, 181] width 147 height 32
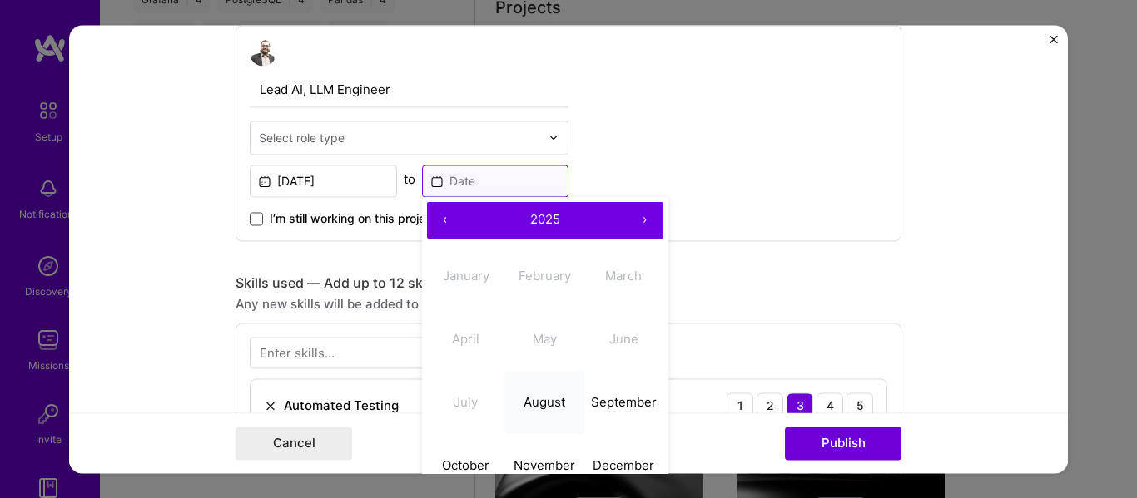
scroll to position [610, 0]
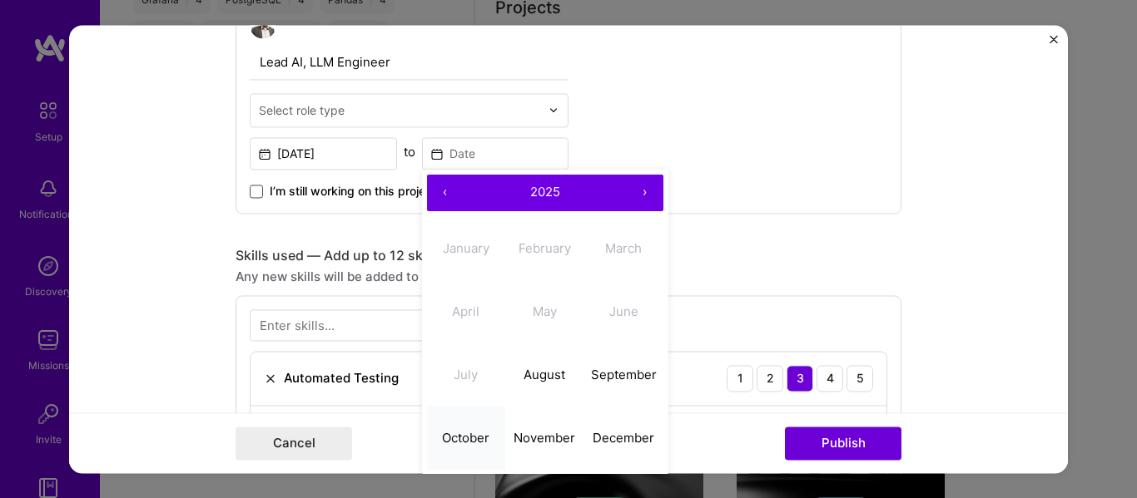
click at [471, 431] on abbr "October" at bounding box center [465, 438] width 47 height 16
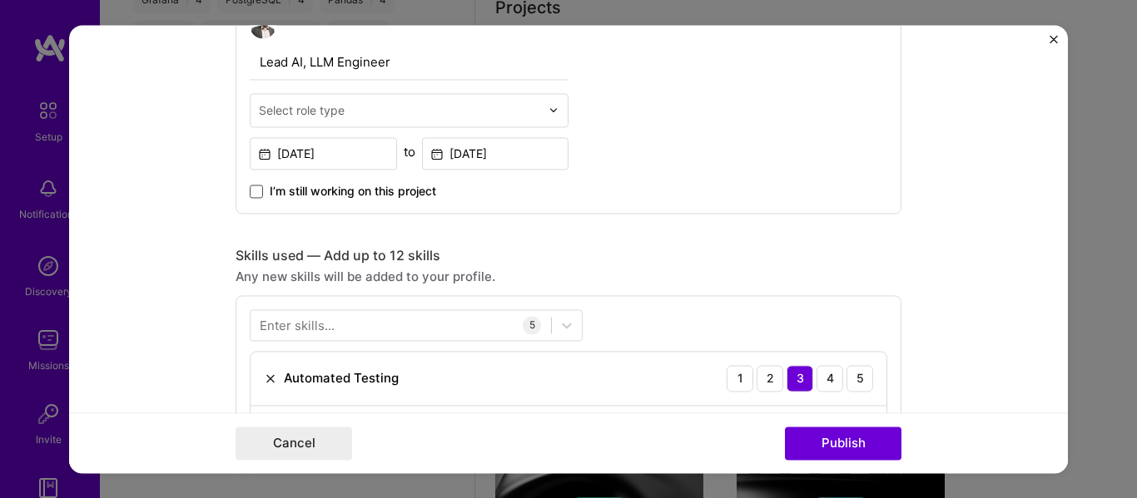
type input "[DATE]"
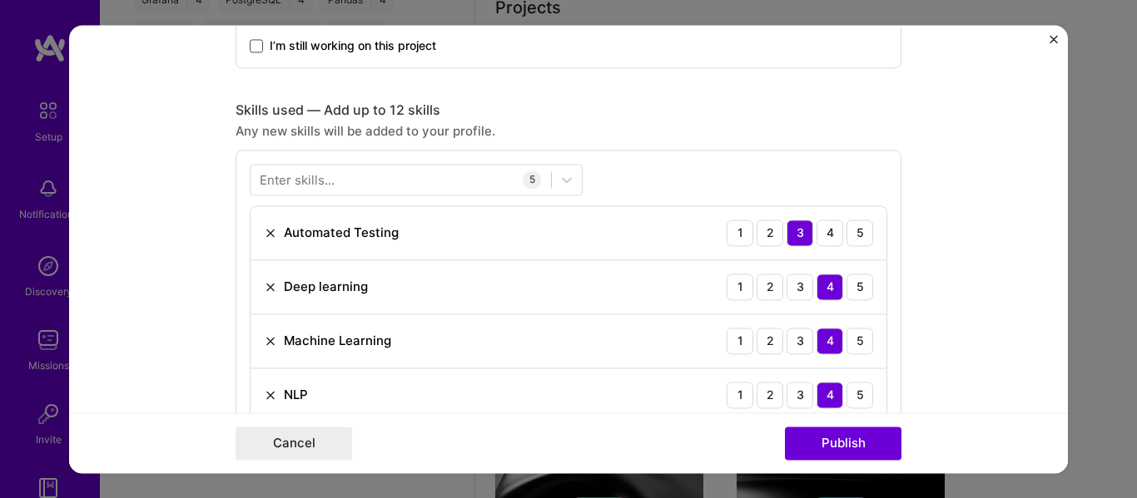
scroll to position [749, 0]
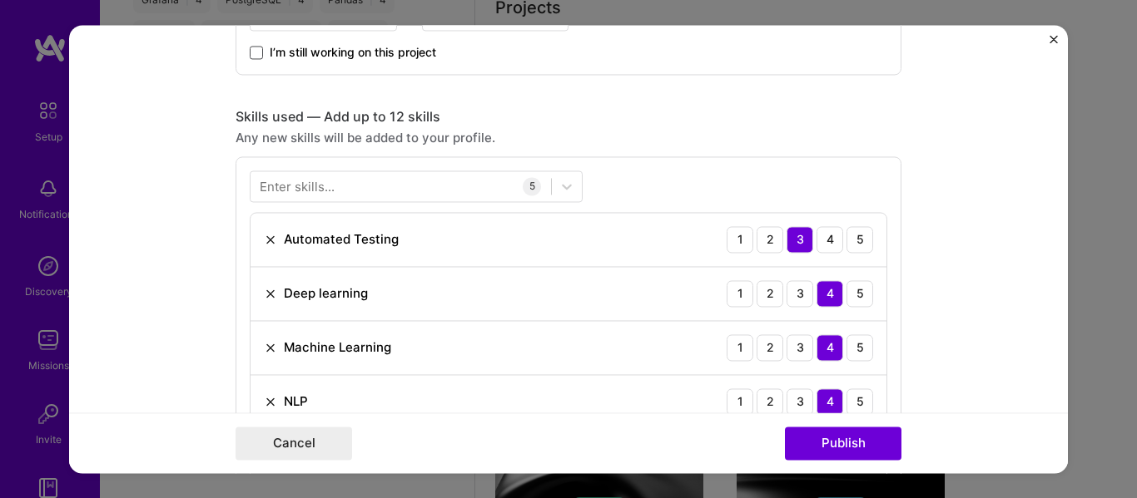
click at [312, 181] on div "Enter skills..." at bounding box center [297, 185] width 75 height 17
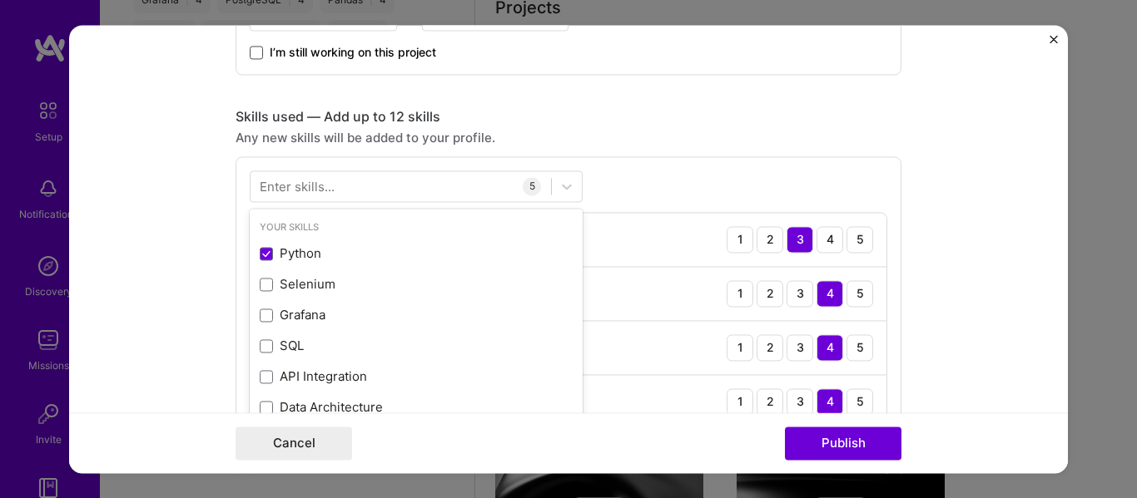
click at [327, 190] on div "Enter skills..." at bounding box center [297, 185] width 75 height 17
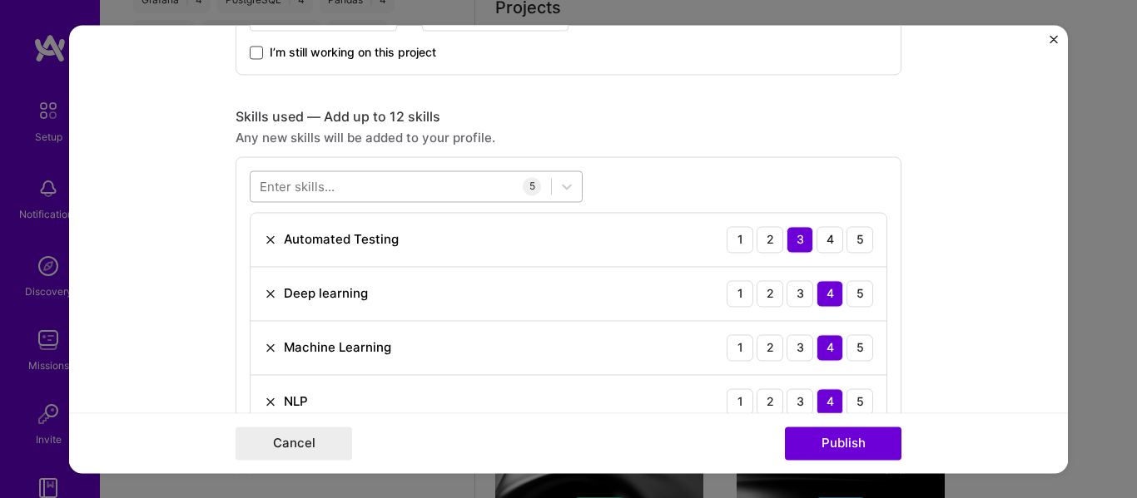
click at [412, 181] on div at bounding box center [400, 185] width 300 height 27
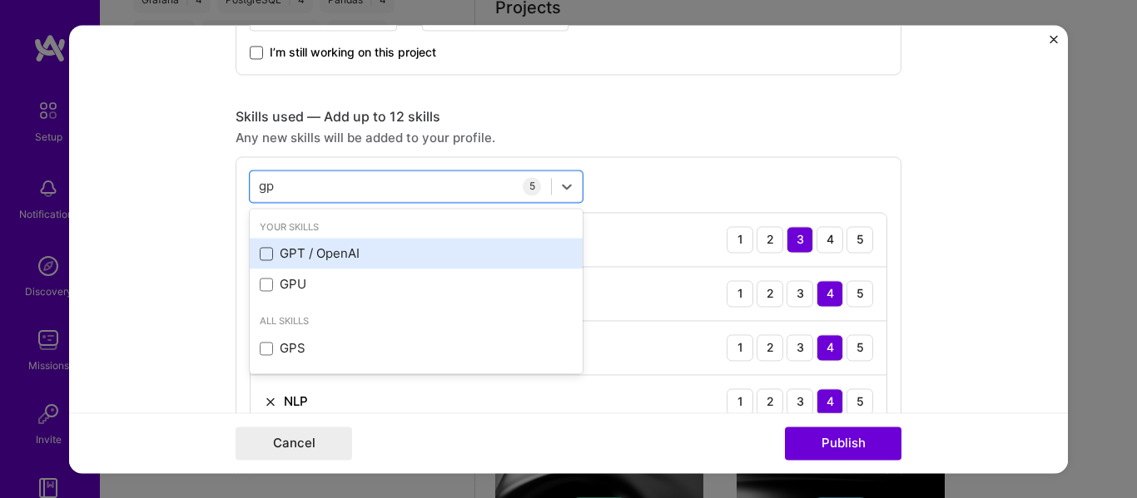
click at [260, 257] on span at bounding box center [266, 253] width 13 height 13
click at [0, 0] on input "checkbox" at bounding box center [0, 0] width 0 height 0
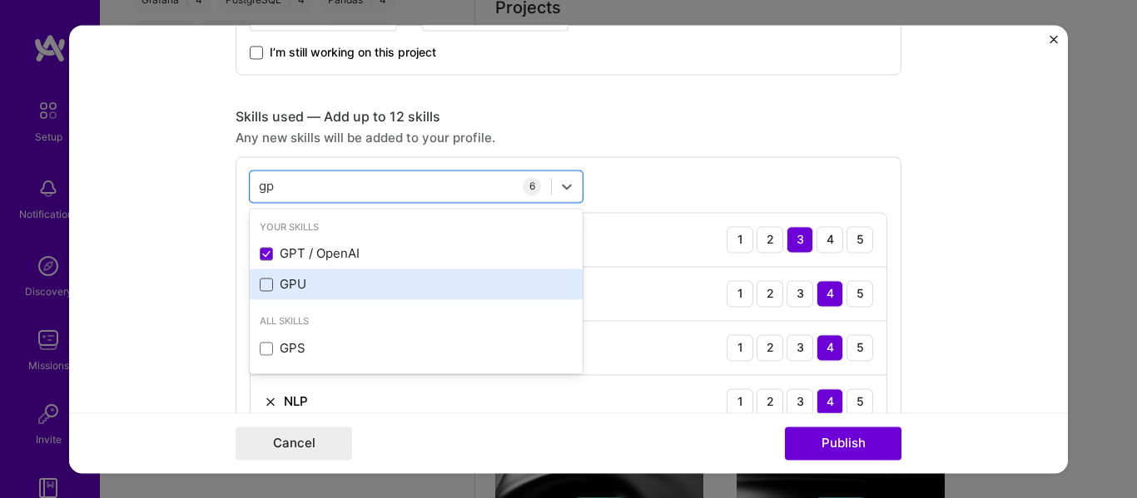
click at [260, 285] on span at bounding box center [266, 284] width 13 height 13
click at [0, 0] on input "checkbox" at bounding box center [0, 0] width 0 height 0
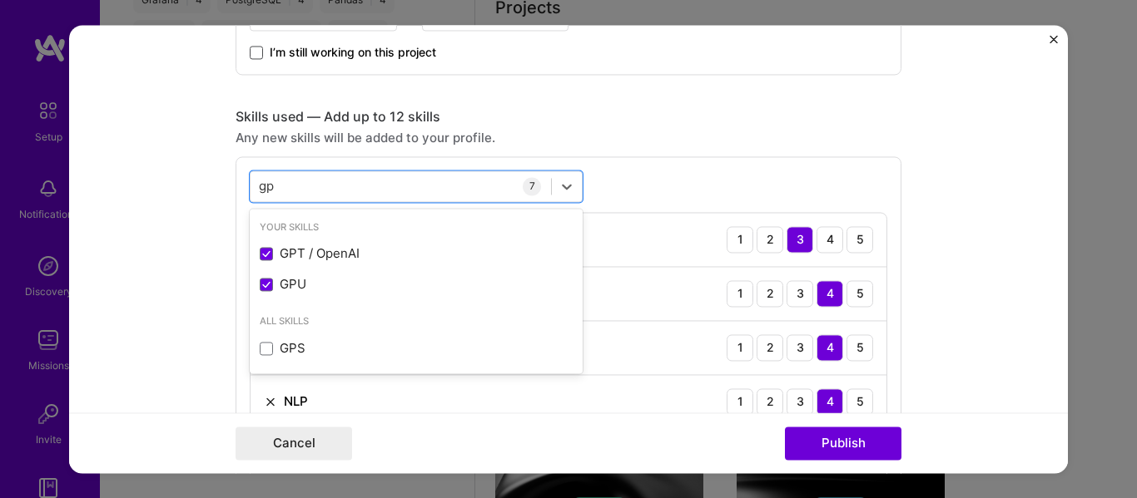
click at [178, 277] on form "Editing suggested project This project is suggested based on your LinkedIn, res…" at bounding box center [568, 249] width 999 height 449
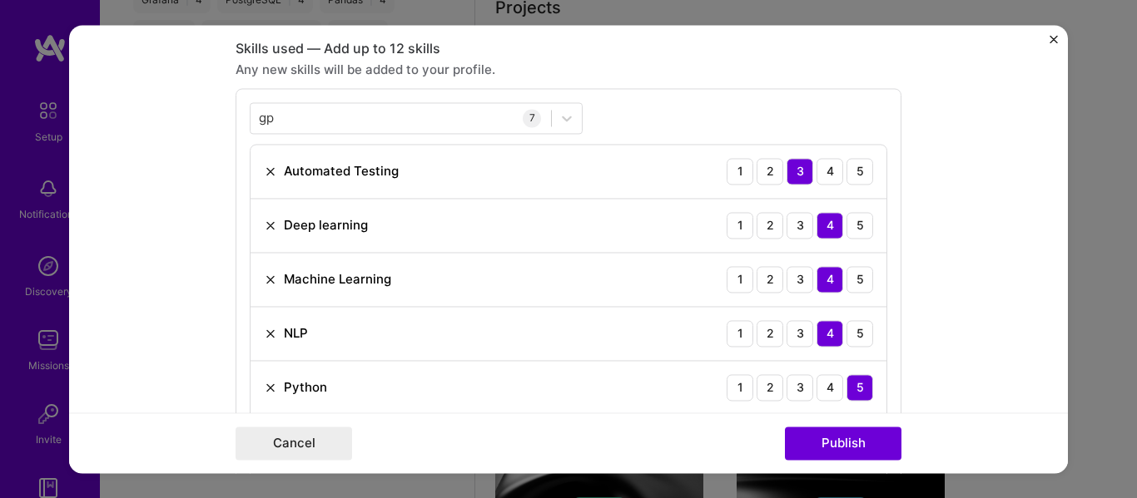
scroll to position [805, 0]
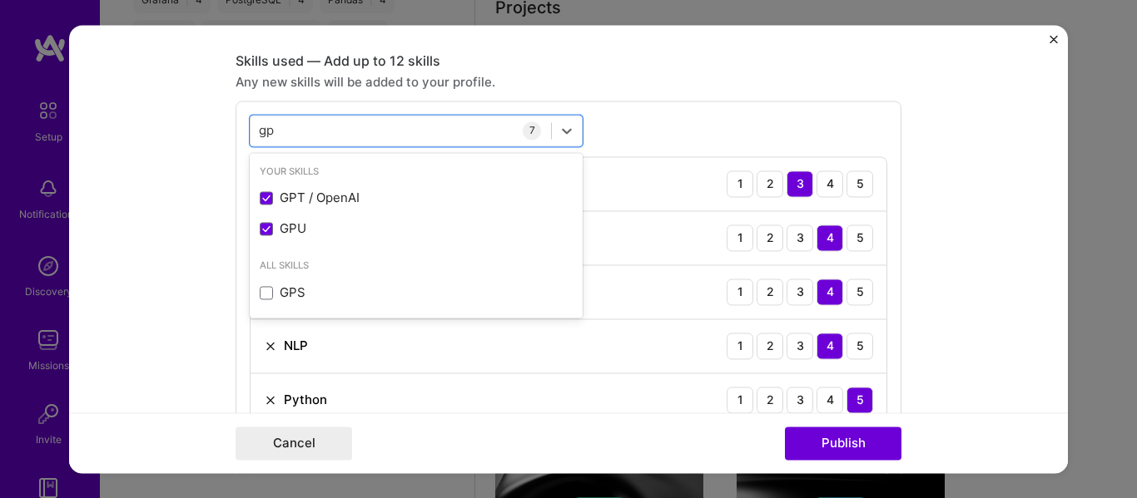
drag, startPoint x: 291, startPoint y: 129, endPoint x: 189, endPoint y: 108, distance: 104.4
click at [189, 108] on form "Editing suggested project This project is suggested based on your LinkedIn, res…" at bounding box center [568, 249] width 999 height 449
type input "g"
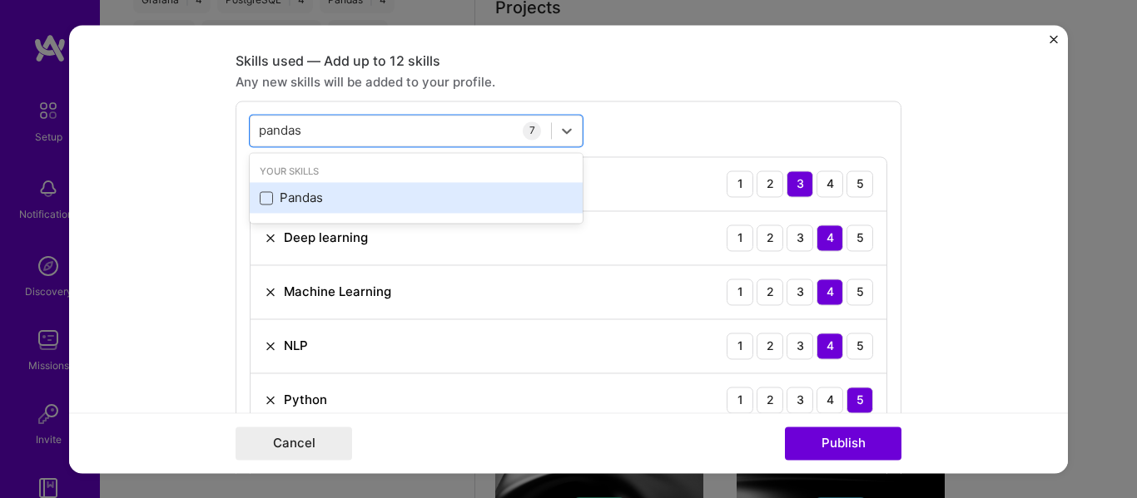
click at [265, 202] on span at bounding box center [266, 197] width 13 height 13
click at [0, 0] on input "checkbox" at bounding box center [0, 0] width 0 height 0
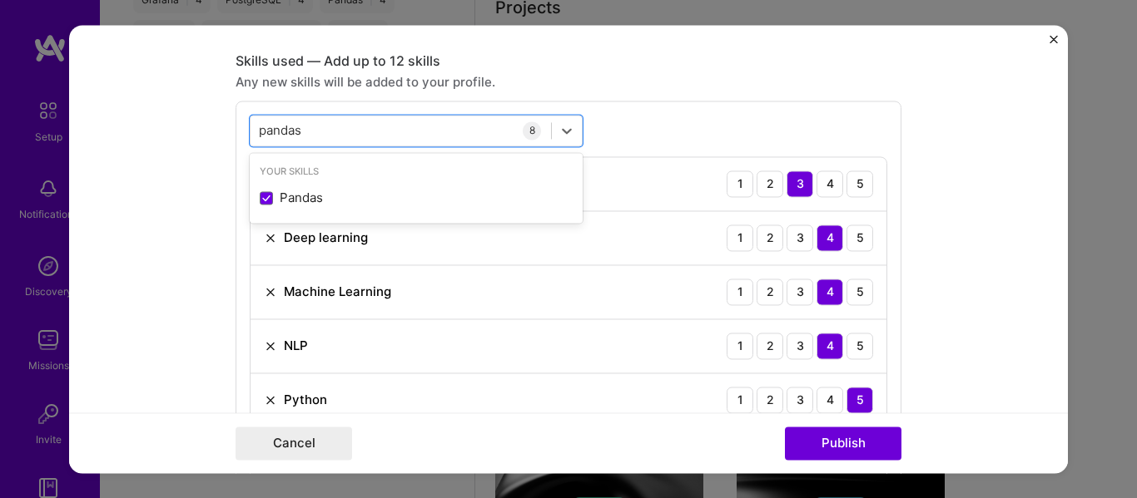
type input "pandas"
click at [711, 125] on div "option Pandas, selected. option Pandas selected, 0 of 2. 1 result available for…" at bounding box center [568, 352] width 666 height 503
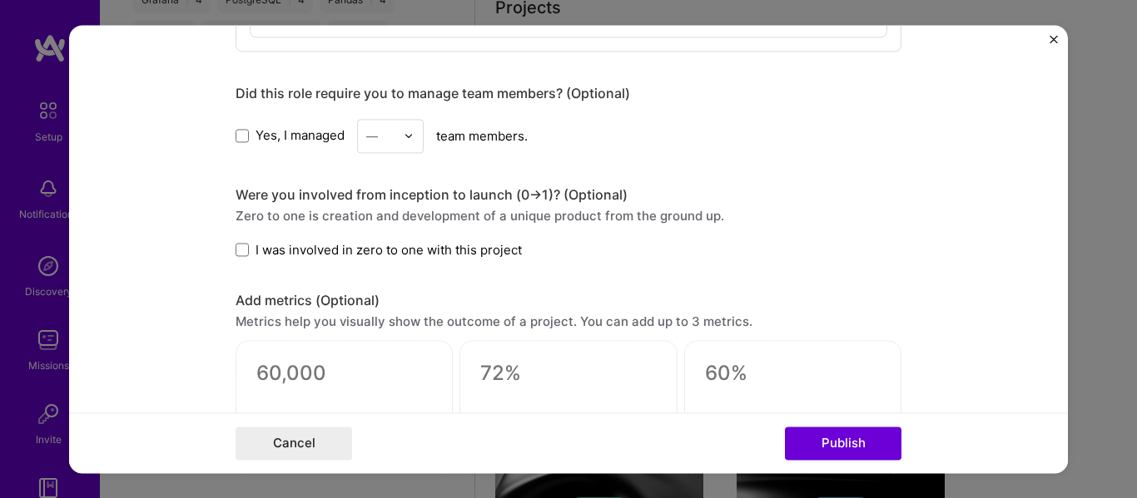
scroll to position [1359, 0]
click at [235, 245] on span at bounding box center [241, 248] width 13 height 13
click at [0, 0] on input "I was involved in zero to one with this project" at bounding box center [0, 0] width 0 height 0
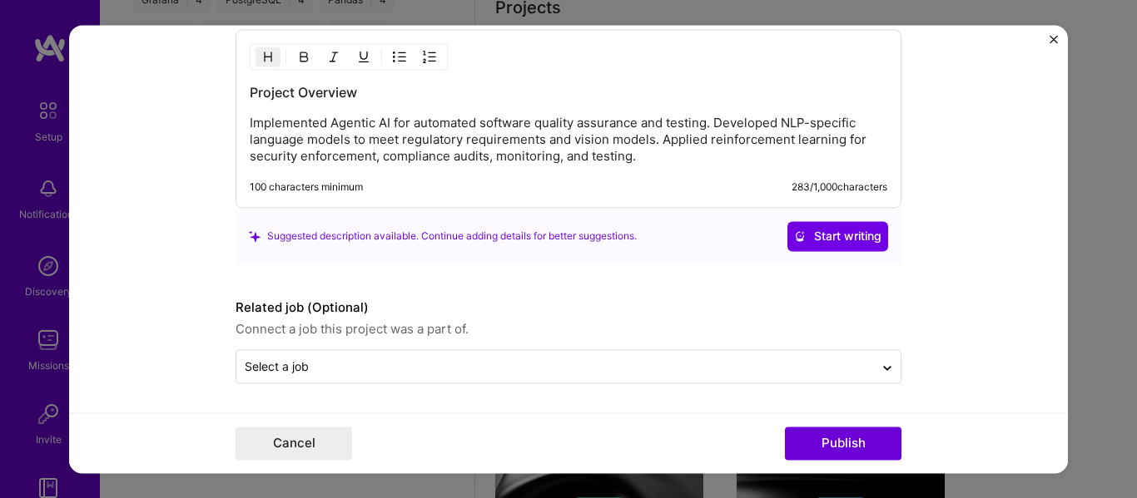
scroll to position [1862, 0]
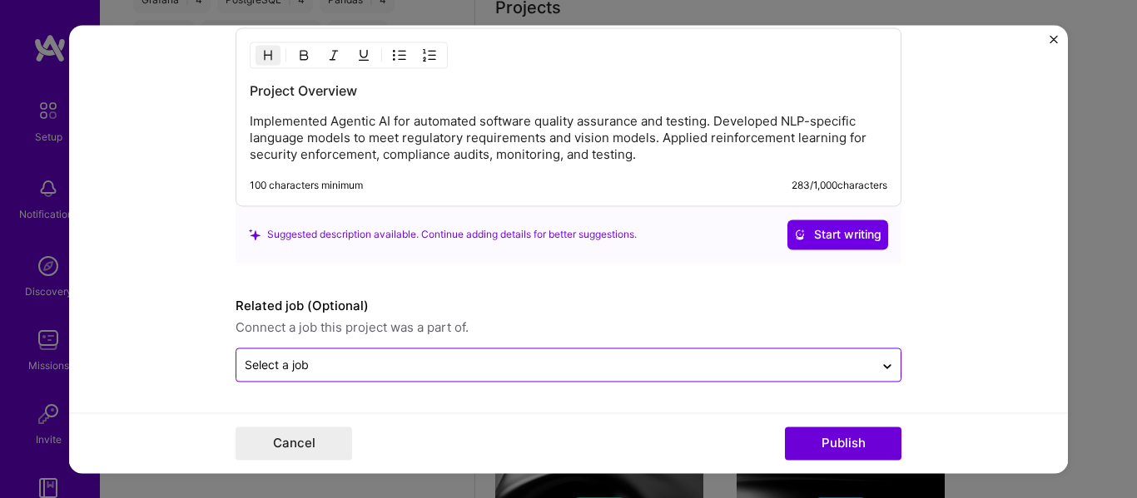
click at [410, 370] on input "text" at bounding box center [555, 364] width 621 height 17
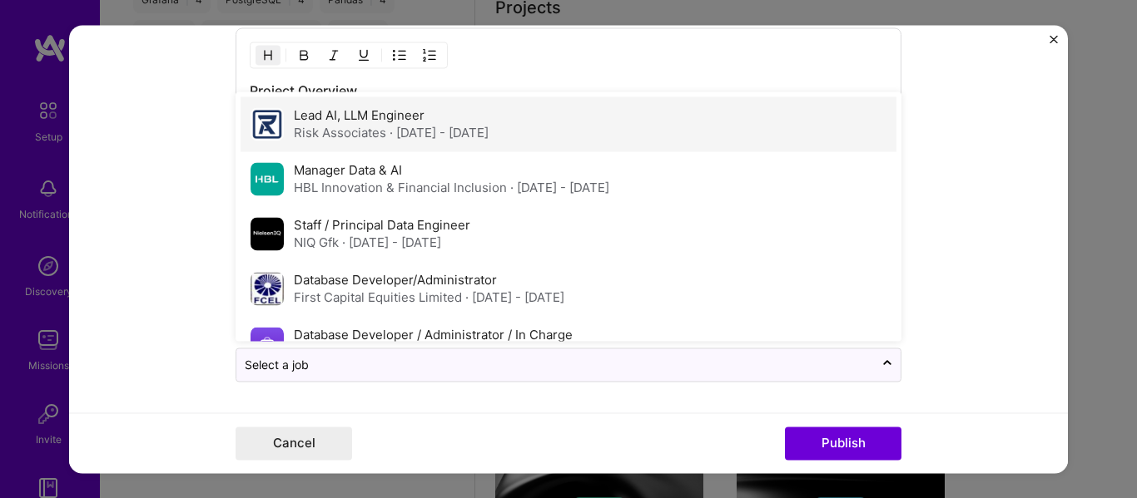
click at [389, 135] on span "· [DATE] - [DATE]" at bounding box center [438, 133] width 99 height 16
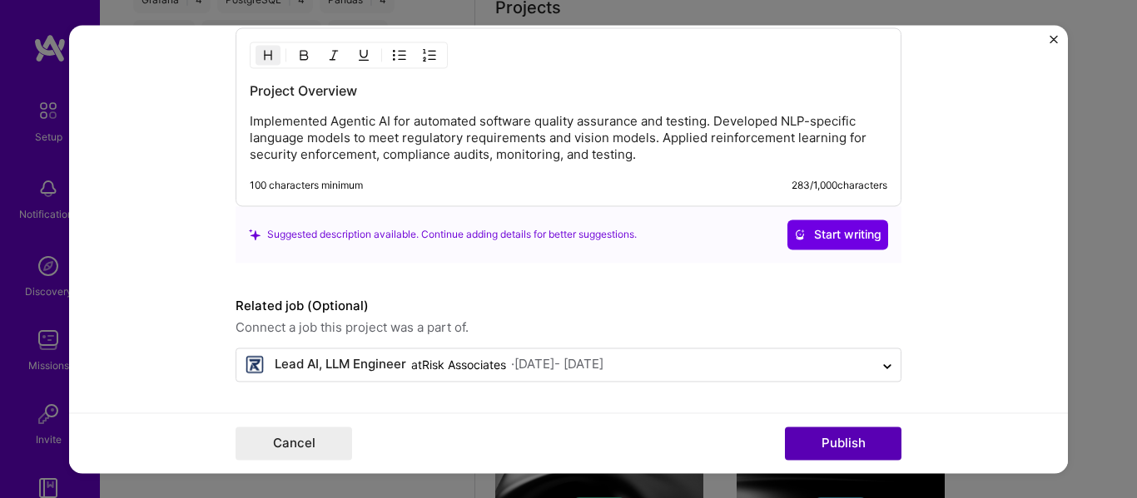
click at [833, 450] on button "Publish" at bounding box center [843, 443] width 116 height 33
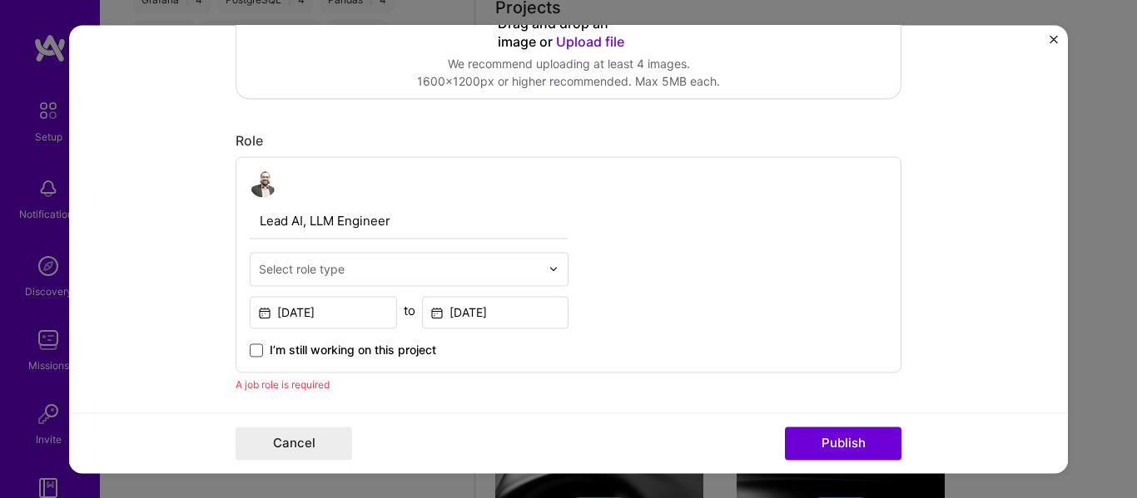
scroll to position [448, 0]
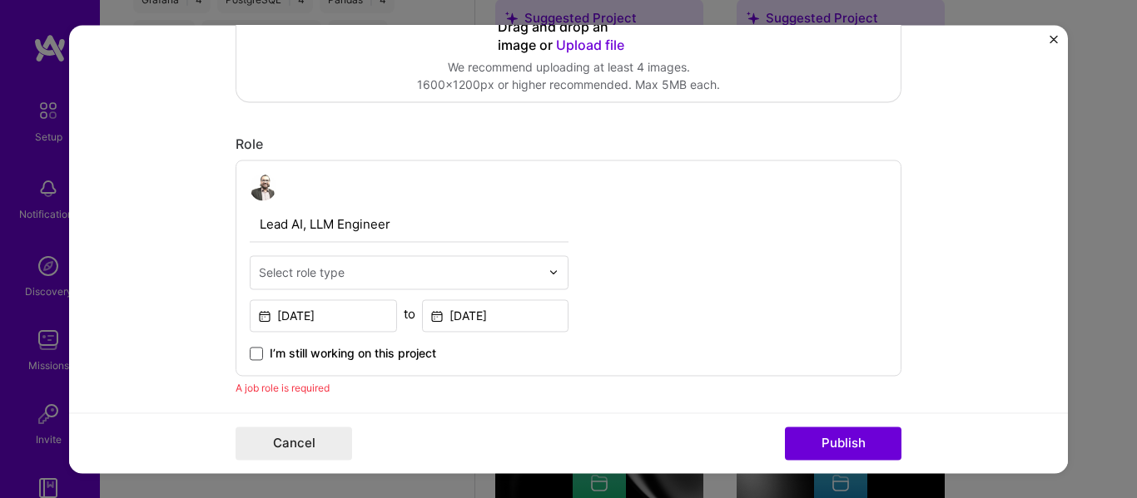
click at [315, 278] on div "Select role type" at bounding box center [302, 272] width 86 height 17
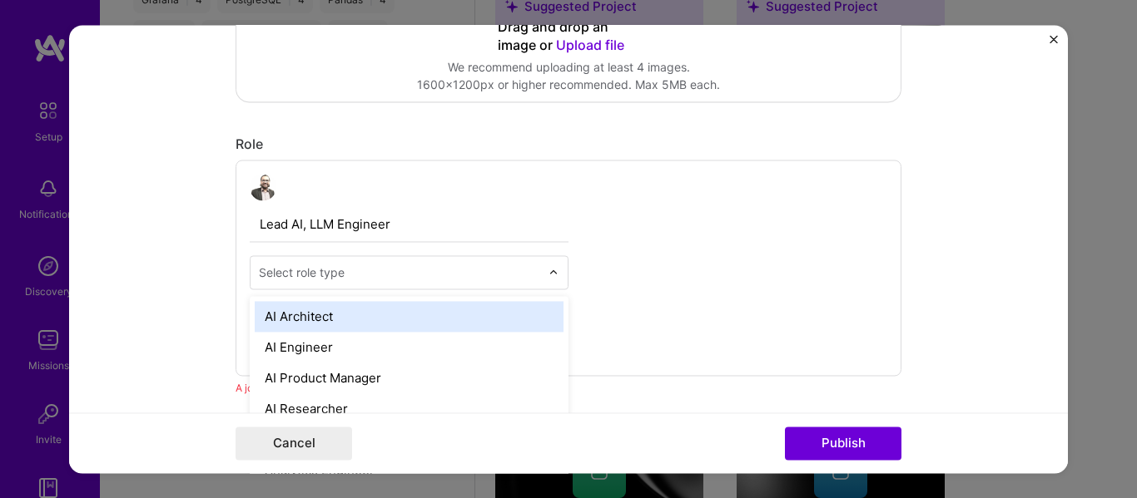
scroll to position [664, 0]
click at [315, 309] on div "AI Architect" at bounding box center [409, 316] width 309 height 31
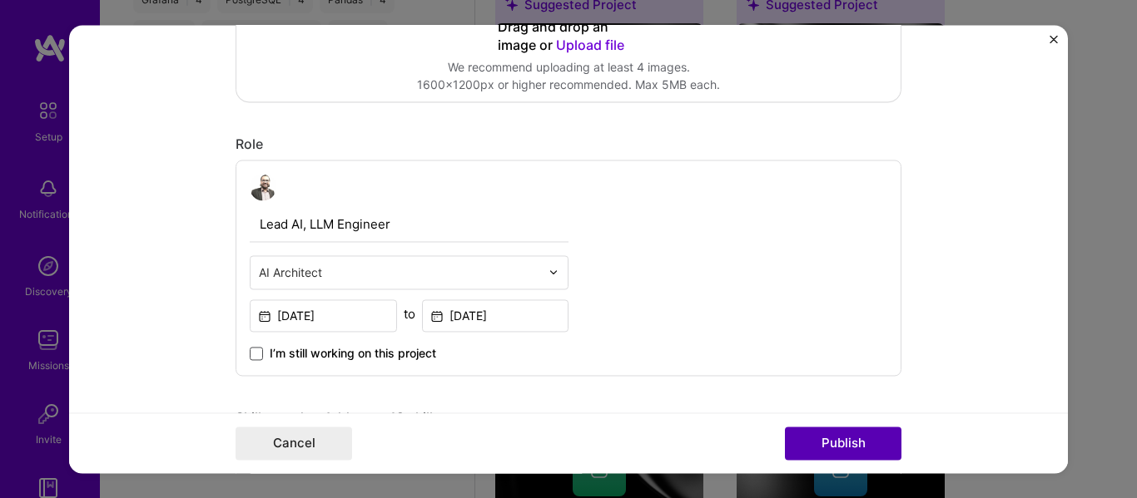
click at [810, 448] on button "Publish" at bounding box center [843, 443] width 116 height 33
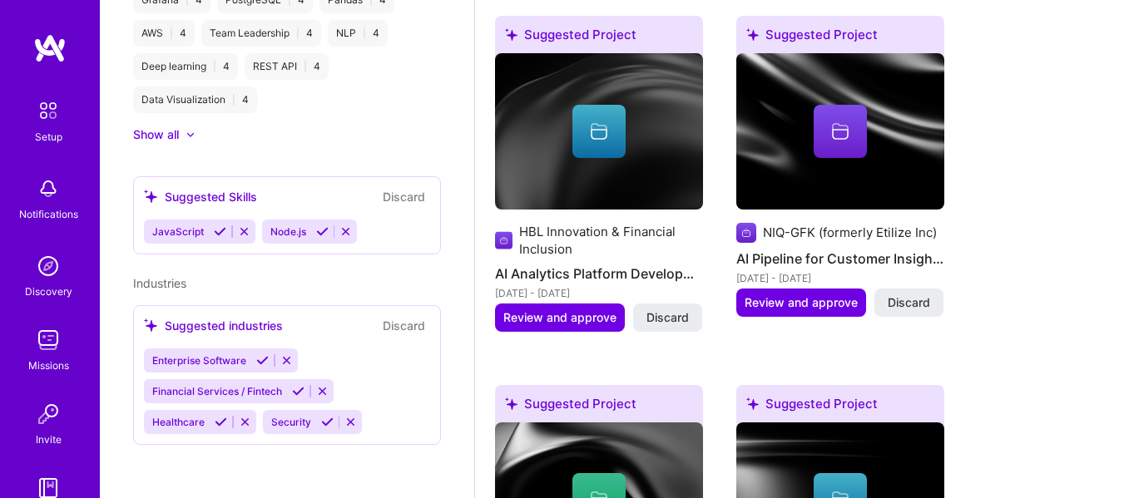
scroll to position [609, 0]
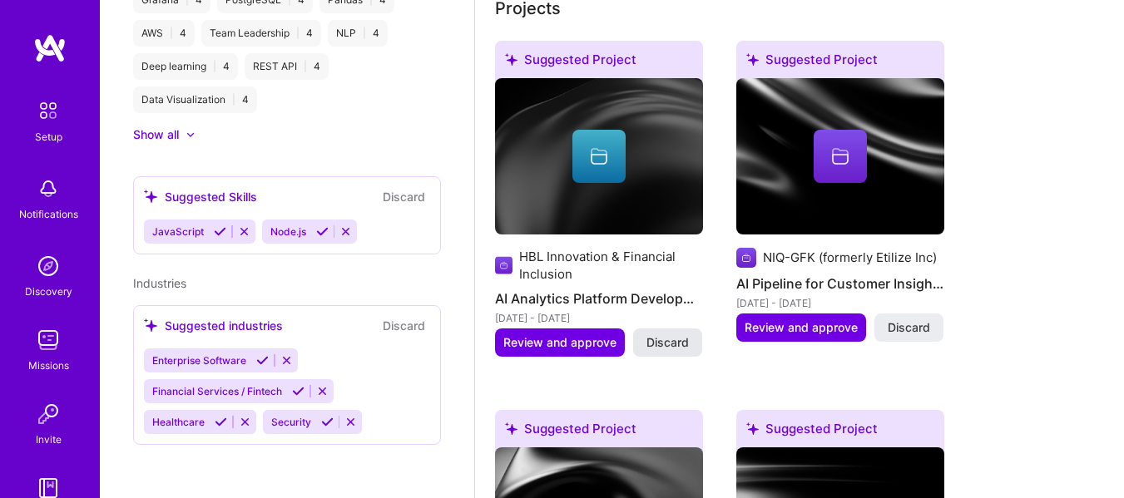
click at [670, 333] on button "Discard" at bounding box center [667, 343] width 69 height 28
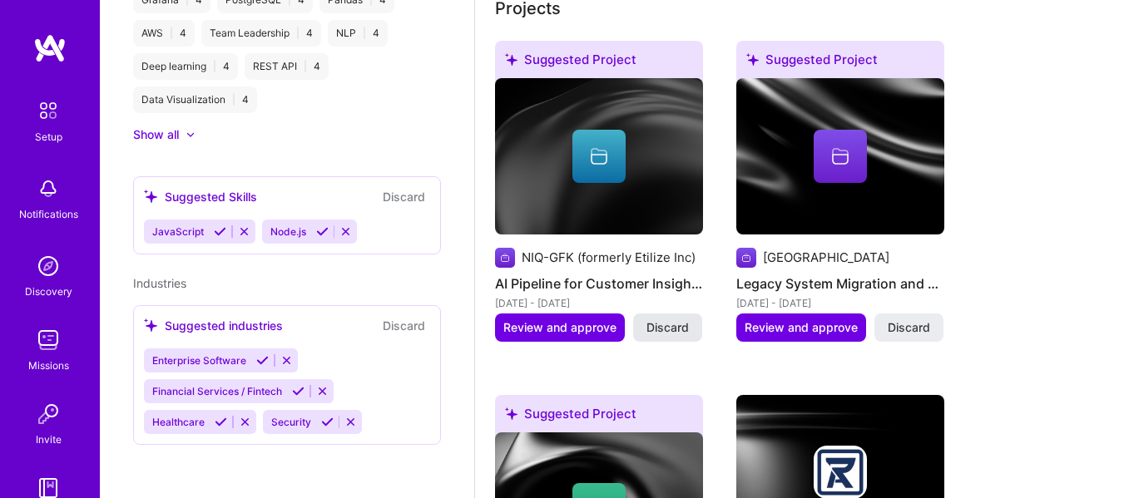
click at [918, 330] on span "Discard" at bounding box center [909, 328] width 42 height 17
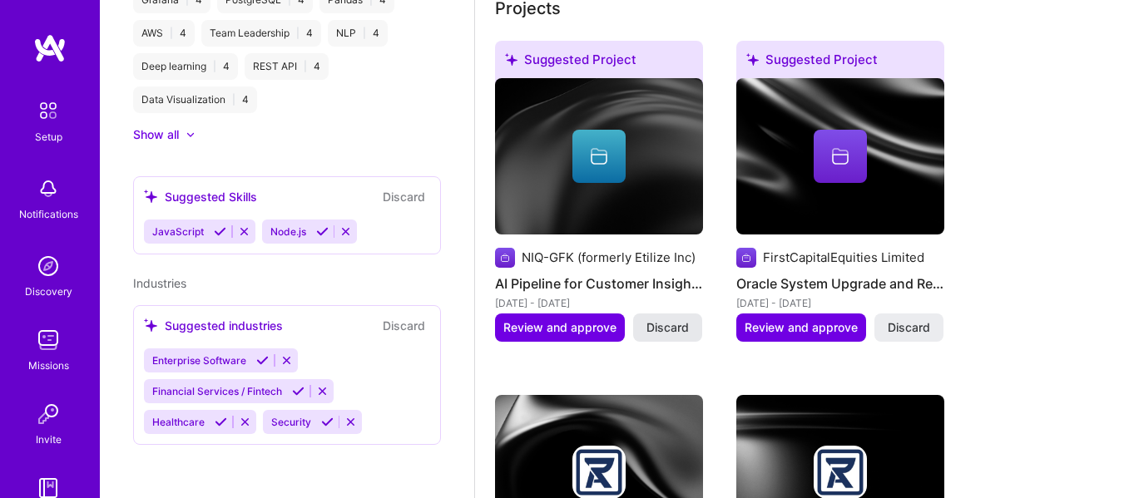
click at [651, 330] on span "Discard" at bounding box center [668, 328] width 42 height 17
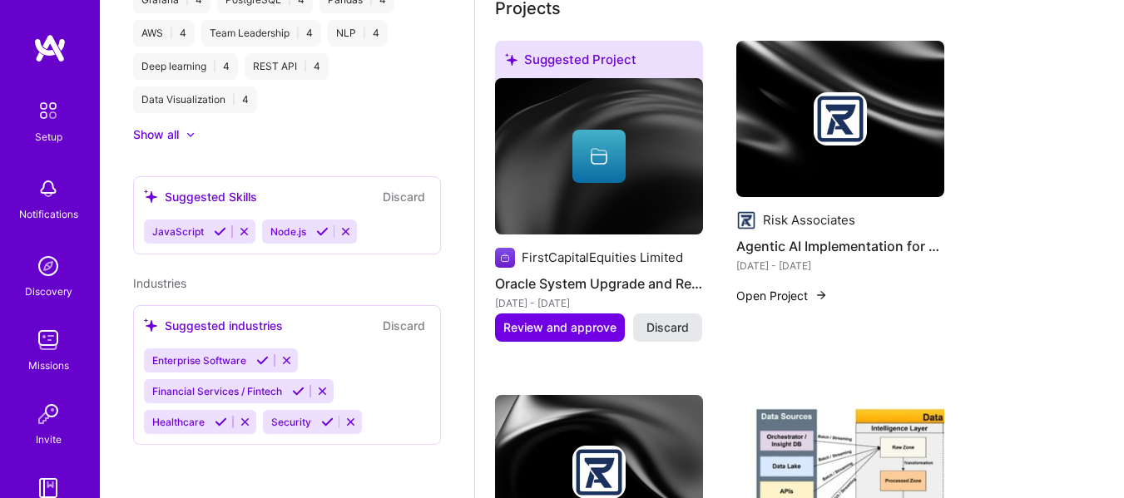
click at [667, 331] on span "Discard" at bounding box center [668, 328] width 42 height 17
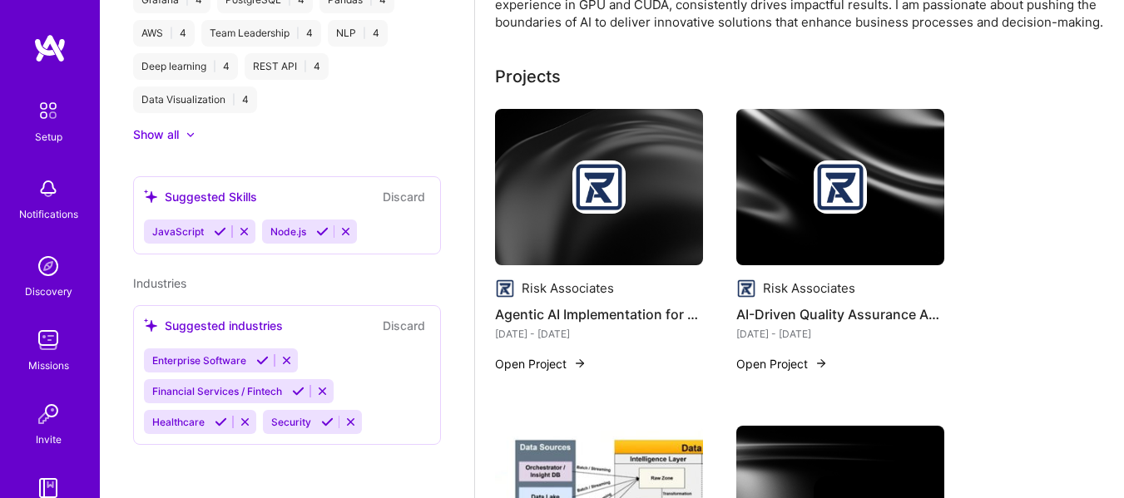
scroll to position [526, 0]
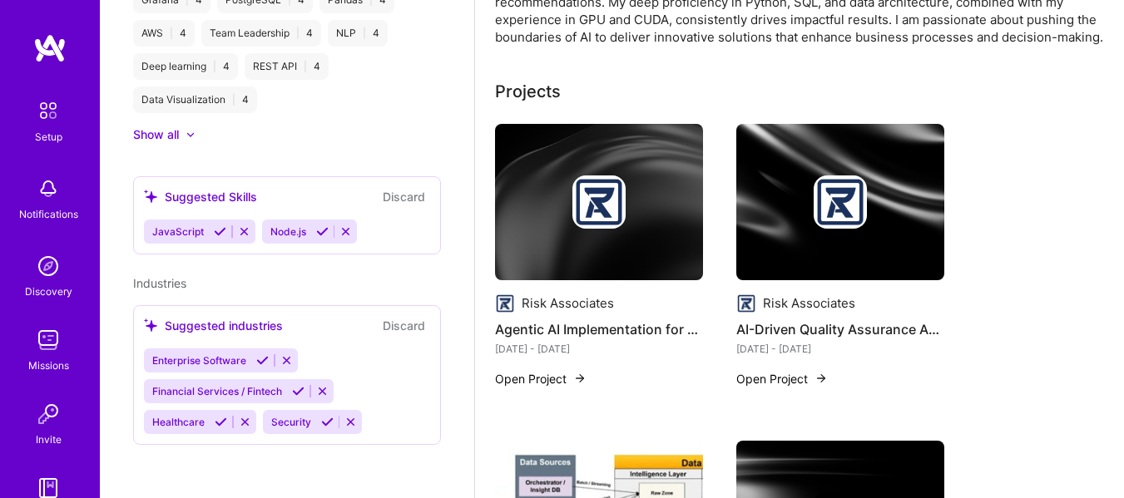
click at [681, 139] on img at bounding box center [599, 202] width 208 height 156
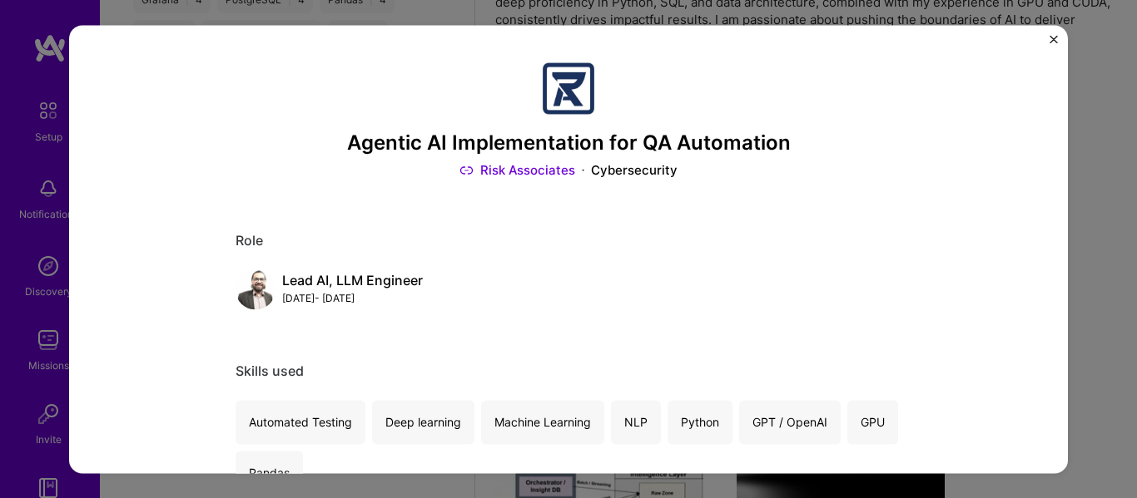
click at [1053, 37] on img "Close" at bounding box center [1053, 39] width 8 height 8
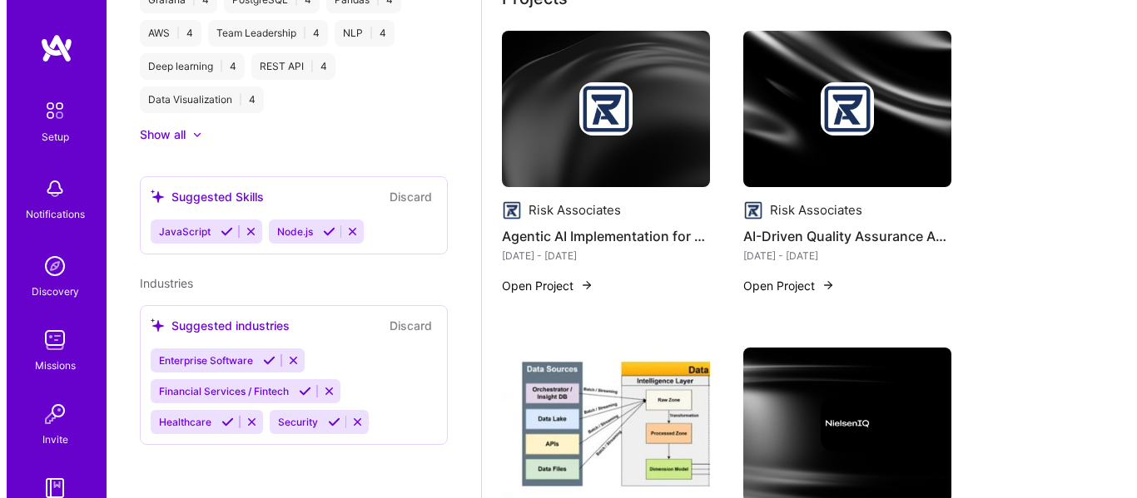
scroll to position [637, 0]
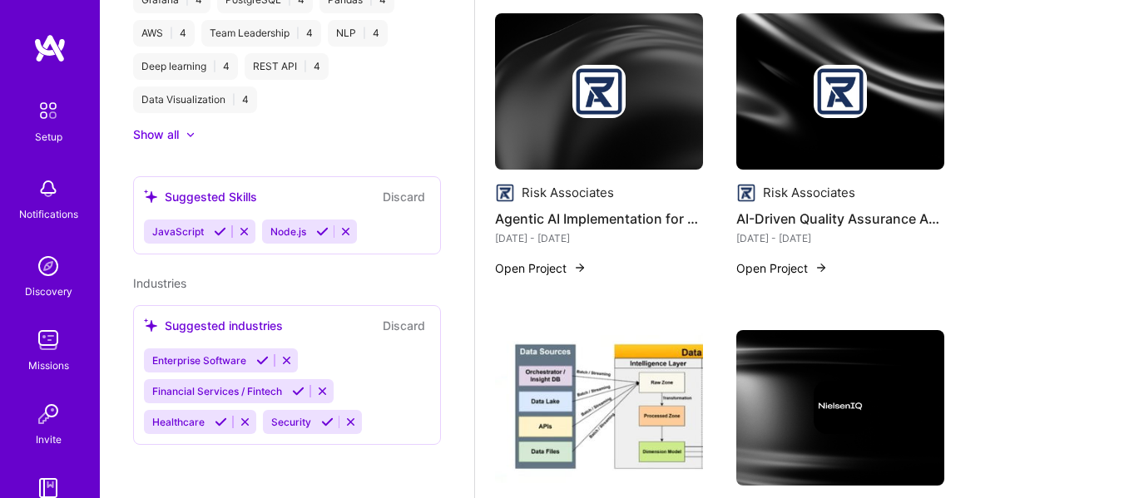
click at [563, 267] on button "Open Project" at bounding box center [541, 268] width 92 height 17
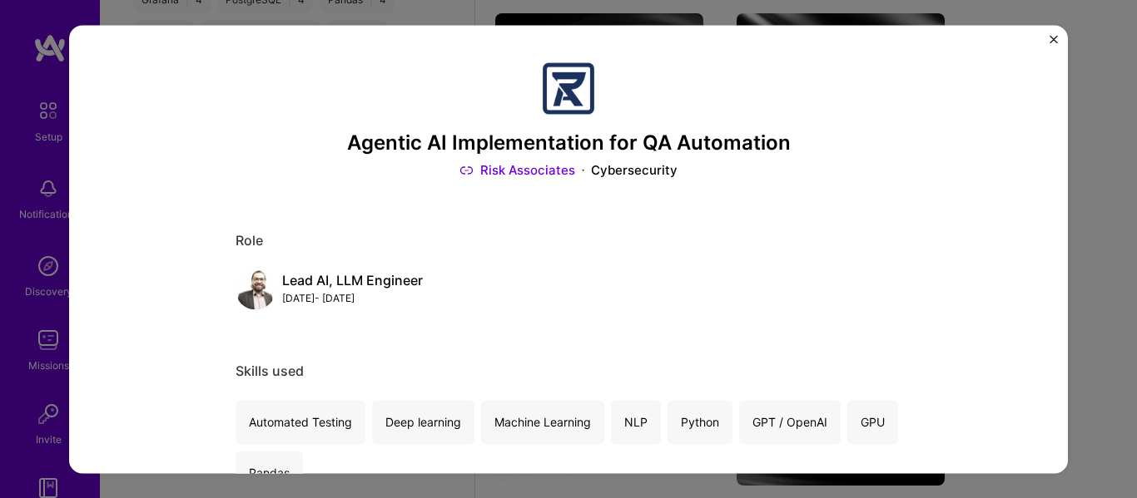
click at [1048, 37] on div "Agentic AI Implementation for QA Automation Risk Associates Cybersecurity Role …" at bounding box center [568, 249] width 999 height 449
click at [1053, 38] on img "Close" at bounding box center [1053, 39] width 8 height 8
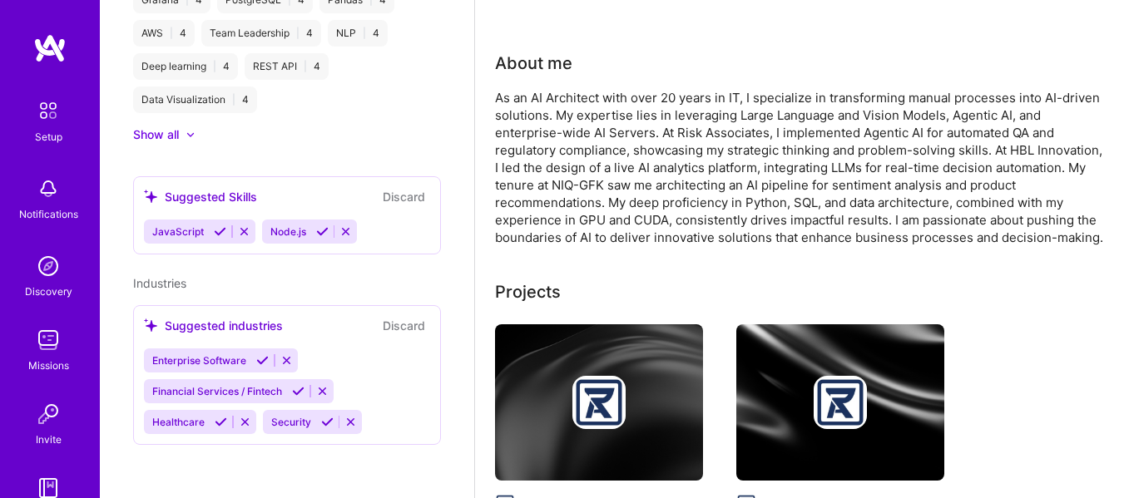
scroll to position [276, 0]
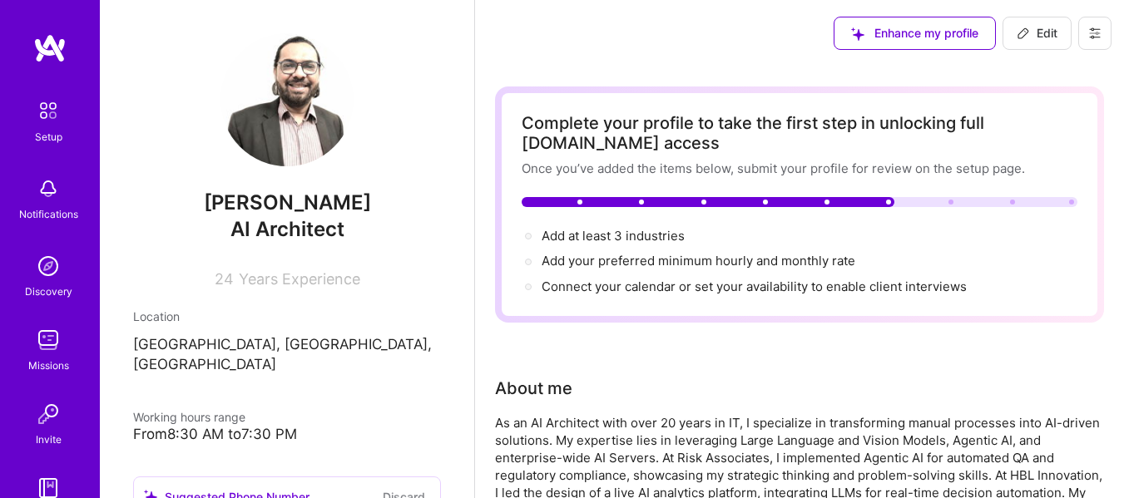
scroll to position [527, 0]
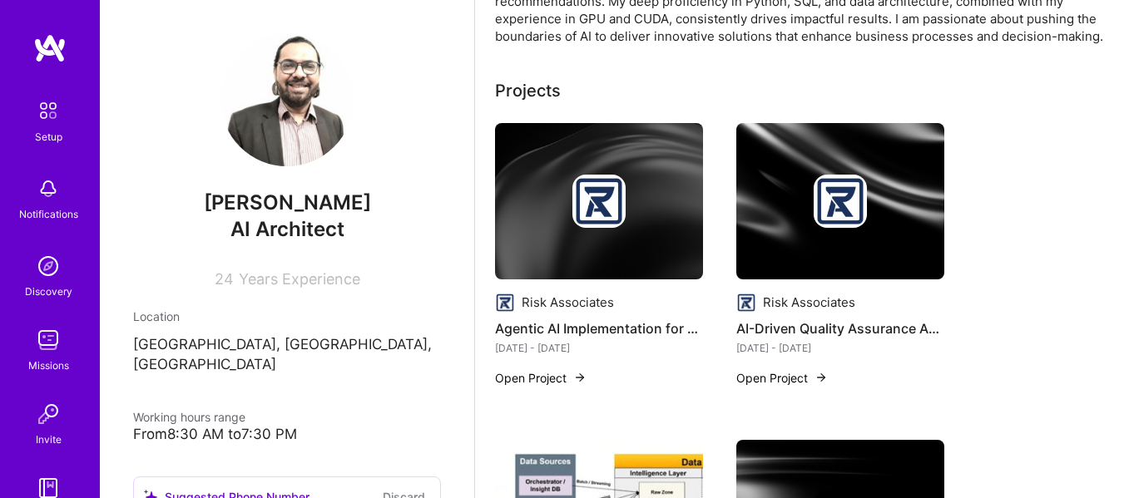
click at [686, 327] on h4 "Agentic AI Implementation for QA Automation" at bounding box center [599, 329] width 208 height 22
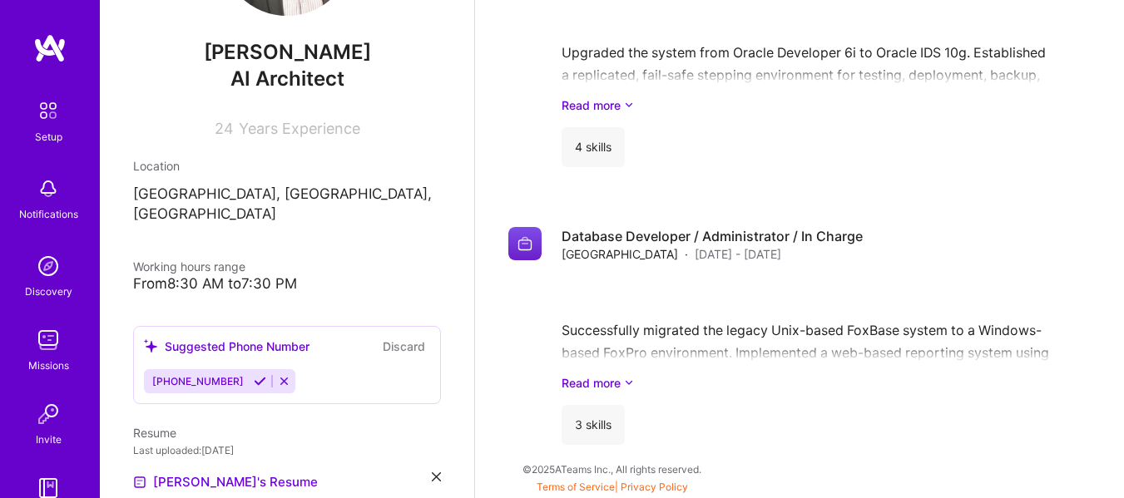
scroll to position [166, 0]
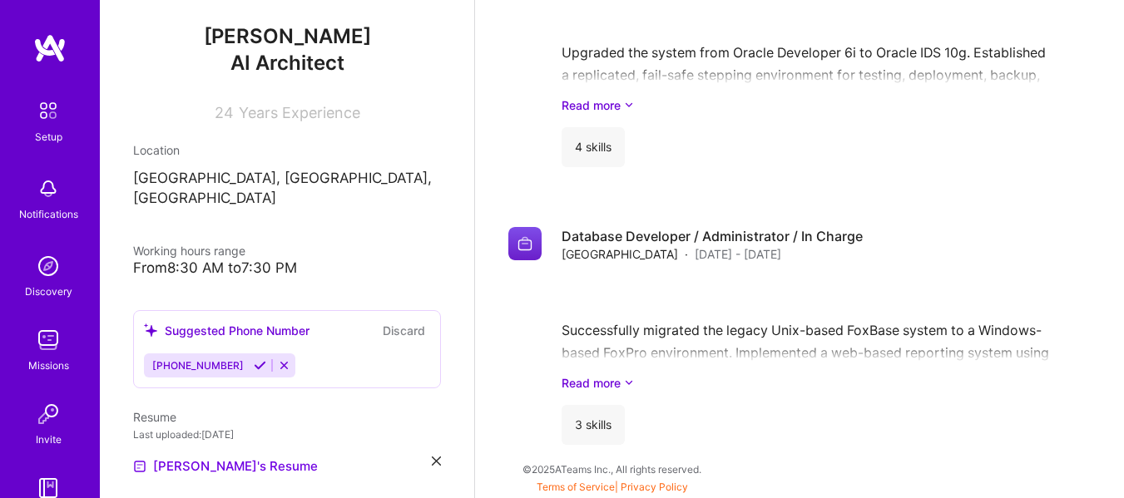
click at [254, 359] on icon at bounding box center [260, 365] width 12 height 12
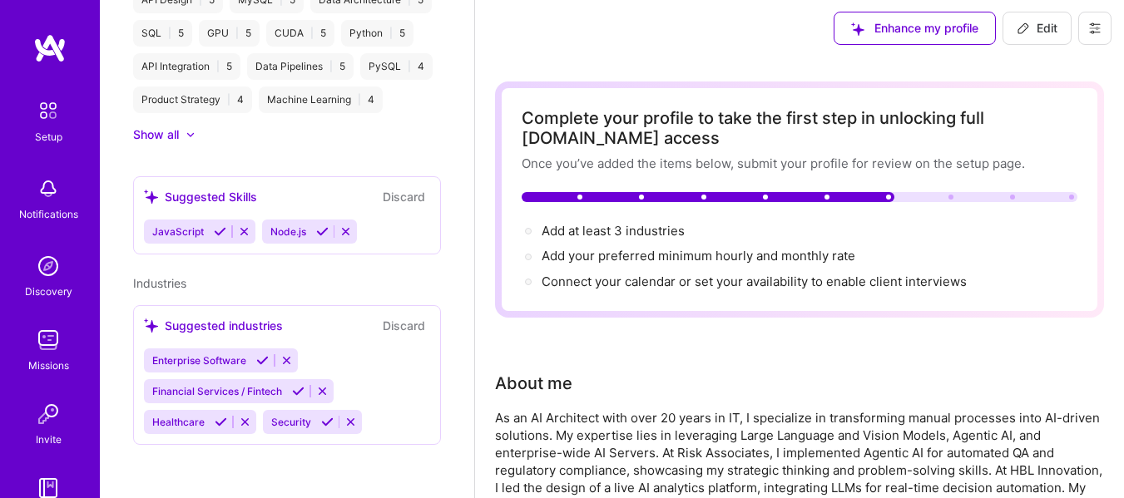
scroll to position [0, 0]
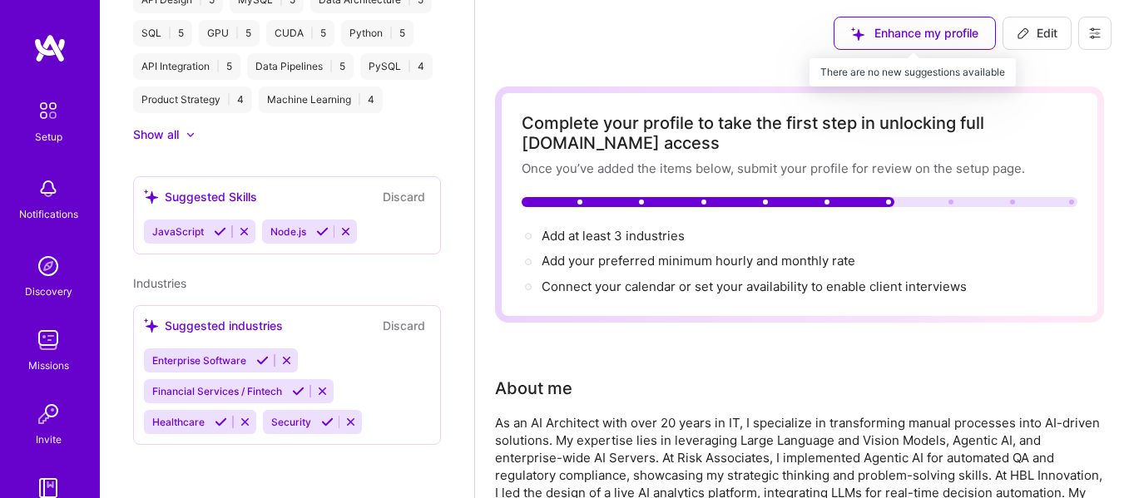
click at [875, 39] on div "Enhance my profile" at bounding box center [915, 33] width 162 height 33
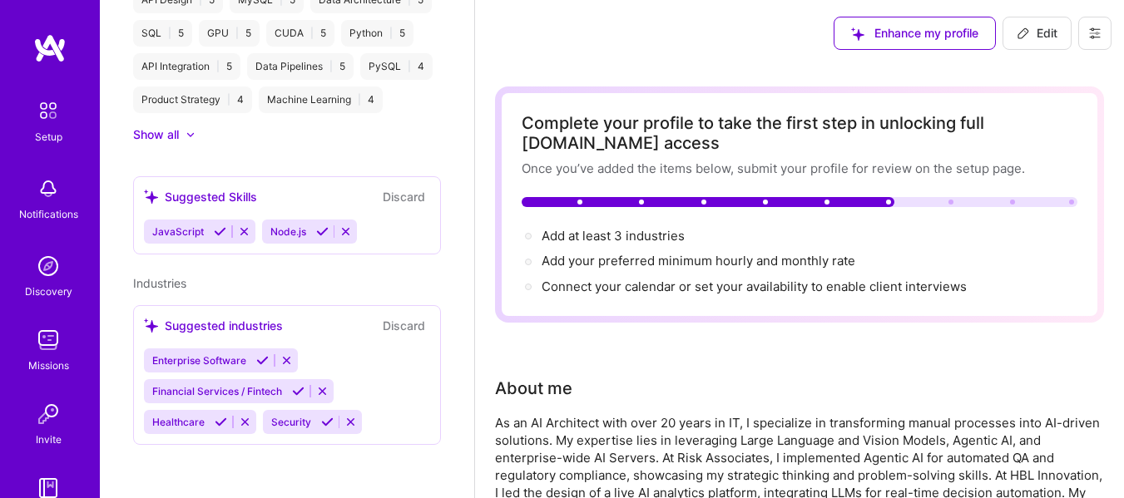
click at [693, 37] on div "Enhance my profile Edit" at bounding box center [799, 33] width 649 height 67
click at [1092, 31] on icon at bounding box center [1094, 33] width 13 height 13
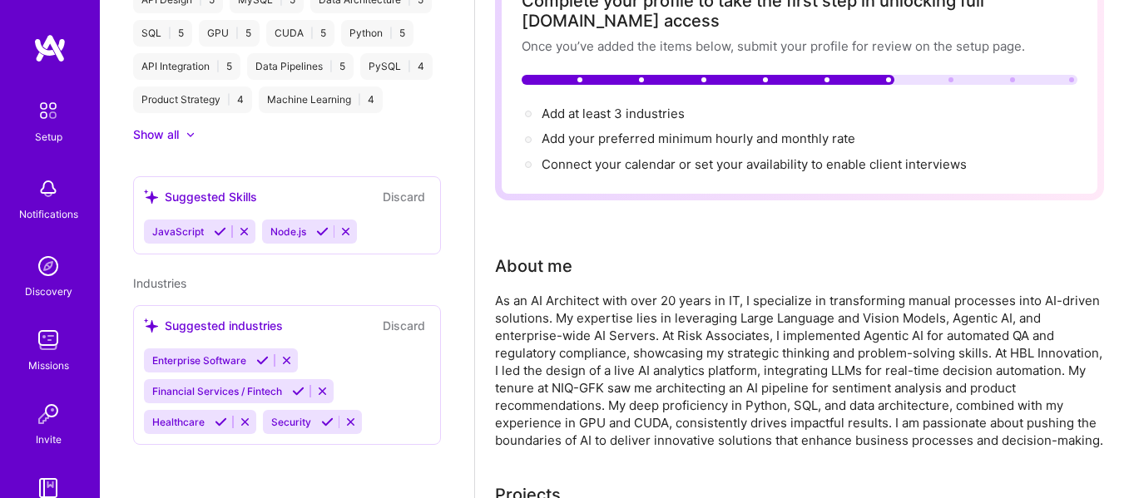
scroll to position [111, 0]
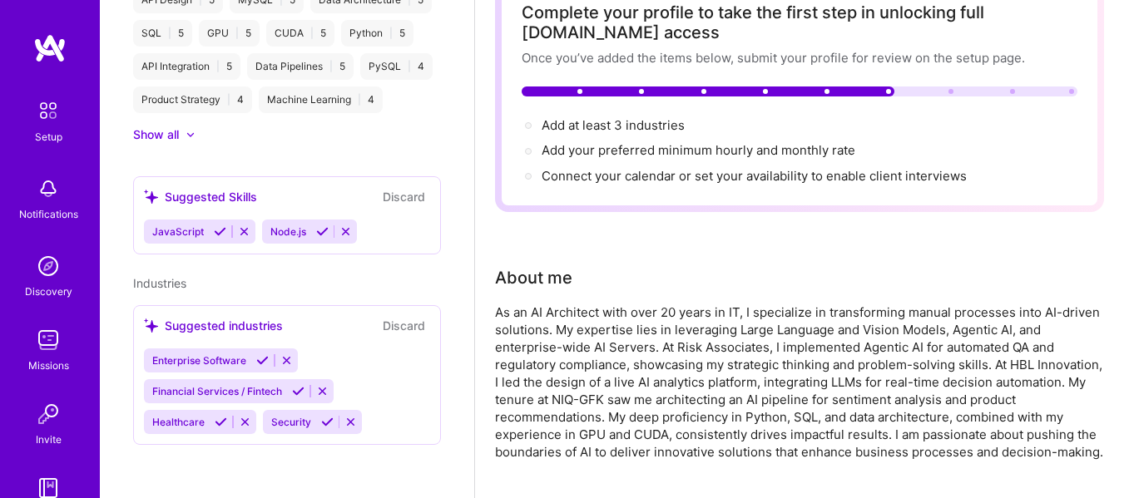
click at [627, 92] on div at bounding box center [708, 92] width 373 height 10
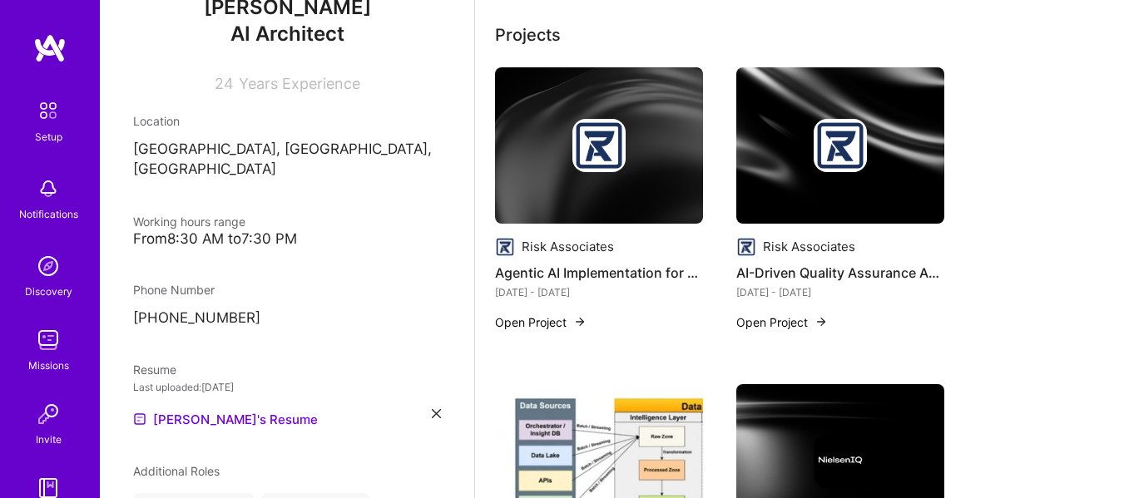
scroll to position [243, 0]
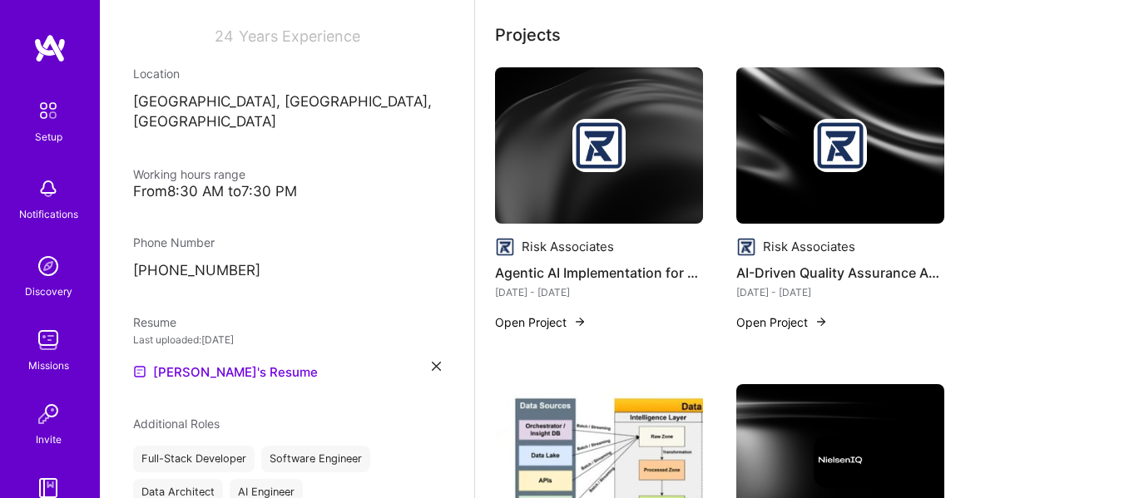
click at [236, 183] on div "From 8:30 AM to 7:30 PM" at bounding box center [287, 191] width 308 height 17
click at [211, 183] on div "From 8:30 AM to 7:30 PM" at bounding box center [287, 191] width 308 height 17
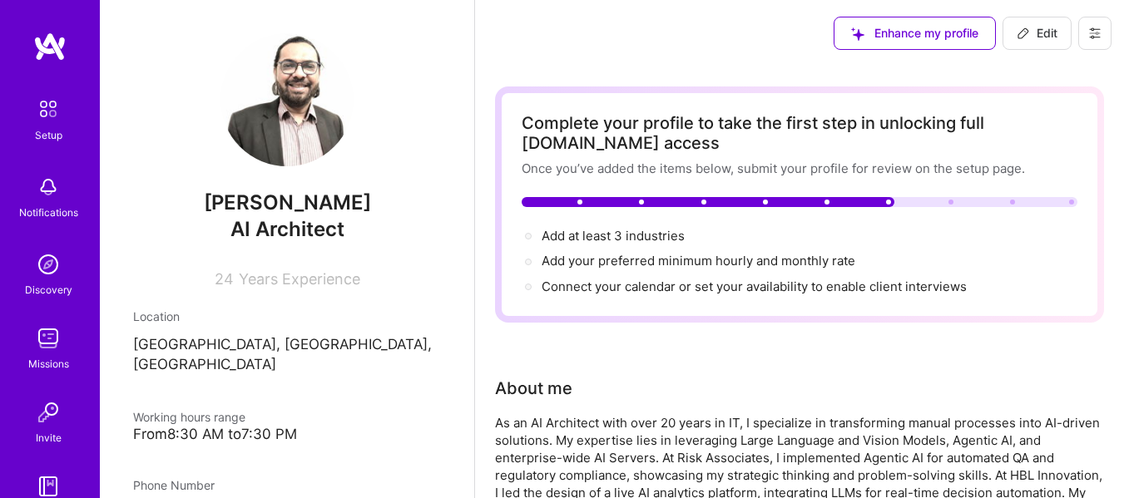
scroll to position [0, 0]
click at [49, 56] on img at bounding box center [49, 48] width 33 height 30
click at [46, 54] on img at bounding box center [49, 48] width 33 height 30
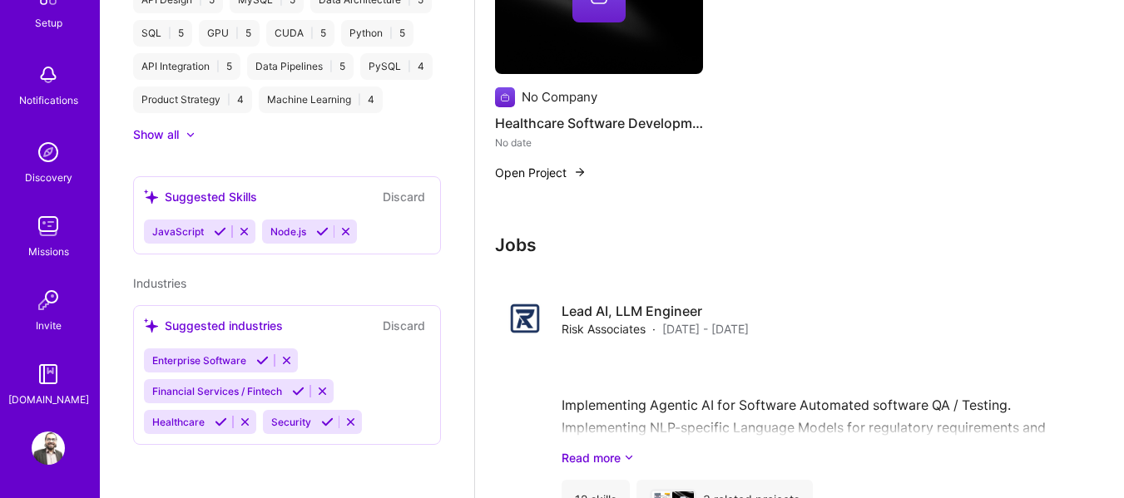
scroll to position [1442, 0]
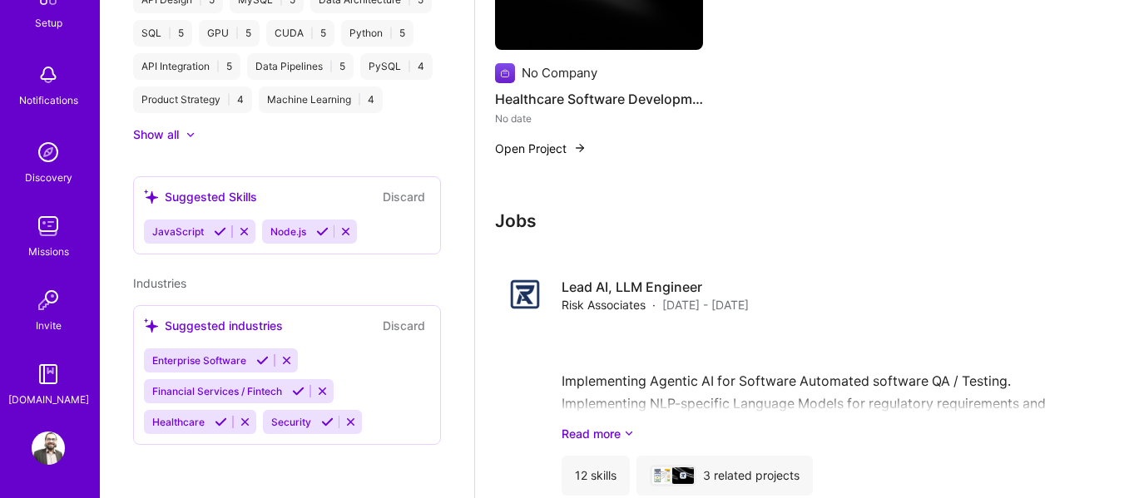
click at [32, 432] on img at bounding box center [48, 448] width 33 height 33
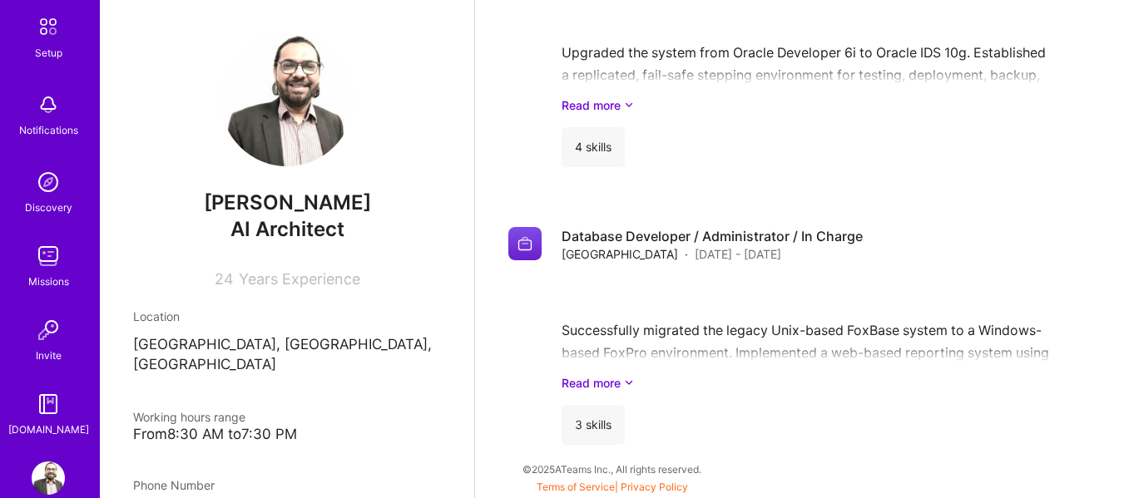
scroll to position [0, 0]
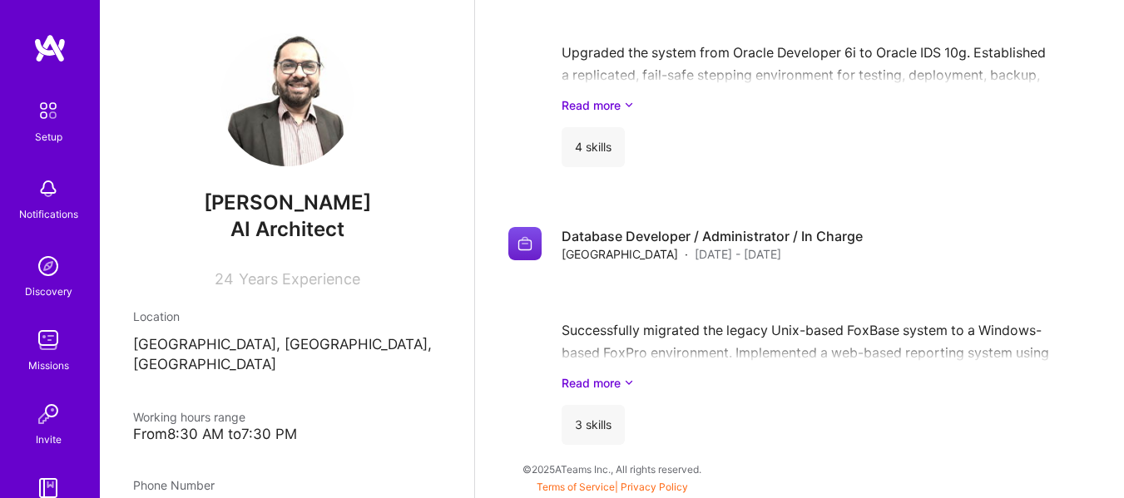
click at [33, 119] on img at bounding box center [48, 110] width 35 height 35
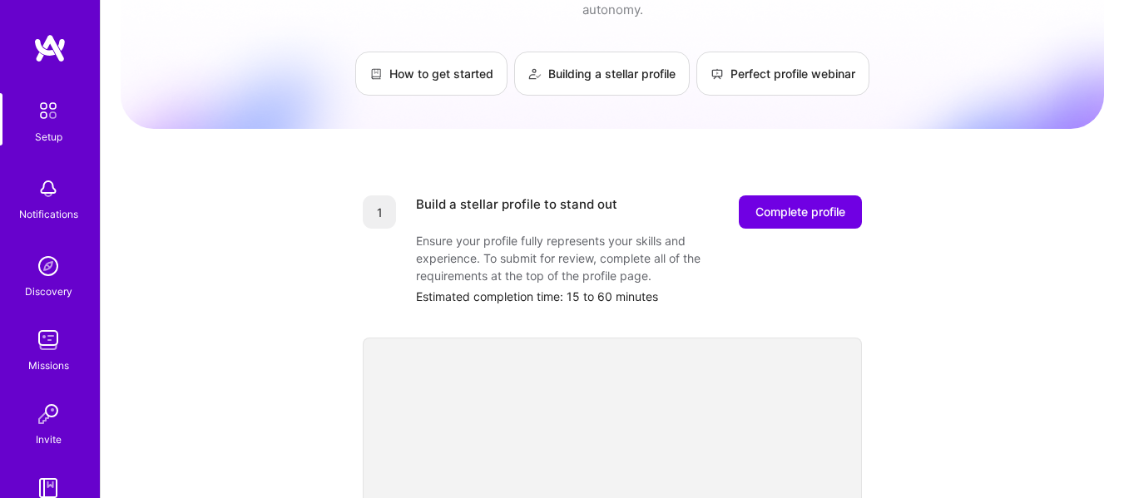
scroll to position [139, 0]
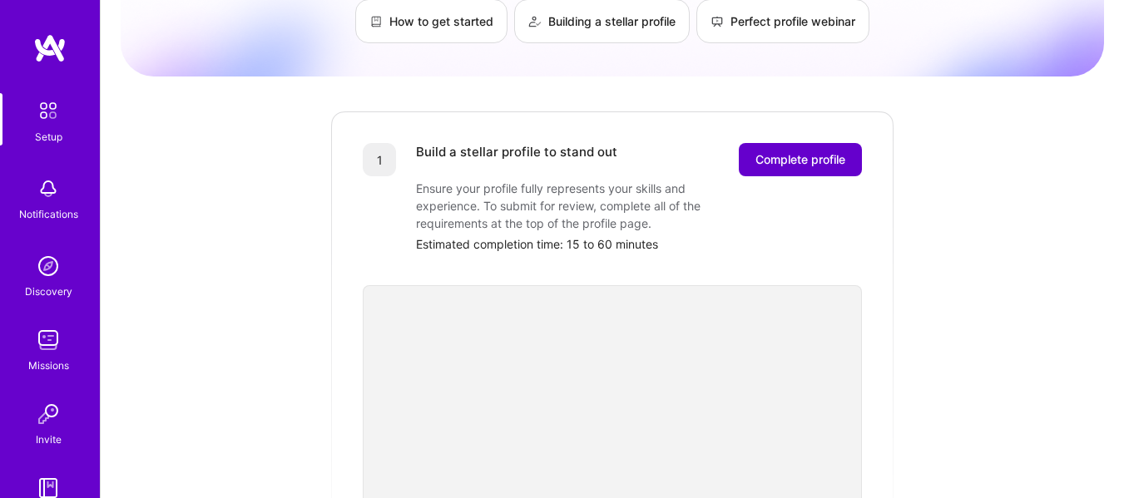
click at [781, 157] on button "Complete profile" at bounding box center [800, 159] width 123 height 33
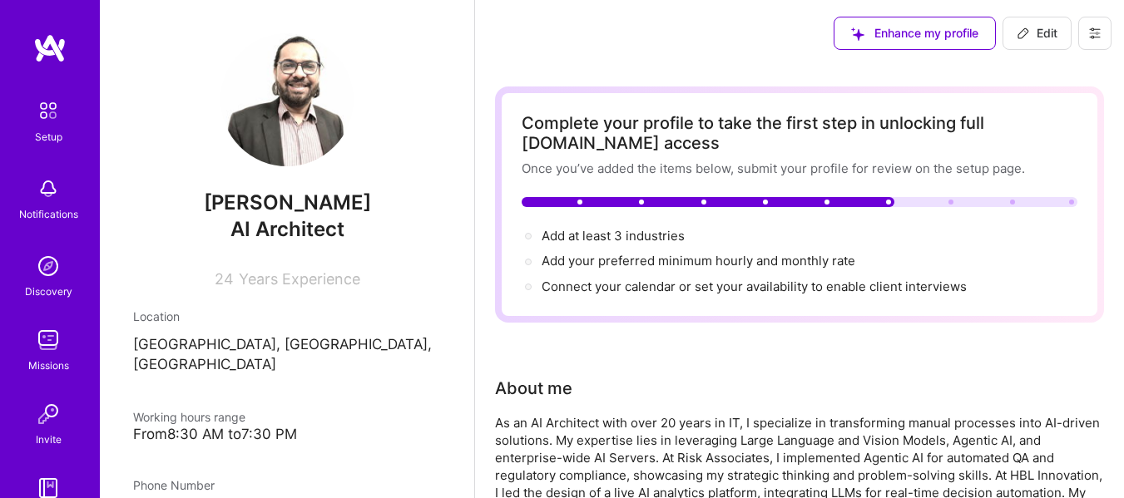
click at [1041, 35] on span "Edit" at bounding box center [1037, 33] width 41 height 17
select select "PK"
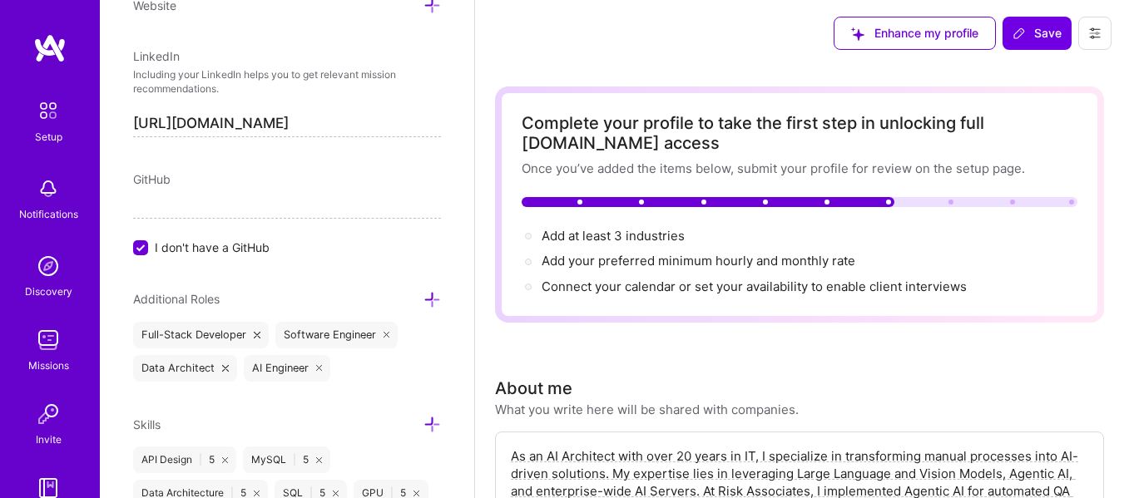
scroll to position [865, 0]
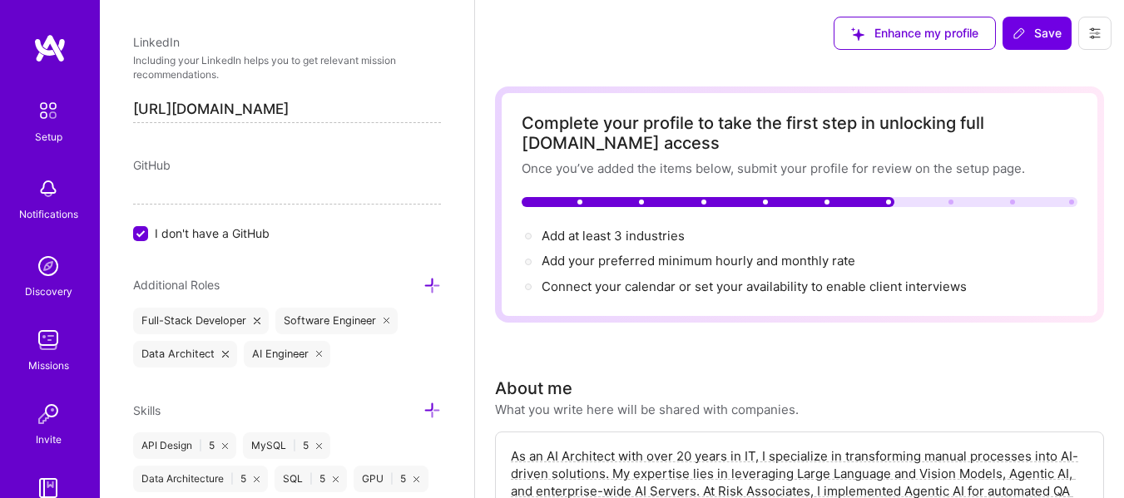
click at [142, 236] on input "I don't have a GitHub" at bounding box center [142, 234] width 15 height 15
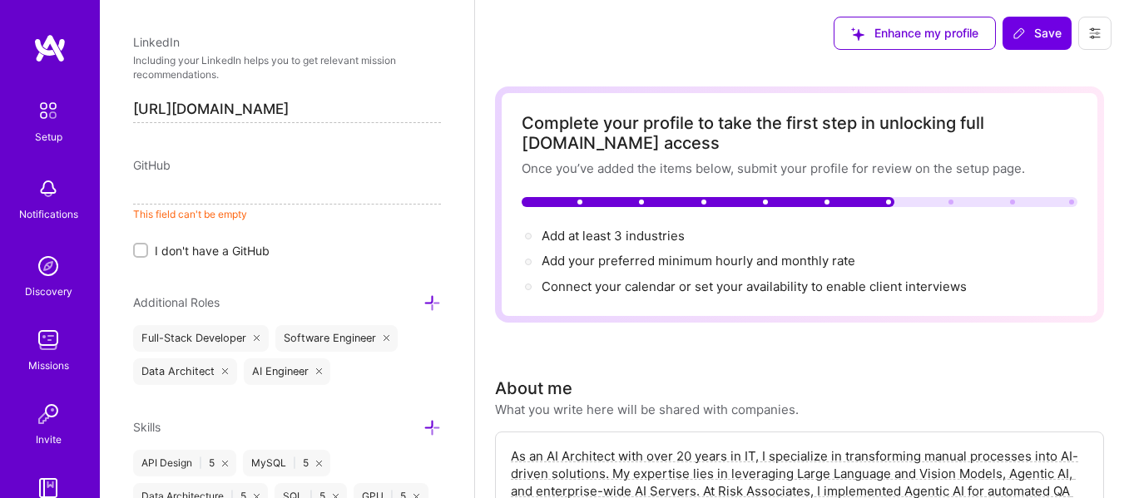
click at [146, 188] on input at bounding box center [287, 191] width 308 height 27
paste input "[URL][DOMAIN_NAME]"
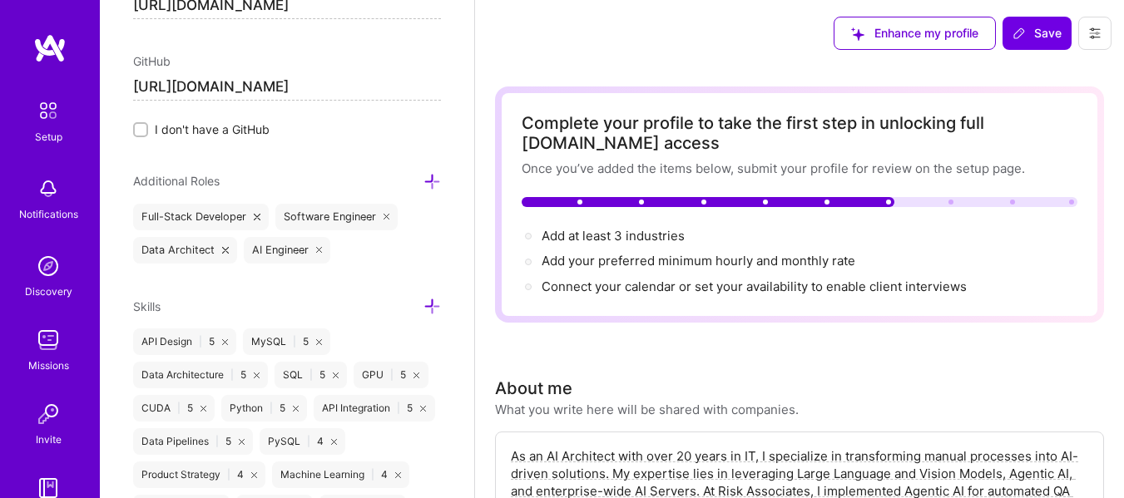
scroll to position [1003, 0]
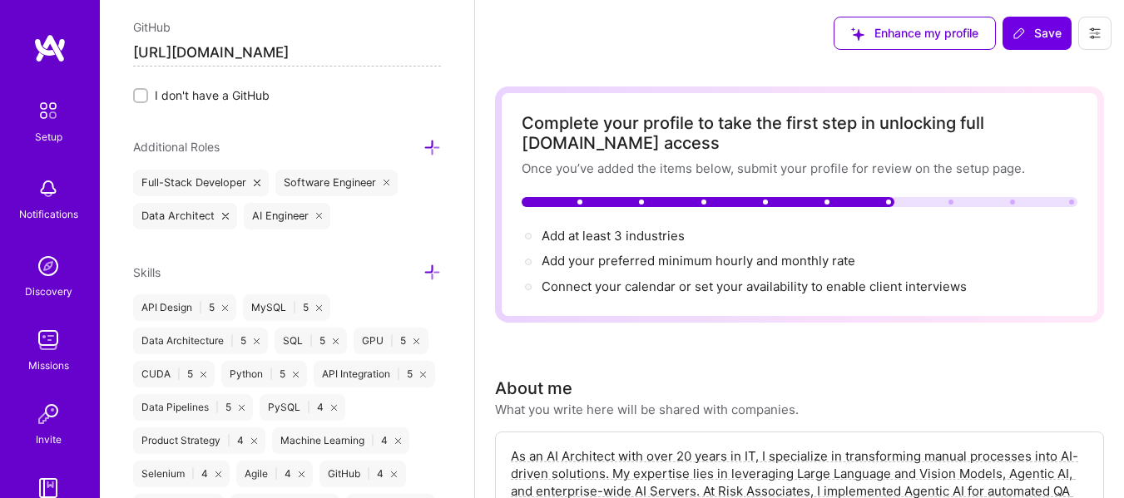
type input "[URL][DOMAIN_NAME]"
click at [215, 151] on span "Additional Roles" at bounding box center [176, 147] width 87 height 14
click at [424, 148] on icon at bounding box center [432, 147] width 17 height 17
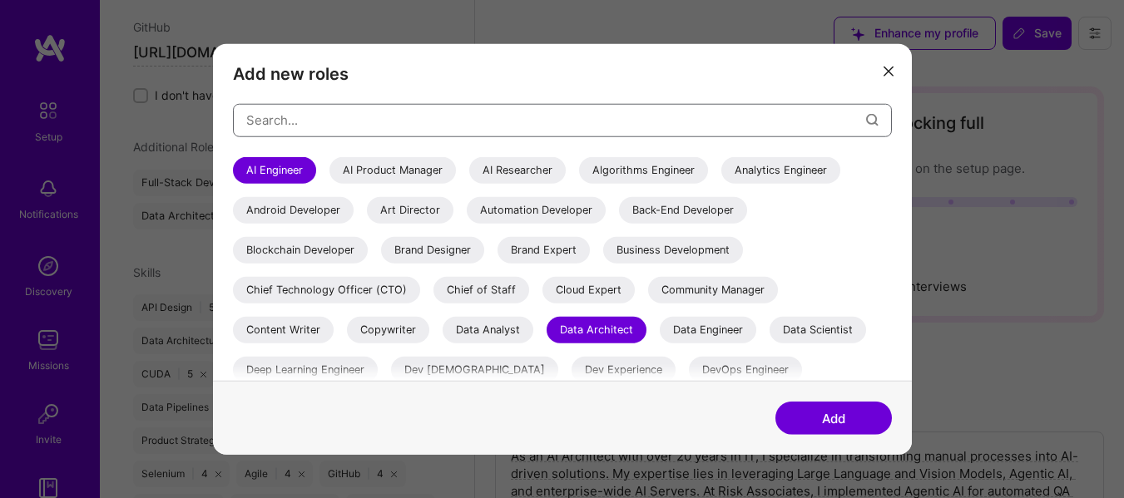
click at [395, 132] on input "modal" at bounding box center [556, 120] width 620 height 42
type input "d"
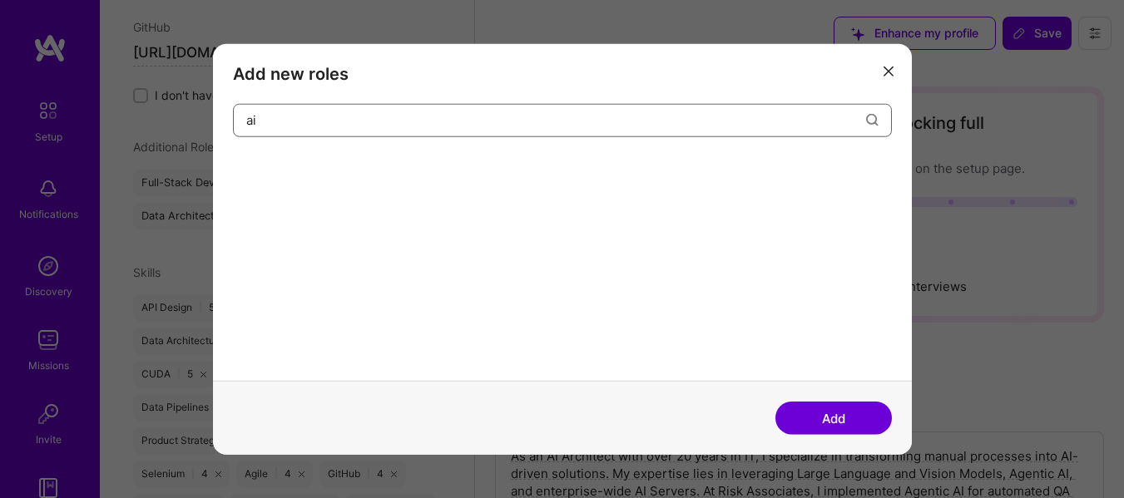
type input "a"
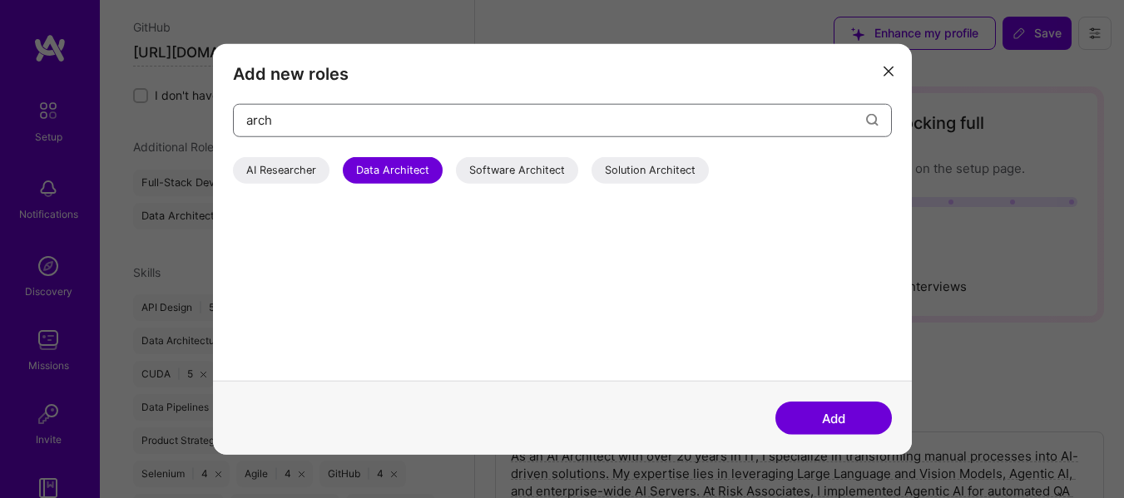
type input "arch"
click at [310, 161] on div "AI Researcher" at bounding box center [281, 169] width 97 height 27
click at [627, 171] on div "Solution Architect" at bounding box center [650, 169] width 117 height 27
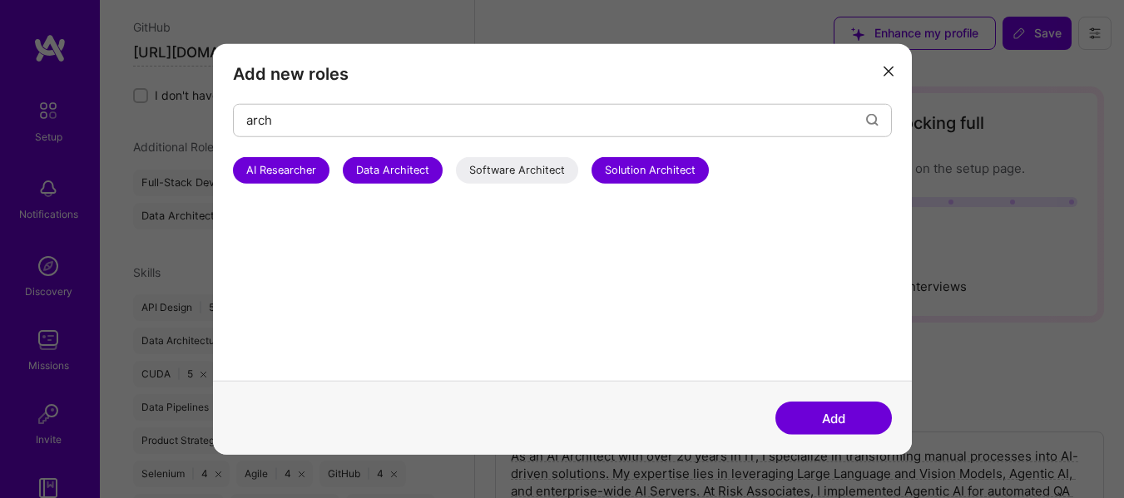
click at [794, 414] on button "Add" at bounding box center [834, 418] width 116 height 33
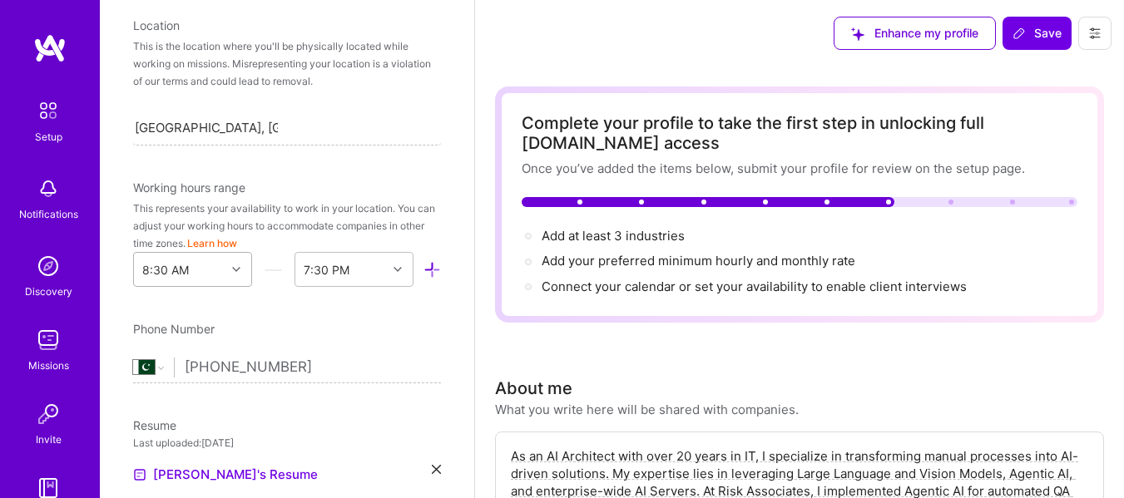
scroll to position [379, 0]
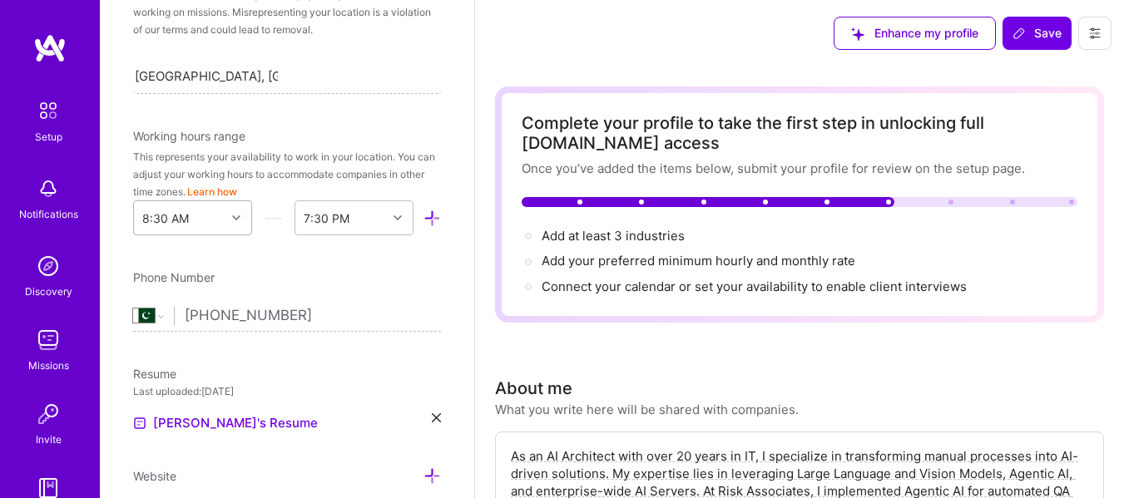
click at [233, 235] on div "8:30 AM" at bounding box center [192, 218] width 119 height 35
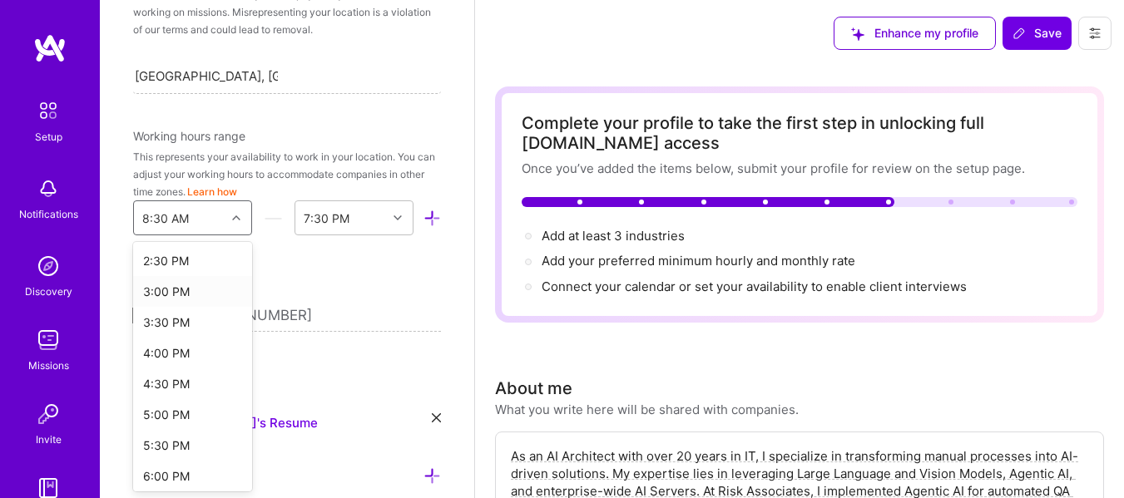
scroll to position [888, 0]
click at [156, 358] on div "4:00 PM" at bounding box center [192, 358] width 119 height 31
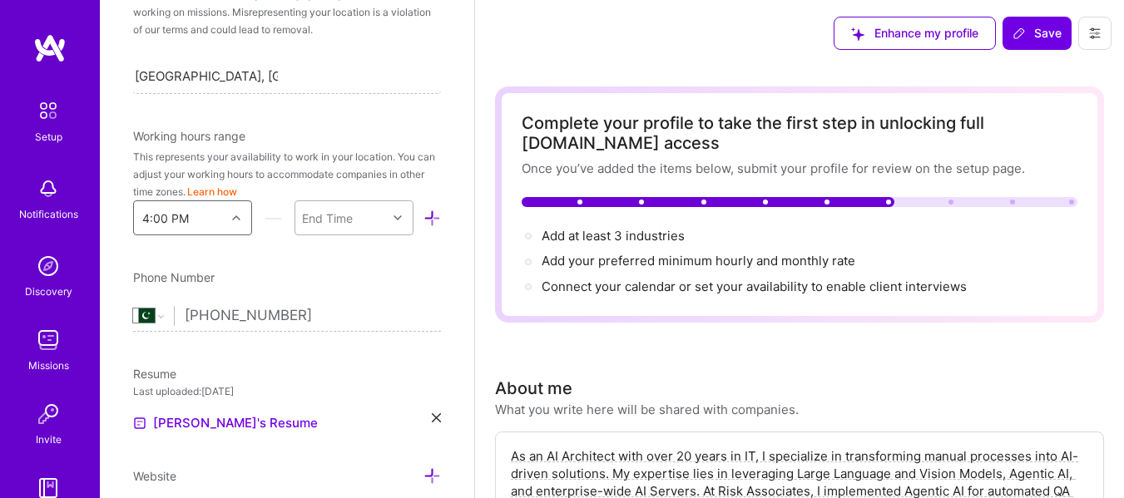
click at [370, 222] on div "End Time" at bounding box center [341, 217] width 92 height 33
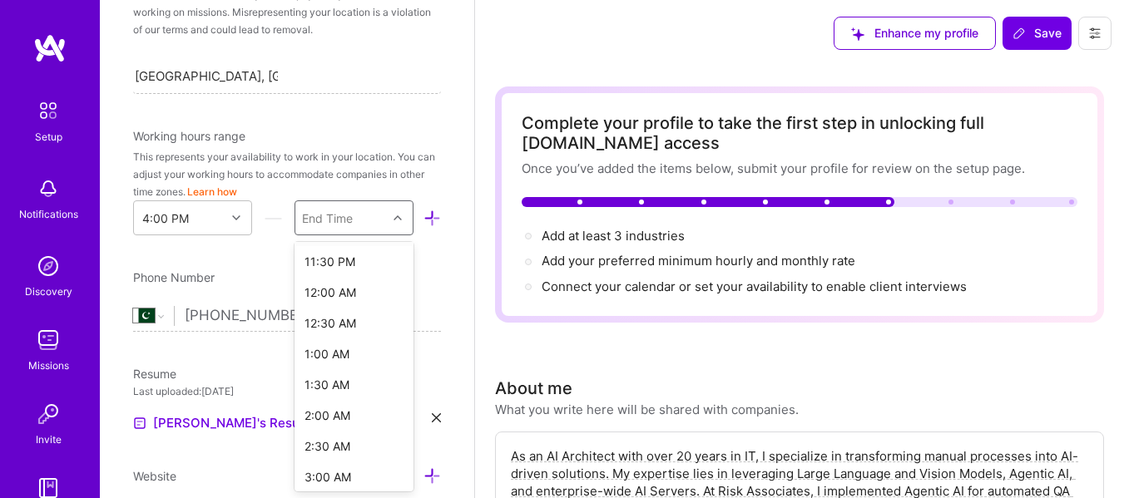
scroll to position [464, 0]
click at [332, 349] on div "1:00 AM" at bounding box center [354, 350] width 119 height 31
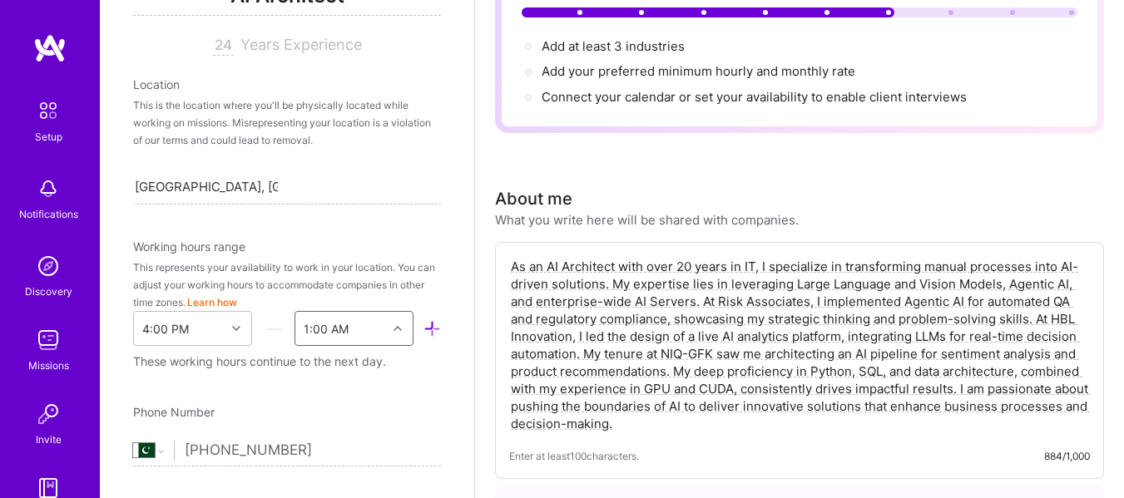
scroll to position [305, 0]
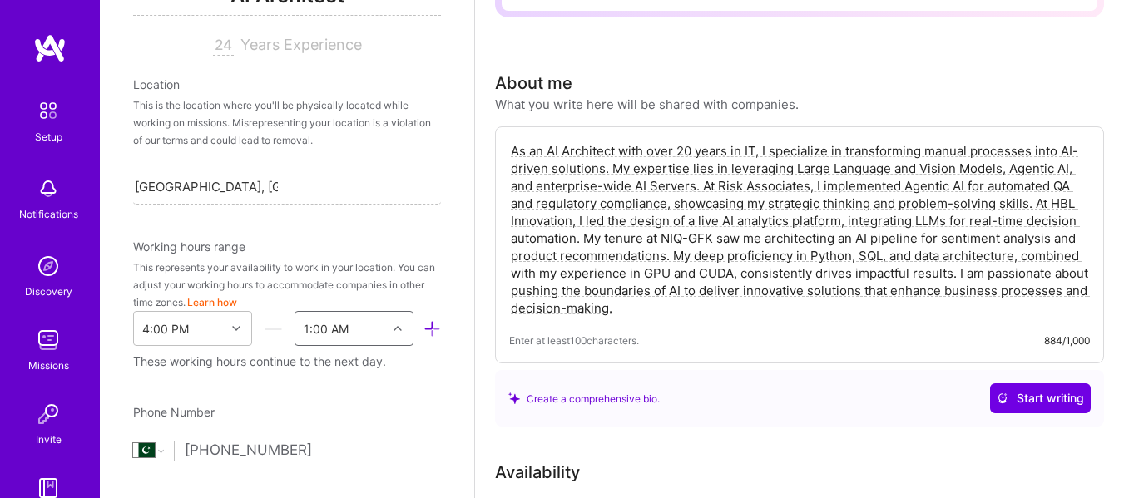
click at [651, 204] on textarea "As an AI Architect with over 20 years in IT, I specialize in transforming manua…" at bounding box center [799, 230] width 581 height 178
click at [730, 245] on textarea "As an AI Architect with over 20 years in IT, I specialize in transforming manua…" at bounding box center [799, 230] width 581 height 178
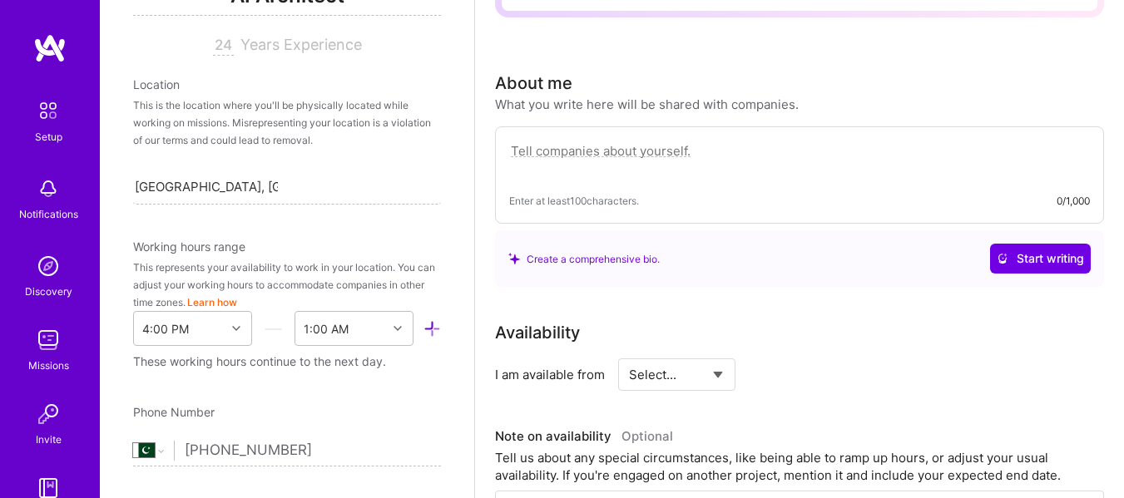
click at [1011, 144] on textarea at bounding box center [799, 160] width 581 height 38
paste textarea "As a passionate AI enthusiast and dedicated researcher, I am a seasoned profess…"
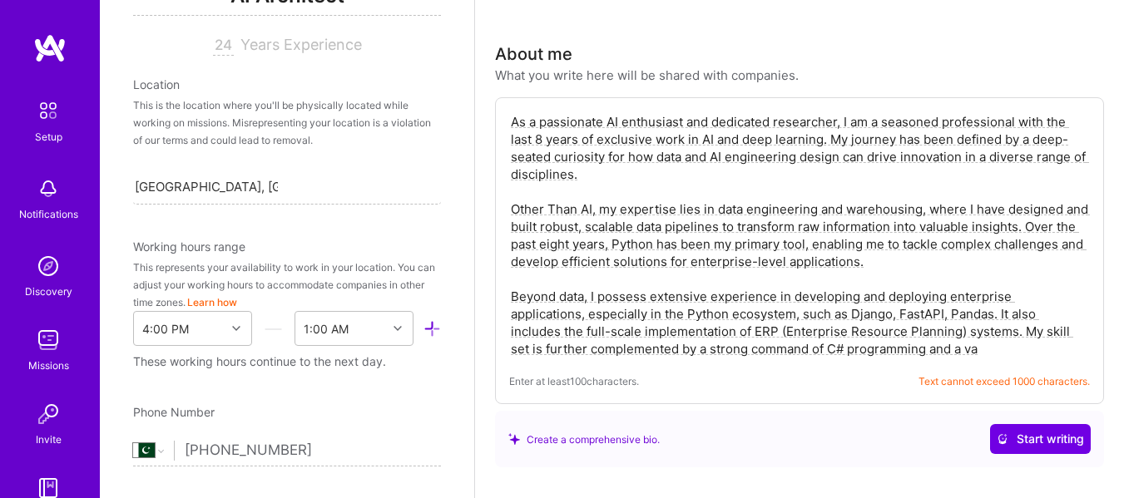
scroll to position [333, 0]
click at [1004, 159] on textarea "As a passionate AI enthusiast and dedicated researcher, I am a seasoned profess…" at bounding box center [799, 237] width 581 height 248
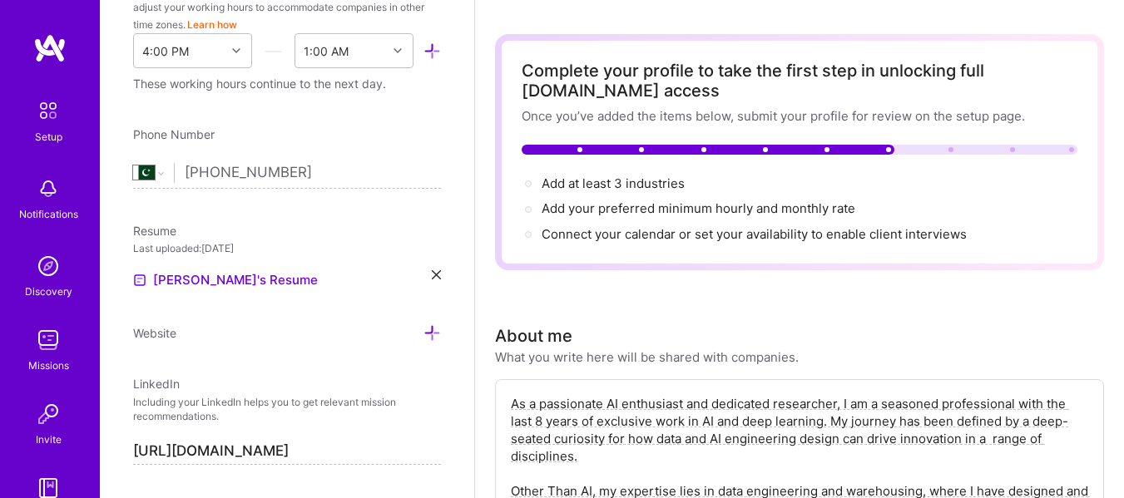
scroll to position [0, 0]
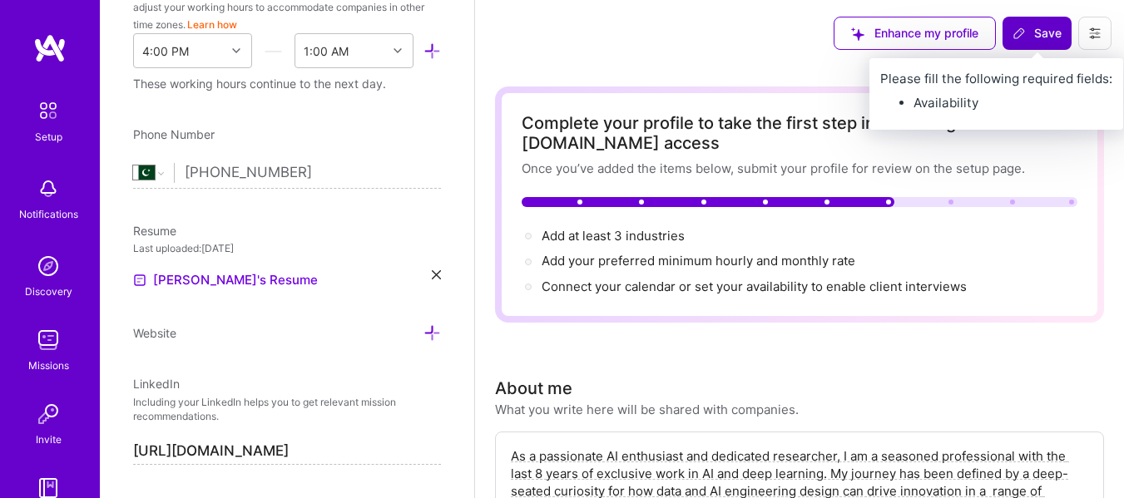
type textarea "As a passionate AI enthusiast and dedicated researcher, I am a seasoned profess…"
click at [1037, 31] on span "Save" at bounding box center [1037, 33] width 49 height 17
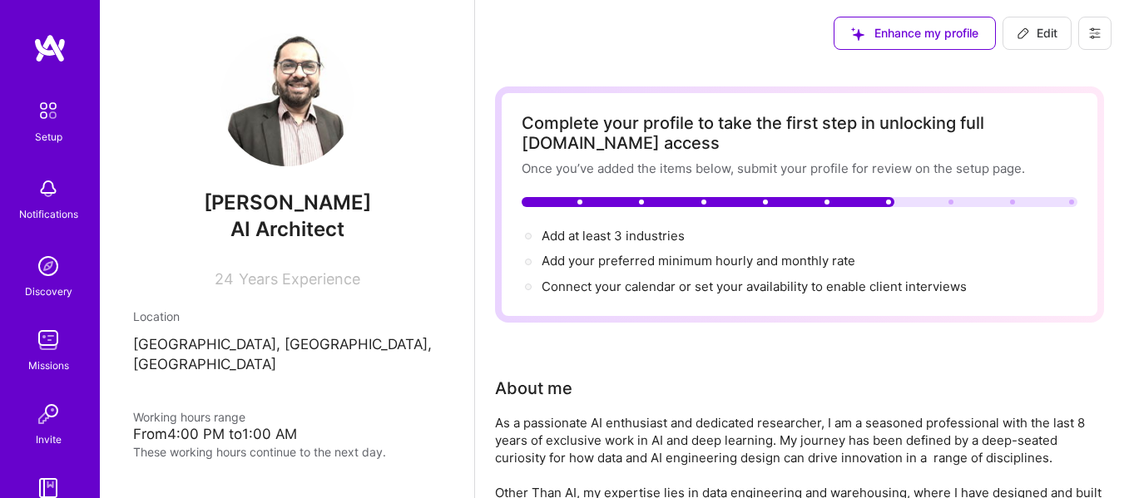
click at [1029, 36] on icon at bounding box center [1023, 33] width 13 height 13
select select "PK"
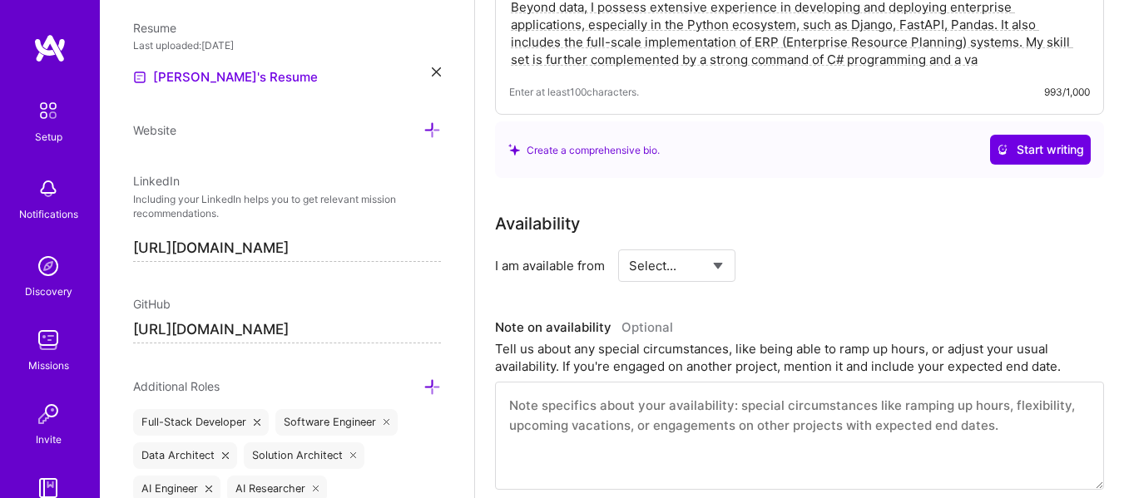
scroll to position [638, 0]
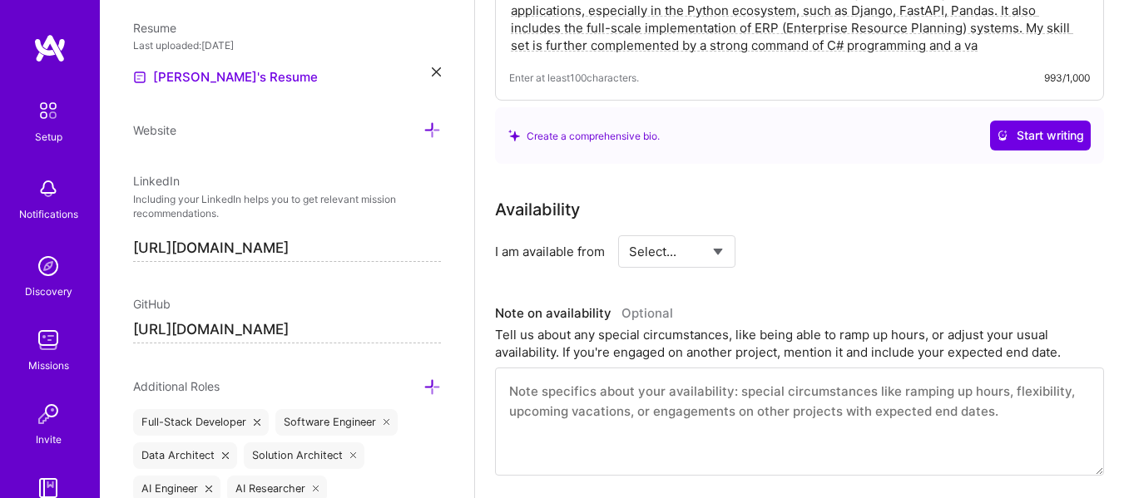
click at [713, 251] on select "Select... Right Now Future Date Not Available" at bounding box center [677, 252] width 96 height 42
select select "Right Now"
click at [629, 231] on select "Select... Right Now Future Date Not Available" at bounding box center [677, 252] width 96 height 42
click at [803, 262] on input at bounding box center [829, 251] width 100 height 32
type input "40"
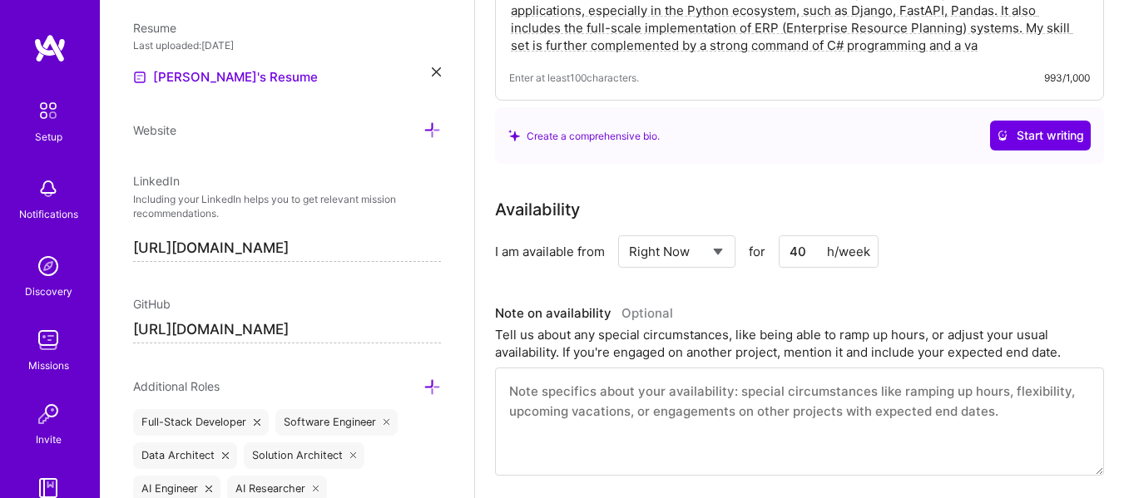
click at [999, 247] on div "I am available from Select... Right Now Future Date Not Available for 40 h/week" at bounding box center [799, 251] width 609 height 32
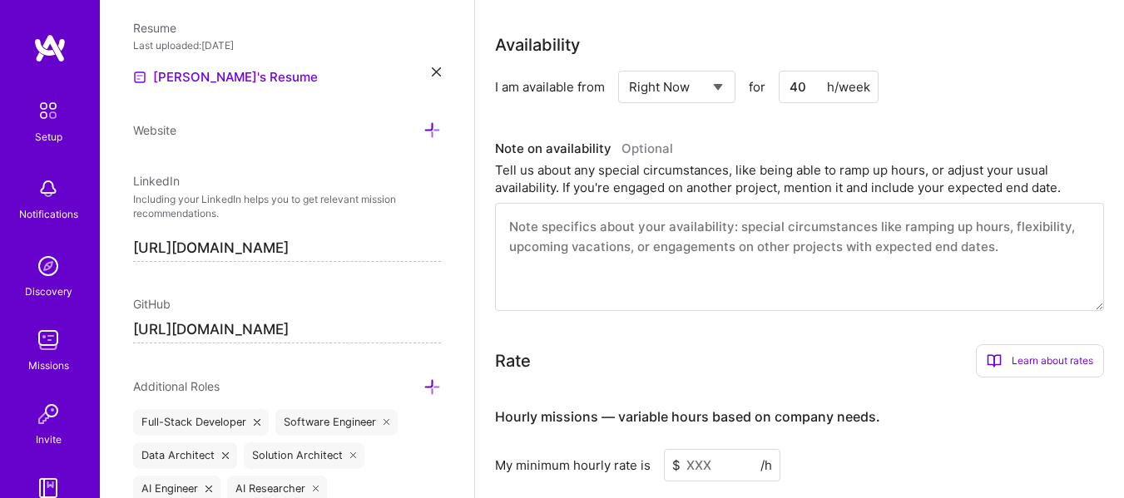
scroll to position [805, 0]
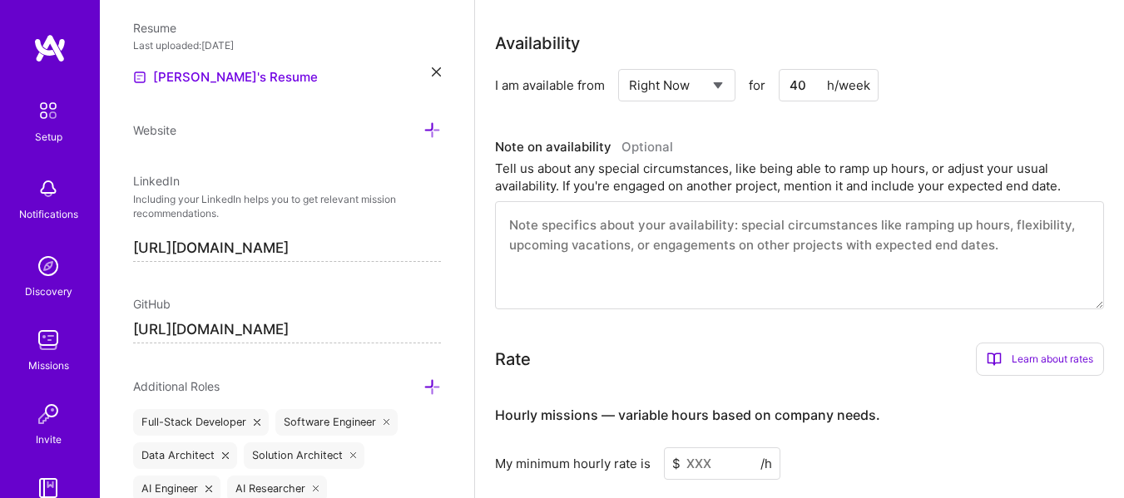
click at [608, 231] on textarea at bounding box center [799, 255] width 609 height 108
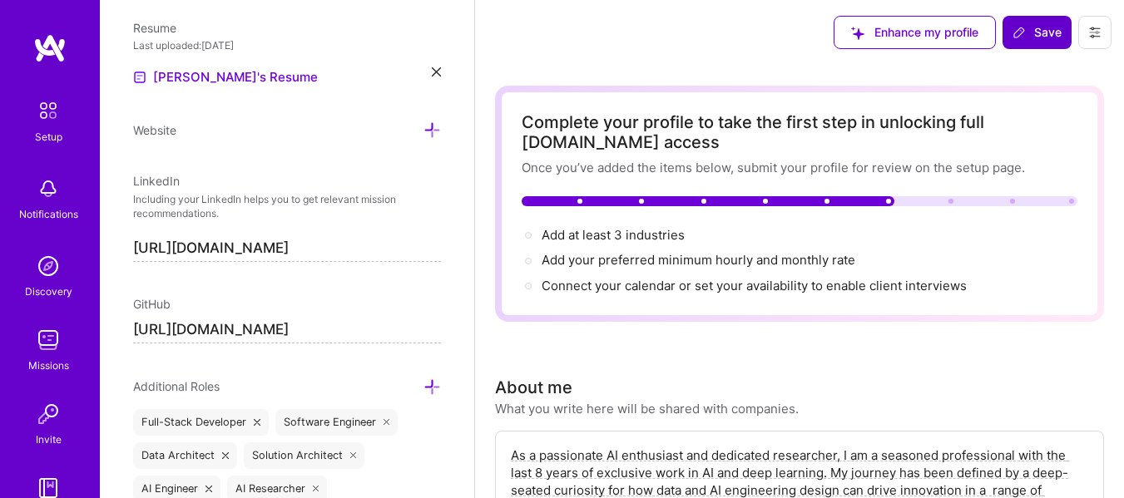
scroll to position [0, 0]
type textarea "available hours are flexible, based on needs and collaboration among global tea…"
click at [1039, 37] on span "Save" at bounding box center [1037, 33] width 49 height 17
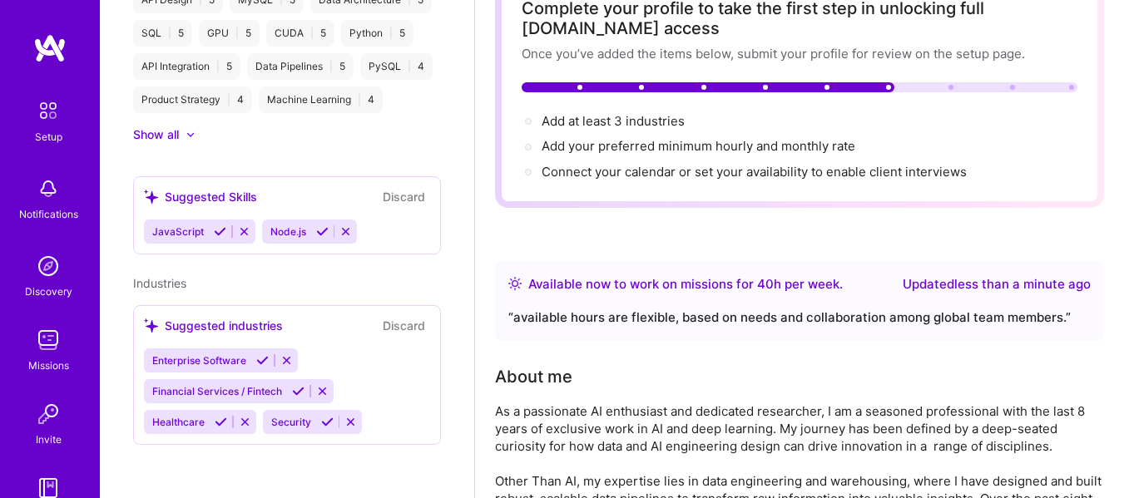
scroll to position [888, 0]
click at [625, 126] on span "Add at least 3 industries →" at bounding box center [621, 121] width 158 height 16
select select "PK"
select select "Right Now"
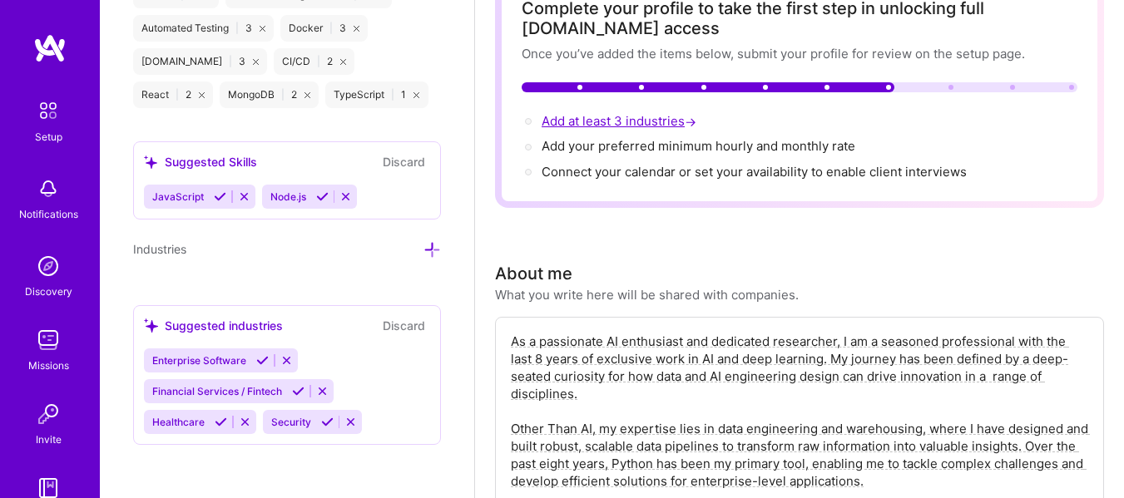
scroll to position [1702, 0]
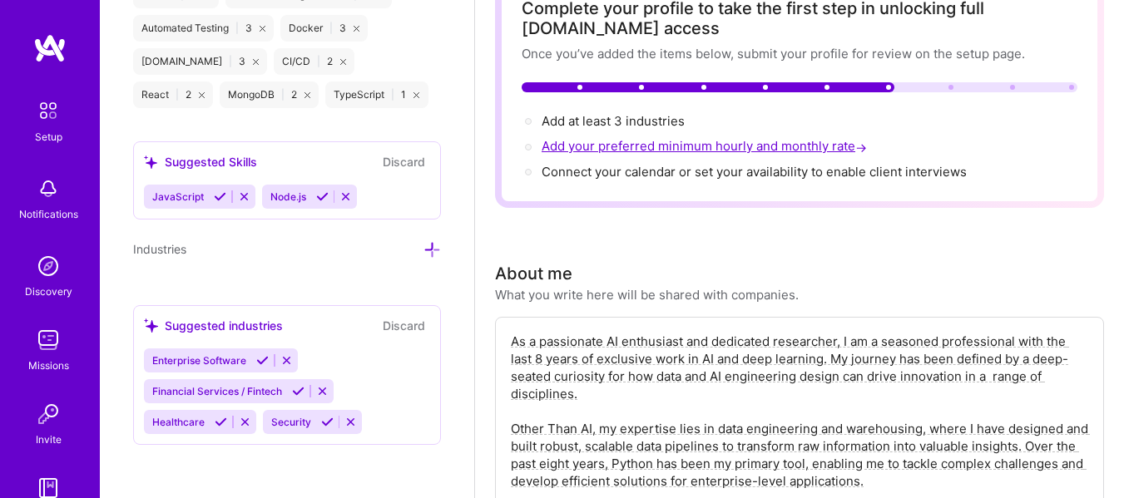
click at [622, 142] on span "Add your preferred minimum hourly and monthly rate →" at bounding box center [706, 146] width 329 height 16
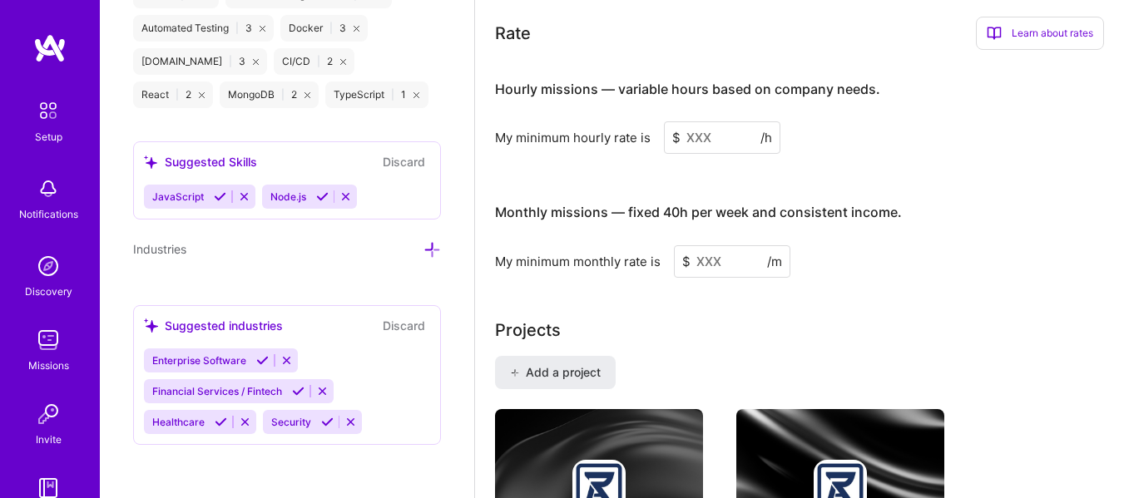
scroll to position [1148, 0]
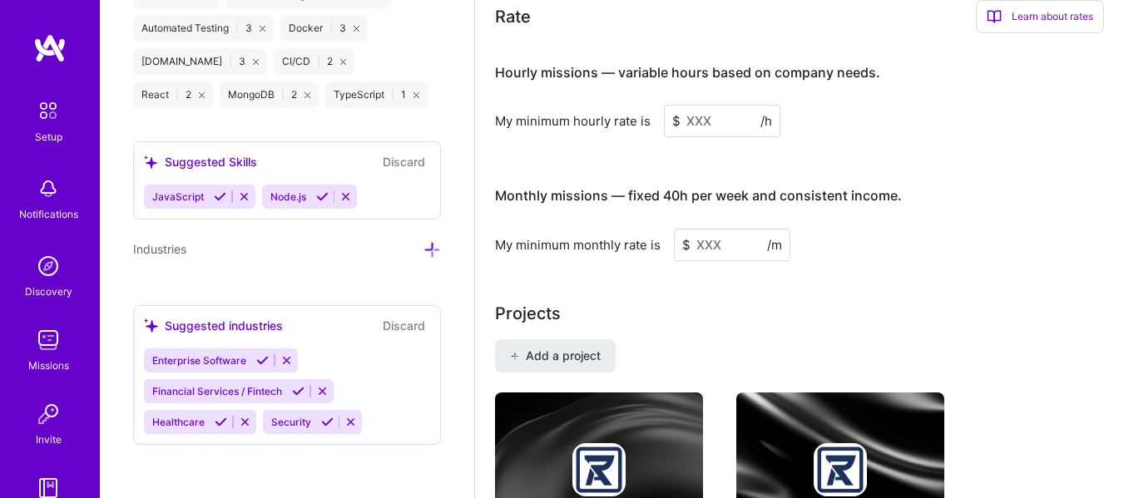
click at [700, 128] on input at bounding box center [722, 121] width 116 height 32
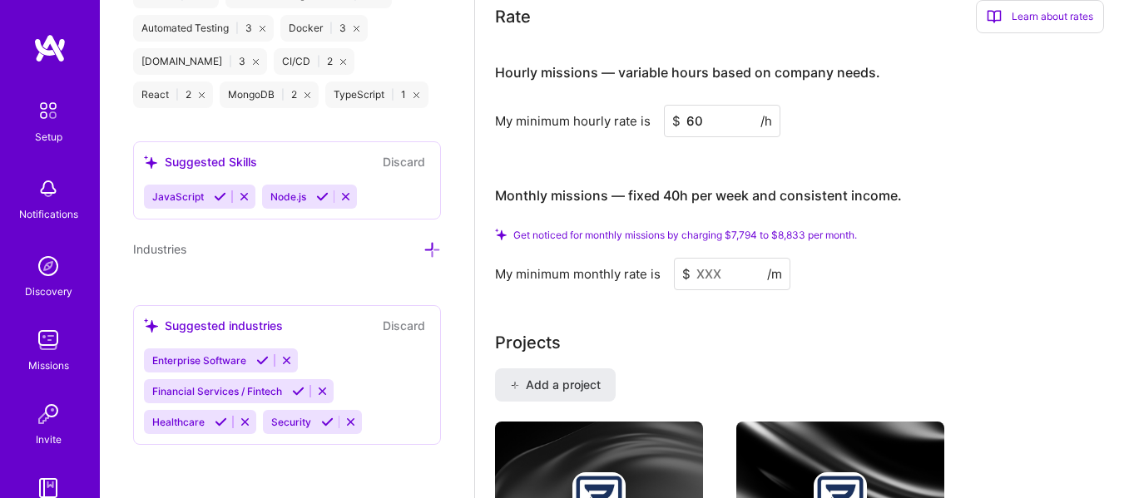
type input "60"
click at [705, 278] on input at bounding box center [732, 274] width 116 height 32
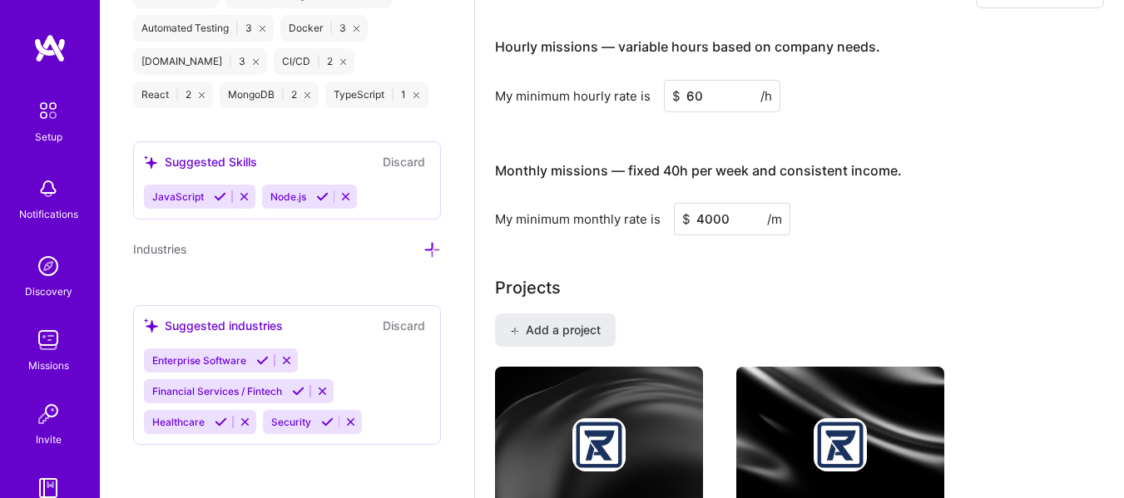
type input "4000"
click at [851, 234] on div "My minimum monthly rate is $ 4000 /m" at bounding box center [799, 219] width 609 height 32
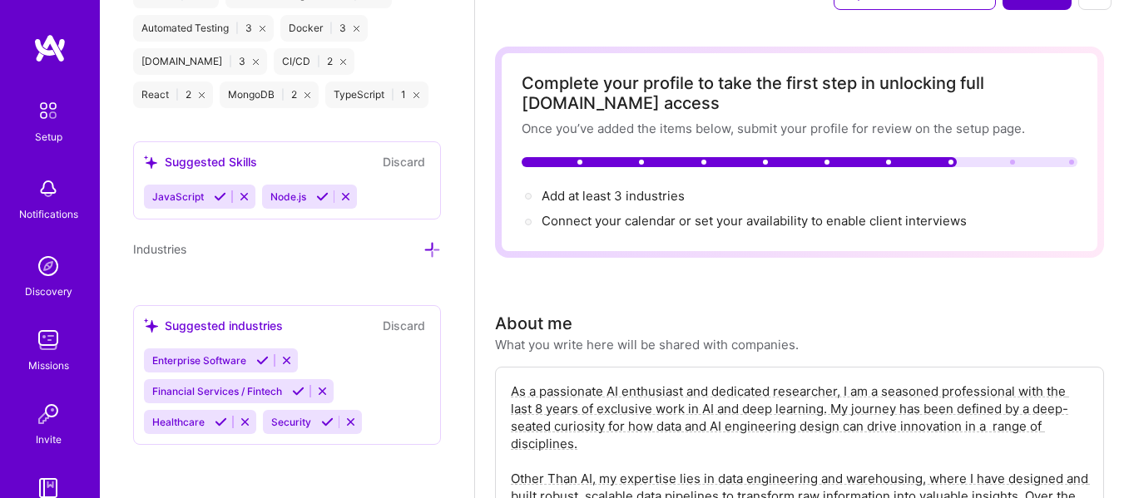
scroll to position [0, 0]
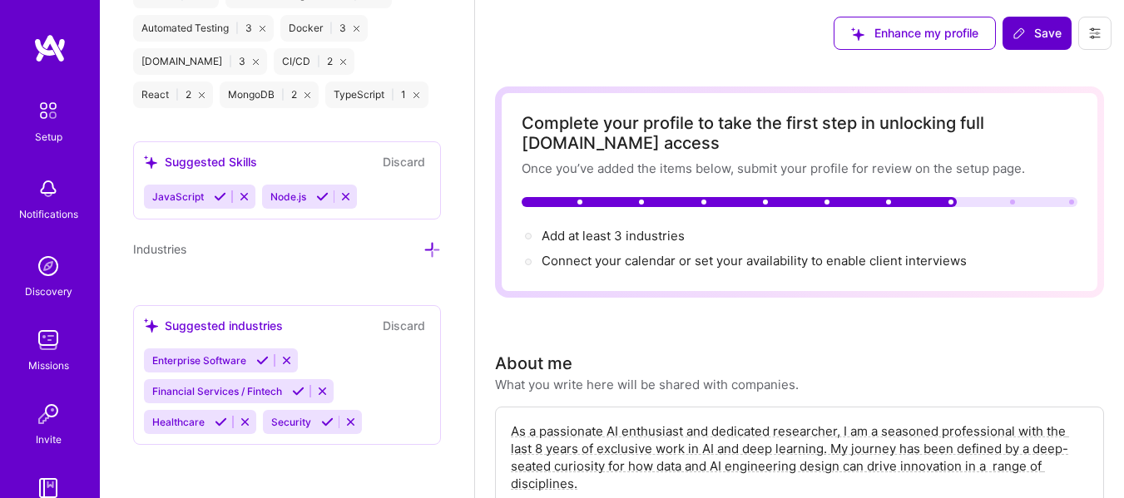
click at [1021, 27] on icon at bounding box center [1019, 33] width 13 height 13
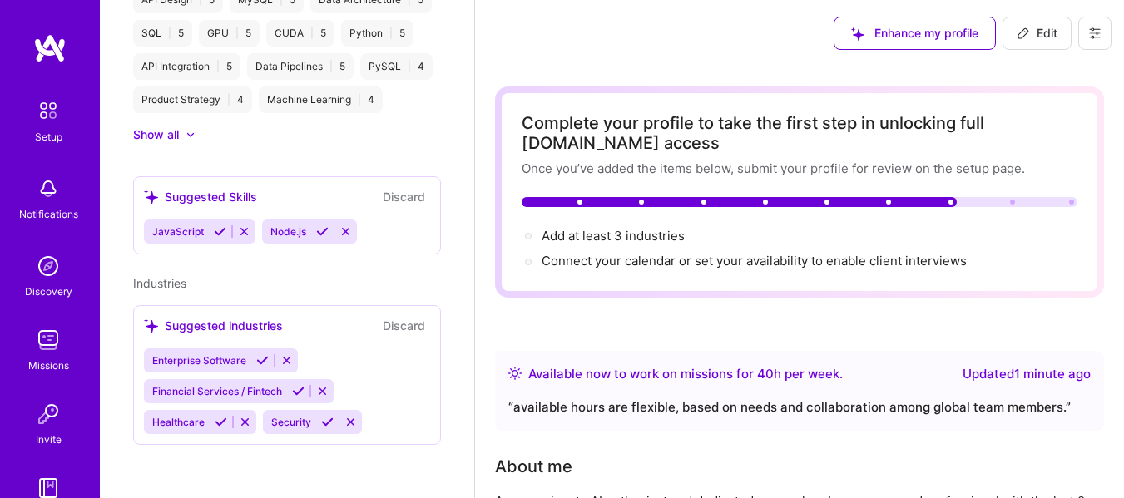
scroll to position [888, 0]
click at [606, 231] on span "Add at least 3 industries →" at bounding box center [621, 236] width 158 height 16
select select "PK"
select select "Right Now"
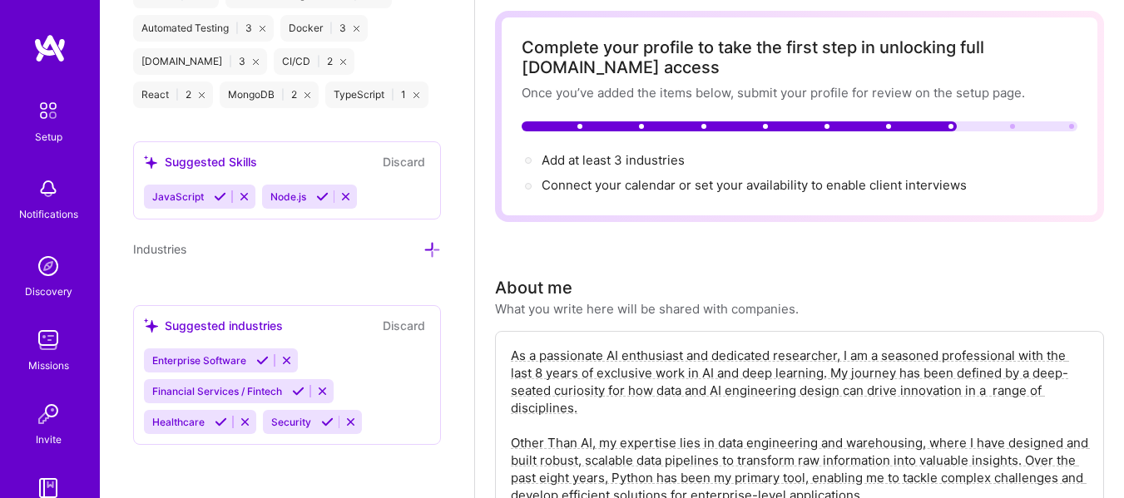
scroll to position [83, 0]
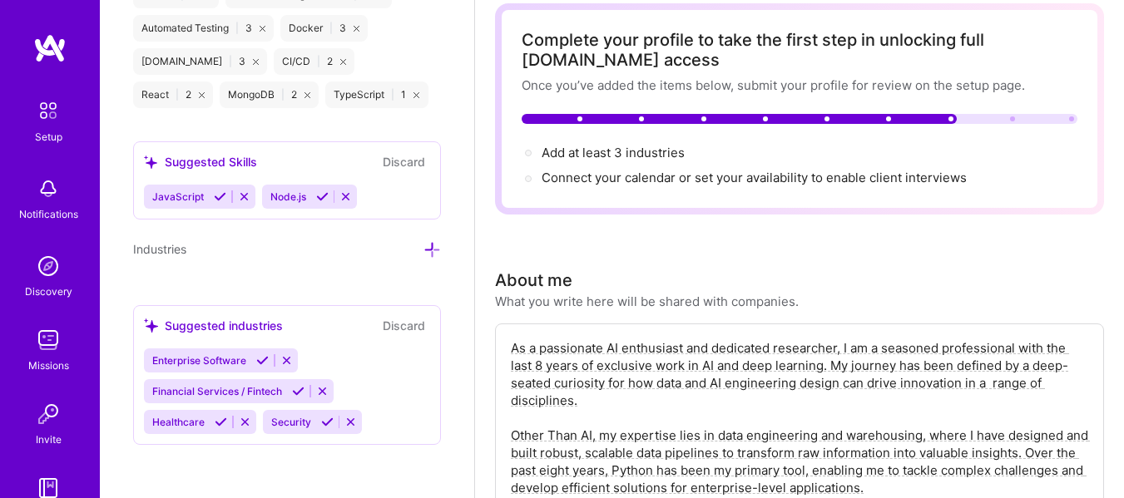
click at [349, 421] on icon at bounding box center [351, 422] width 12 height 12
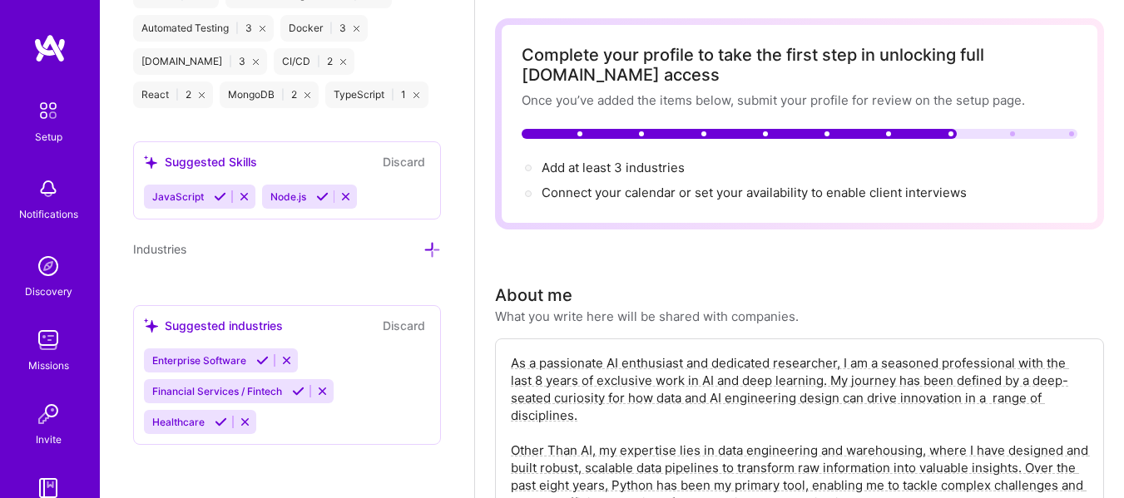
scroll to position [0, 0]
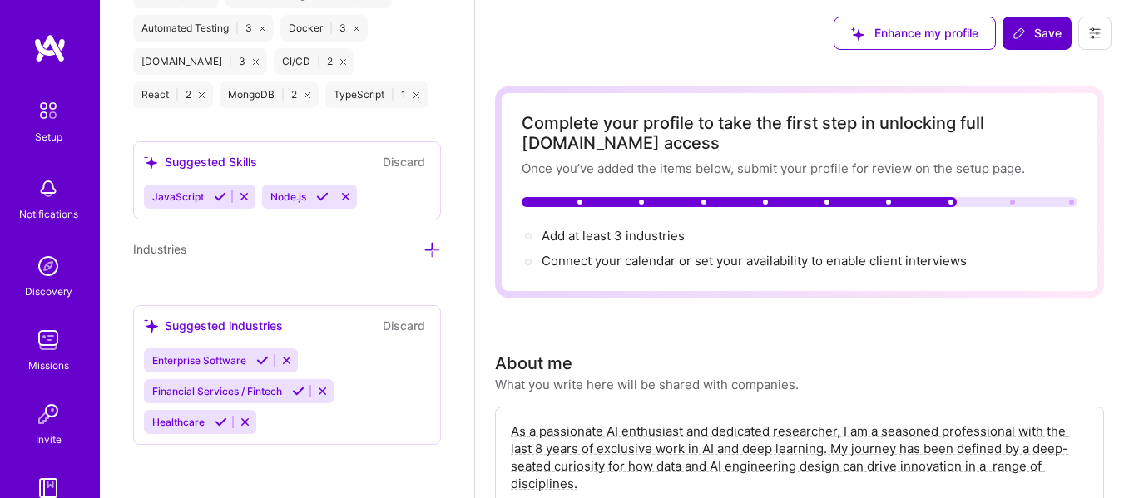
click at [1024, 48] on button "Save" at bounding box center [1037, 33] width 69 height 33
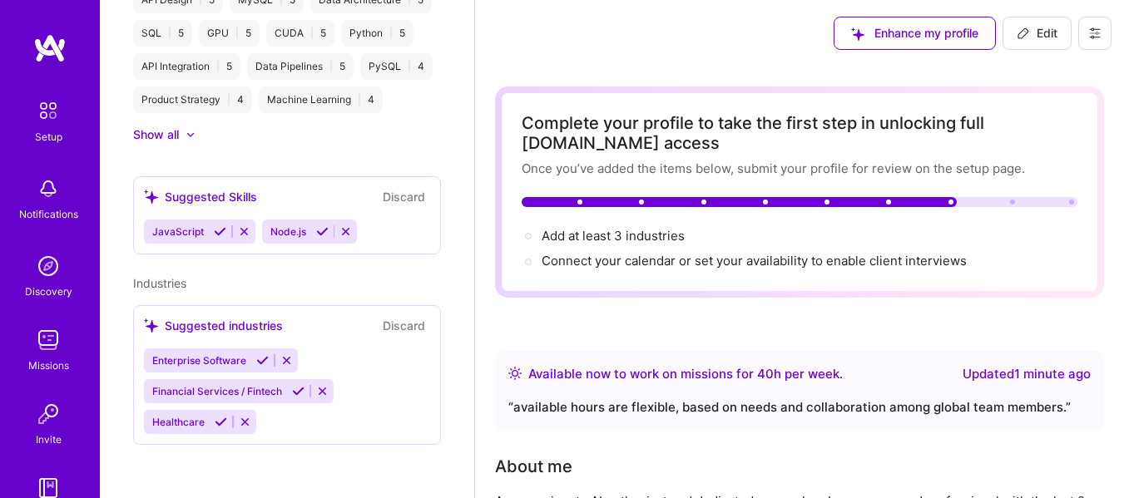
scroll to position [888, 0]
click at [575, 237] on span "Add at least 3 industries →" at bounding box center [621, 236] width 158 height 16
select select "PK"
select select "Right Now"
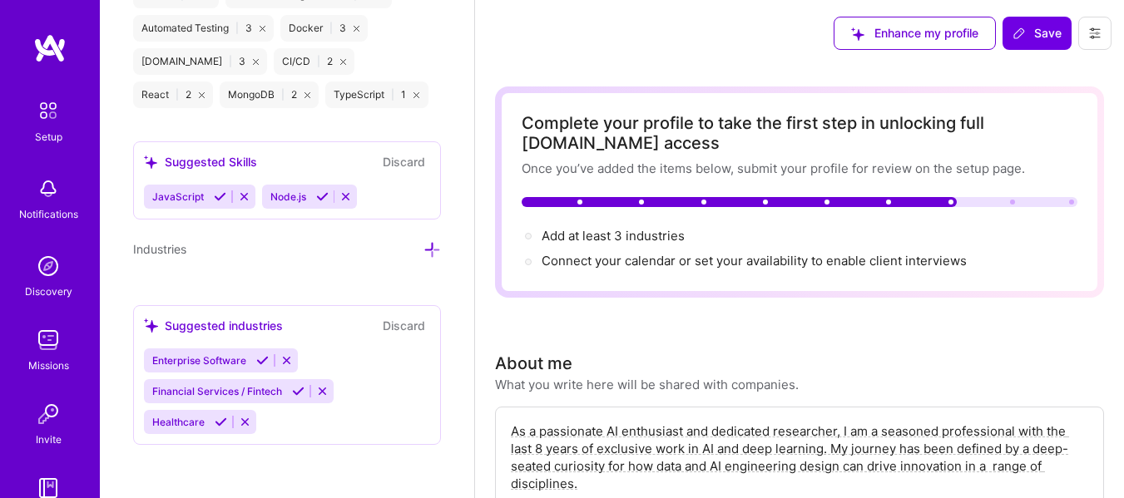
scroll to position [1702, 0]
click at [287, 359] on icon at bounding box center [286, 360] width 12 height 12
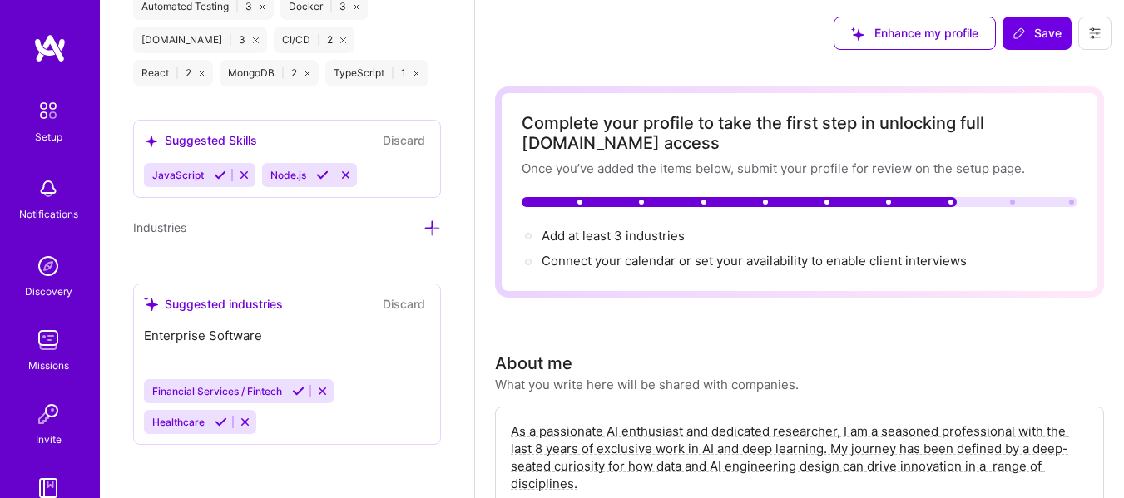
scroll to position [1671, 0]
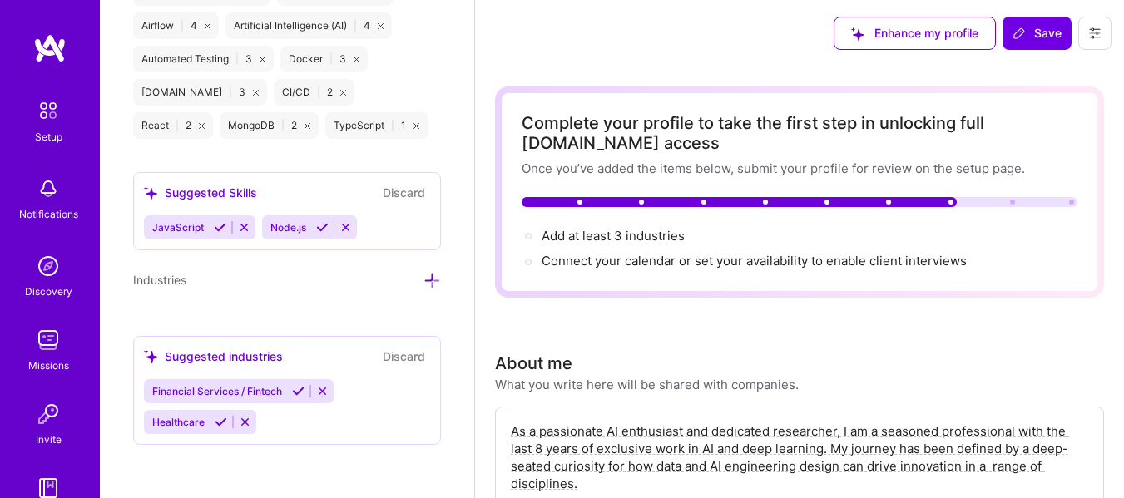
click at [254, 354] on div "Suggested industries" at bounding box center [213, 356] width 139 height 17
click at [249, 364] on div "Suggested industries" at bounding box center [213, 356] width 139 height 17
click at [245, 359] on div "Suggested industries" at bounding box center [213, 356] width 139 height 17
click at [424, 276] on icon at bounding box center [432, 280] width 17 height 17
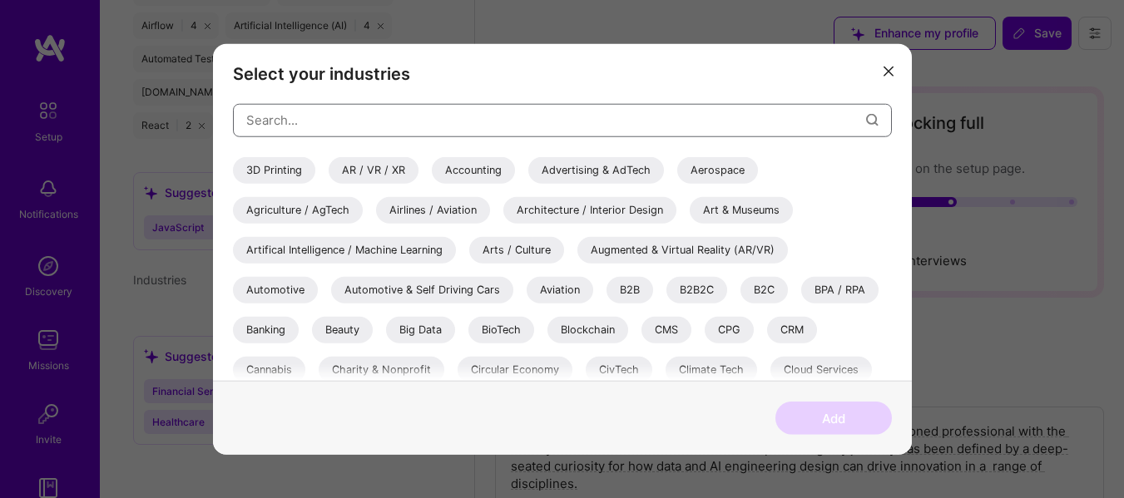
click at [582, 122] on input "modal" at bounding box center [556, 120] width 620 height 42
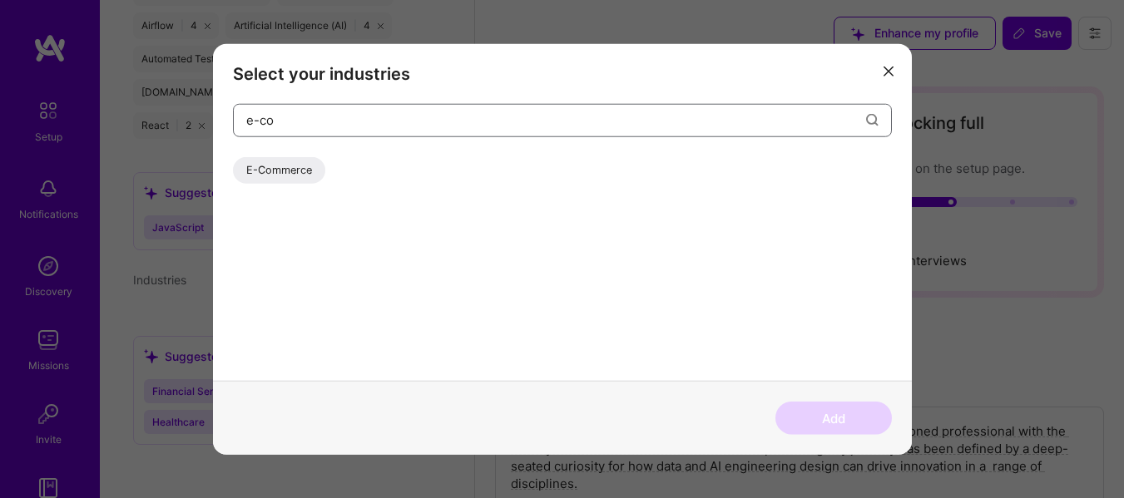
type input "e-co"
click at [306, 175] on div "E-Commerce" at bounding box center [279, 169] width 92 height 27
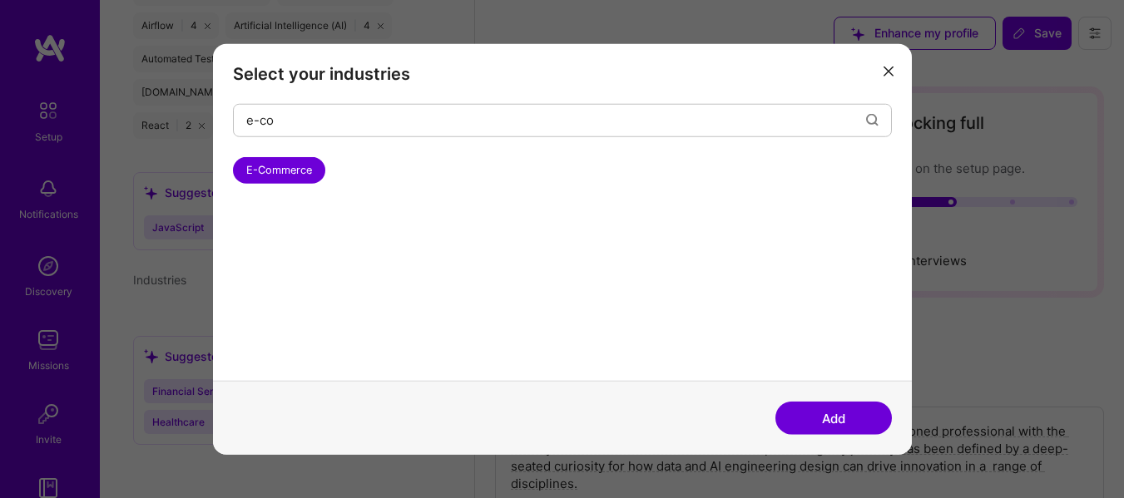
click at [813, 418] on button "Add" at bounding box center [834, 418] width 116 height 33
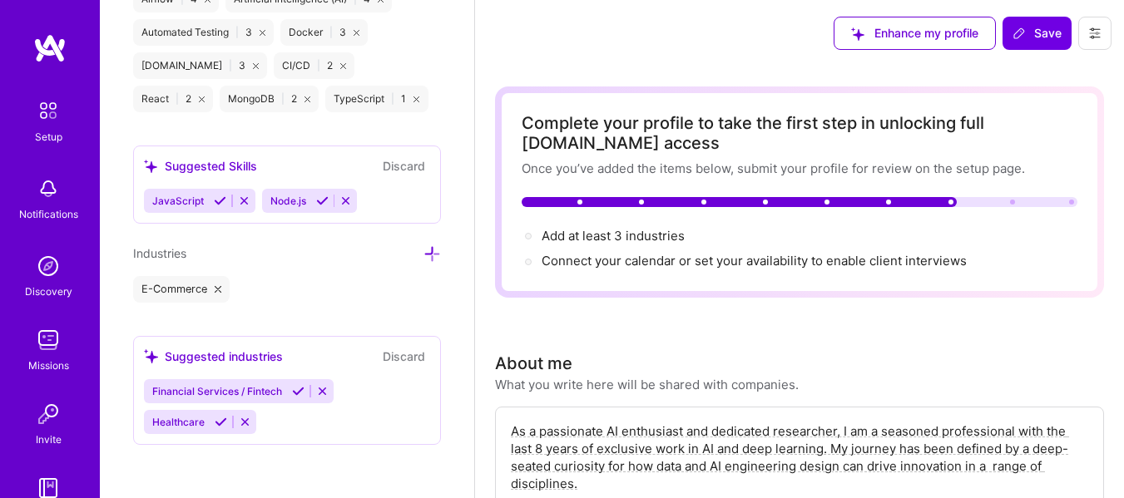
scroll to position [1698, 0]
click at [424, 256] on icon at bounding box center [432, 253] width 17 height 17
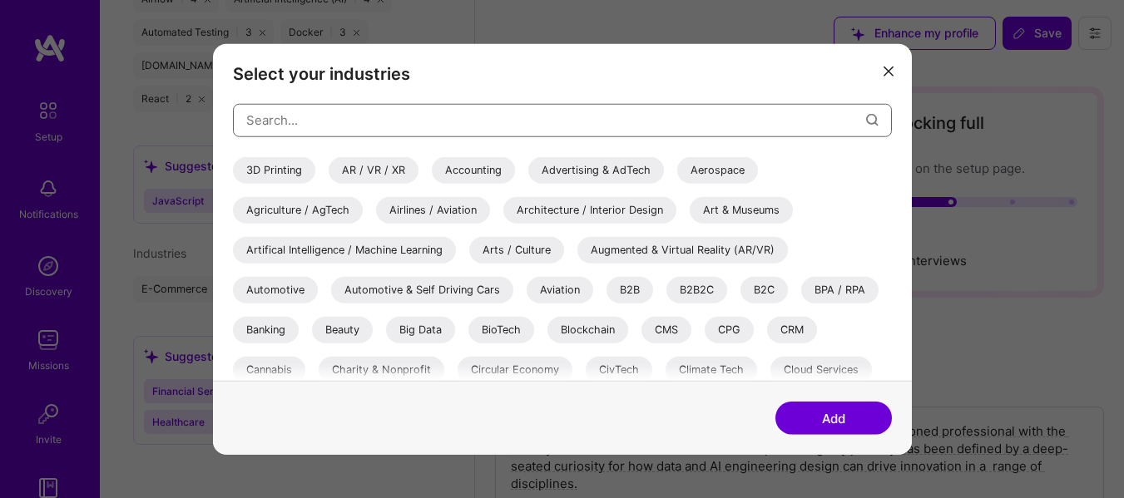
click at [321, 116] on input "modal" at bounding box center [556, 120] width 620 height 42
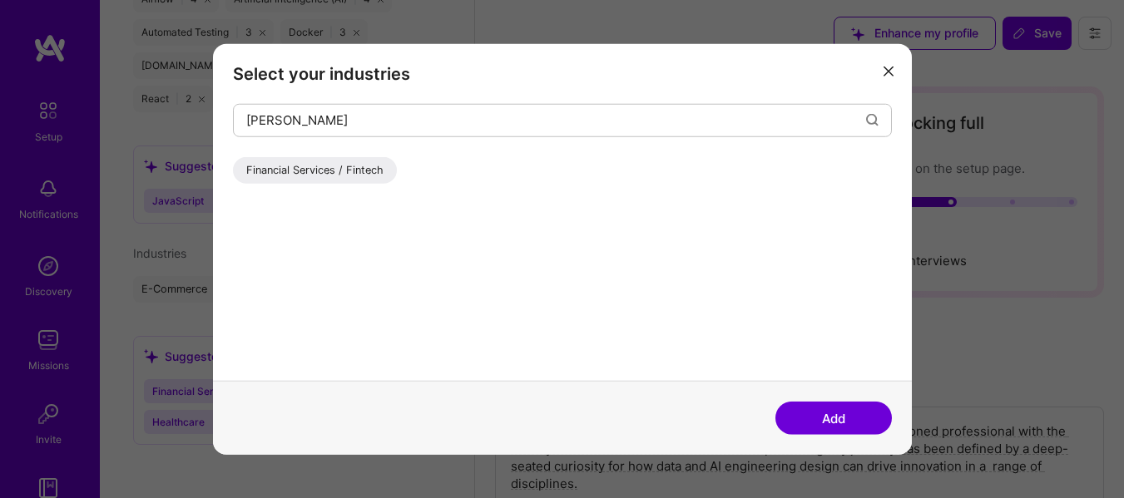
click at [320, 166] on div "Financial Services / Fintech" at bounding box center [315, 169] width 164 height 27
click at [320, 120] on input "finan" at bounding box center [556, 120] width 620 height 42
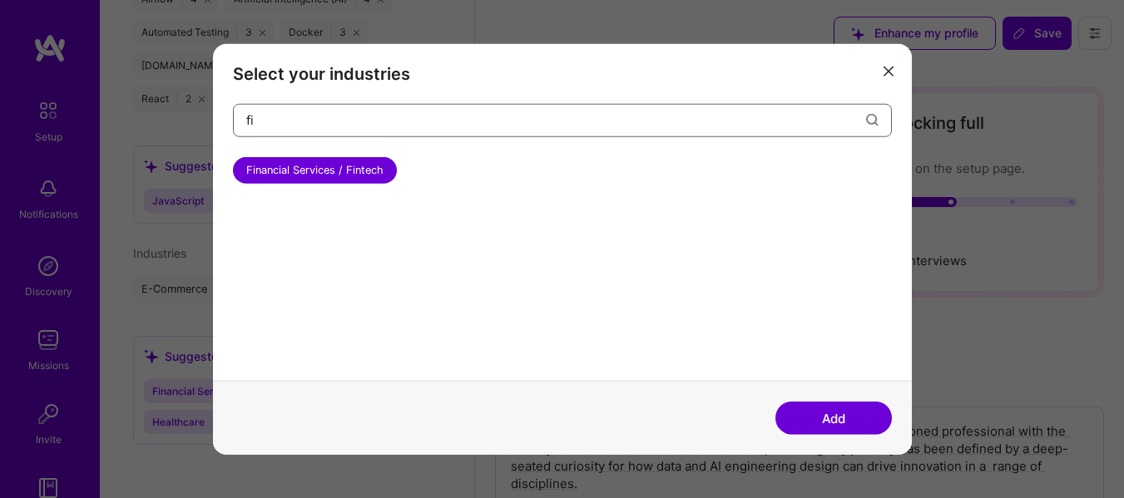
type input "f"
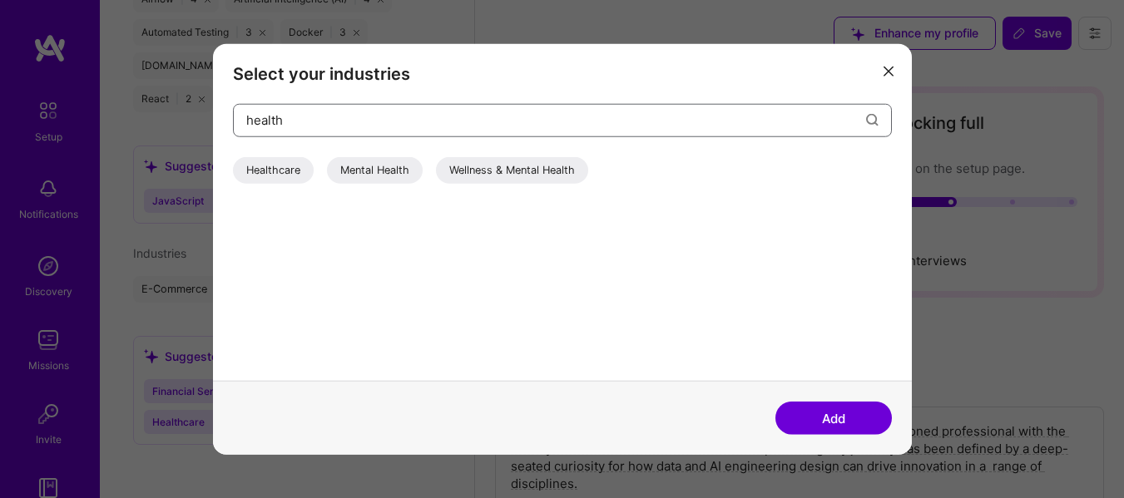
type input "health"
click at [290, 186] on div "Healthcare Mental Health Wellness & Mental Health" at bounding box center [562, 172] width 659 height 33
click at [290, 180] on div "Healthcare" at bounding box center [273, 169] width 81 height 27
click at [783, 421] on button "Add" at bounding box center [834, 418] width 116 height 33
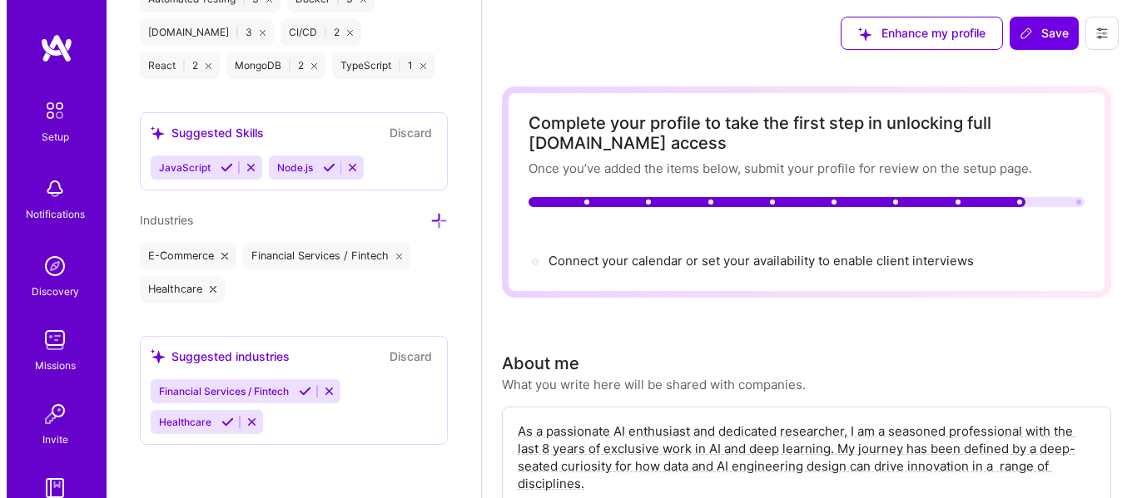
scroll to position [1702, 0]
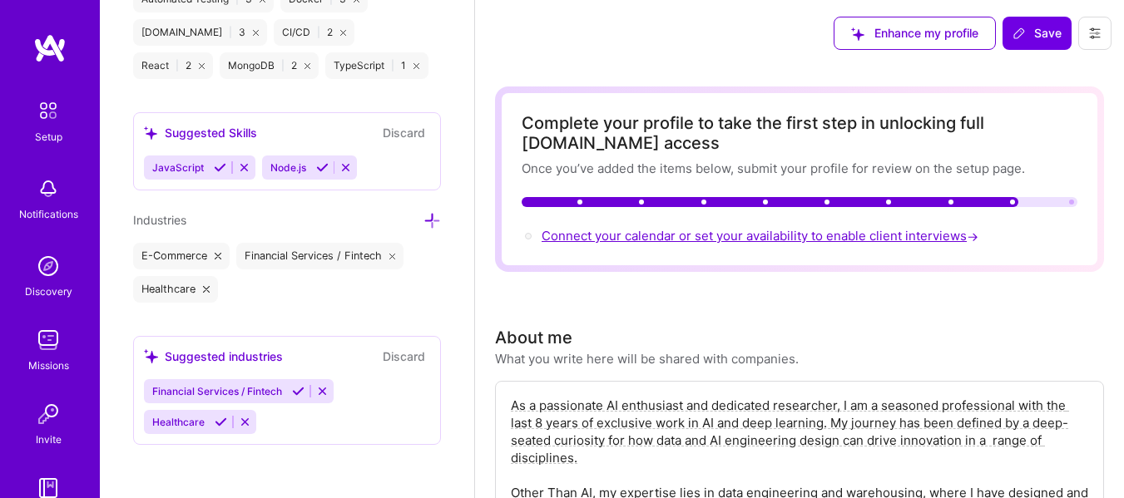
click at [701, 235] on span "Connect your calendar or set your availability to enable client interviews →" at bounding box center [762, 236] width 440 height 16
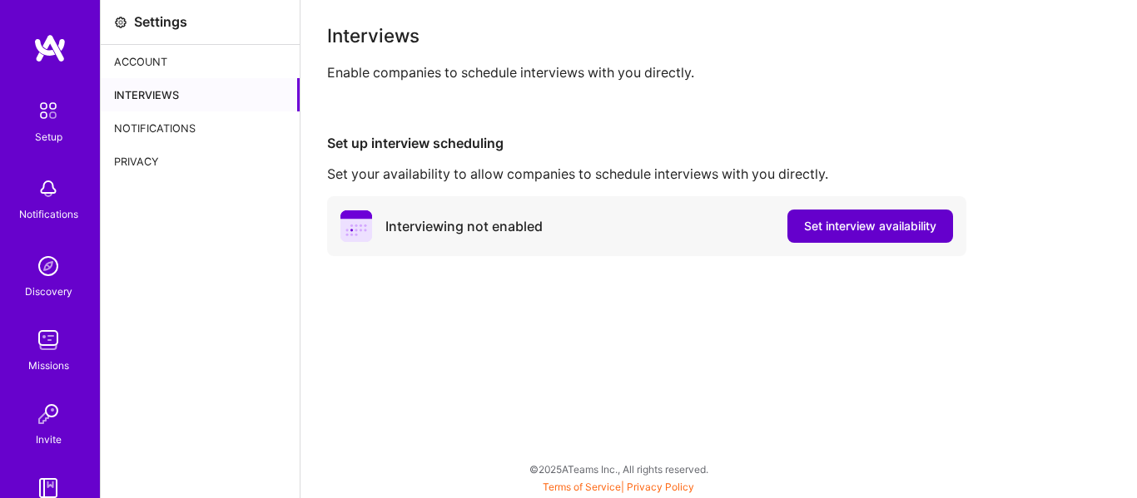
click at [836, 224] on span "Set interview availability" at bounding box center [870, 226] width 132 height 17
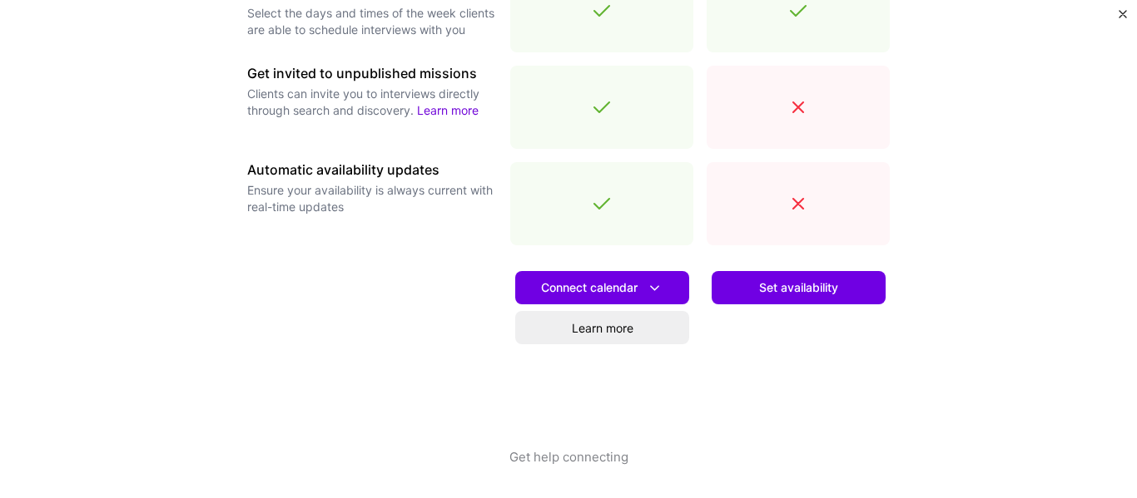
scroll to position [667, 0]
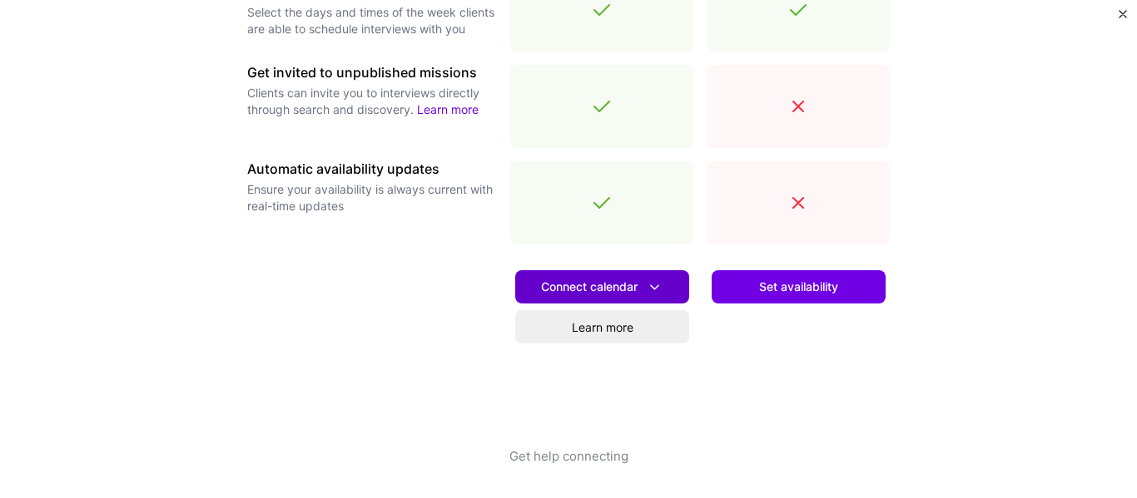
click at [549, 282] on span "Connect calendar" at bounding box center [602, 287] width 122 height 17
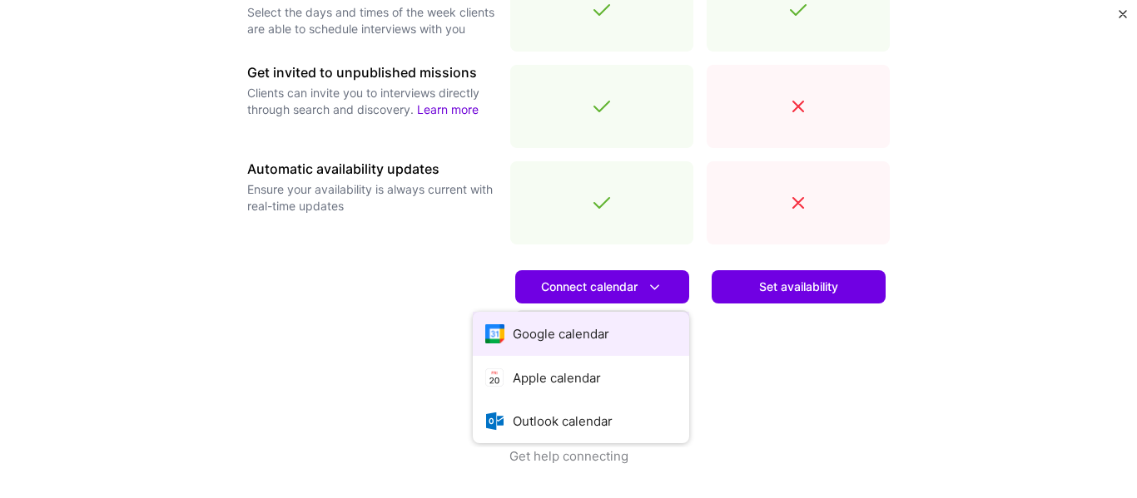
click at [548, 343] on button "Google calendar" at bounding box center [581, 334] width 216 height 44
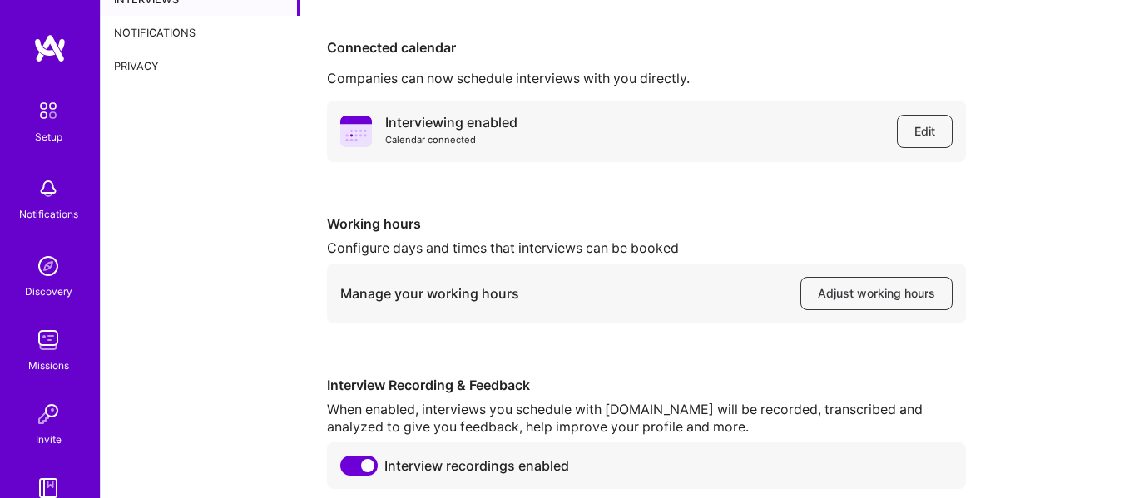
scroll to position [111, 0]
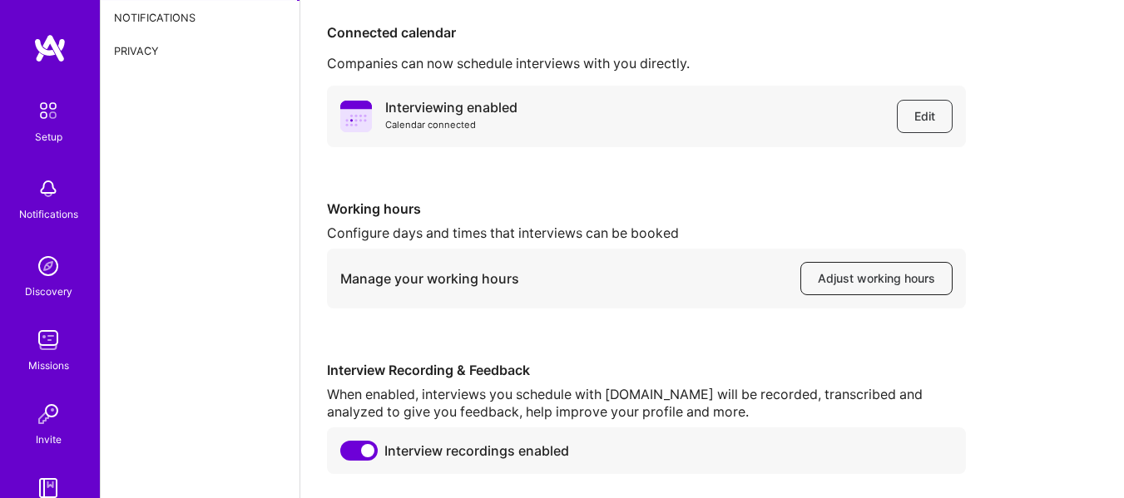
click at [856, 274] on span "Adjust working hours" at bounding box center [876, 278] width 117 height 17
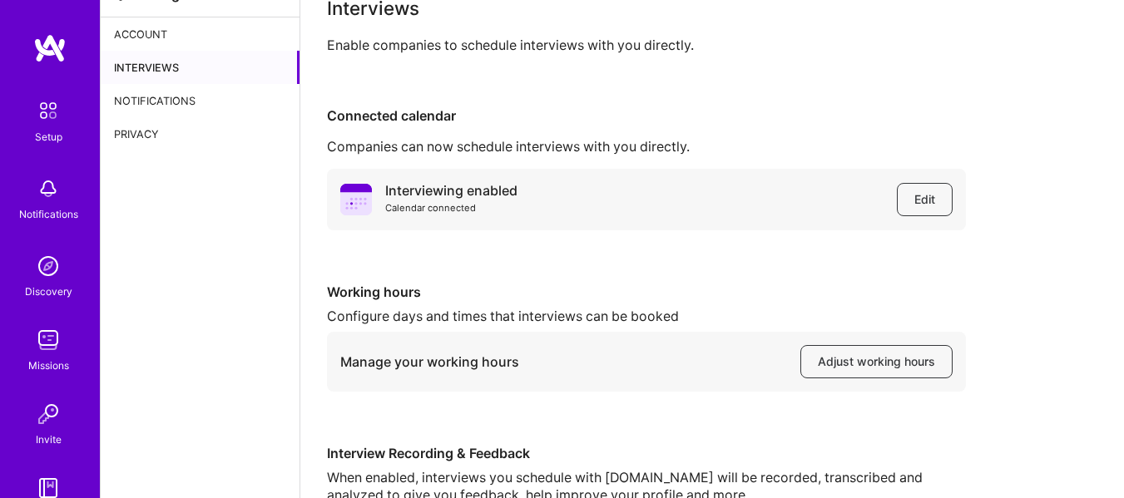
scroll to position [0, 0]
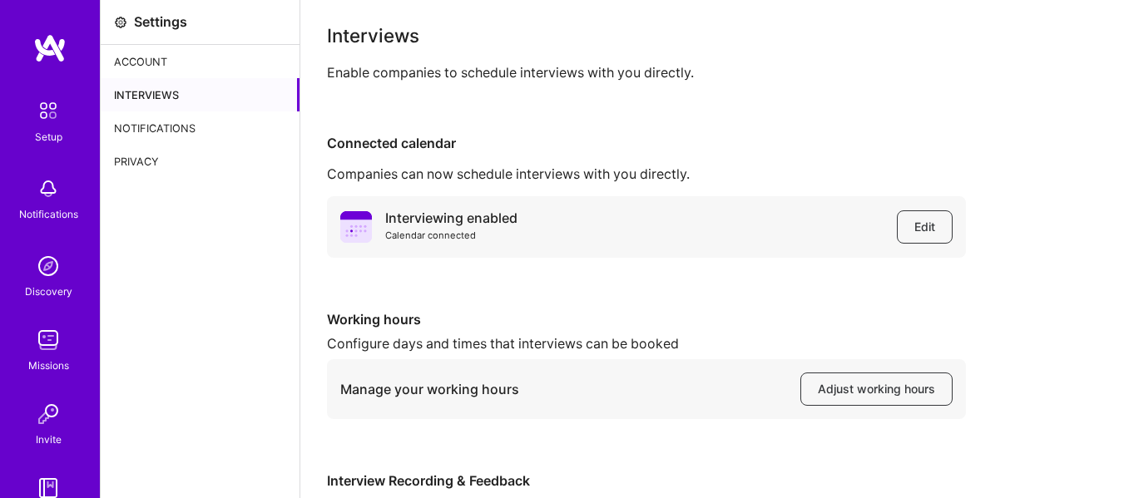
click at [51, 67] on div "Setup Notifications Discovery Missions Invite A.Guide" at bounding box center [50, 277] width 100 height 489
click at [47, 52] on img at bounding box center [49, 48] width 33 height 30
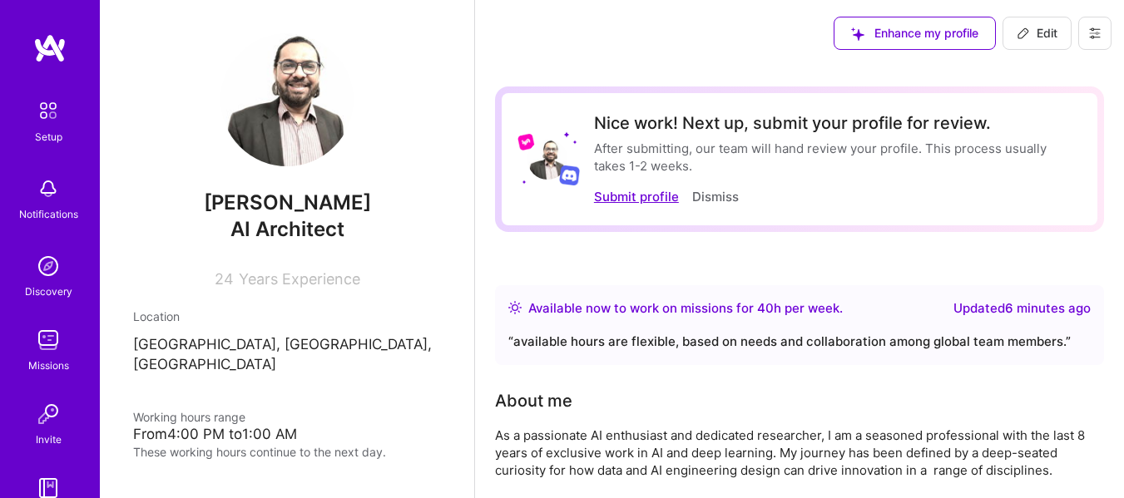
click at [654, 195] on button "Submit profile" at bounding box center [636, 196] width 85 height 17
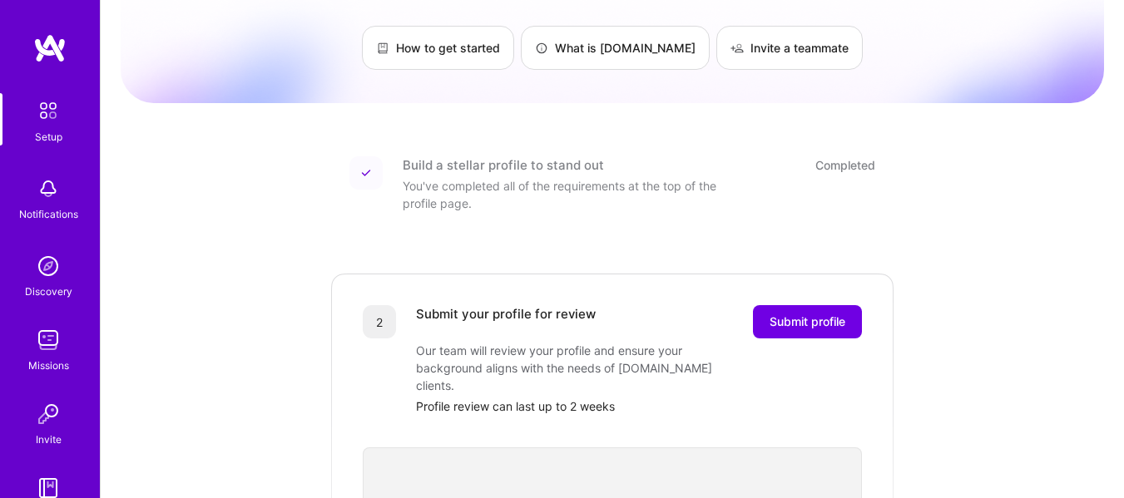
scroll to position [139, 0]
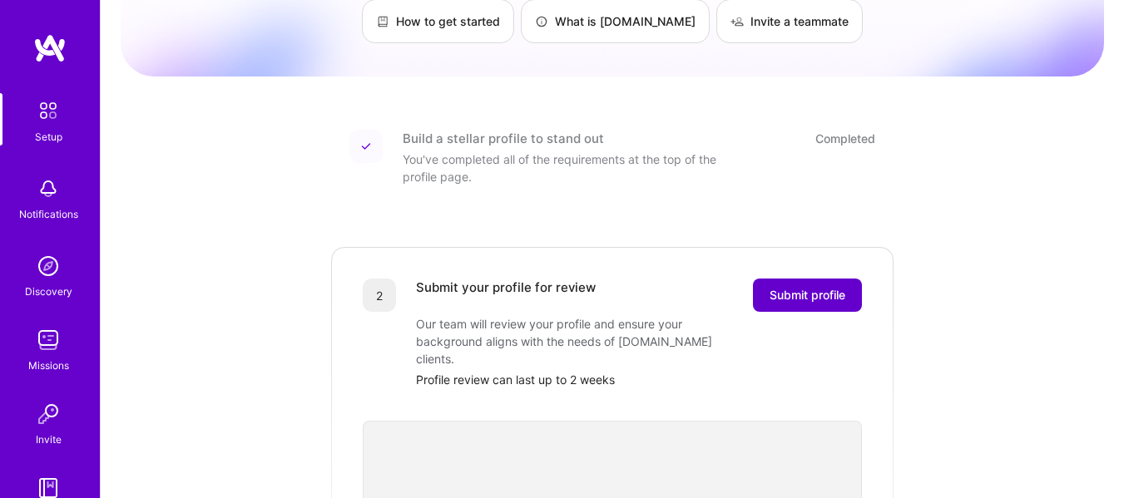
click at [779, 287] on span "Submit profile" at bounding box center [808, 295] width 76 height 17
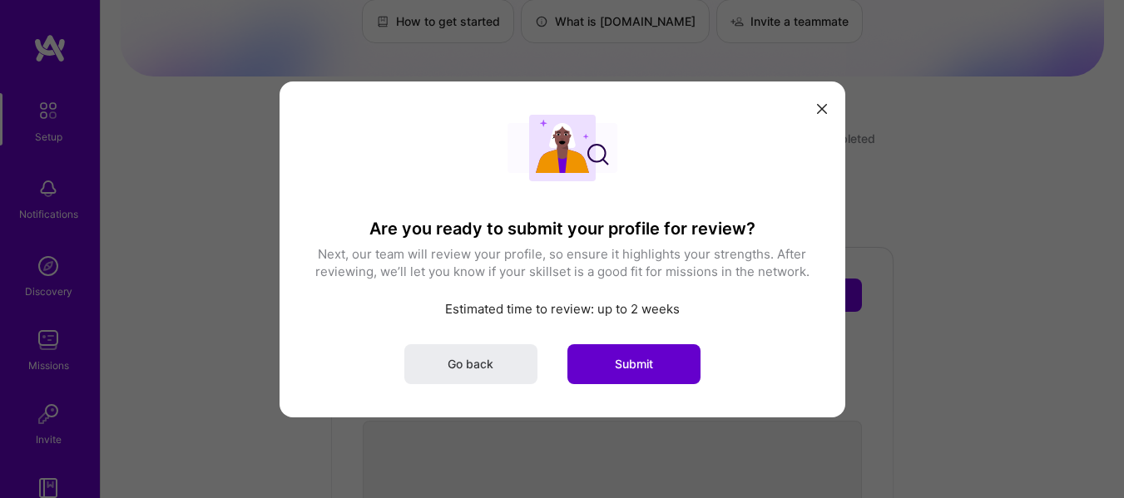
click at [640, 358] on span "Submit" at bounding box center [634, 363] width 38 height 17
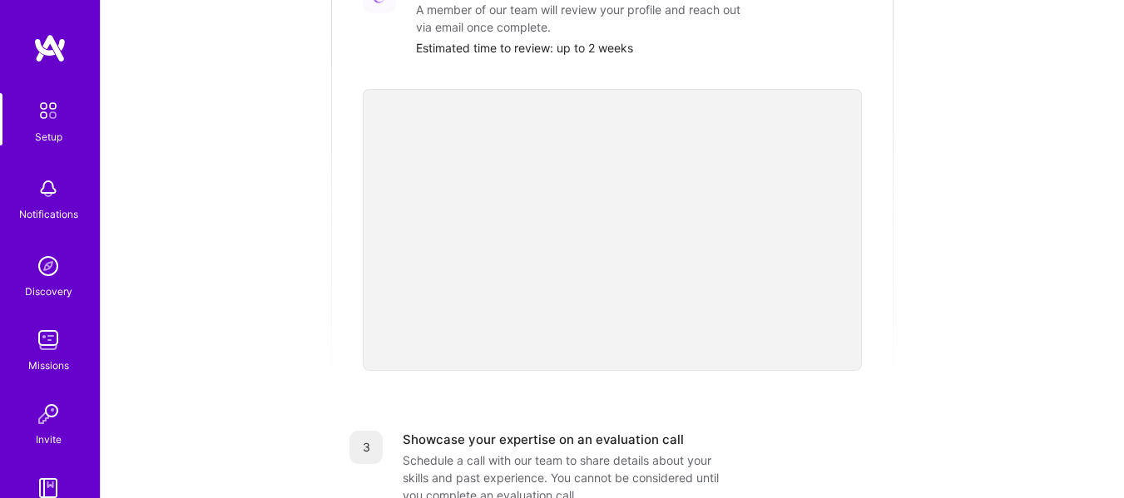
scroll to position [444, 0]
